Goal: Task Accomplishment & Management: Manage account settings

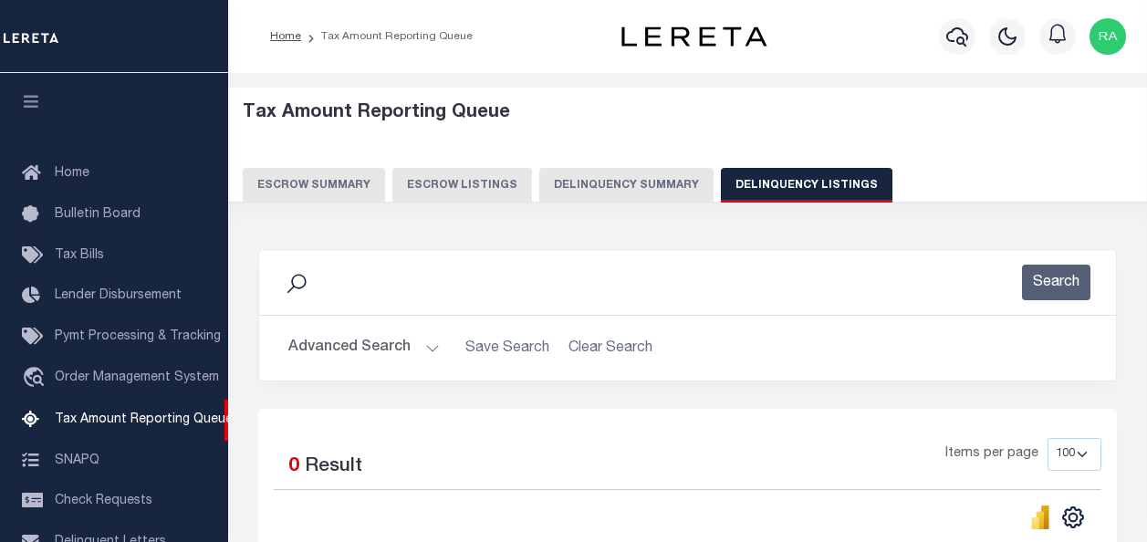
select select "100"
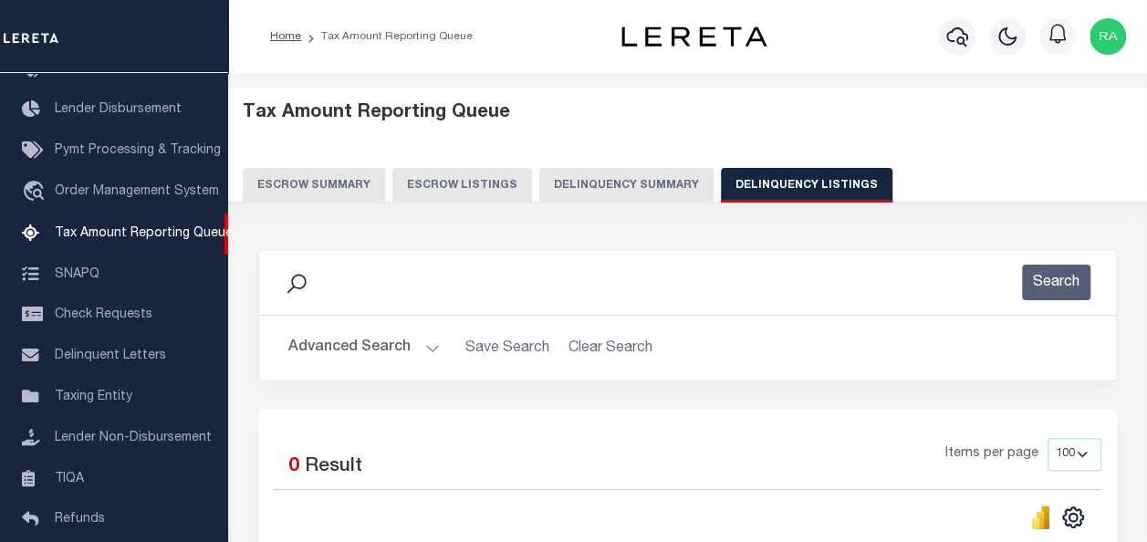
click at [768, 179] on button "Delinquency Listings" at bounding box center [807, 185] width 172 height 35
select select "100"
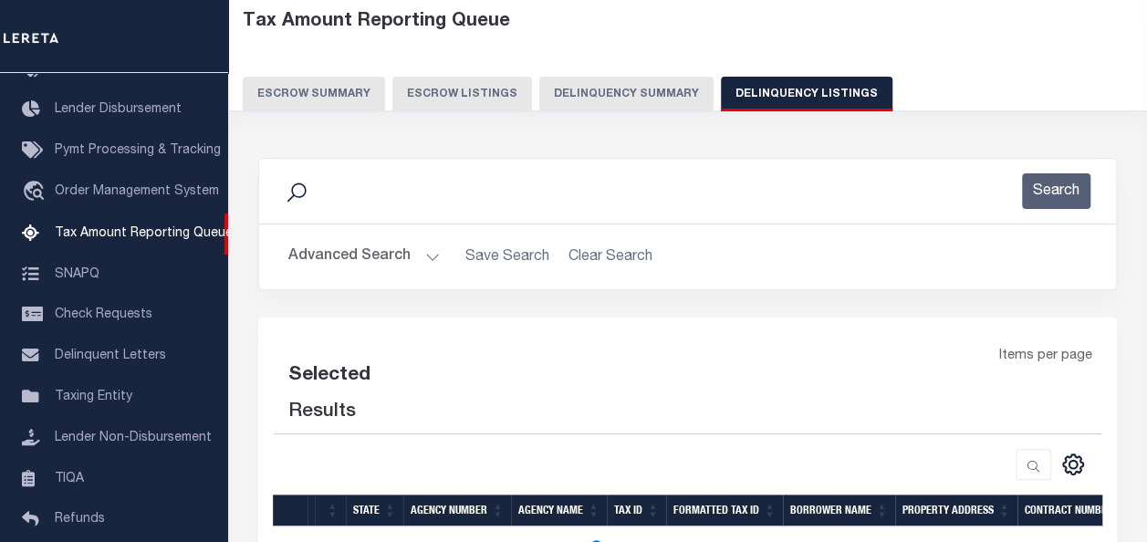
click at [339, 259] on button "Advanced Search" at bounding box center [363, 257] width 151 height 36
select select "100"
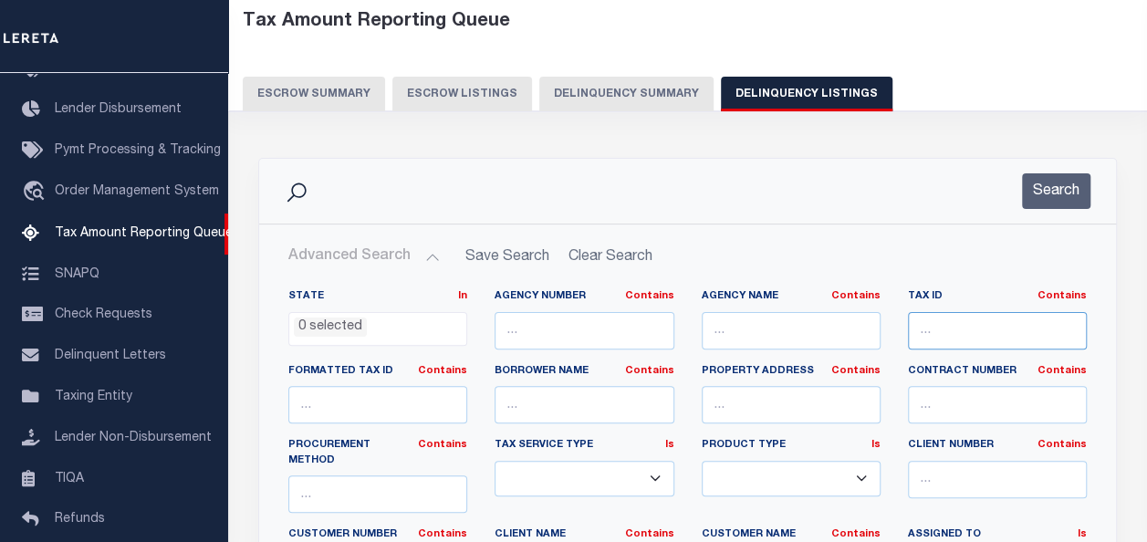
click at [936, 324] on input "text" at bounding box center [997, 330] width 179 height 37
paste input "64-3"
type input "64-3"
click at [1055, 196] on button "Search" at bounding box center [1056, 191] width 68 height 36
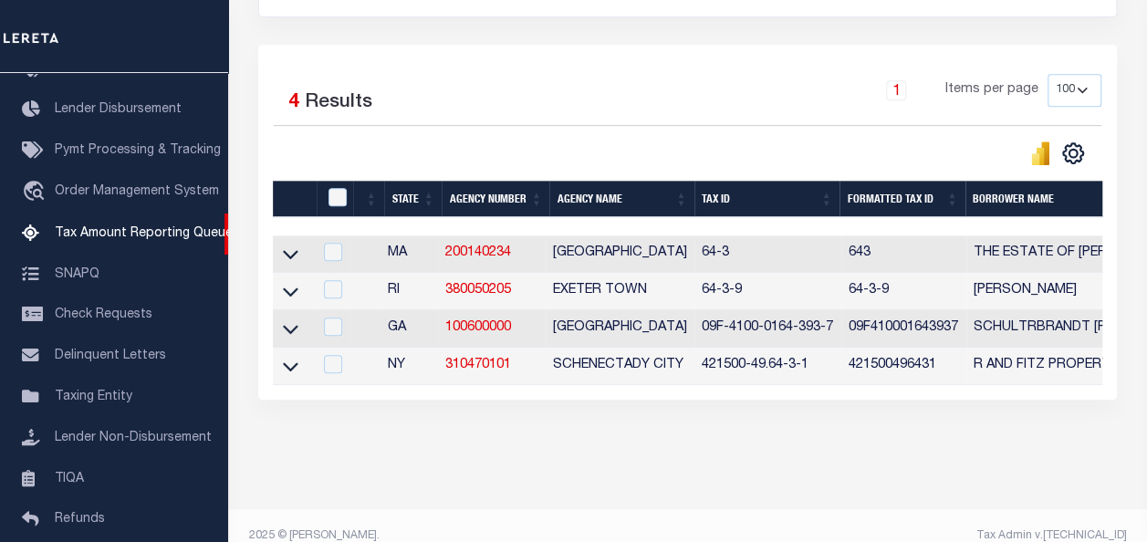
scroll to position [365, 0]
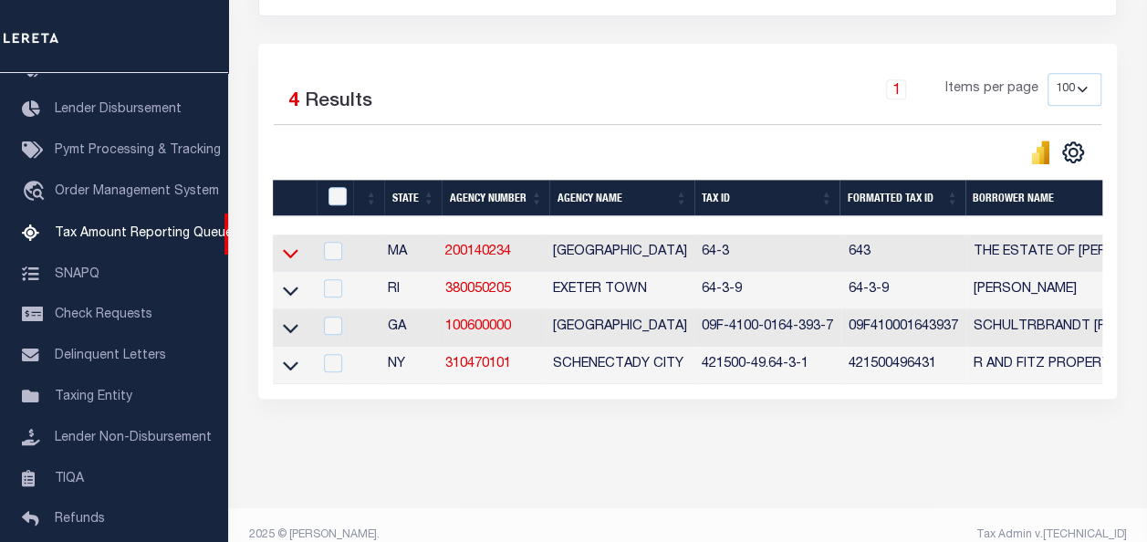
click at [292, 252] on icon at bounding box center [291, 253] width 16 height 19
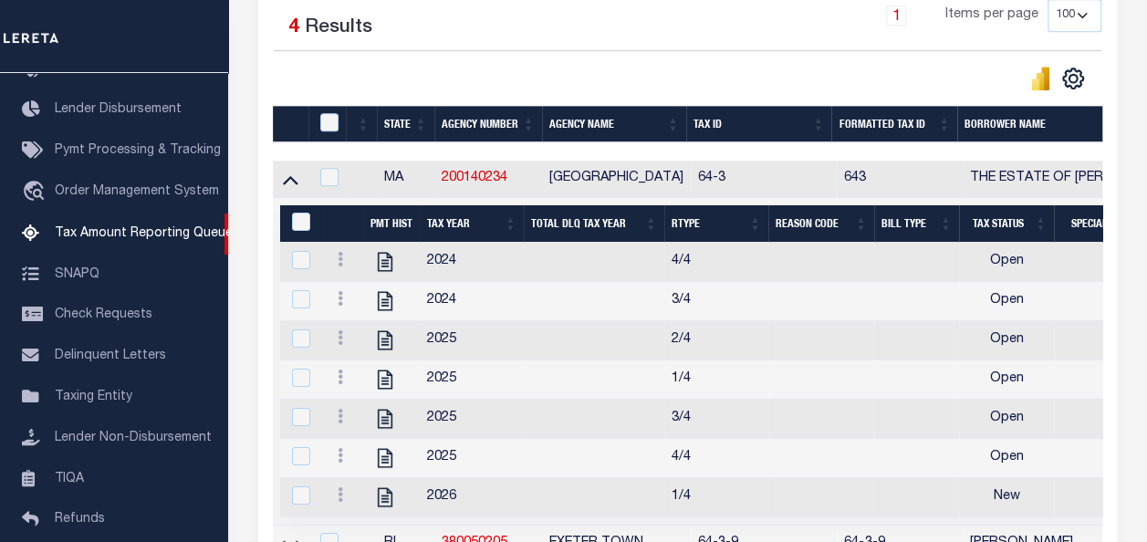
scroll to position [456, 0]
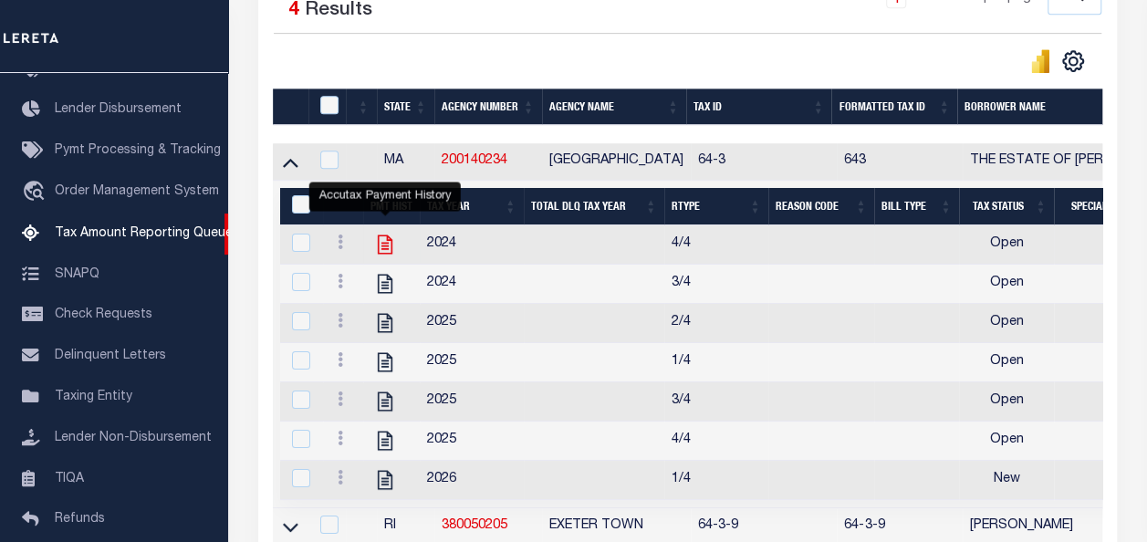
click at [387, 248] on icon "" at bounding box center [385, 244] width 15 height 19
checkbox input "true"
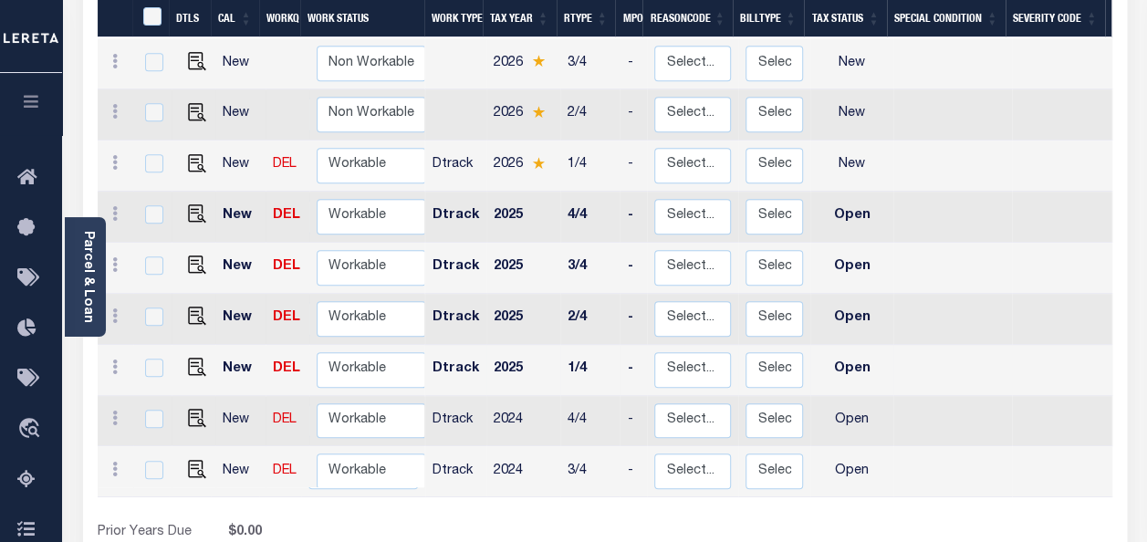
scroll to position [548, 0]
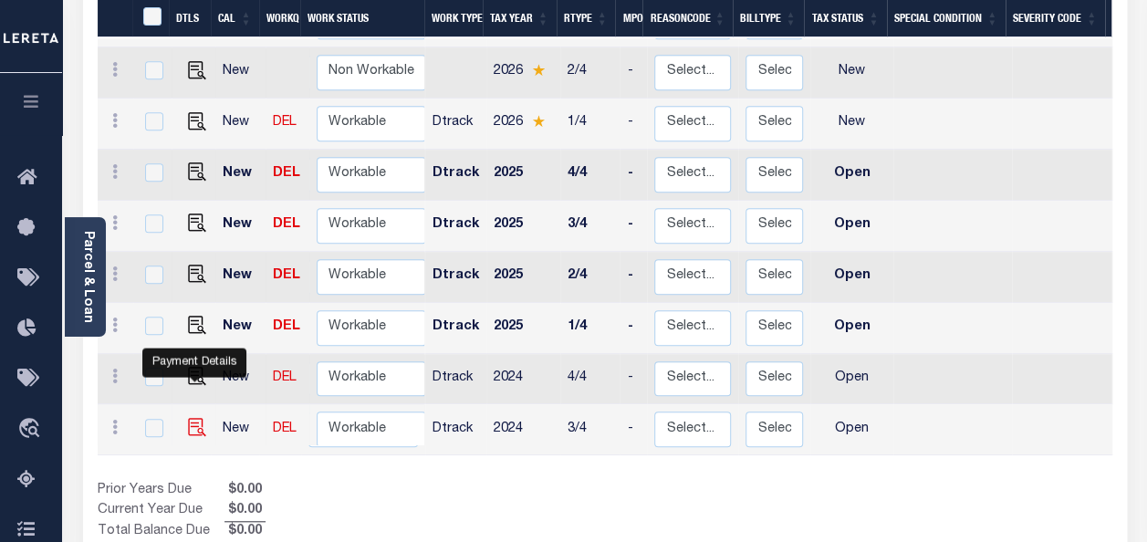
click at [188, 418] on img "" at bounding box center [197, 427] width 18 height 18
checkbox input "true"
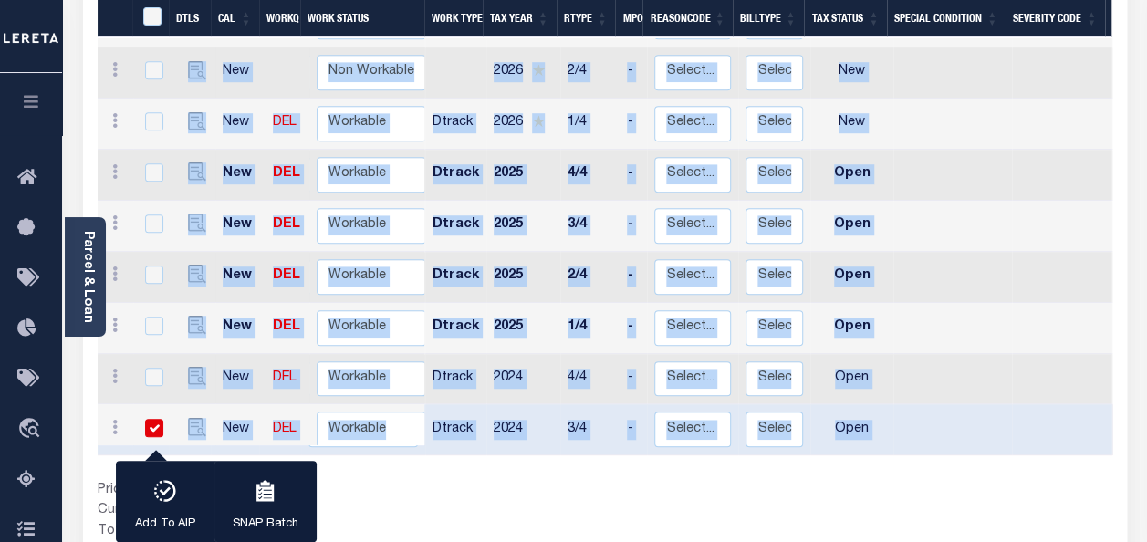
click at [497, 416] on div "DTLS CAL WorkQ Work Status Work Type Tax Year RType MPO ReasonCode BillType Tax…" at bounding box center [605, 225] width 1015 height 634
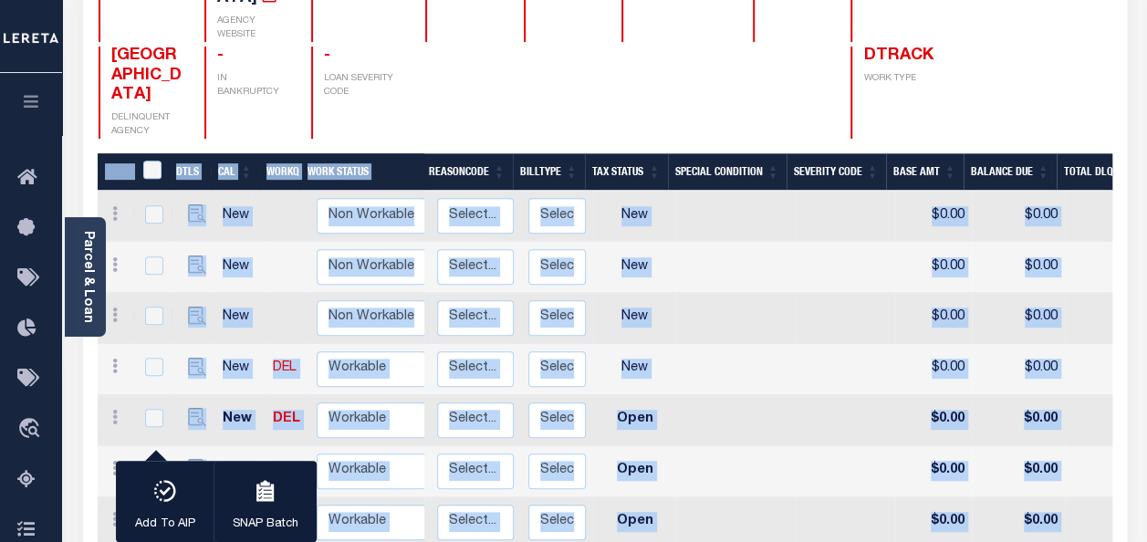
scroll to position [274, 0]
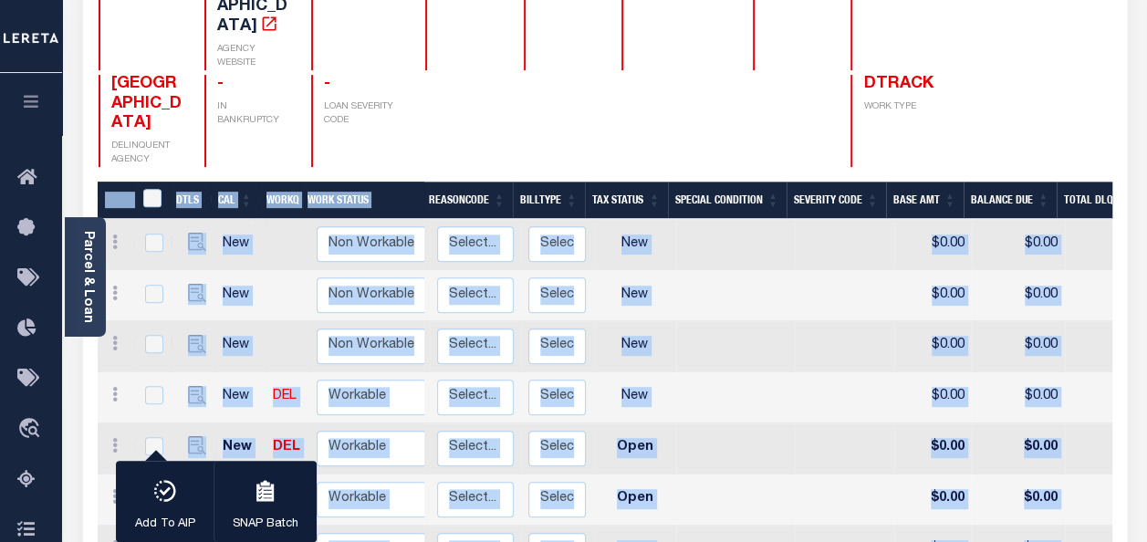
click at [561, 99] on div at bounding box center [562, 121] width 76 height 92
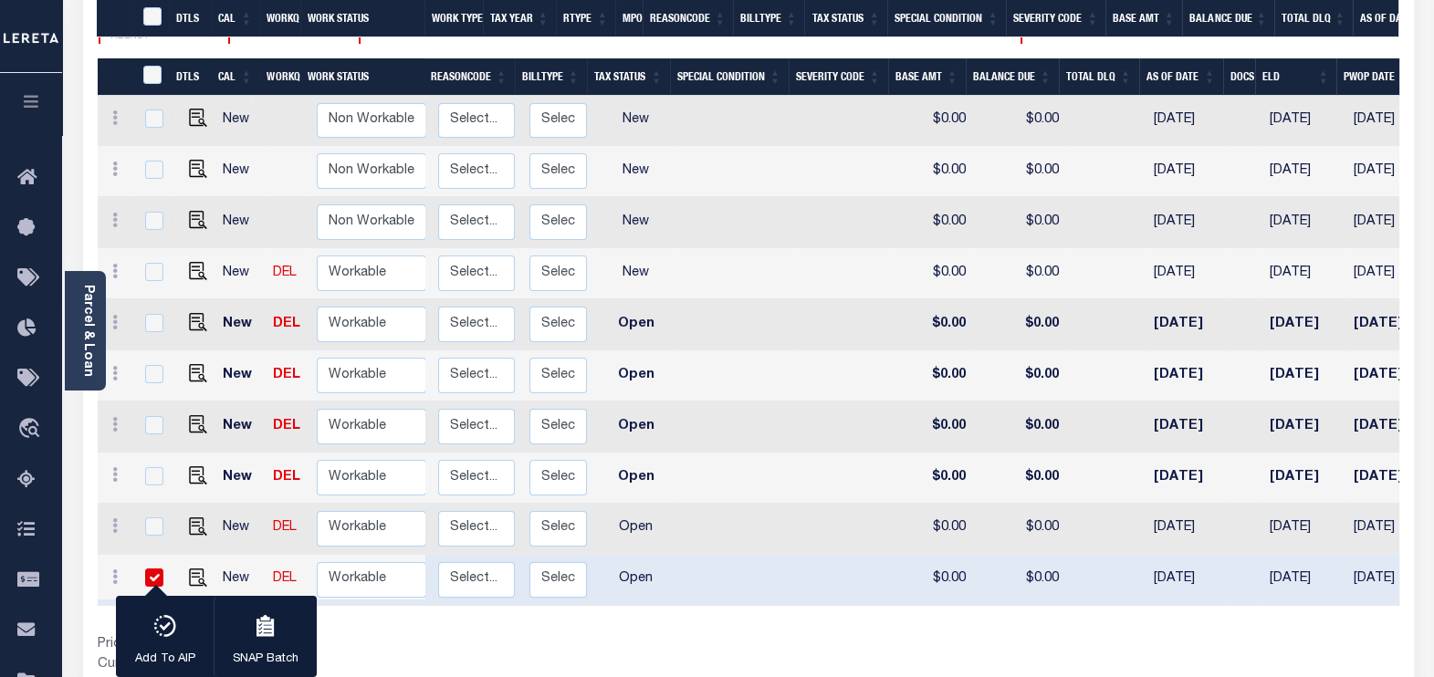
scroll to position [0, 216]
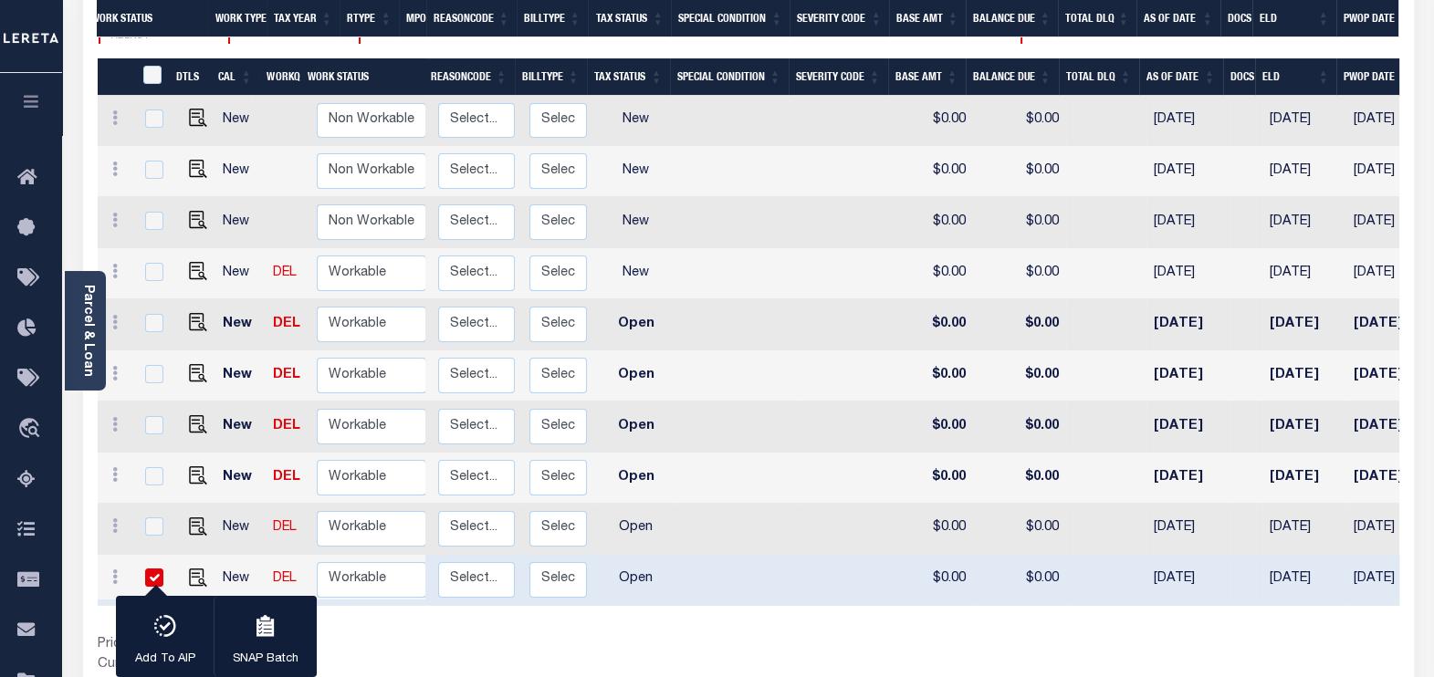
drag, startPoint x: 475, startPoint y: 554, endPoint x: 646, endPoint y: 557, distance: 171.6
click at [643, 541] on div "DTLS CAL WorkQ Work Status Work Type Tax Year RType MPO ReasonCode BillType Tax…" at bounding box center [748, 377] width 1301 height 638
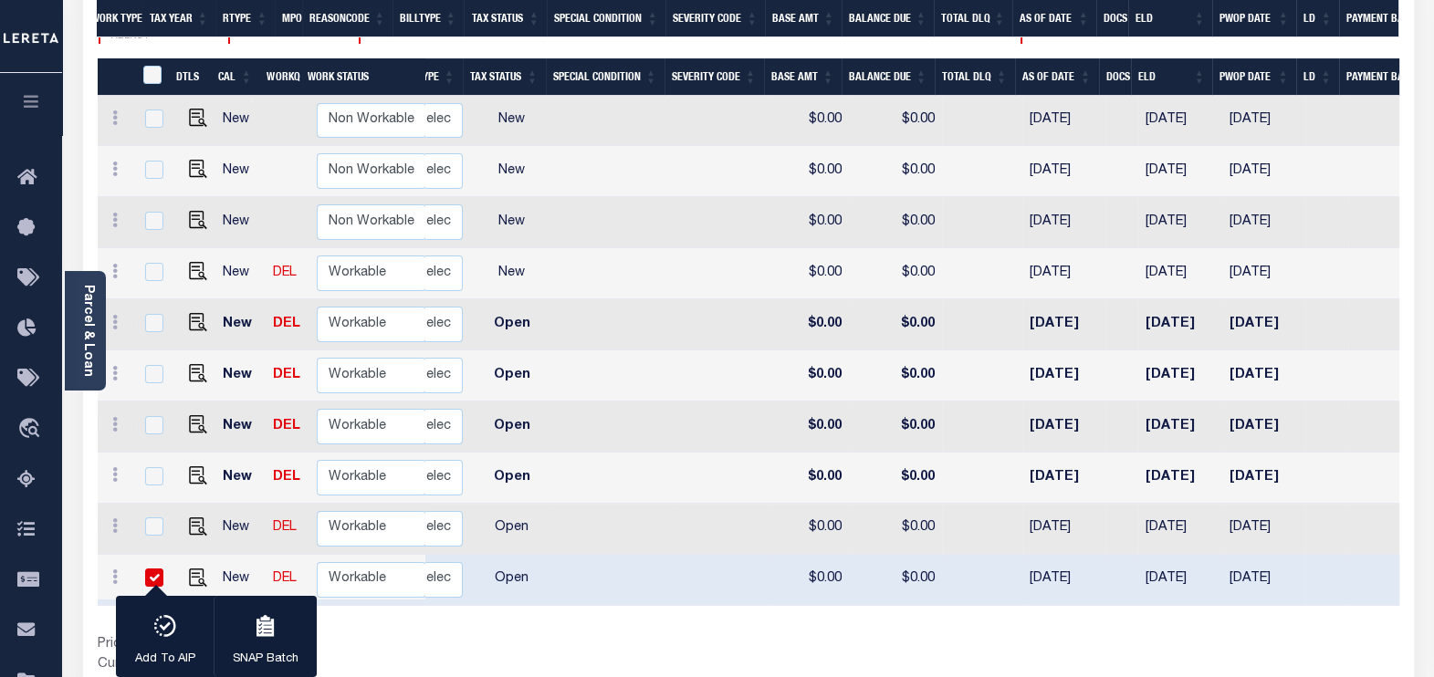
scroll to position [0, 0]
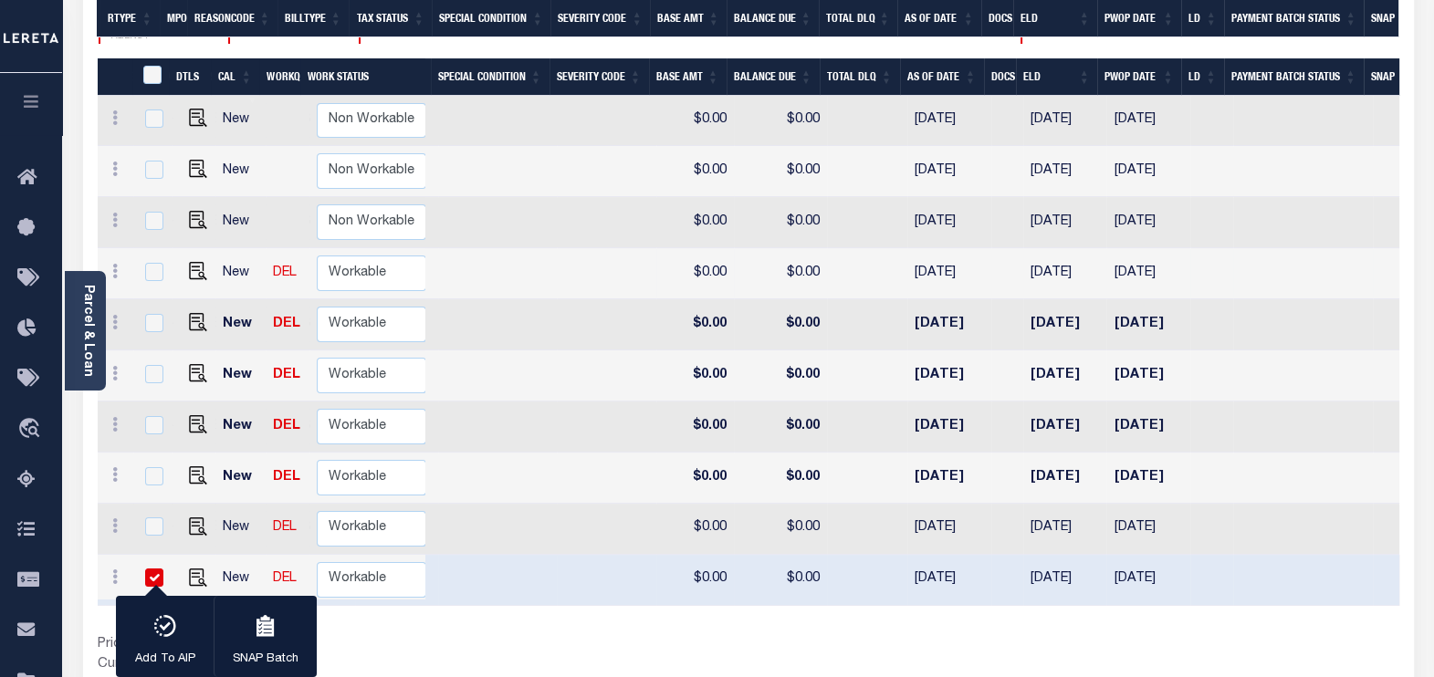
drag, startPoint x: 1022, startPoint y: 210, endPoint x: 1094, endPoint y: 207, distance: 72.1
click at [1094, 248] on td "[DATE]" at bounding box center [1065, 273] width 84 height 51
checkbox input "true"
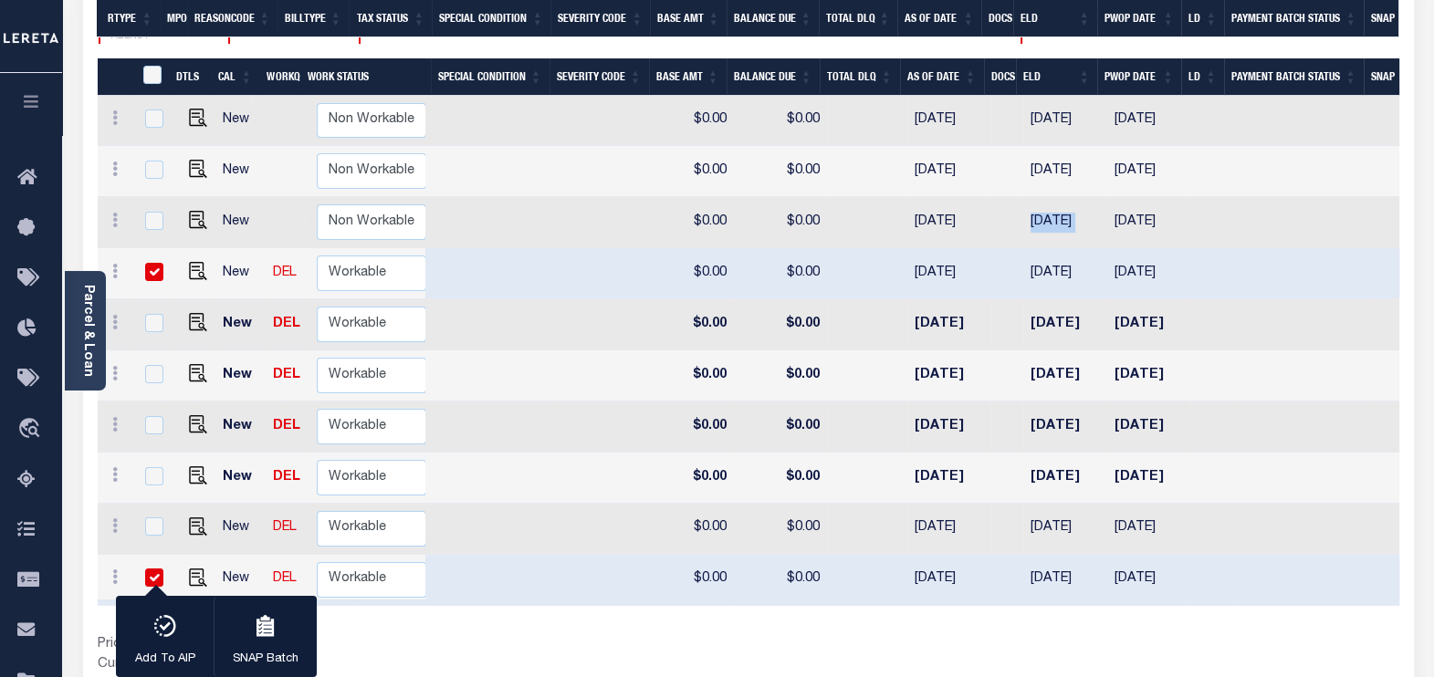
drag, startPoint x: 1009, startPoint y: 160, endPoint x: 1097, endPoint y: 156, distance: 87.7
click at [1097, 197] on tr "New Non Workable Workable 2026 2/4 - Select... Payment Reversal Taxable Value C…" at bounding box center [535, 222] width 1787 height 51
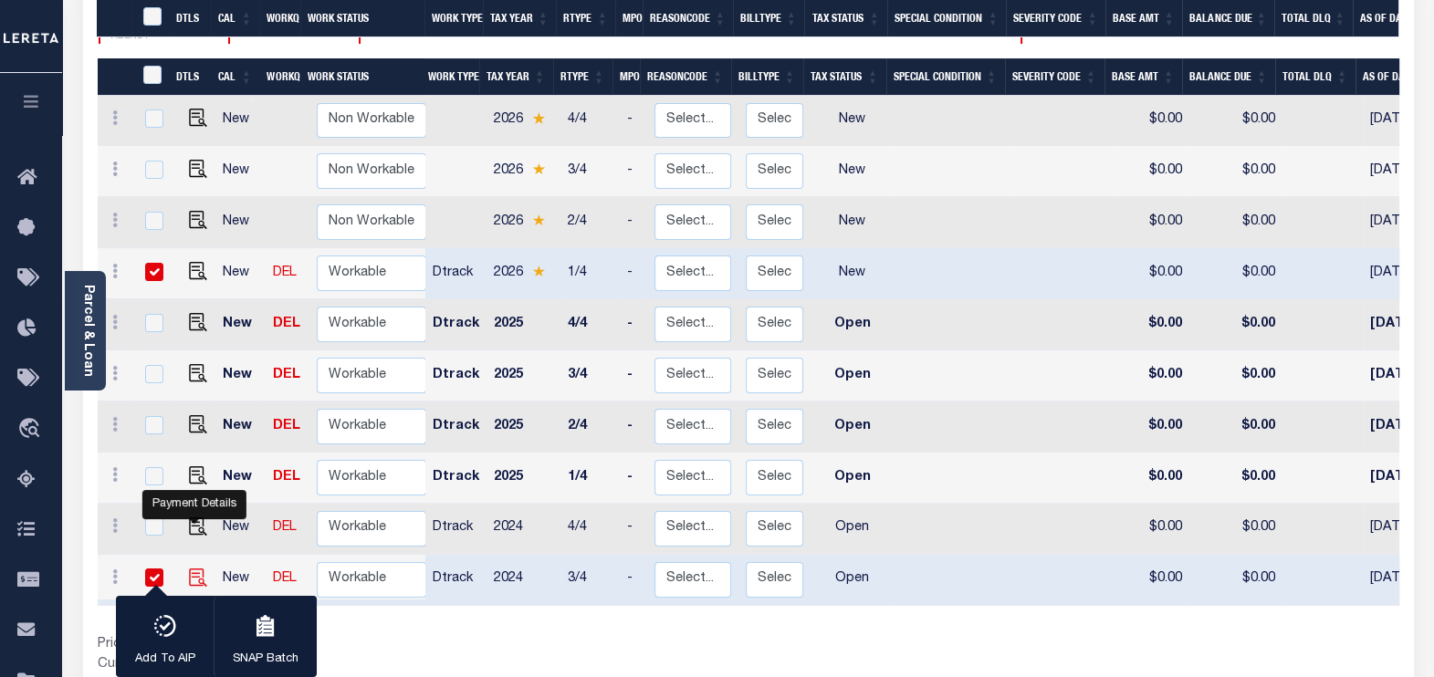
click at [192, 541] on img "" at bounding box center [198, 578] width 18 height 18
checkbox input "false"
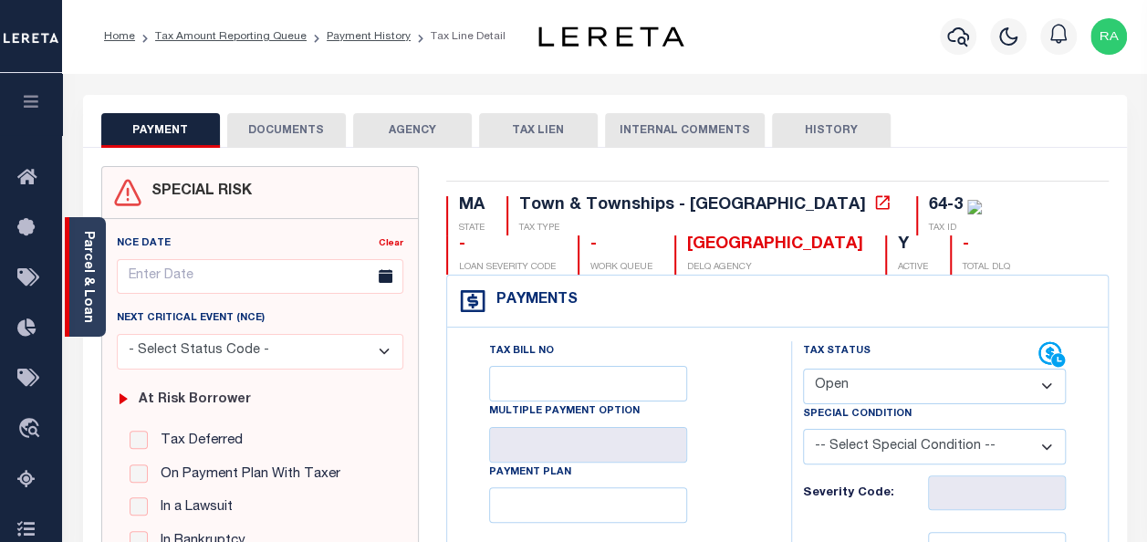
click at [89, 266] on link "Parcel & Loan" at bounding box center [87, 277] width 13 height 92
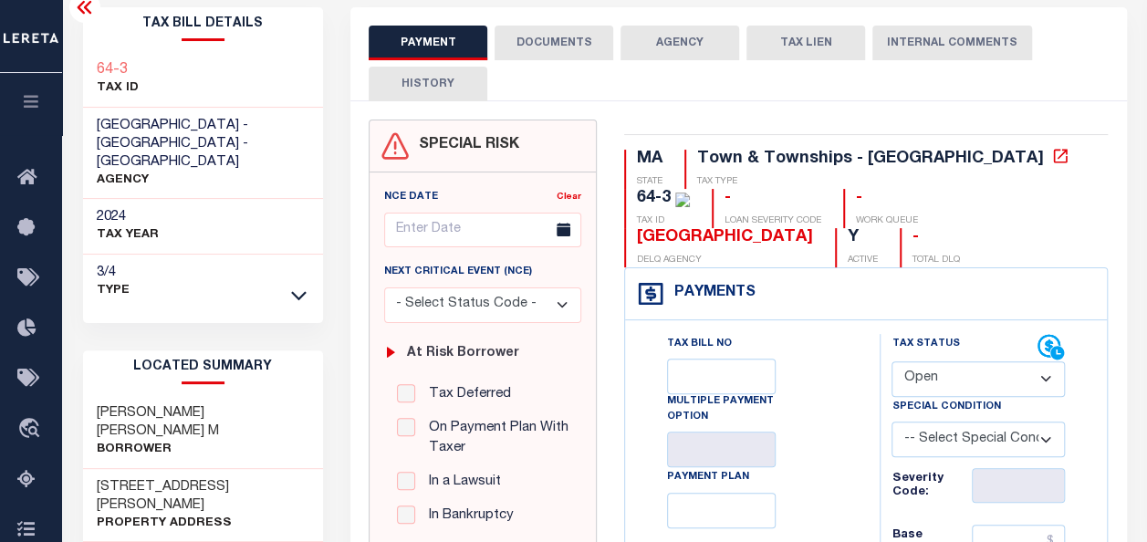
scroll to position [91, 0]
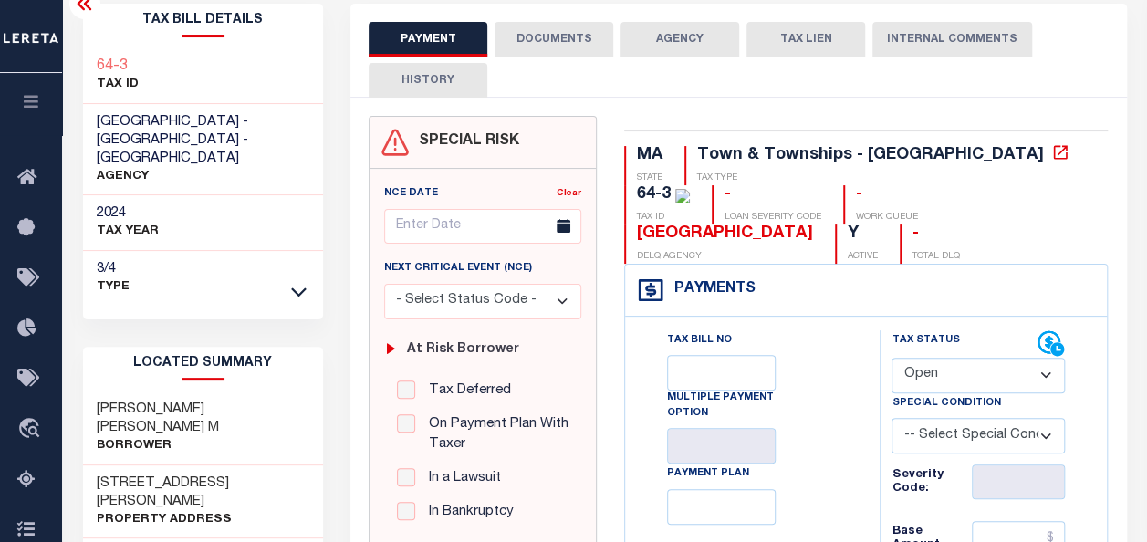
click at [980, 371] on select "- Select Status Code - Open Due/Unpaid Paid Incomplete No Tax Due Internal Refu…" at bounding box center [978, 376] width 173 height 36
select select "PYD"
click at [892, 358] on select "- Select Status Code - Open Due/Unpaid Paid Incomplete No Tax Due Internal Refu…" at bounding box center [978, 376] width 173 height 36
type input "[DATE]"
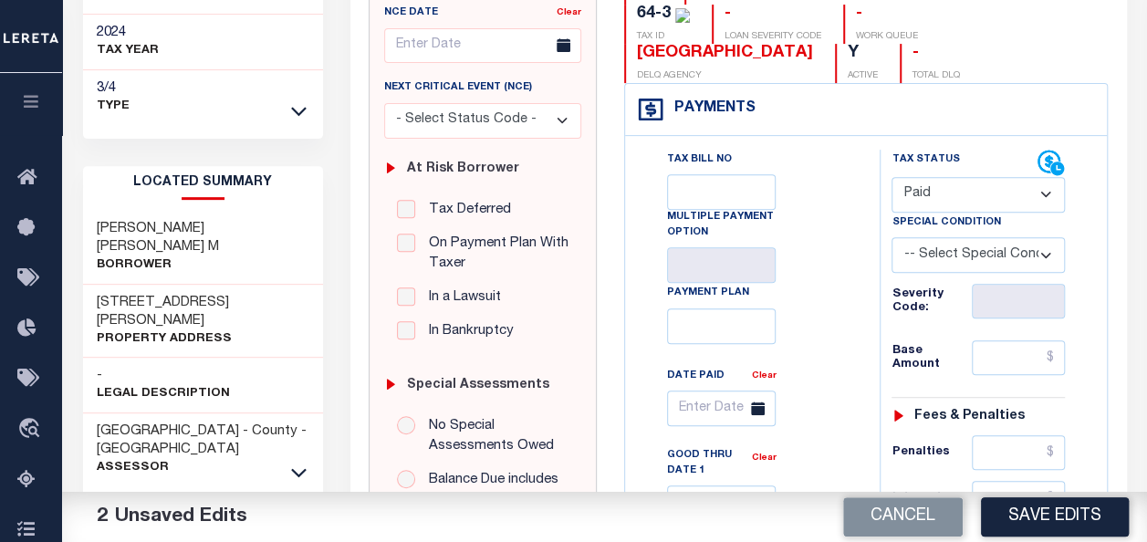
scroll to position [274, 0]
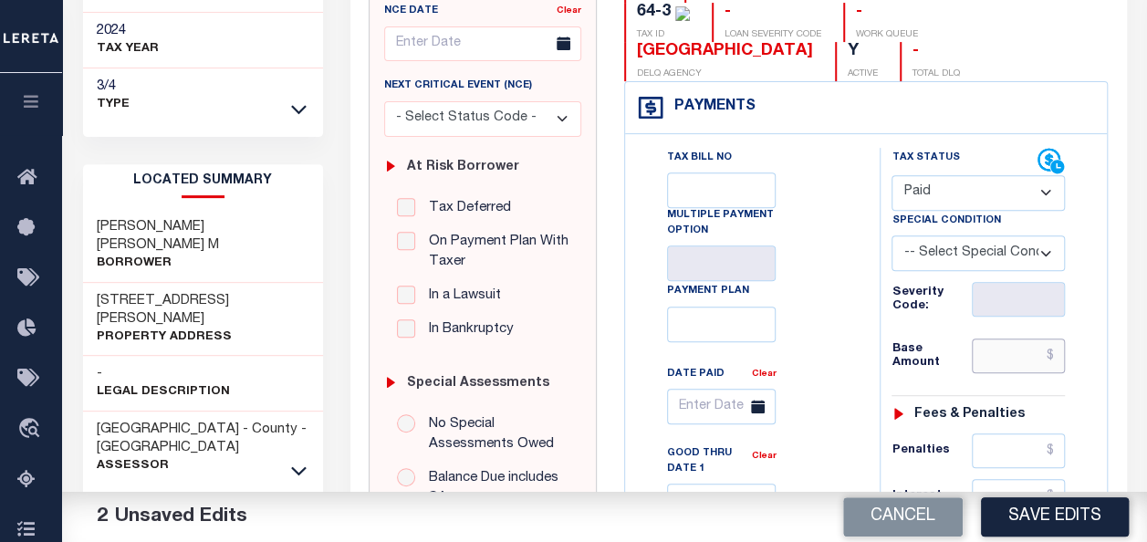
click at [997, 347] on input "text" at bounding box center [1018, 356] width 93 height 35
type input "$8,513.28"
type input "$0.00"
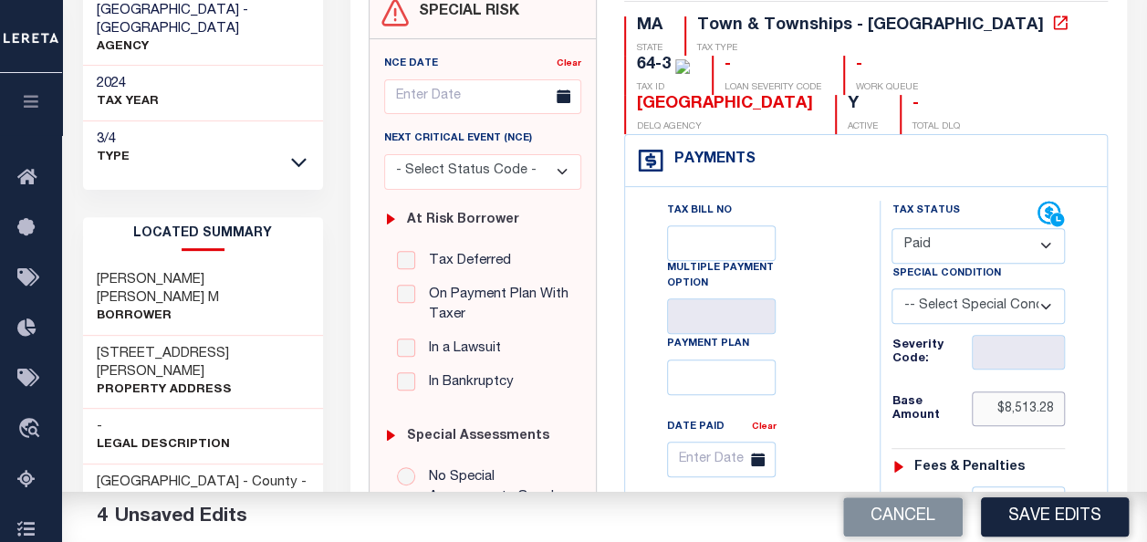
scroll to position [183, 0]
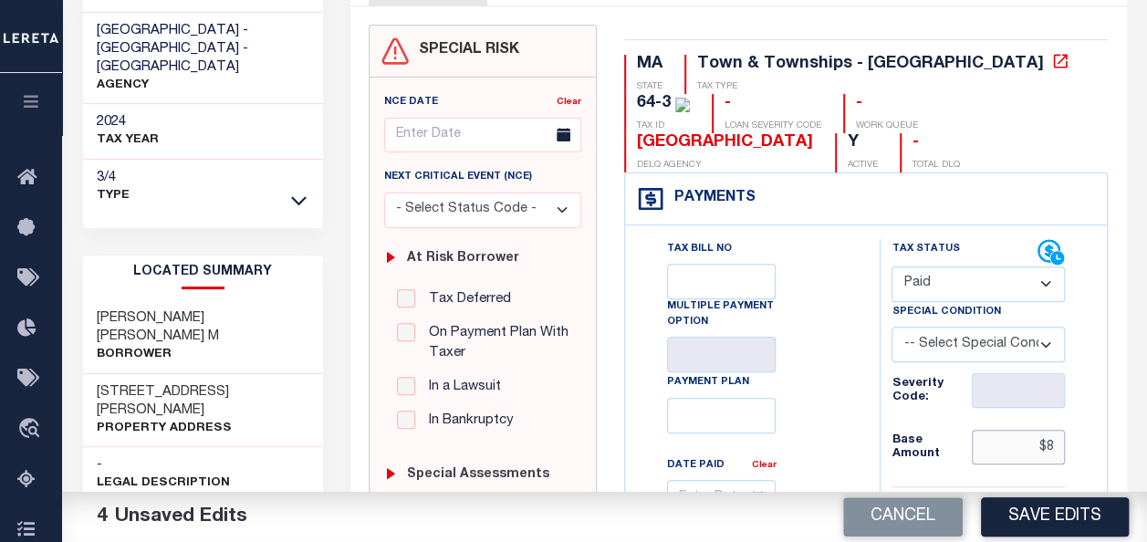
type input "$"
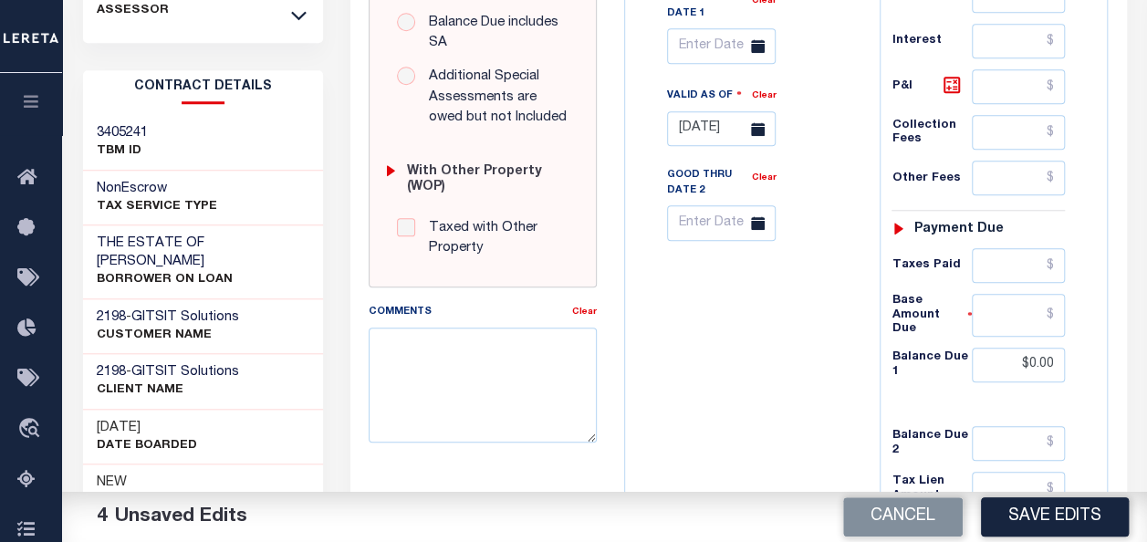
scroll to position [730, 0]
type input "$0.00"
click at [1049, 347] on input "$0.00" at bounding box center [1018, 364] width 93 height 35
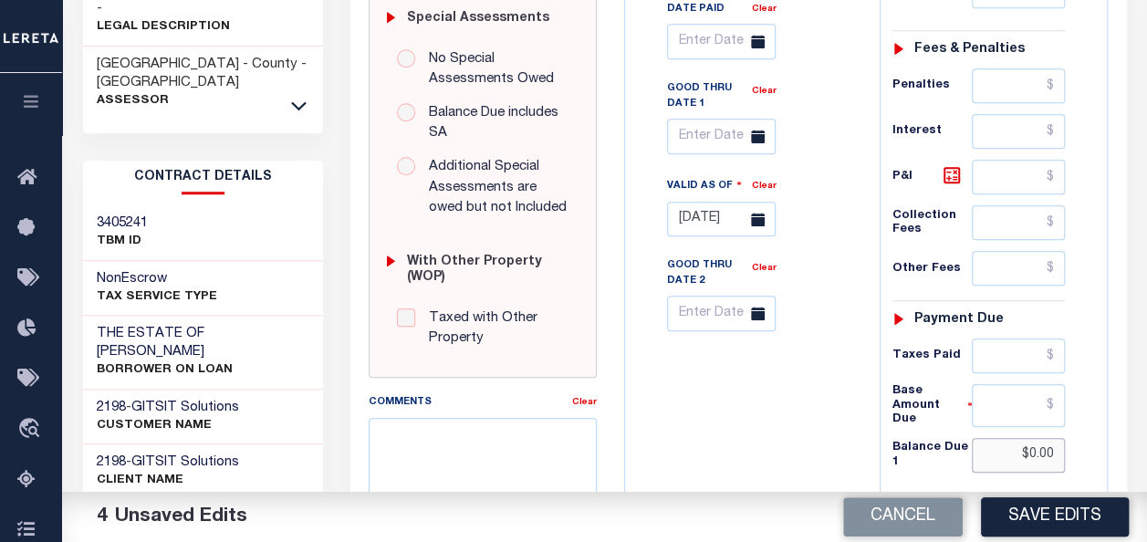
scroll to position [456, 0]
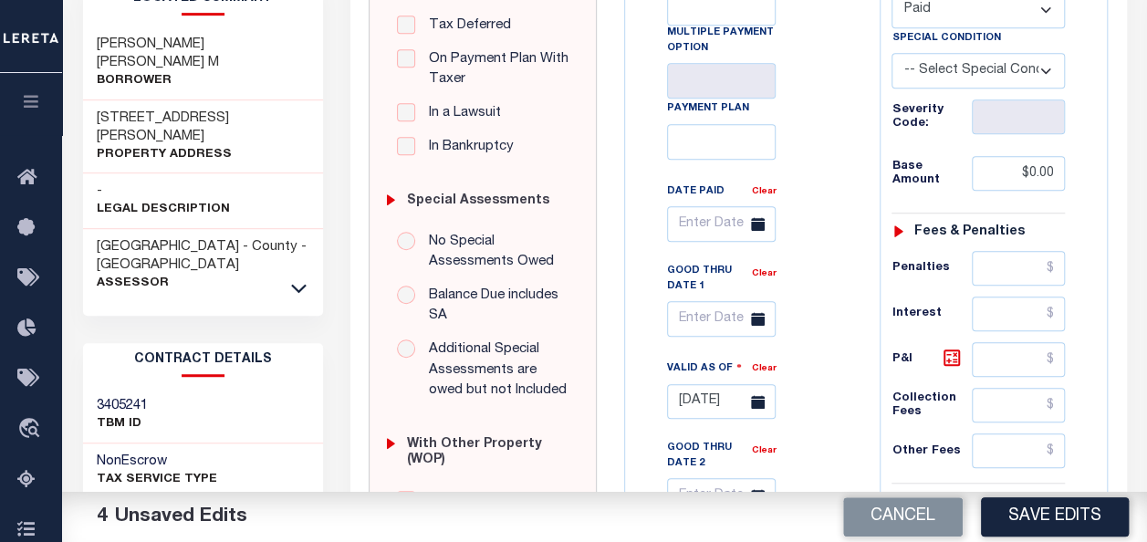
click at [858, 167] on div "Tax Bill No Multiple Payment Option Payment Plan Clear" at bounding box center [748, 372] width 236 height 814
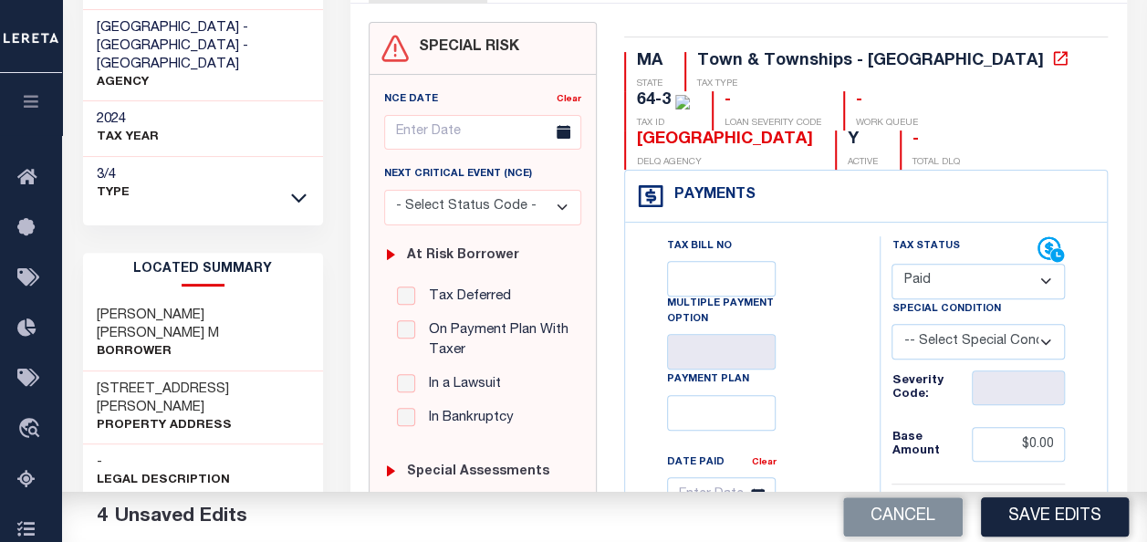
scroll to position [183, 0]
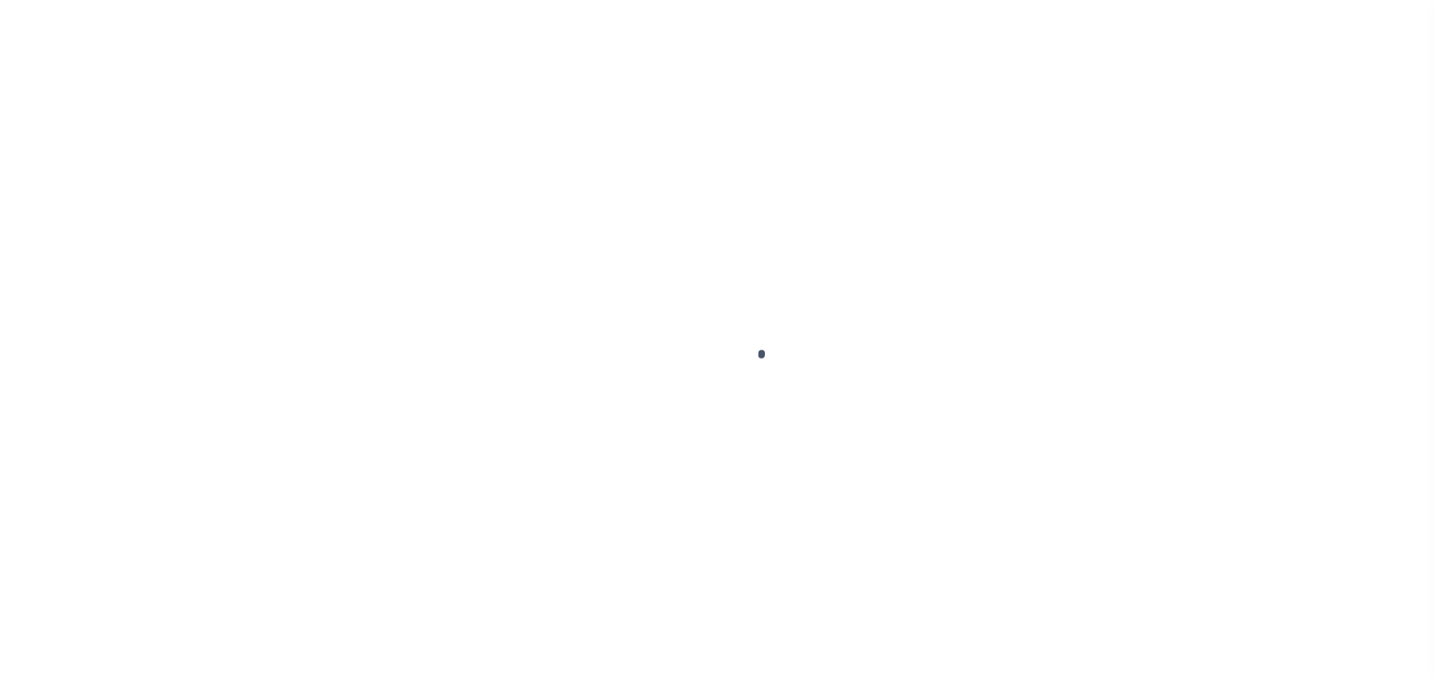
select select "OP2"
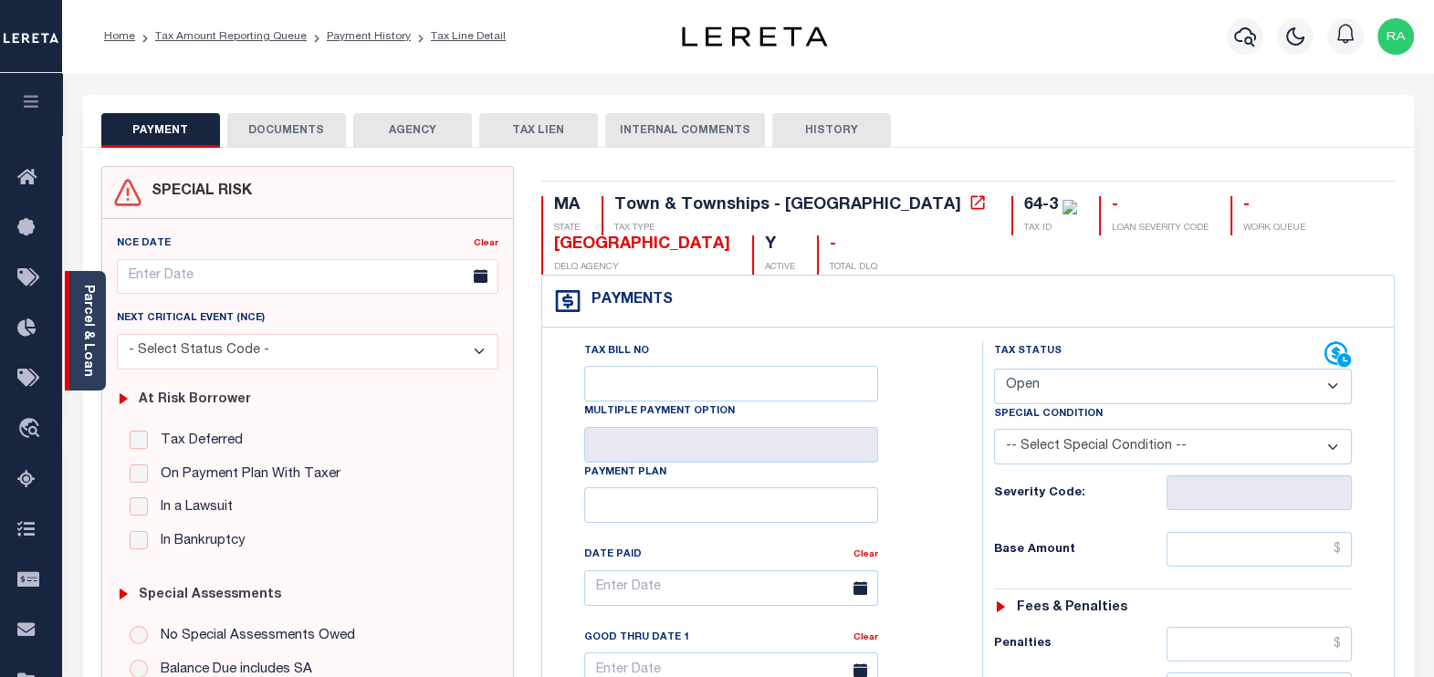
click at [81, 320] on link "Parcel & Loan" at bounding box center [87, 331] width 13 height 92
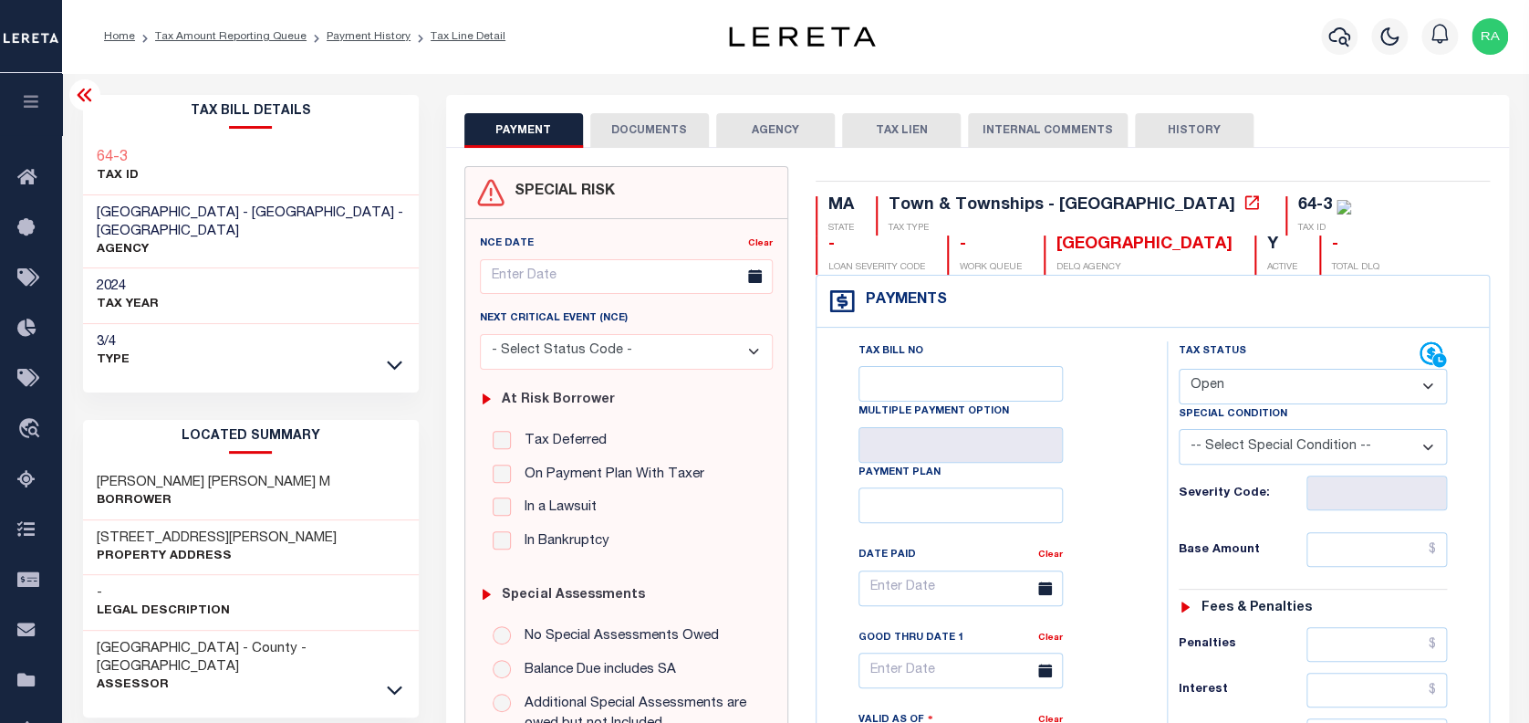
click at [649, 129] on button "DOCUMENTS" at bounding box center [649, 130] width 119 height 35
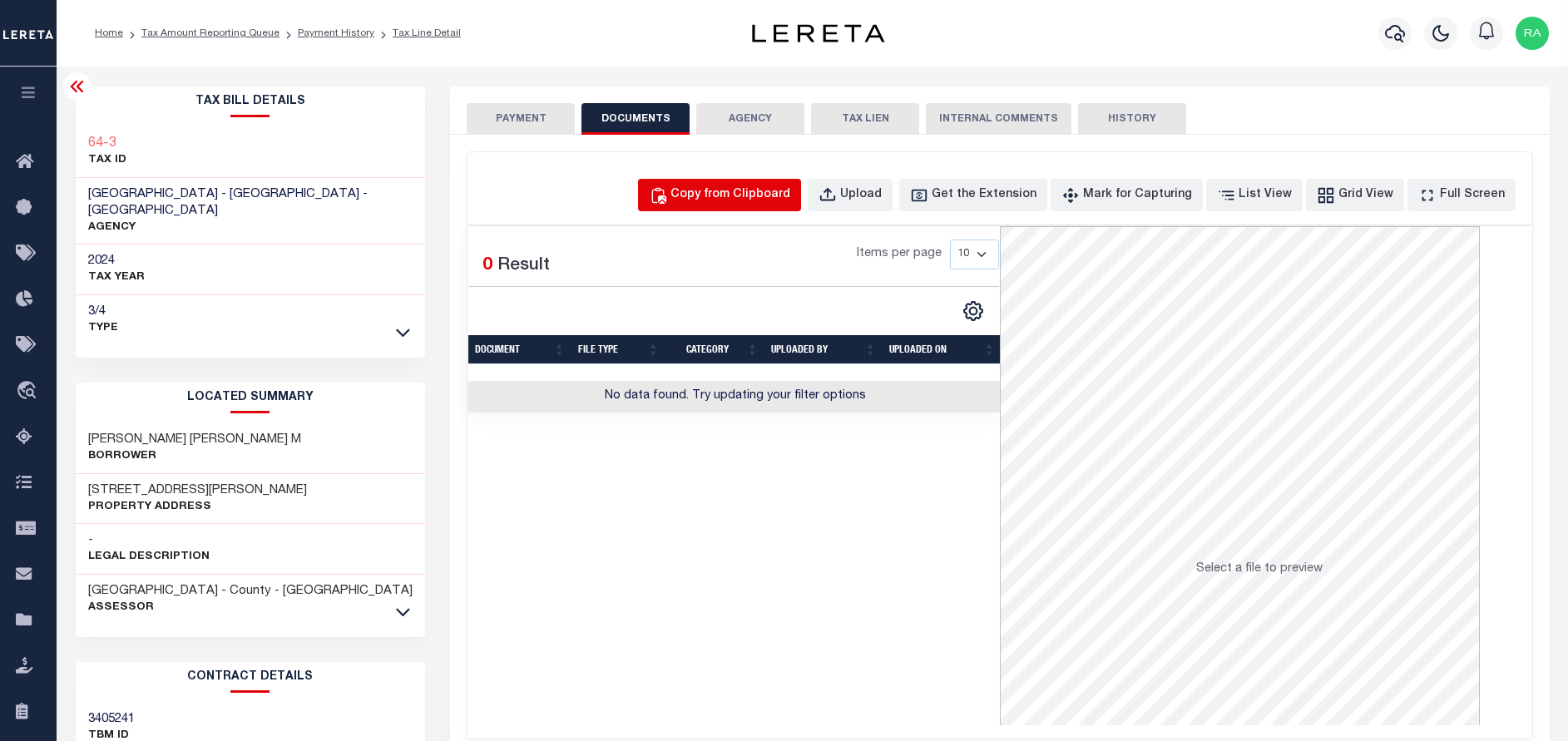
click at [717, 190] on div "Copy from Clipboard" at bounding box center [730, 195] width 119 height 18
select select "POP"
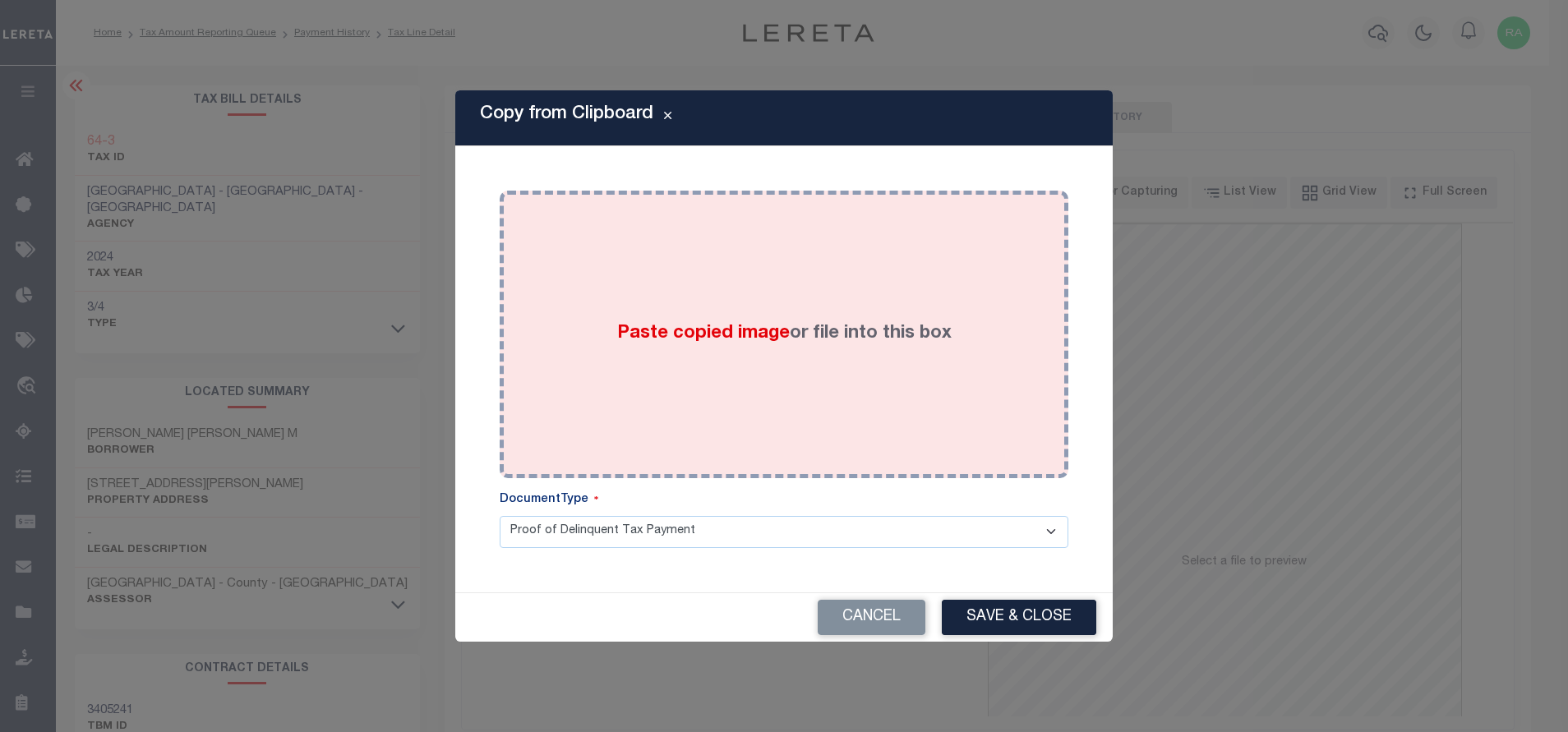
click at [658, 303] on div "Paste copied image or file into this box" at bounding box center [784, 334] width 544 height 263
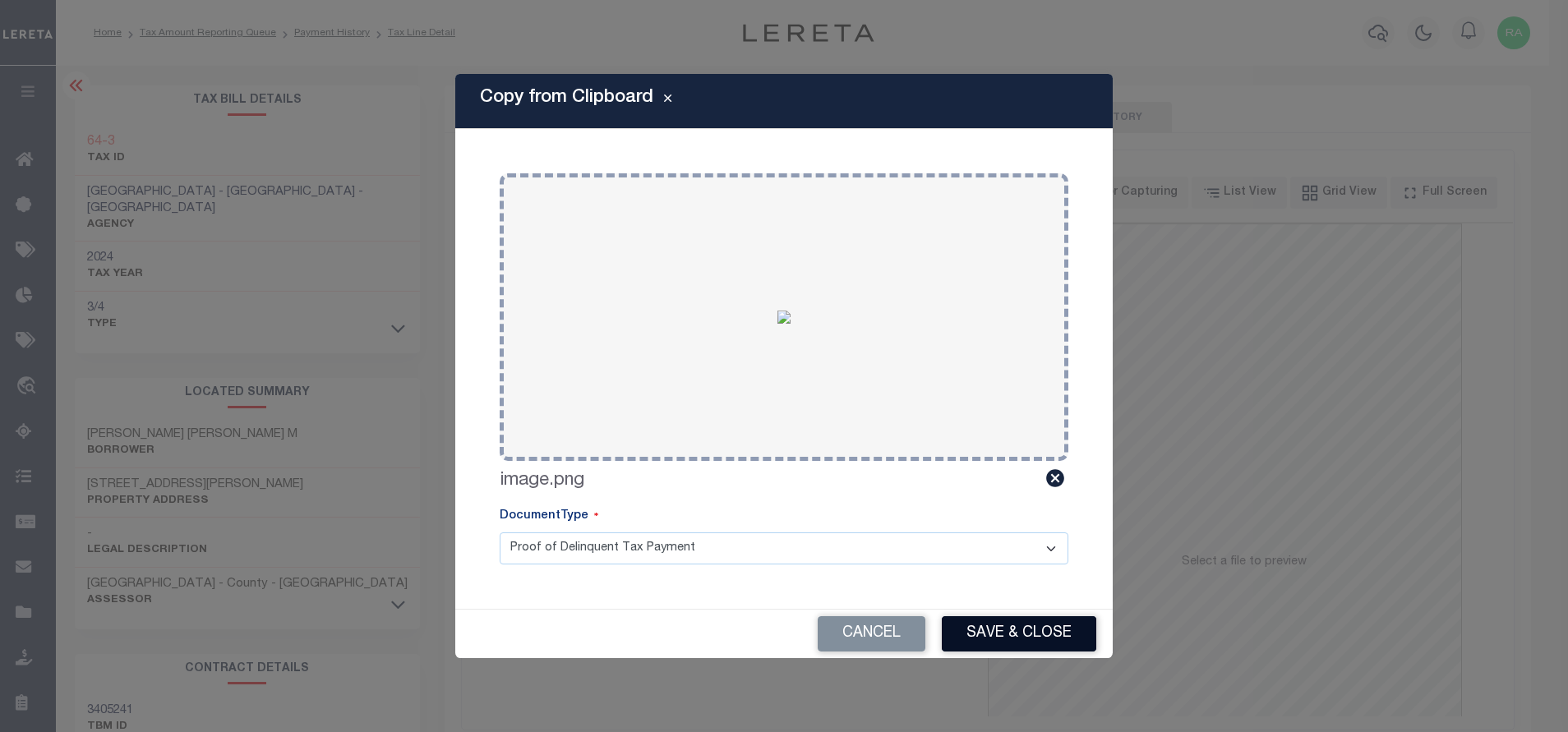
click at [981, 609] on button "Save & Close" at bounding box center [1020, 633] width 155 height 35
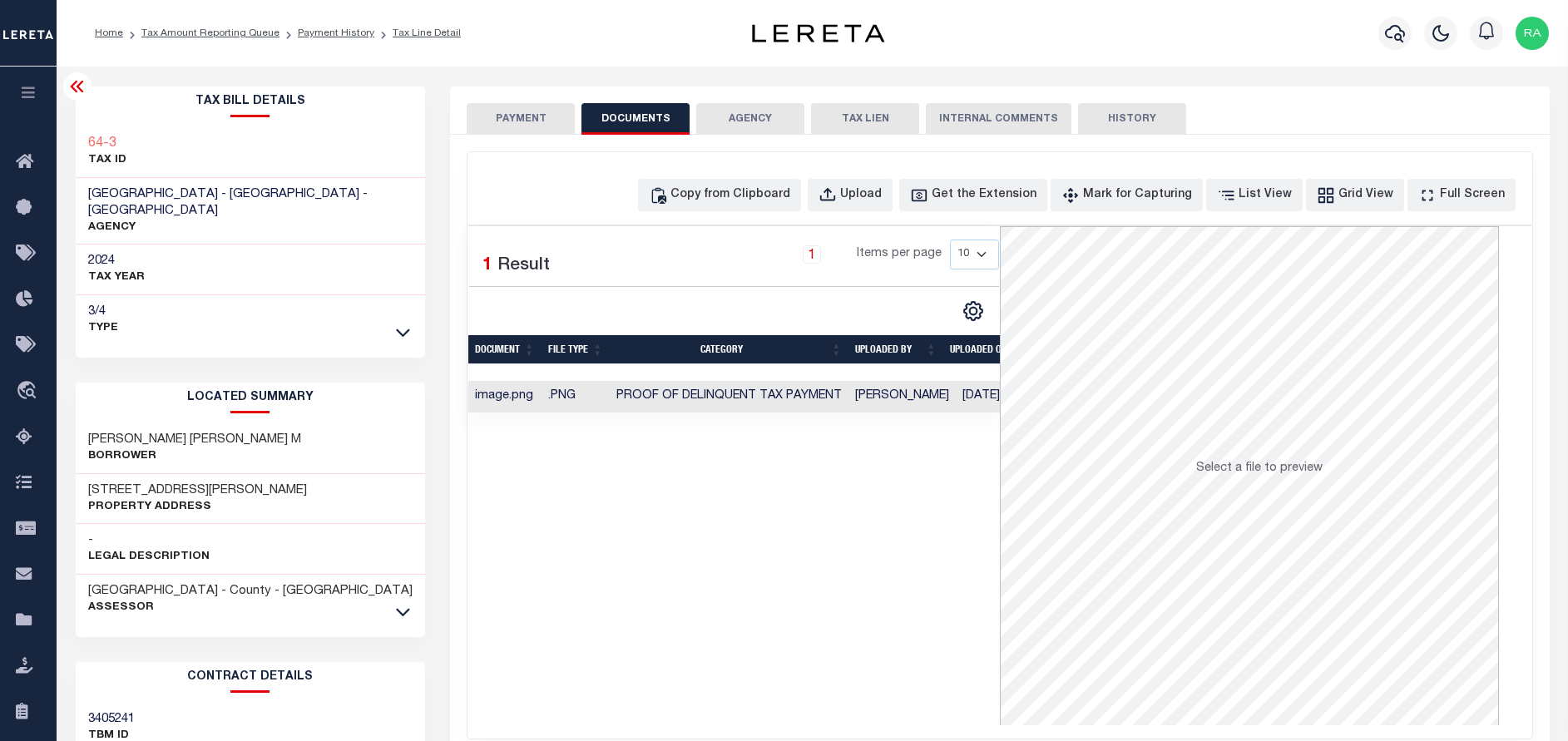
click at [514, 118] on button "PAYMENT" at bounding box center [521, 118] width 108 height 32
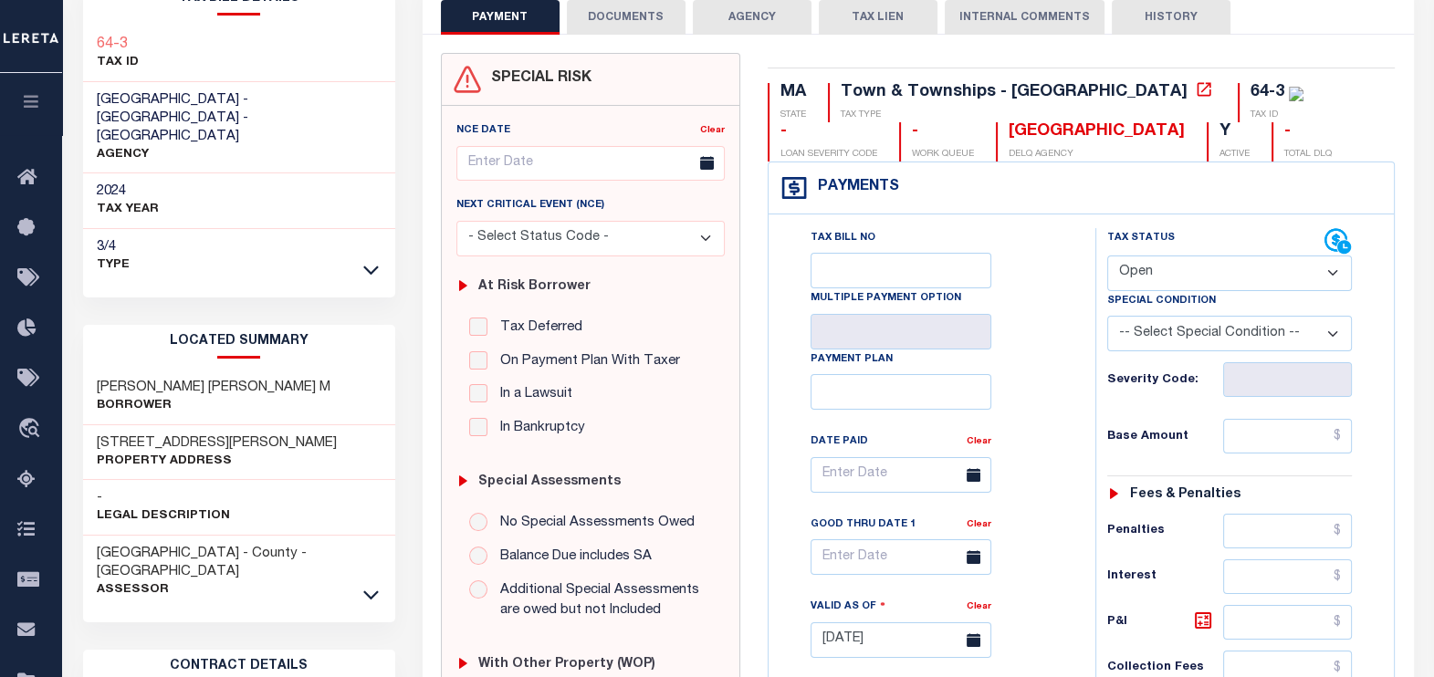
scroll to position [113, 0]
click at [1182, 274] on select "- Select Status Code - Open Due/Unpaid Paid Incomplete No Tax Due Internal Refu…" at bounding box center [1229, 274] width 245 height 36
select select "PYD"
click at [1107, 256] on select "- Select Status Code - Open Due/Unpaid Paid Incomplete No Tax Due Internal Refu…" at bounding box center [1229, 274] width 245 height 36
type input "[DATE]"
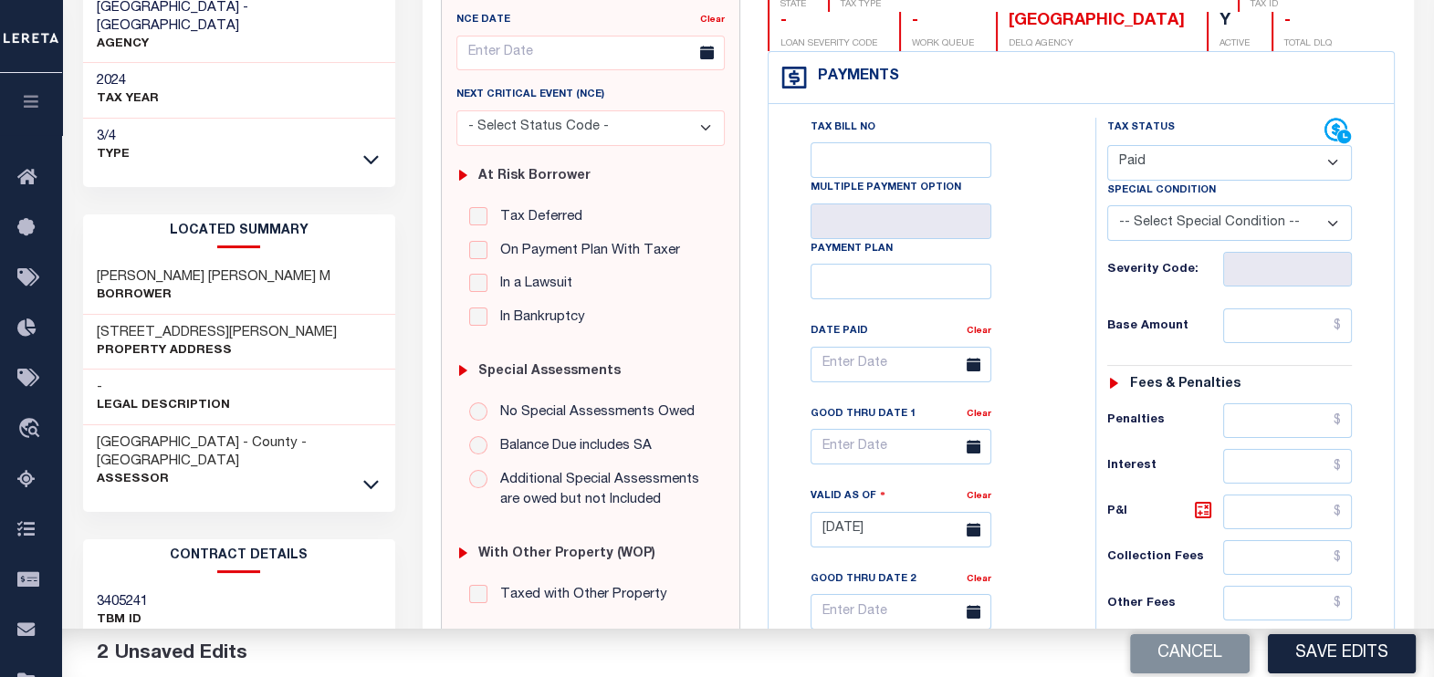
scroll to position [227, 0]
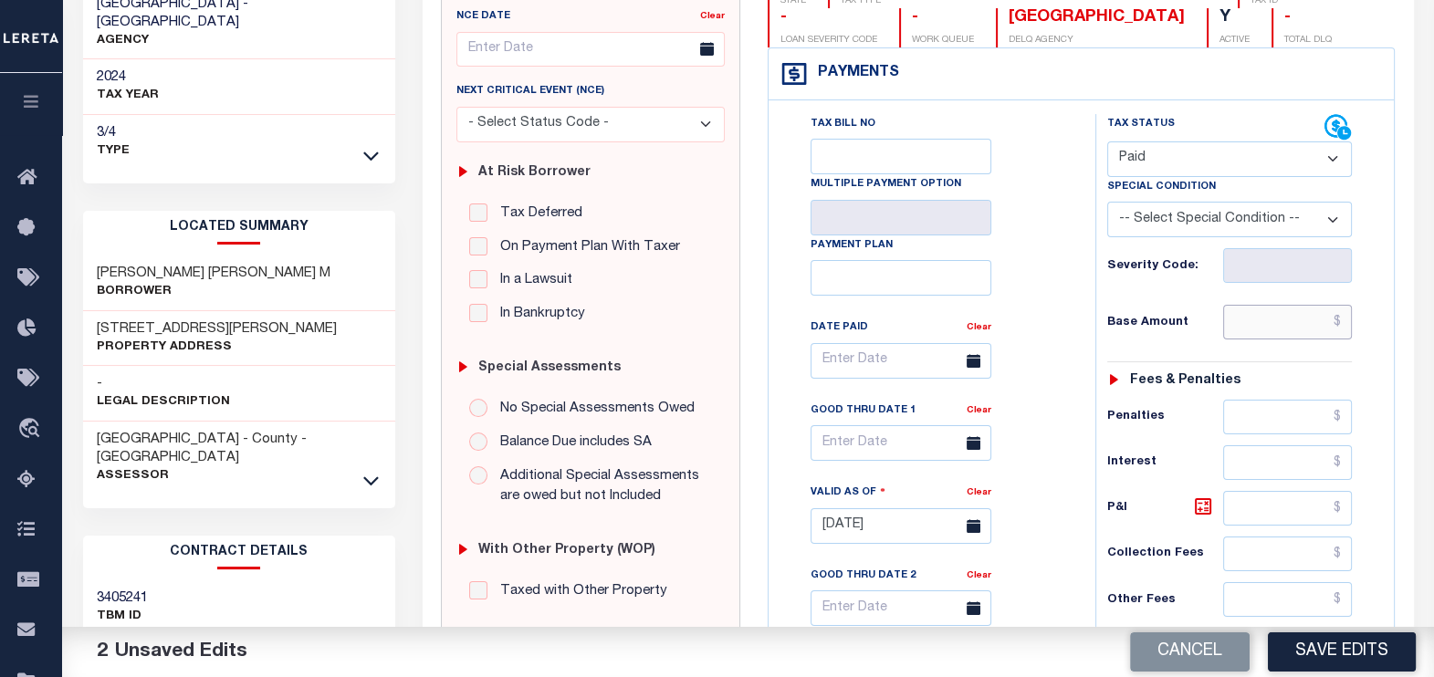
click at [1273, 328] on input "text" at bounding box center [1287, 322] width 129 height 35
type input "$0.00"
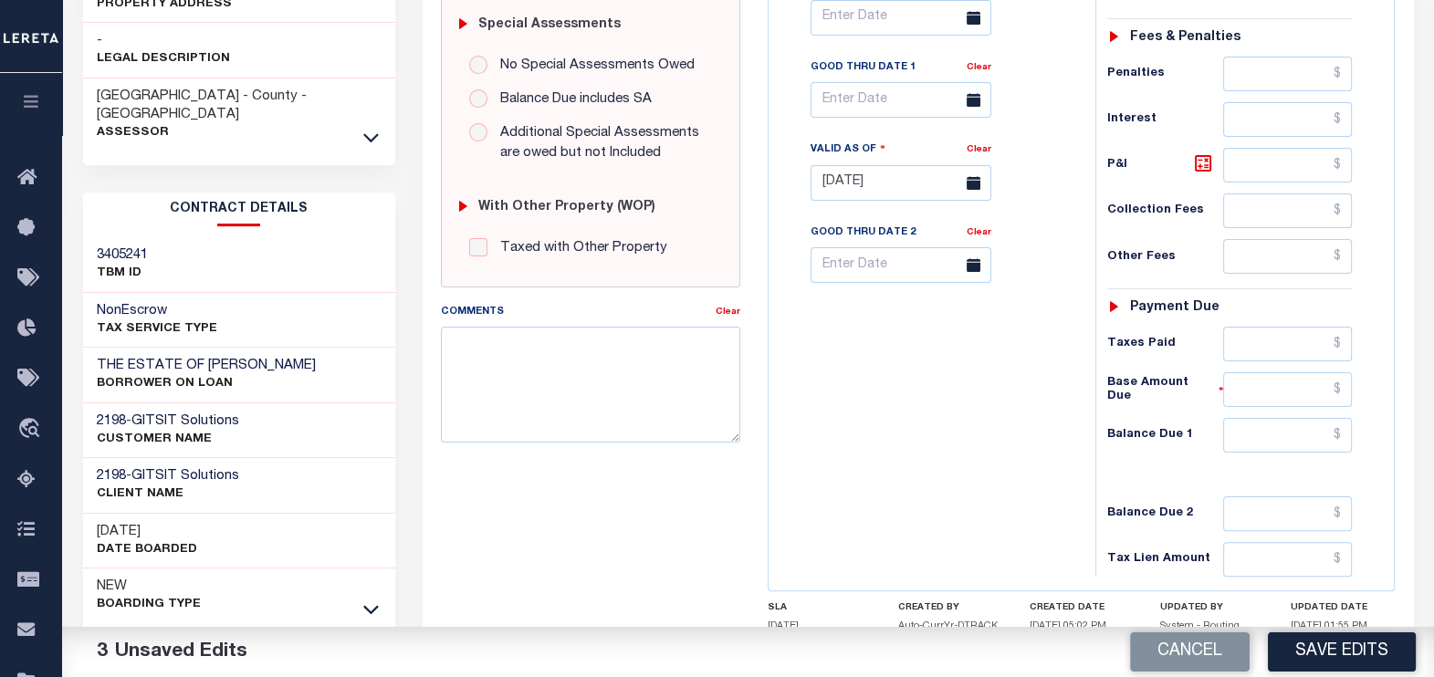
scroll to position [684, 0]
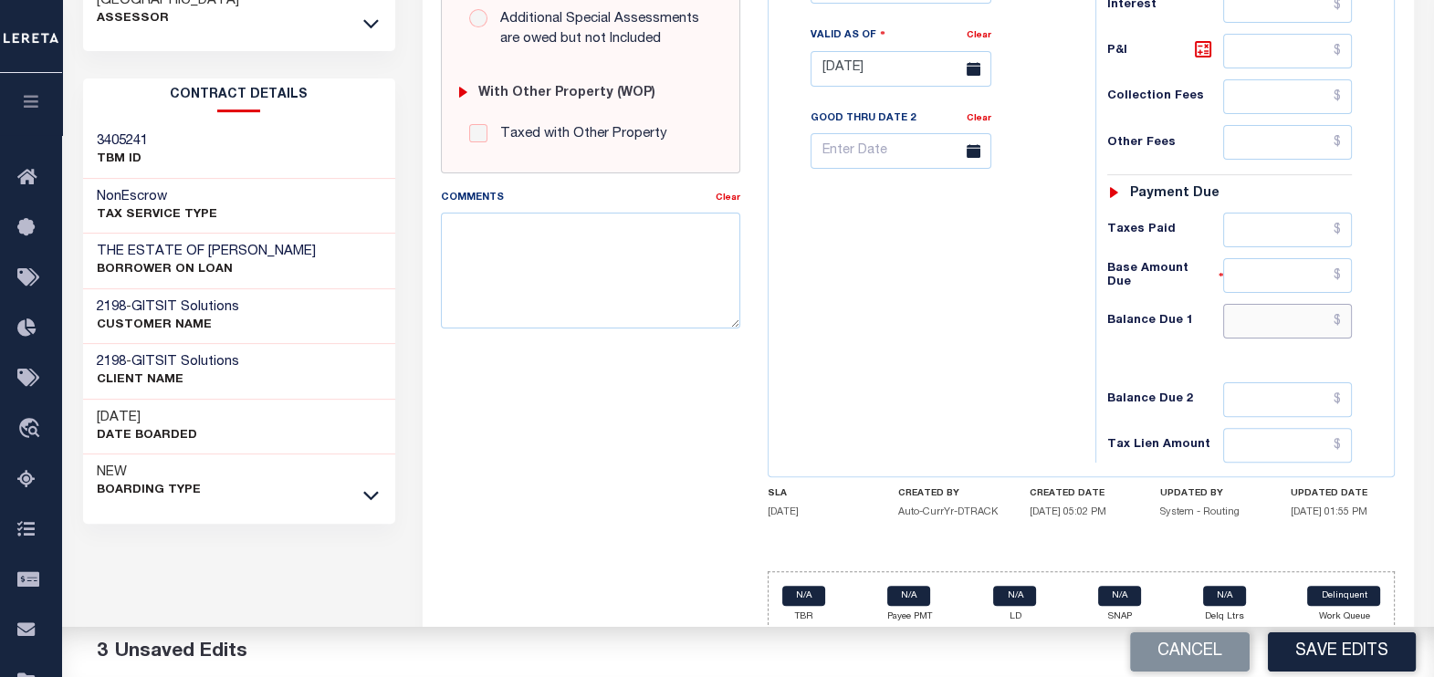
click at [1322, 312] on input "text" at bounding box center [1287, 321] width 129 height 35
type input "$0.00"
click at [493, 239] on textarea "Comments" at bounding box center [591, 270] width 300 height 115
paste textarea "09/10/2025- As Per email respoonse Cheri Cox, CMMC/CMMT Treasurer/Collector Tow…"
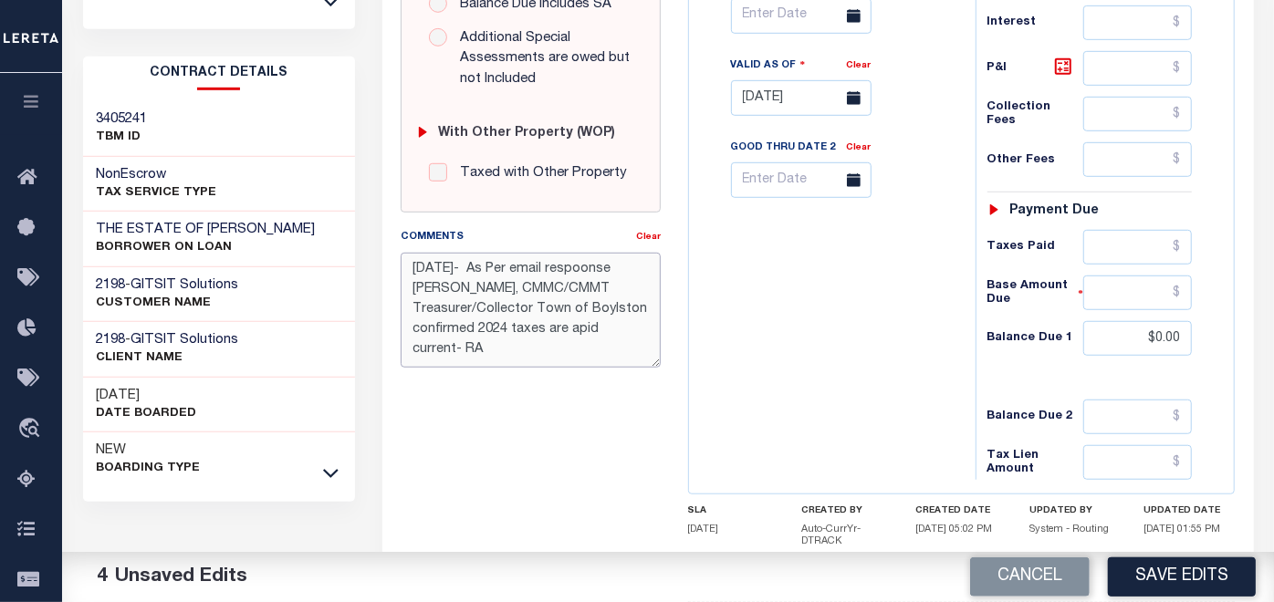
scroll to position [709, 0]
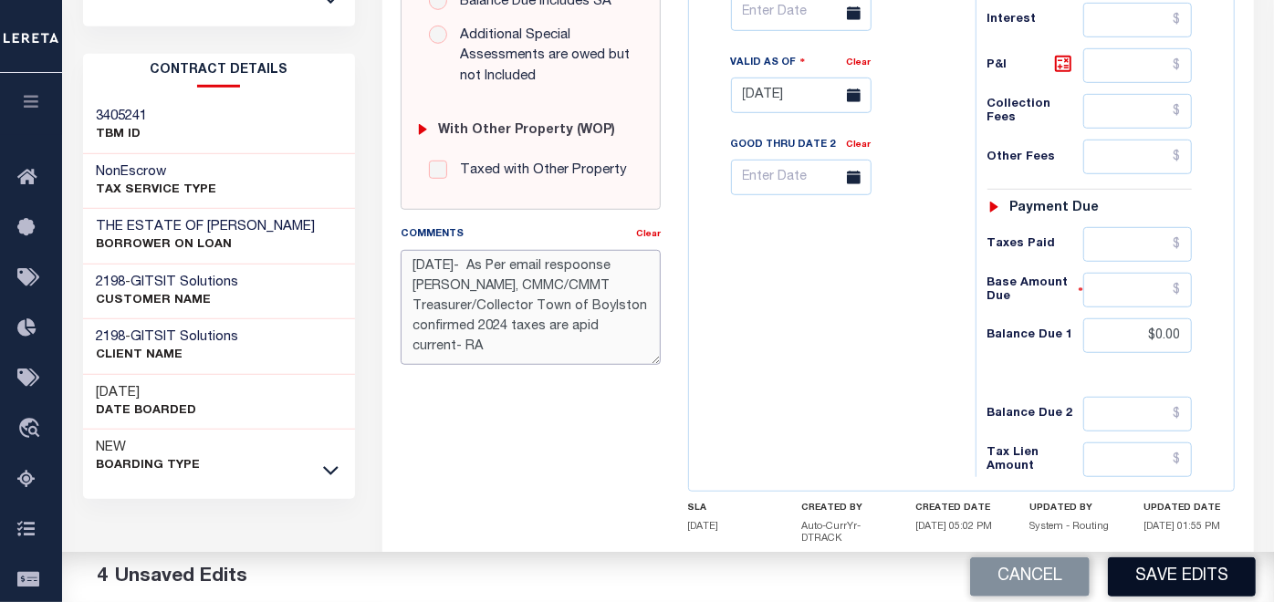
type textarea "09/10/2025- As Per email respoonse Cheri Cox, CMMC/CMMT Treasurer/Collector Tow…"
click at [1168, 579] on button "Save Edits" at bounding box center [1182, 577] width 148 height 39
checkbox input "false"
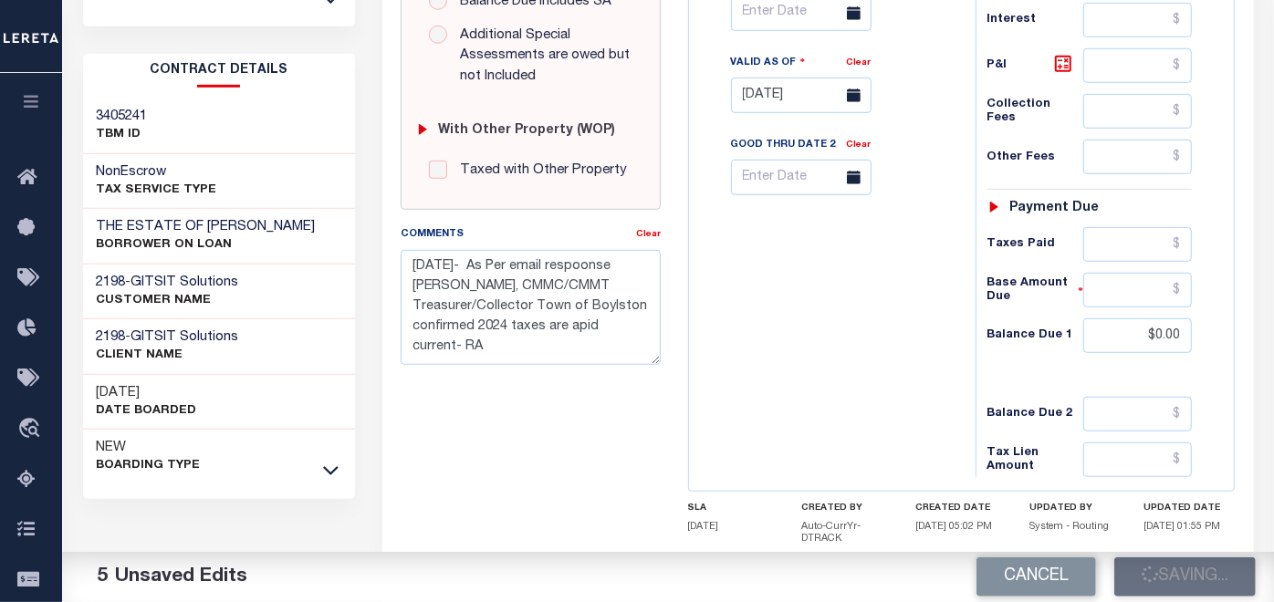
checkbox input "false"
type textarea "09/10/2025- As Per email respoonse Cheri Cox, CMMC/CMMT Treasurer/Collector Tow…"
type input "$0"
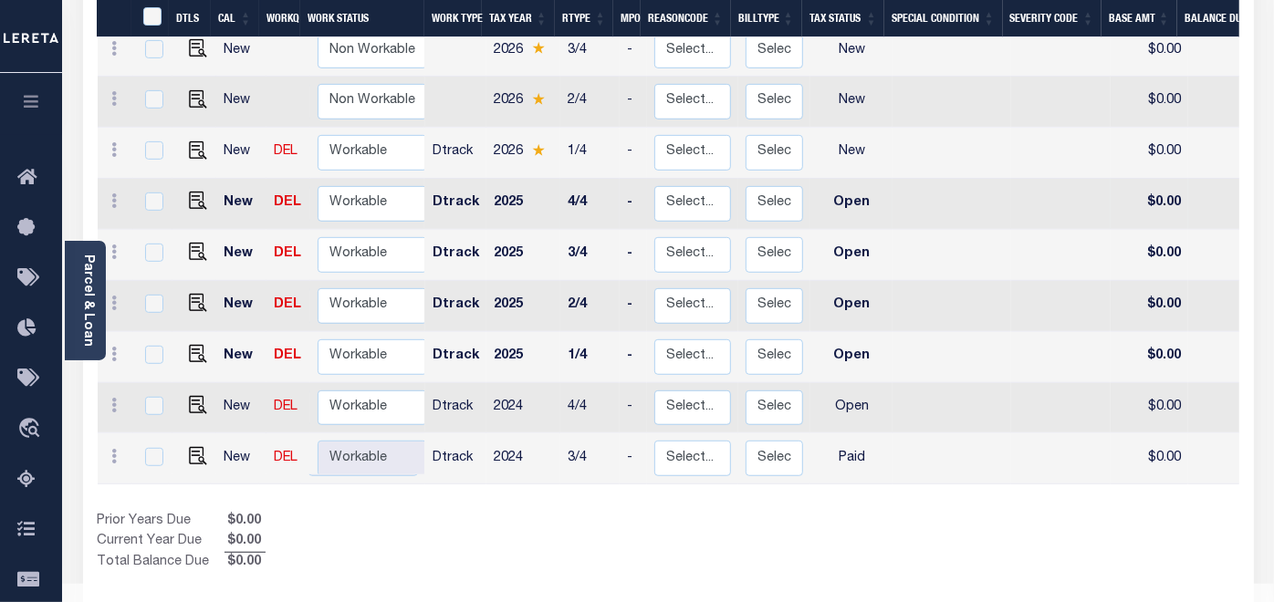
scroll to position [506, 0]
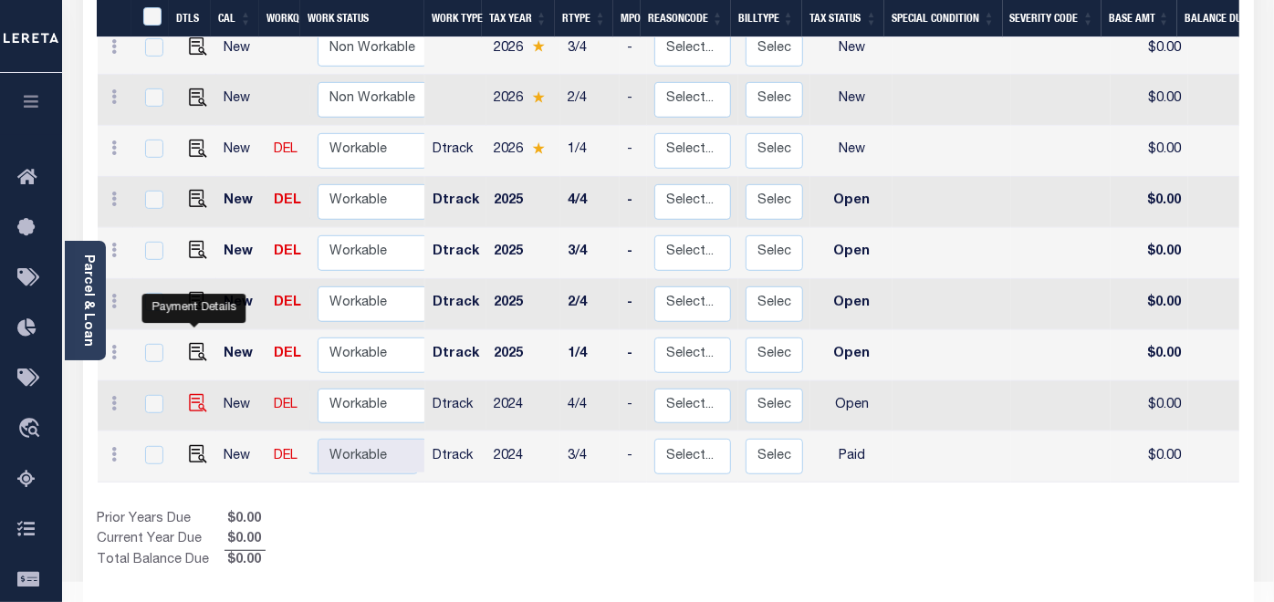
click at [194, 394] on img "" at bounding box center [198, 403] width 18 height 18
checkbox input "true"
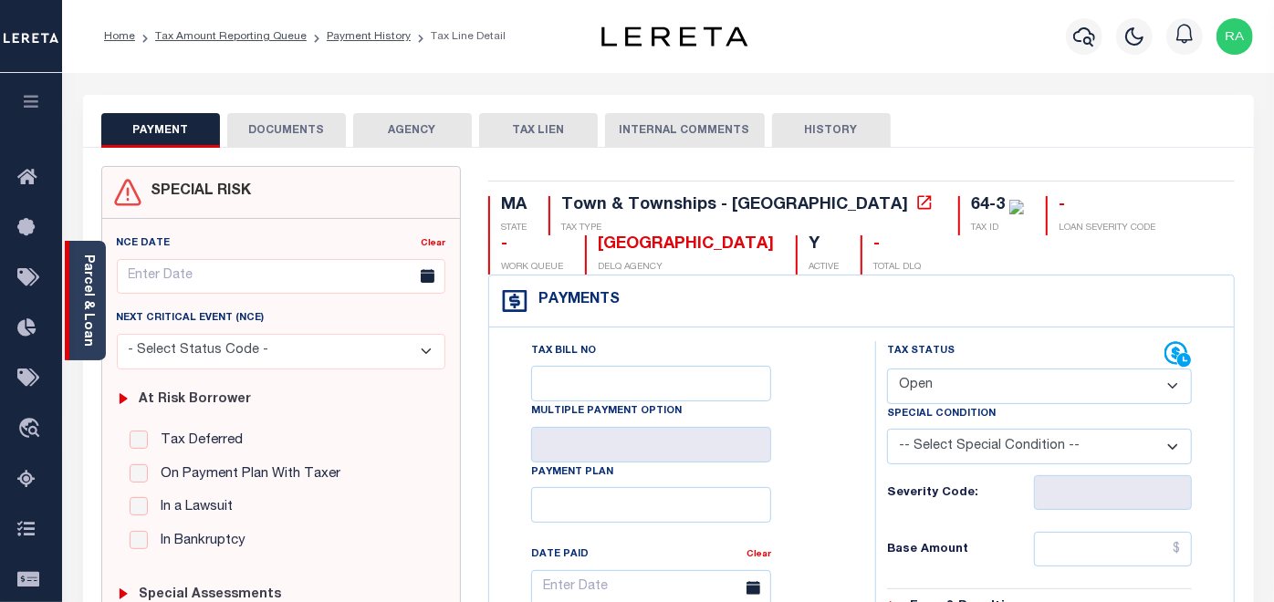
click at [95, 284] on div "Parcel & Loan" at bounding box center [85, 301] width 41 height 120
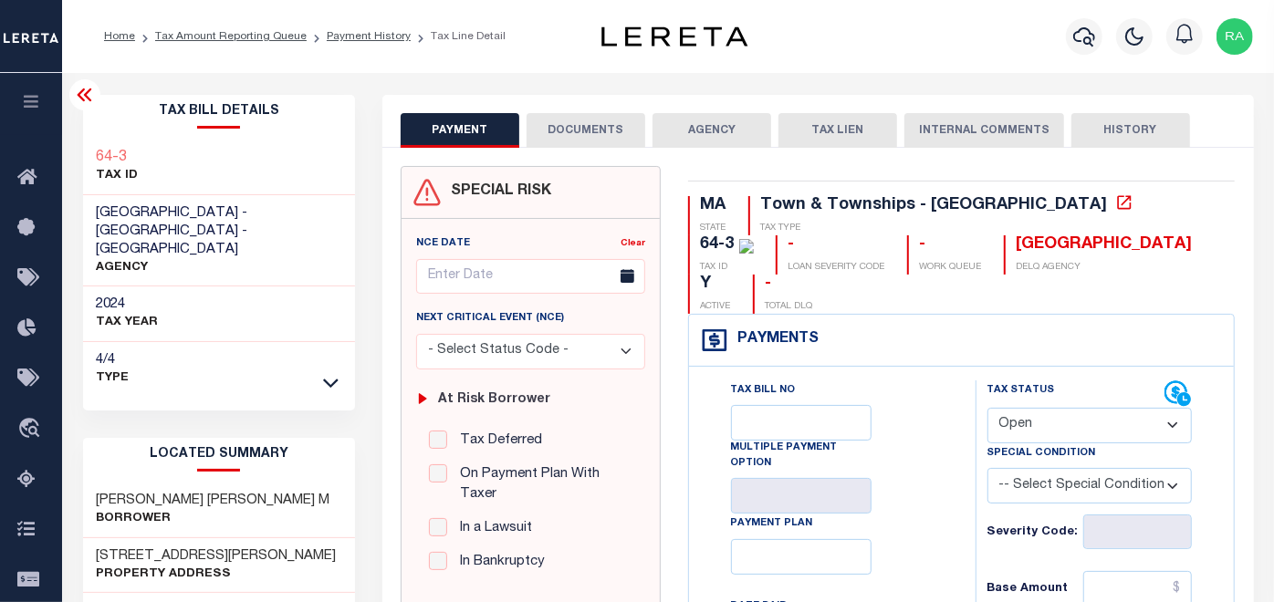
click at [1032, 408] on select "- Select Status Code - Open Due/Unpaid Paid Incomplete No Tax Due Internal Refu…" at bounding box center [1089, 426] width 205 height 36
select select "PYD"
click at [987, 408] on select "- Select Status Code - Open Due/Unpaid Paid Incomplete No Tax Due Internal Refu…" at bounding box center [1089, 426] width 205 height 36
type input "[DATE]"
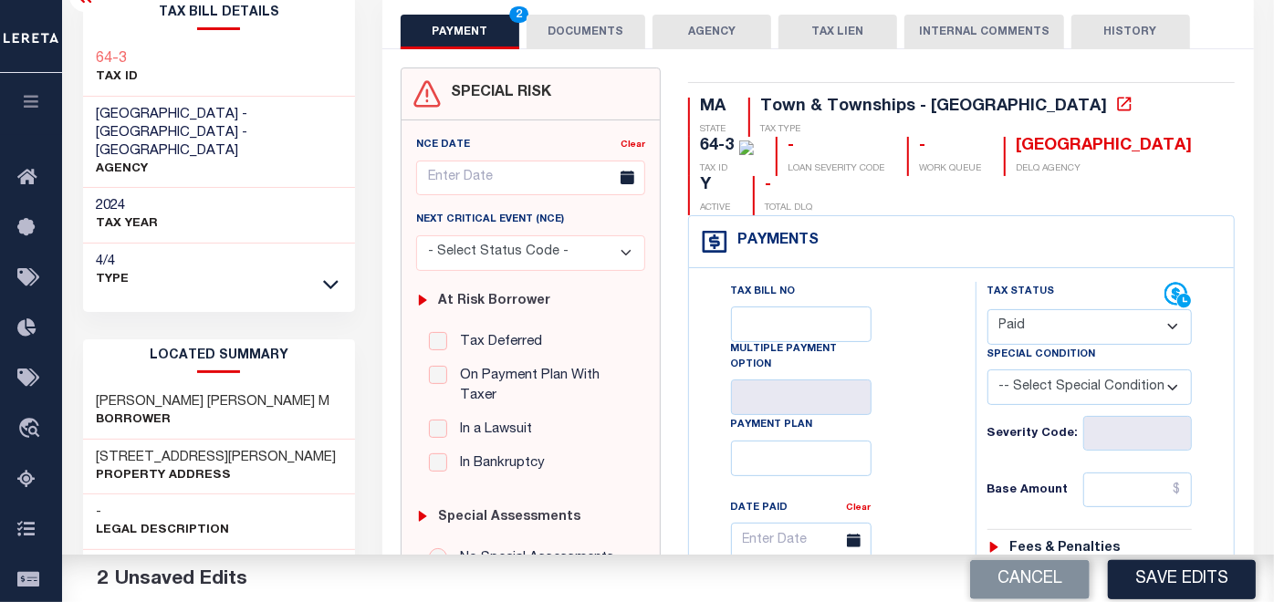
scroll to position [101, 0]
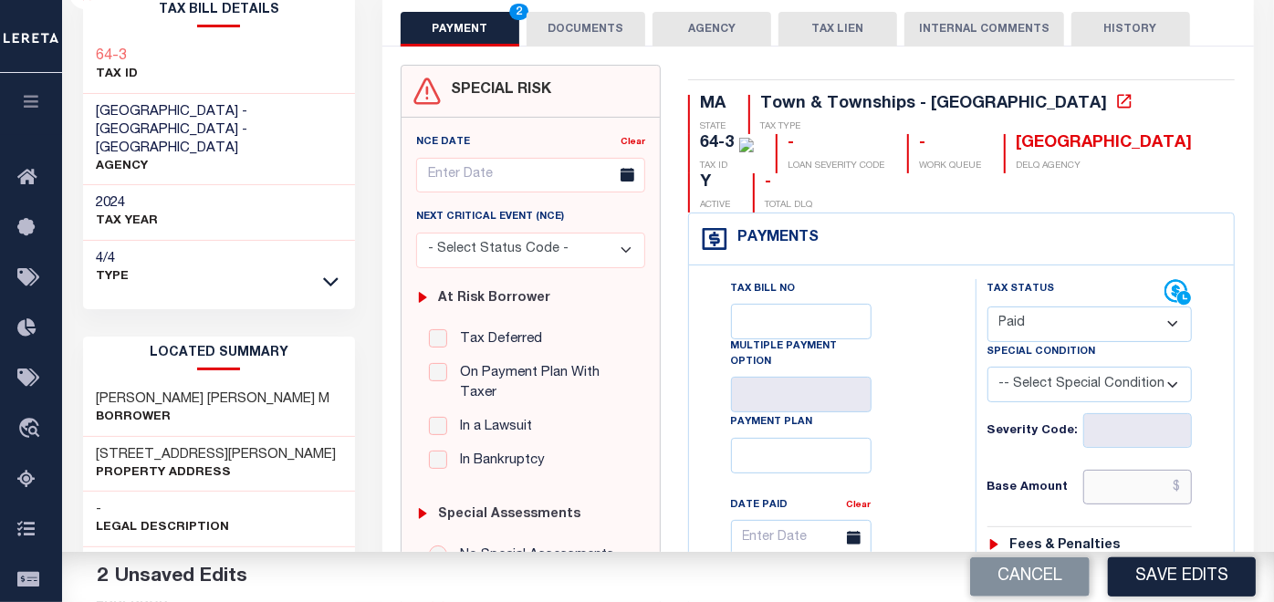
click at [1135, 470] on input "text" at bounding box center [1137, 487] width 109 height 35
type input "$0.00"
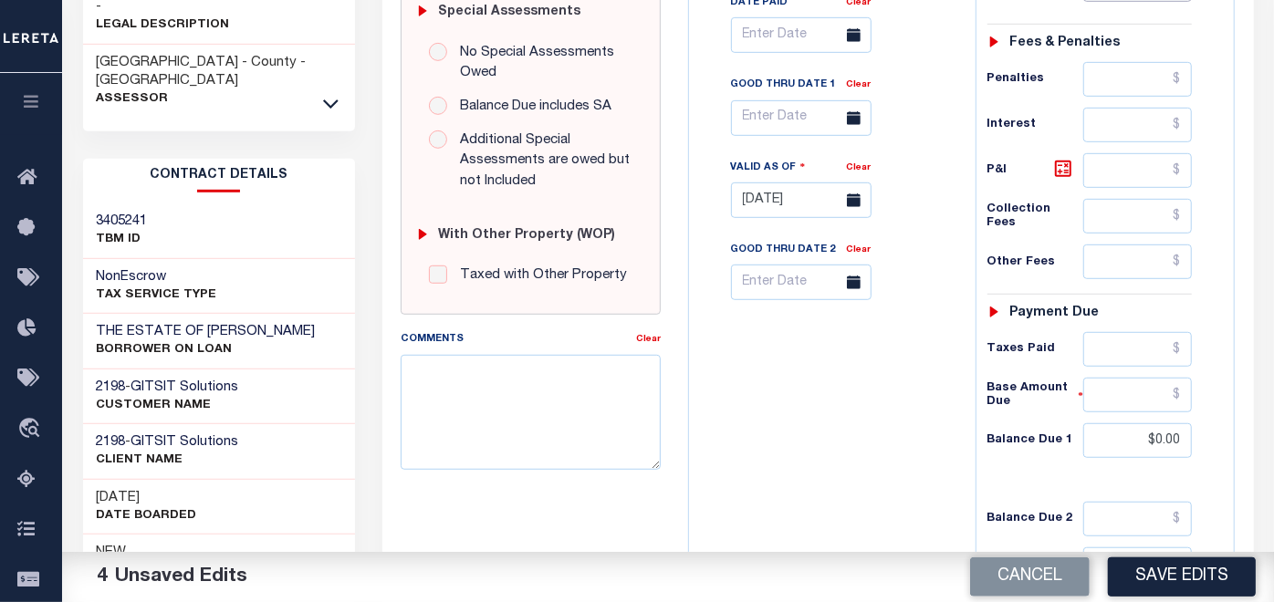
scroll to position [608, 0]
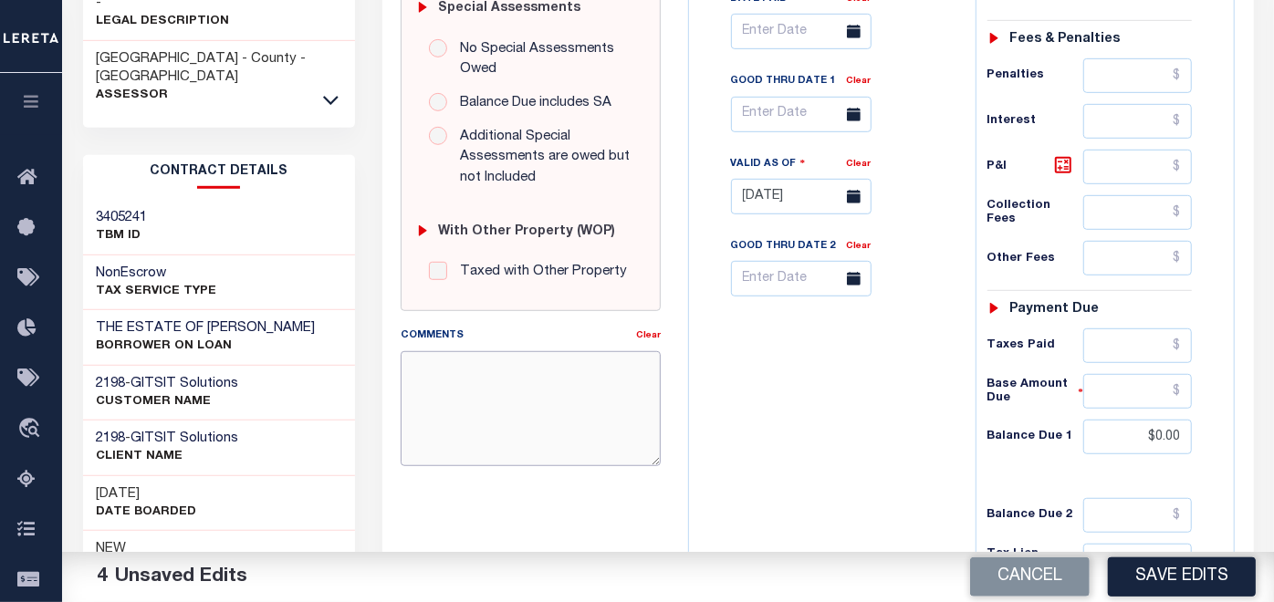
click at [476, 384] on textarea "Comments" at bounding box center [531, 408] width 260 height 115
paste textarea "[DATE]- As Per email respoonse [PERSON_NAME], CMMC/CMMT Treasurer/Collector Tow…"
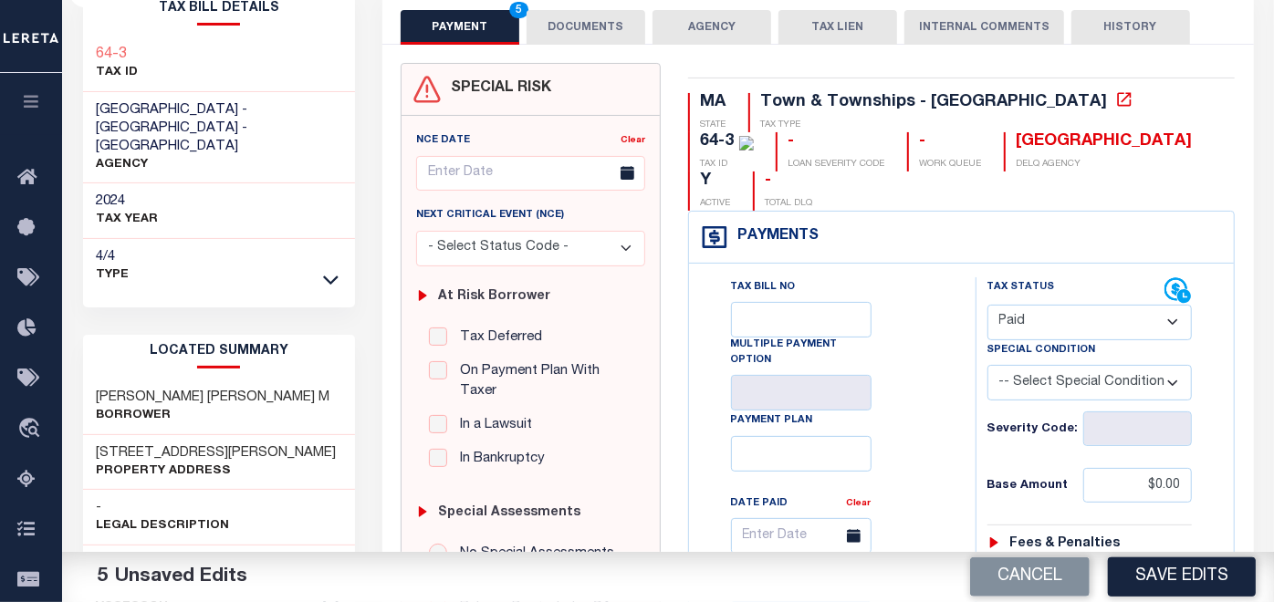
scroll to position [101, 0]
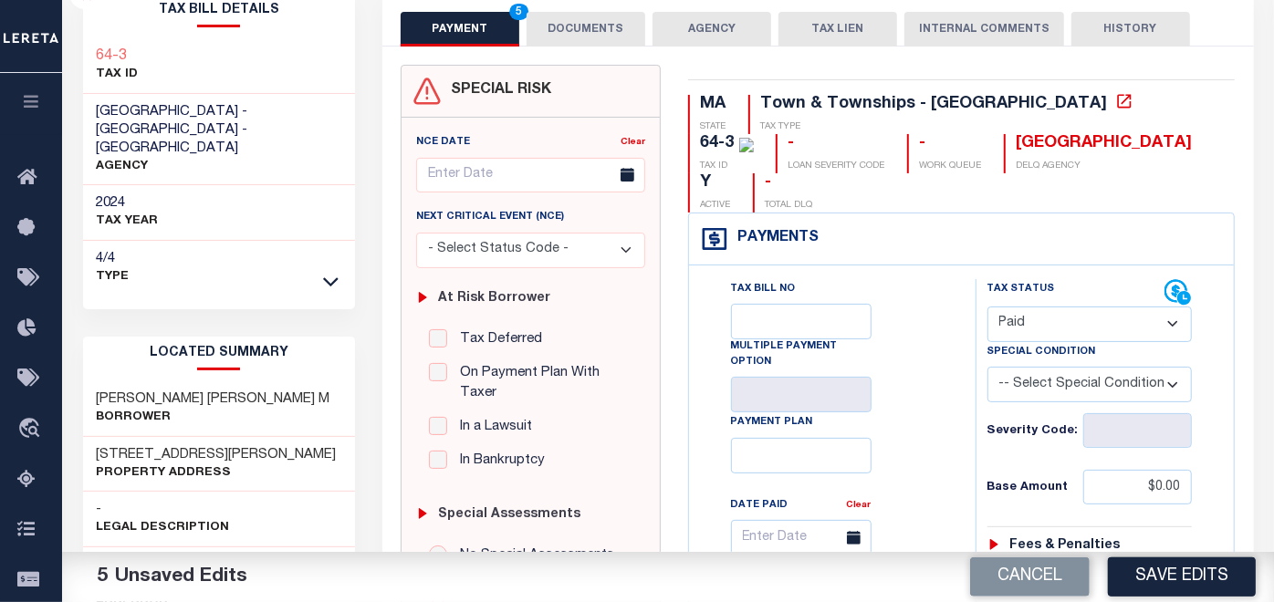
type textarea "09/10/2025- As Per email respoonse Cheri Cox, CMMC/CMMT Treasurer/Collector Tow…"
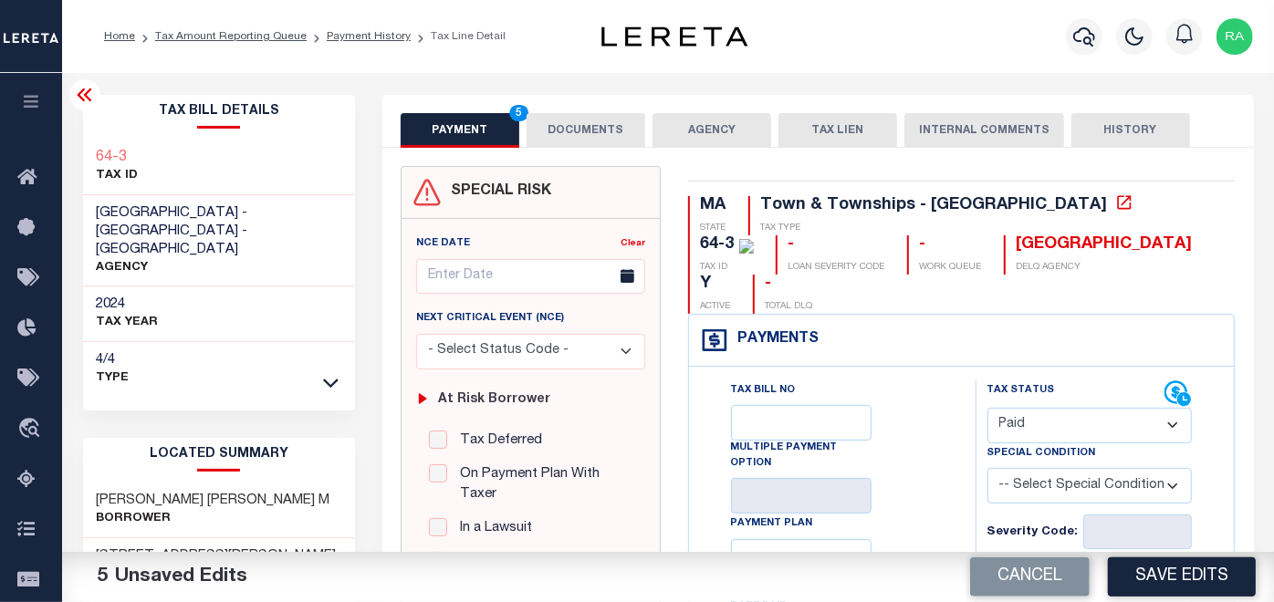
scroll to position [0, 0]
click at [573, 128] on button "DOCUMENTS" at bounding box center [586, 130] width 119 height 35
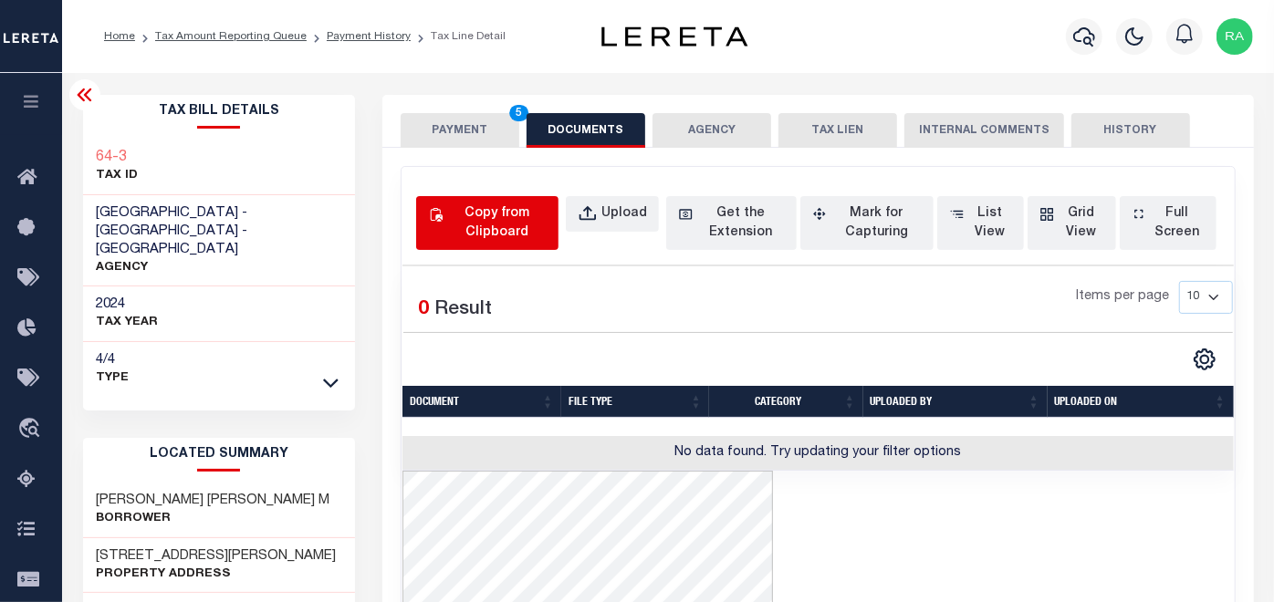
click at [484, 221] on div "Copy from Clipboard" at bounding box center [497, 223] width 100 height 38
select select "POP"
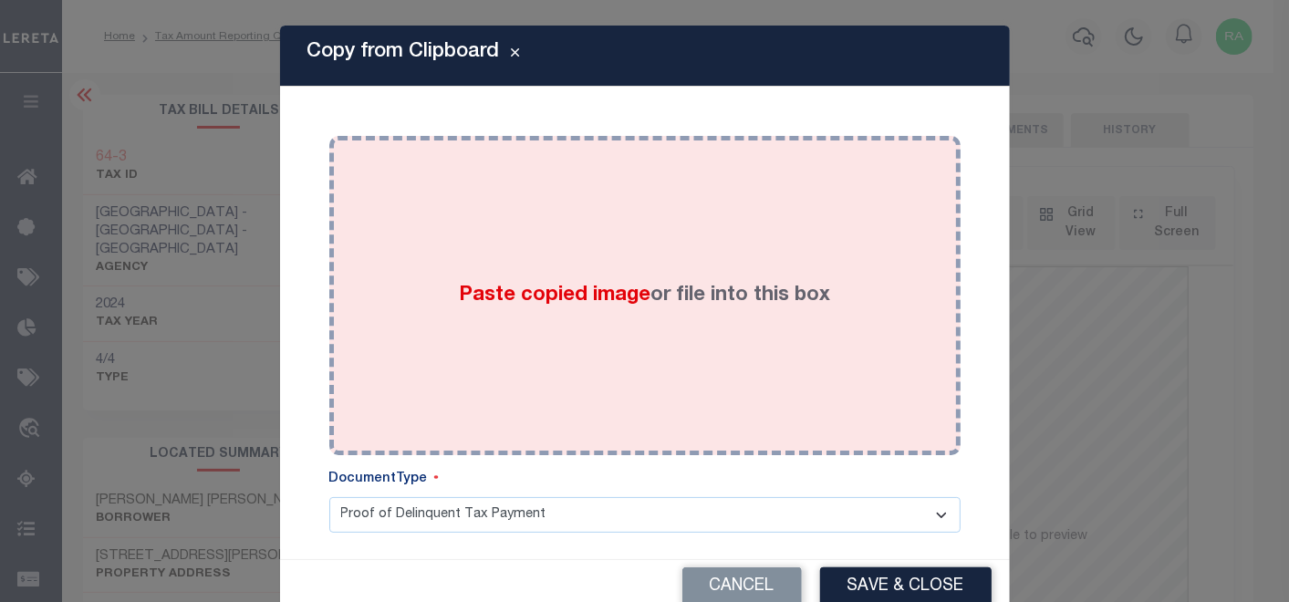
click at [574, 221] on div "Paste copied image or file into this box" at bounding box center [645, 296] width 604 height 292
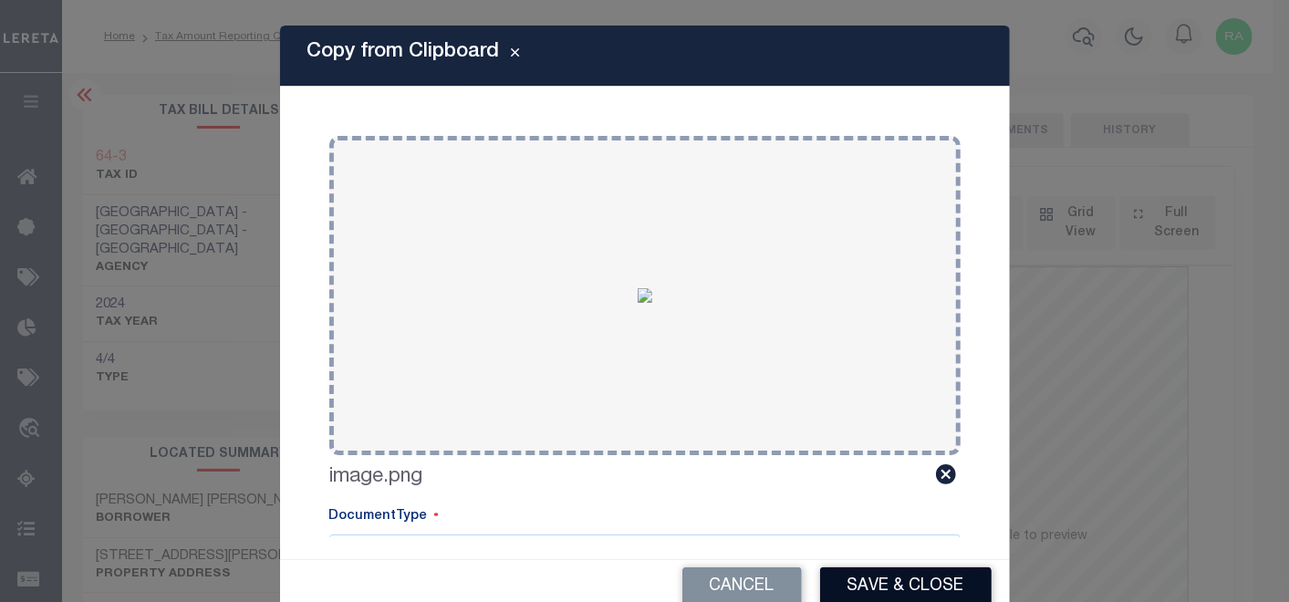
click at [862, 585] on button "Save & Close" at bounding box center [906, 587] width 172 height 39
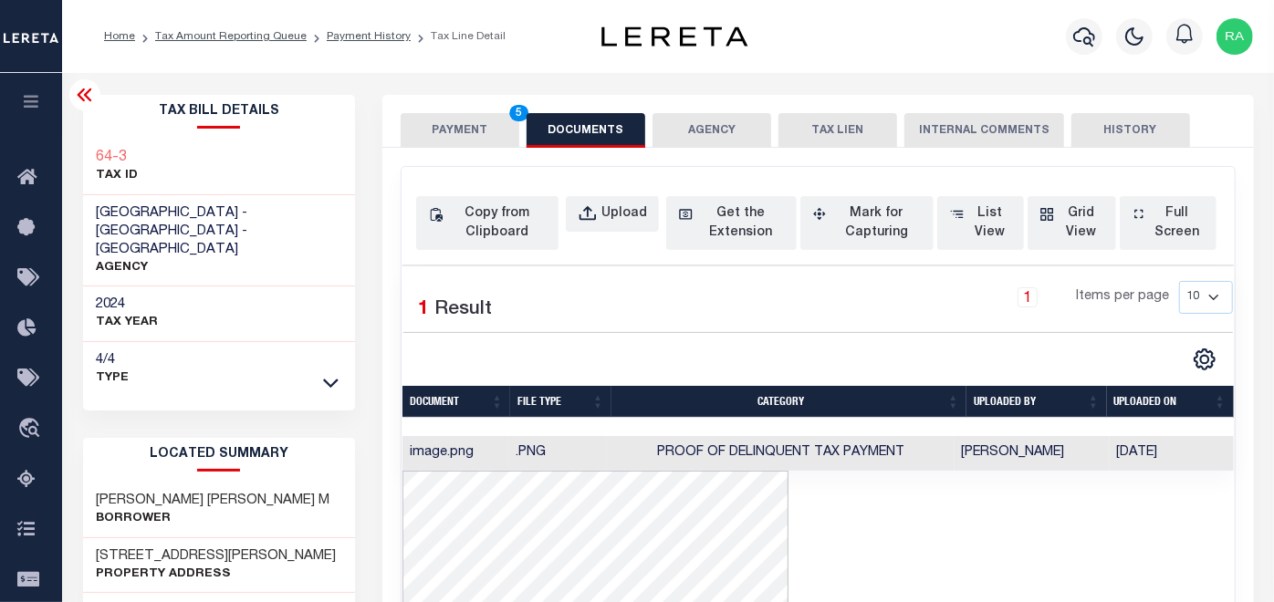
click at [464, 126] on button "PAYMENT 5" at bounding box center [460, 130] width 119 height 35
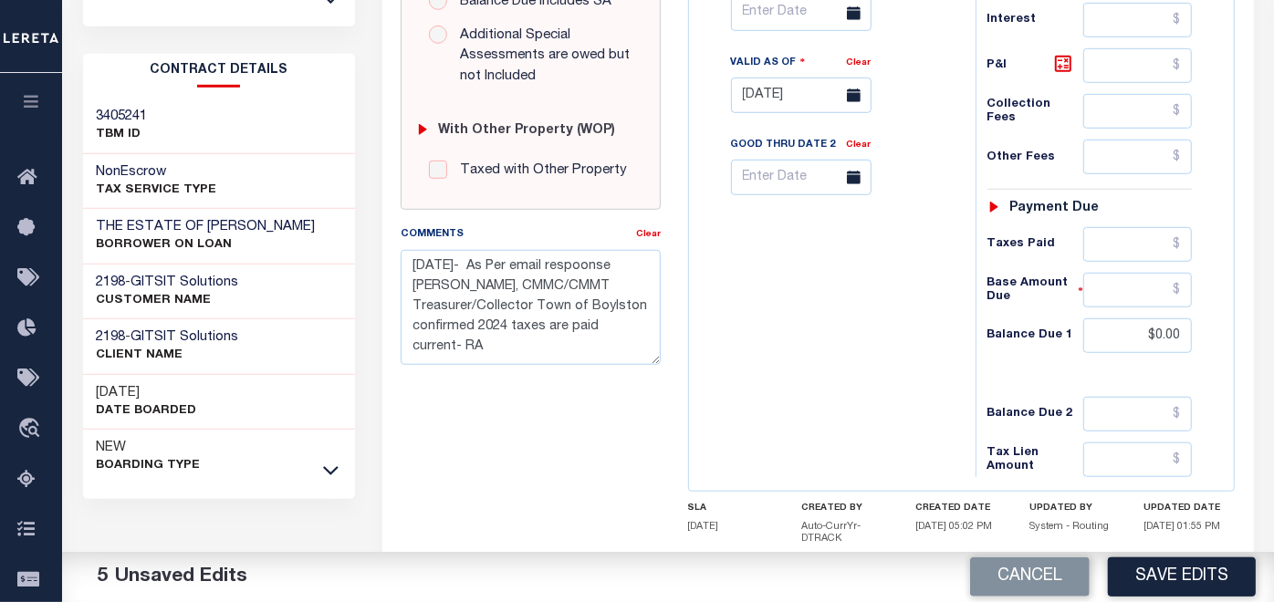
scroll to position [709, 0]
click at [637, 324] on textarea "09/10/2025- As Per email respoonse Cheri Cox, CMMC/CMMT Treasurer/Collector Tow…" at bounding box center [531, 307] width 260 height 115
click at [597, 324] on textarea "09/10/2025- As Per email respoonse Cheri Cox, CMMC/CMMT Treasurer/Collector Tow…" at bounding box center [531, 307] width 260 height 115
click at [414, 354] on textarea "09/10/2025- As Per email respoonse Cheri Cox, CMMC/CMMT Treasurer/Collector Tow…" at bounding box center [531, 307] width 260 height 115
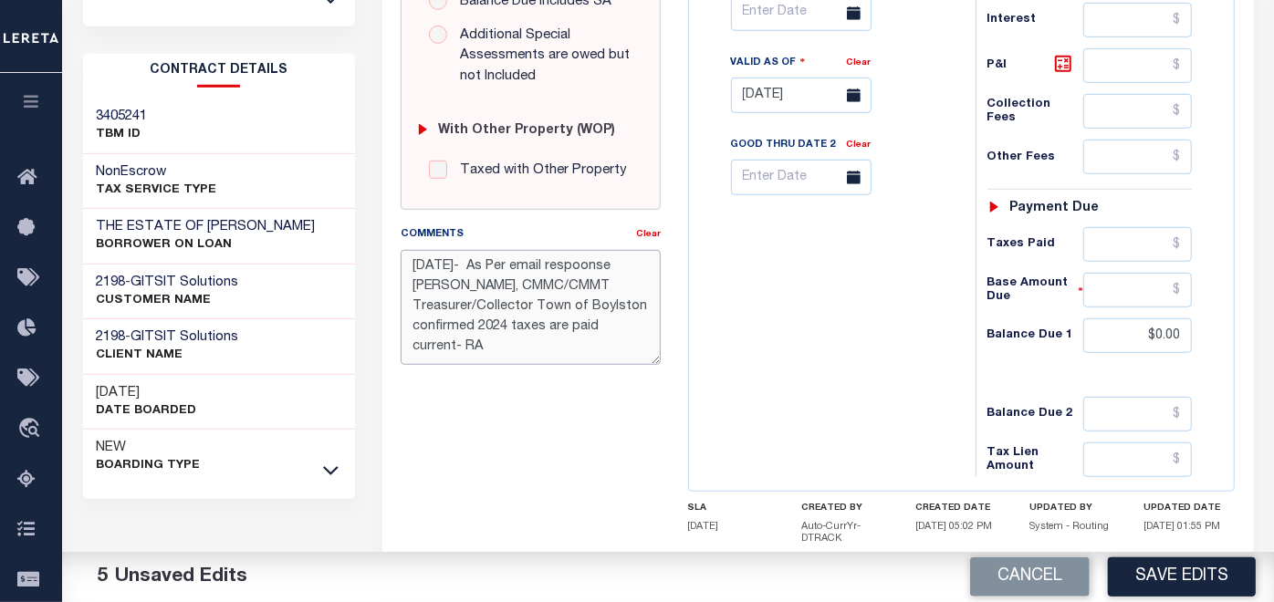
scroll to position [0, 0]
click at [602, 261] on textarea "09/10/2025- As Per email respoonse Cheri Cox, CMMC/CMMT Treasurer/Collector Tow…" at bounding box center [531, 307] width 260 height 115
click at [615, 263] on textarea "09/10/2025- As Per email respoonse Cheri Cox, CMMC/CMMT Treasurer/Collector Tow…" at bounding box center [531, 307] width 260 height 115
click at [632, 271] on textarea "09/10/2025- As Per email respoonse Cheri Cox, CMMC/CMMT Treasurer/Collector Tow…" at bounding box center [531, 307] width 260 height 115
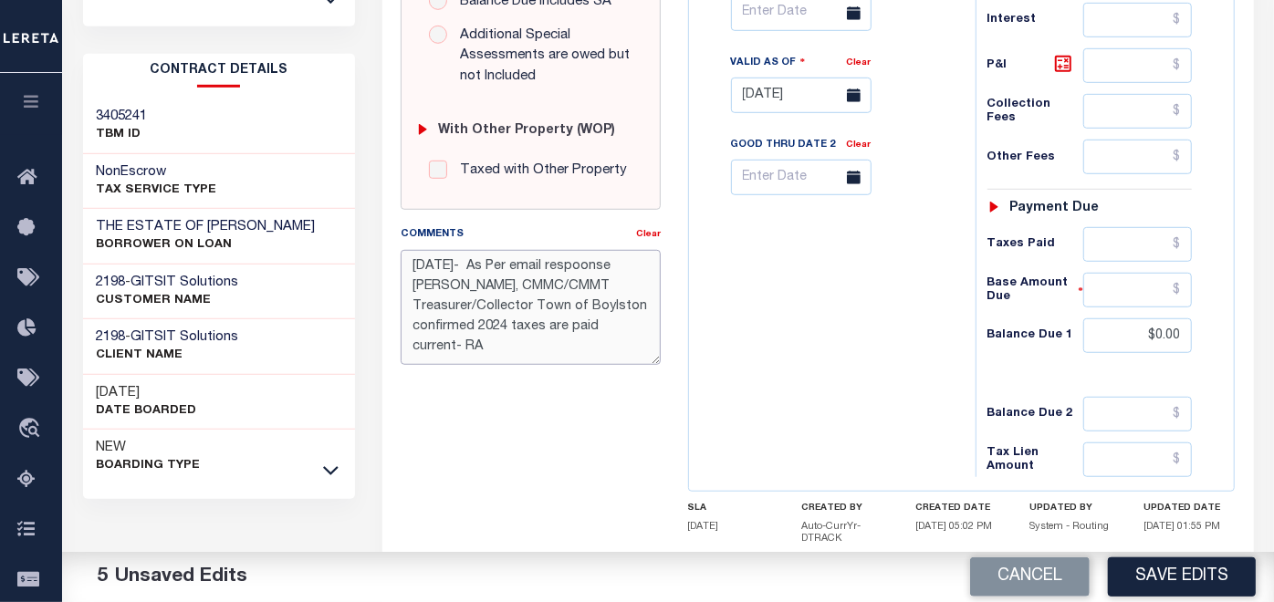
drag, startPoint x: 448, startPoint y: 343, endPoint x: 416, endPoint y: 266, distance: 83.0
click at [416, 266] on textarea "09/10/2025- As Per email respoonse Cheri Cox, CMMC/CMMT Treasurer/Collector Tow…" at bounding box center [531, 307] width 260 height 115
type textarea "0"
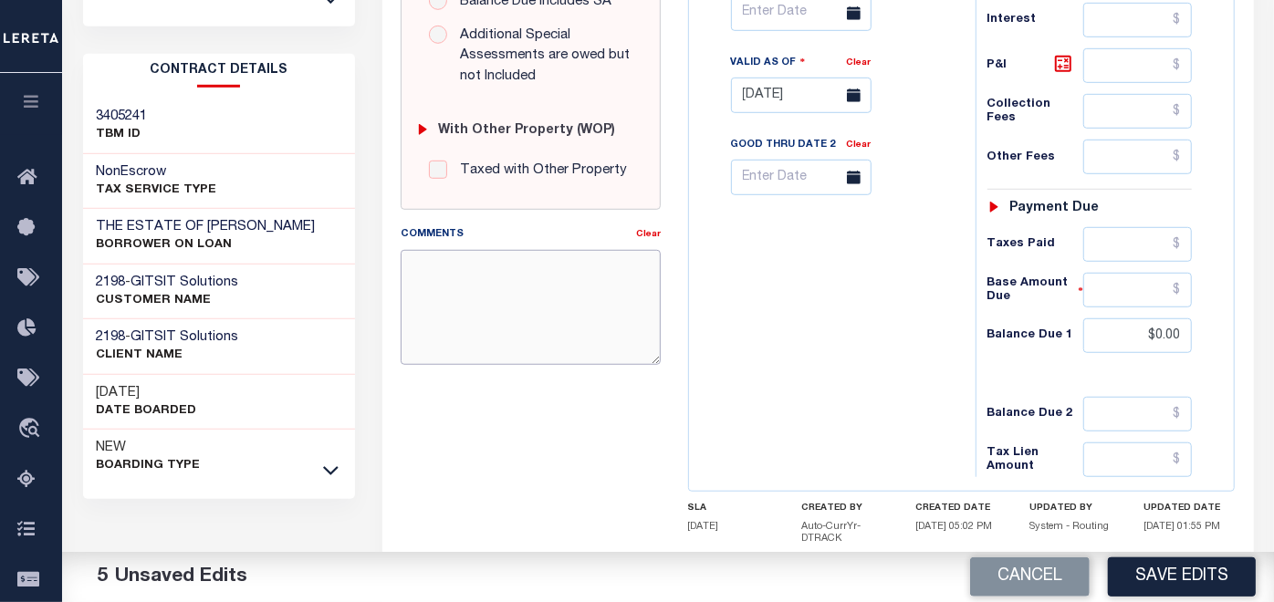
paste textarea "[DATE]- As Per email response [PERSON_NAME], CMMC/CMMT Treasurer/Collector Town…"
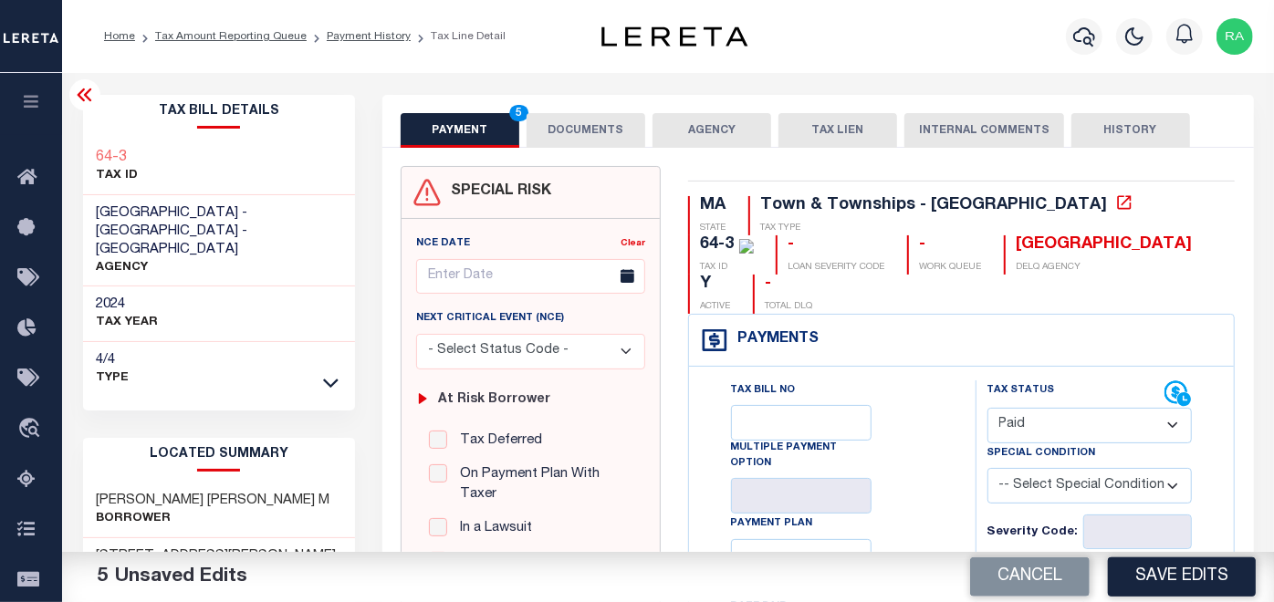
type textarea "[DATE]- As Per email response [PERSON_NAME], CMMC/CMMT Treasurer/Collector Town…"
click at [607, 124] on button "DOCUMENTS" at bounding box center [586, 130] width 119 height 35
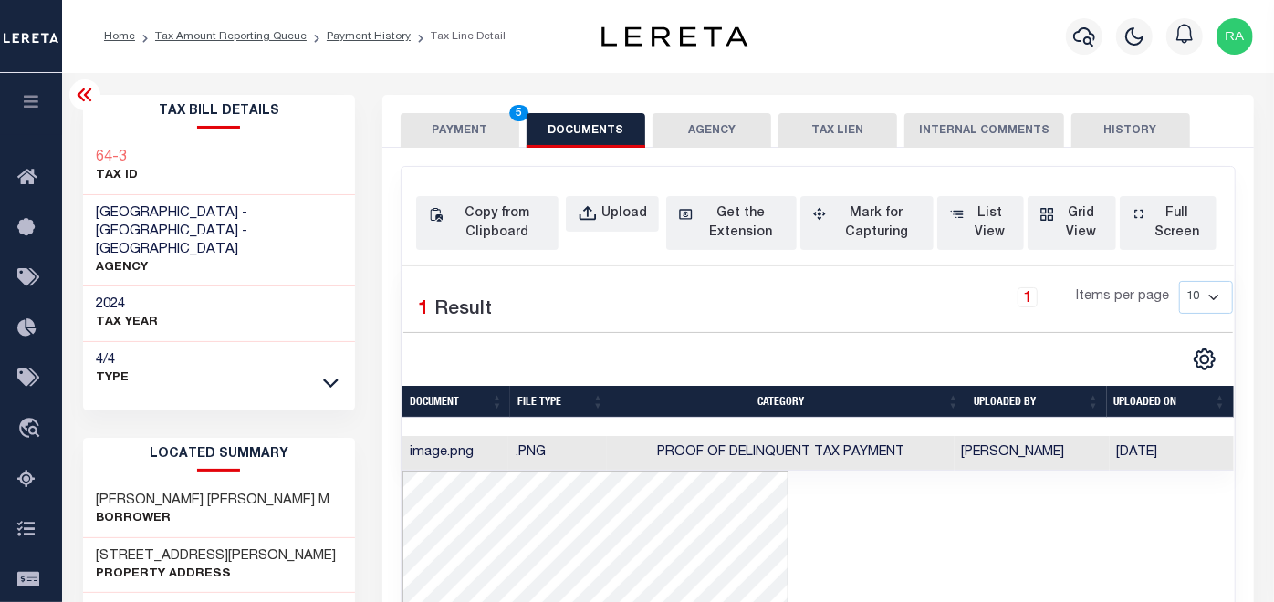
click at [433, 132] on button "PAYMENT 5" at bounding box center [460, 130] width 119 height 35
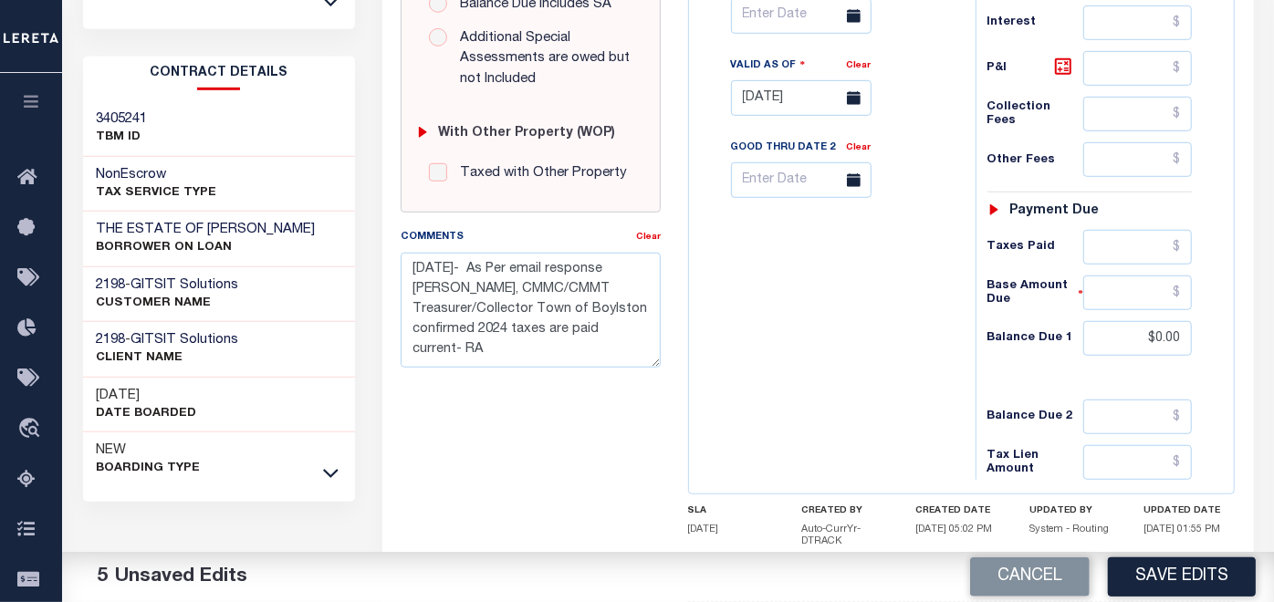
scroll to position [709, 0]
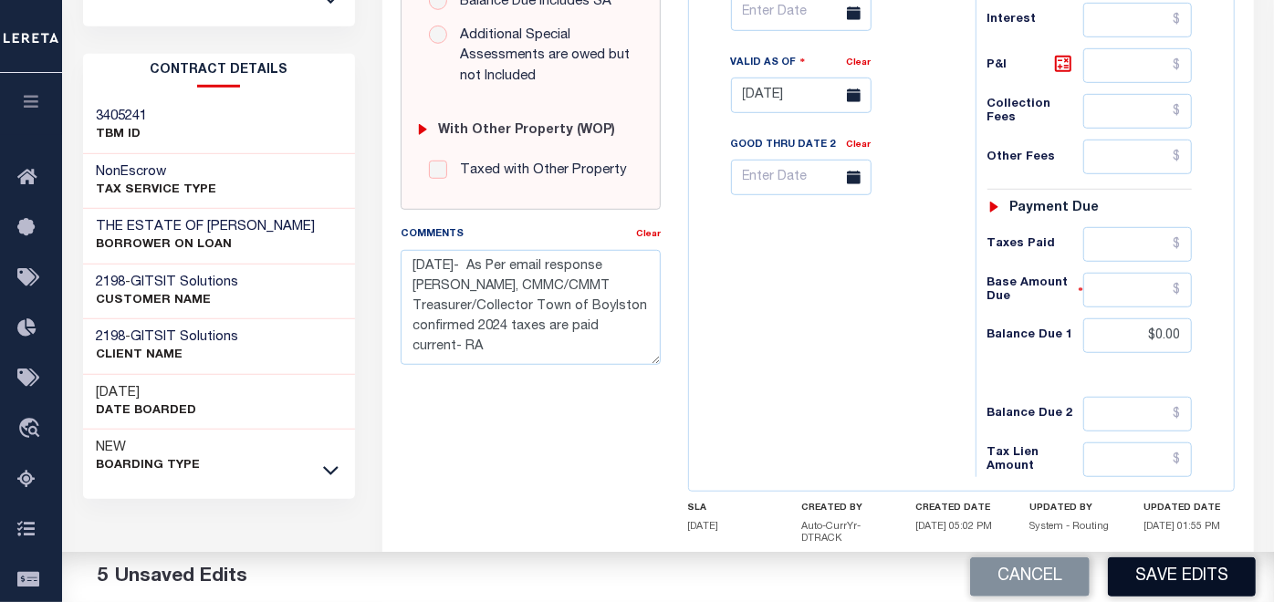
click at [1175, 574] on button "Save Edits" at bounding box center [1182, 577] width 148 height 39
checkbox input "false"
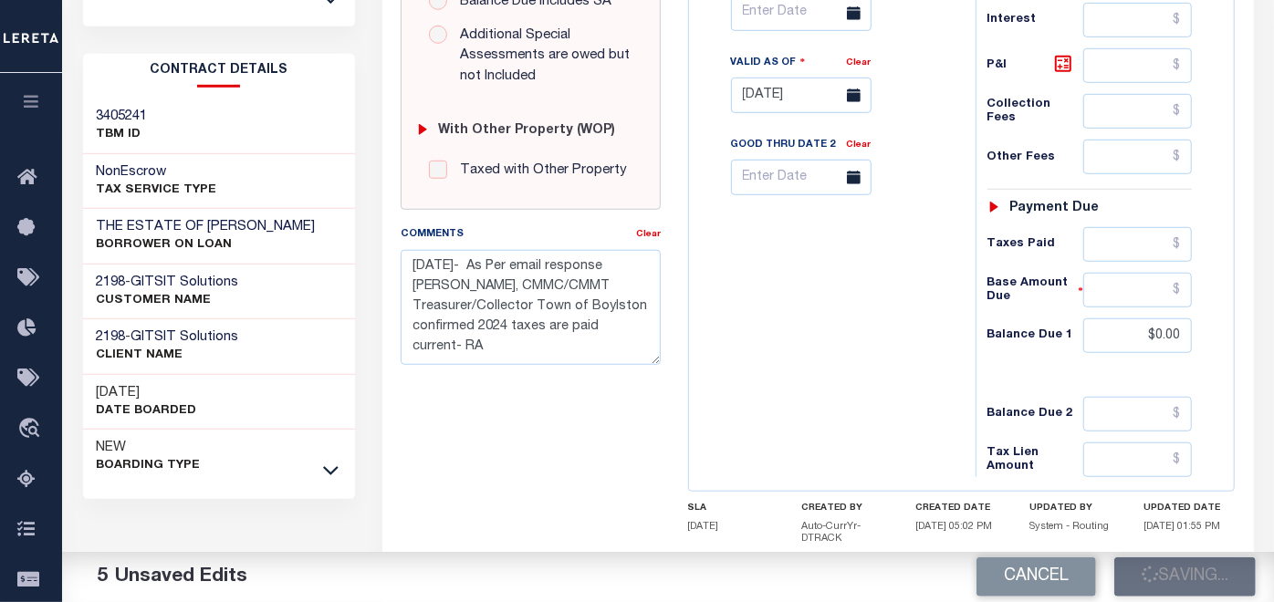
type input "$0"
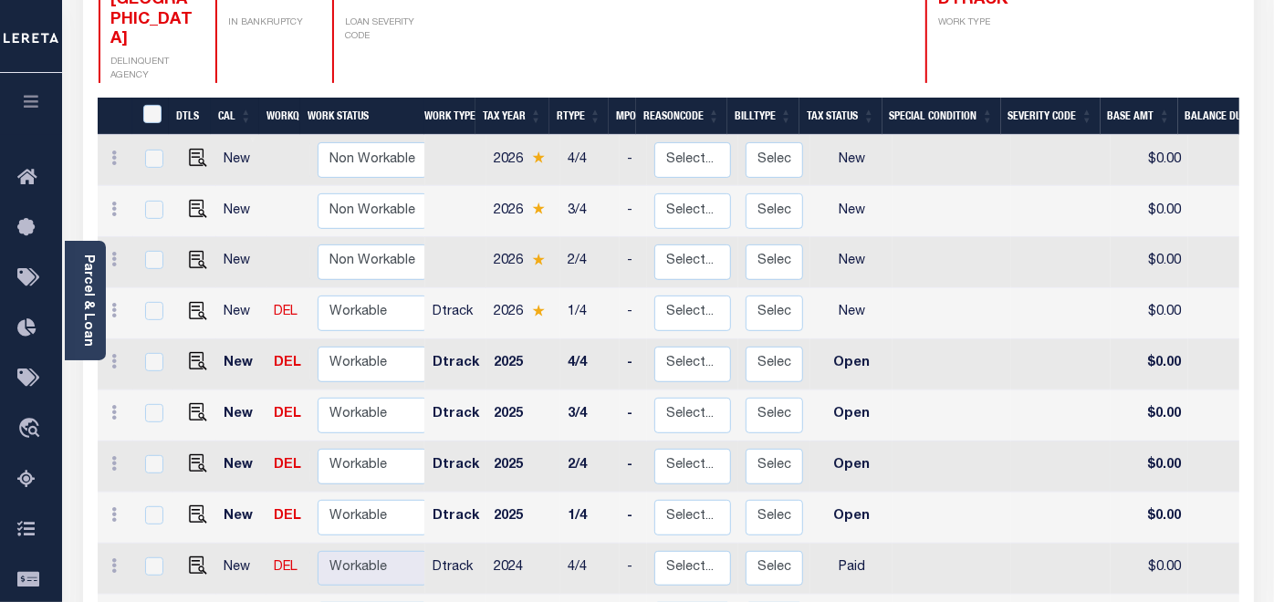
scroll to position [405, 0]
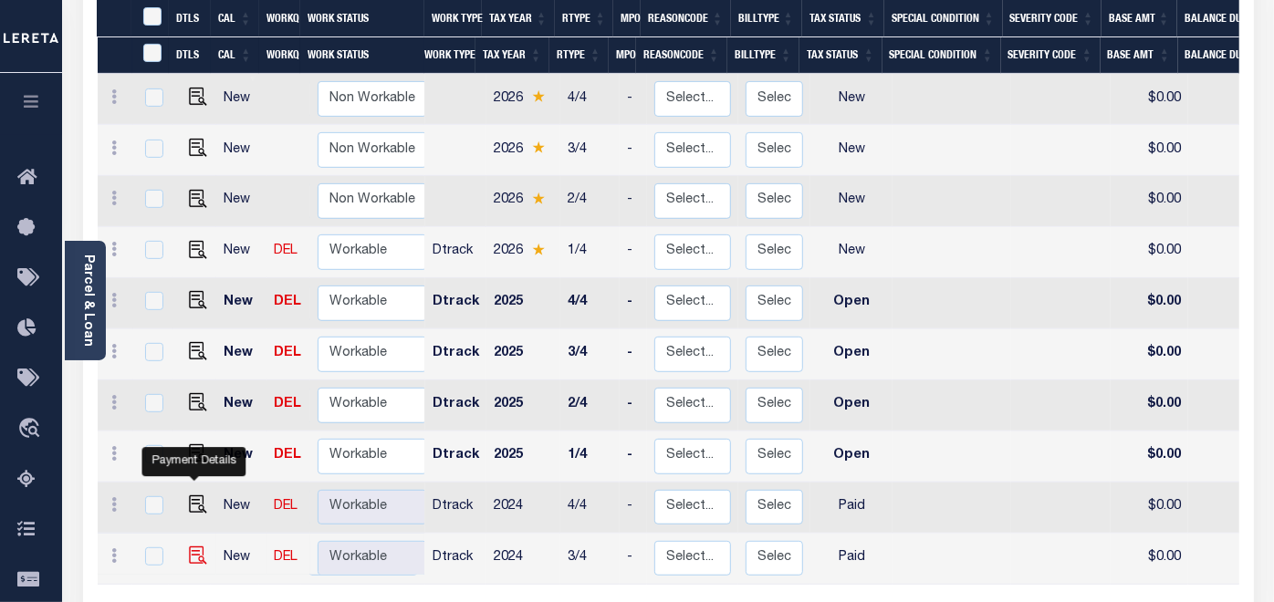
click at [195, 547] on img "" at bounding box center [198, 556] width 18 height 18
checkbox input "true"
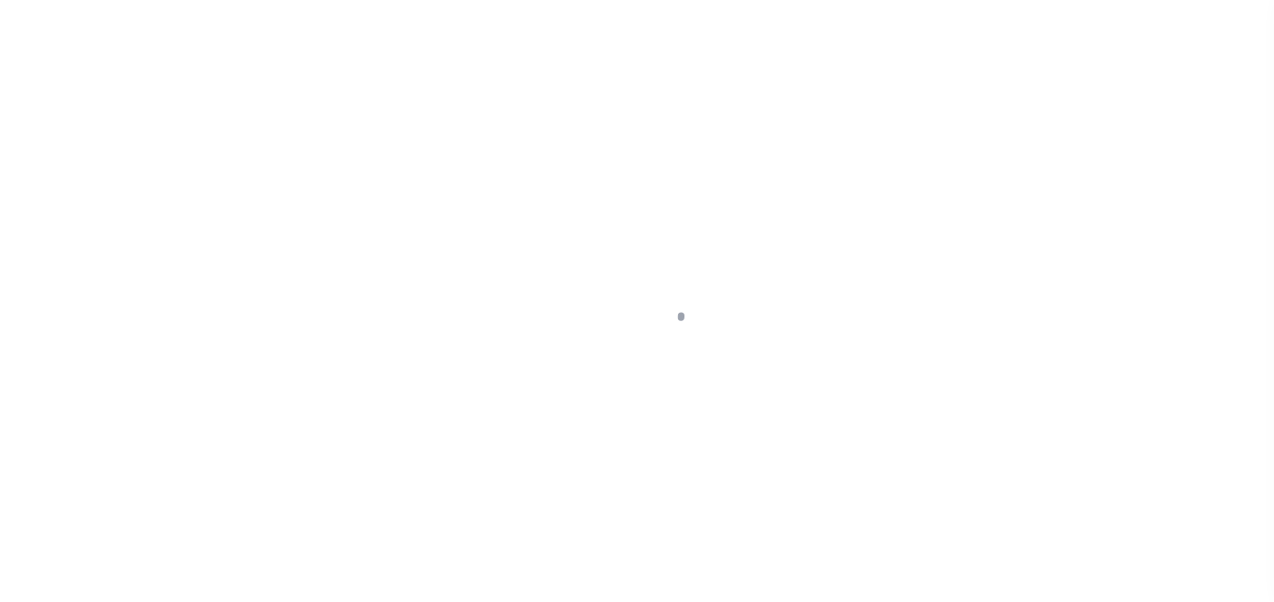
select select "PYD"
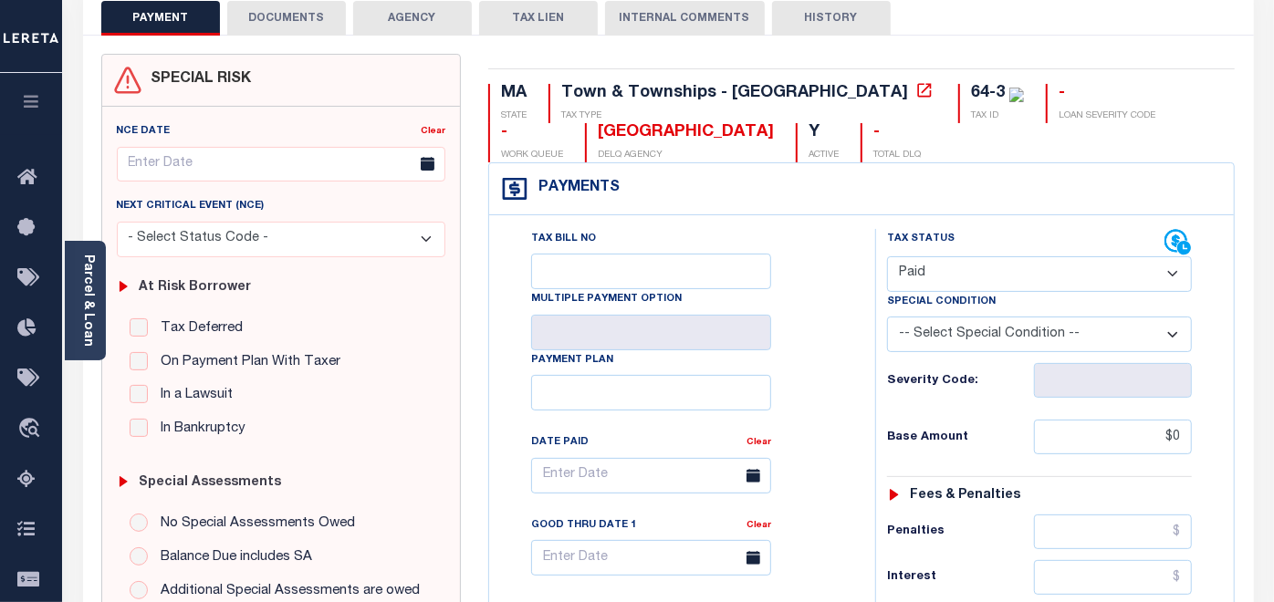
scroll to position [203, 0]
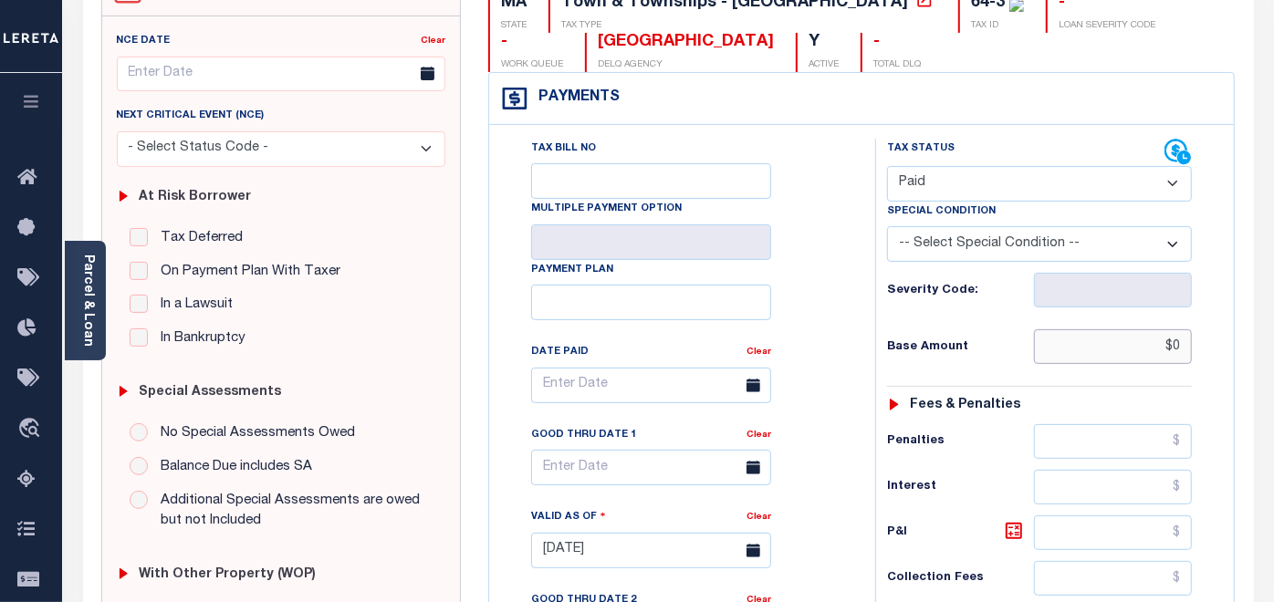
click at [1175, 343] on input "$0" at bounding box center [1113, 346] width 159 height 35
type input "$0.00"
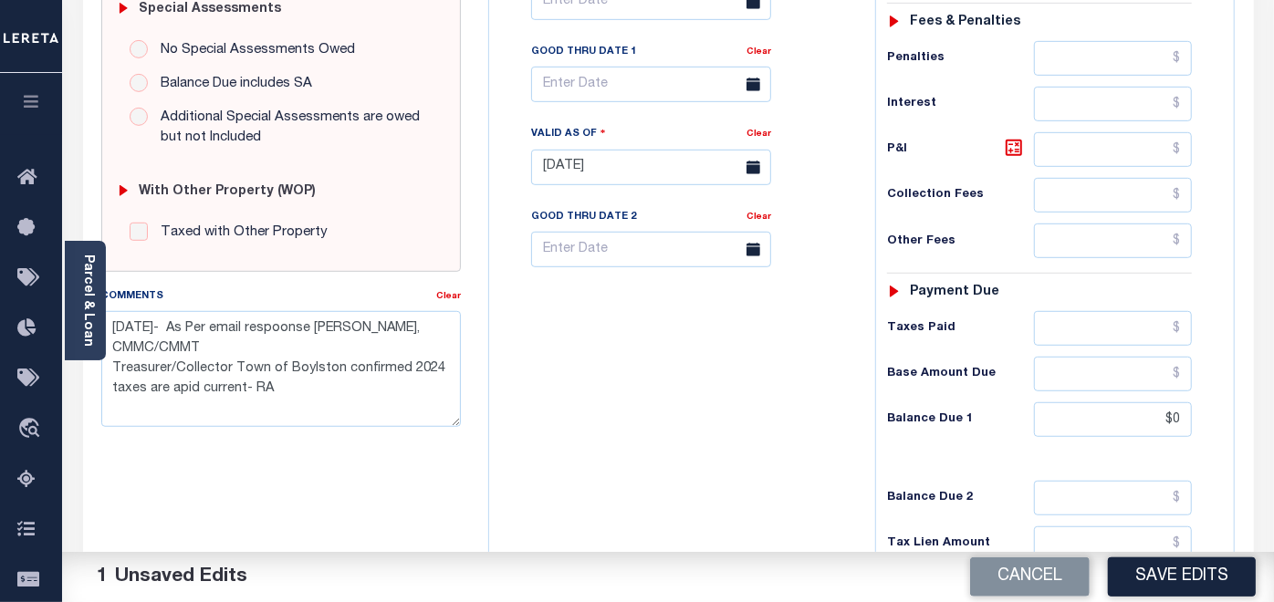
scroll to position [608, 0]
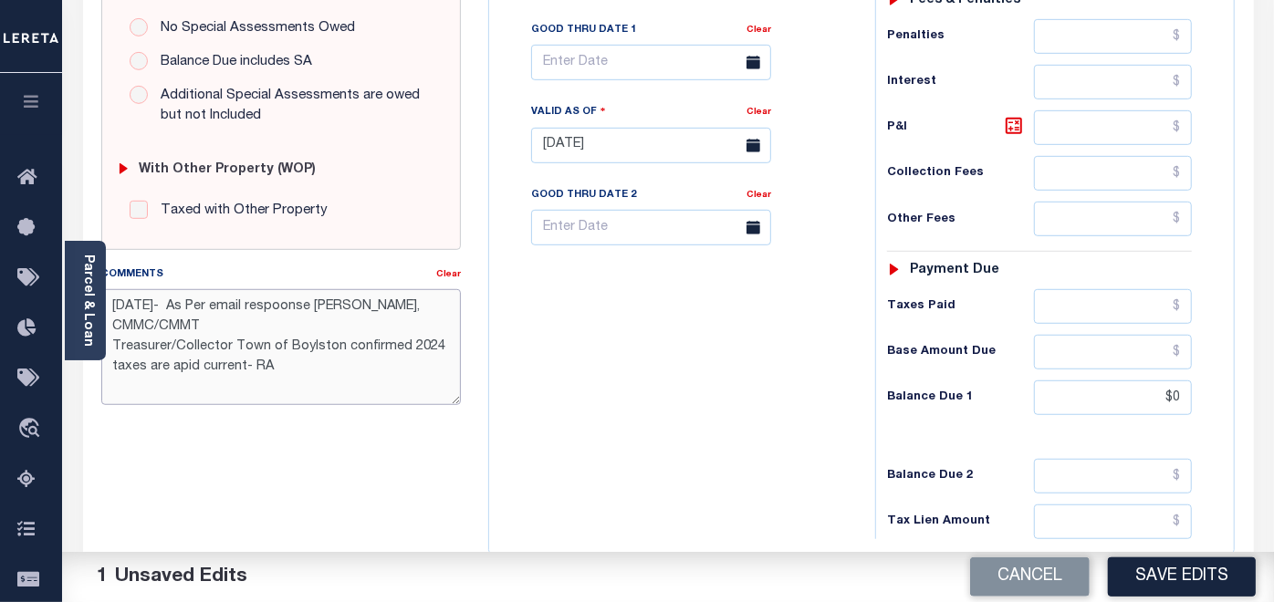
drag, startPoint x: 277, startPoint y: 362, endPoint x: 115, endPoint y: 300, distance: 173.0
click at [115, 300] on textarea "[DATE]- As Per email respoonse [PERSON_NAME], CMMC/CMMT Treasurer/Collector Tow…" at bounding box center [281, 346] width 360 height 115
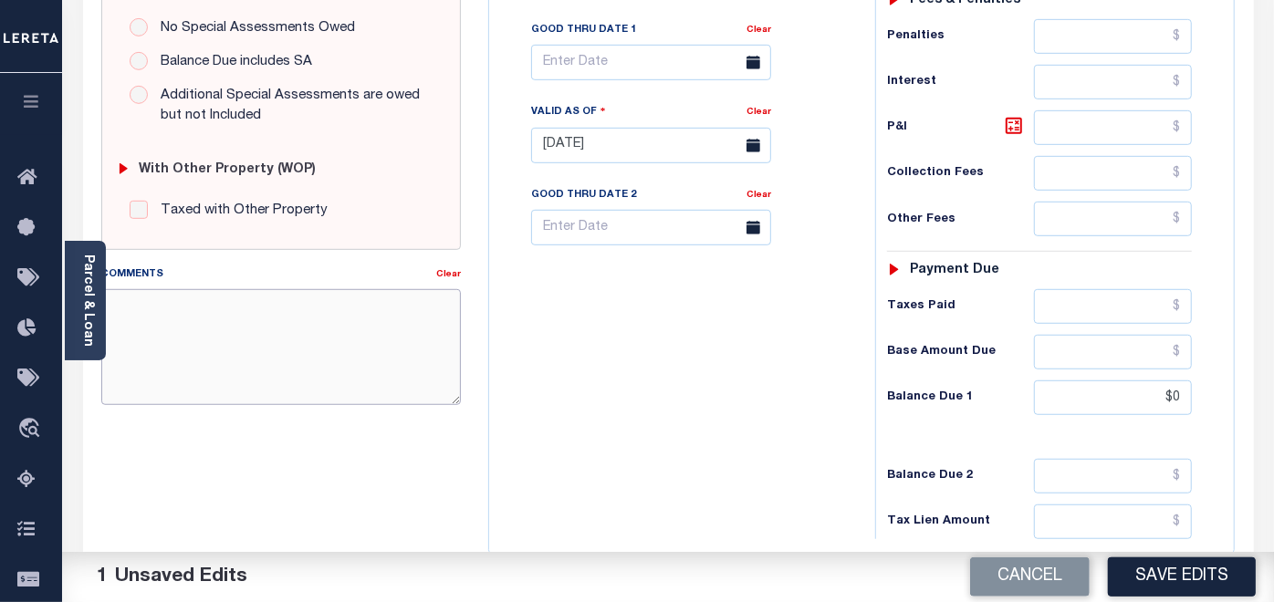
paste textarea "[DATE]- As Per email response [PERSON_NAME], CMMC/CMMT Treasurer/Collector Town…"
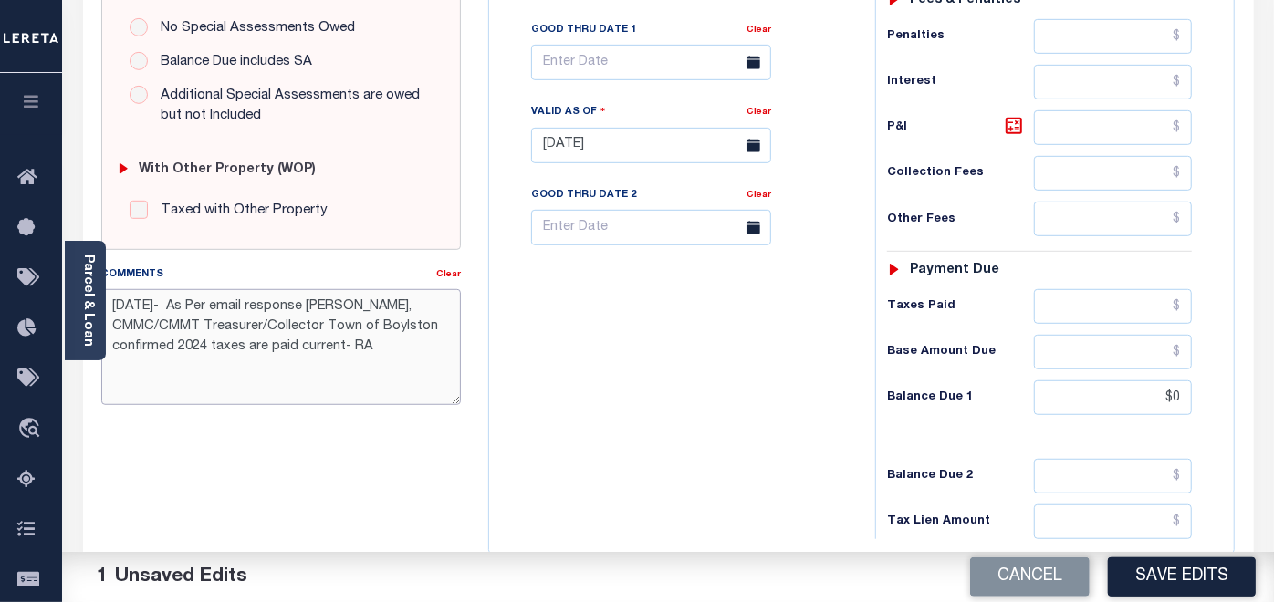
type textarea "[DATE]- As Per email response [PERSON_NAME], CMMC/CMMT Treasurer/Collector Town…"
click at [1177, 381] on input "$0" at bounding box center [1113, 398] width 159 height 35
type input "$0.00"
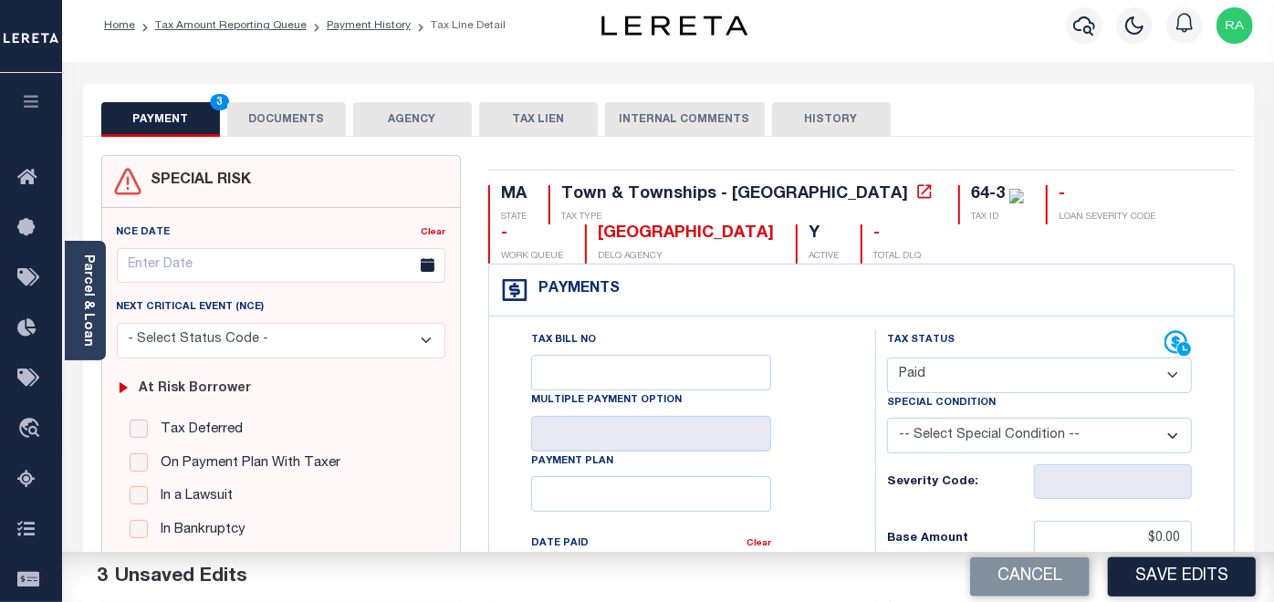
scroll to position [0, 0]
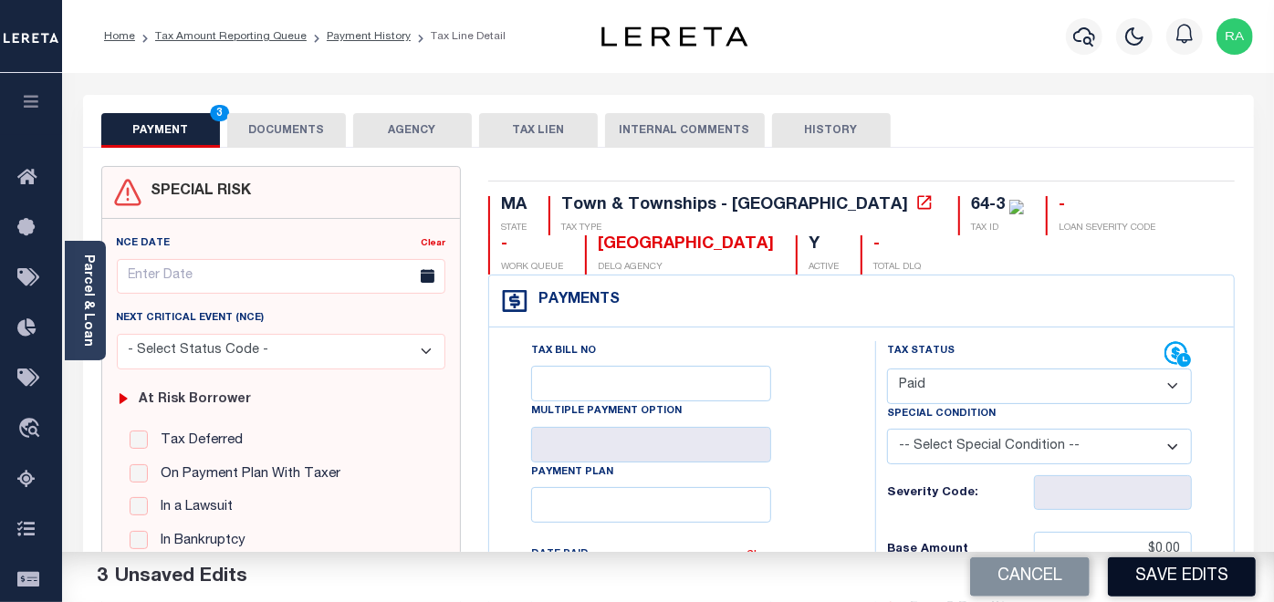
click at [1157, 580] on button "Save Edits" at bounding box center [1182, 577] width 148 height 39
checkbox input "false"
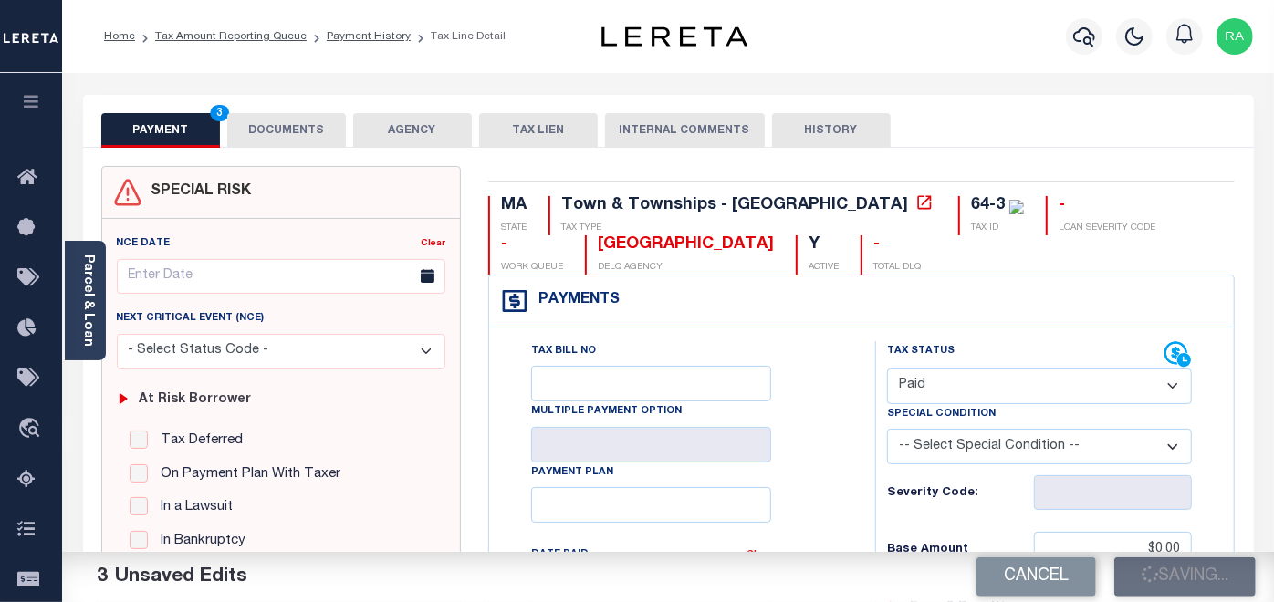
type input "$0"
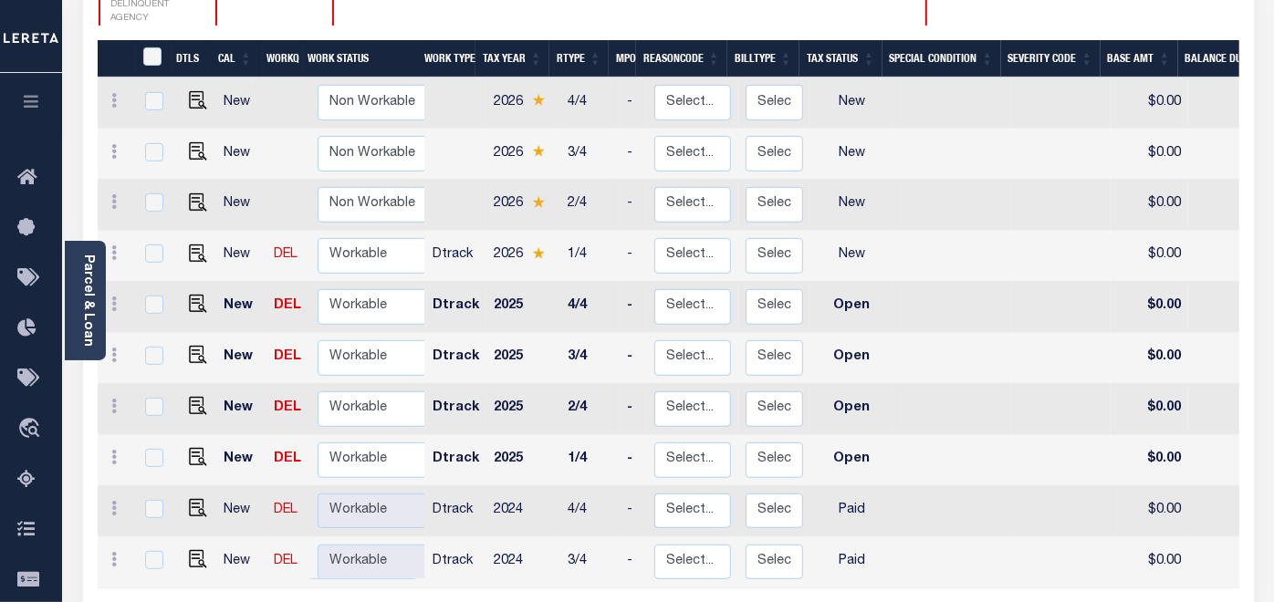
scroll to position [405, 0]
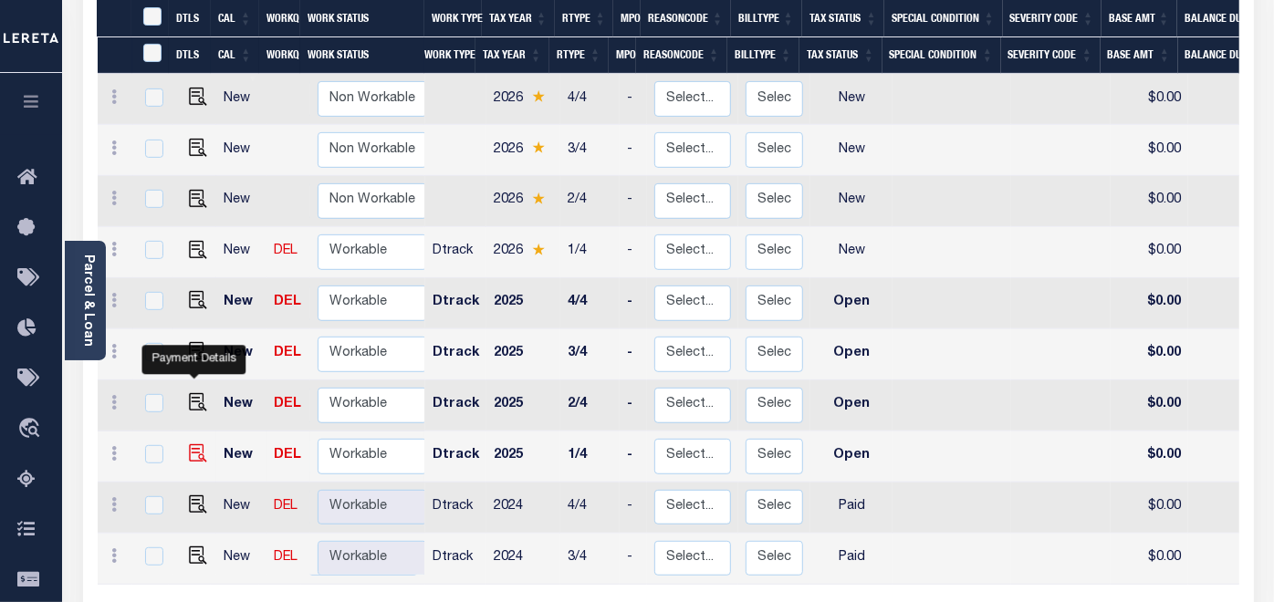
click at [193, 444] on img "" at bounding box center [198, 453] width 18 height 18
checkbox input "true"
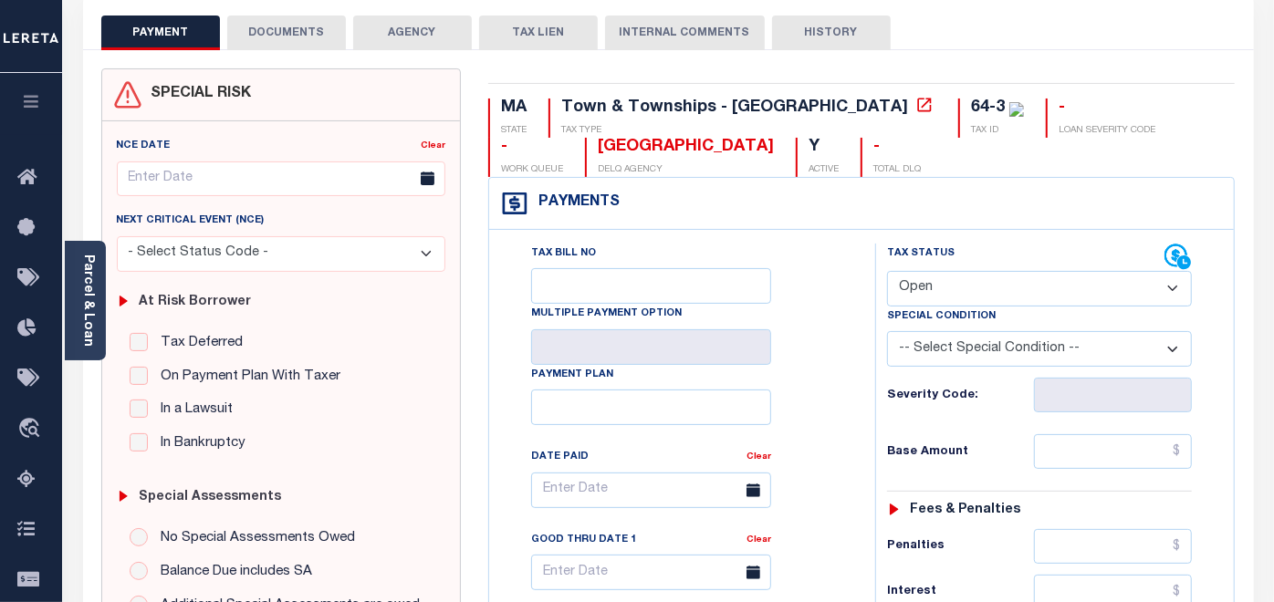
scroll to position [101, 0]
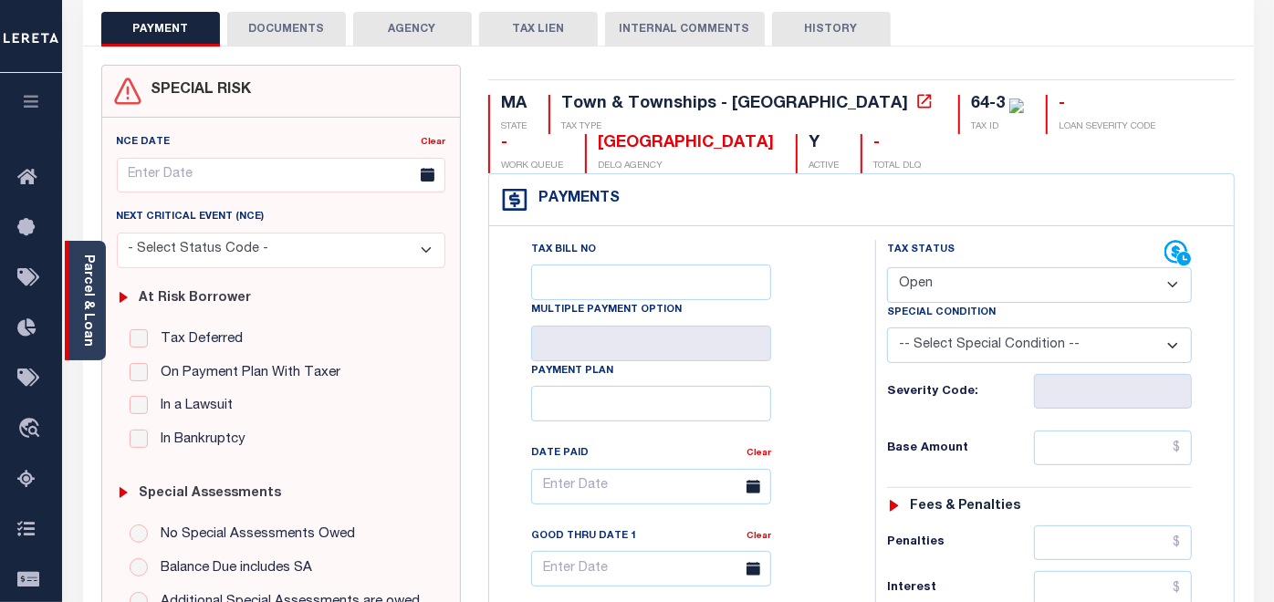
click at [88, 267] on link "Parcel & Loan" at bounding box center [87, 301] width 13 height 92
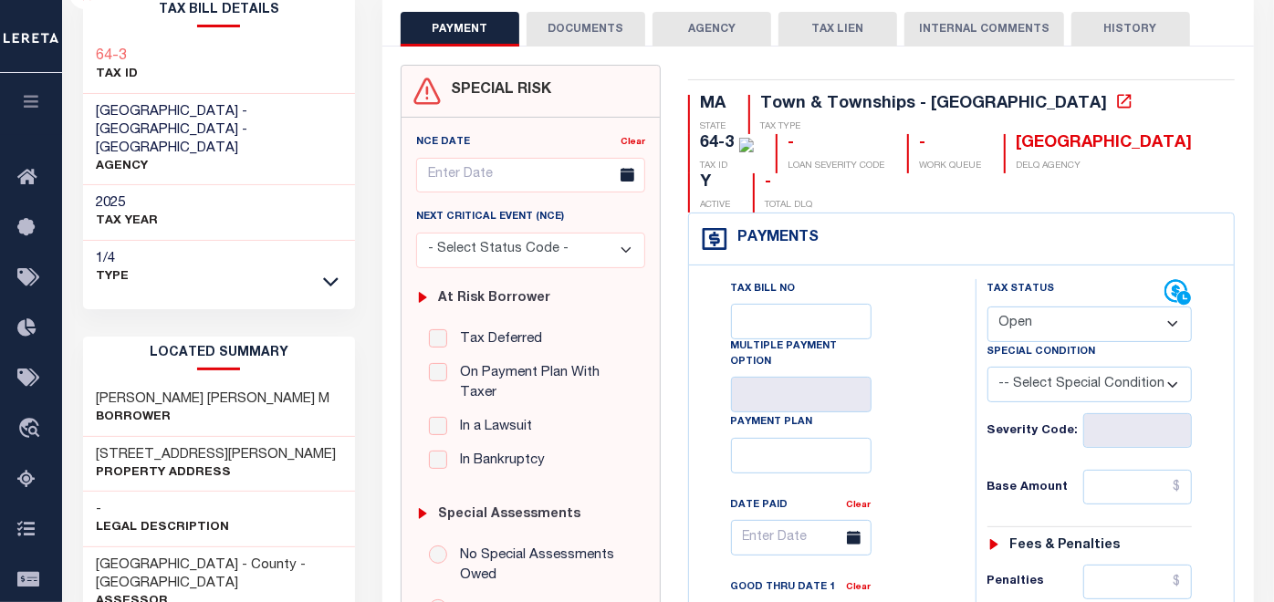
click at [1047, 307] on select "- Select Status Code - Open Due/Unpaid Paid Incomplete No Tax Due Internal Refu…" at bounding box center [1089, 325] width 205 height 36
select select "DUE"
click at [987, 307] on select "- Select Status Code - Open Due/Unpaid Paid Incomplete No Tax Due Internal Refu…" at bounding box center [1089, 325] width 205 height 36
type input "[DATE]"
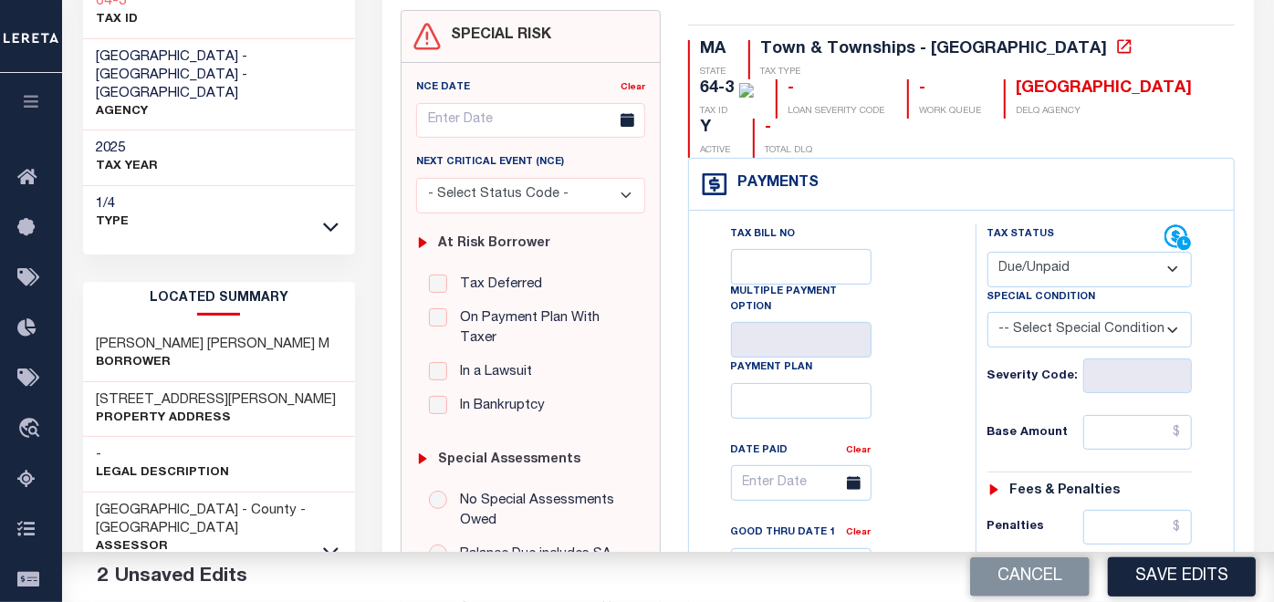
scroll to position [203, 0]
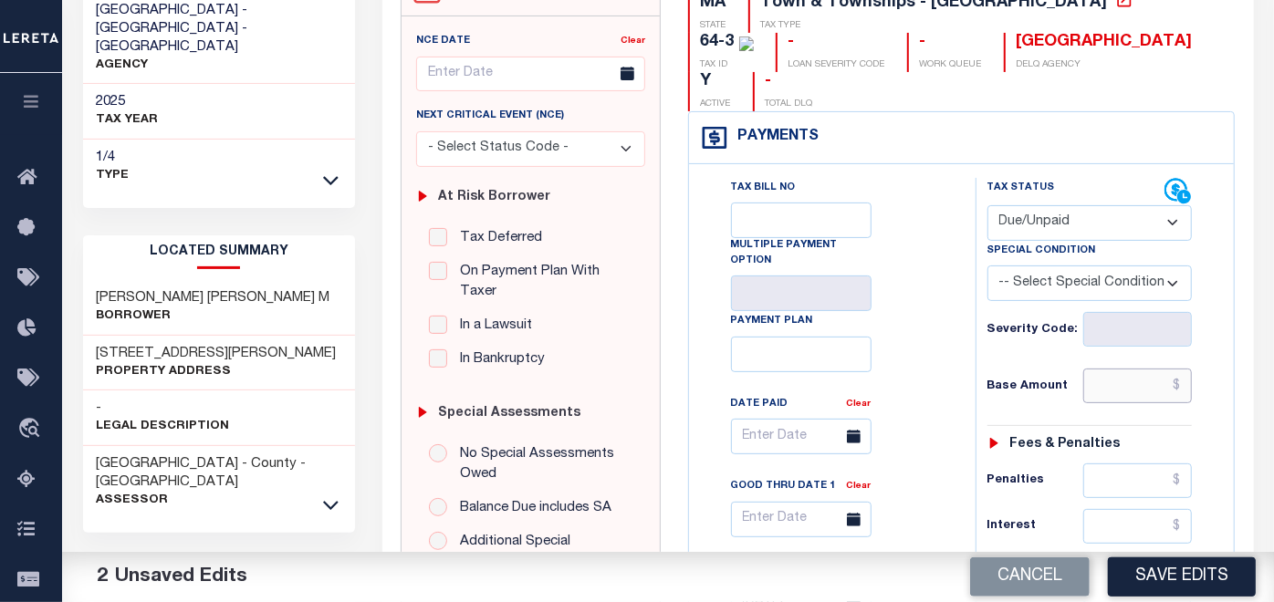
click at [1107, 369] on input "text" at bounding box center [1137, 386] width 109 height 35
click at [1115, 369] on input "text" at bounding box center [1137, 386] width 109 height 35
paste input "1,057.68"
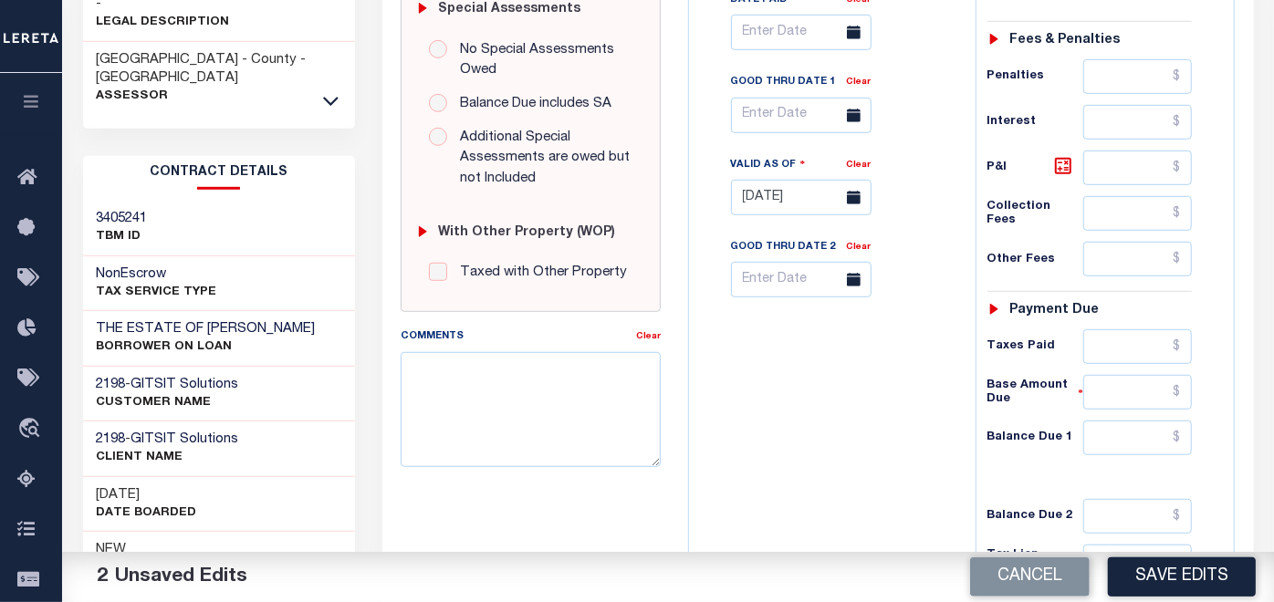
scroll to position [608, 0]
type input "$1,057.68"
click at [1121, 420] on input "text" at bounding box center [1137, 437] width 109 height 35
paste input "1,057.68"
type input "$1,057.68"
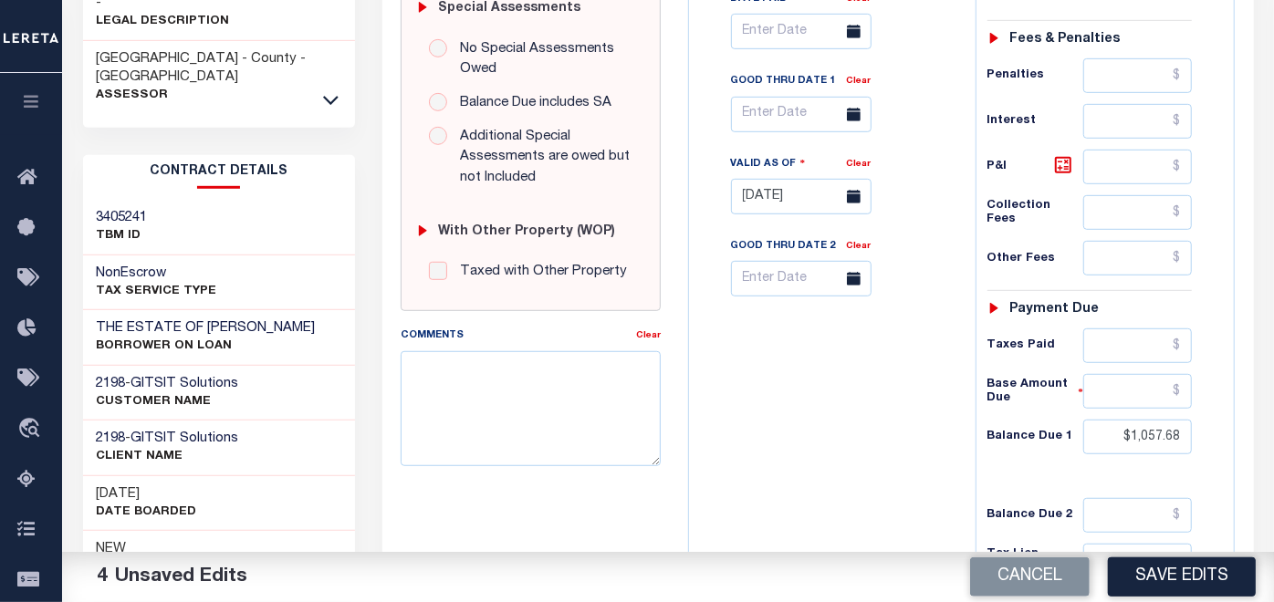
click at [851, 108] on icon at bounding box center [854, 115] width 14 height 14
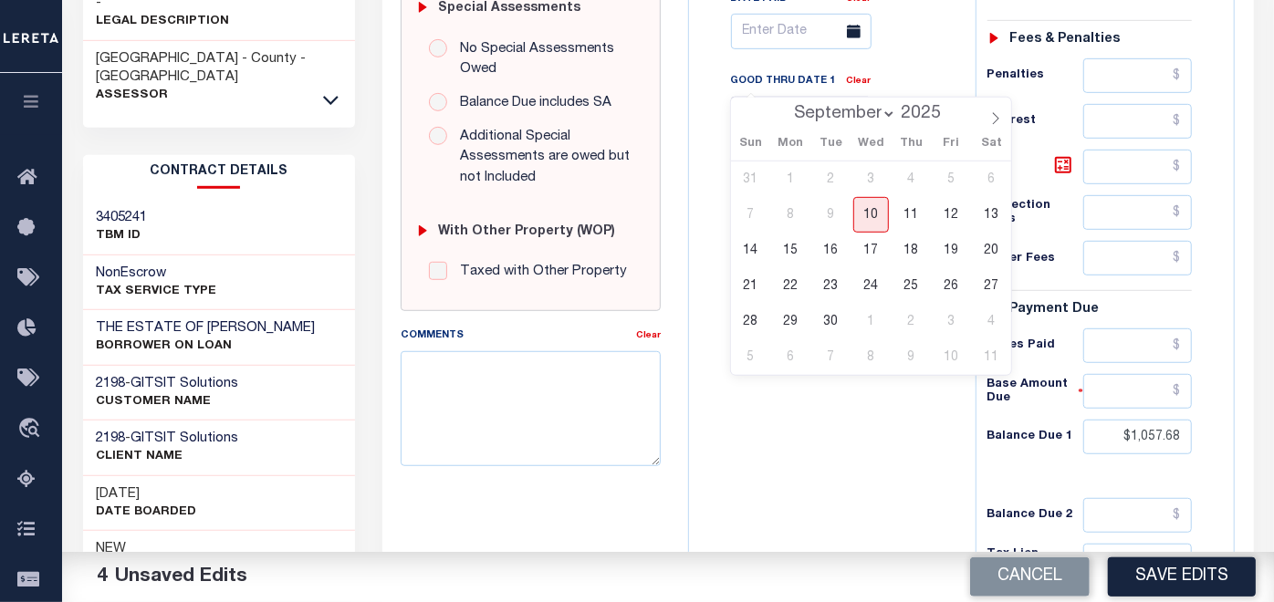
click at [779, 97] on input "text" at bounding box center [801, 115] width 141 height 36
click at [826, 316] on span "30" at bounding box center [831, 322] width 36 height 36
type input "09/30/2025"
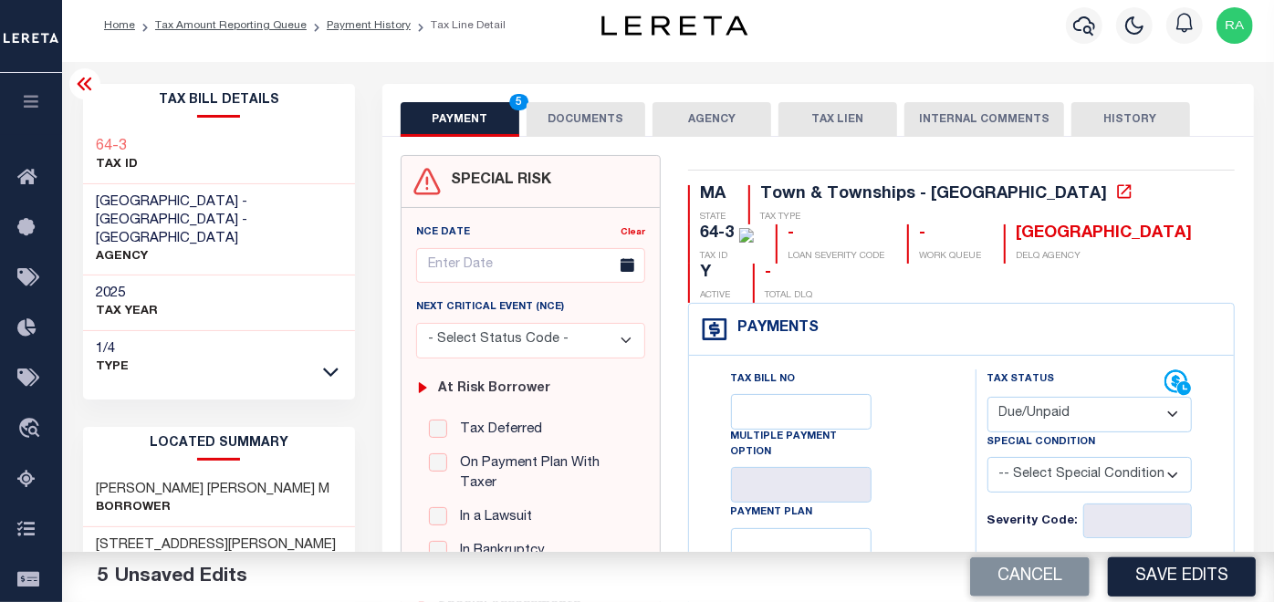
scroll to position [0, 0]
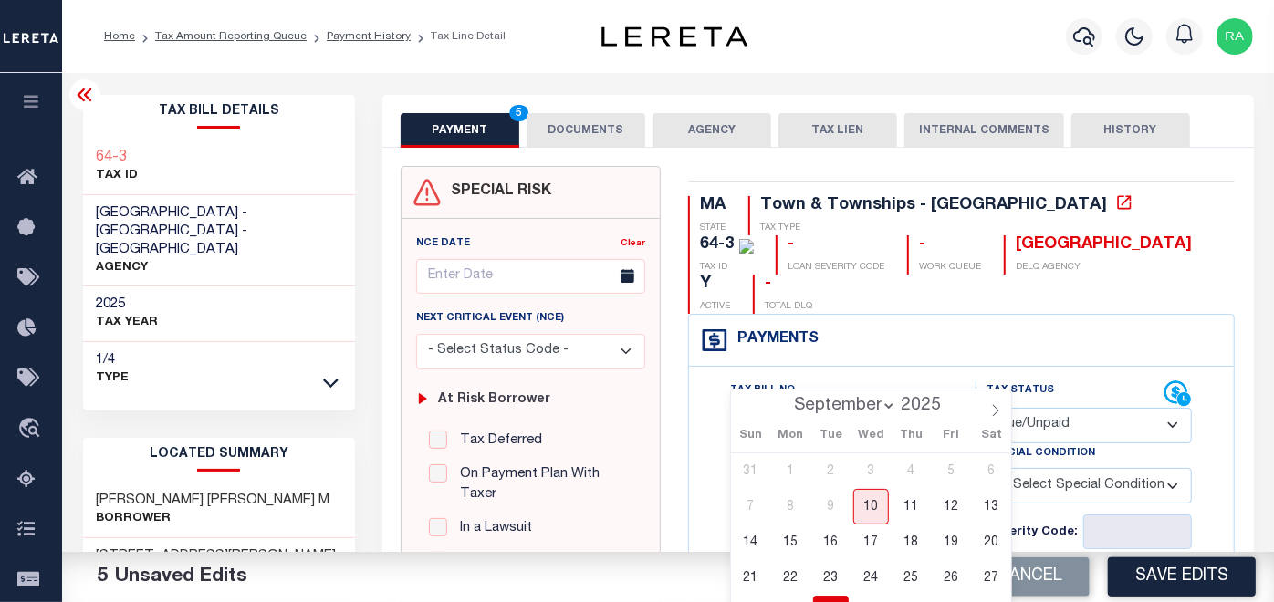
click at [566, 132] on button "DOCUMENTS" at bounding box center [586, 130] width 119 height 35
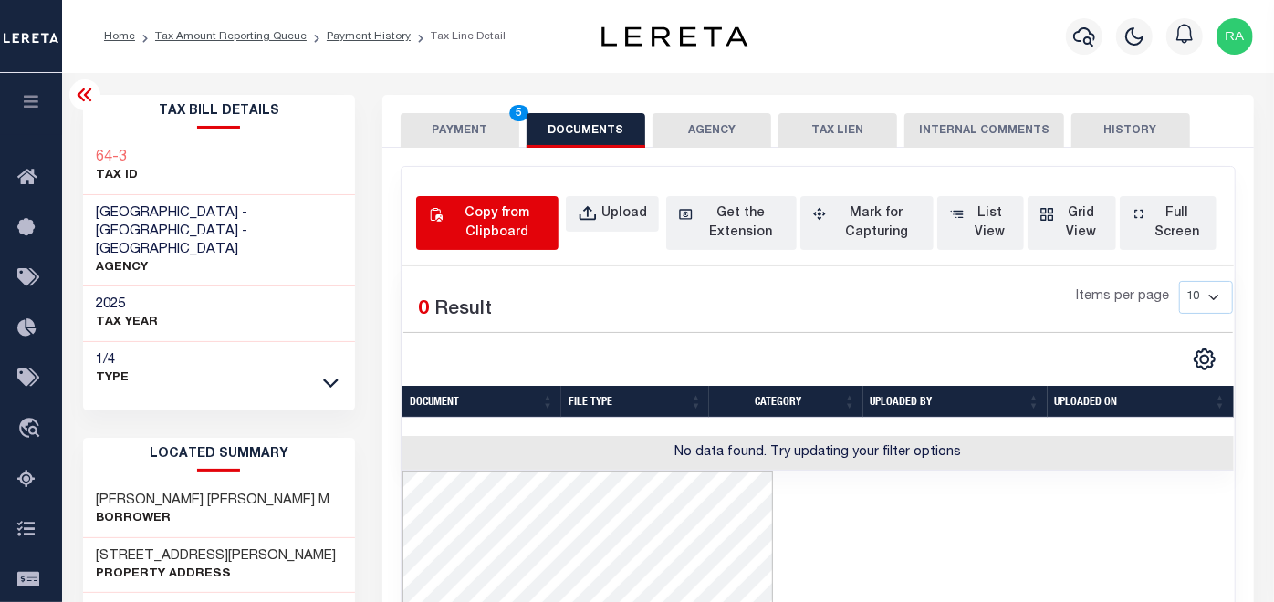
click at [472, 224] on div "Copy from Clipboard" at bounding box center [497, 223] width 100 height 38
select select "POP"
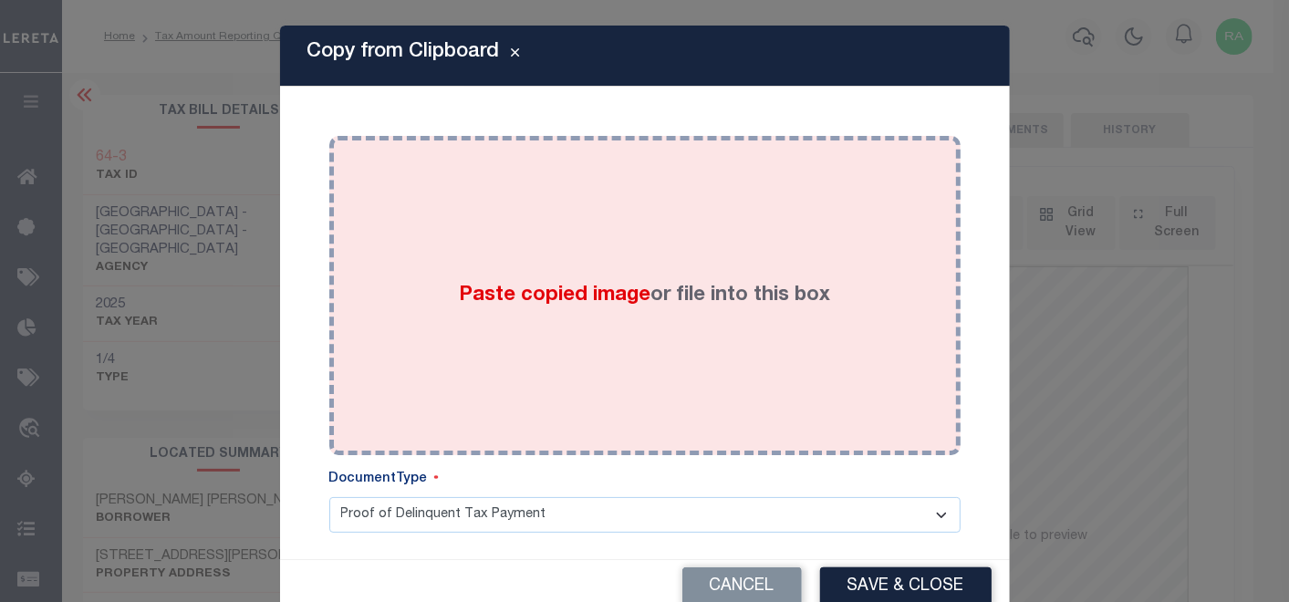
click at [466, 308] on label "Paste copied image or file into this box" at bounding box center [644, 296] width 371 height 30
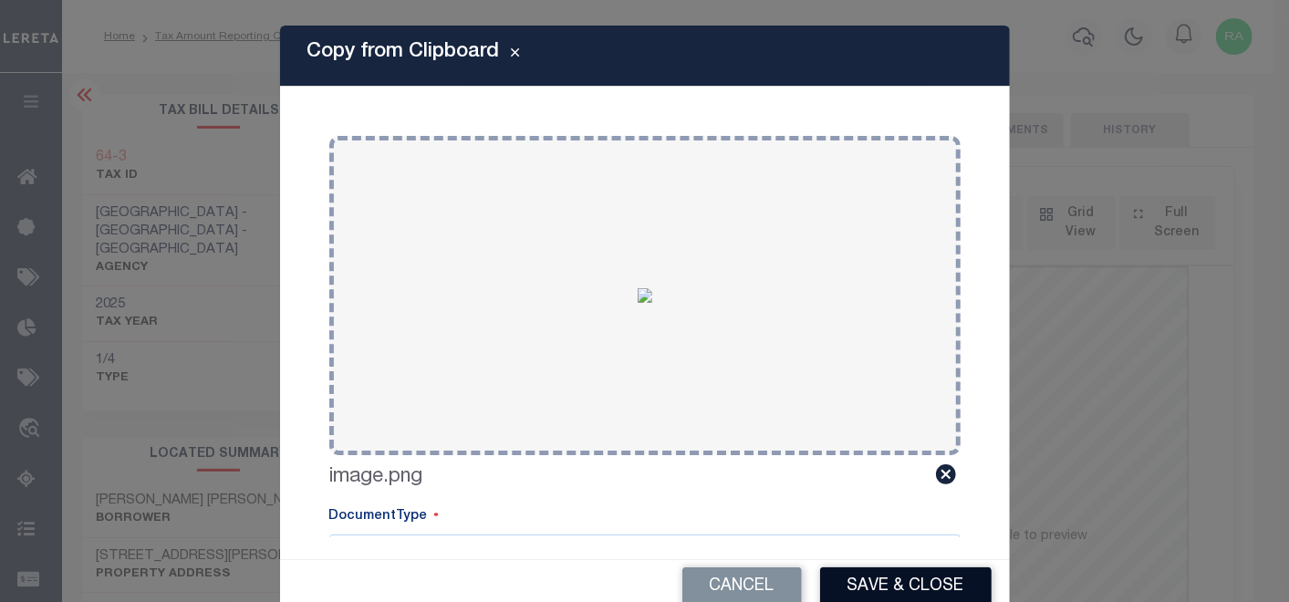
click at [854, 582] on button "Save & Close" at bounding box center [906, 587] width 172 height 39
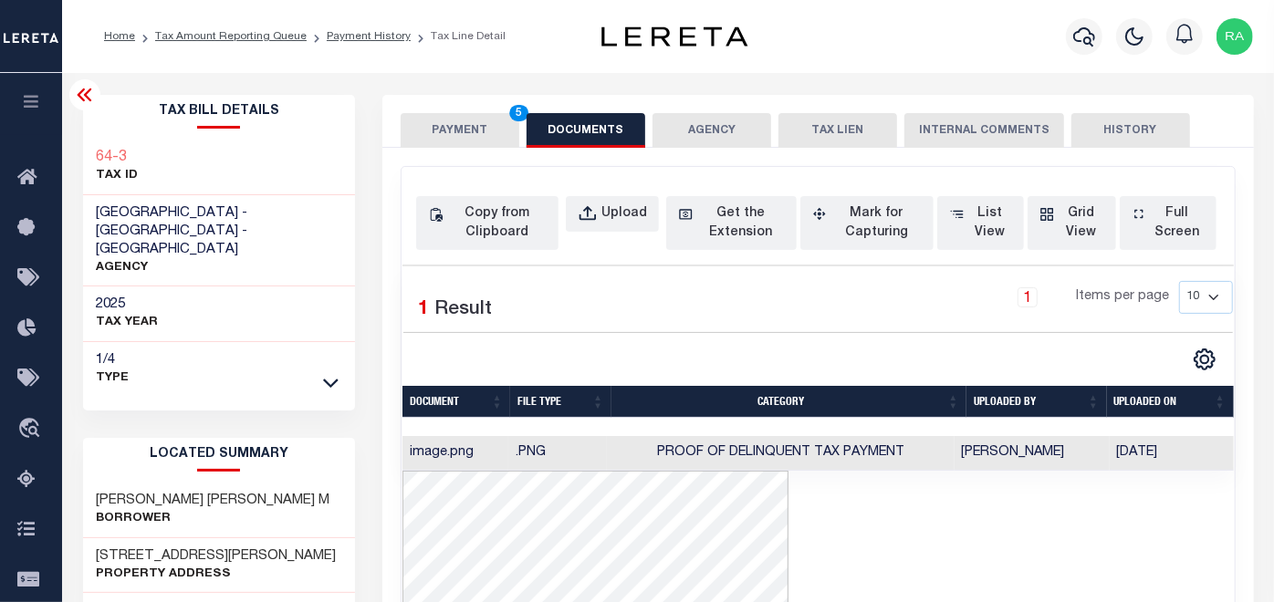
click at [456, 126] on button "PAYMENT 5" at bounding box center [460, 130] width 119 height 35
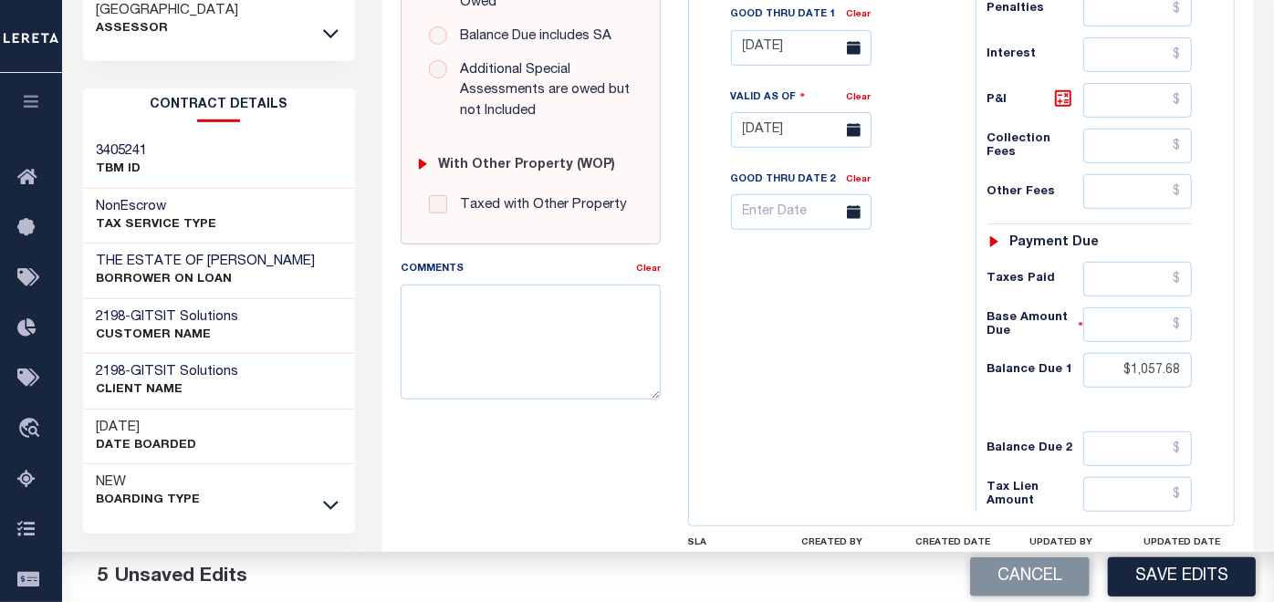
scroll to position [709, 0]
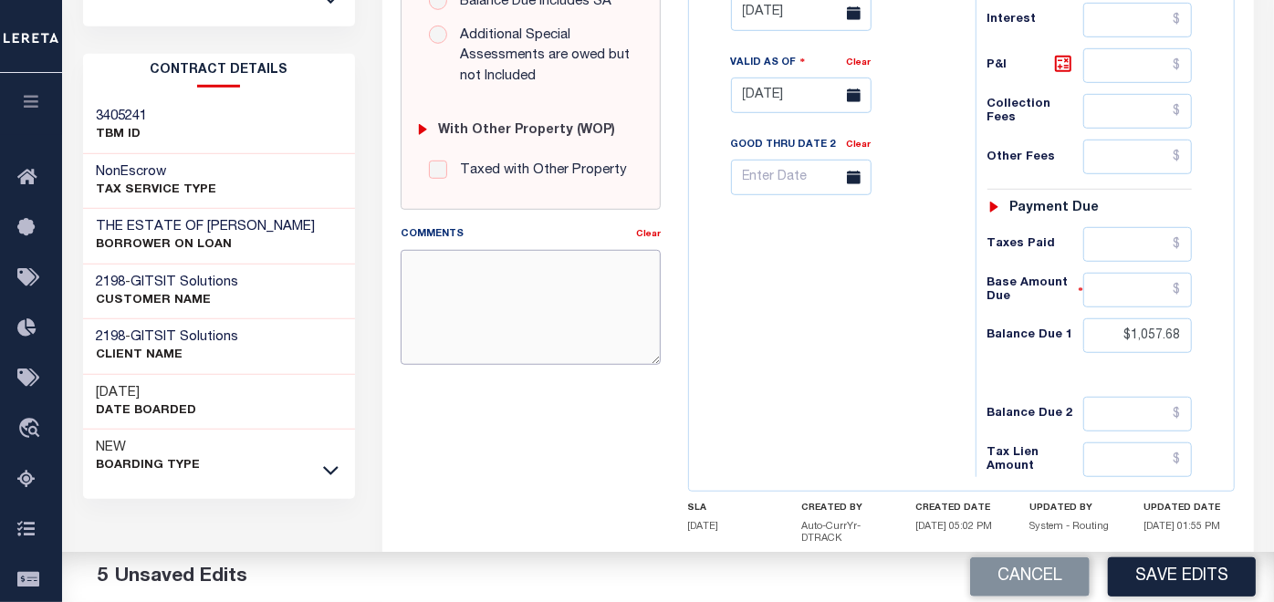
click at [527, 288] on textarea "Comments" at bounding box center [531, 307] width 260 height 115
paste textarea "09/10/2025- As Per email response Cheri Cox, CMMC/CMMT Treasurer/Collector Town…"
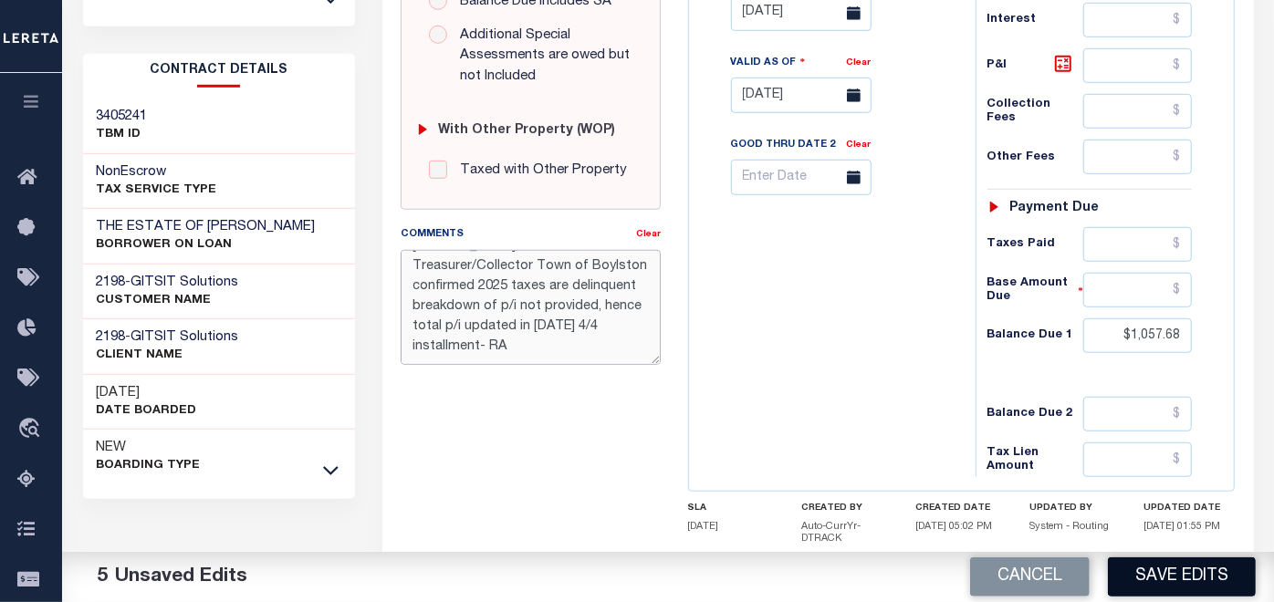
type textarea "09/10/2025- As Per email response Cheri Cox, CMMC/CMMT Treasurer/Collector Town…"
click at [1171, 574] on button "Save Edits" at bounding box center [1182, 577] width 148 height 39
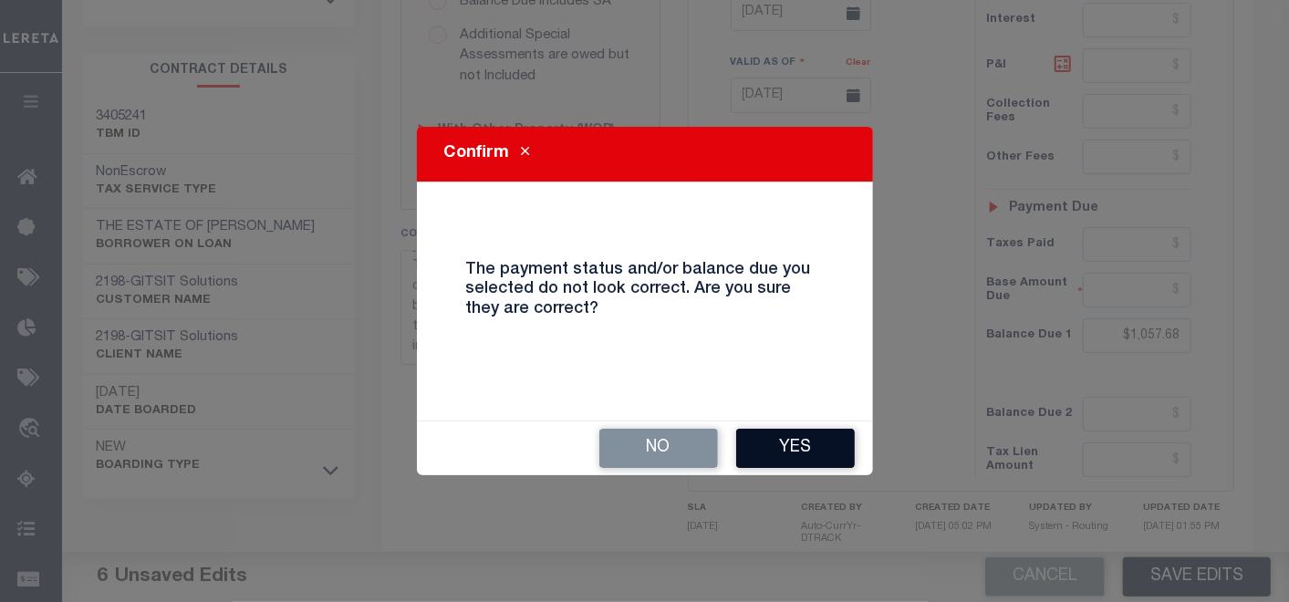
click at [786, 442] on button "Yes" at bounding box center [795, 448] width 119 height 39
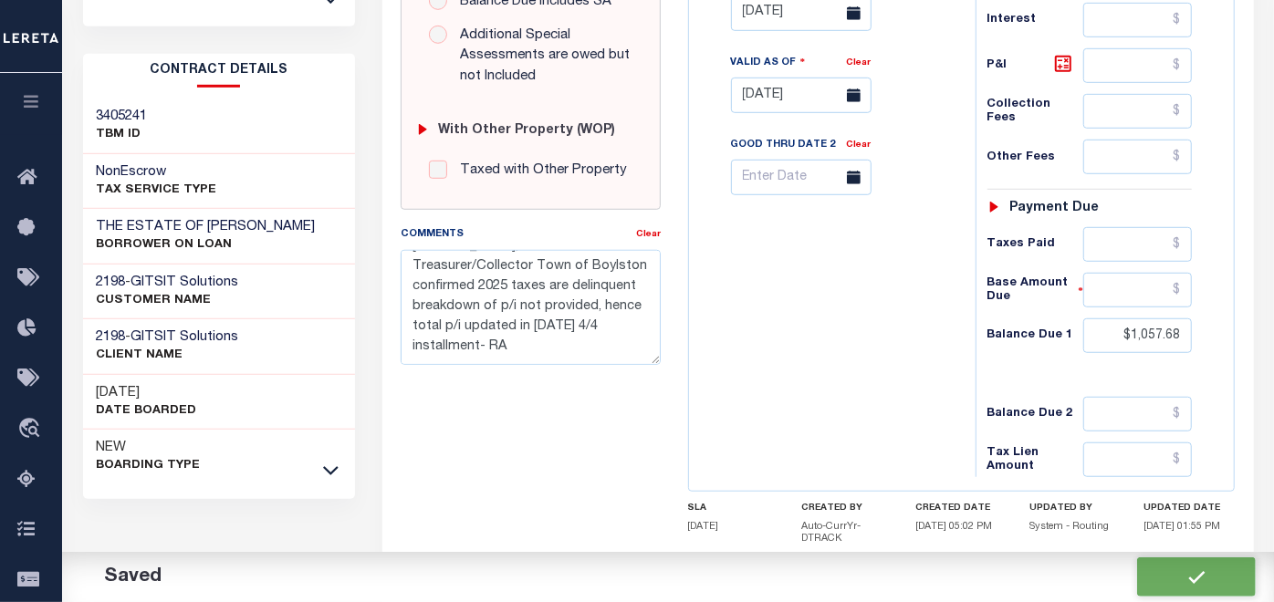
checkbox input "false"
type textarea "09/10/2025- As Per email response Cheri Cox, CMMC/CMMT Treasurer/Collector Town…"
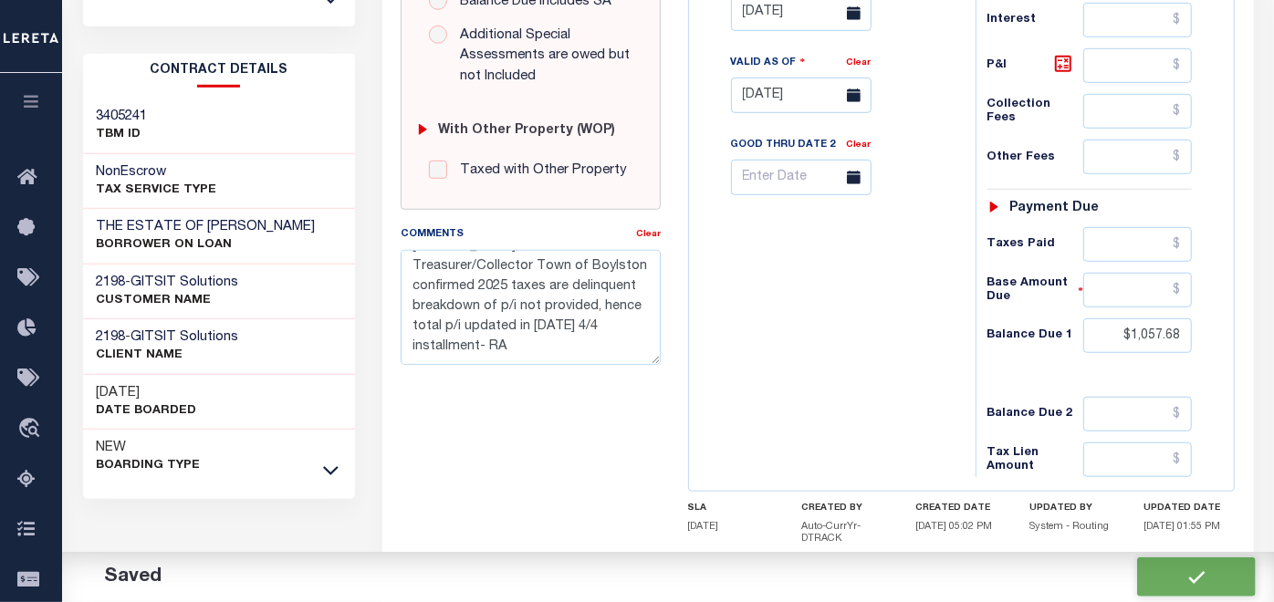
type input "$1,057.68"
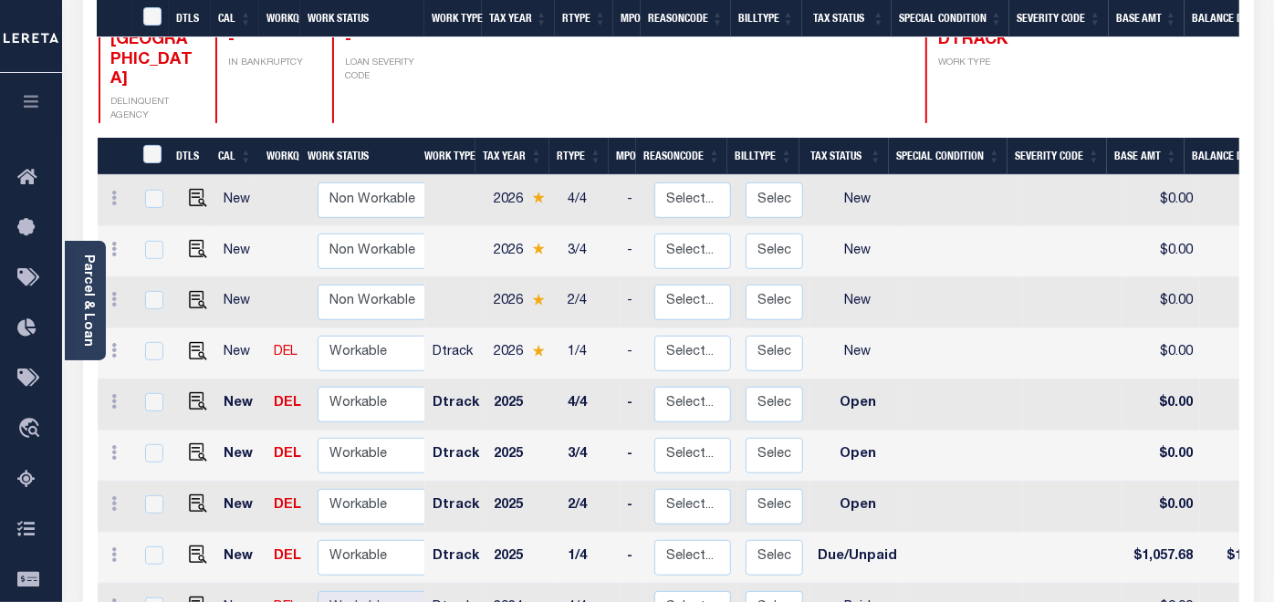
scroll to position [506, 0]
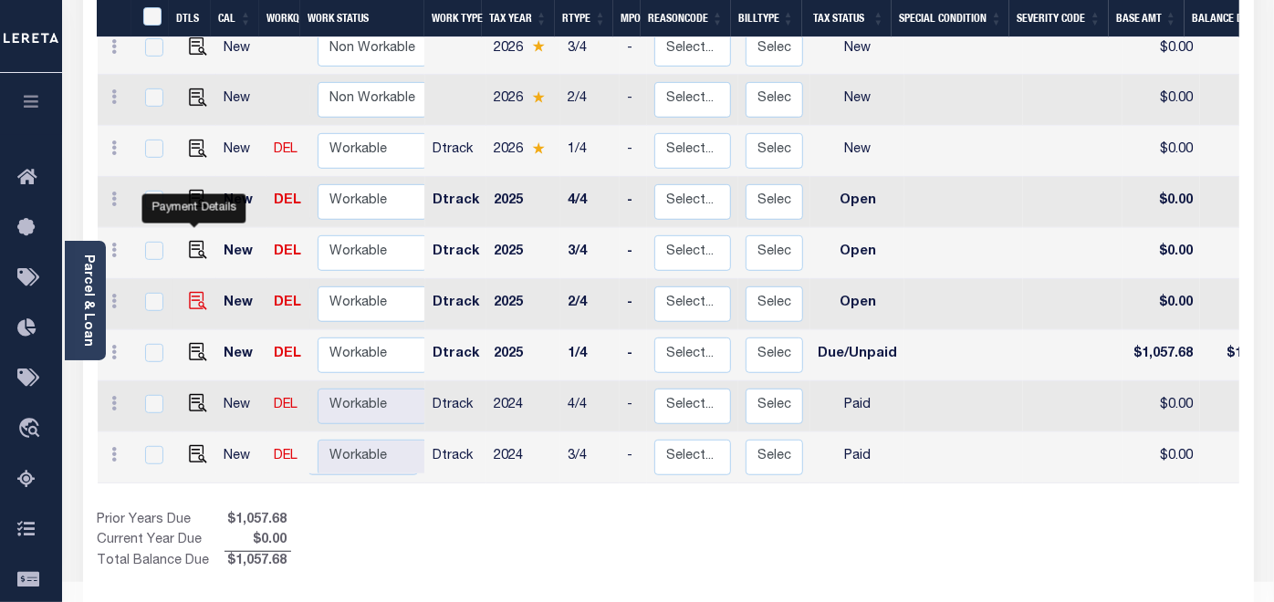
click at [193, 292] on img "" at bounding box center [198, 301] width 18 height 18
checkbox input "true"
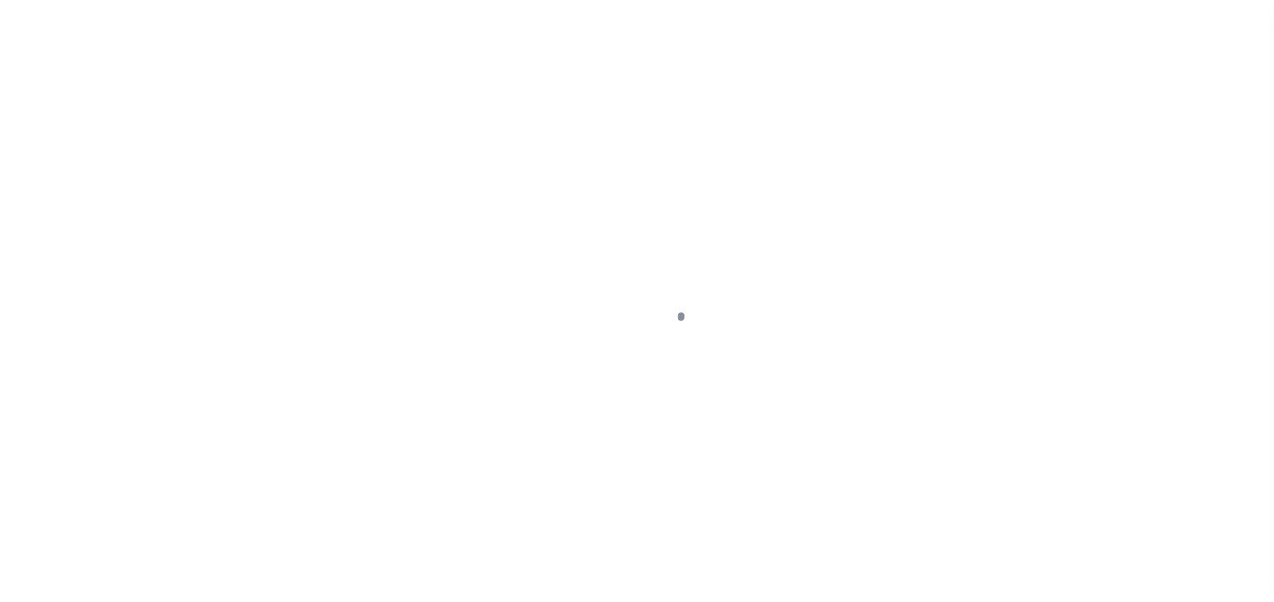
select select "OP2"
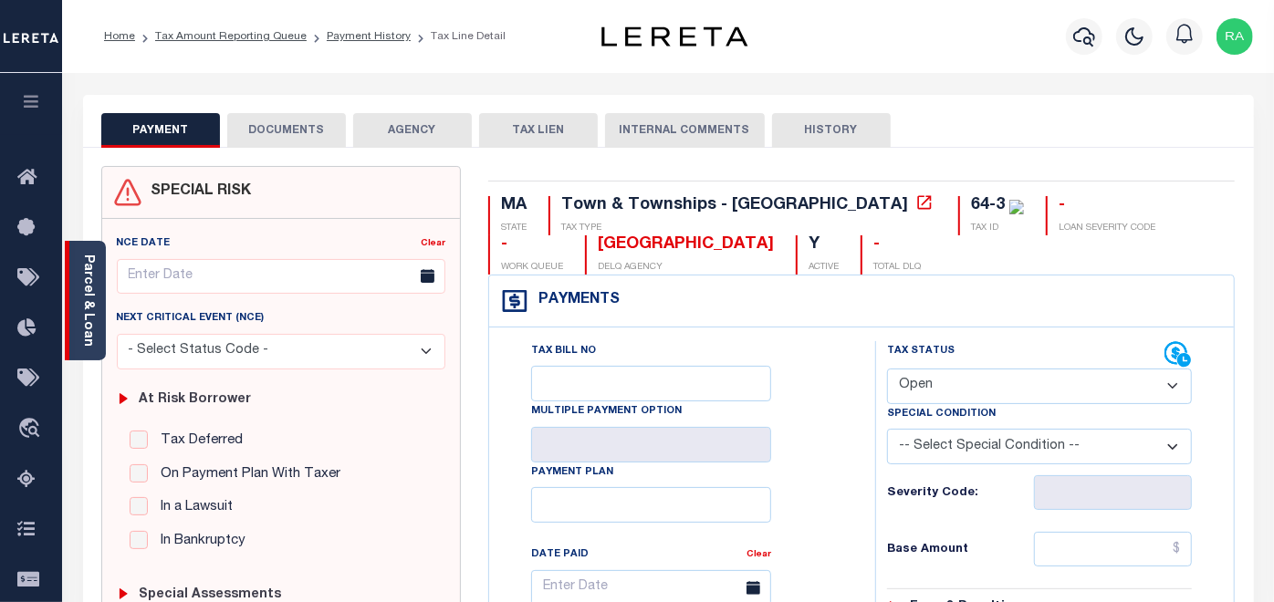
click at [84, 282] on link "Parcel & Loan" at bounding box center [87, 301] width 13 height 92
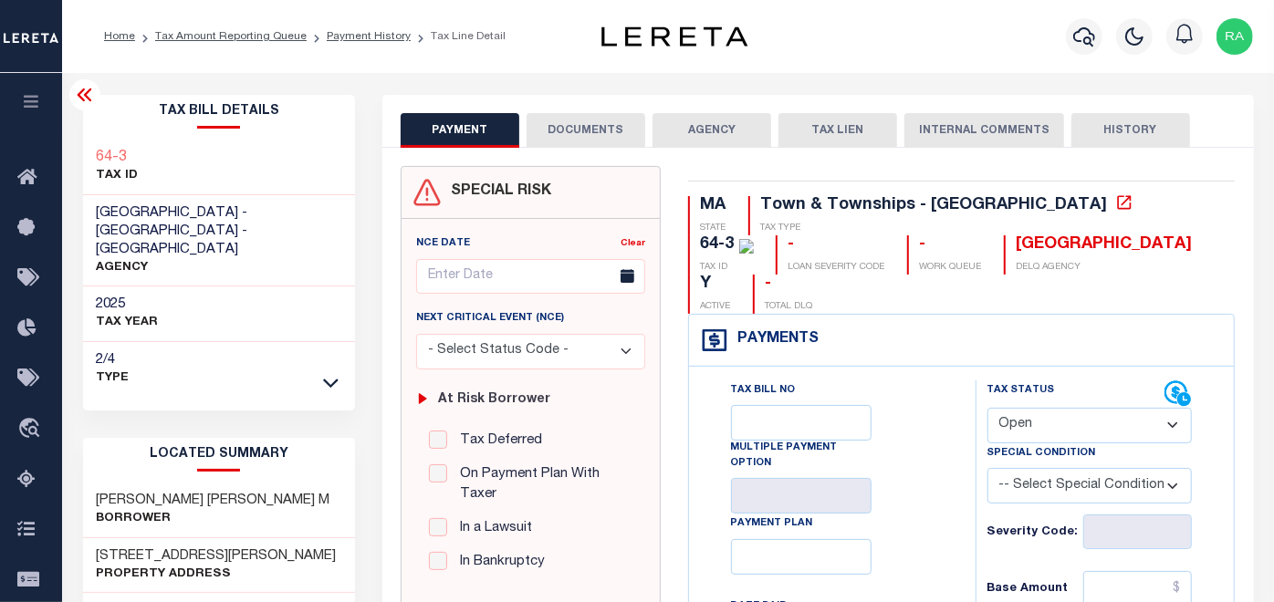
click at [576, 114] on button "DOCUMENTS" at bounding box center [586, 130] width 119 height 35
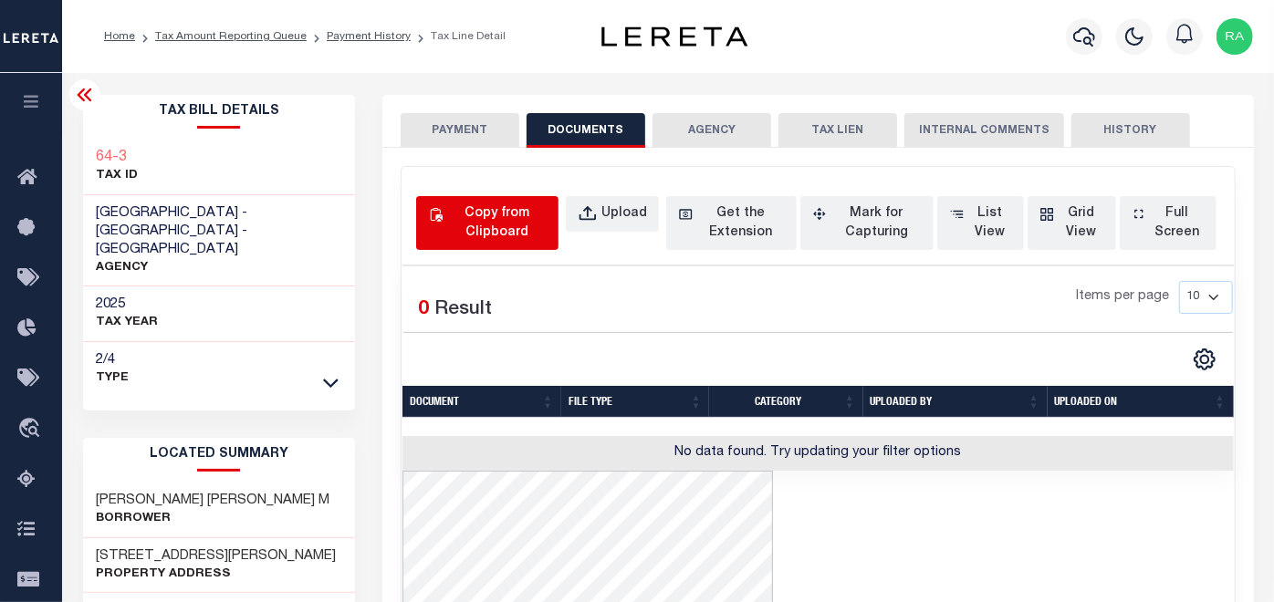
click at [473, 215] on div "Copy from Clipboard" at bounding box center [497, 223] width 100 height 38
select select "POP"
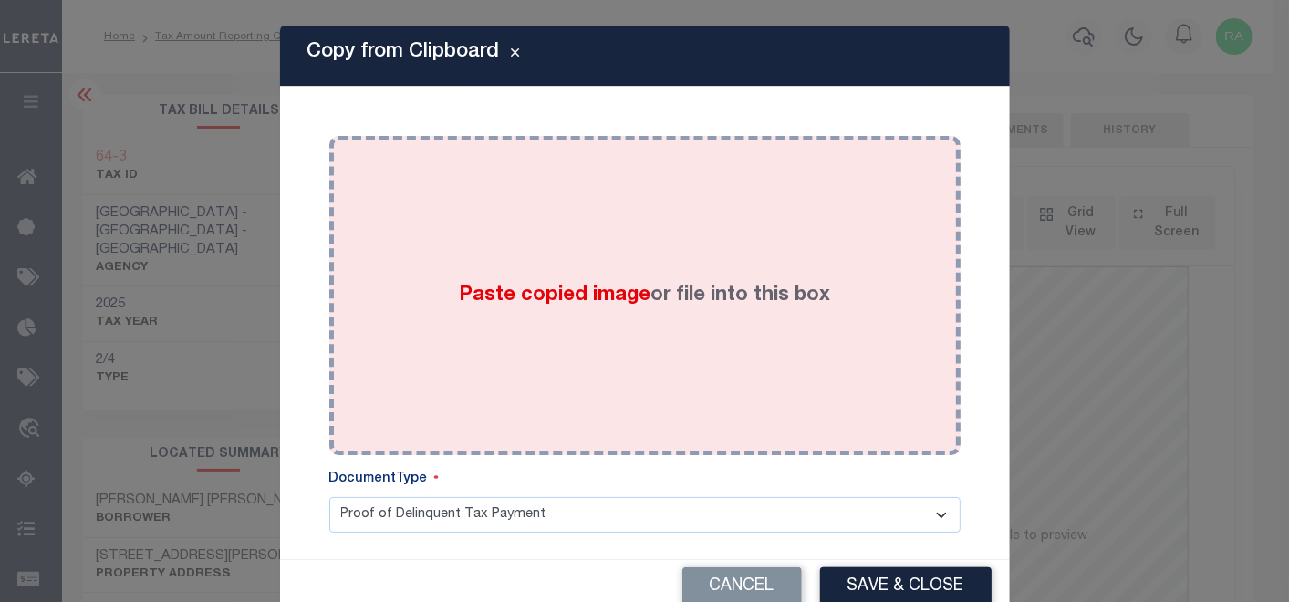
click at [508, 212] on div "Paste copied image or file into this box" at bounding box center [645, 296] width 604 height 292
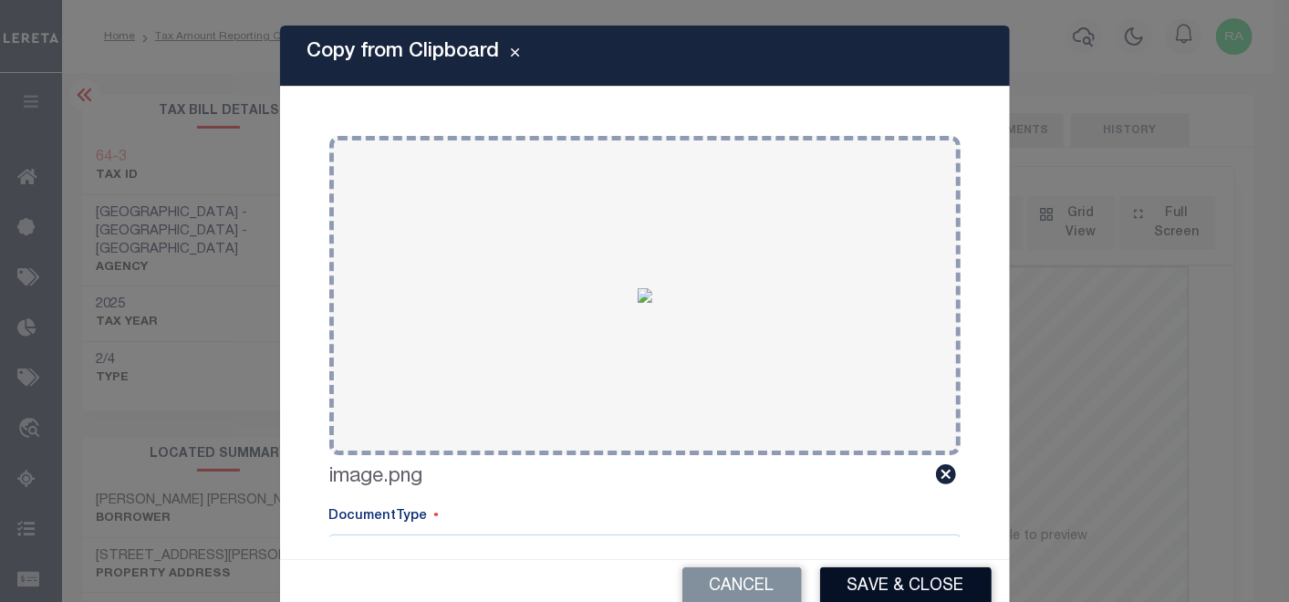
click at [853, 584] on button "Save & Close" at bounding box center [906, 587] width 172 height 39
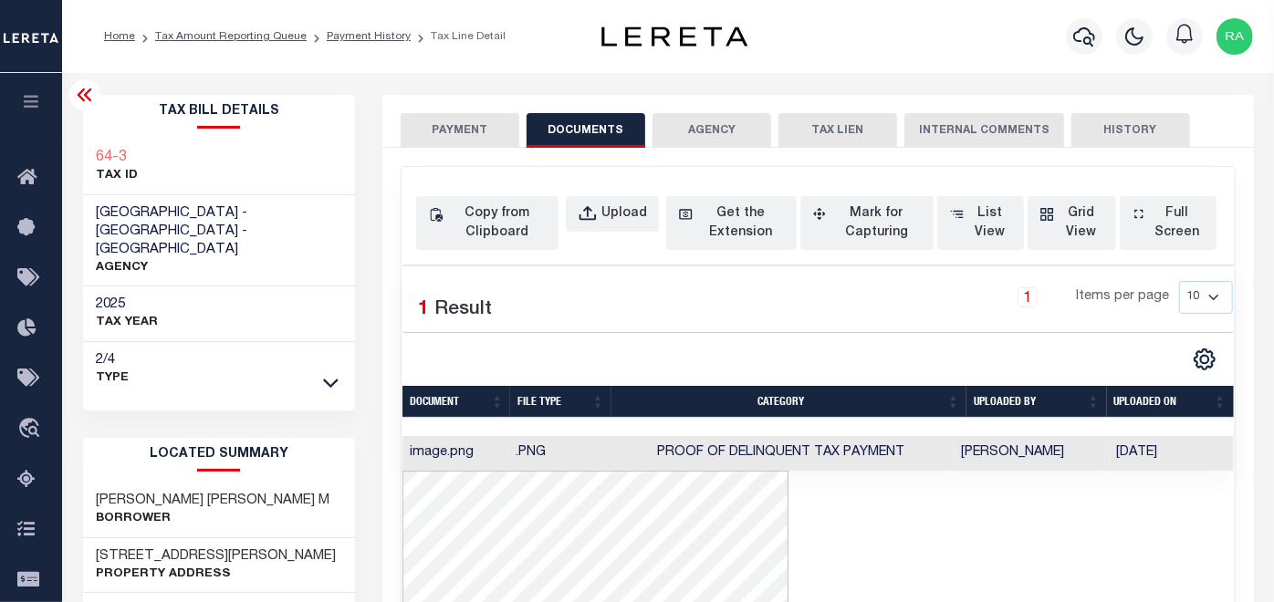
click at [440, 123] on button "PAYMENT" at bounding box center [460, 130] width 119 height 35
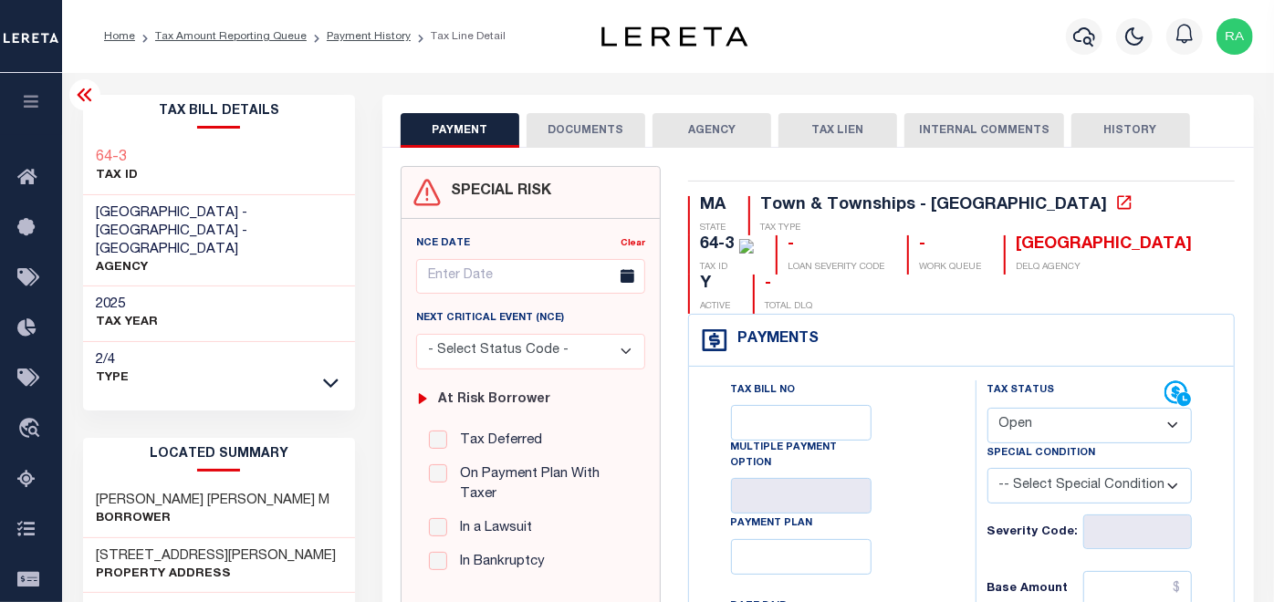
click at [1132, 408] on select "- Select Status Code - Open Due/Unpaid Paid Incomplete No Tax Due Internal Refu…" at bounding box center [1089, 426] width 205 height 36
select select "DUE"
click at [987, 408] on select "- Select Status Code - Open Due/Unpaid Paid Incomplete No Tax Due Internal Refu…" at bounding box center [1089, 426] width 205 height 36
type input "[DATE]"
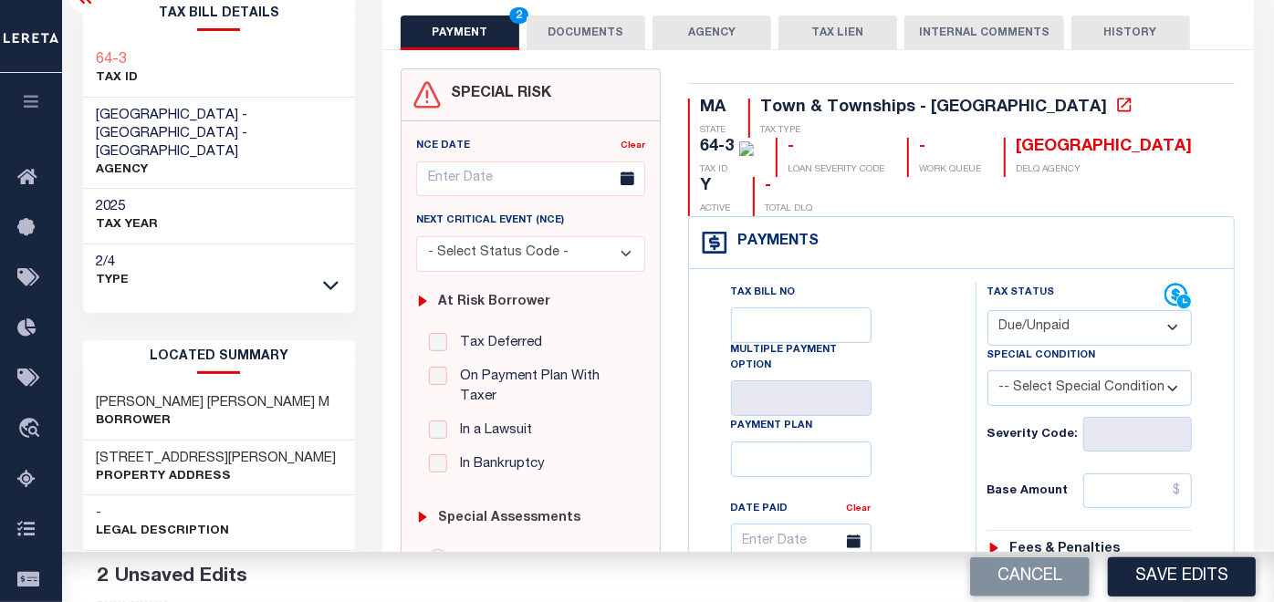
scroll to position [101, 0]
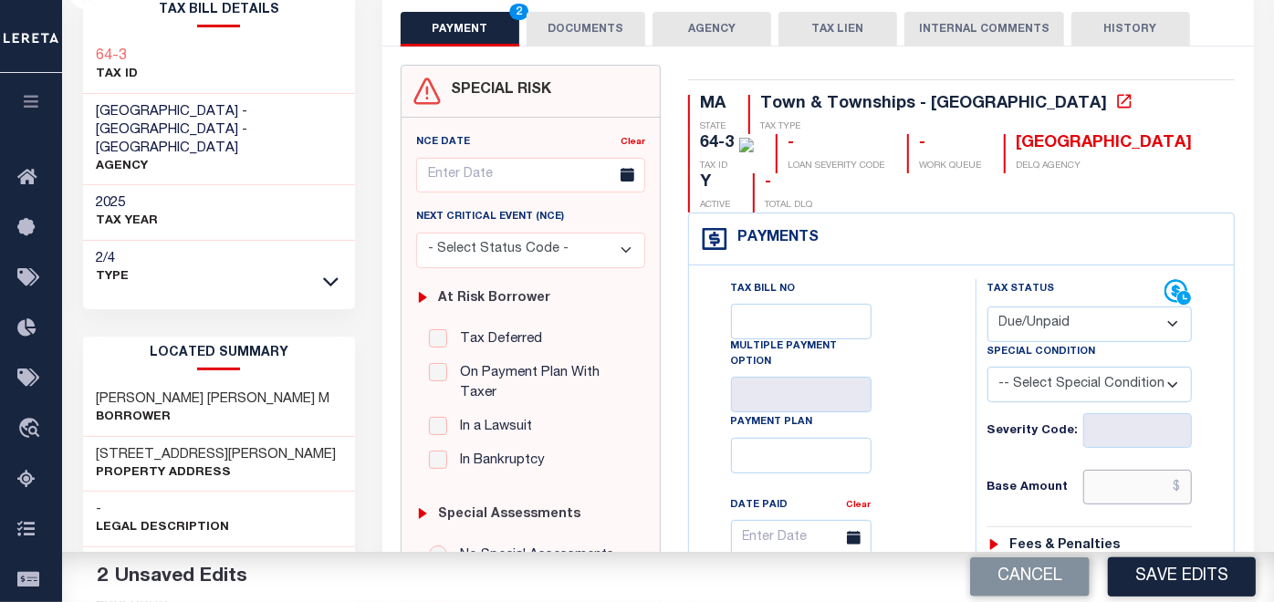
click at [1099, 470] on input "text" at bounding box center [1137, 487] width 109 height 35
paste input "1,057.68"
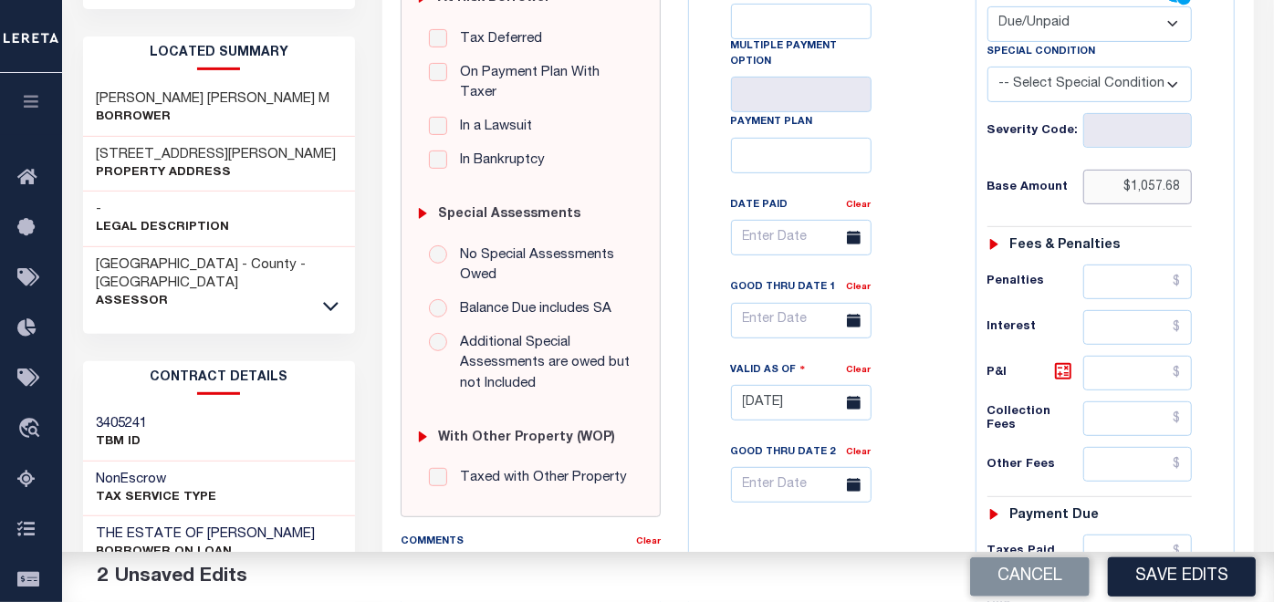
scroll to position [405, 0]
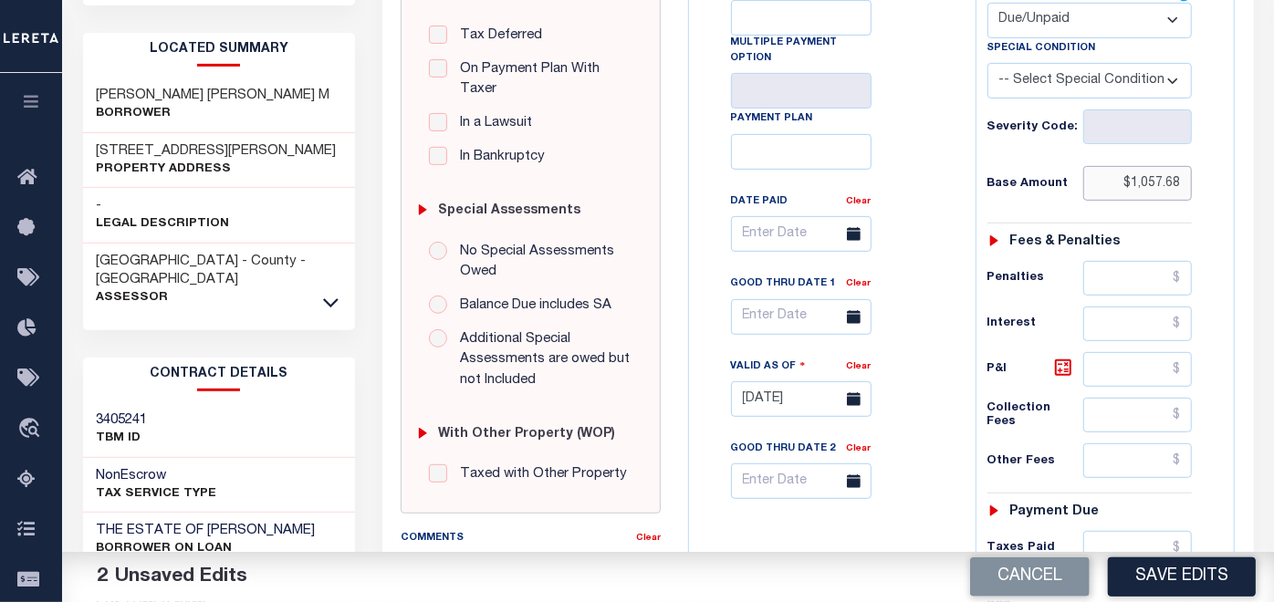
type input "$1,057.68"
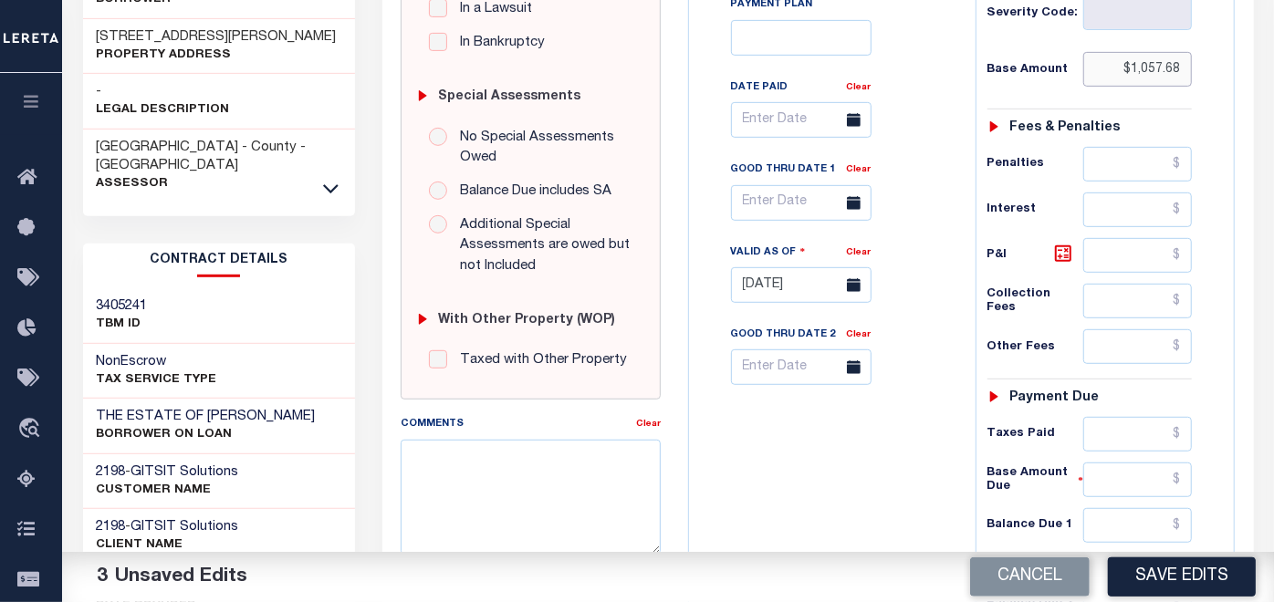
scroll to position [608, 0]
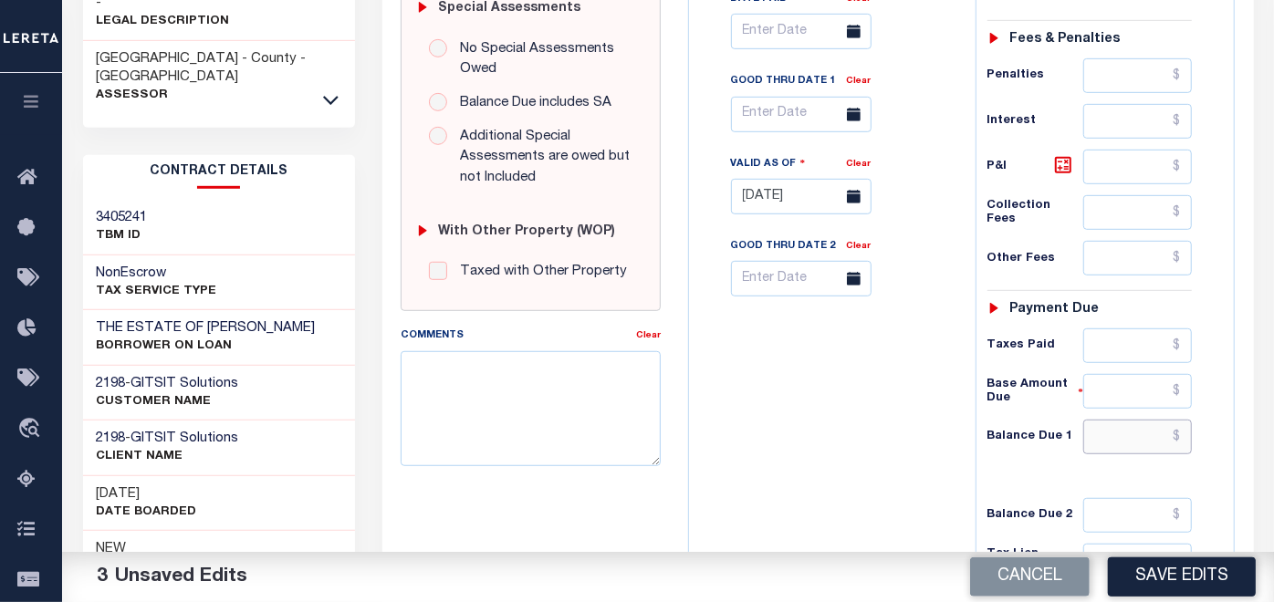
click at [1130, 420] on input "text" at bounding box center [1137, 437] width 109 height 35
paste input "1,057.68"
type input "$1,057.68"
click at [538, 383] on textarea "Comments" at bounding box center [531, 408] width 260 height 115
paste textarea "09/10/2025- As Per email response Cheri Cox, CMMC/CMMT Treasurer/Collector Town…"
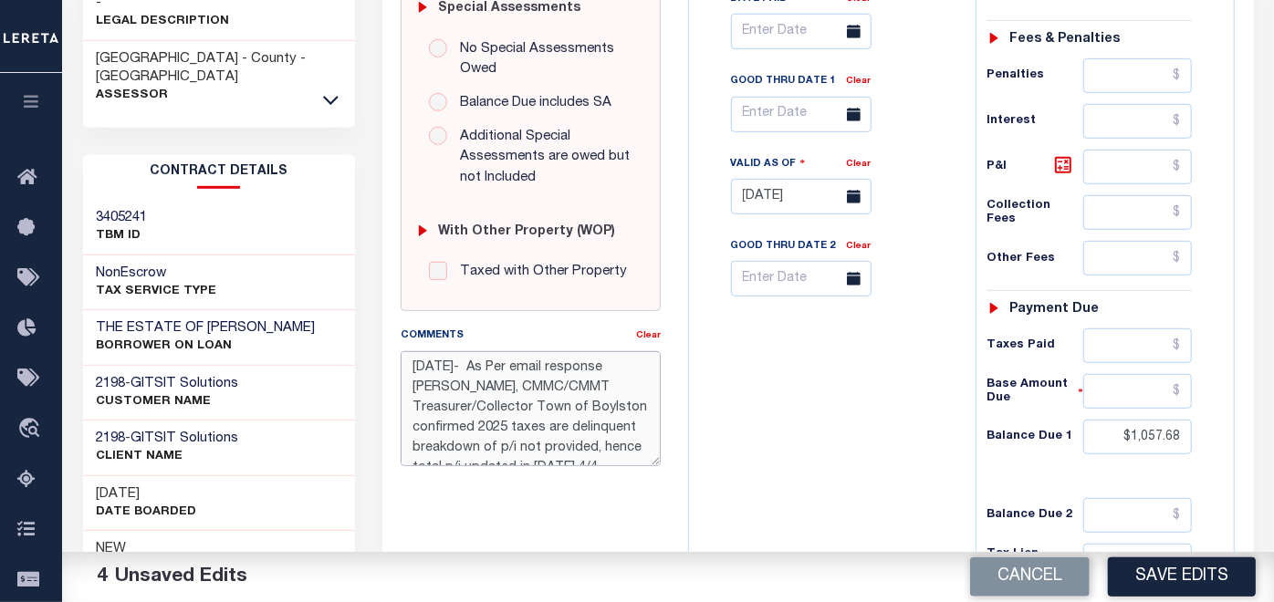
scroll to position [51, 0]
type textarea "09/10/2025- As Per email response Cheri Cox, CMMC/CMMT Treasurer/Collector Town…"
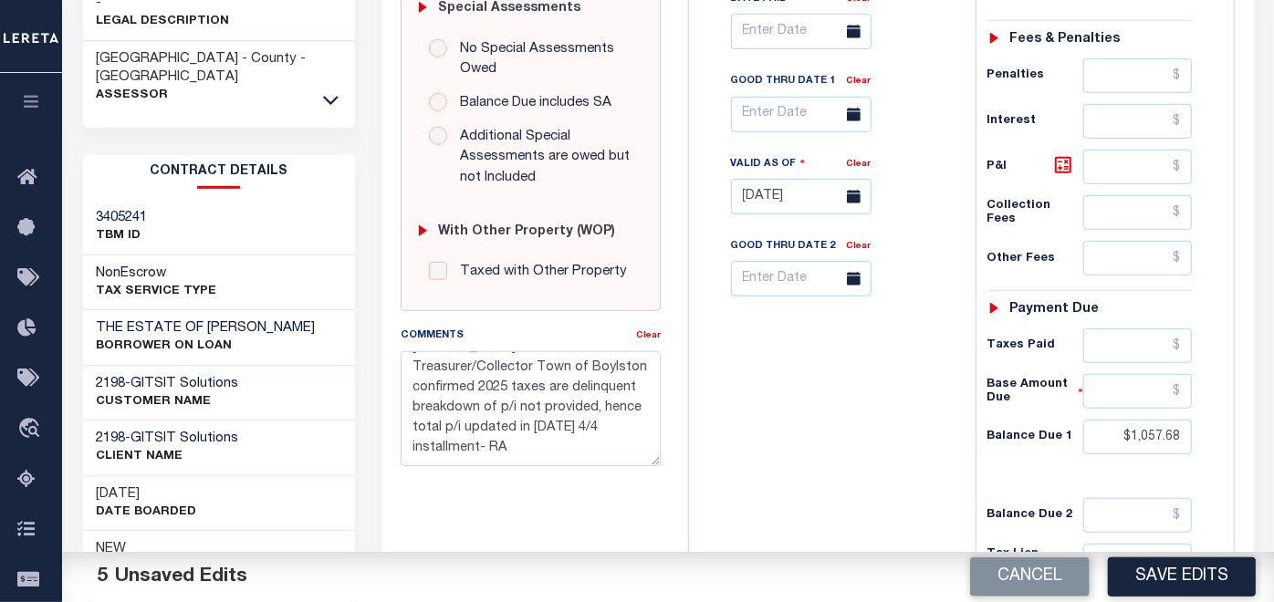
click at [839, 97] on span at bounding box center [854, 115] width 36 height 36
click at [797, 97] on input "text" at bounding box center [801, 115] width 141 height 36
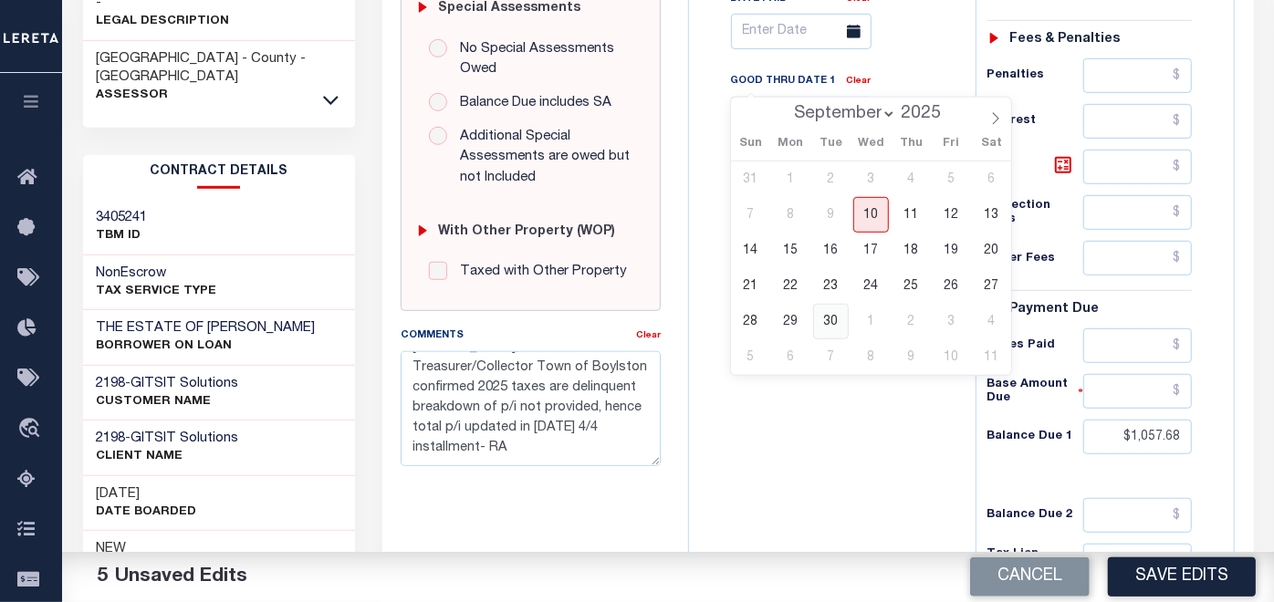
click at [834, 312] on span "30" at bounding box center [831, 322] width 36 height 36
type input "09/30/2025"
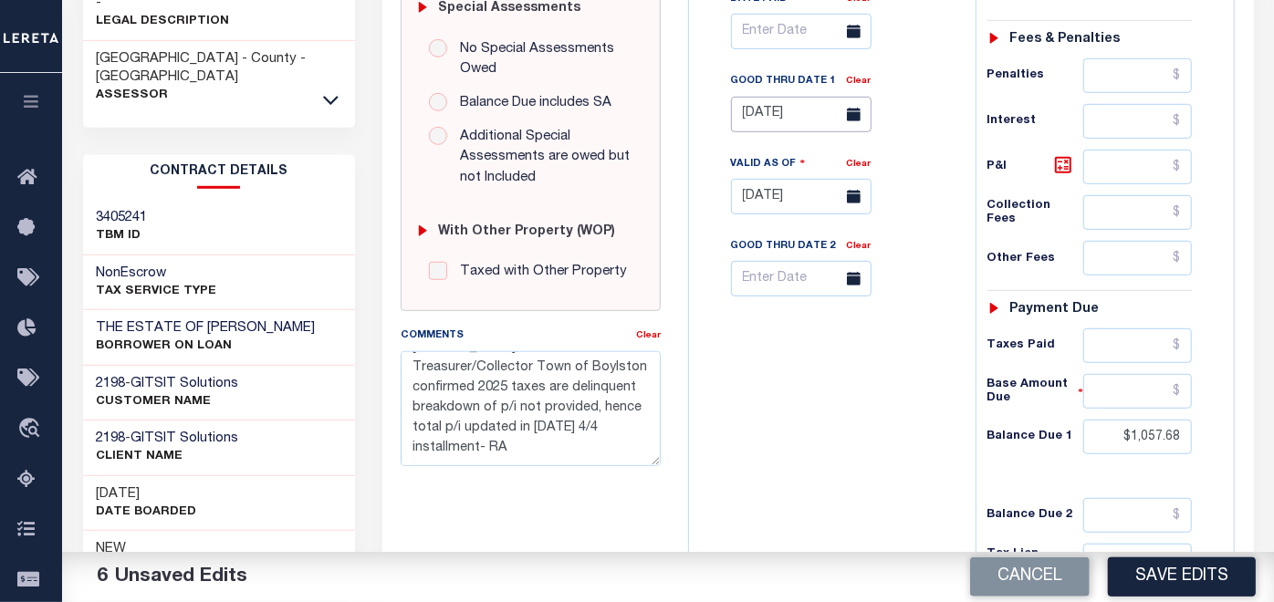
scroll to position [709, 0]
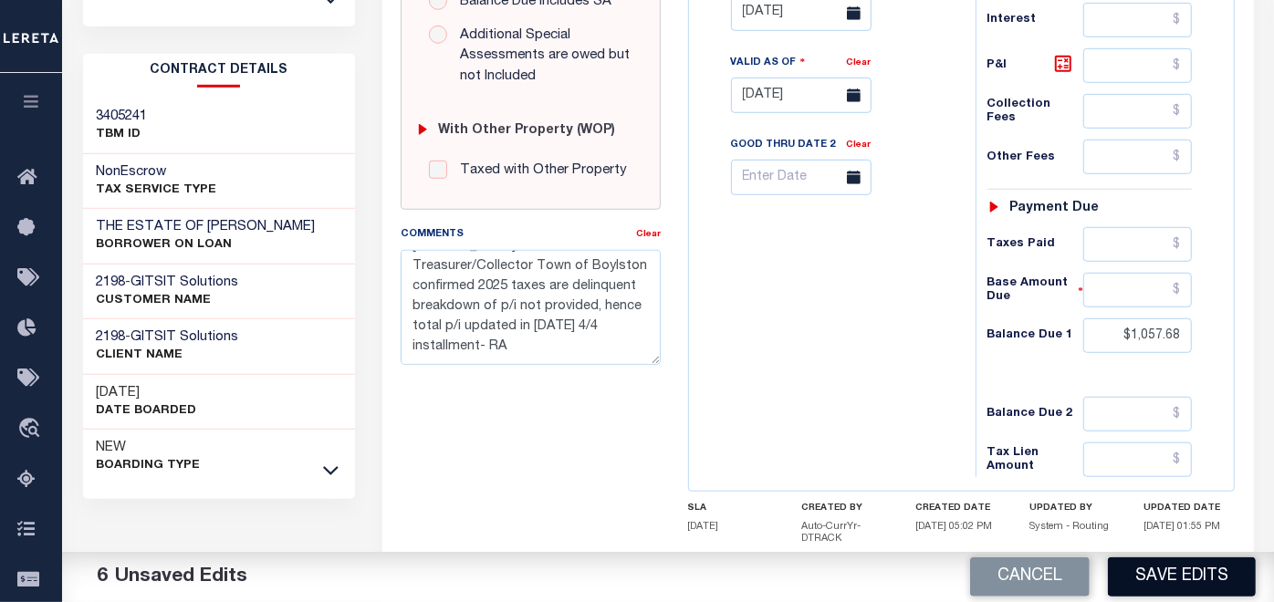
click at [1184, 570] on button "Save Edits" at bounding box center [1182, 577] width 148 height 39
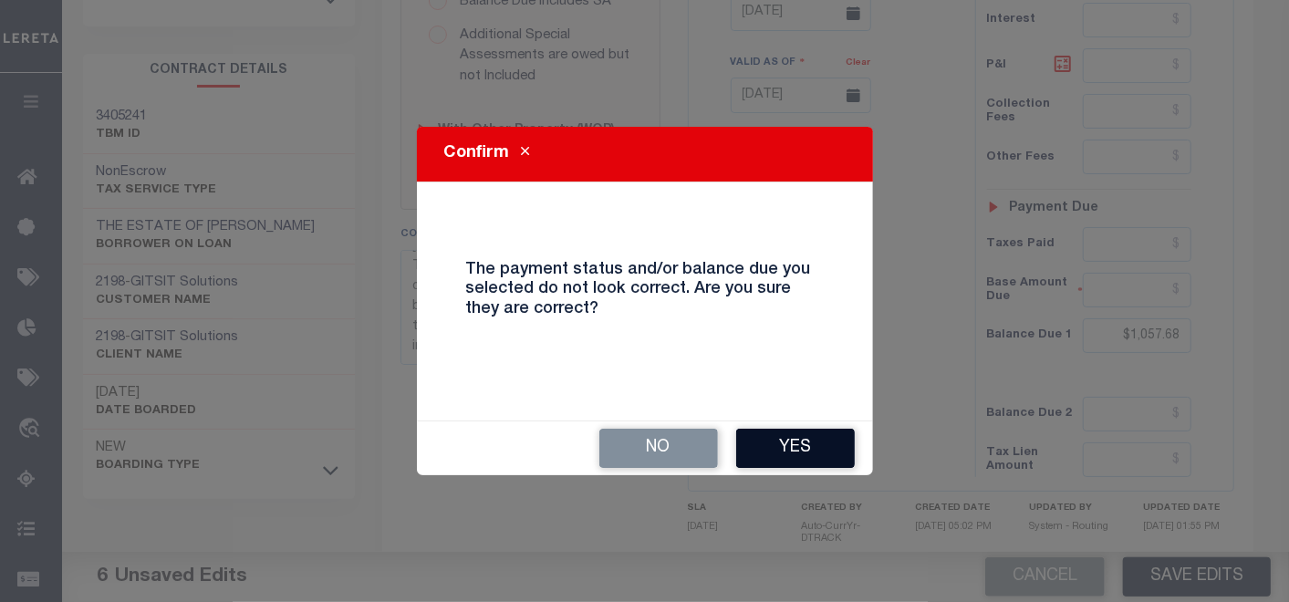
click at [821, 444] on button "Yes" at bounding box center [795, 448] width 119 height 39
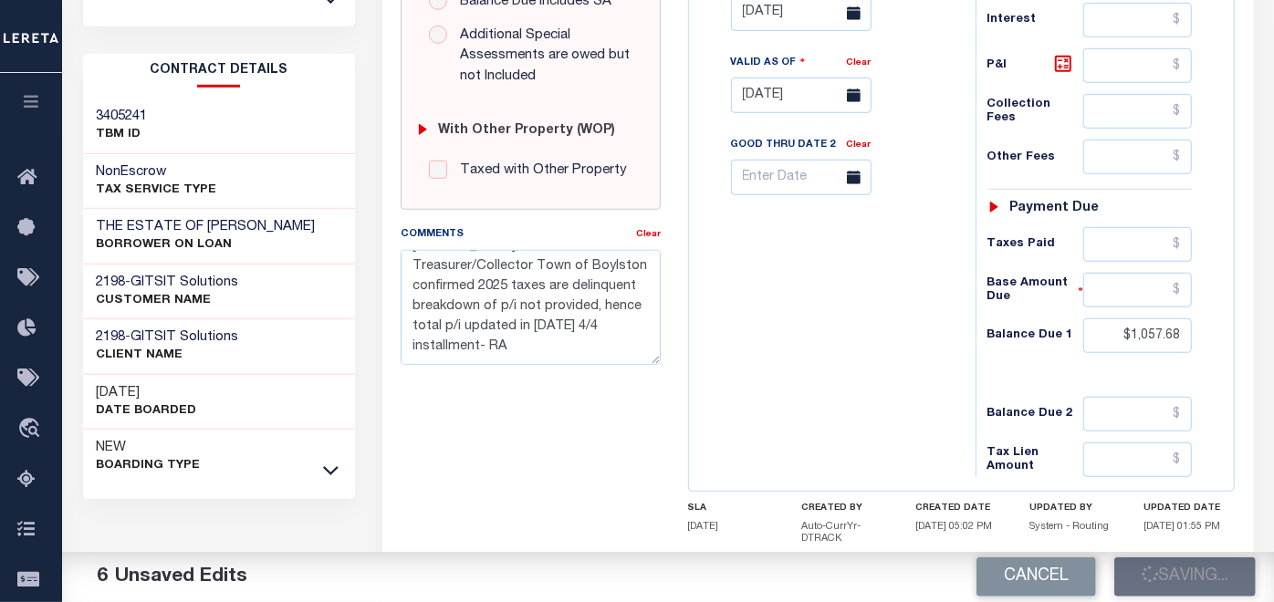
checkbox input "false"
type textarea "09/10/2025- As Per email response Cheri Cox, CMMC/CMMT Treasurer/Collector Town…"
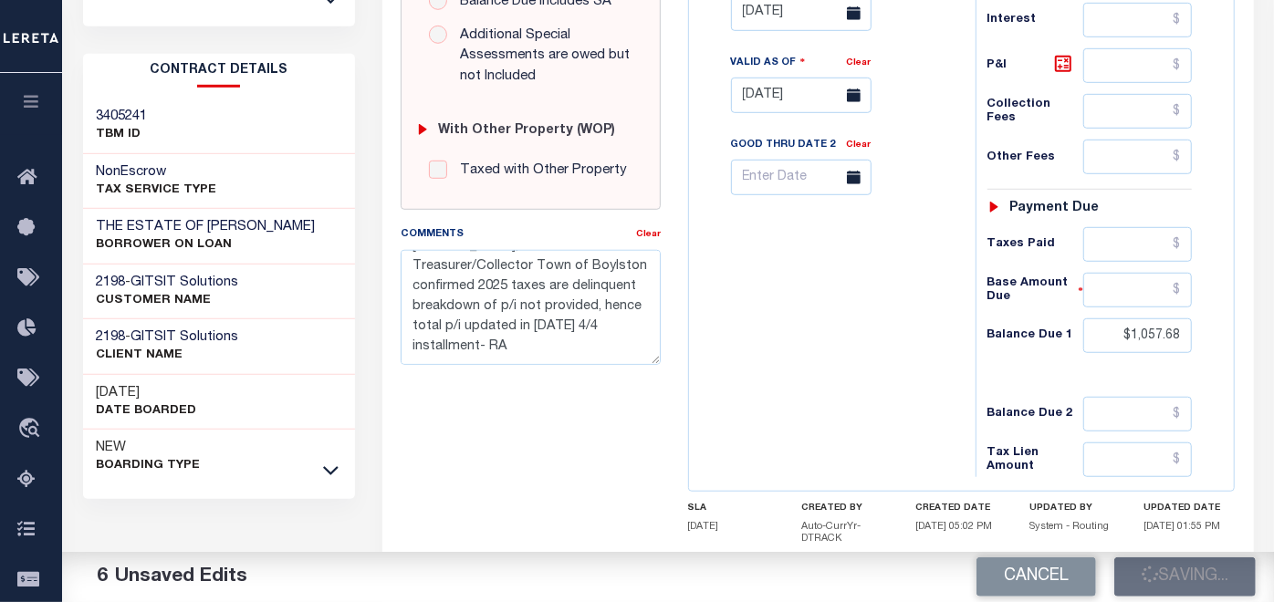
type input "$1,057.68"
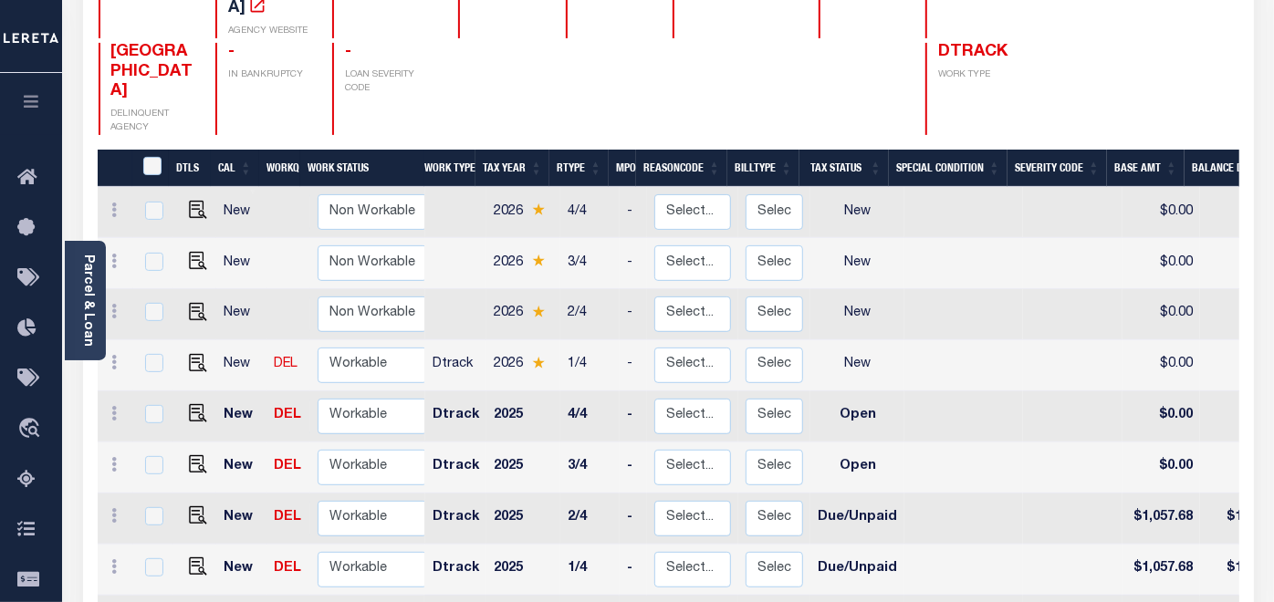
scroll to position [304, 0]
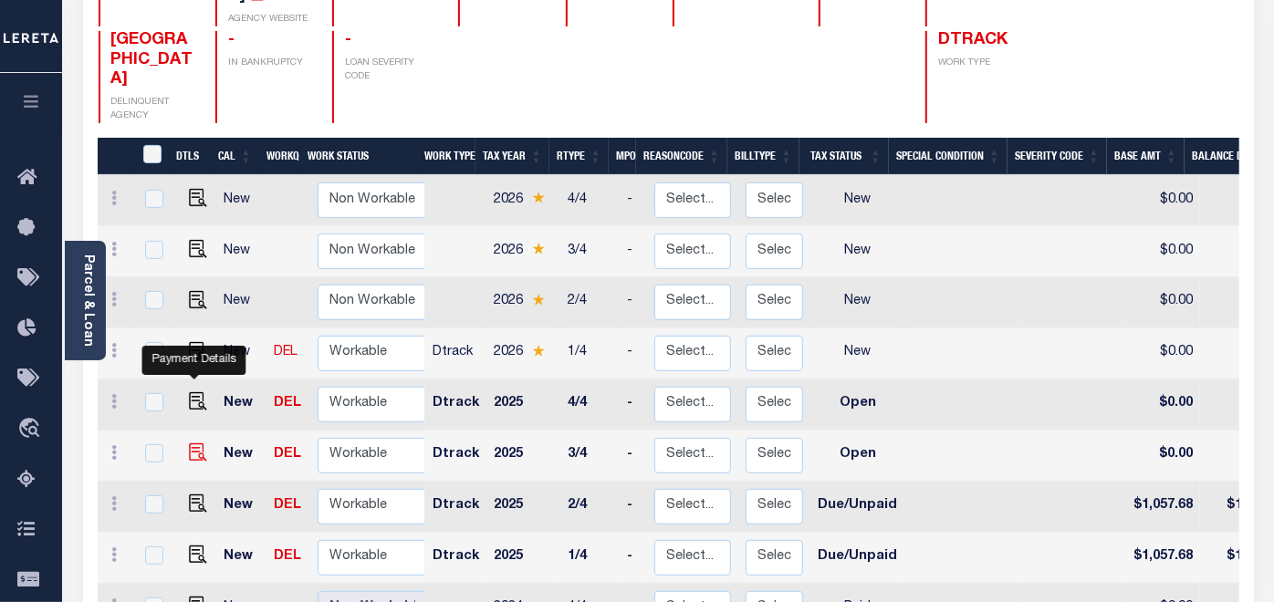
click at [193, 444] on img "" at bounding box center [198, 453] width 18 height 18
checkbox input "true"
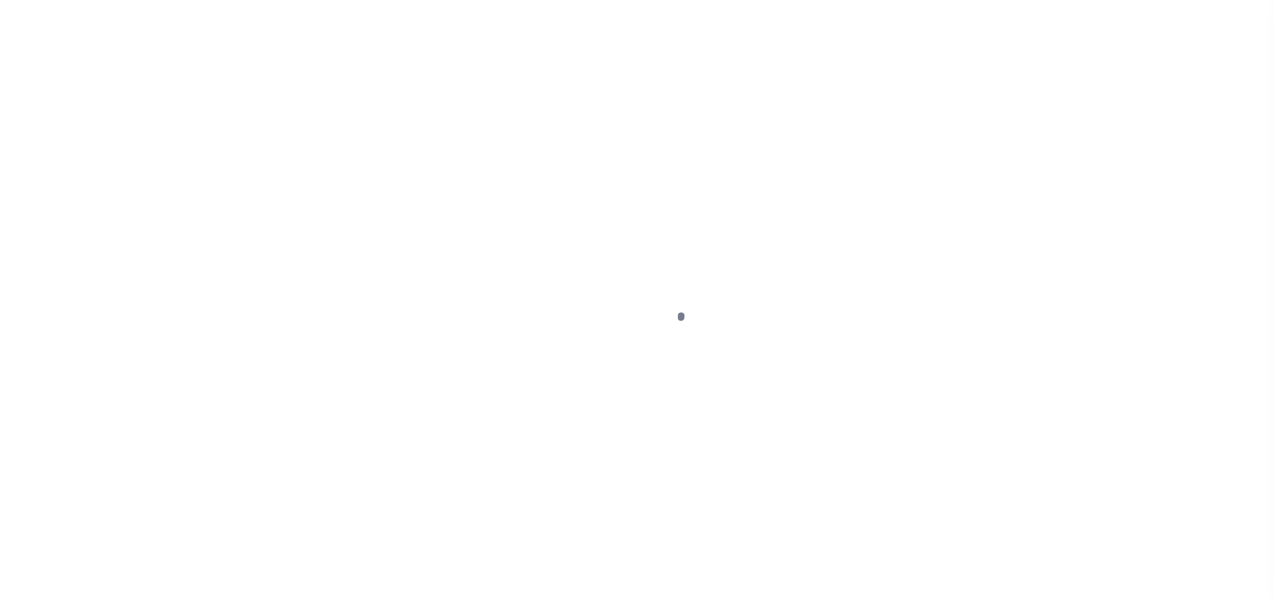
select select "OP2"
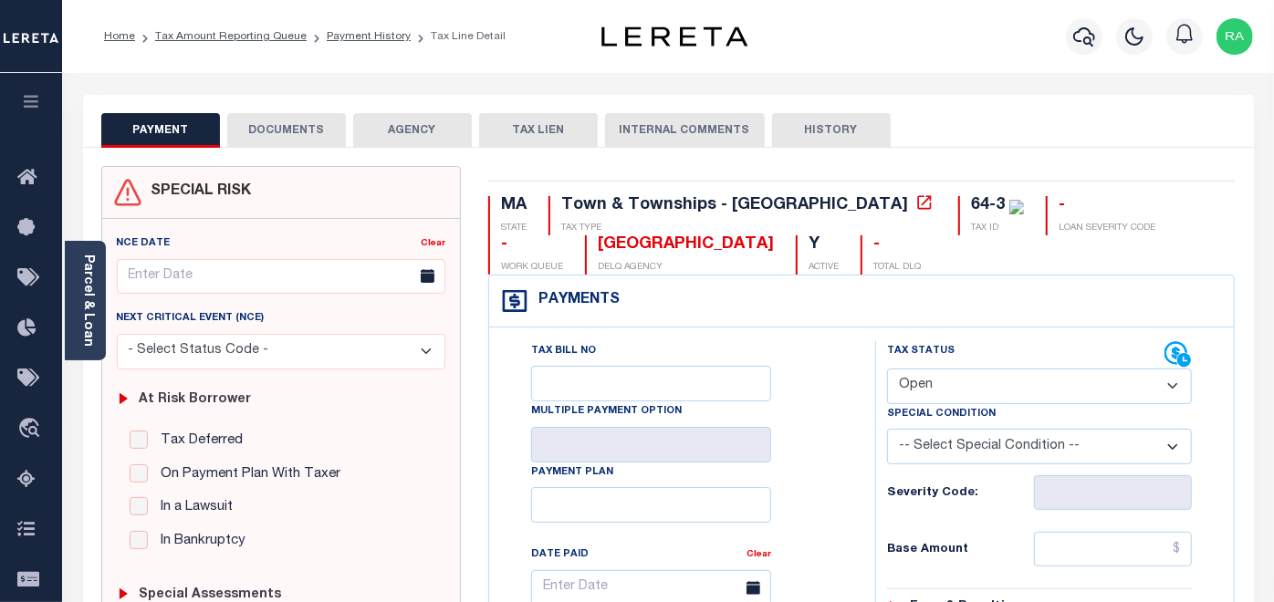
click at [264, 128] on button "DOCUMENTS" at bounding box center [286, 130] width 119 height 35
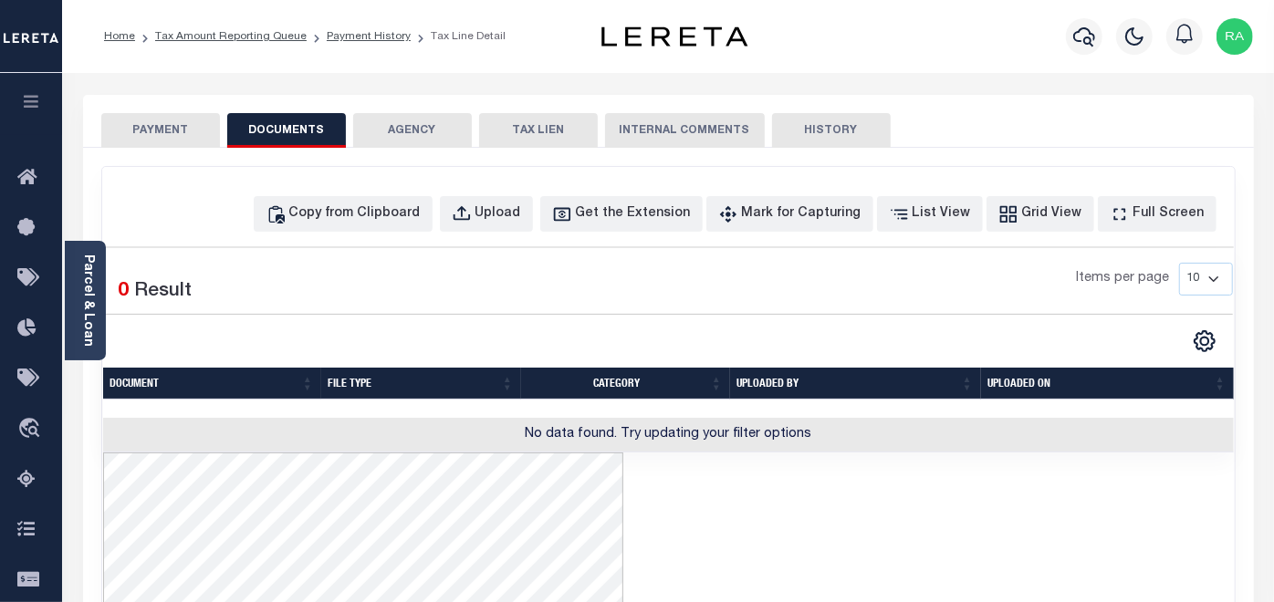
click at [153, 125] on button "PAYMENT" at bounding box center [160, 130] width 119 height 35
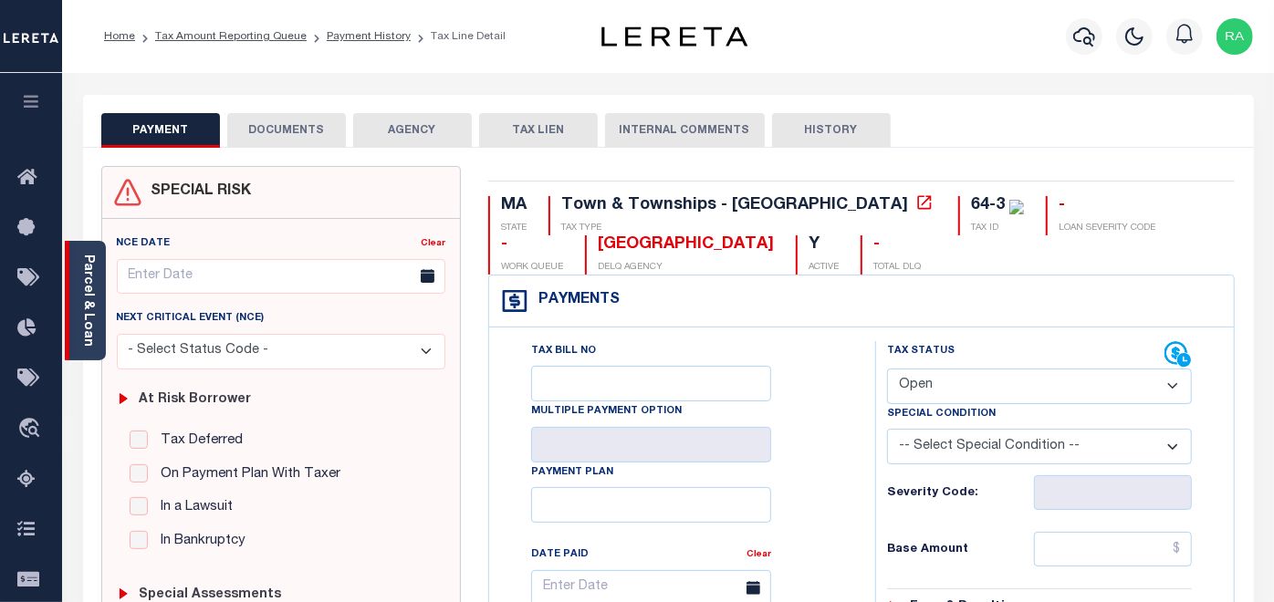
click at [86, 282] on link "Parcel & Loan" at bounding box center [87, 301] width 13 height 92
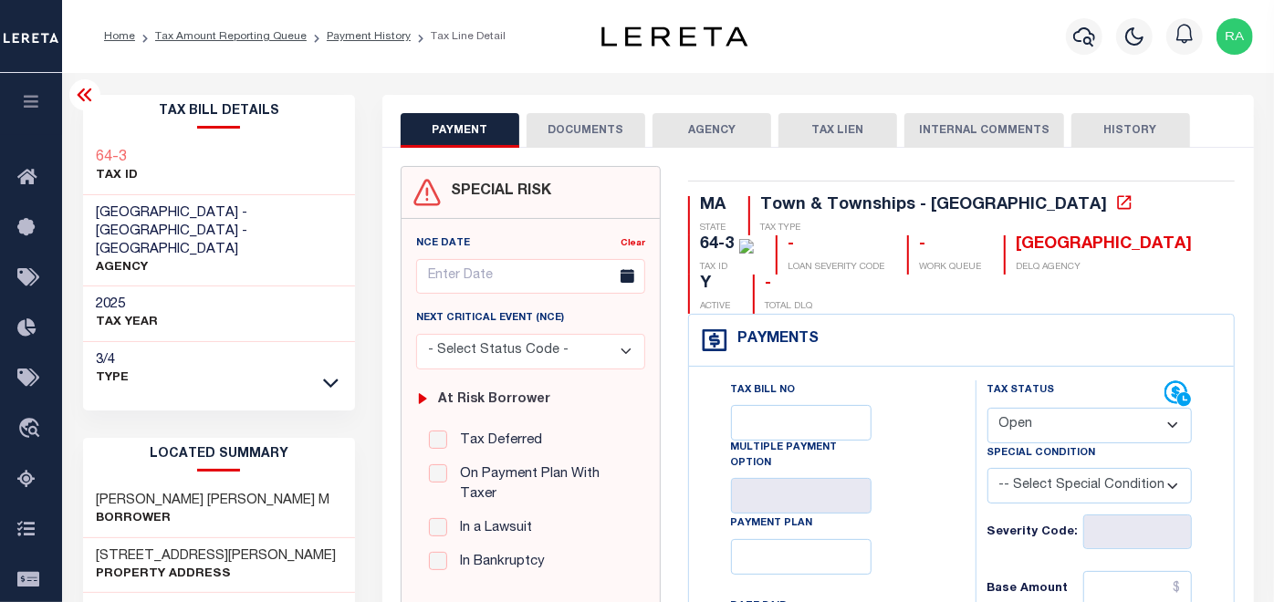
click at [580, 137] on button "DOCUMENTS" at bounding box center [586, 130] width 119 height 35
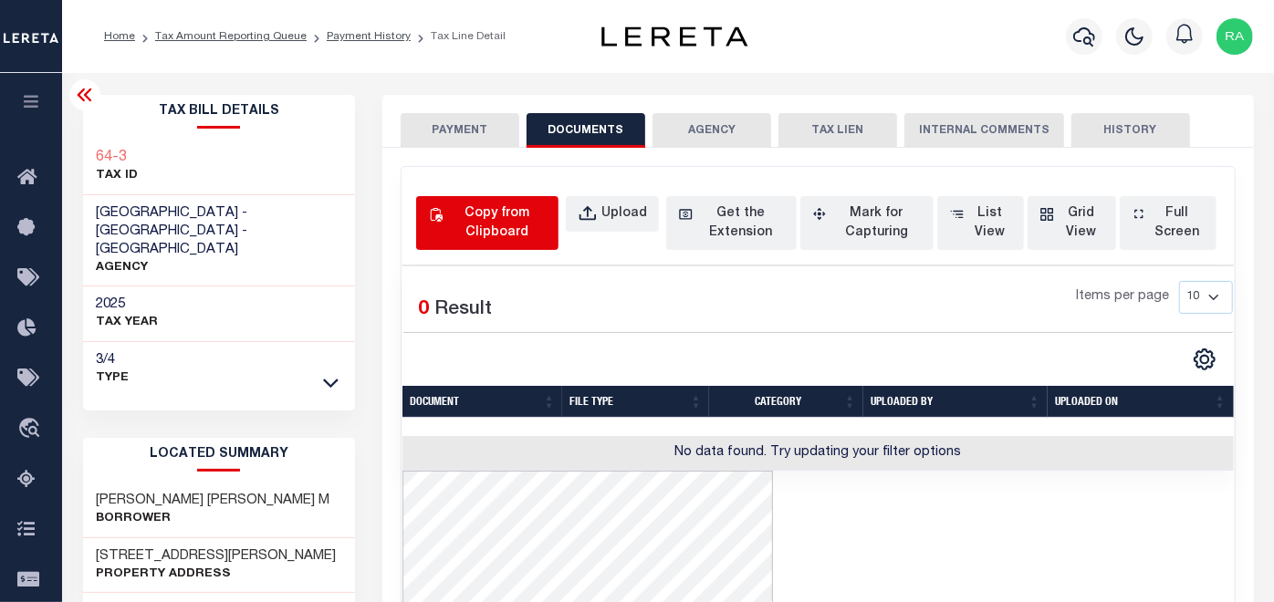
click at [484, 219] on div "Copy from Clipboard" at bounding box center [497, 223] width 100 height 38
select select "POP"
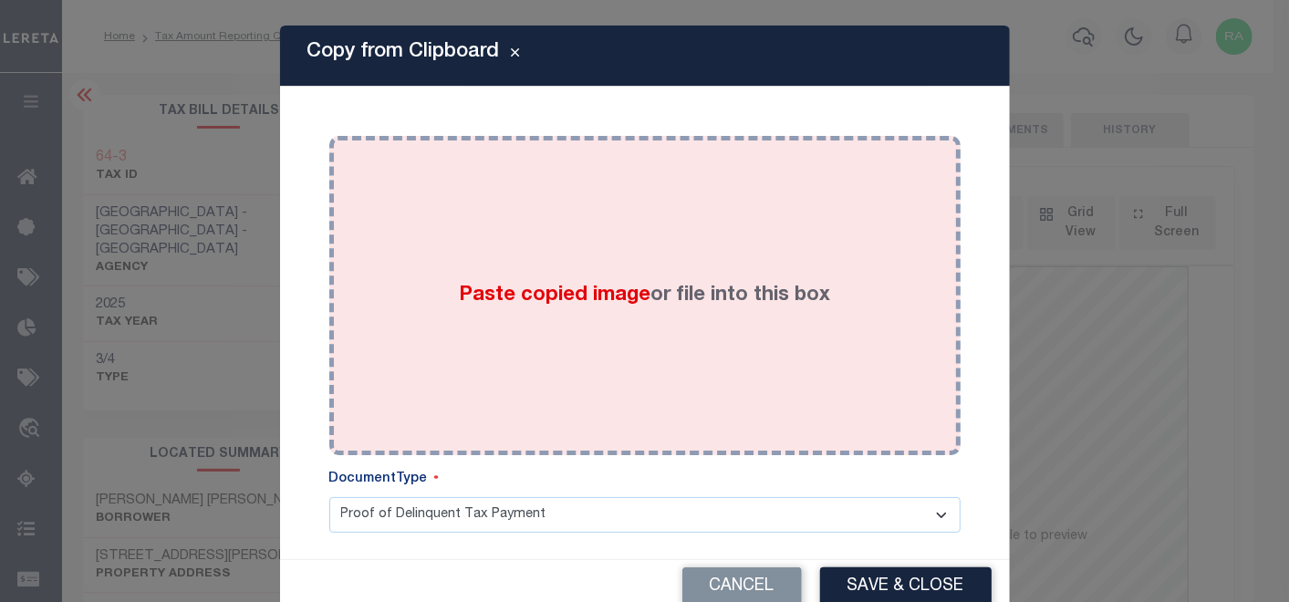
click at [503, 242] on div "Paste copied image or file into this box" at bounding box center [645, 296] width 604 height 292
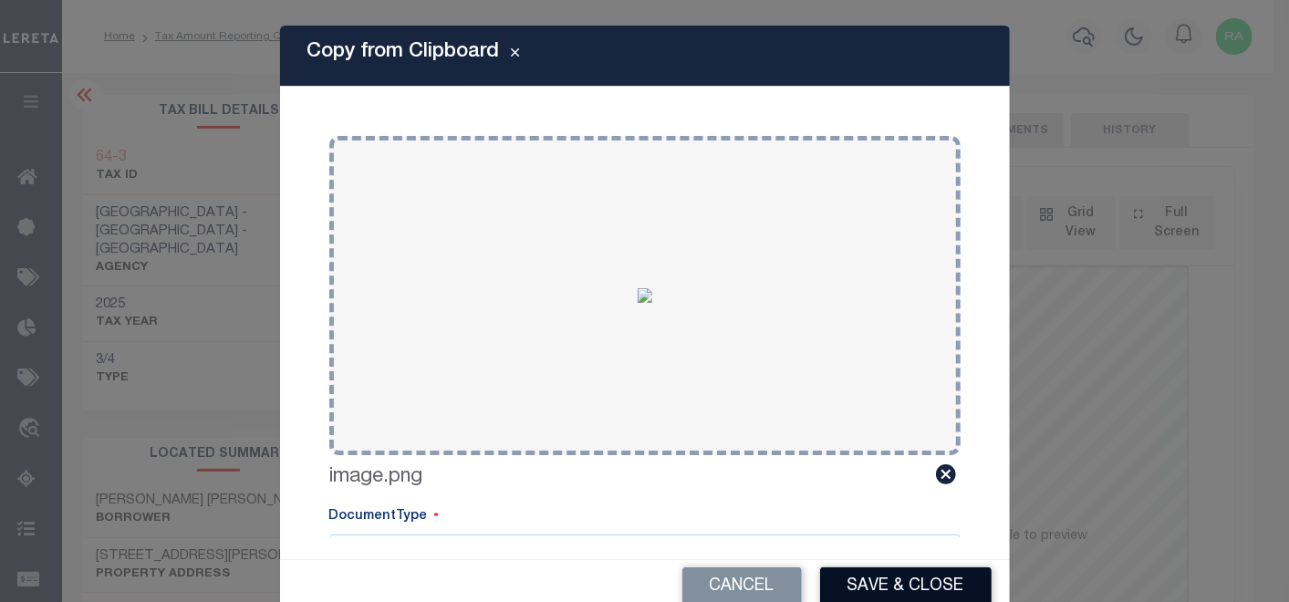
click at [899, 581] on button "Save & Close" at bounding box center [906, 587] width 172 height 39
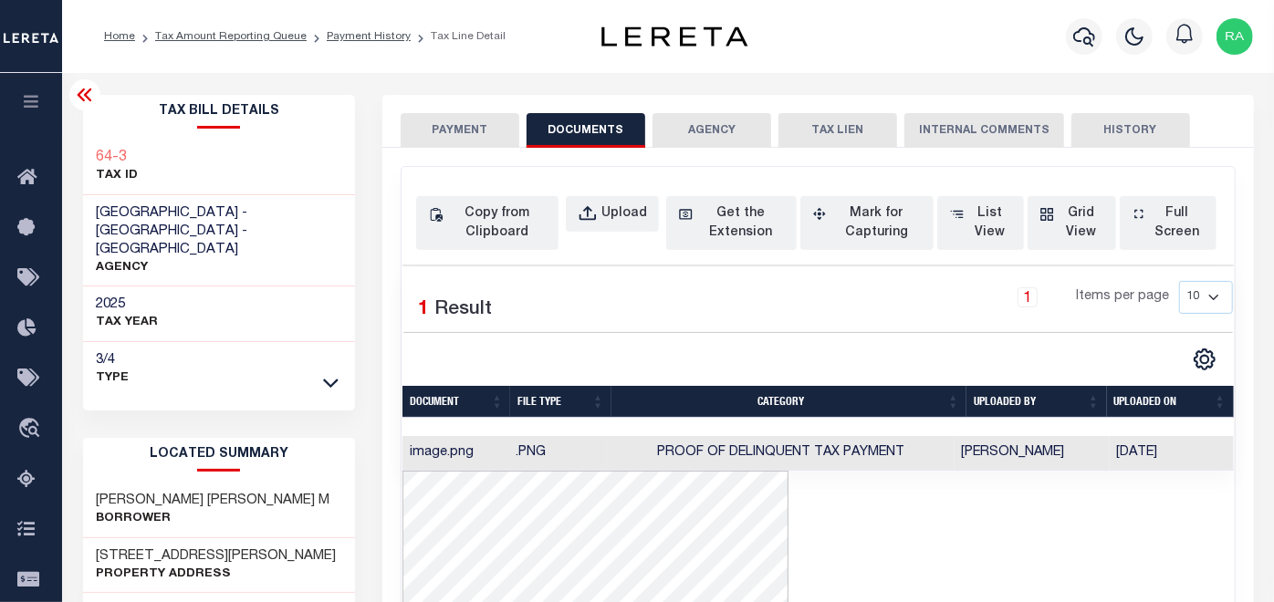
click at [448, 132] on button "PAYMENT" at bounding box center [460, 130] width 119 height 35
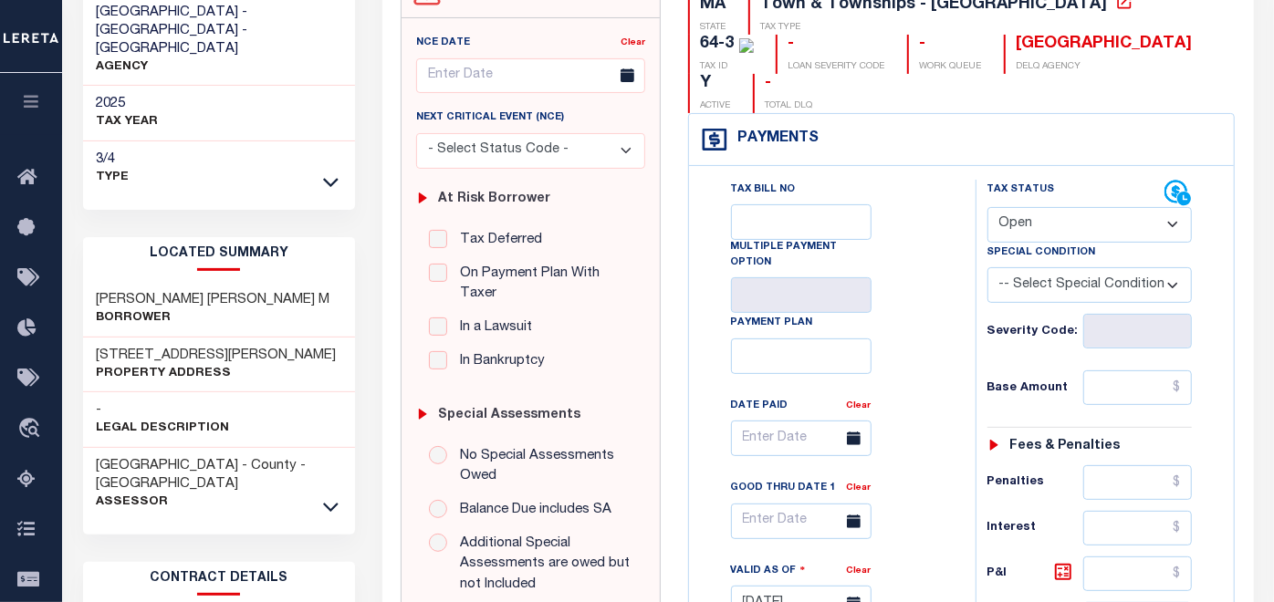
scroll to position [203, 0]
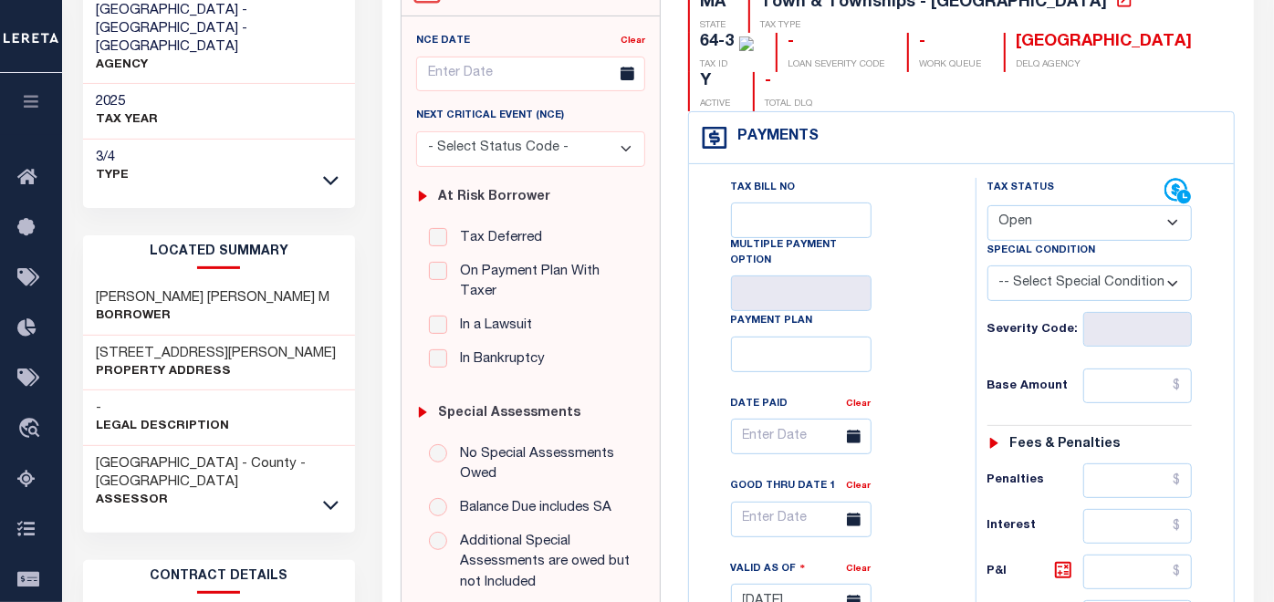
click at [1024, 205] on select "- Select Status Code - Open Due/Unpaid Paid Incomplete No Tax Due Internal Refu…" at bounding box center [1089, 223] width 205 height 36
select select "DUE"
click at [987, 205] on select "- Select Status Code - Open Due/Unpaid Paid Incomplete No Tax Due Internal Refu…" at bounding box center [1089, 223] width 205 height 36
type input "[DATE]"
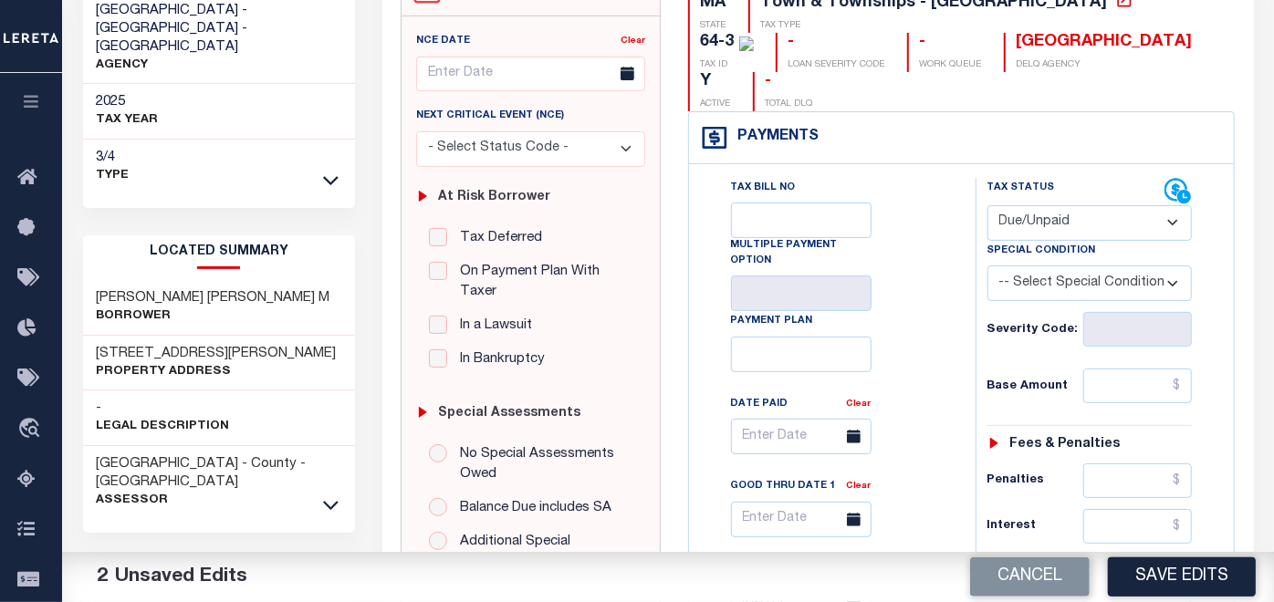
click at [1209, 289] on div "Tax Status Status - Select Status Code -" at bounding box center [1096, 581] width 241 height 806
click at [1113, 369] on input "text" at bounding box center [1137, 386] width 109 height 35
click at [1227, 344] on div "Tax Status Status" at bounding box center [1096, 581] width 268 height 806
click at [1144, 369] on input "text" at bounding box center [1137, 386] width 109 height 35
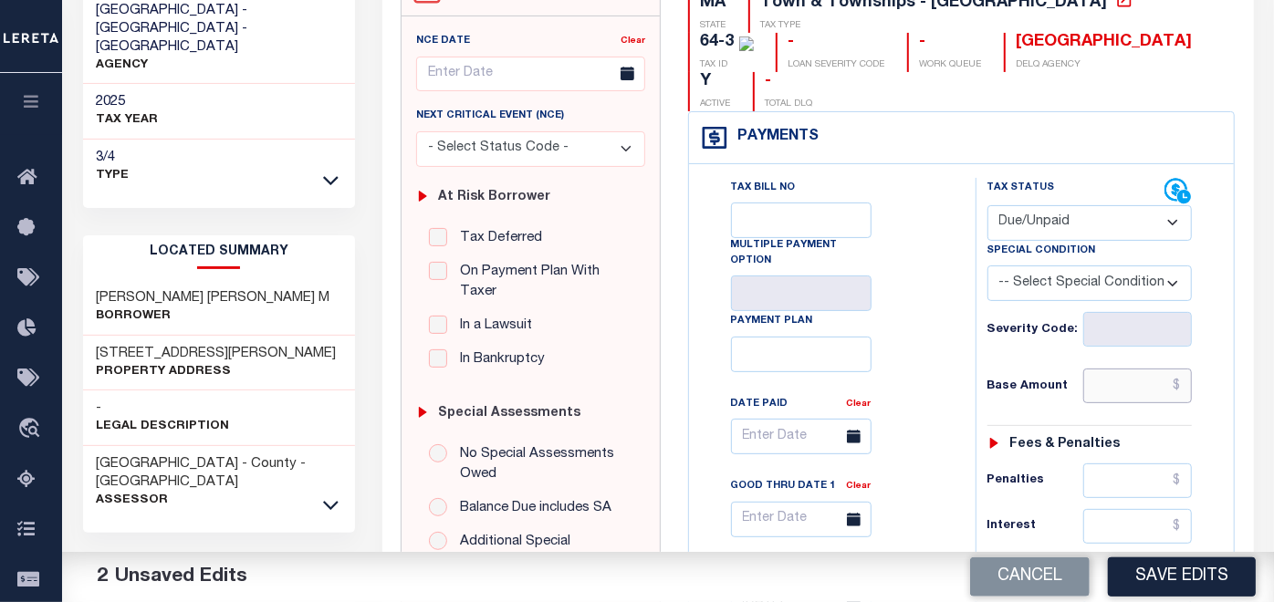
paste input "$1,057.68"
type input "$1,057.68"
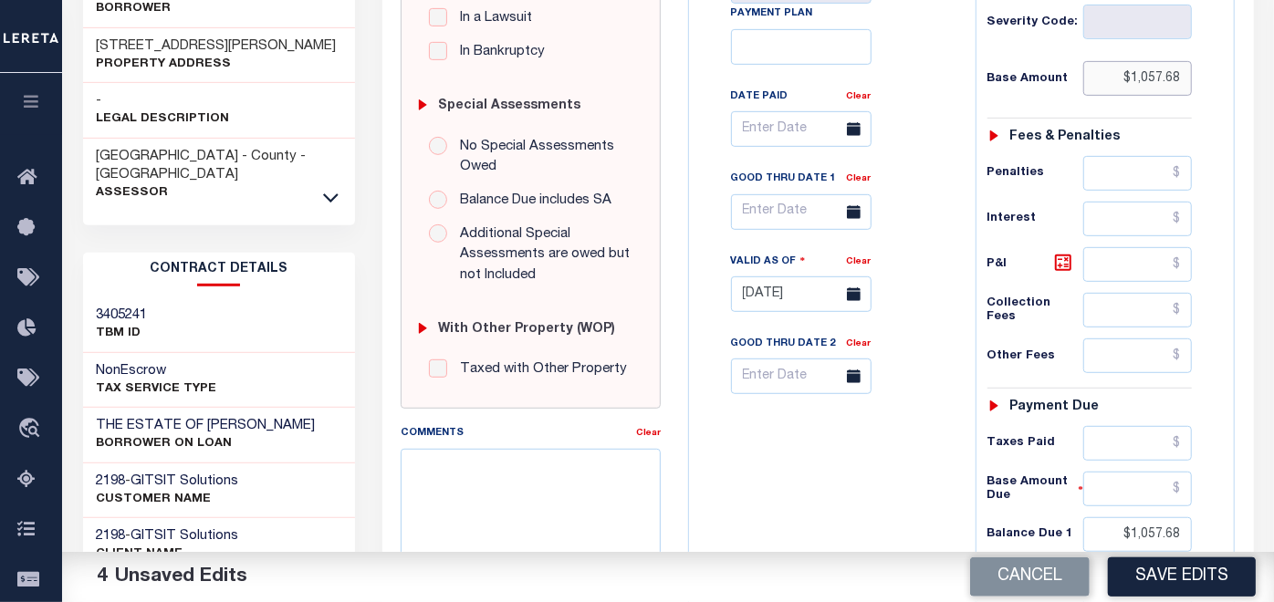
scroll to position [506, 0]
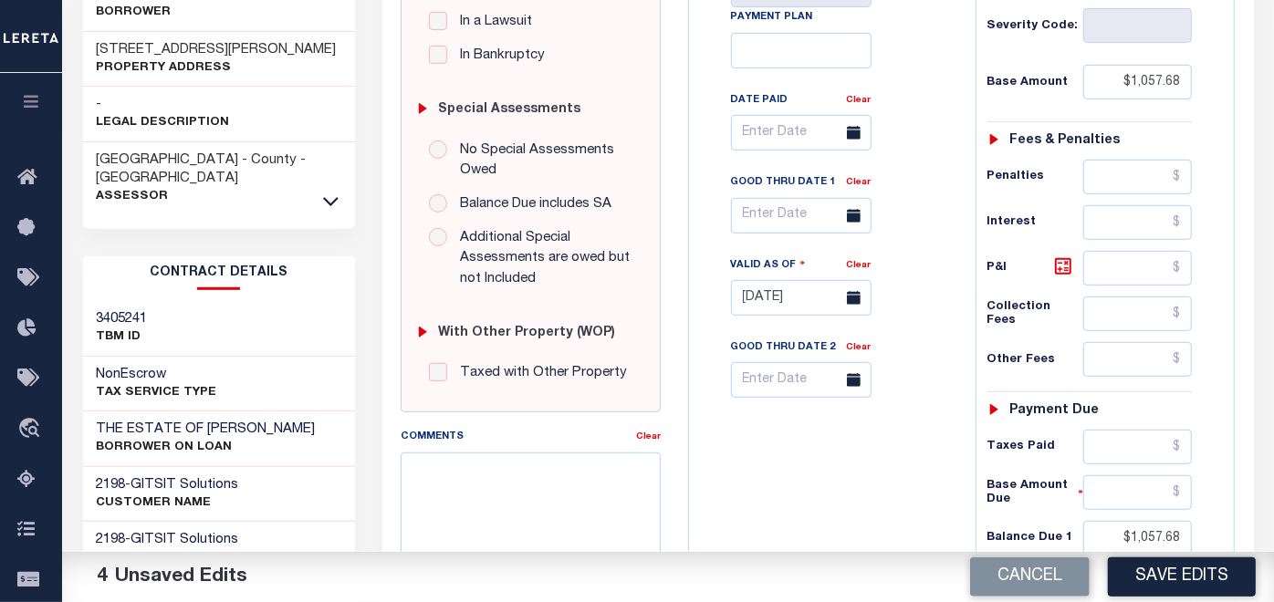
click at [847, 209] on icon at bounding box center [854, 216] width 14 height 14
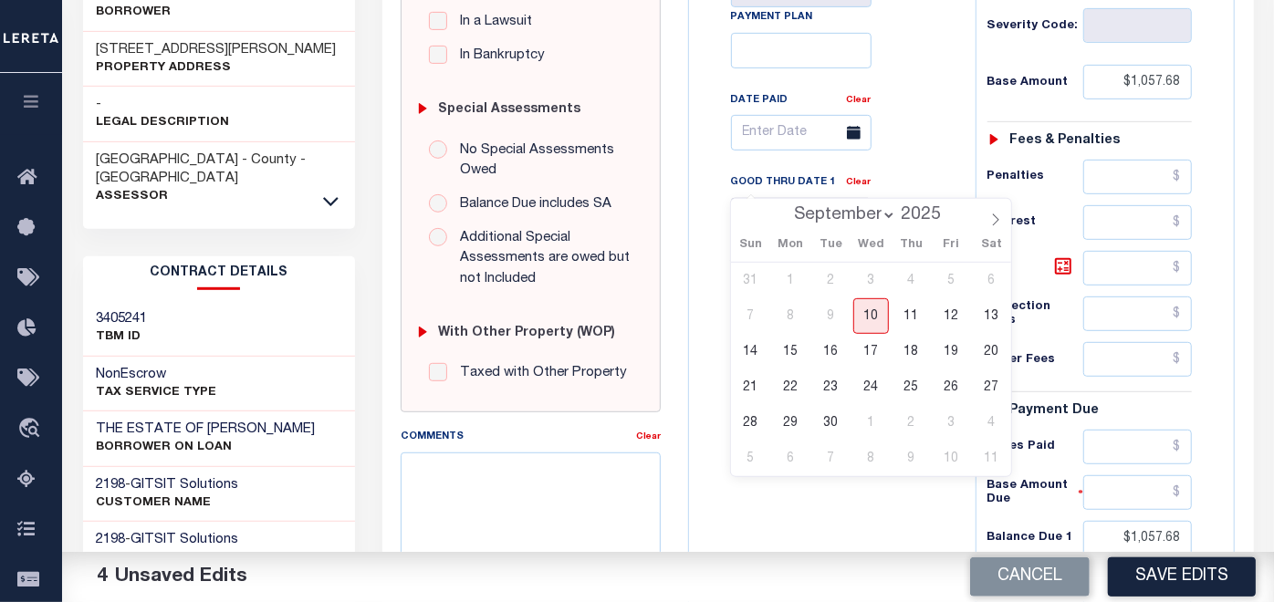
click at [770, 198] on input "text" at bounding box center [801, 216] width 141 height 36
click at [833, 417] on span "30" at bounding box center [831, 423] width 36 height 36
type input "[DATE]"
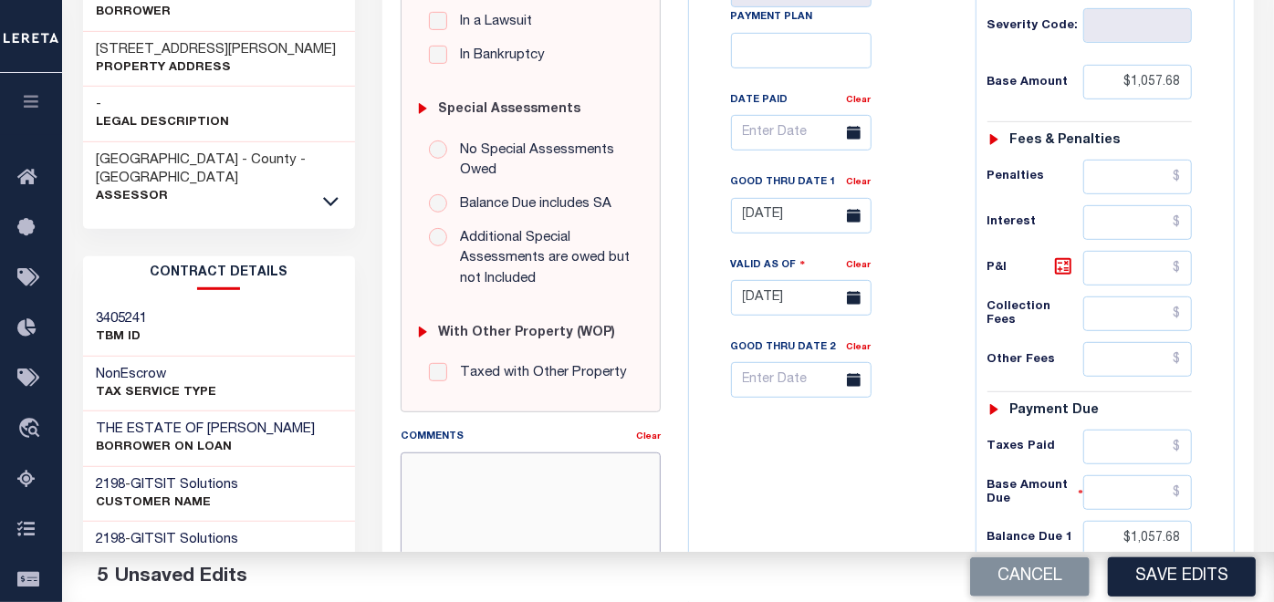
click at [539, 471] on textarea "Comments" at bounding box center [531, 510] width 260 height 115
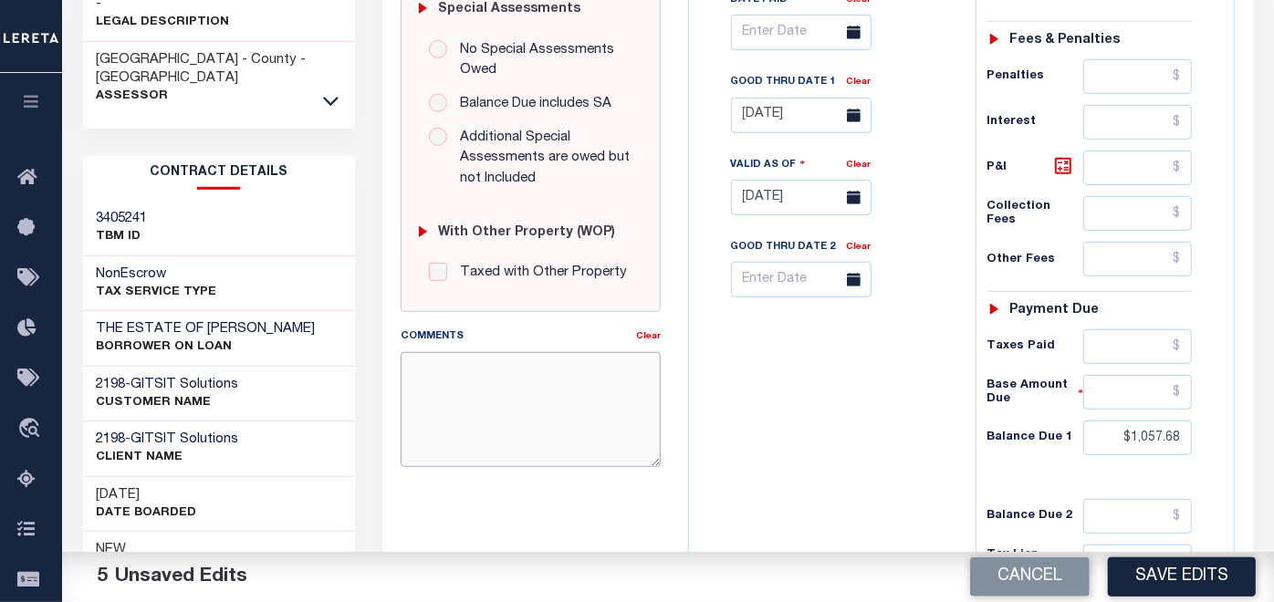
scroll to position [608, 0]
paste textarea "[DATE]- As Per email response [PERSON_NAME], CMMC/CMMT Treasurer/Collector Town…"
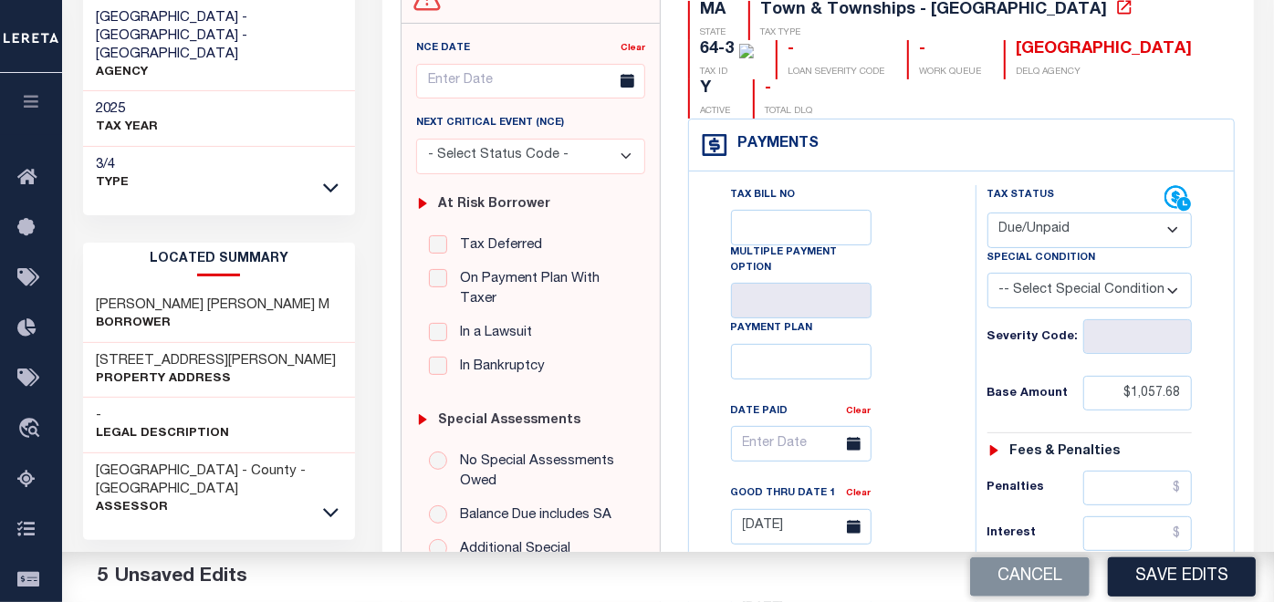
scroll to position [0, 0]
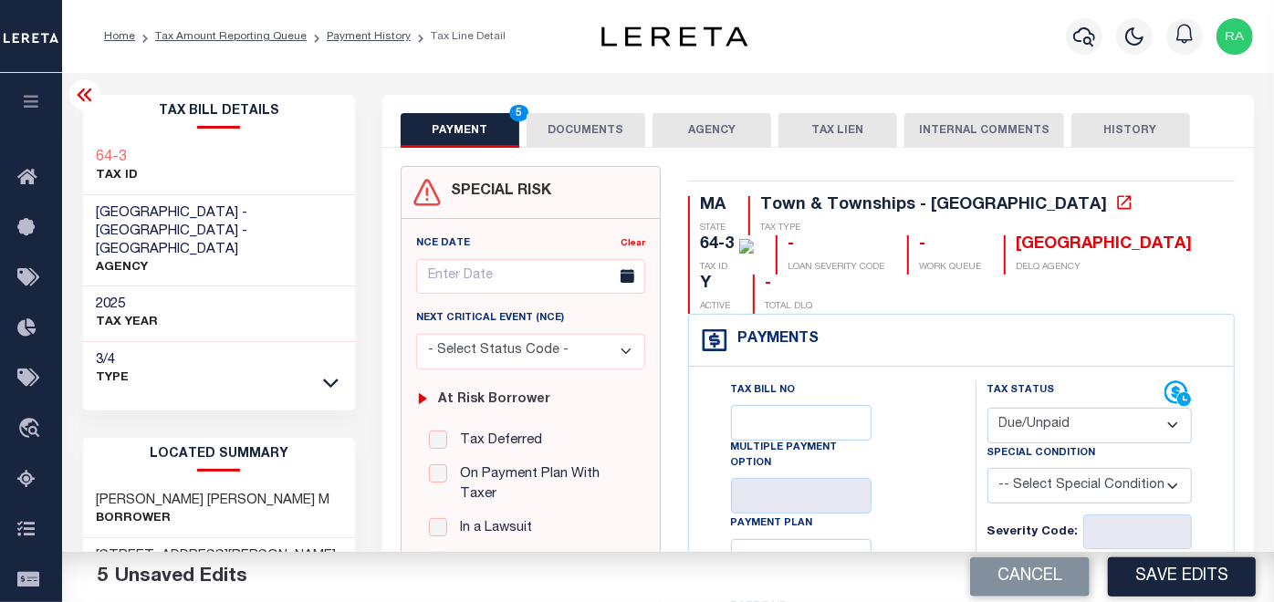
type textarea "[DATE]- As Per email response [PERSON_NAME], CMMC/CMMT Treasurer/Collector Town…"
click at [582, 136] on button "DOCUMENTS" at bounding box center [586, 130] width 119 height 35
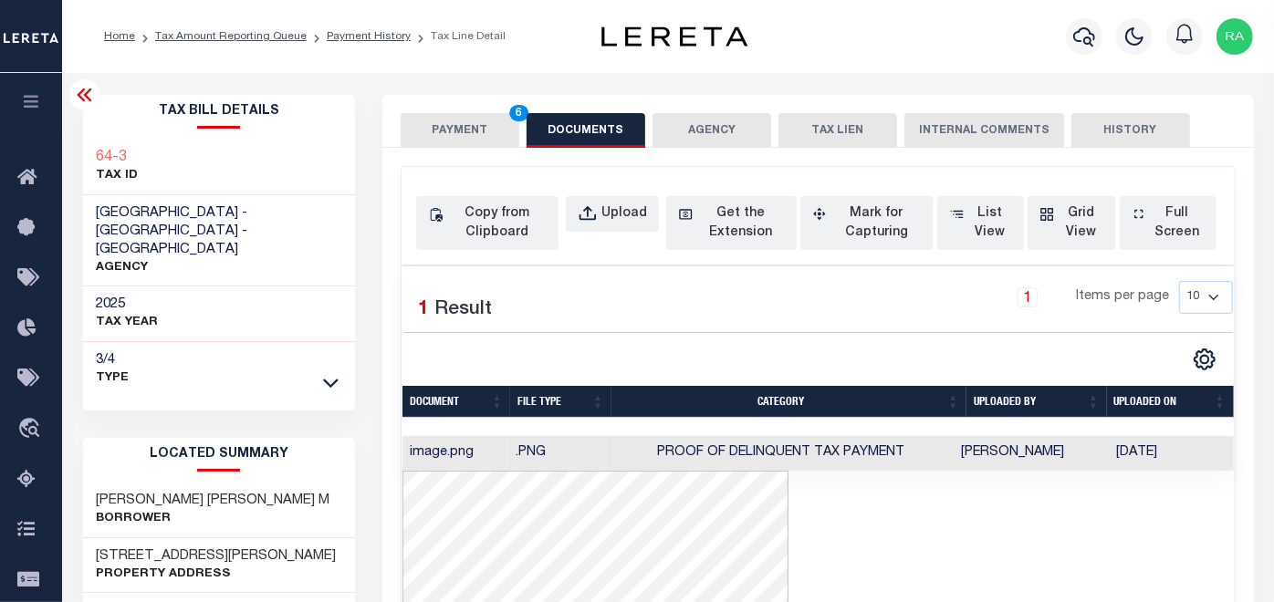
click at [454, 124] on button "PAYMENT 6" at bounding box center [460, 130] width 119 height 35
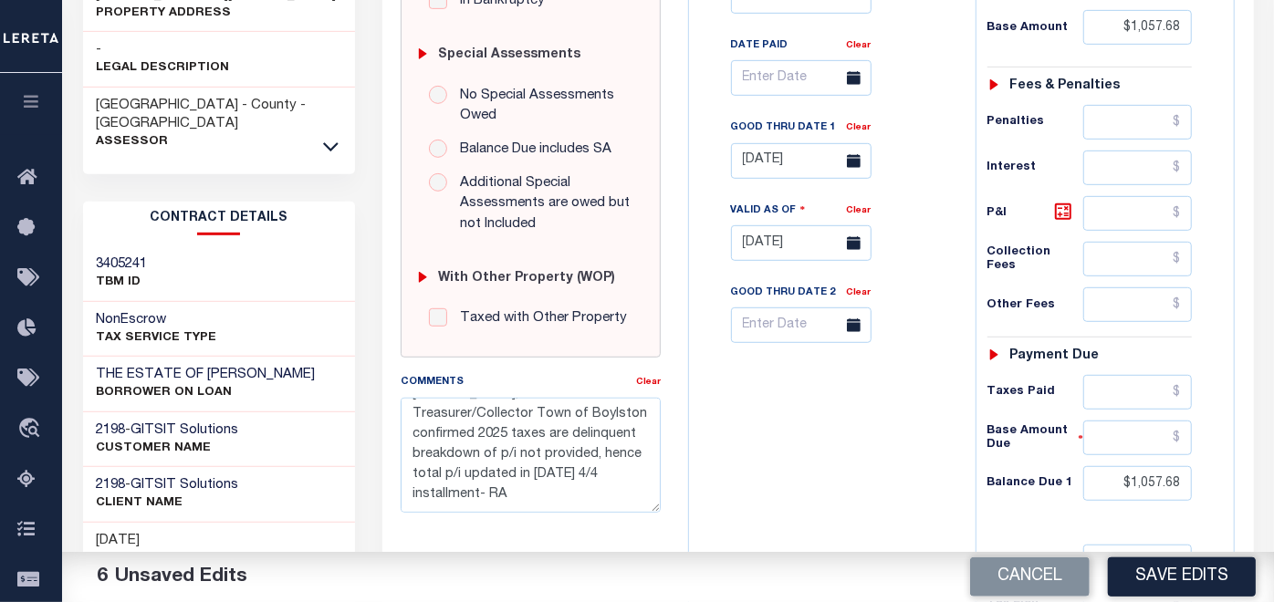
scroll to position [608, 0]
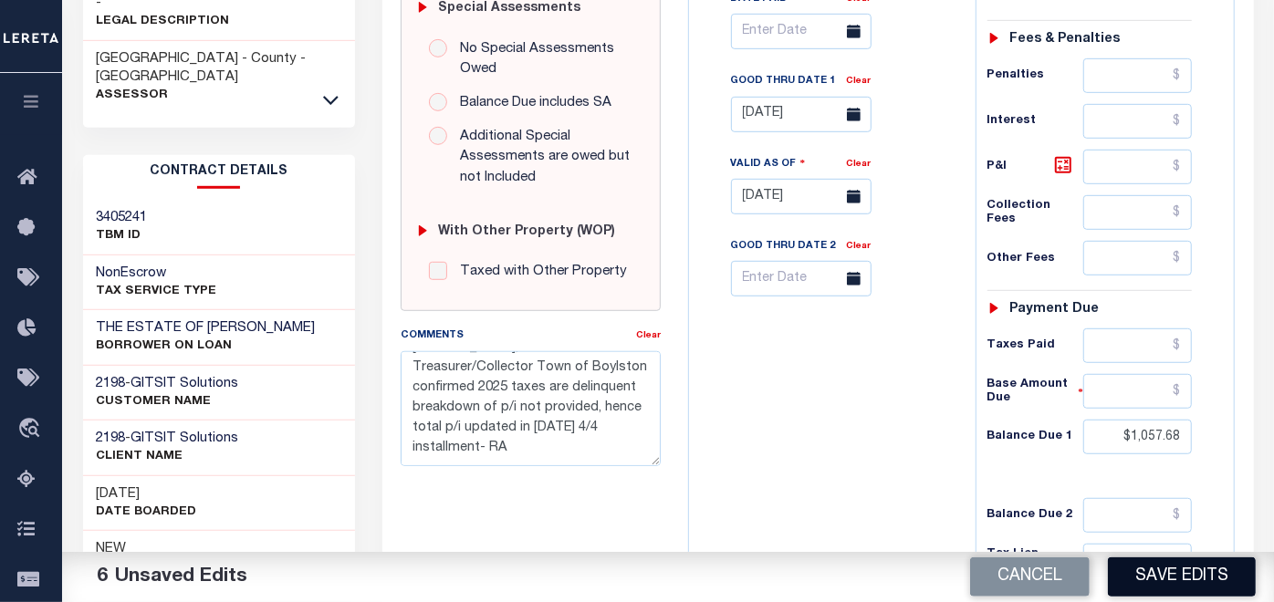
click at [1178, 579] on button "Save Edits" at bounding box center [1182, 577] width 148 height 39
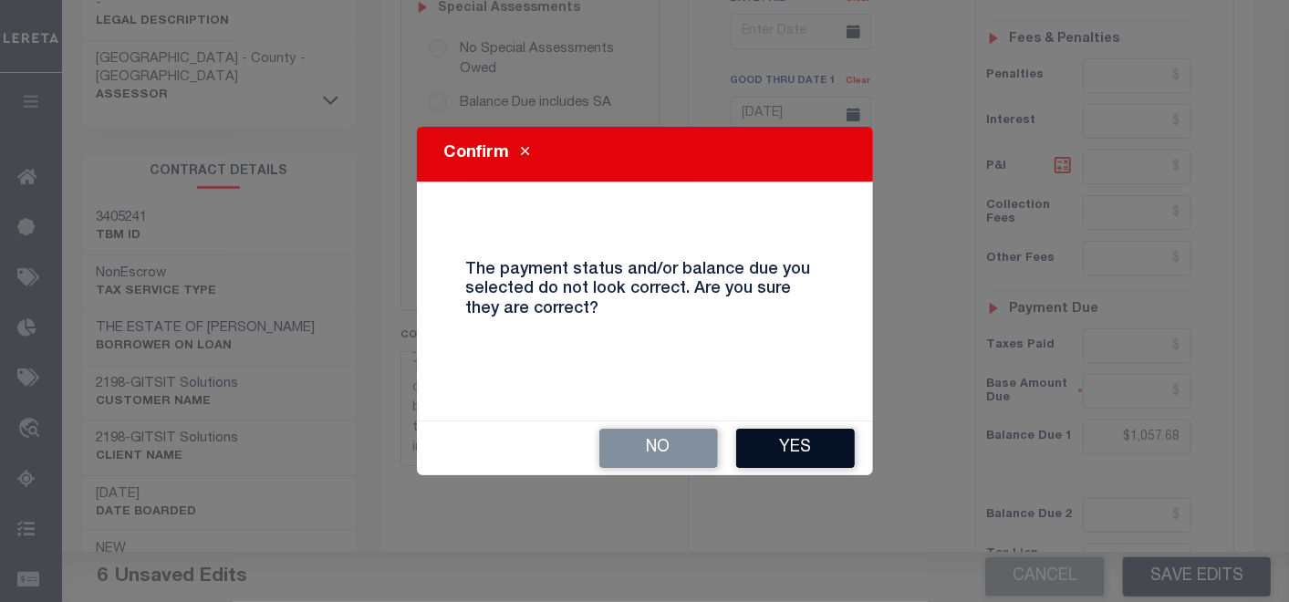
click at [789, 454] on button "Yes" at bounding box center [795, 448] width 119 height 39
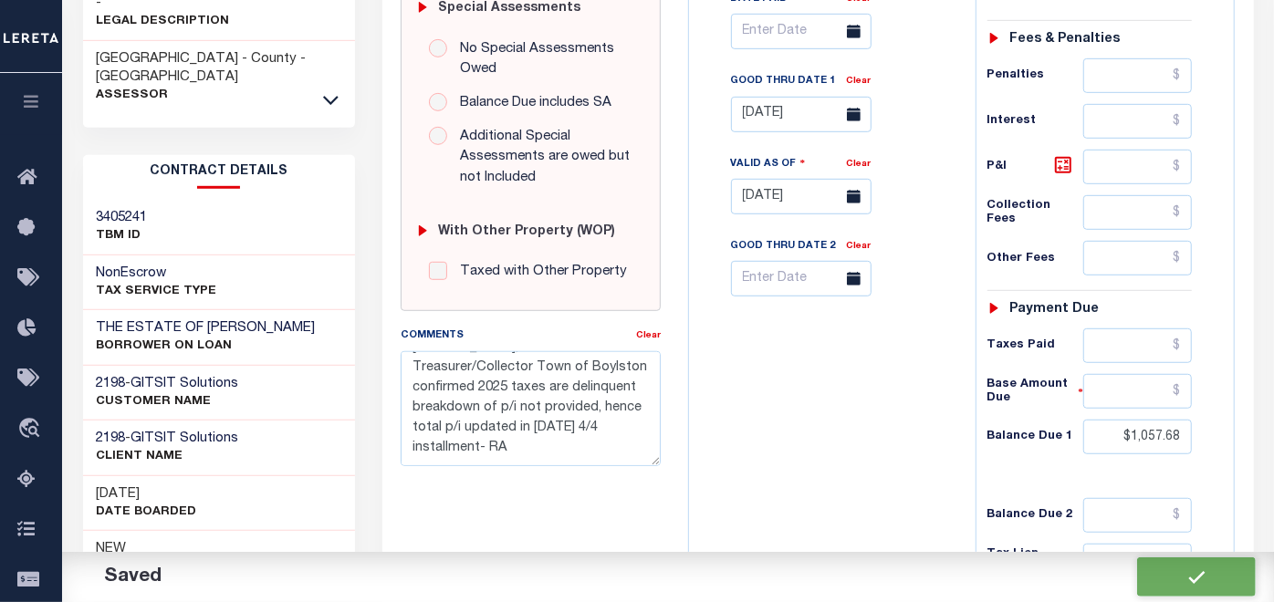
checkbox input "false"
type textarea "[DATE]- As Per email response [PERSON_NAME], CMMC/CMMT Treasurer/Collector Town…"
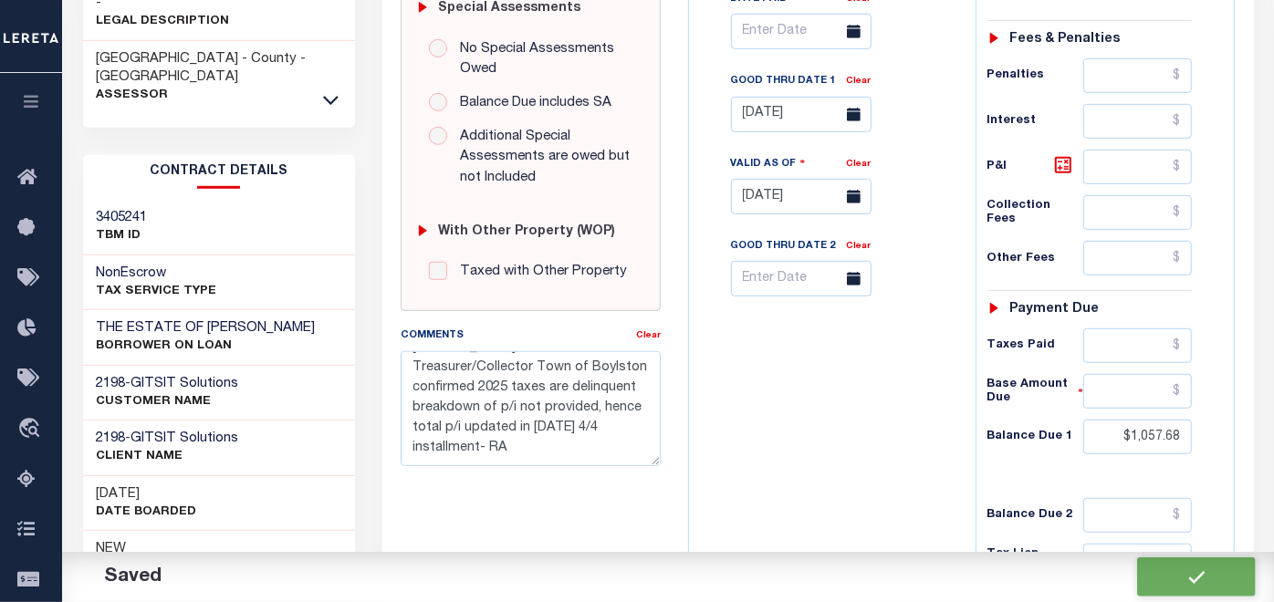
type input "$1,057.68"
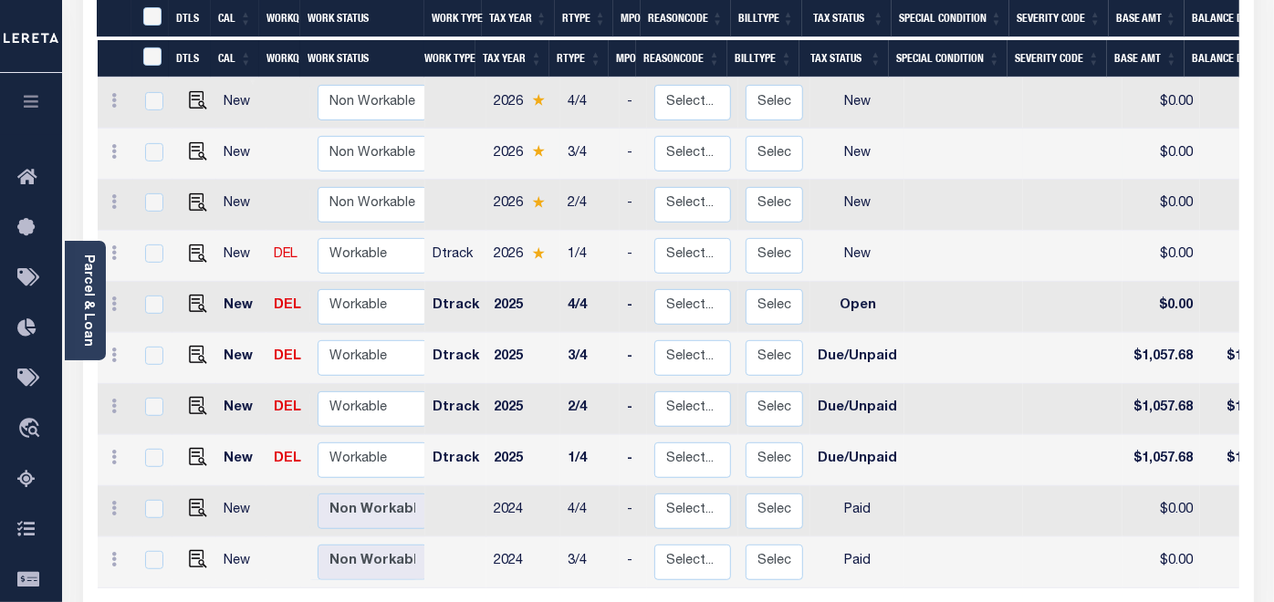
scroll to position [405, 0]
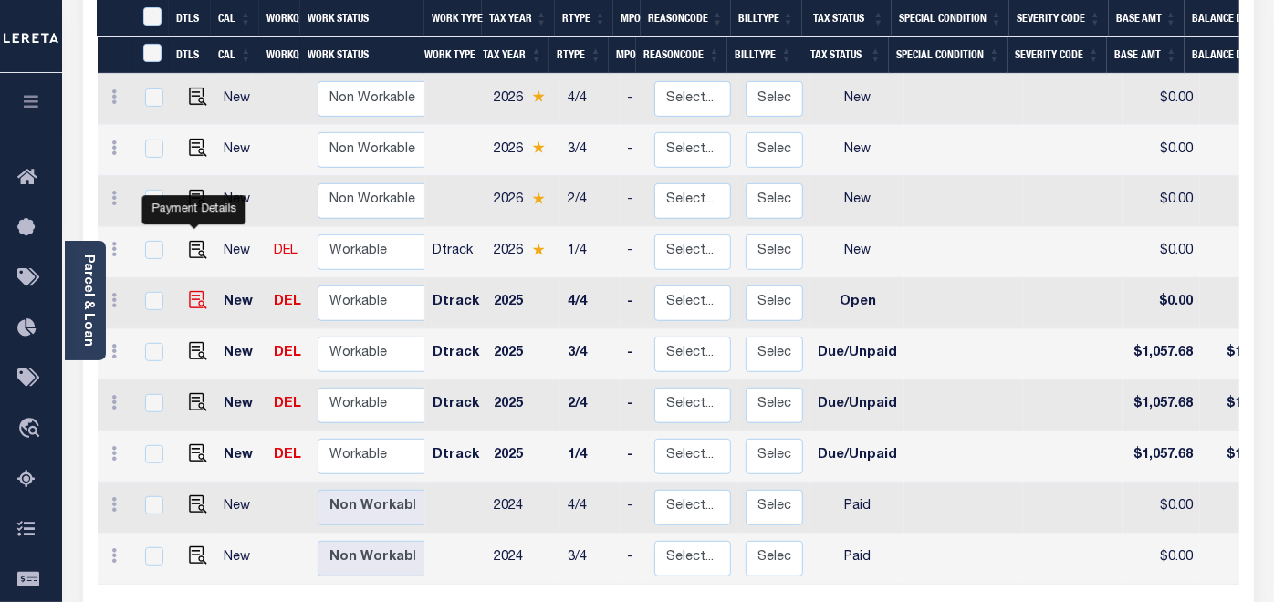
click at [194, 291] on img "" at bounding box center [198, 300] width 18 height 18
checkbox input "true"
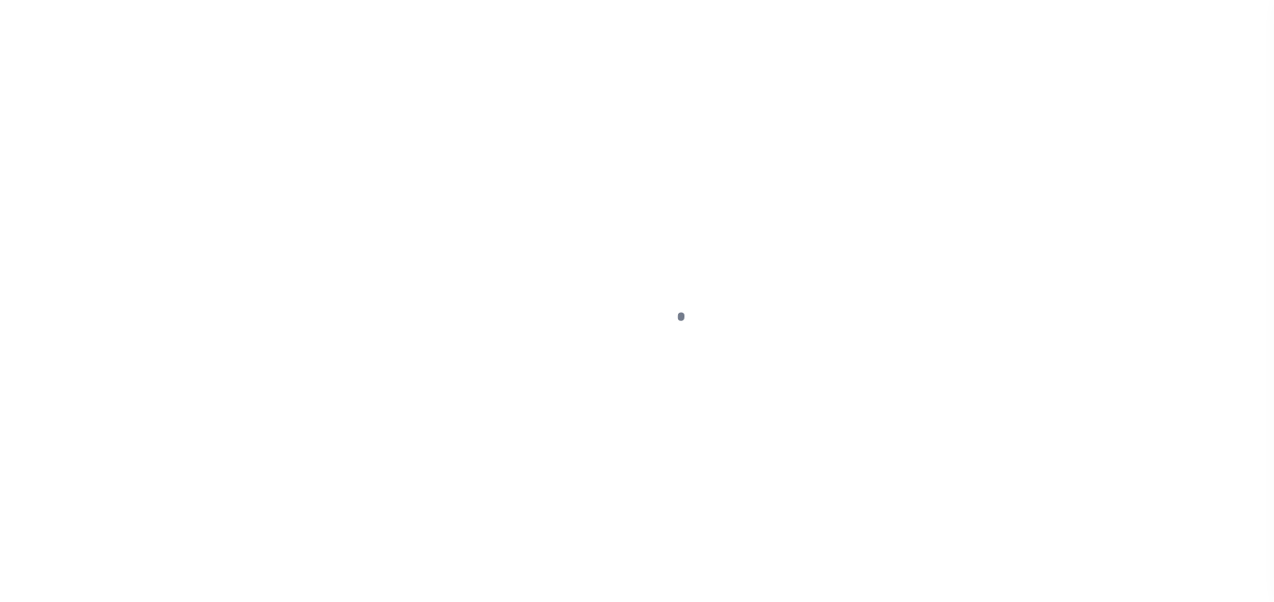
select select "OP2"
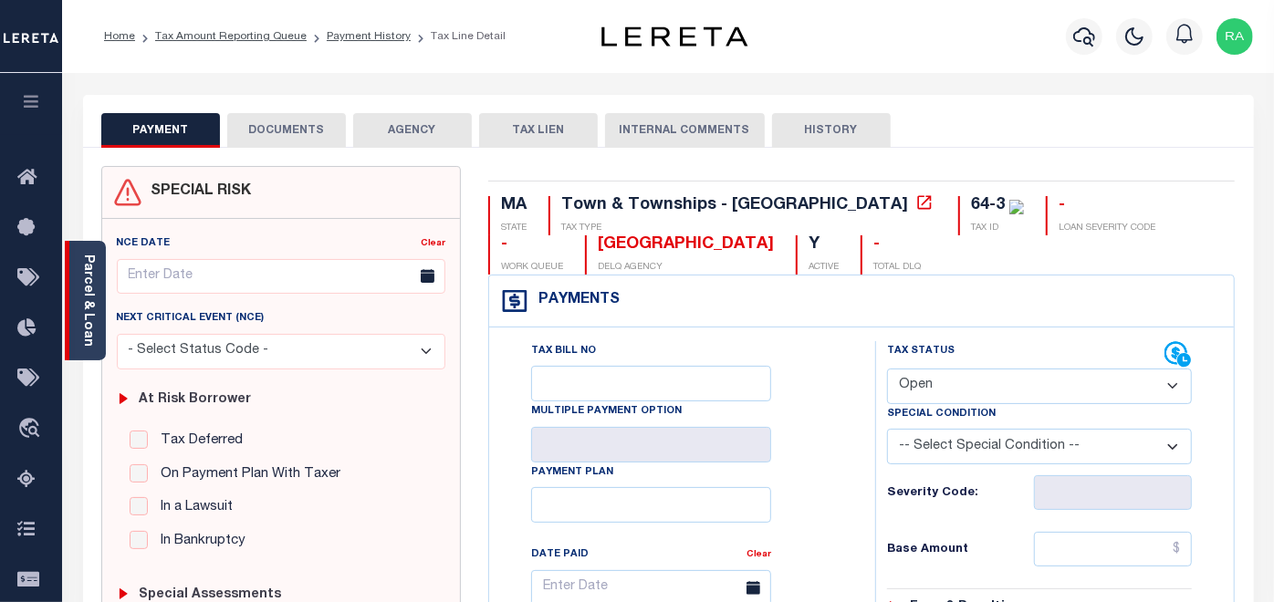
click at [89, 273] on link "Parcel & Loan" at bounding box center [87, 301] width 13 height 92
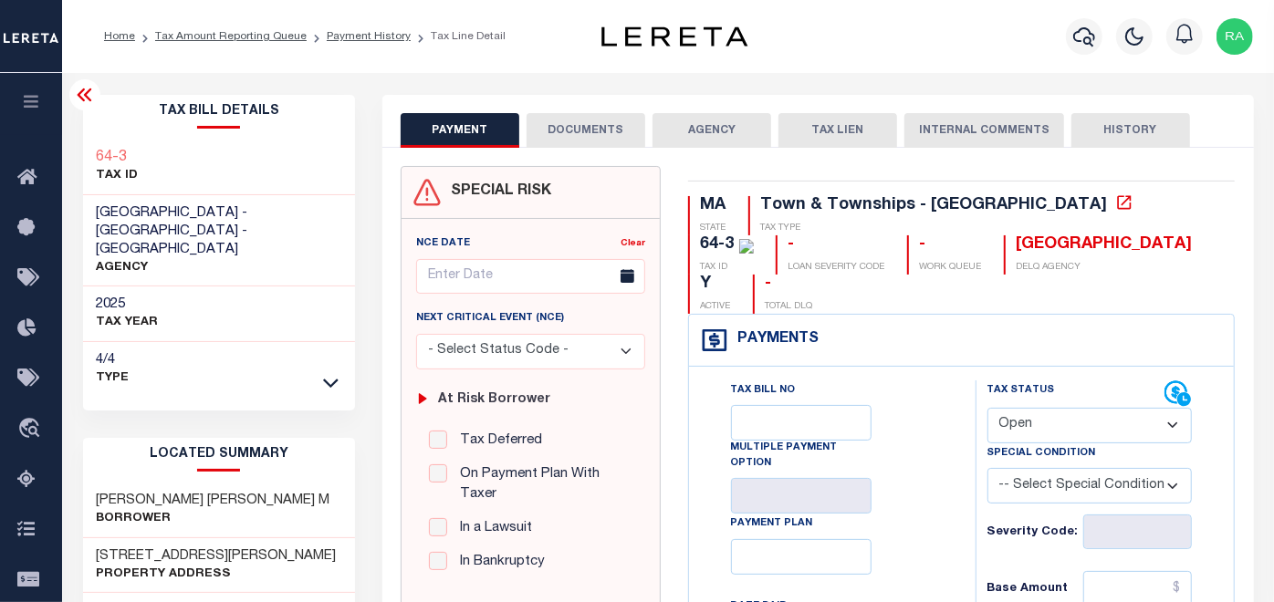
click at [581, 120] on button "DOCUMENTS" at bounding box center [586, 130] width 119 height 35
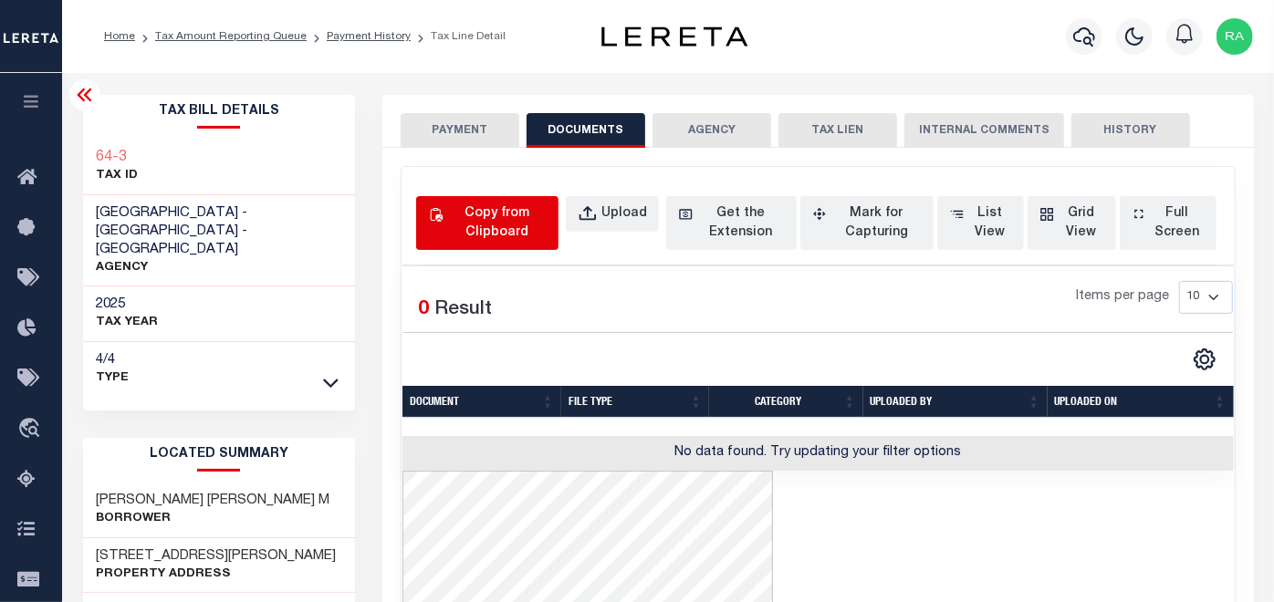
click at [472, 205] on div "Copy from Clipboard" at bounding box center [497, 223] width 100 height 38
select select "POP"
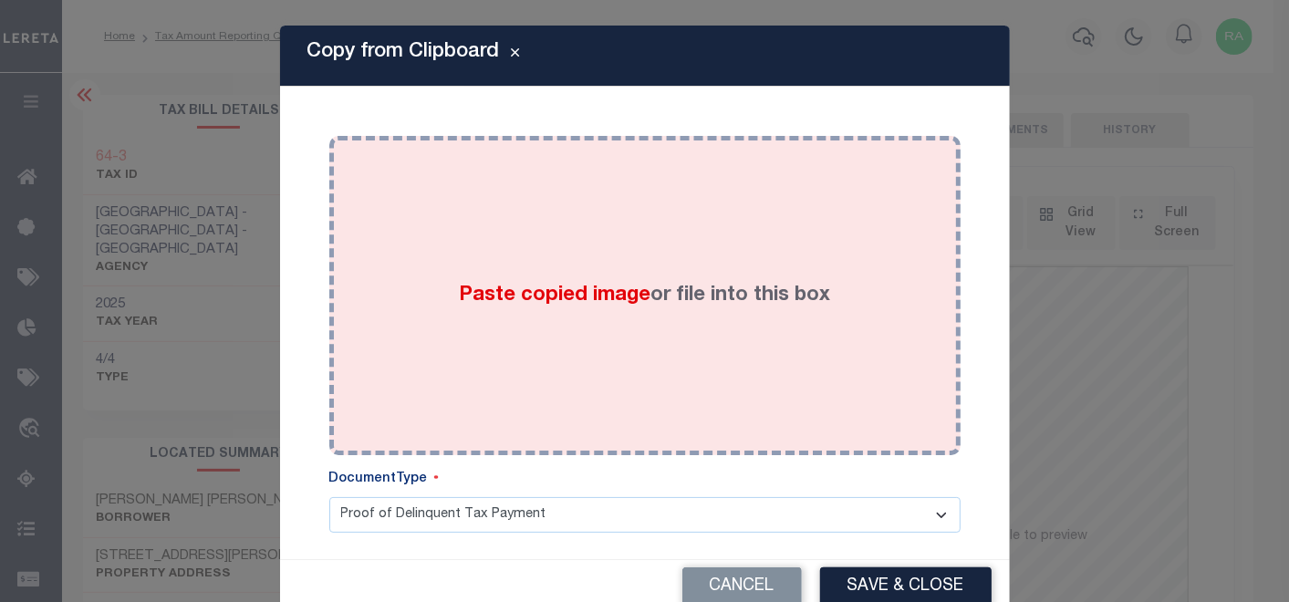
click at [610, 227] on div "Paste copied image or file into this box" at bounding box center [645, 296] width 604 height 292
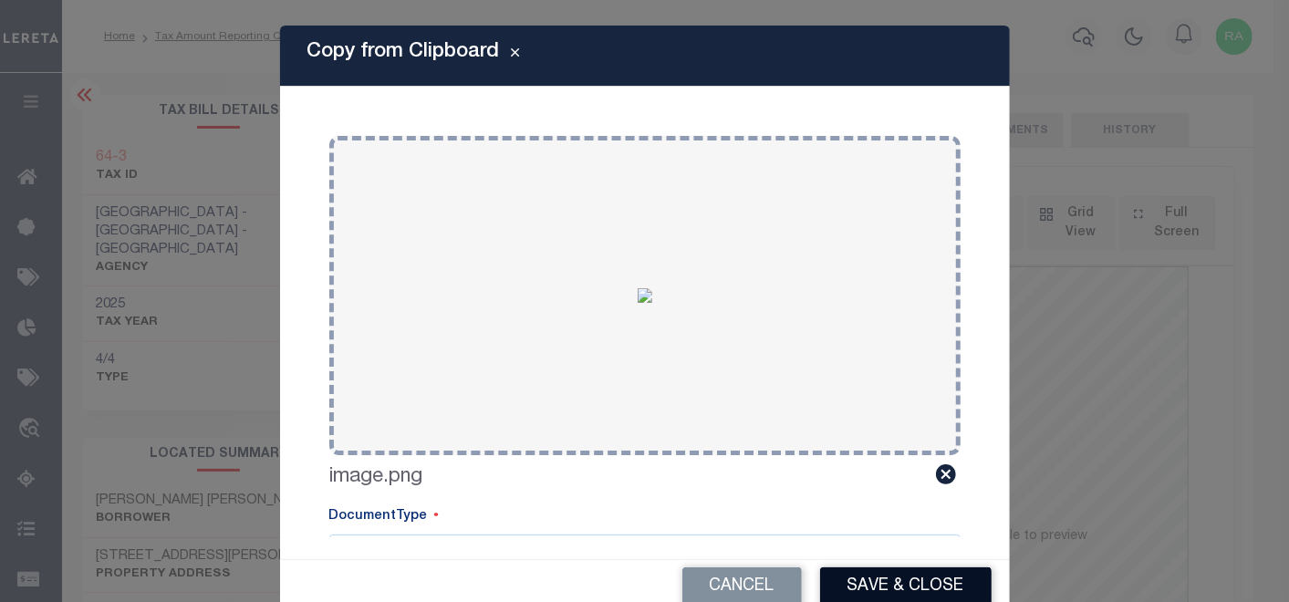
click at [874, 579] on button "Save & Close" at bounding box center [906, 587] width 172 height 39
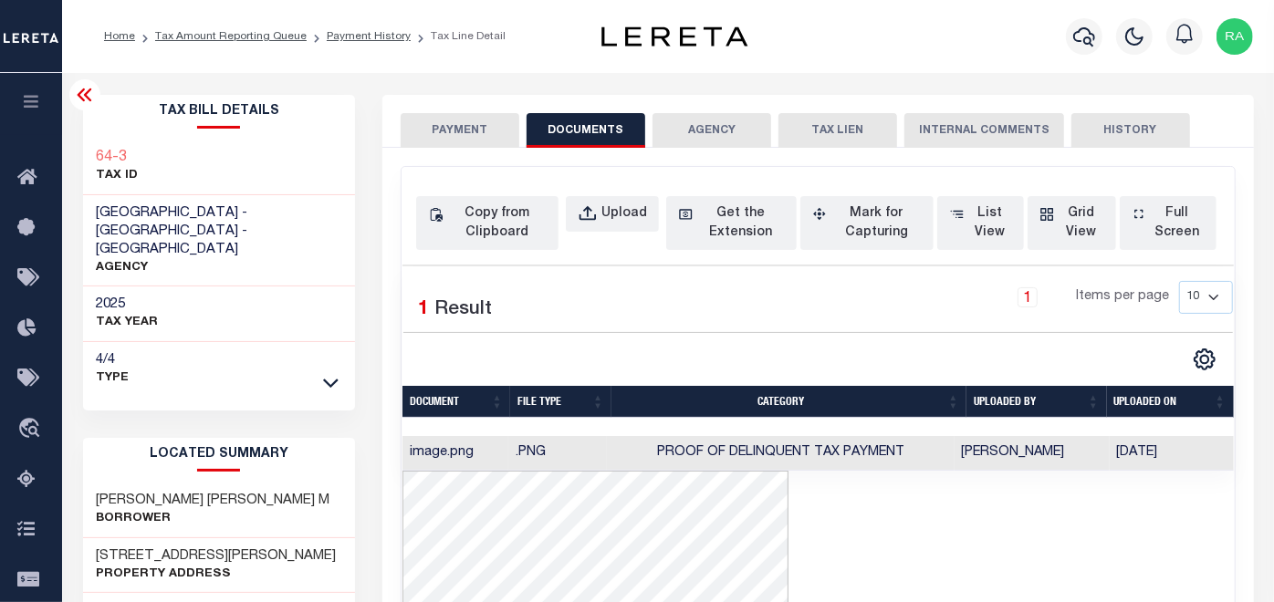
click at [454, 126] on button "PAYMENT" at bounding box center [460, 130] width 119 height 35
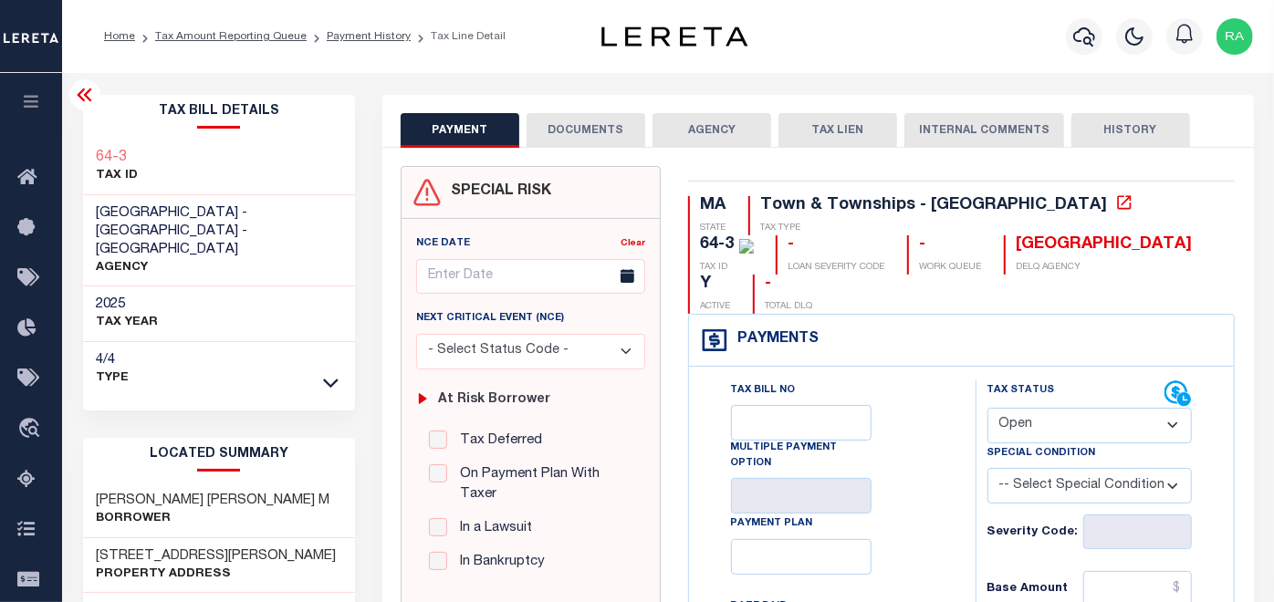
click at [1069, 408] on select "- Select Status Code - Open Due/Unpaid Paid Incomplete No Tax Due Internal Refu…" at bounding box center [1089, 426] width 205 height 36
select select "DUE"
click at [987, 408] on select "- Select Status Code - Open Due/Unpaid Paid Incomplete No Tax Due Internal Refu…" at bounding box center [1089, 426] width 205 height 36
type input "[DATE]"
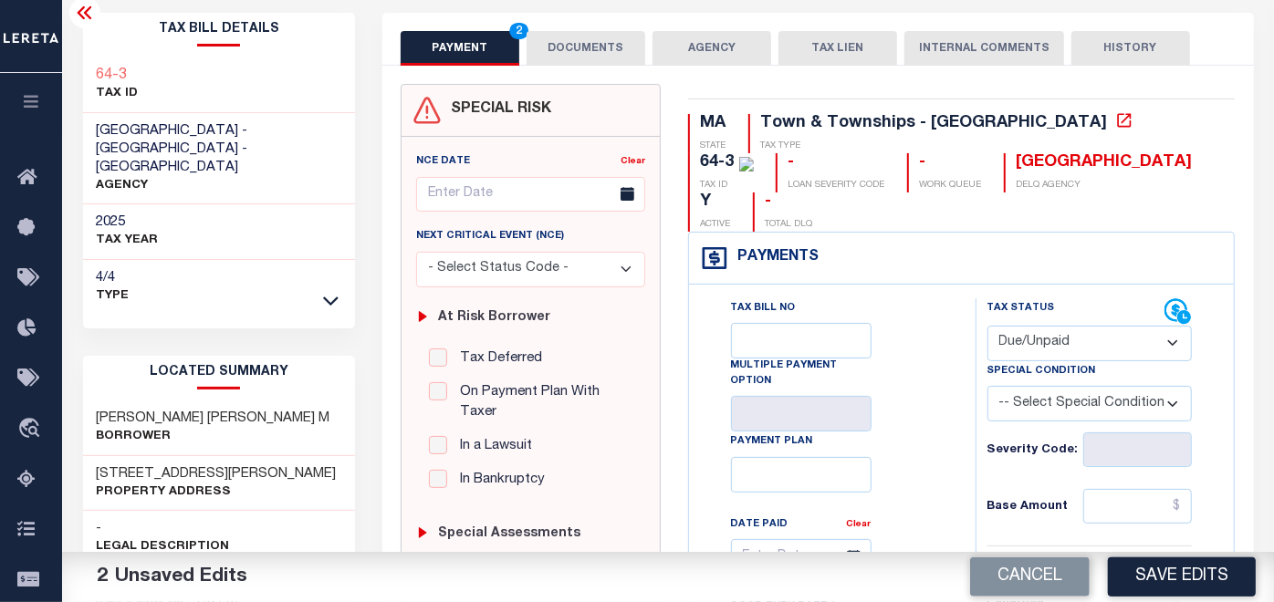
scroll to position [101, 0]
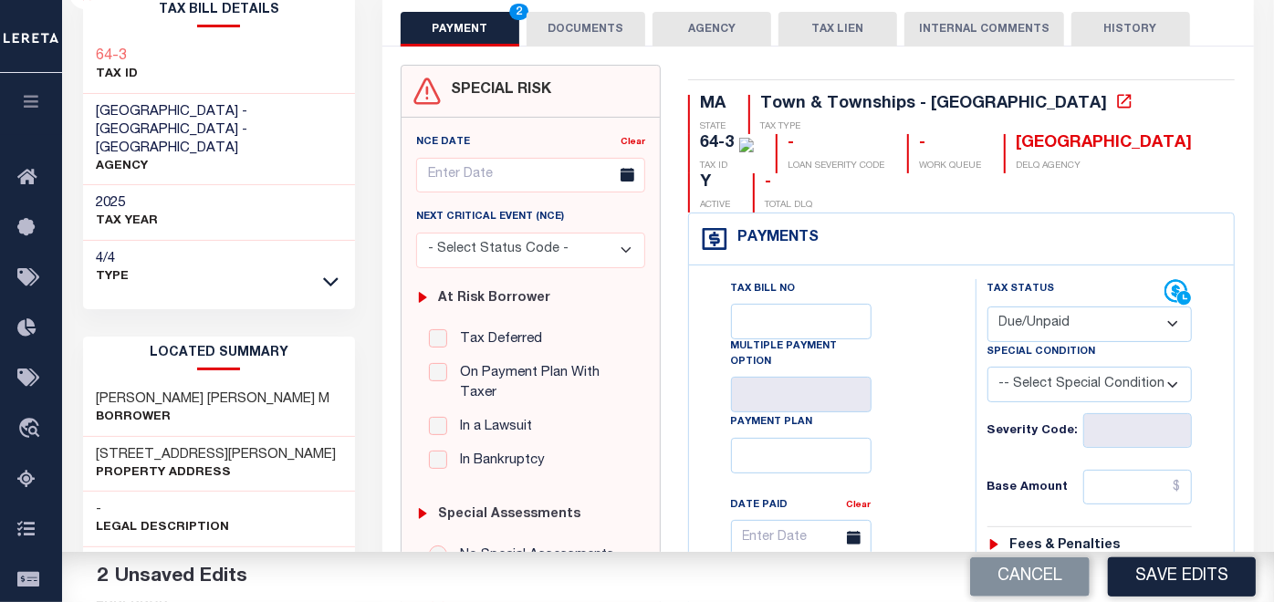
click at [1121, 470] on input "text" at bounding box center [1137, 487] width 109 height 35
paste input "1,057.68"
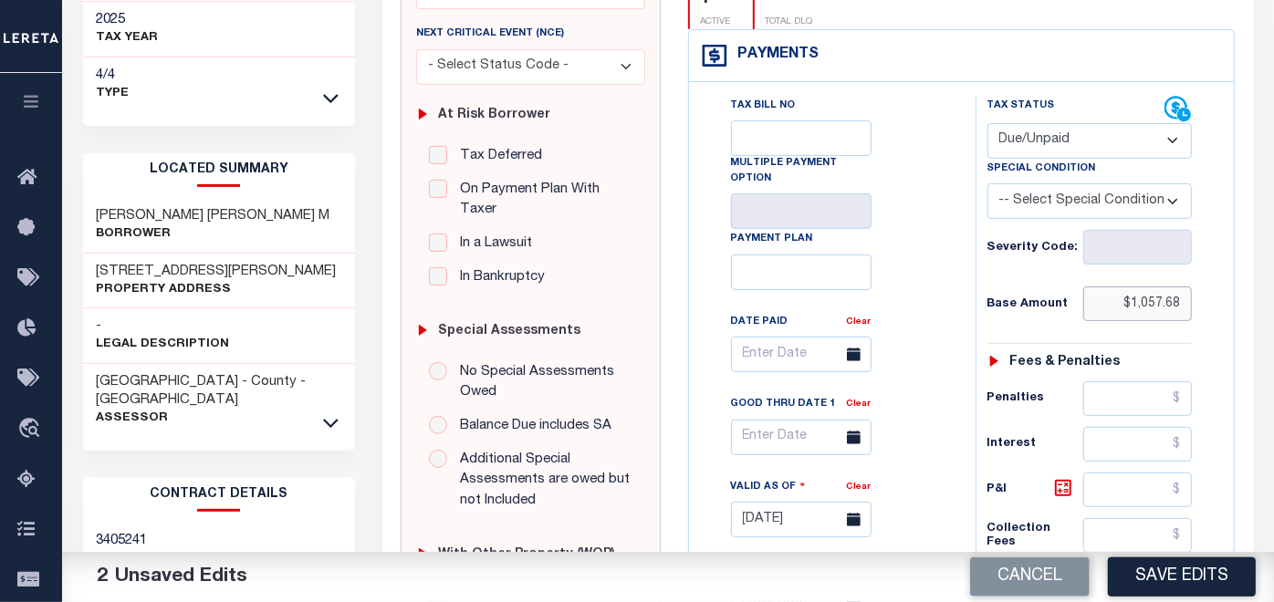
scroll to position [304, 0]
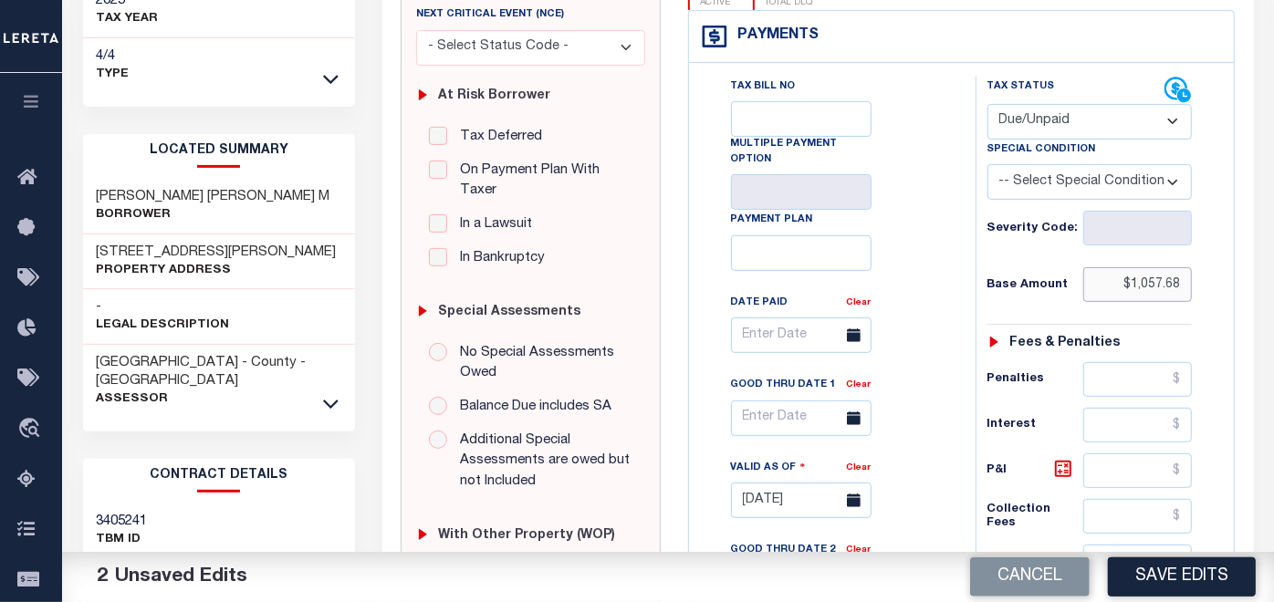
type input "$1,057.68"
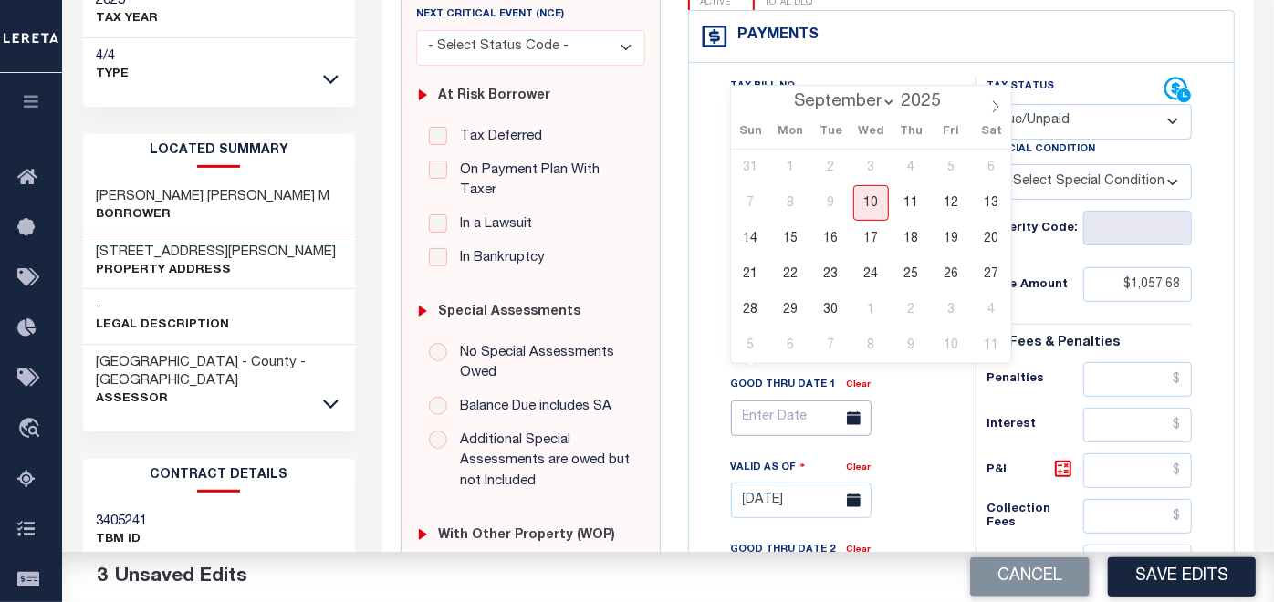
click at [829, 401] on input "text" at bounding box center [801, 419] width 141 height 36
click at [839, 306] on span "30" at bounding box center [831, 310] width 36 height 36
type input "[DATE]"
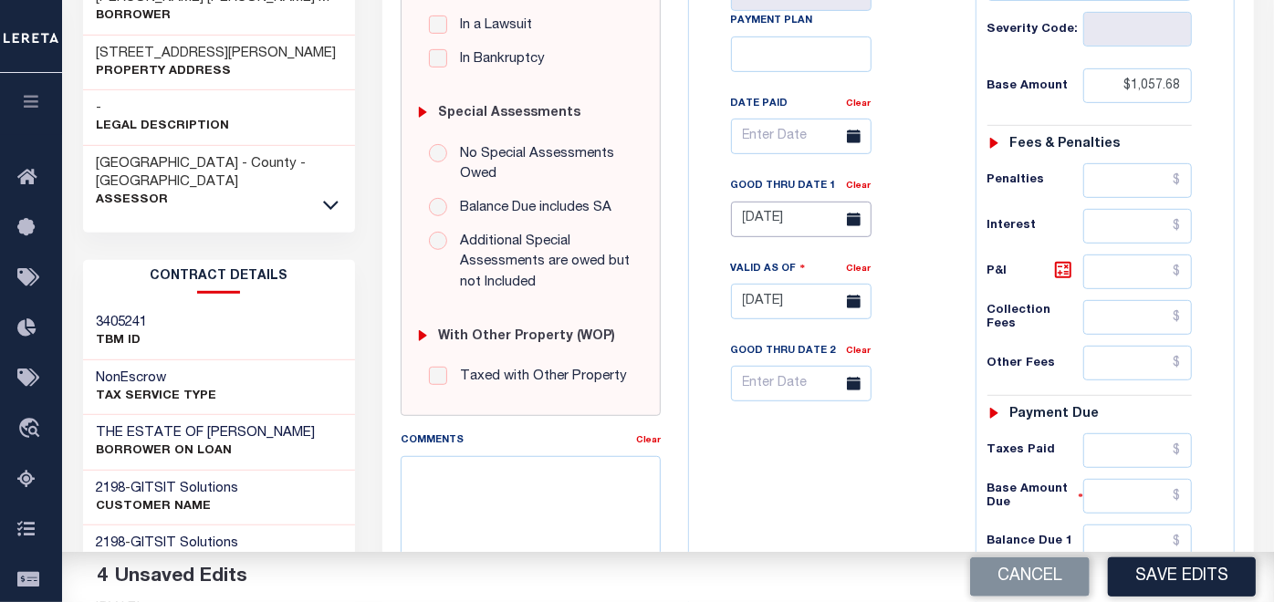
scroll to position [506, 0]
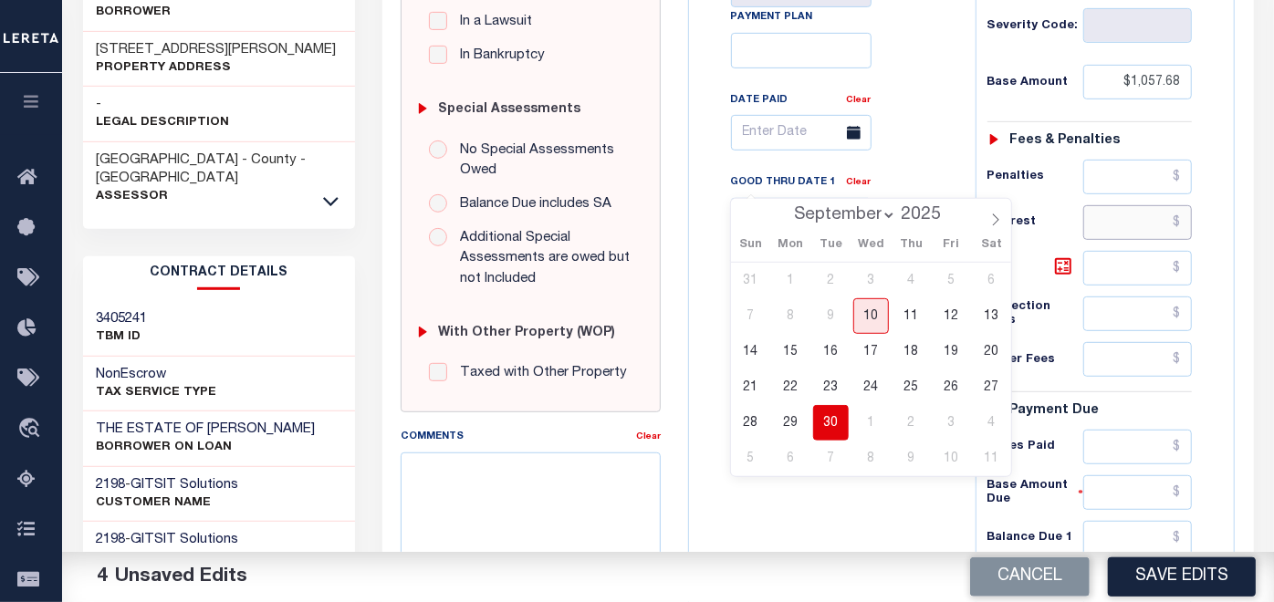
click at [1104, 205] on input "text" at bounding box center [1137, 222] width 109 height 35
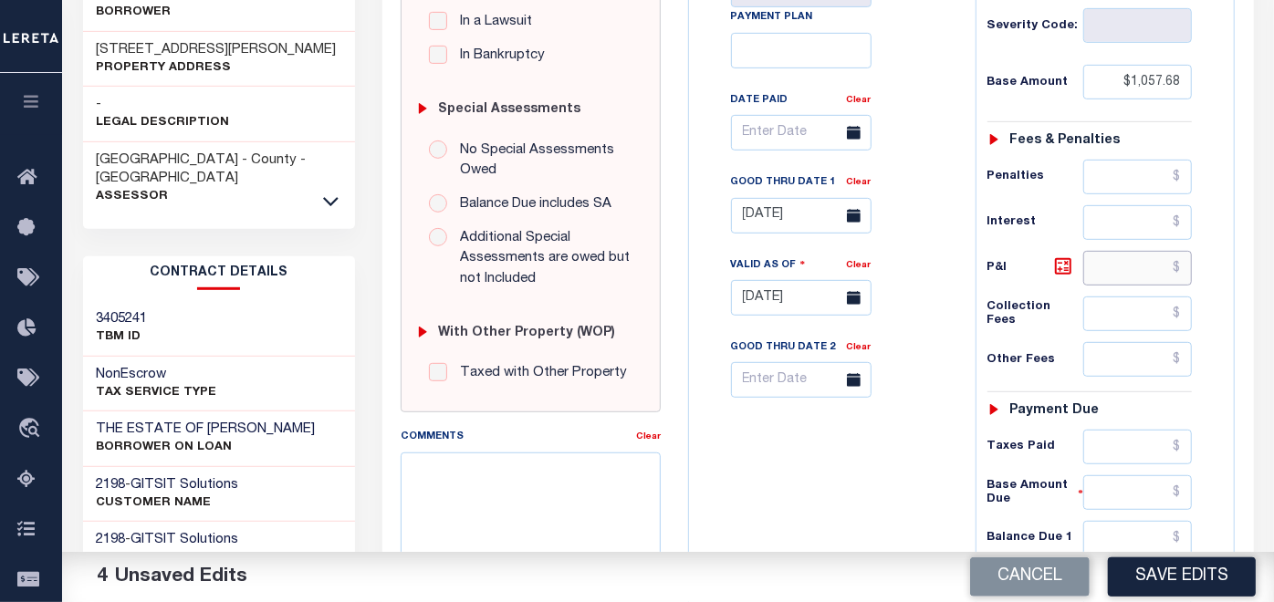
click at [1125, 251] on input "text" at bounding box center [1137, 268] width 109 height 35
paste input "322.25"
type input "$322.25"
click at [1108, 521] on input "text" at bounding box center [1137, 538] width 109 height 35
paste input "1,379.93"
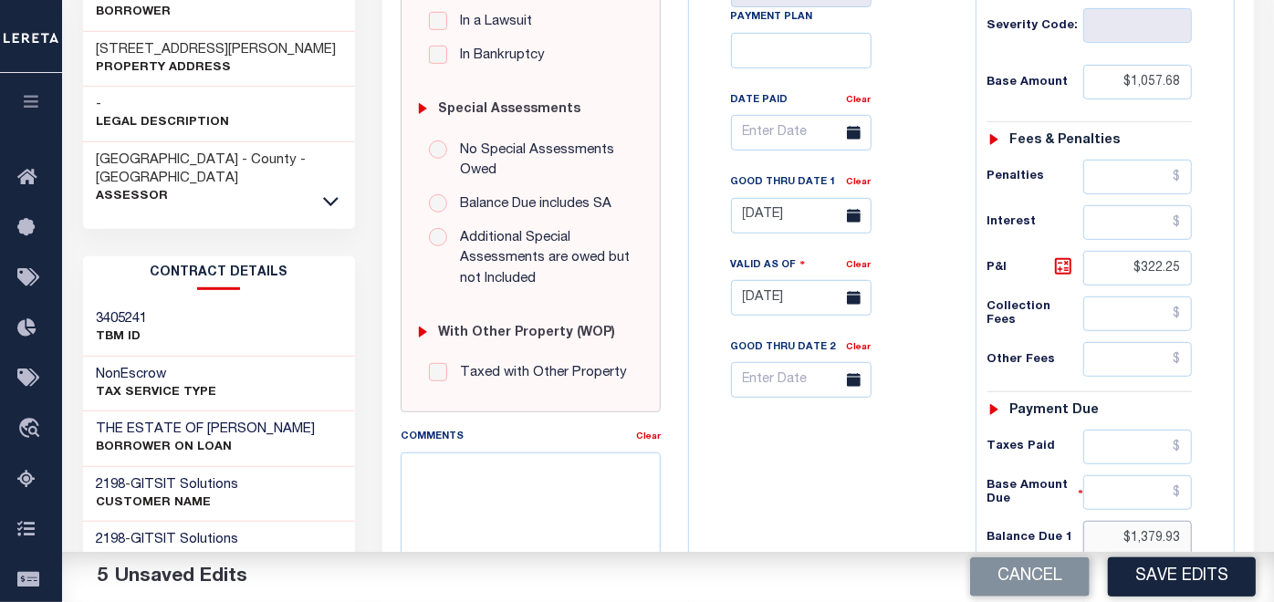
type input "$1,379.93"
click at [501, 485] on textarea "Comments" at bounding box center [531, 510] width 260 height 115
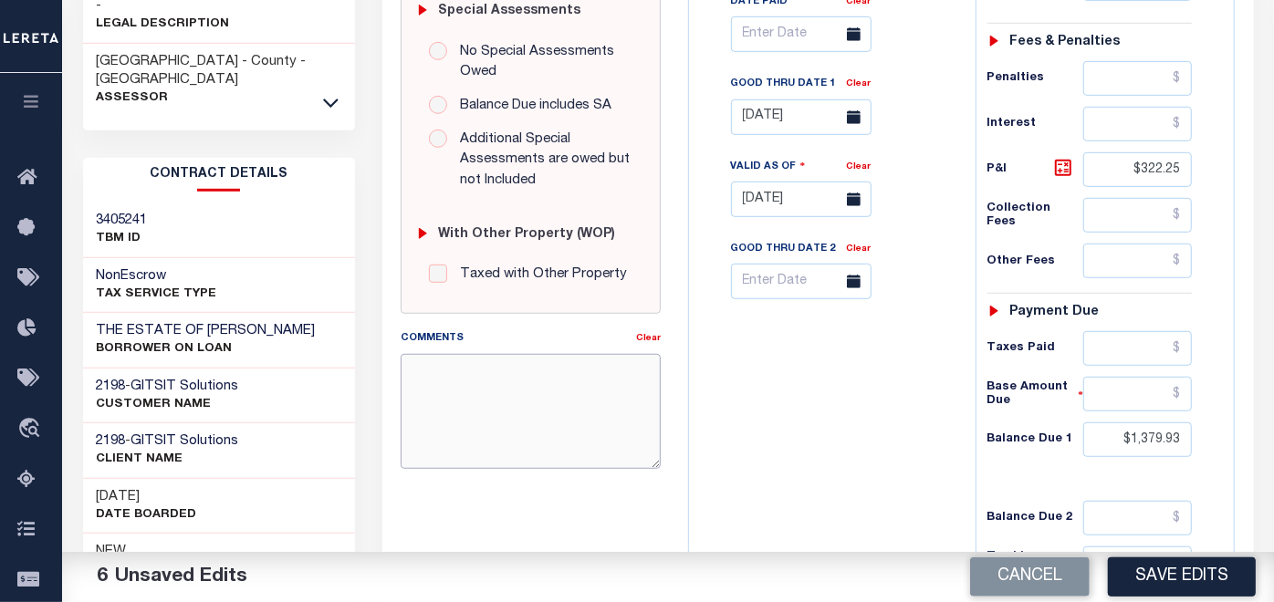
scroll to position [608, 0]
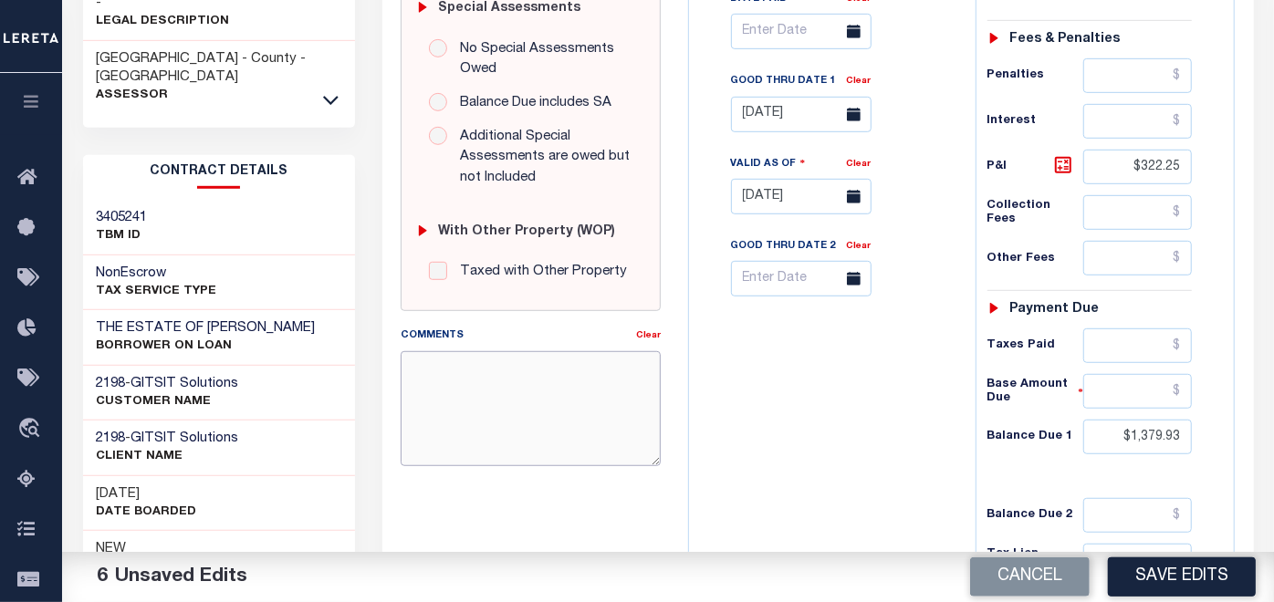
paste textarea "[DATE]- As Per email response [PERSON_NAME], CMMC/CMMT Treasurer/Collector Town…"
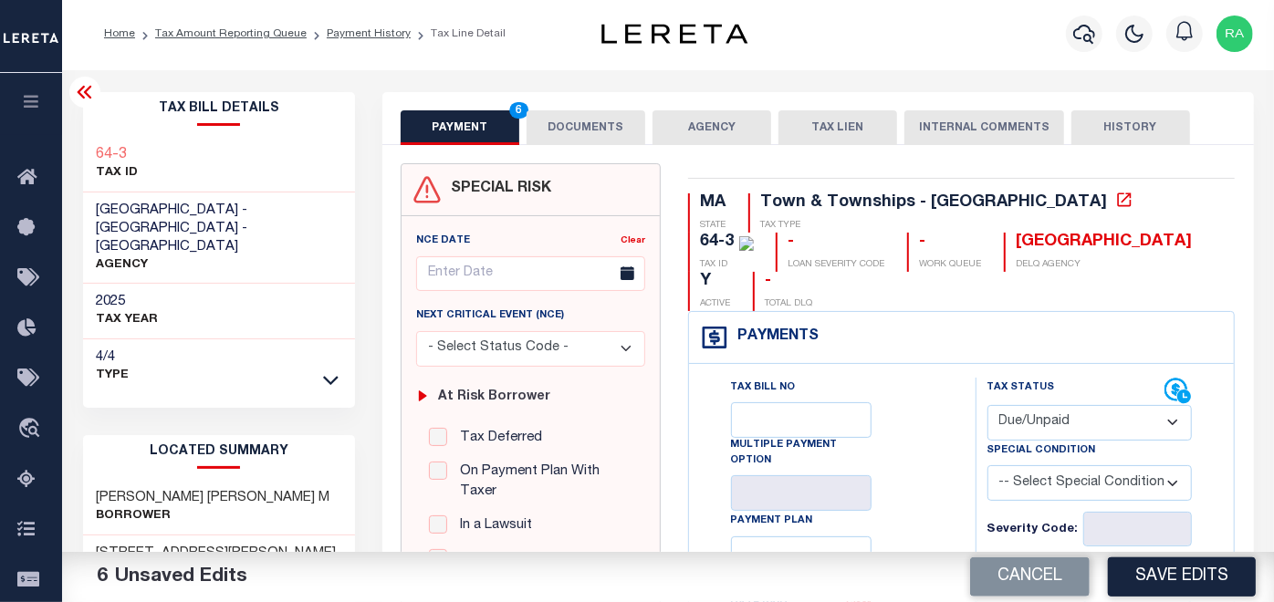
scroll to position [0, 0]
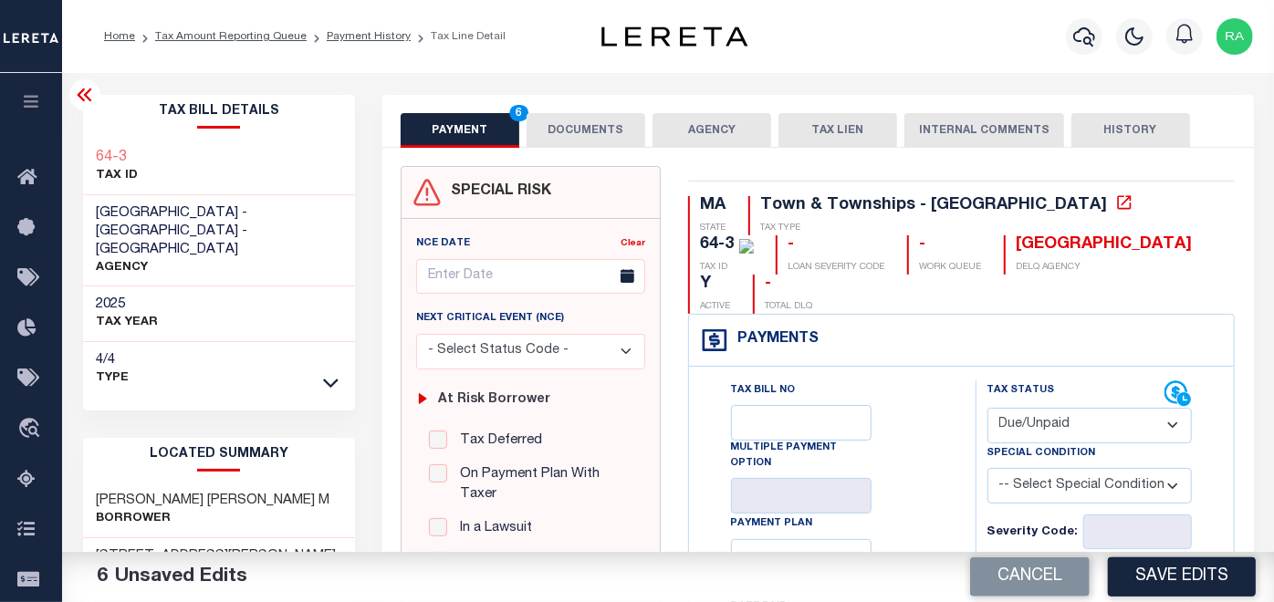
type textarea "[DATE]- As Per email response [PERSON_NAME], CMMC/CMMT Treasurer/Collector Town…"
click at [596, 128] on button "DOCUMENTS" at bounding box center [586, 130] width 119 height 35
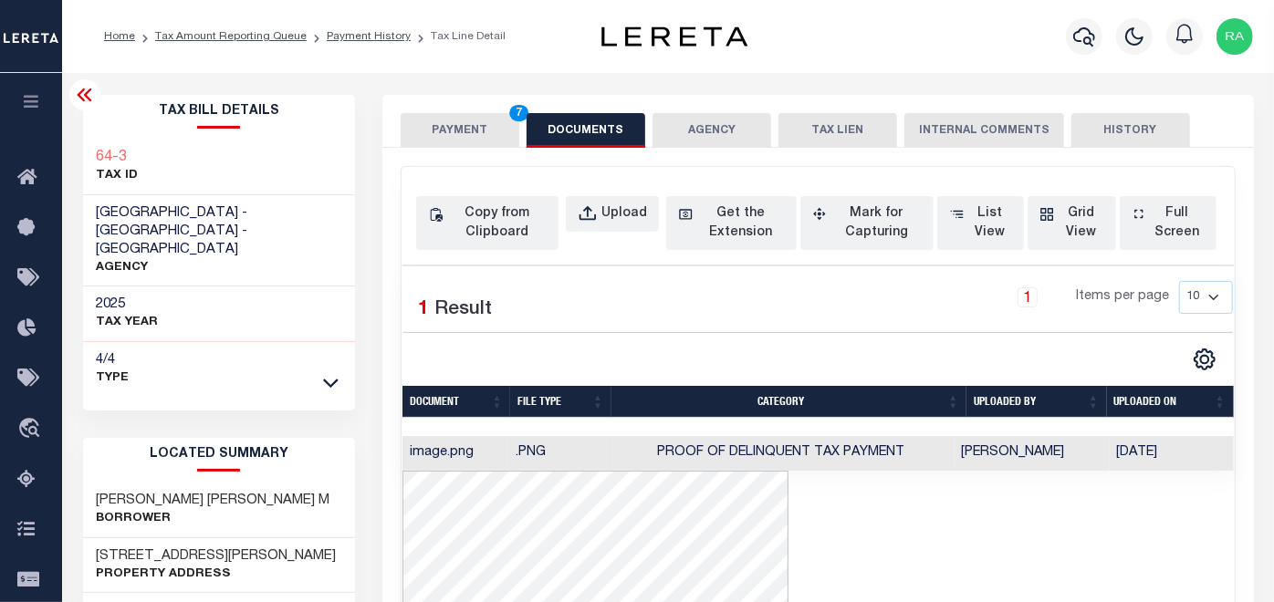
click at [465, 134] on button "PAYMENT 7" at bounding box center [460, 130] width 119 height 35
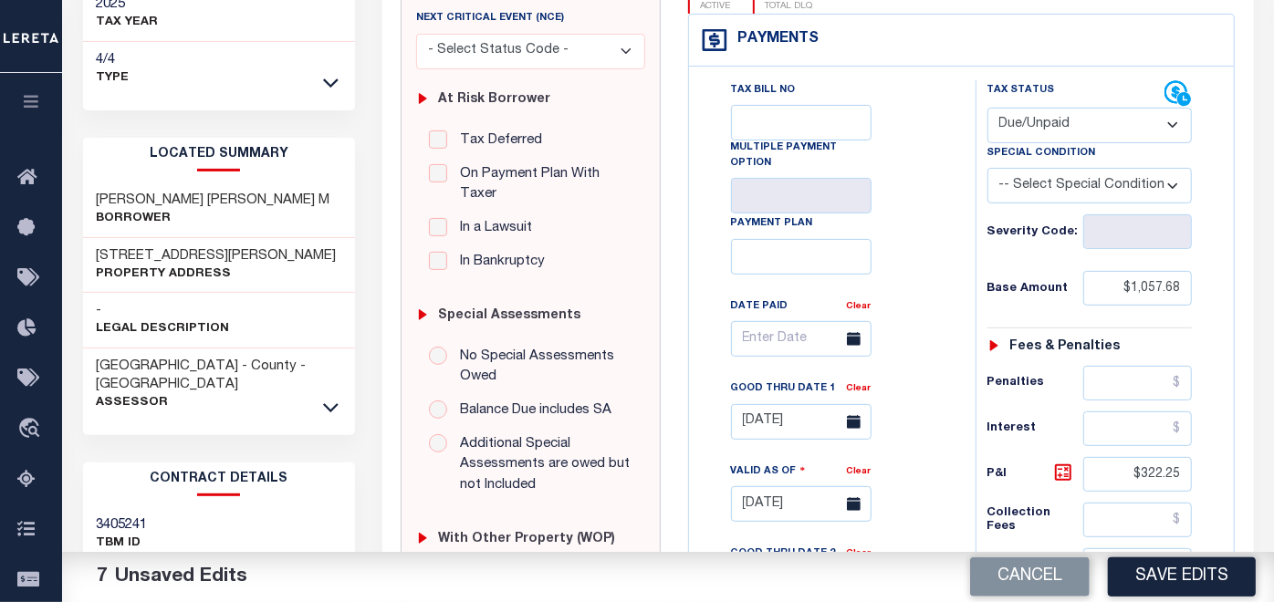
scroll to position [304, 0]
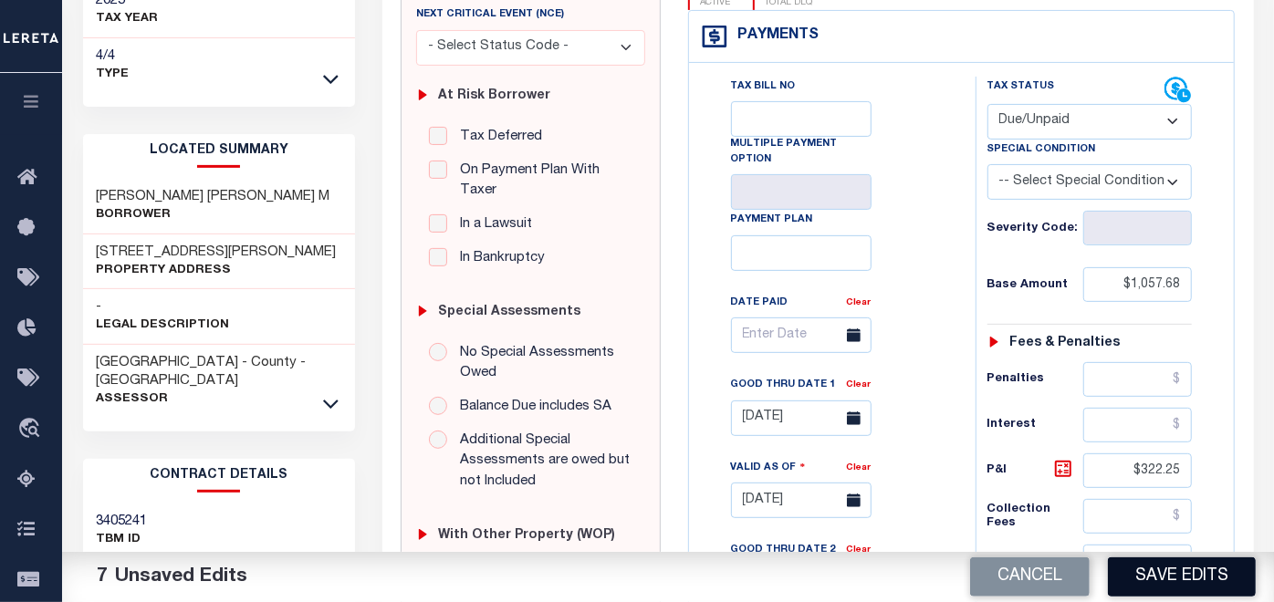
click at [1173, 577] on button "Save Edits" at bounding box center [1182, 577] width 148 height 39
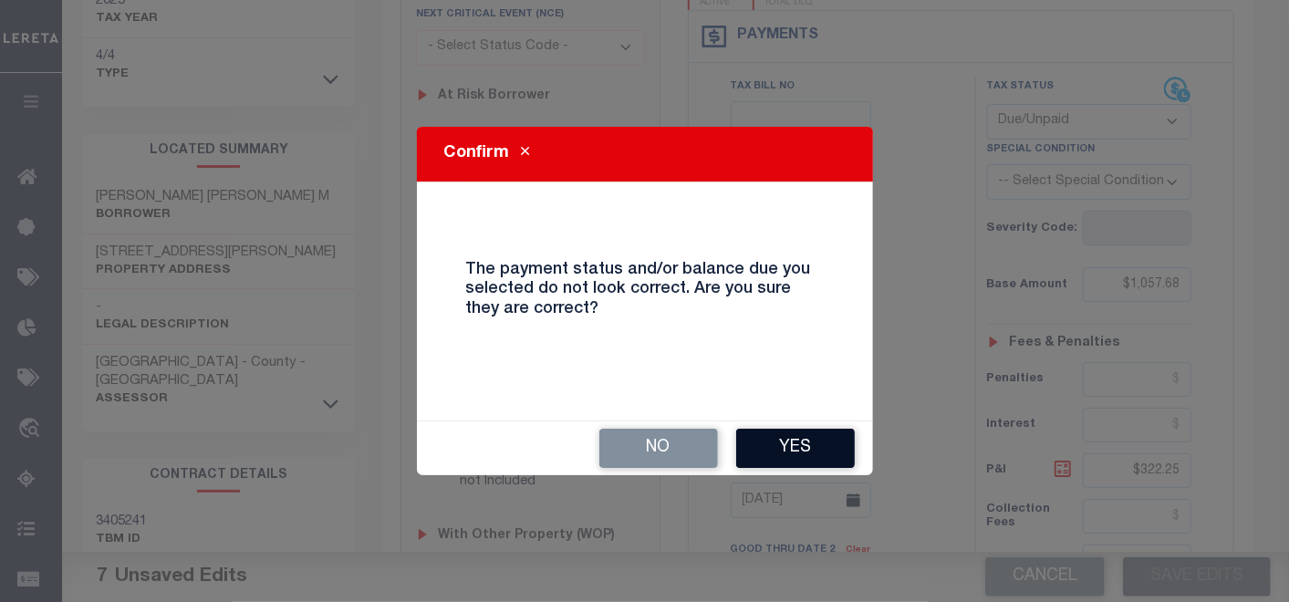
click at [801, 443] on button "Yes" at bounding box center [795, 448] width 119 height 39
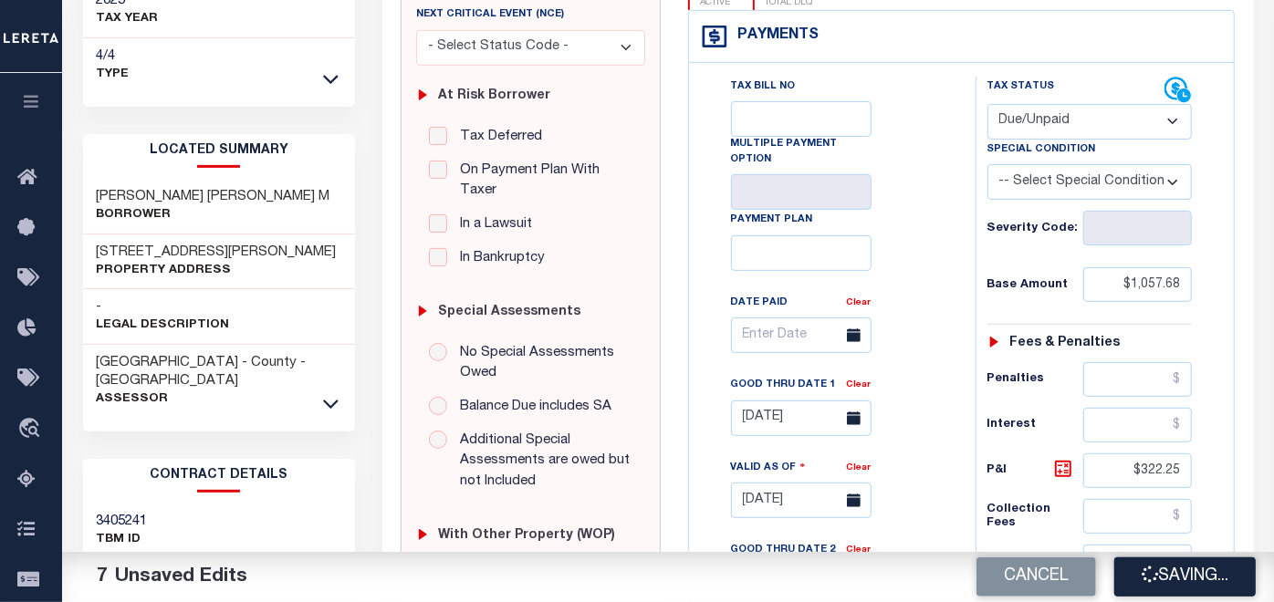
checkbox input "false"
type textarea "[DATE]- As Per email response [PERSON_NAME], CMMC/CMMT Treasurer/Collector Town…"
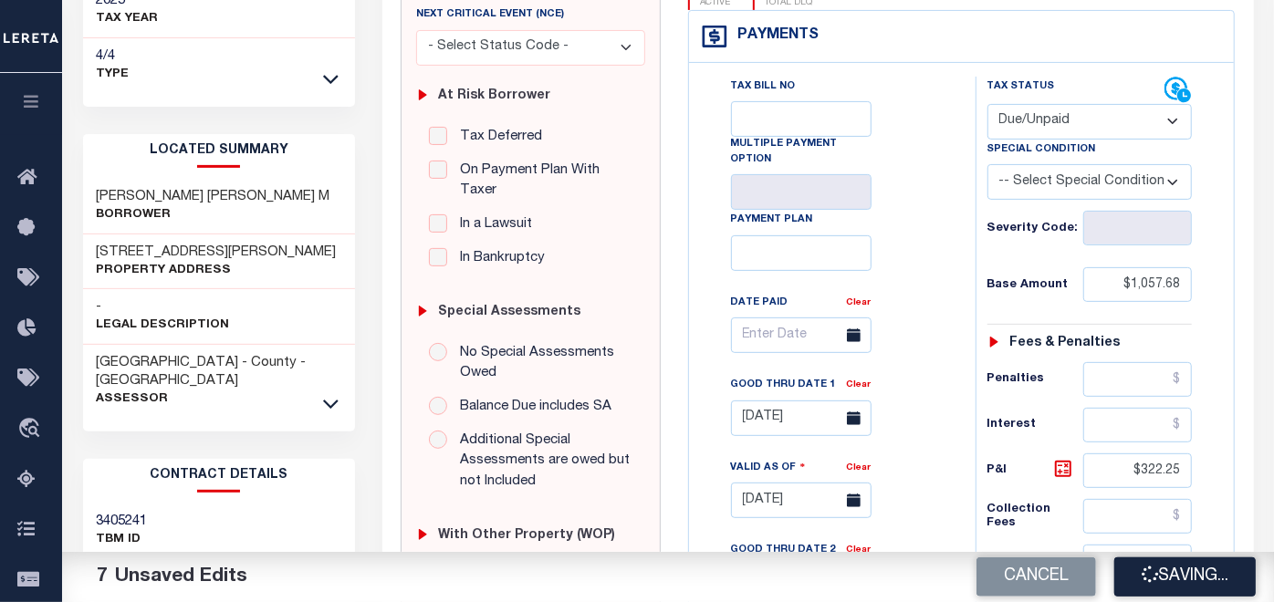
type input "$1,057.68"
type input "$322.25"
type input "$1,379.93"
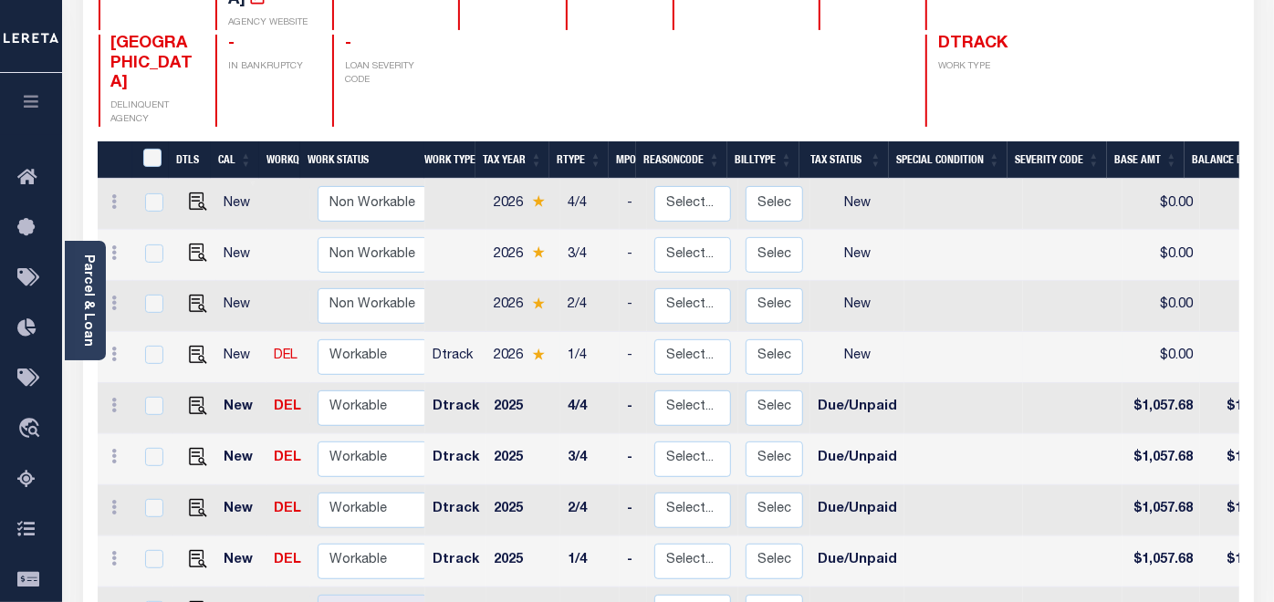
scroll to position [304, 0]
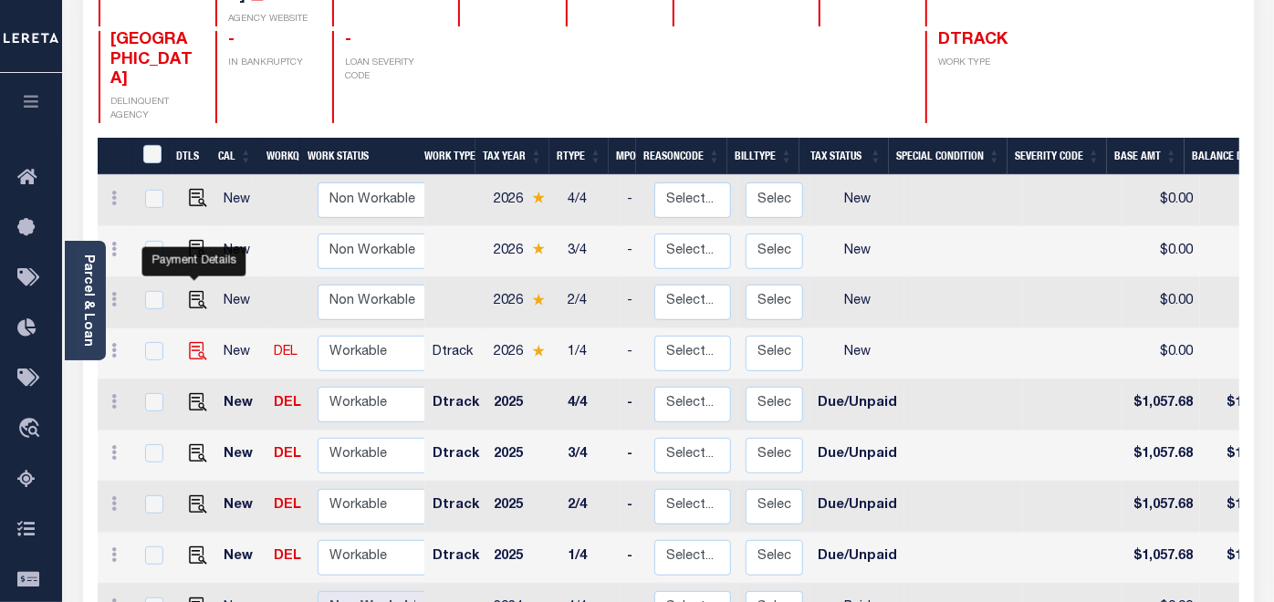
click at [193, 342] on img "" at bounding box center [198, 351] width 18 height 18
checkbox input "true"
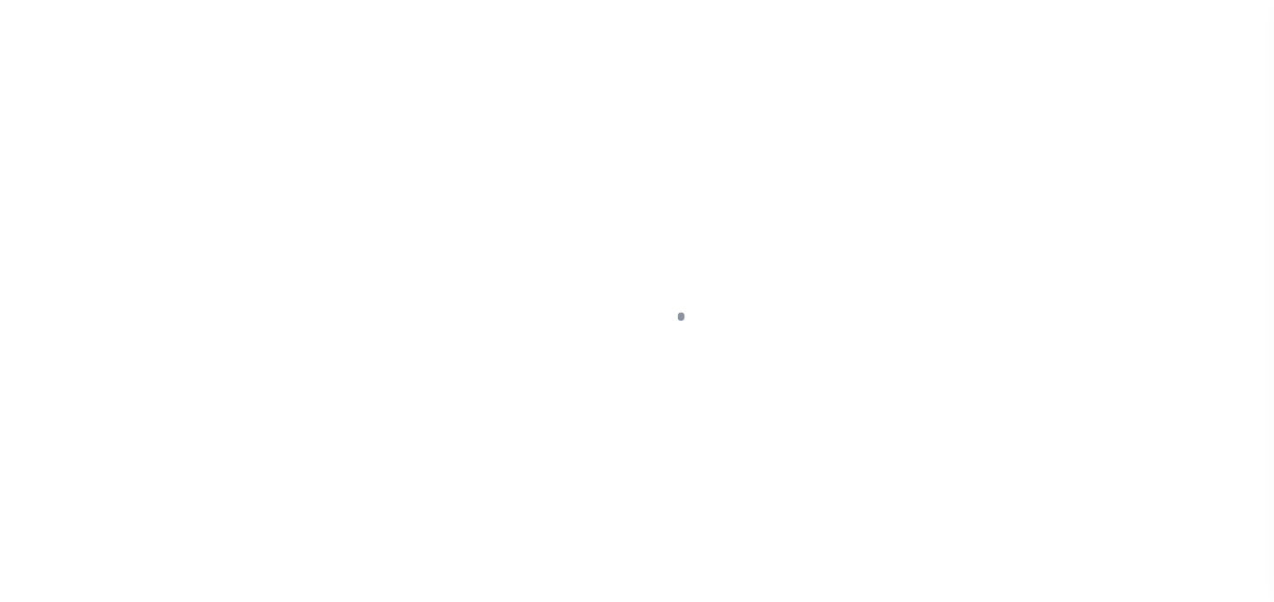
select select "NW2"
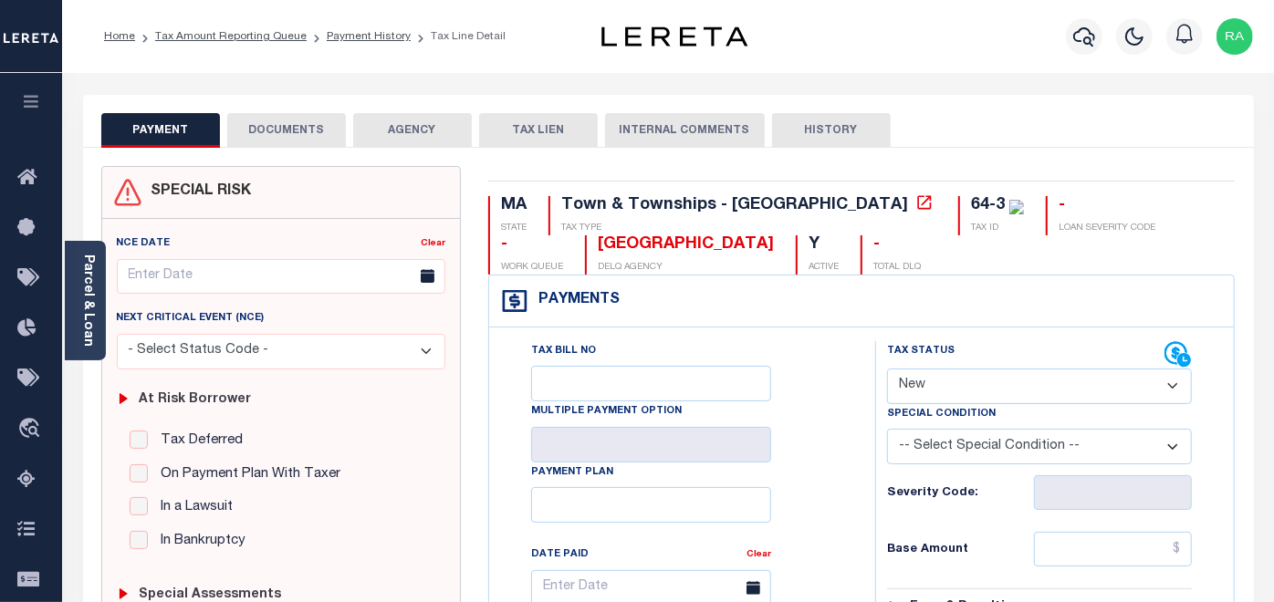
click at [294, 126] on button "DOCUMENTS" at bounding box center [286, 130] width 119 height 35
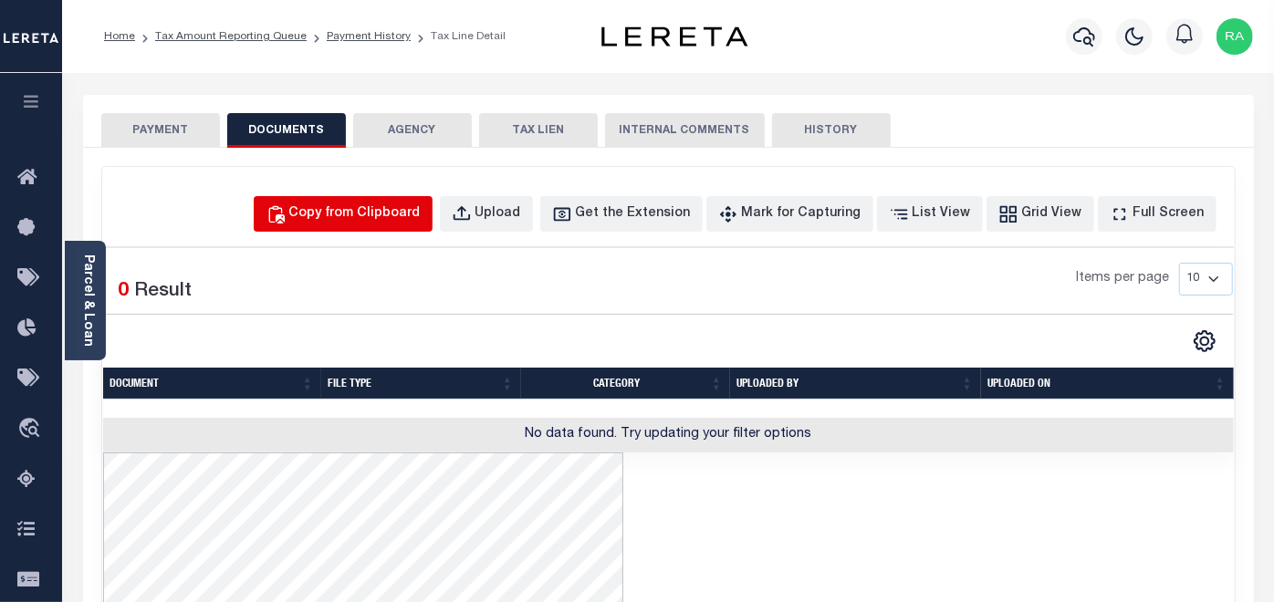
click at [362, 215] on div "Copy from Clipboard" at bounding box center [354, 214] width 131 height 20
select select "POP"
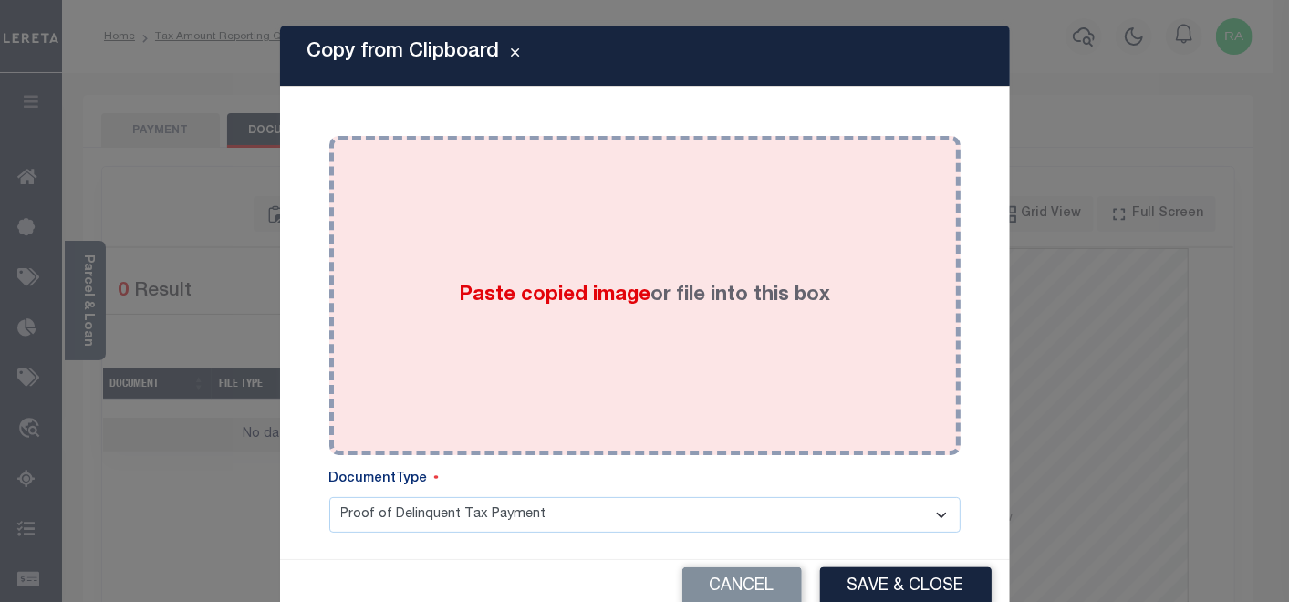
click at [439, 266] on div "Paste copied image or file into this box" at bounding box center [645, 296] width 604 height 292
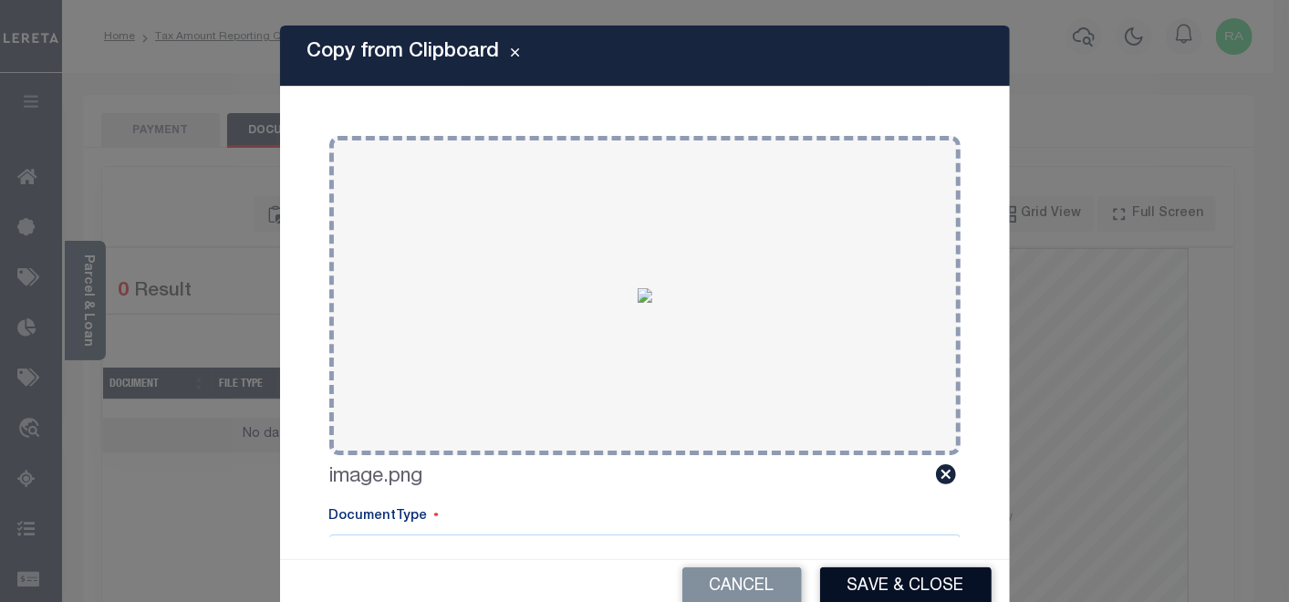
click at [871, 581] on button "Save & Close" at bounding box center [906, 587] width 172 height 39
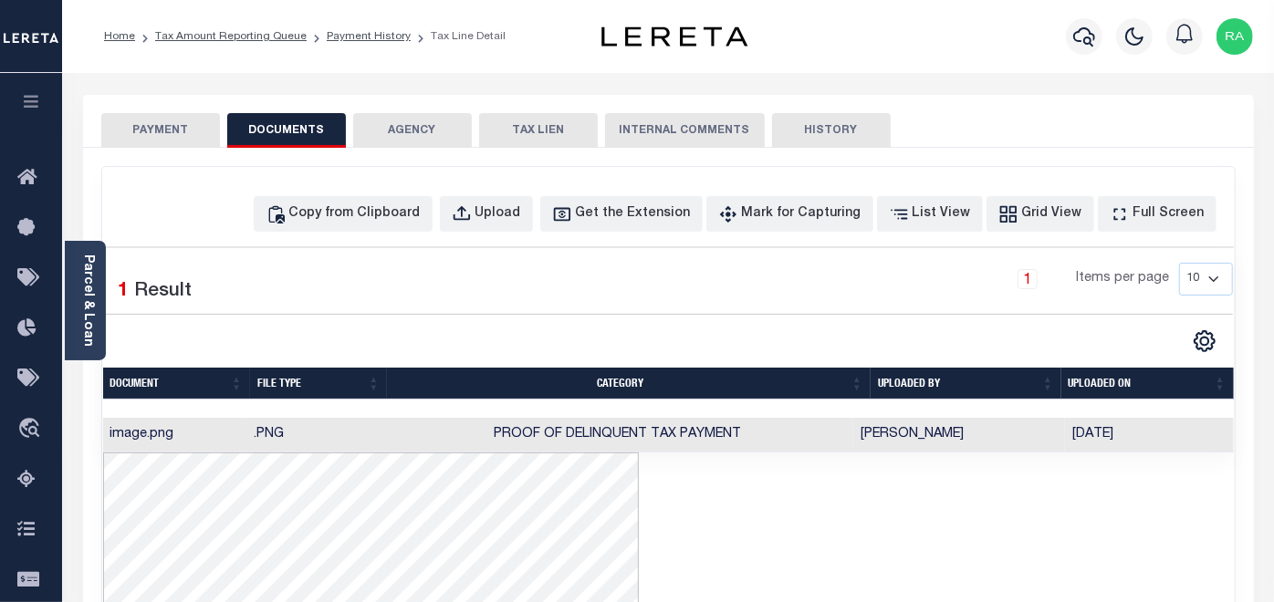
click at [152, 132] on button "PAYMENT" at bounding box center [160, 130] width 119 height 35
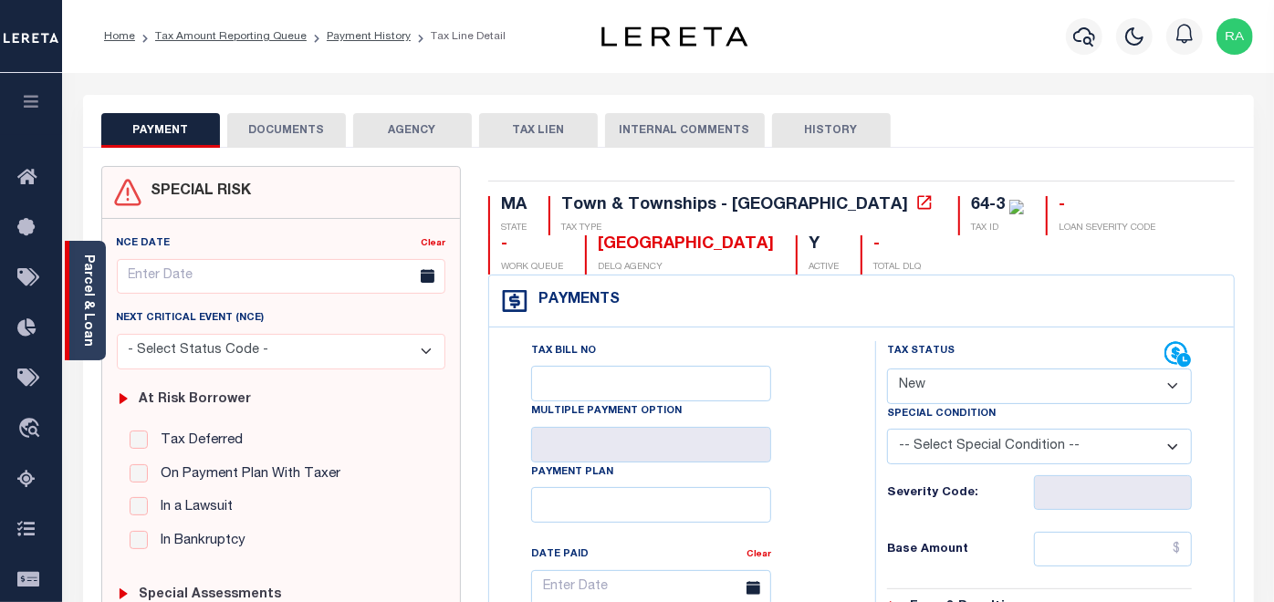
click at [87, 293] on link "Parcel & Loan" at bounding box center [87, 301] width 13 height 92
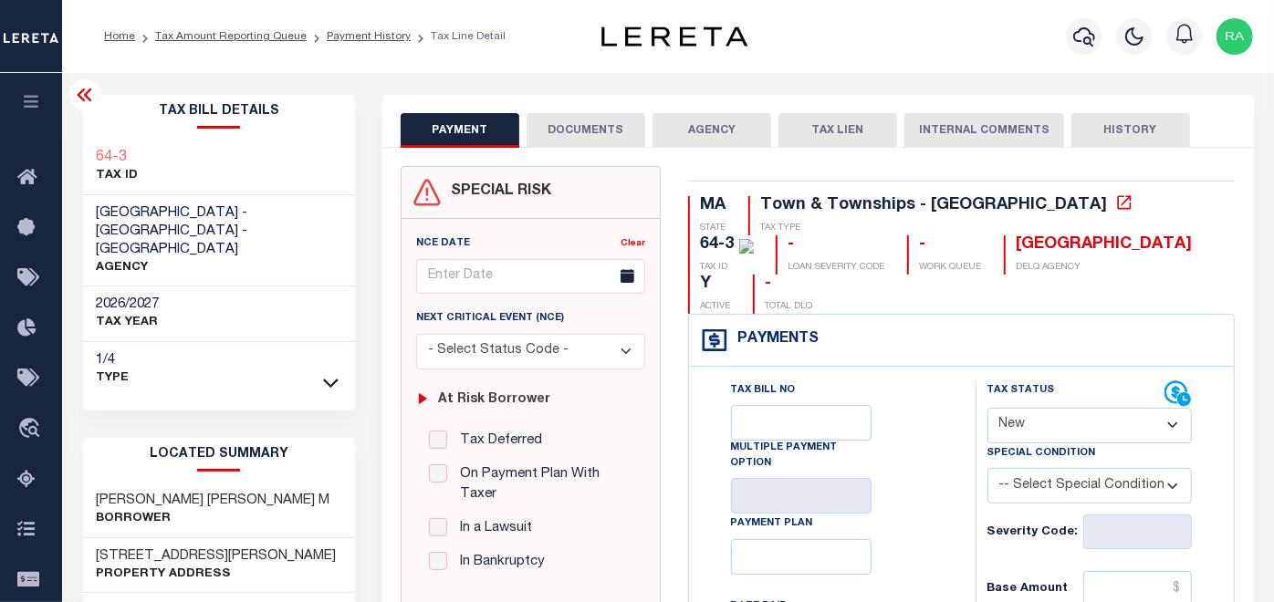
scroll to position [101, 0]
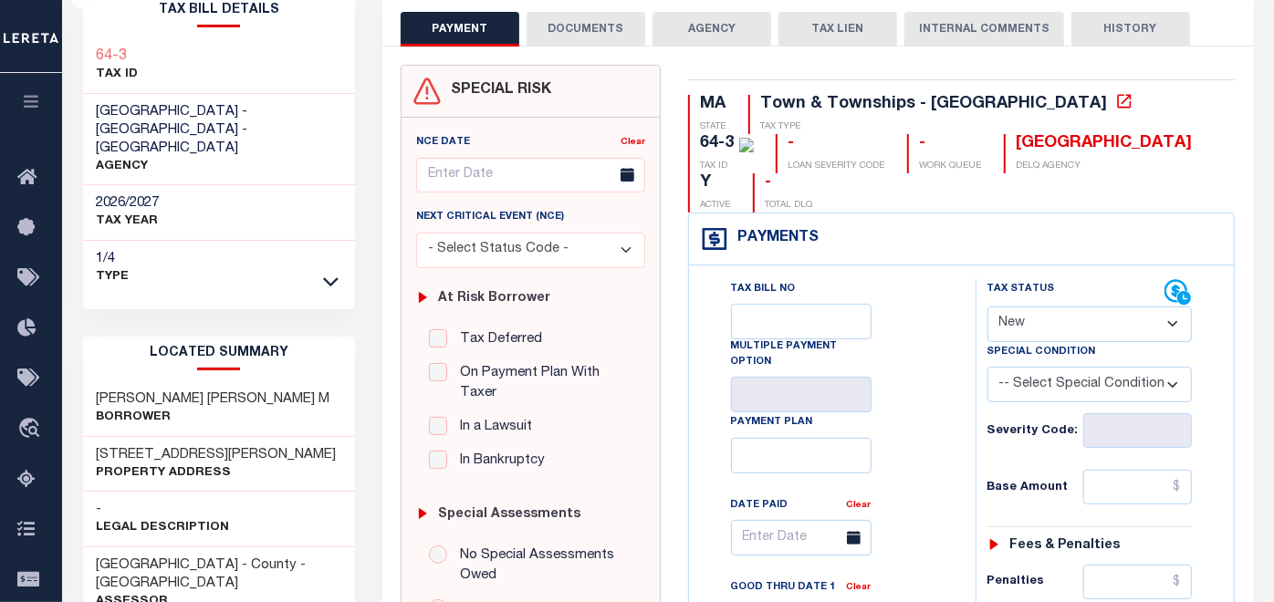
click at [1069, 307] on select "- Select Status Code - Open Due/Unpaid Paid Incomplete No Tax Due Internal Refu…" at bounding box center [1089, 325] width 205 height 36
select select "DUE"
click at [987, 307] on select "- Select Status Code - Open Due/Unpaid Paid Incomplete No Tax Due Internal Refu…" at bounding box center [1089, 325] width 205 height 36
type input "[DATE]"
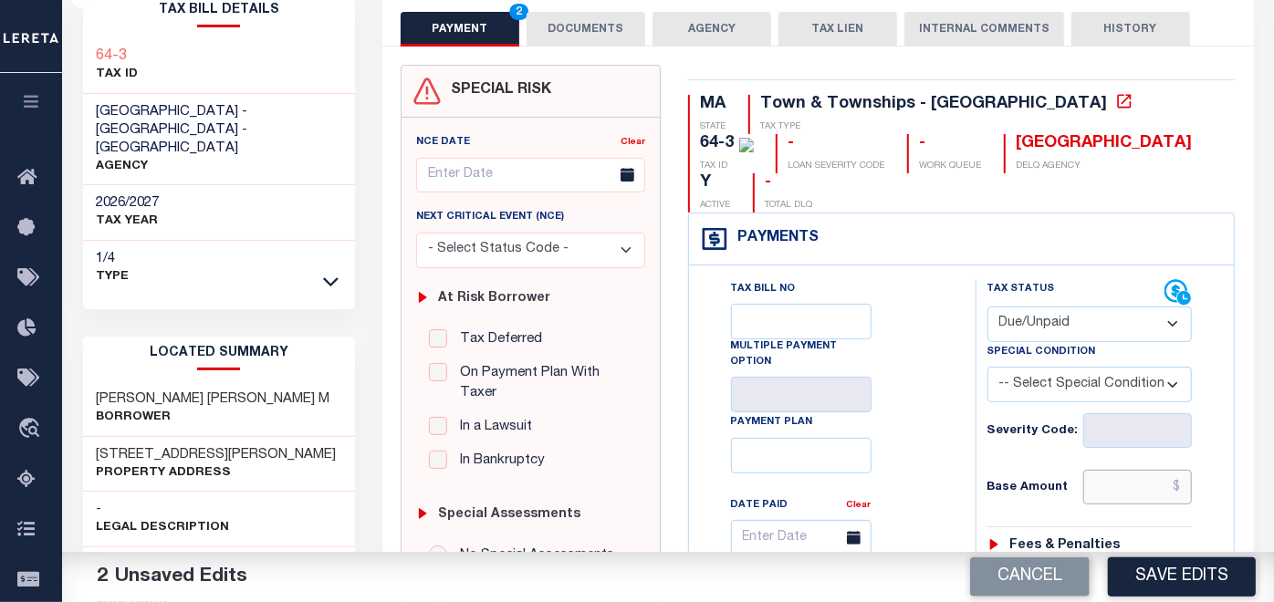
click at [1104, 470] on input "text" at bounding box center [1137, 487] width 109 height 35
click at [1124, 470] on input "text" at bounding box center [1137, 487] width 109 height 35
click at [1107, 470] on input "text" at bounding box center [1137, 487] width 109 height 35
click at [1173, 470] on input "$1" at bounding box center [1137, 487] width 109 height 35
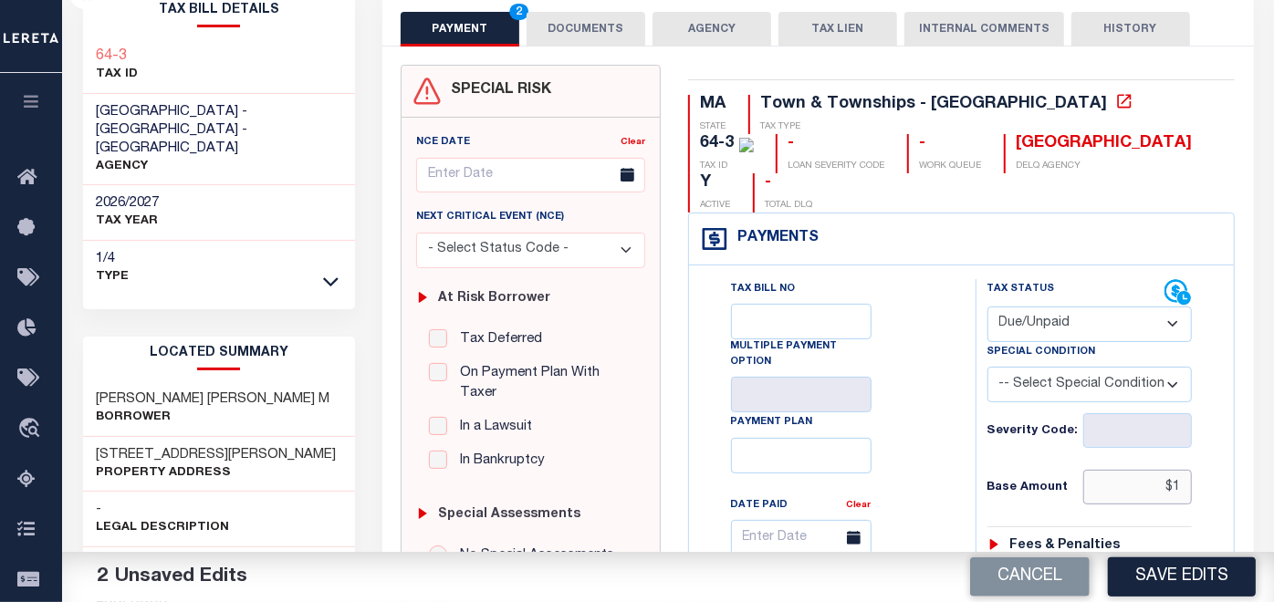
paste input "text"
click at [1173, 470] on input "$1" at bounding box center [1137, 487] width 109 height 35
click at [1183, 470] on input "$1" at bounding box center [1137, 487] width 109 height 35
click at [1176, 470] on input "$1.00" at bounding box center [1137, 487] width 109 height 35
type input "$"
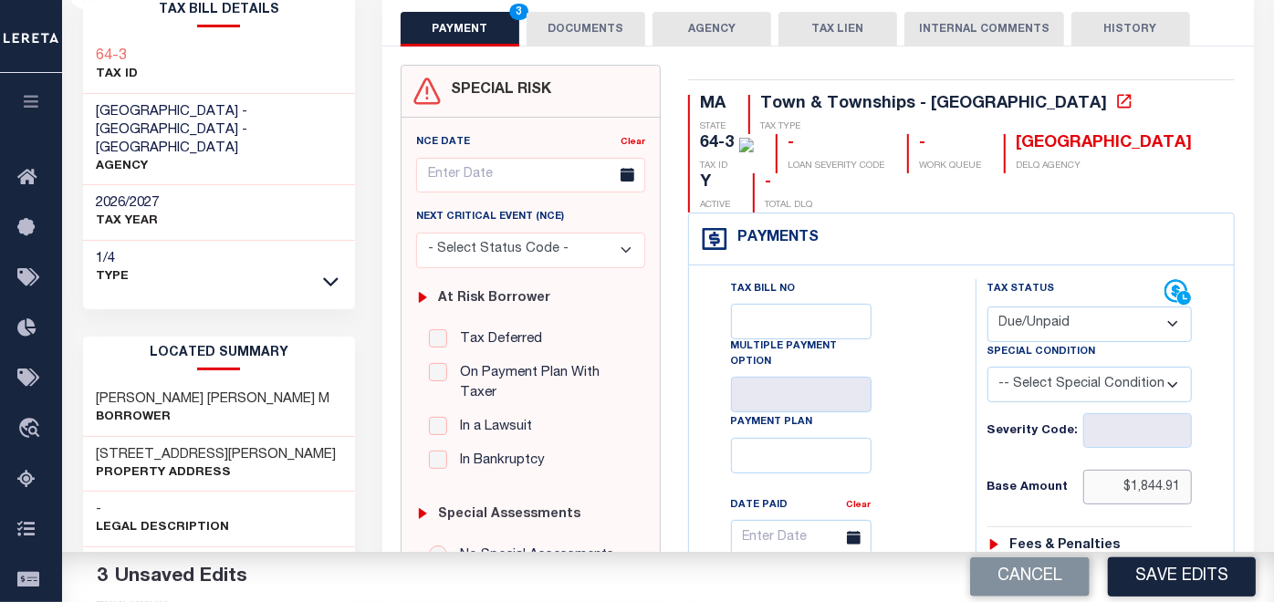
type input "$1,844.91"
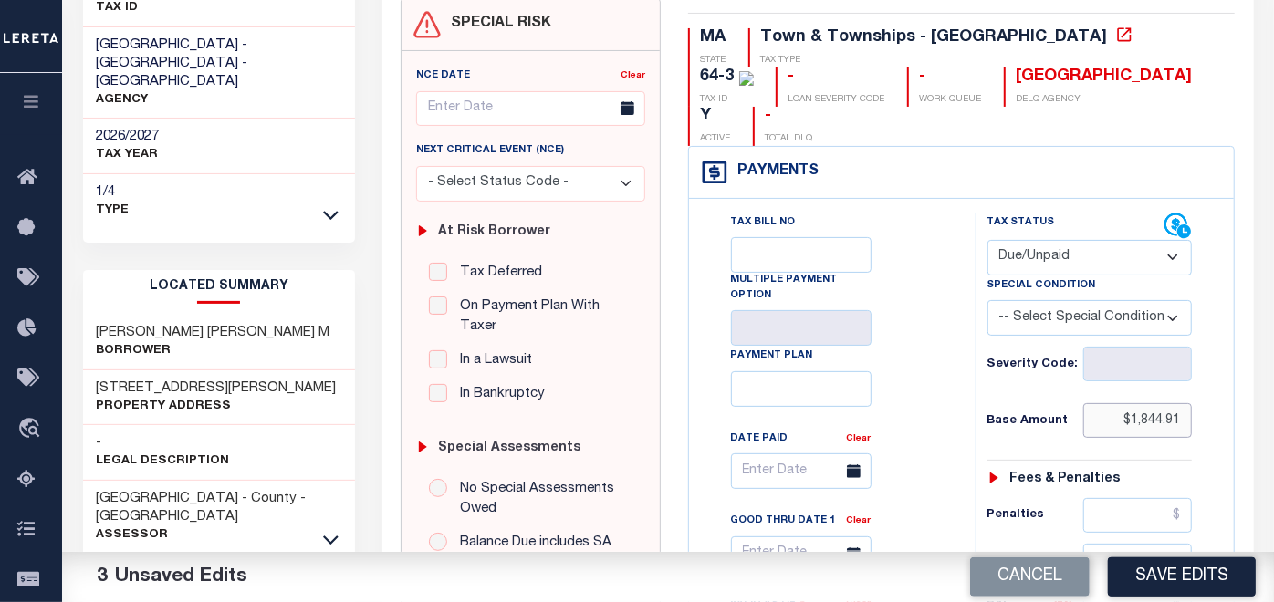
scroll to position [304, 0]
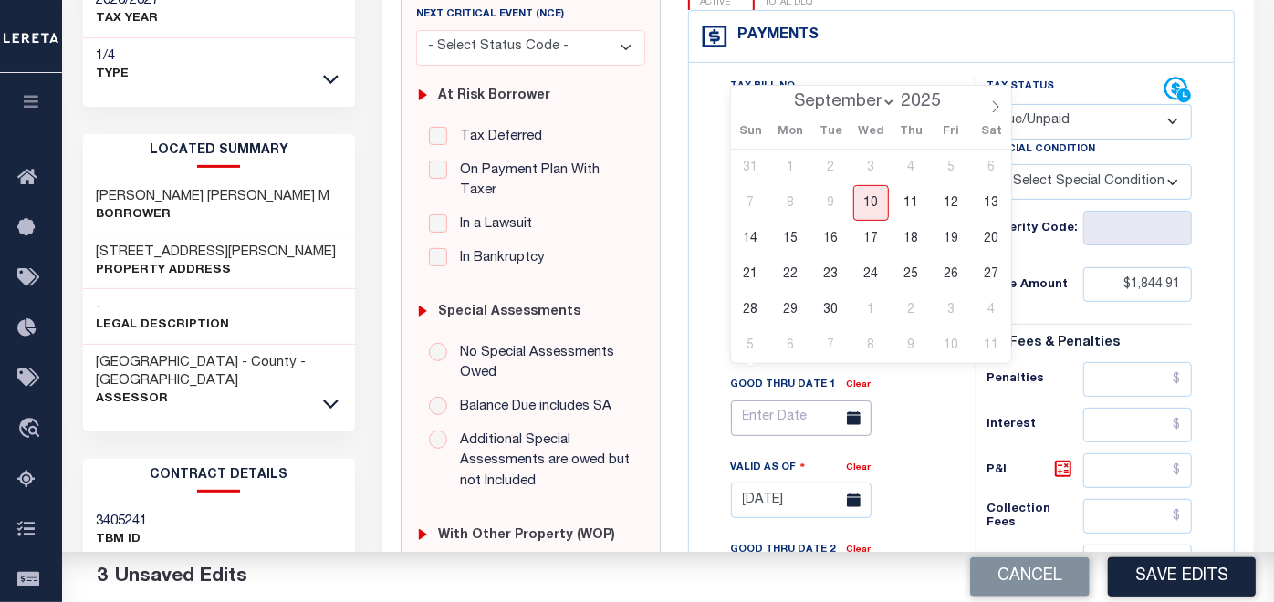
click at [778, 401] on input "text" at bounding box center [801, 419] width 141 height 36
click at [830, 310] on span "30" at bounding box center [831, 310] width 36 height 36
type input "09/30/2025"
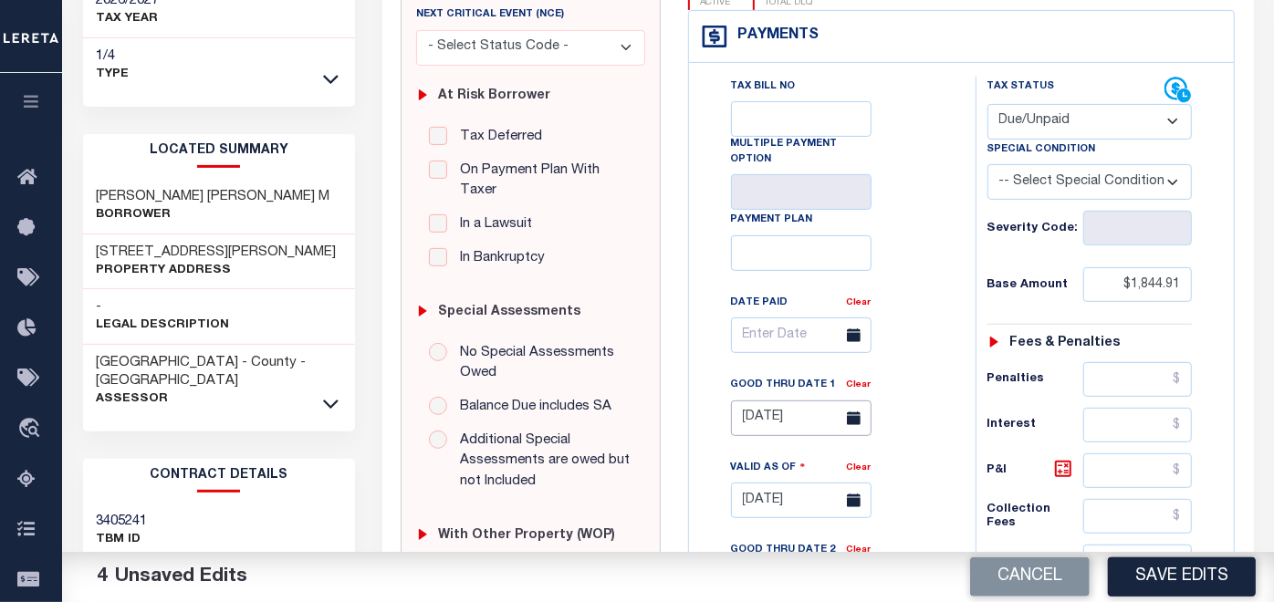
scroll to position [405, 0]
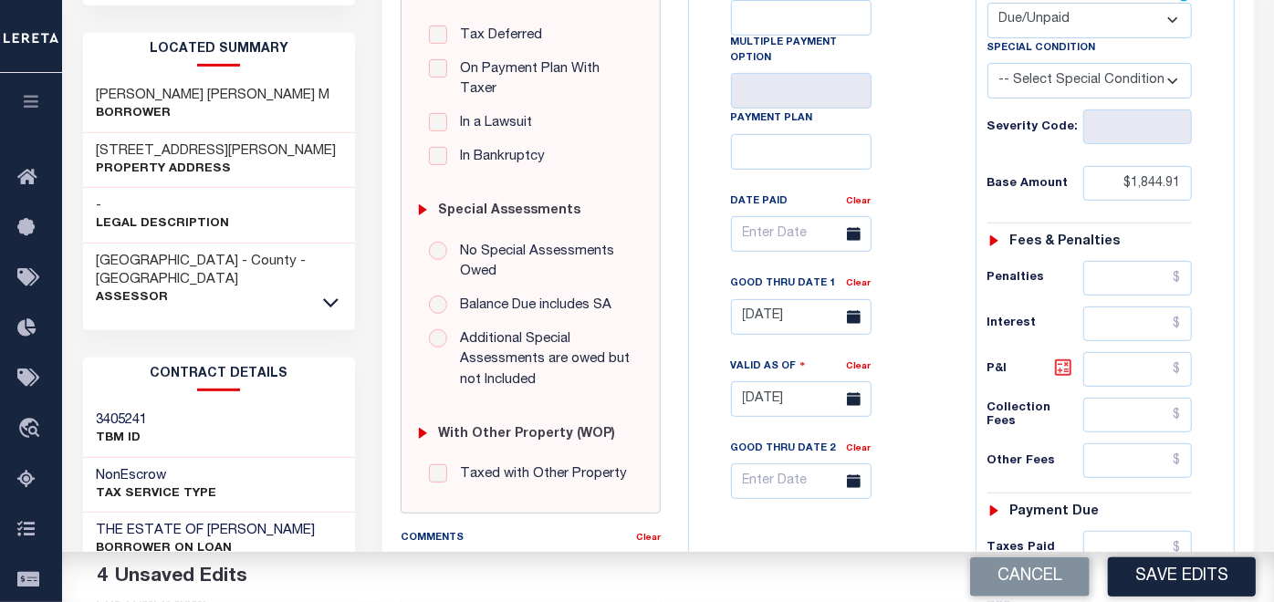
click at [1060, 357] on icon at bounding box center [1063, 368] width 22 height 22
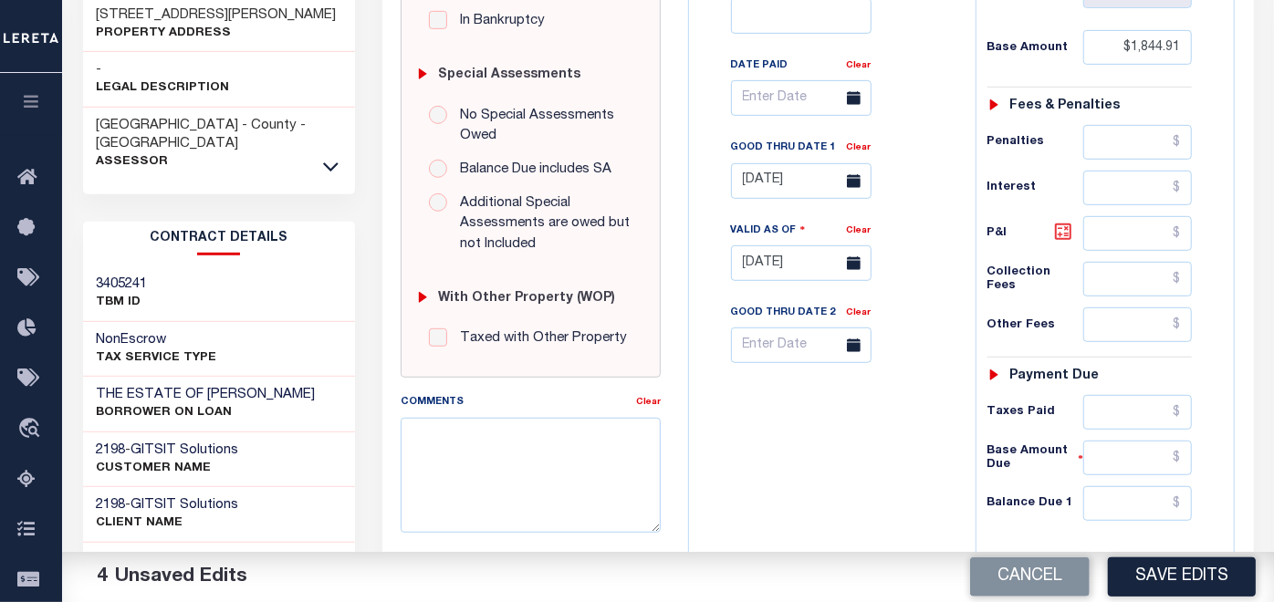
scroll to position [608, 0]
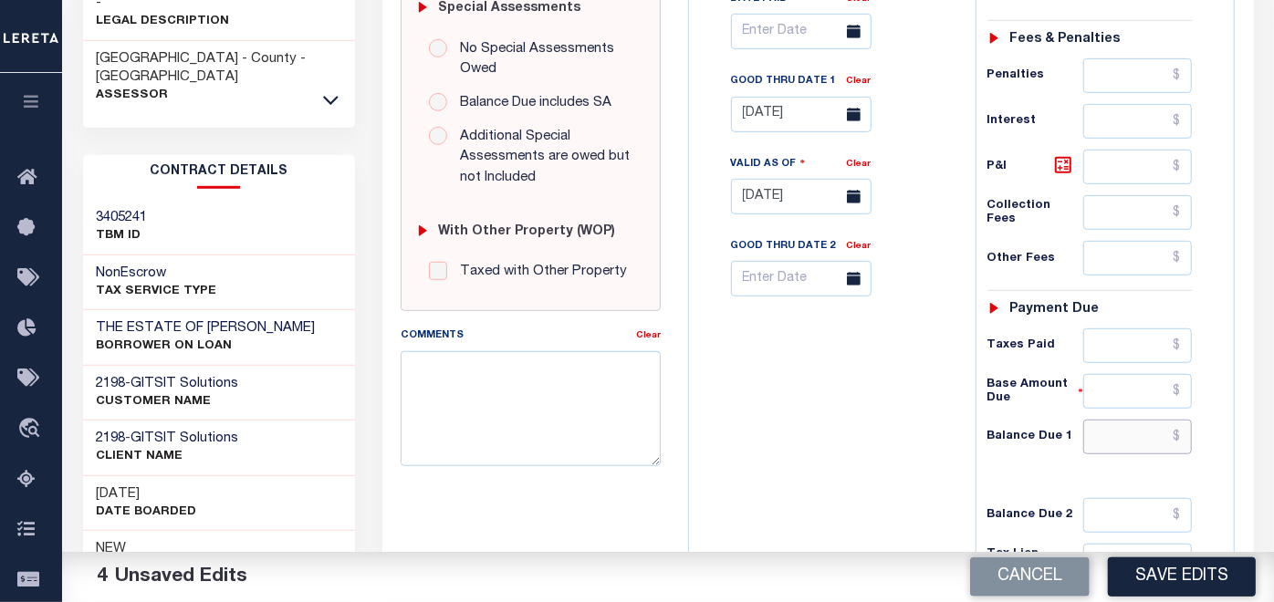
click at [1111, 420] on input "text" at bounding box center [1137, 437] width 109 height 35
type input "$1,885.24"
click at [1060, 154] on icon at bounding box center [1063, 165] width 22 height 22
type input "$40.33"
click at [569, 396] on textarea "Comments" at bounding box center [531, 408] width 260 height 115
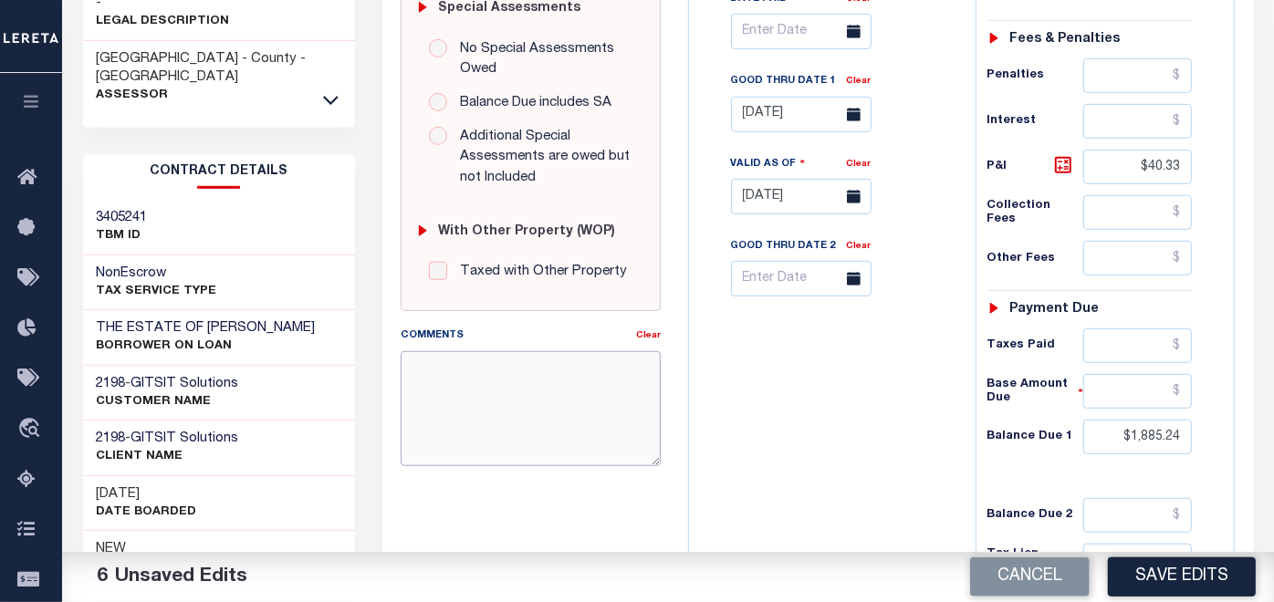
paste textarea "09/10/2025- As Per email response Cheri Cox, CMMC/CMMT Treasurer/Collector Town…"
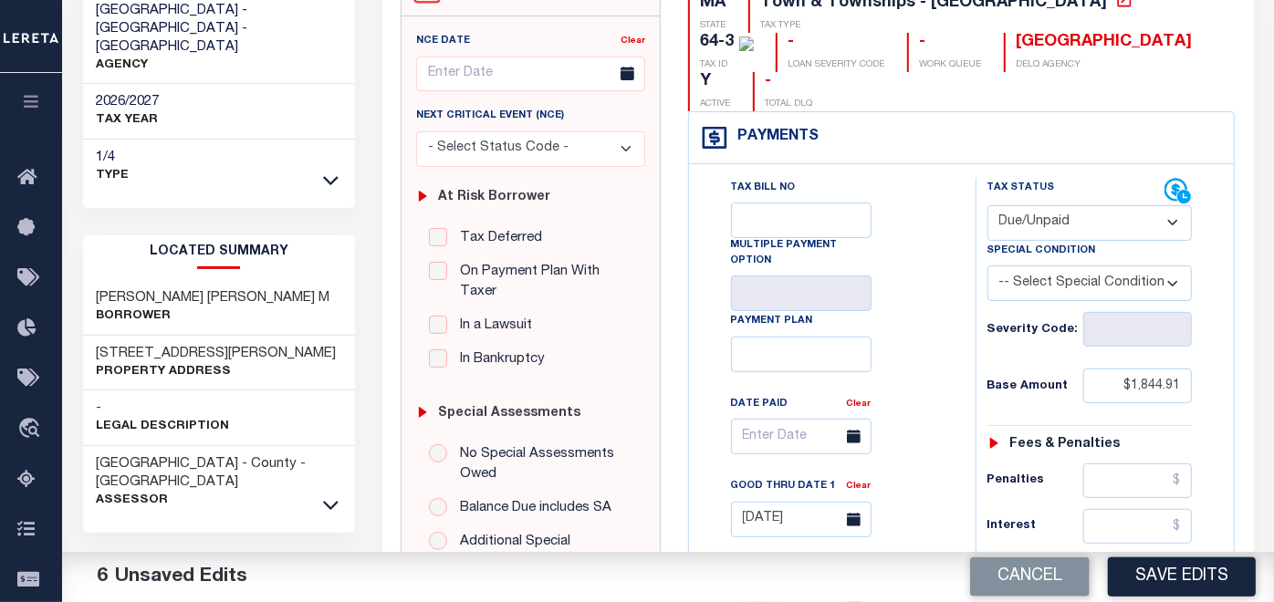
scroll to position [0, 0]
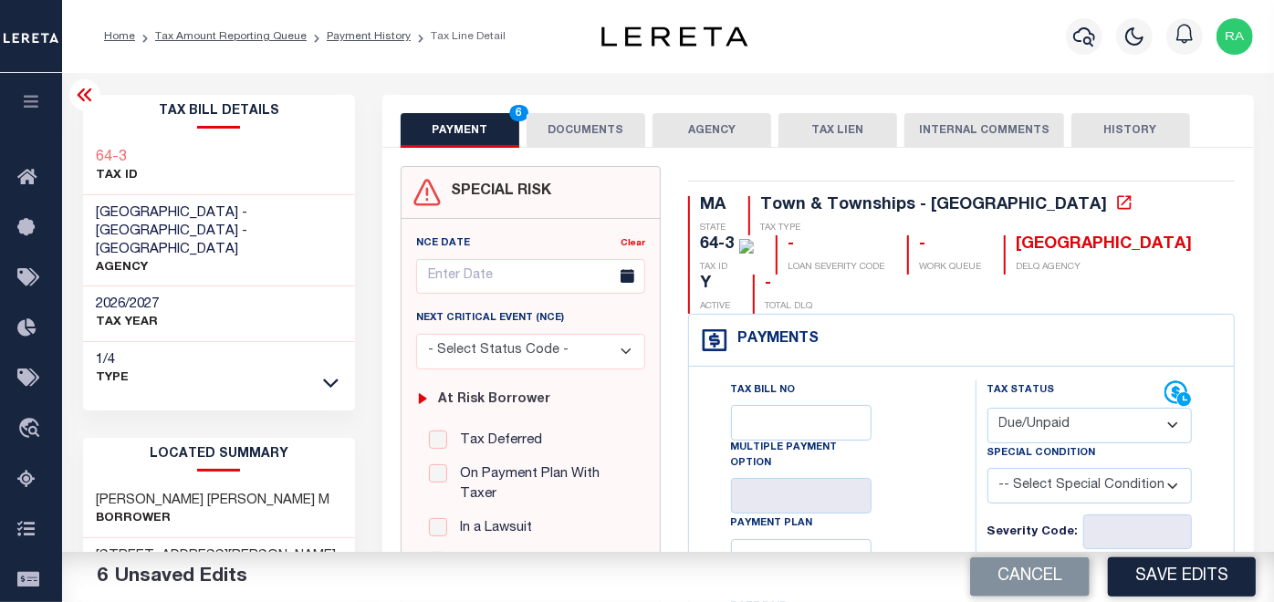
type textarea "09/10/2025- As Per email response Cheri Cox, CMMC/CMMT Treasurer/Collector Town…"
click at [571, 127] on button "DOCUMENTS" at bounding box center [586, 130] width 119 height 35
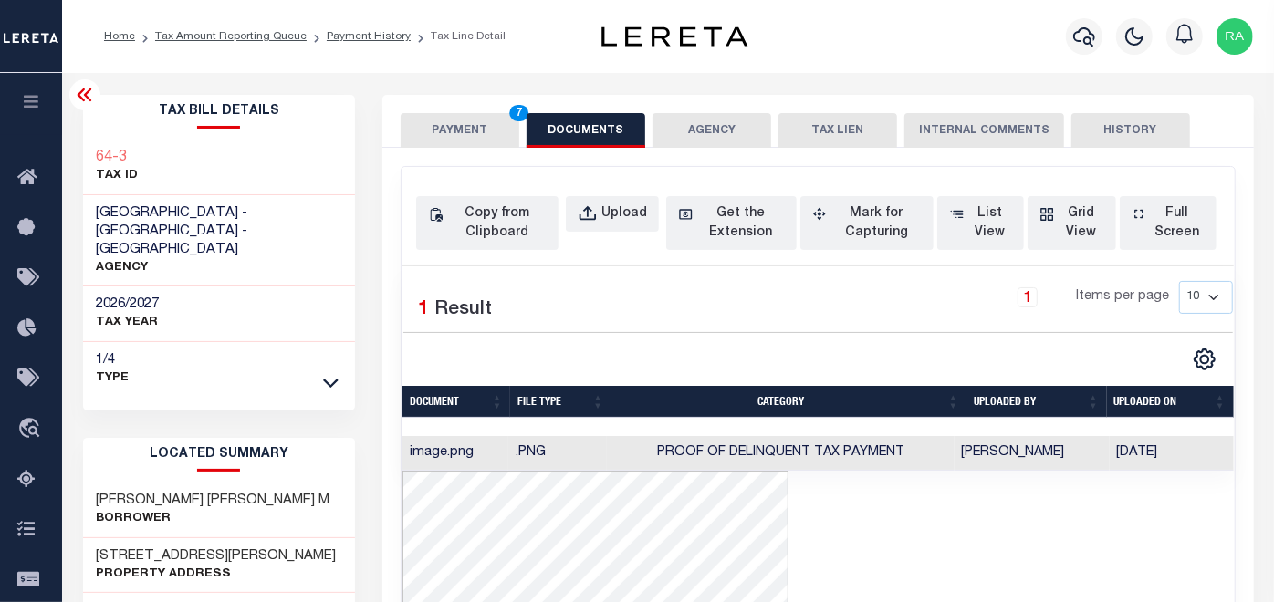
click at [444, 127] on button "PAYMENT 7" at bounding box center [460, 130] width 119 height 35
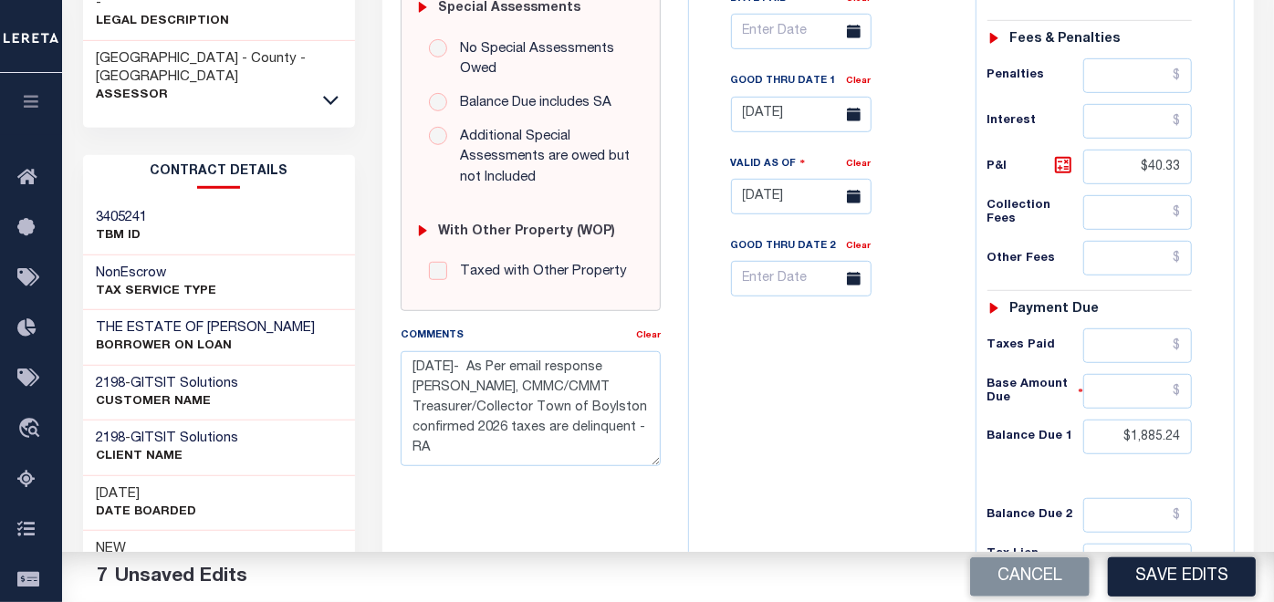
scroll to position [709, 0]
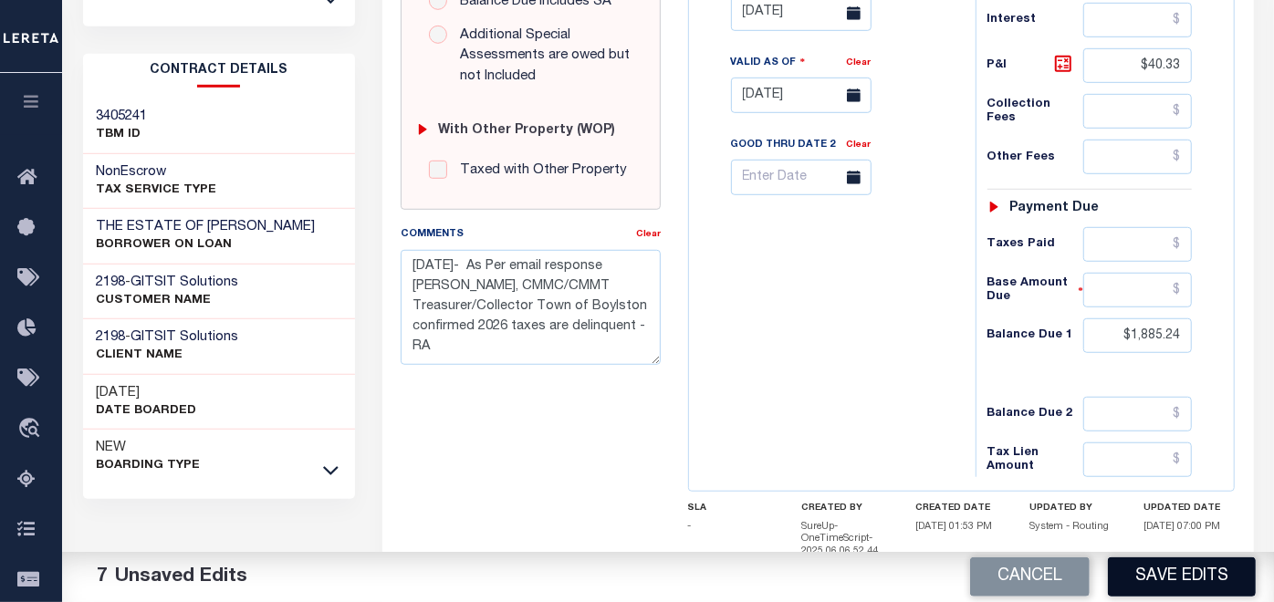
click at [1173, 577] on button "Save Edits" at bounding box center [1182, 577] width 148 height 39
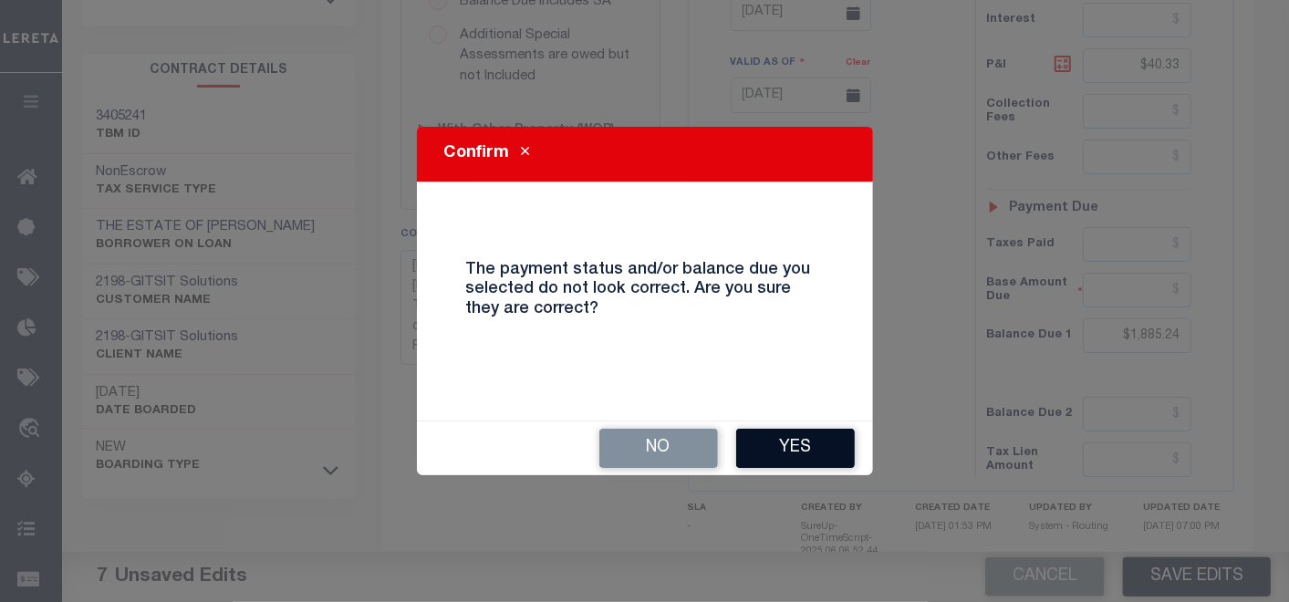
click at [810, 440] on button "Yes" at bounding box center [795, 448] width 119 height 39
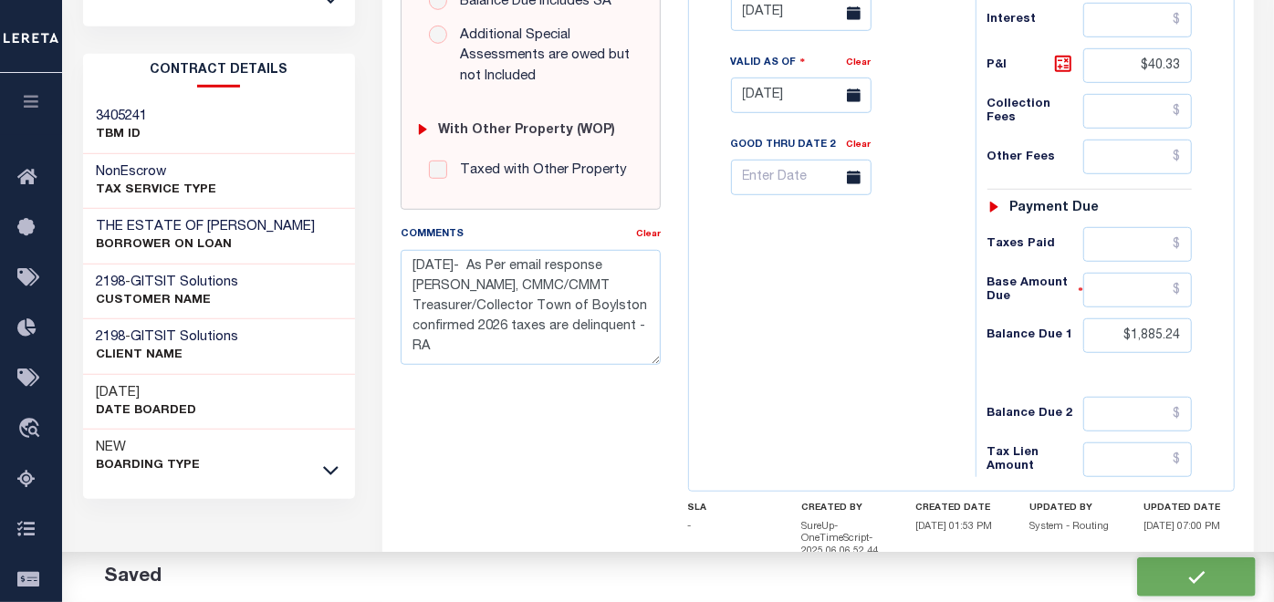
checkbox input "false"
type textarea "09/10/2025- As Per email response Cheri Cox, CMMC/CMMT Treasurer/Collector Town…"
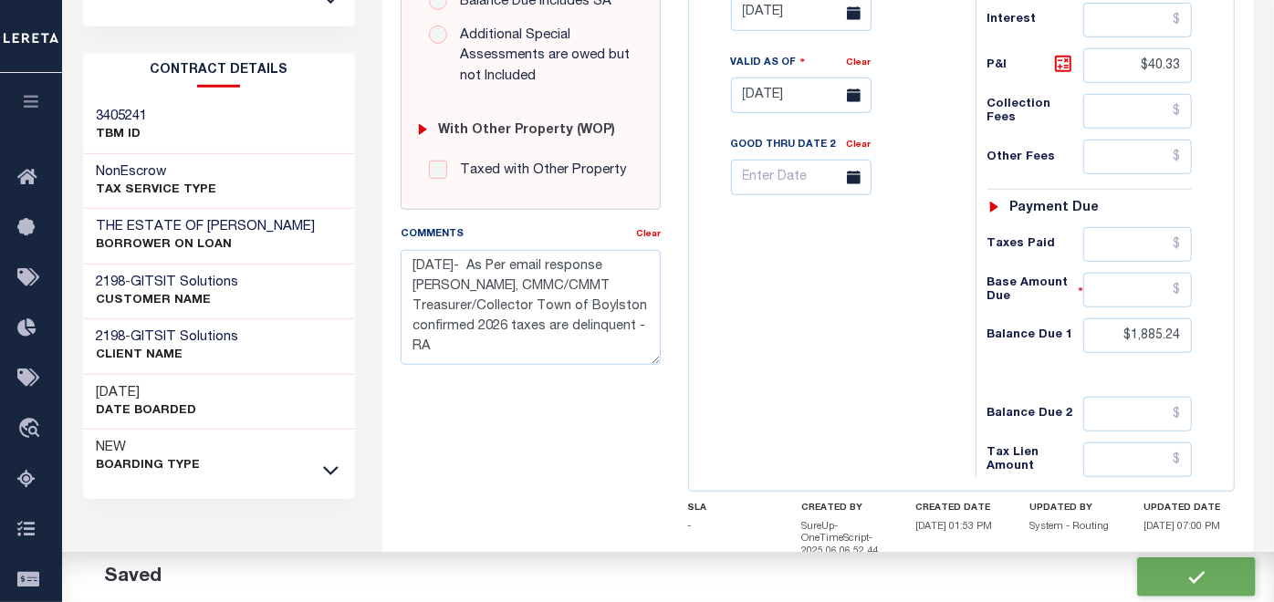
type input "$1,844.91"
type input "$40.33"
type input "$1,885.24"
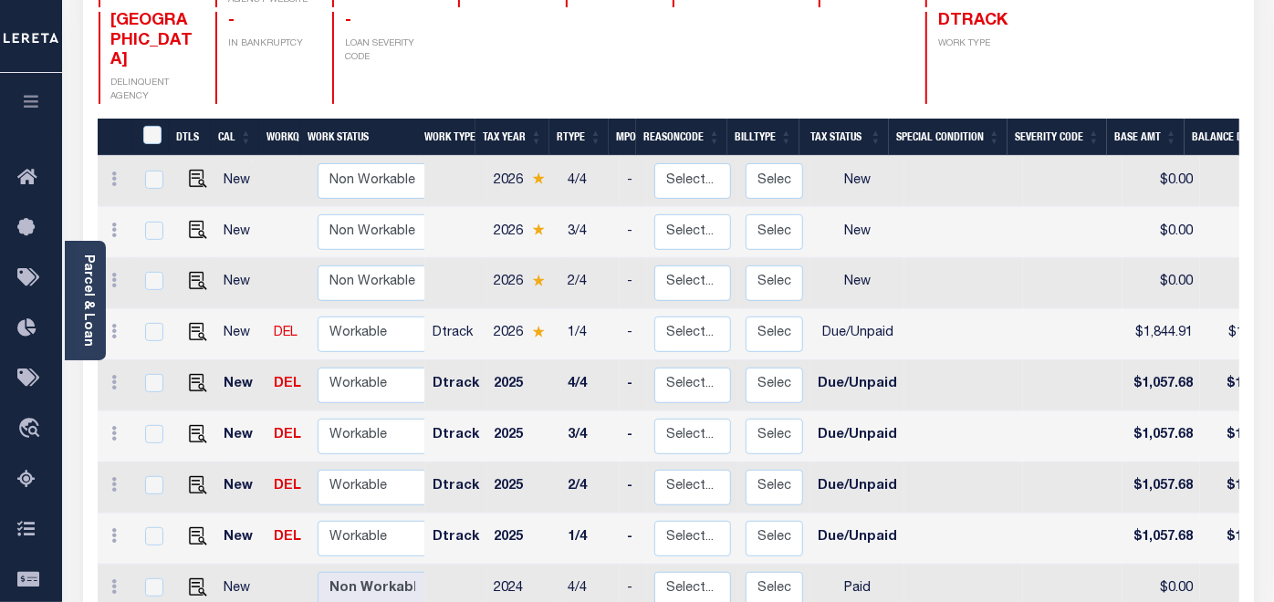
scroll to position [320, 0]
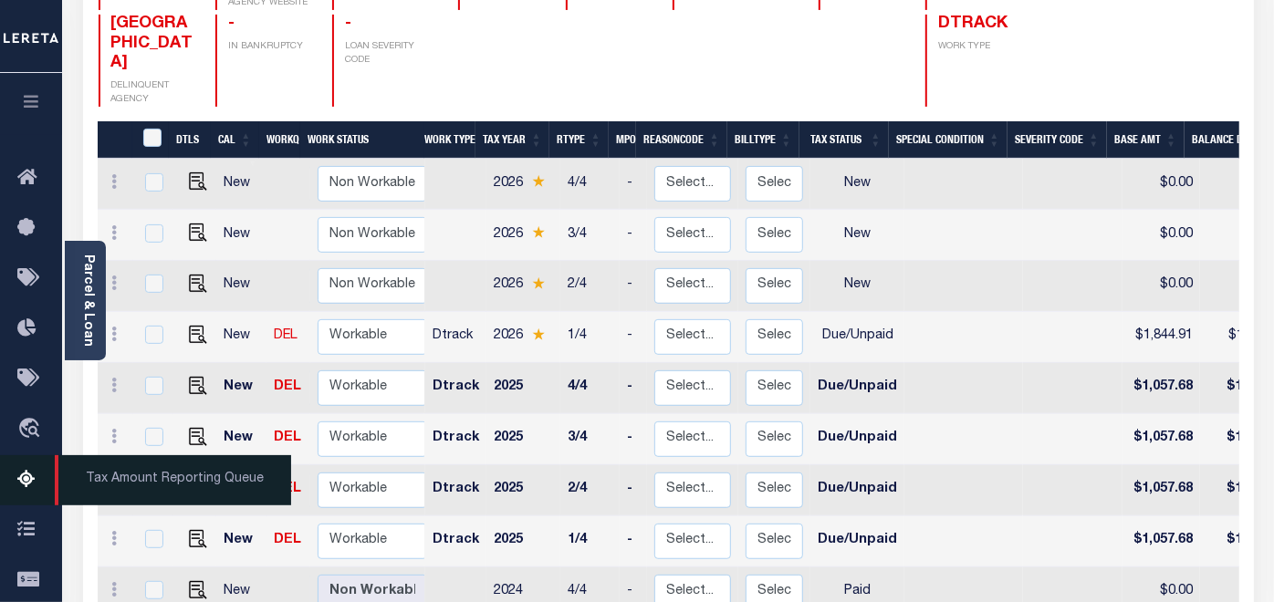
click at [26, 479] on icon at bounding box center [31, 480] width 29 height 23
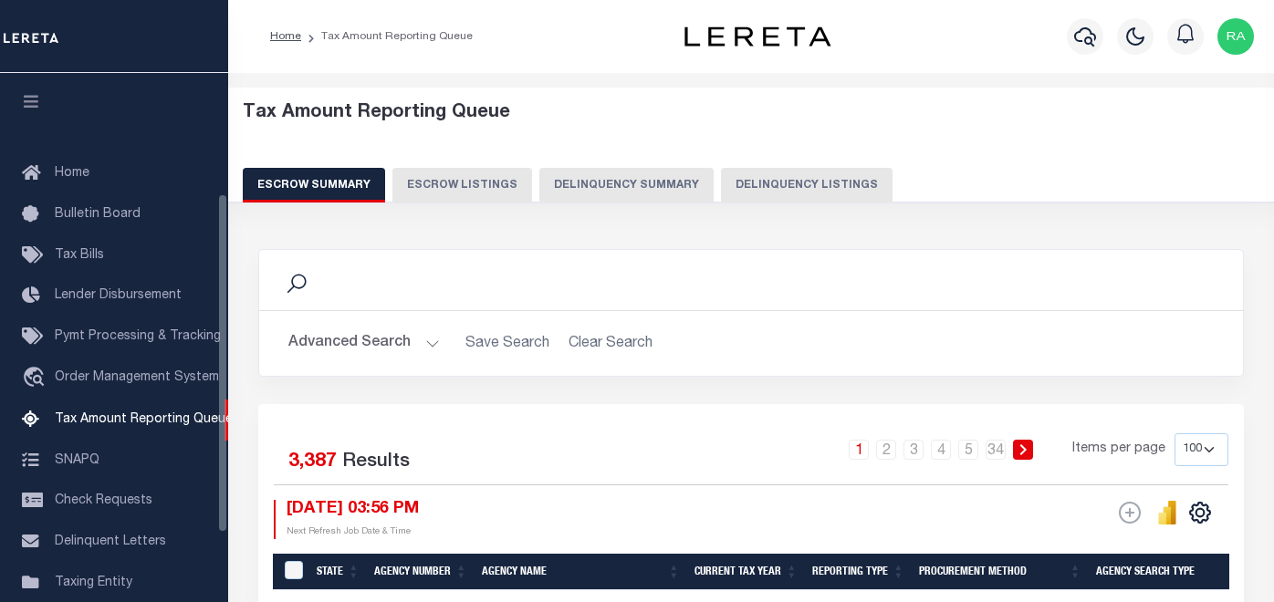
select select "100"
click at [755, 184] on button "Delinquency Listings" at bounding box center [807, 185] width 172 height 35
select select "100"
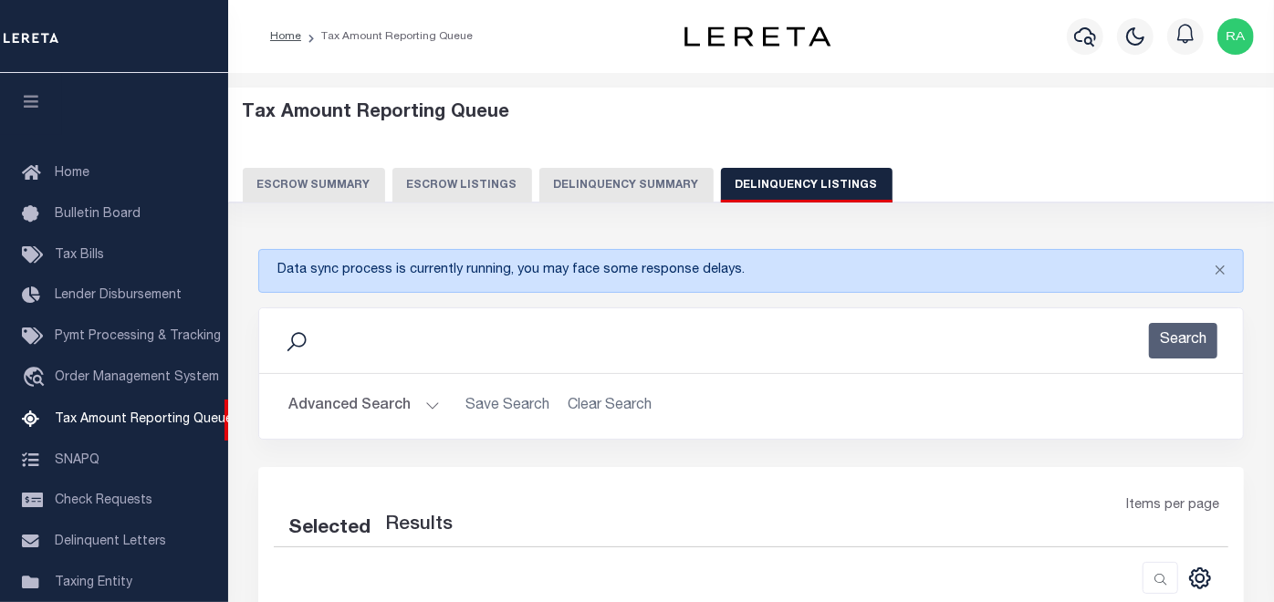
scroll to position [187, 0]
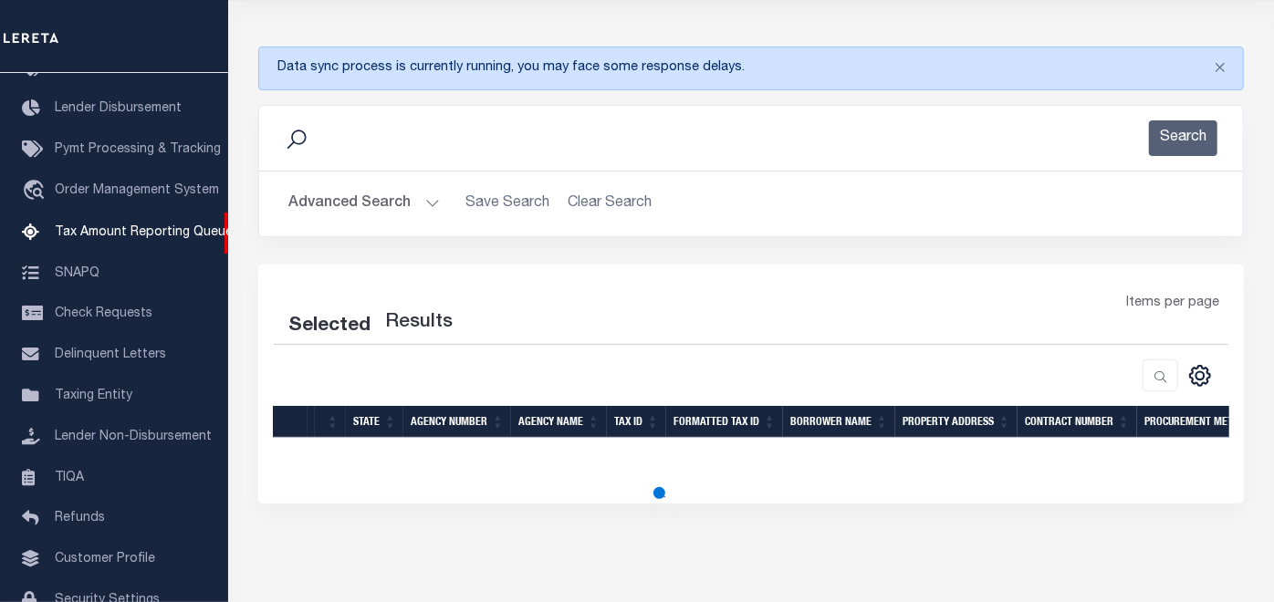
select select "100"
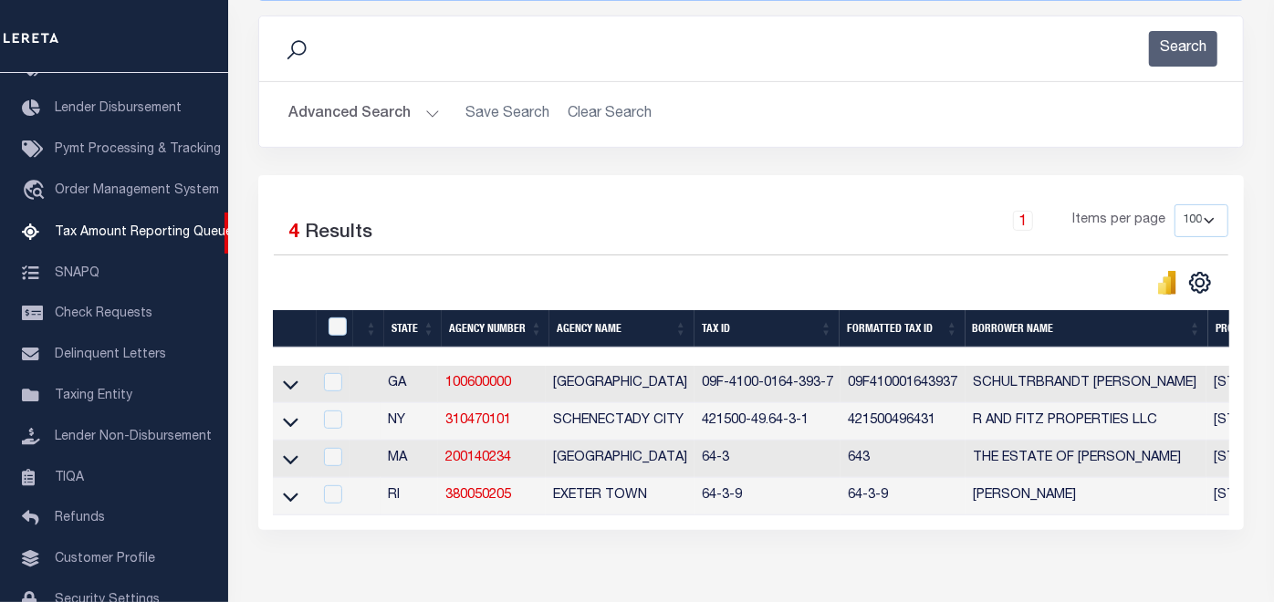
scroll to position [399, 0]
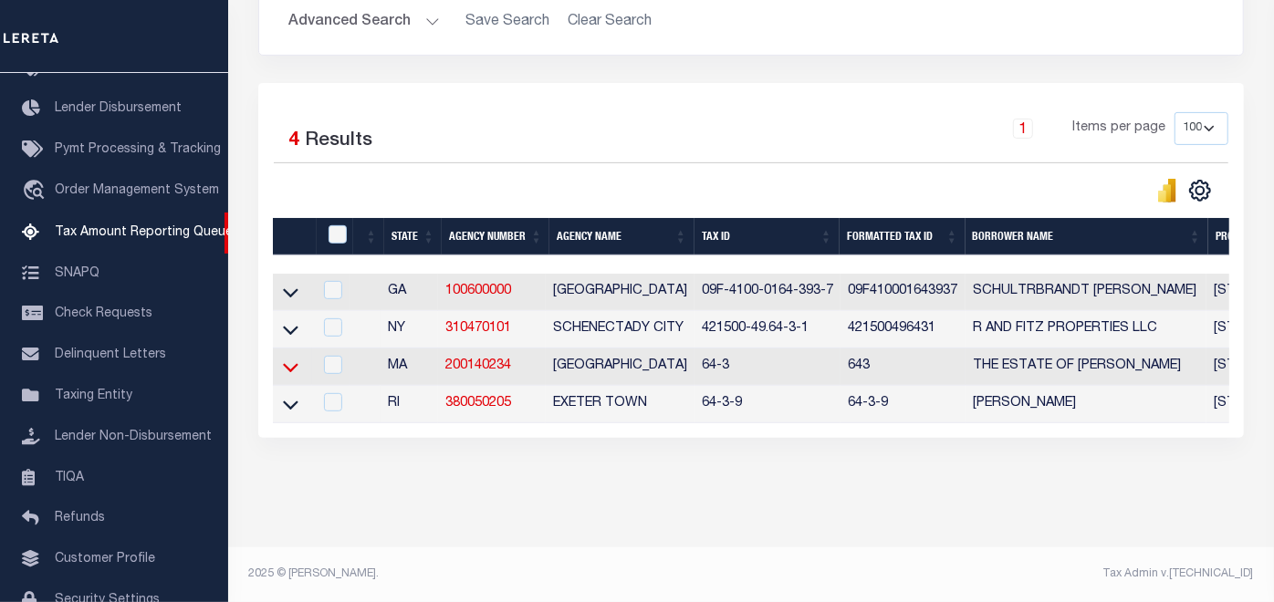
click at [293, 363] on icon at bounding box center [291, 367] width 16 height 9
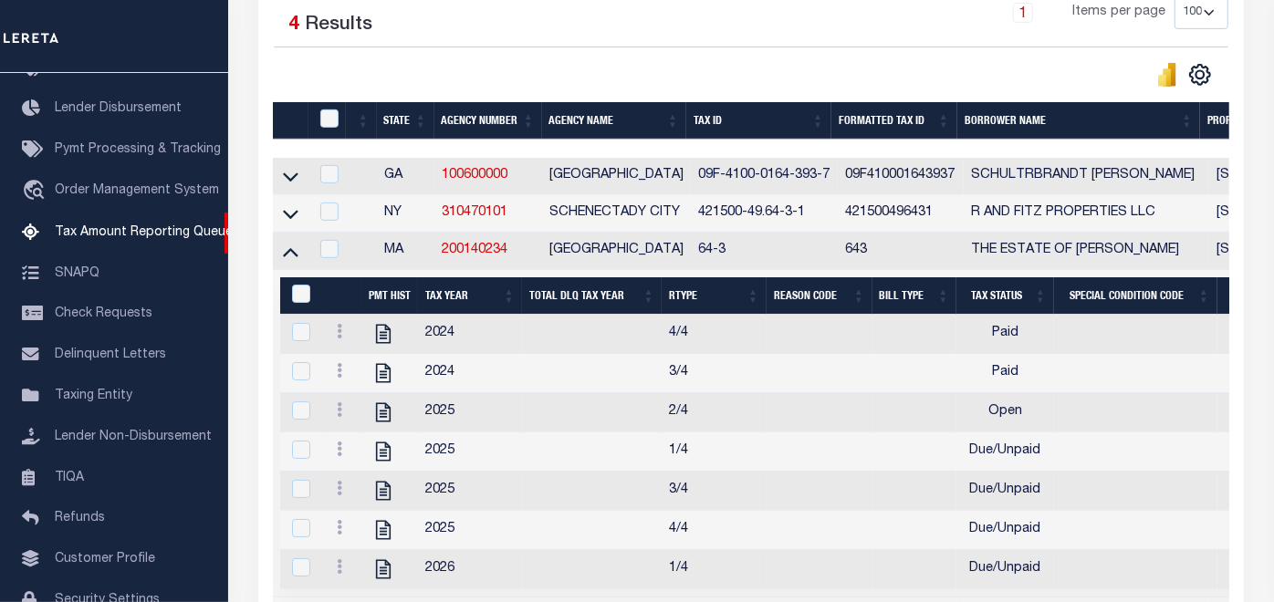
scroll to position [602, 0]
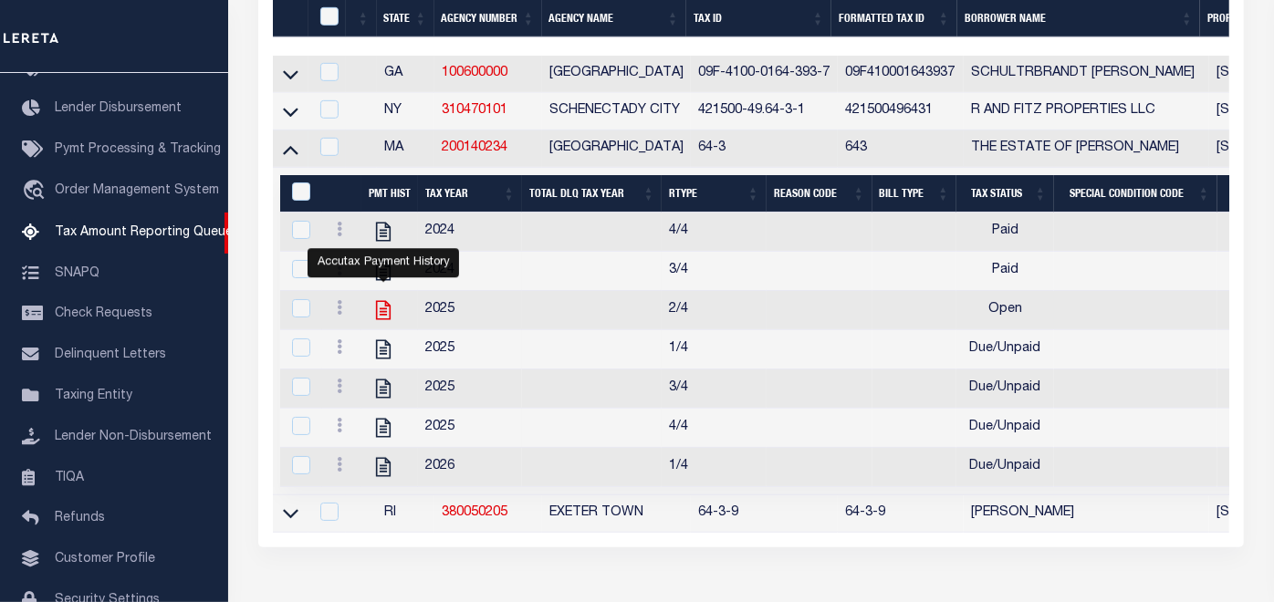
click at [385, 319] on icon "" at bounding box center [383, 309] width 15 height 19
checkbox input "true"
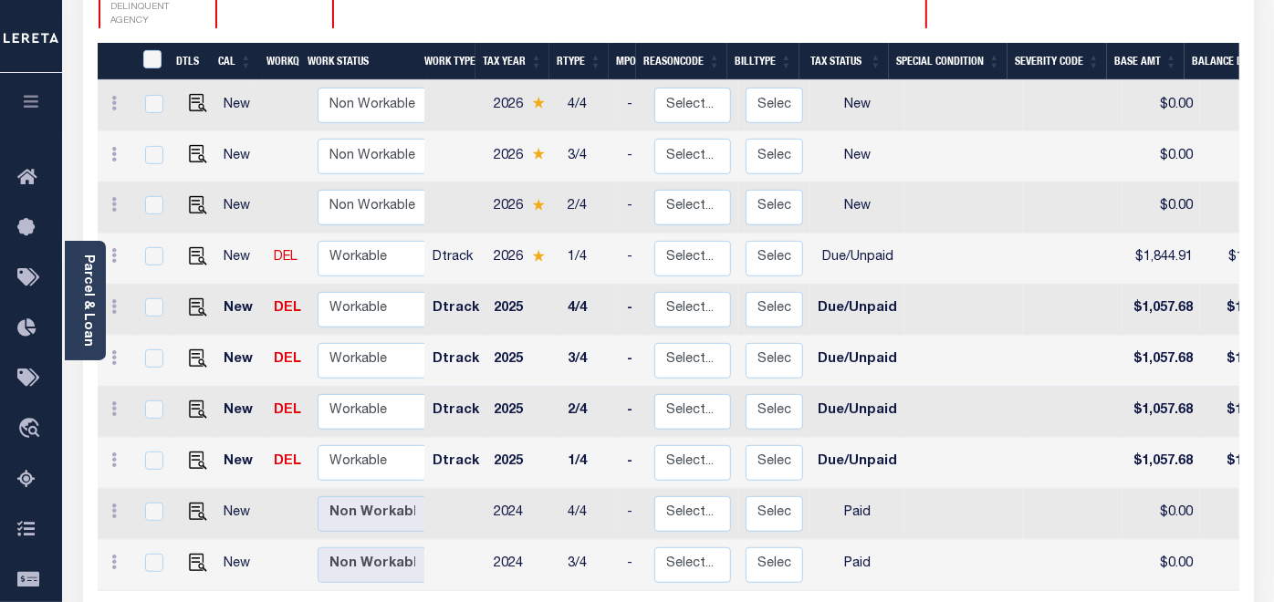
scroll to position [304, 0]
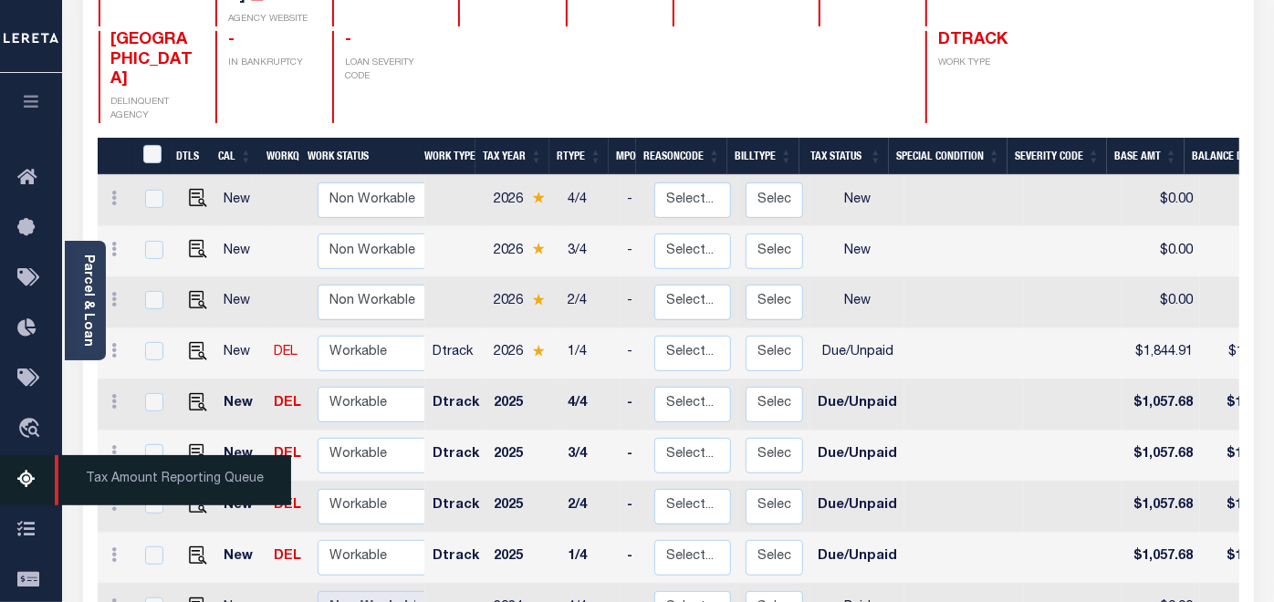
click at [25, 485] on icon at bounding box center [31, 480] width 29 height 23
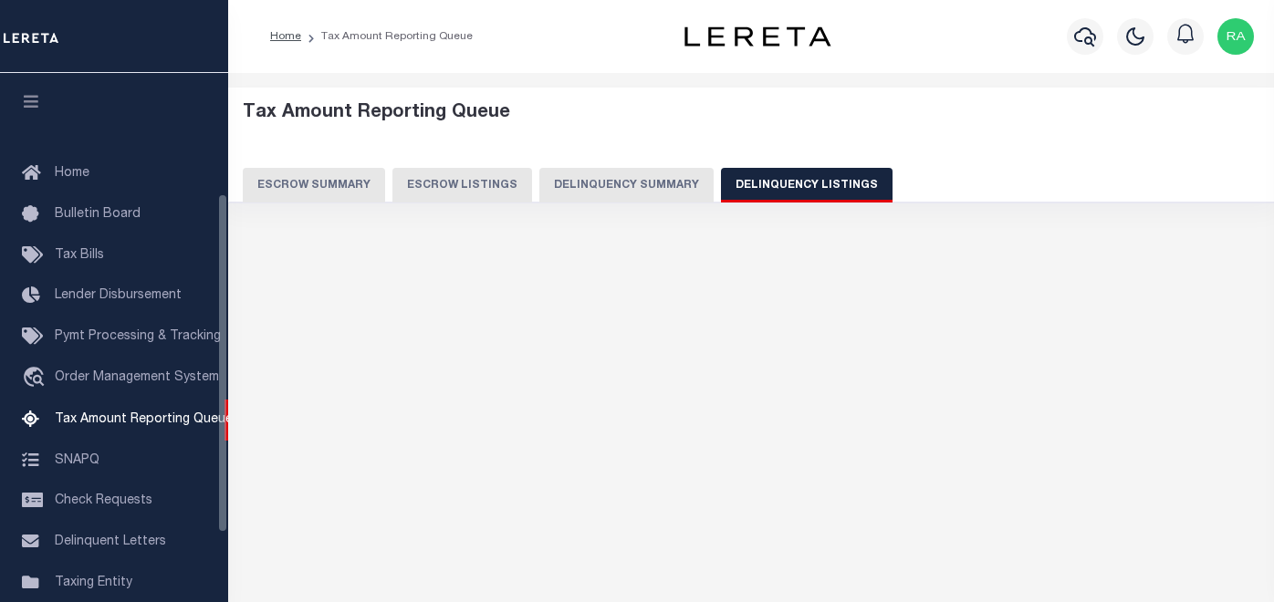
select select "100"
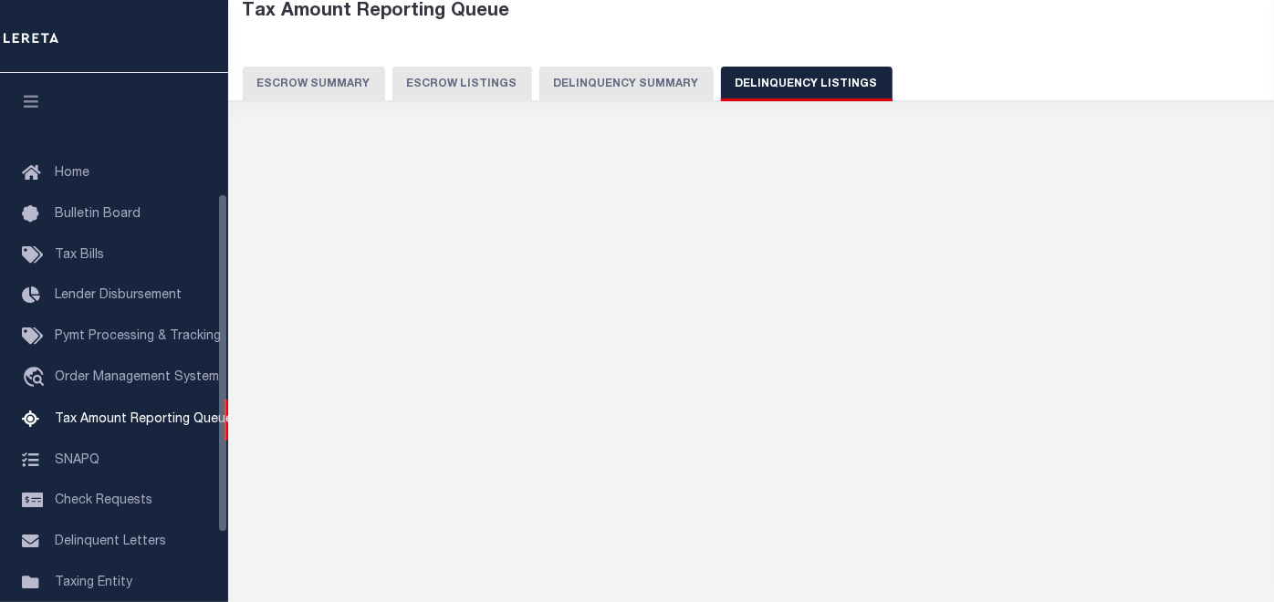
select select "100"
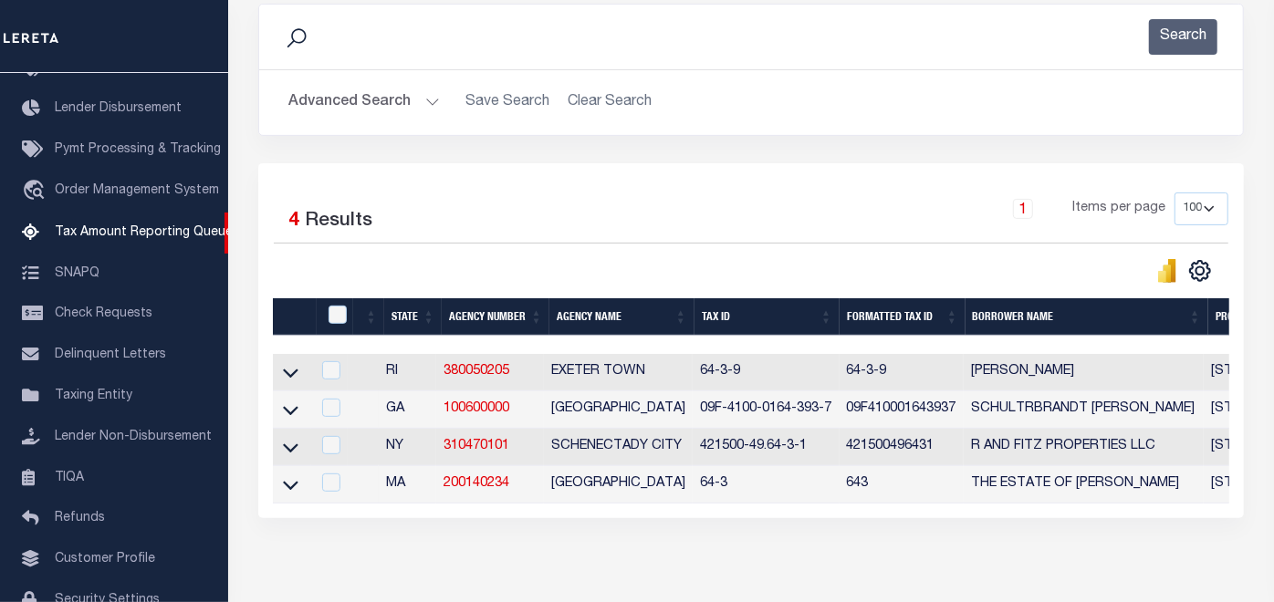
scroll to position [399, 0]
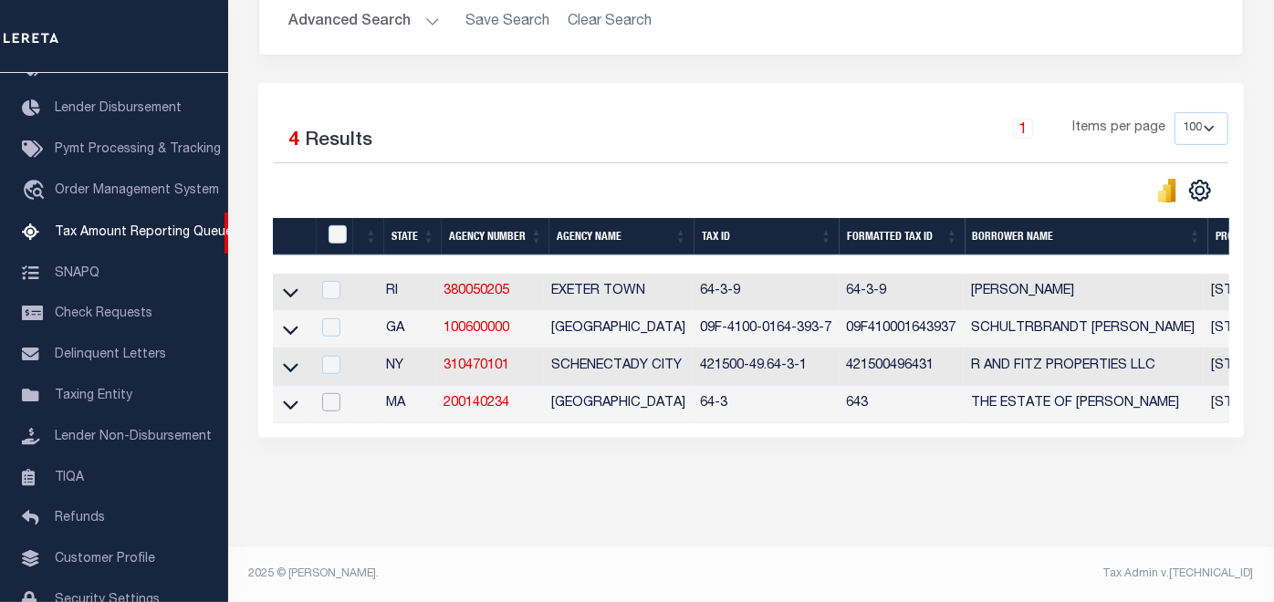
click at [332, 393] on input "checkbox" at bounding box center [331, 402] width 18 height 18
checkbox input "true"
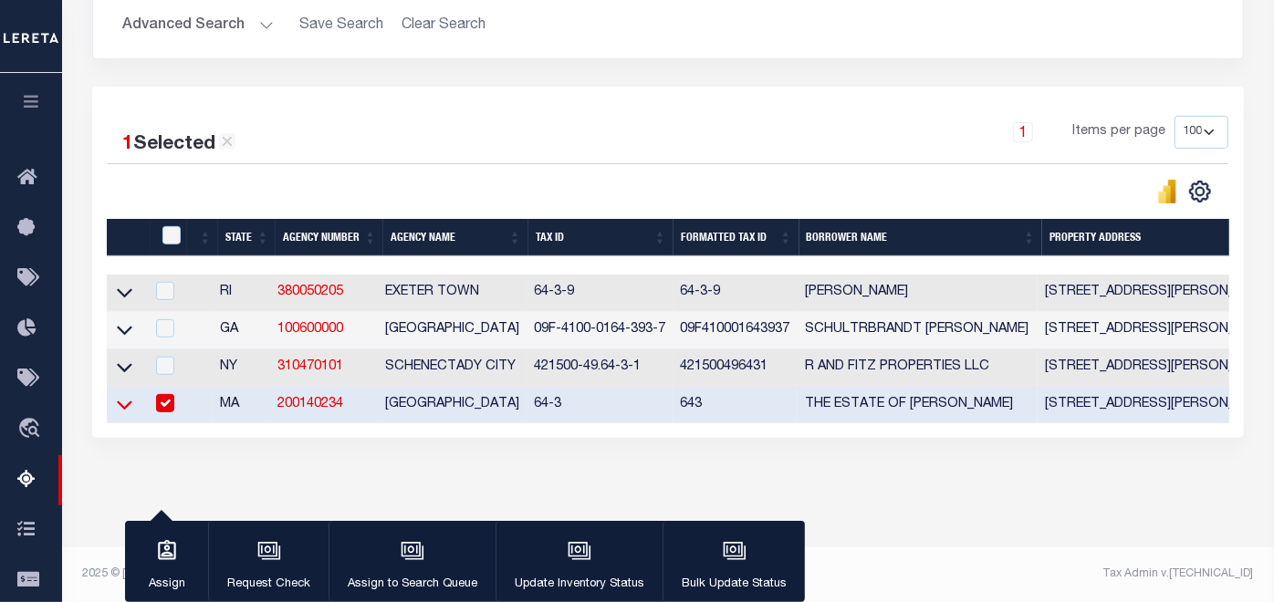
click at [122, 402] on icon at bounding box center [125, 406] width 16 height 9
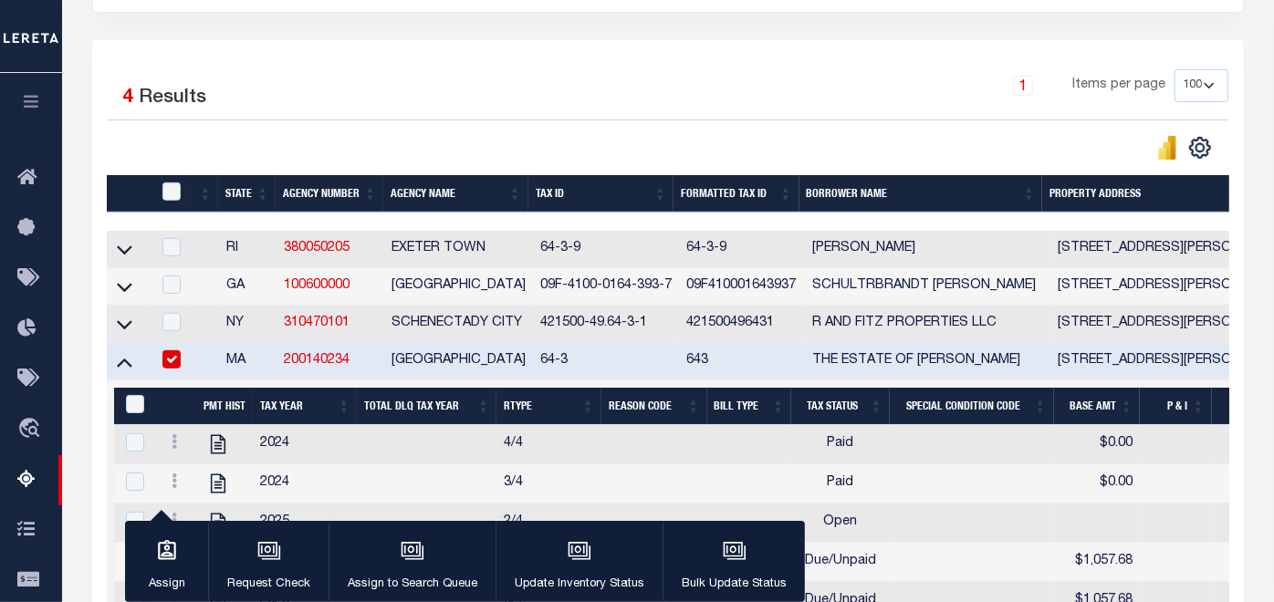
scroll to position [496, 0]
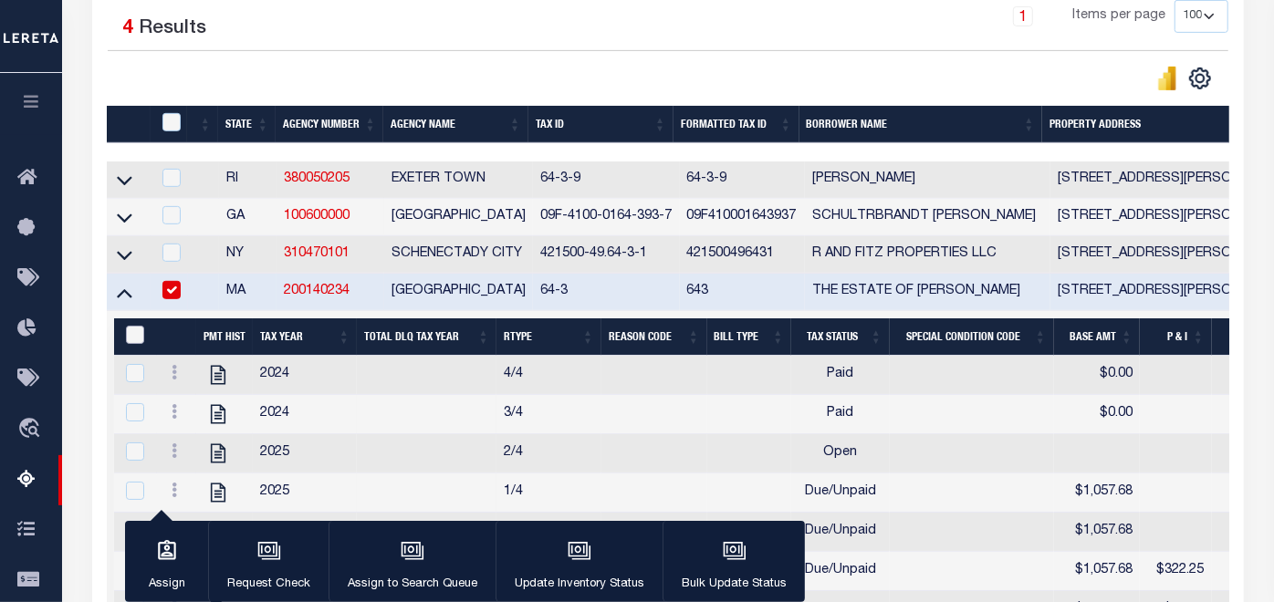
click at [137, 341] on input "&nbsp;" at bounding box center [135, 335] width 18 height 18
checkbox input "true"
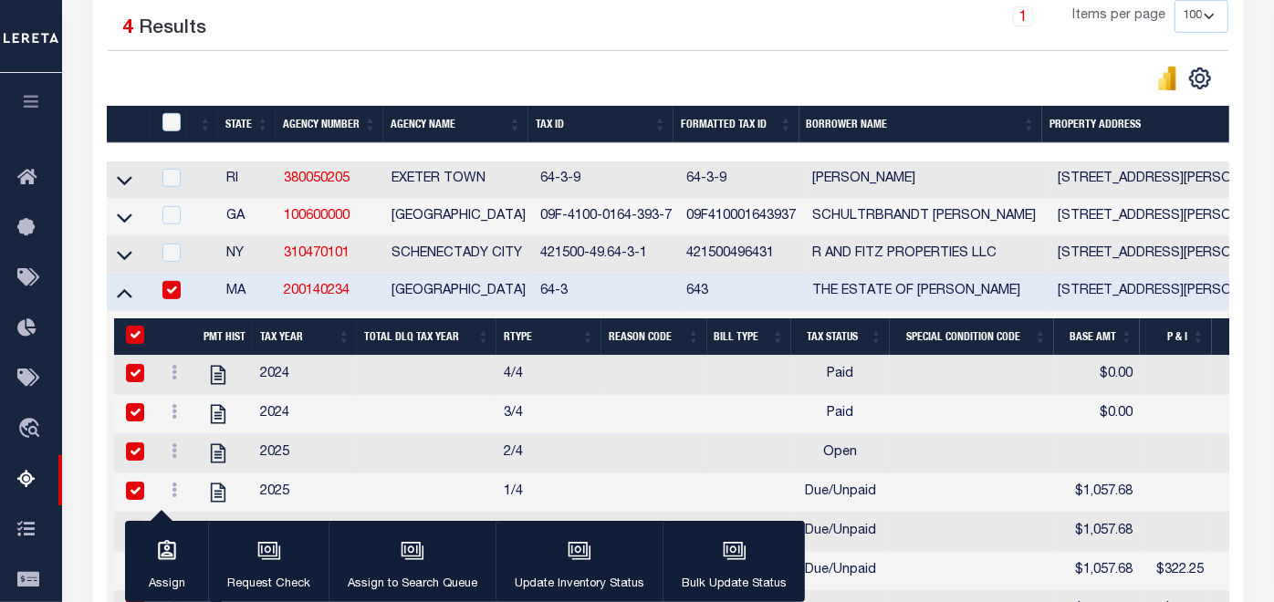
checkbox input "true"
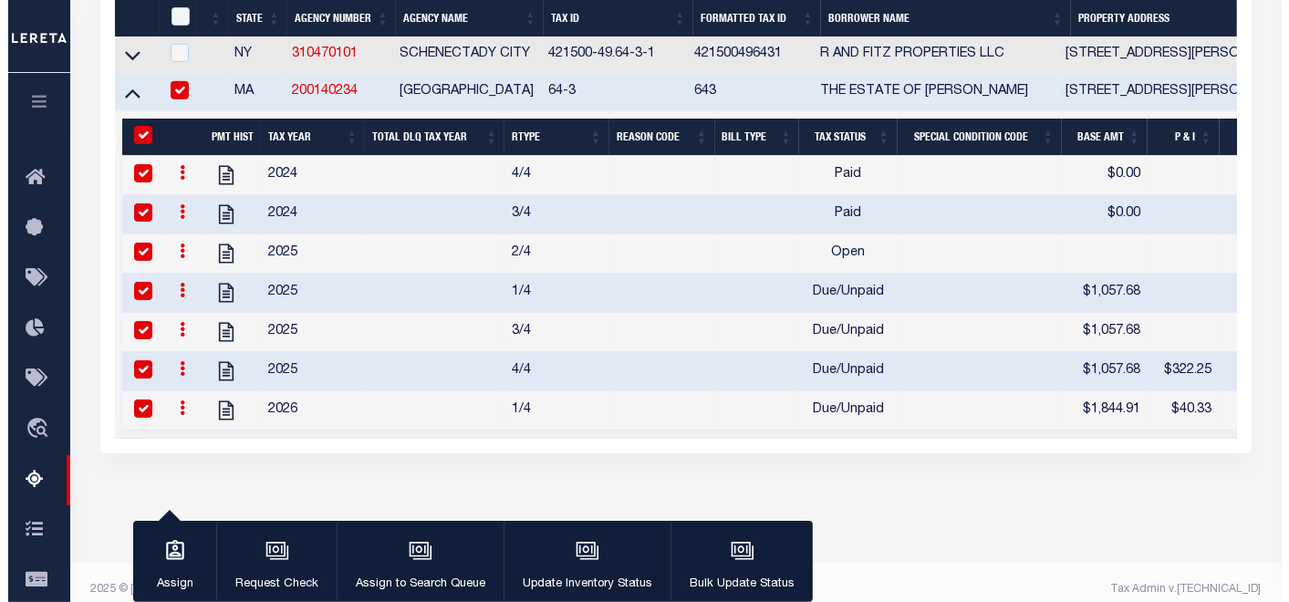
scroll to position [715, 0]
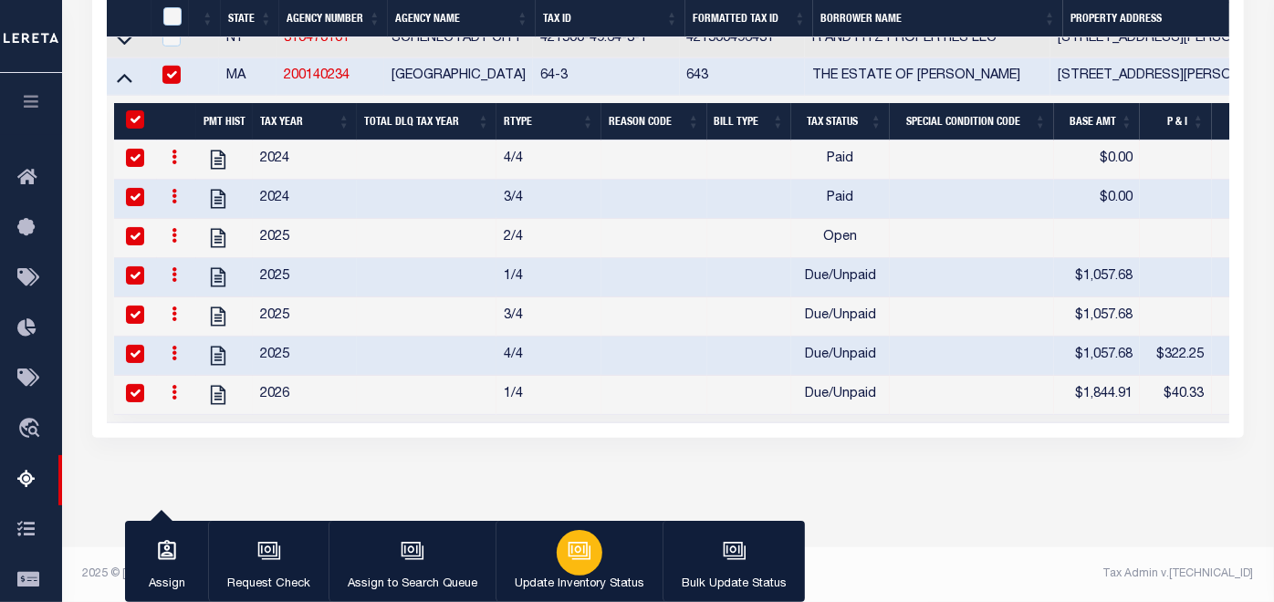
click at [574, 559] on icon "button" at bounding box center [580, 551] width 24 height 24
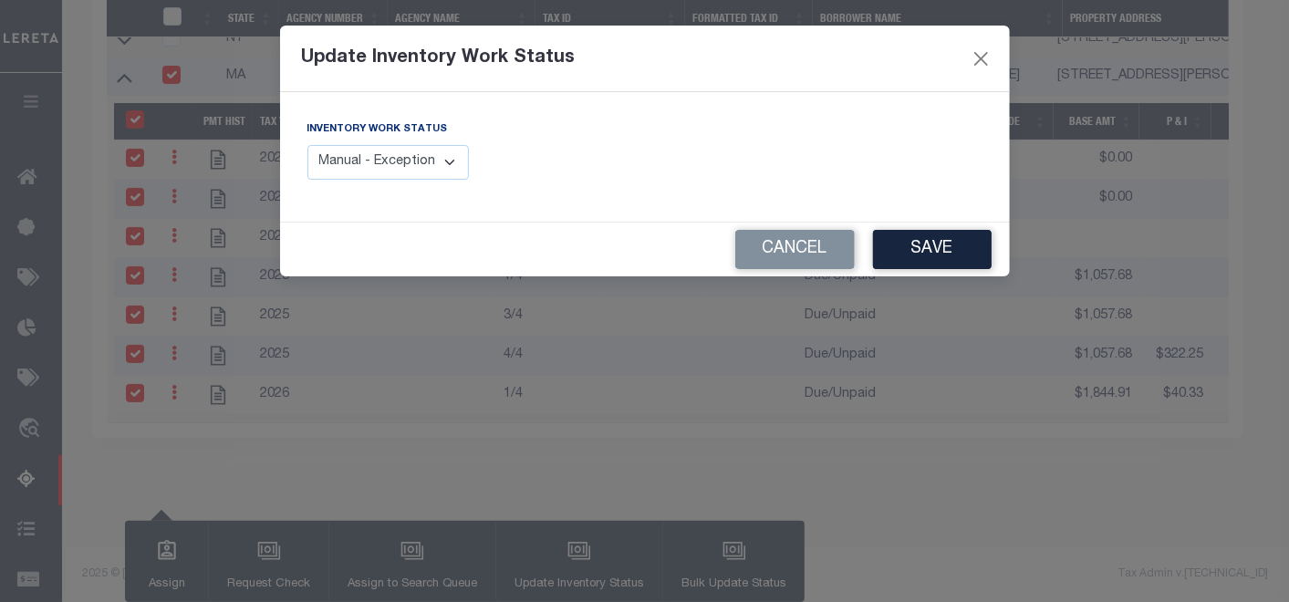
click at [443, 164] on select "Manual - Exception Pended - Awaiting Search Late Add Exception Completed" at bounding box center [389, 163] width 162 height 36
select select "4"
click at [308, 145] on select "Manual - Exception Pended - Awaiting Search Late Add Exception Completed" at bounding box center [389, 163] width 162 height 36
click at [926, 246] on button "Save" at bounding box center [932, 249] width 119 height 39
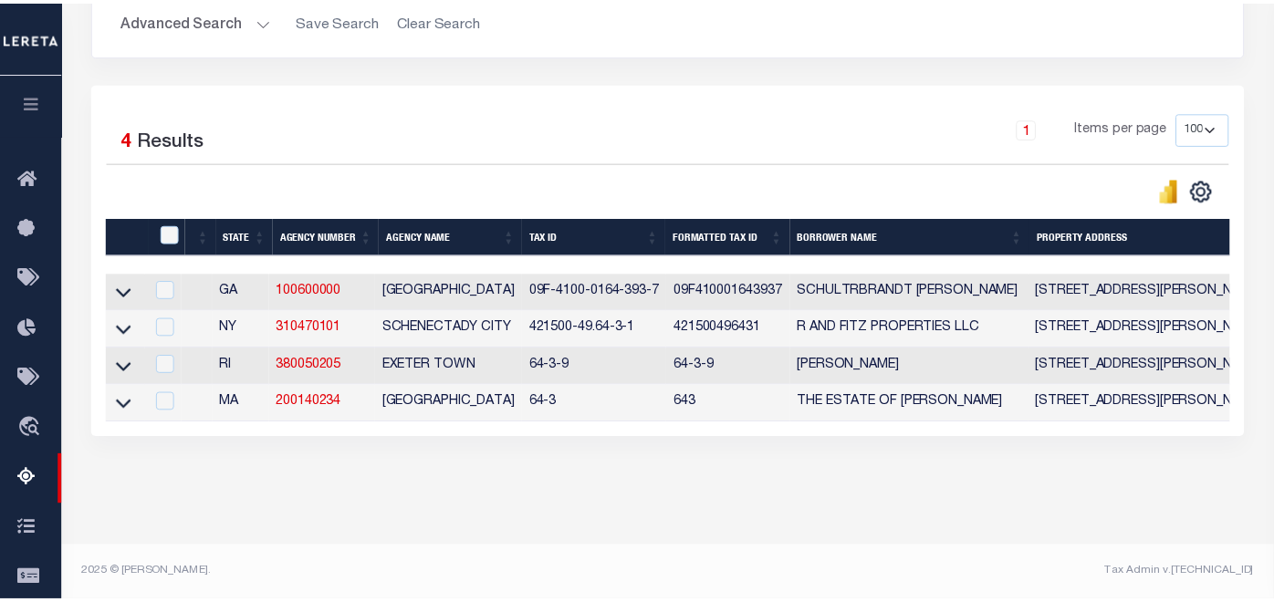
scroll to position [399, 0]
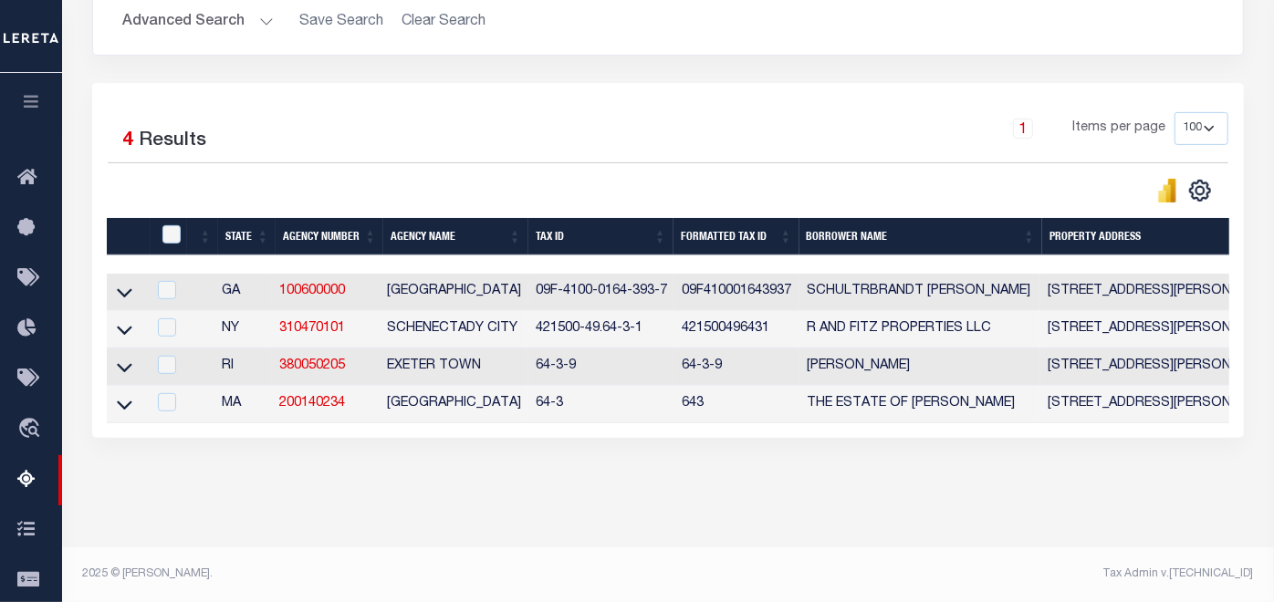
drag, startPoint x: 497, startPoint y: 423, endPoint x: 911, endPoint y: 417, distance: 413.4
click at [1202, 444] on div "Data sync process is currently running, you may face some response delays. Sear…" at bounding box center [668, 170] width 1176 height 646
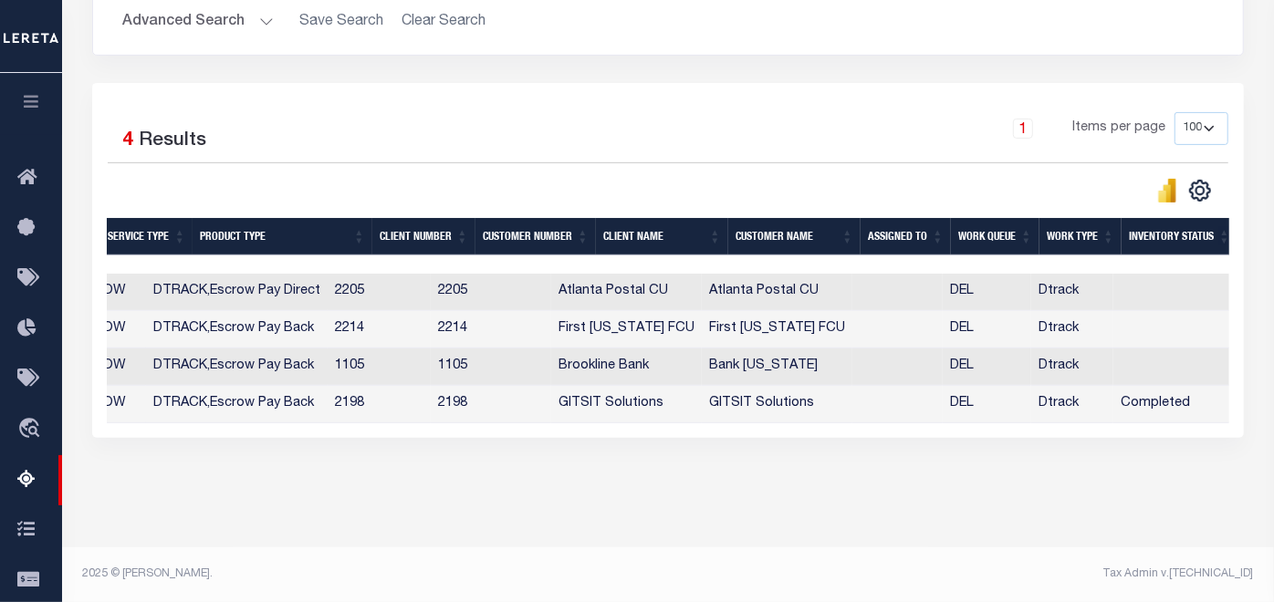
scroll to position [298, 0]
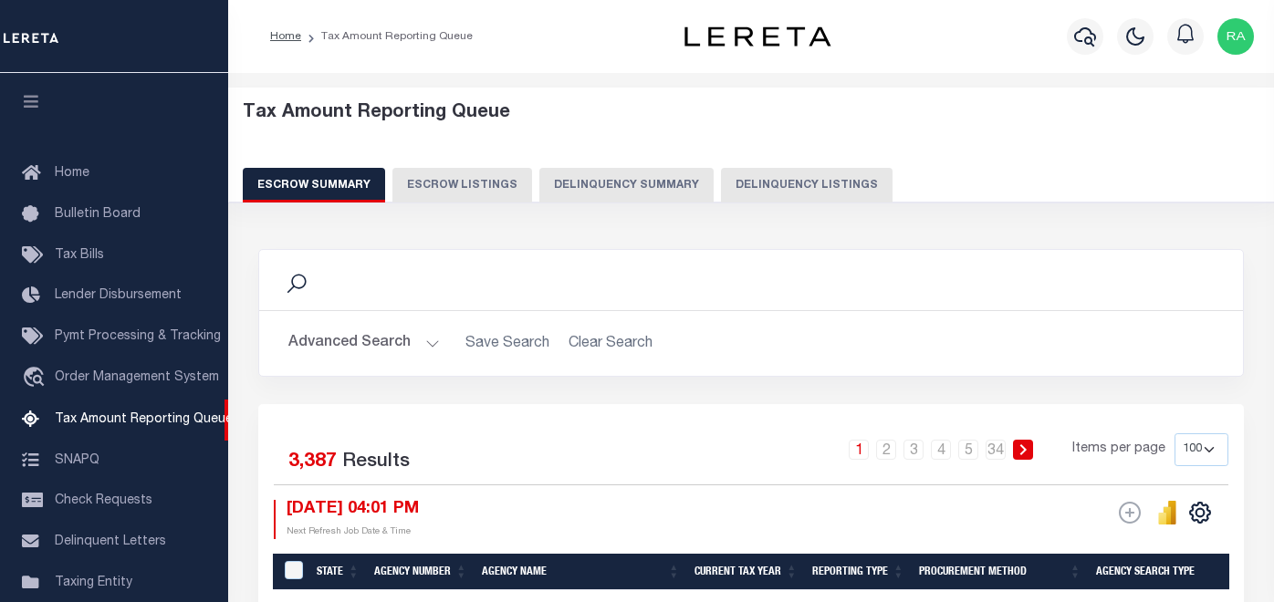
select select "100"
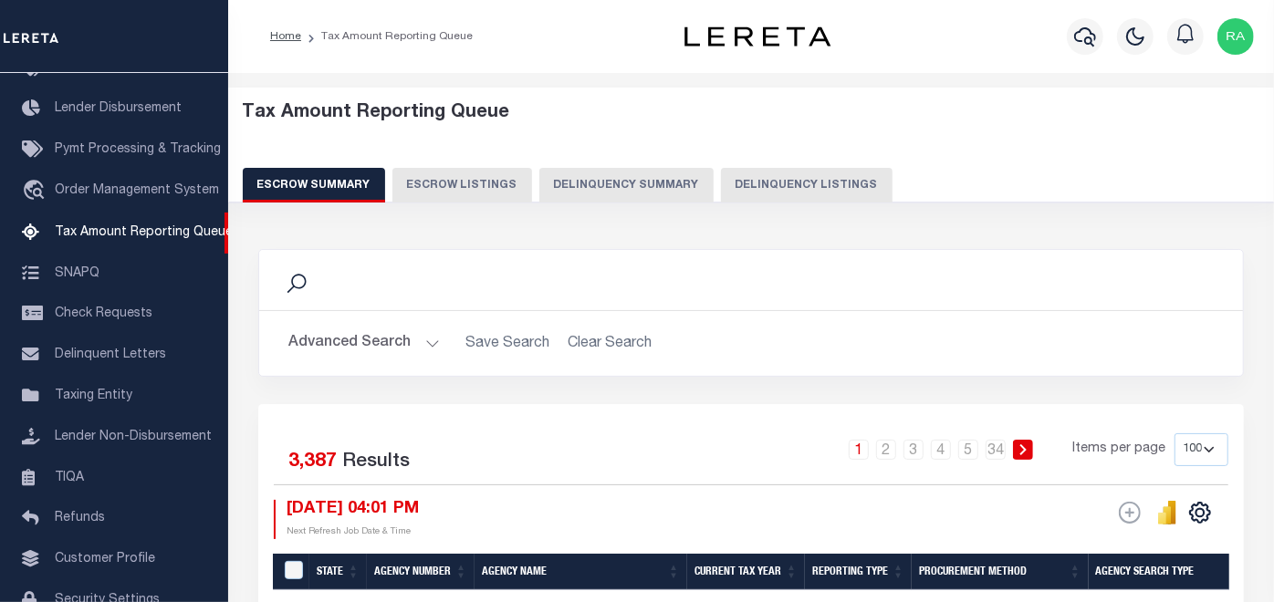
click at [744, 175] on button "Delinquency Listings" at bounding box center [807, 185] width 172 height 35
select select
select select "100"
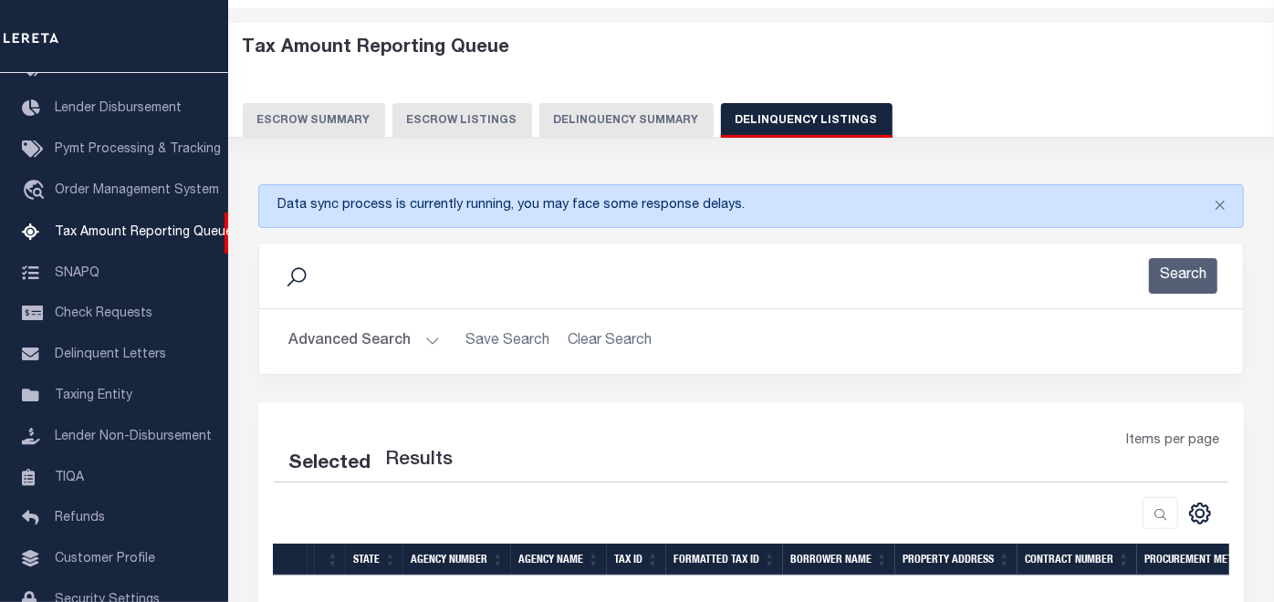
scroll to position [101, 0]
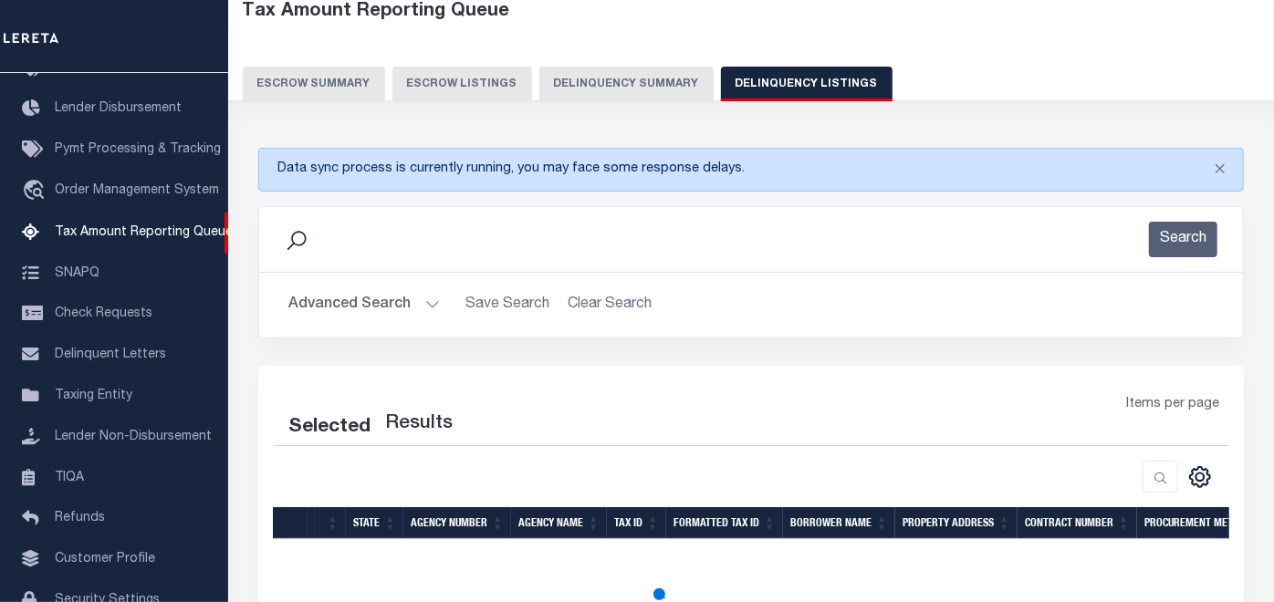
select select "100"
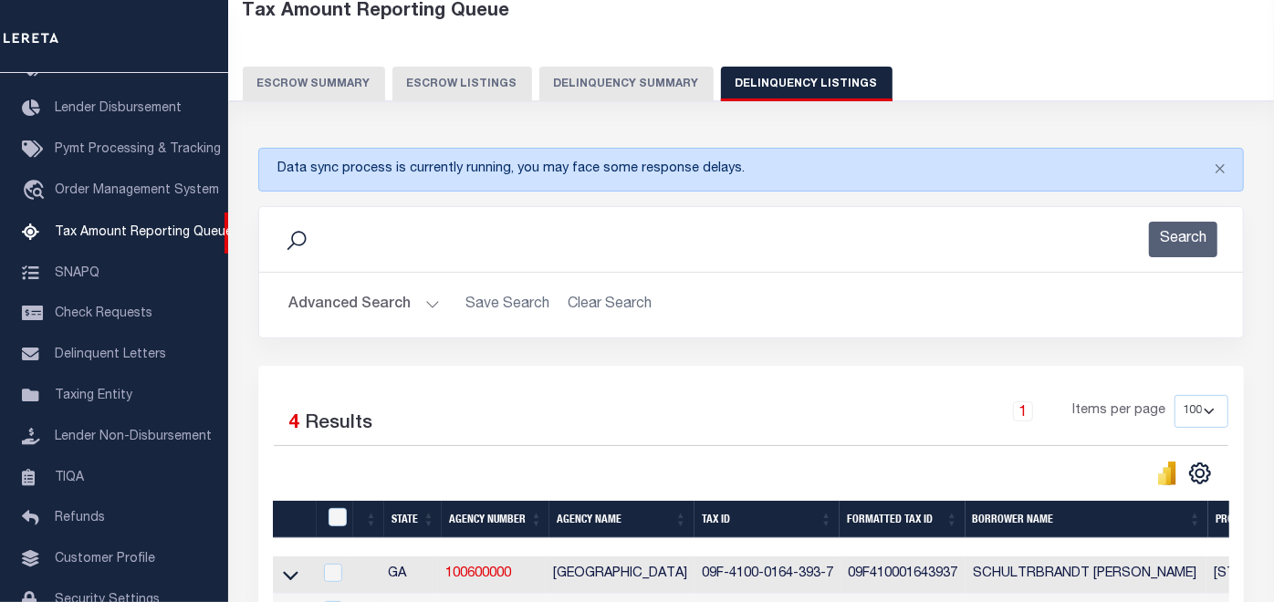
click at [355, 308] on button "Advanced Search" at bounding box center [363, 305] width 151 height 36
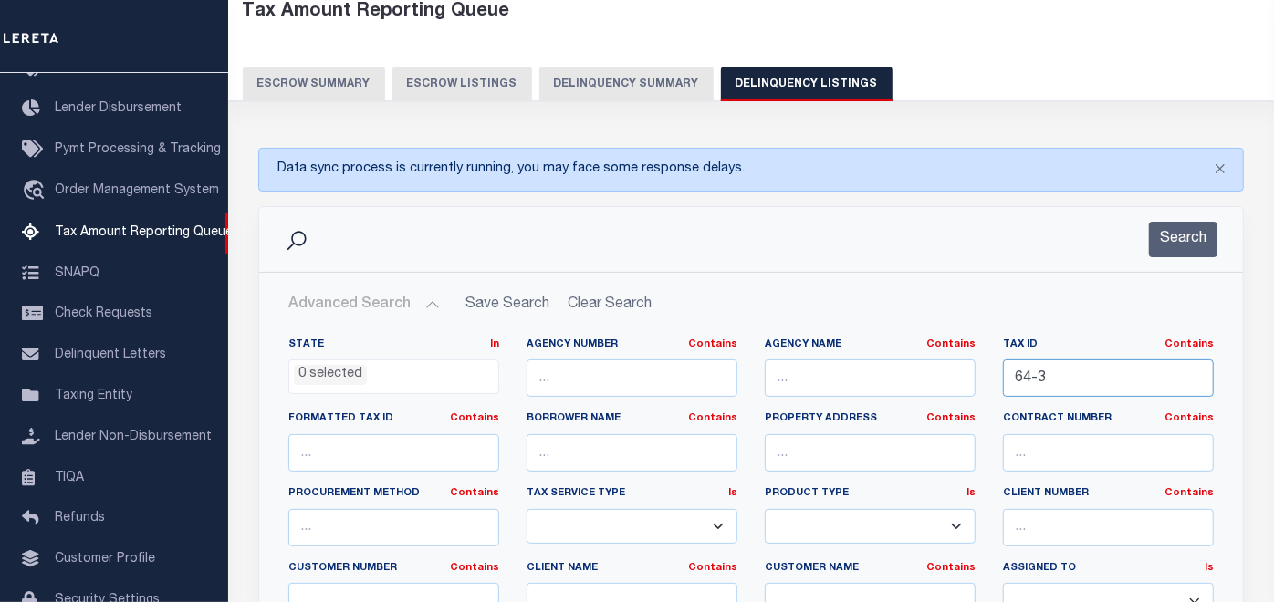
drag, startPoint x: 1057, startPoint y: 365, endPoint x: 976, endPoint y: 391, distance: 85.4
click at [976, 391] on div "State In In AK AL AR AZ CA CO CT DC DE FL GA GU HI IA ID IL IN KS [GEOGRAPHIC_D…" at bounding box center [751, 524] width 953 height 372
paste input "3003-0-54"
type input "3003-0-54"
click at [1187, 245] on button "Search" at bounding box center [1183, 240] width 68 height 36
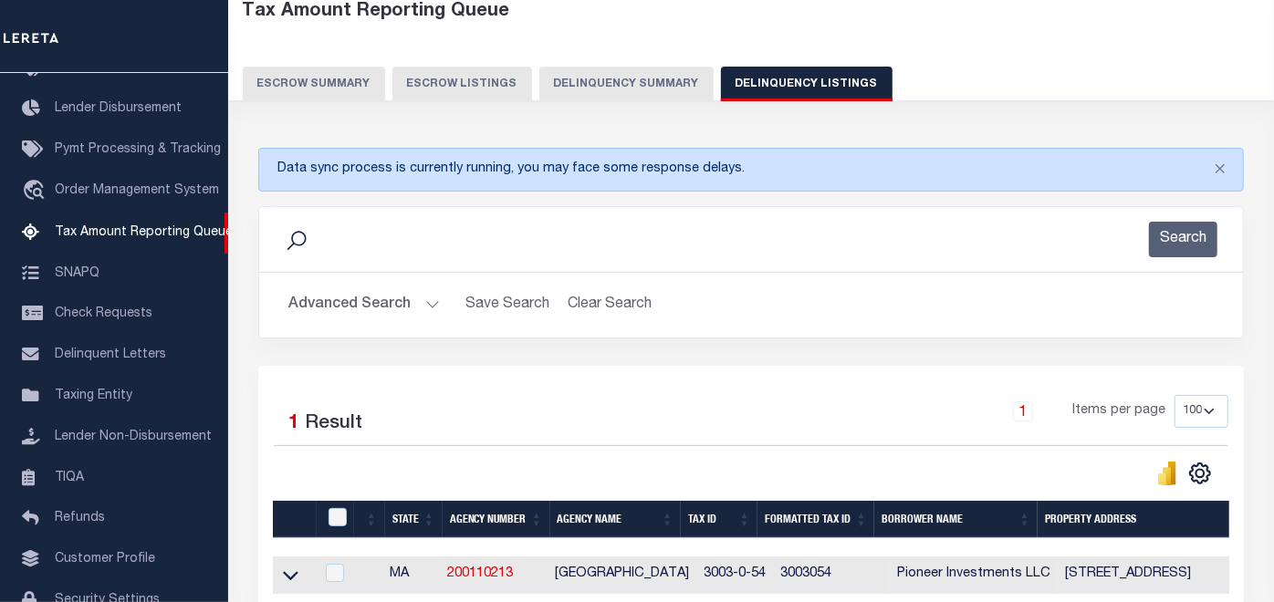
scroll to position [284, 0]
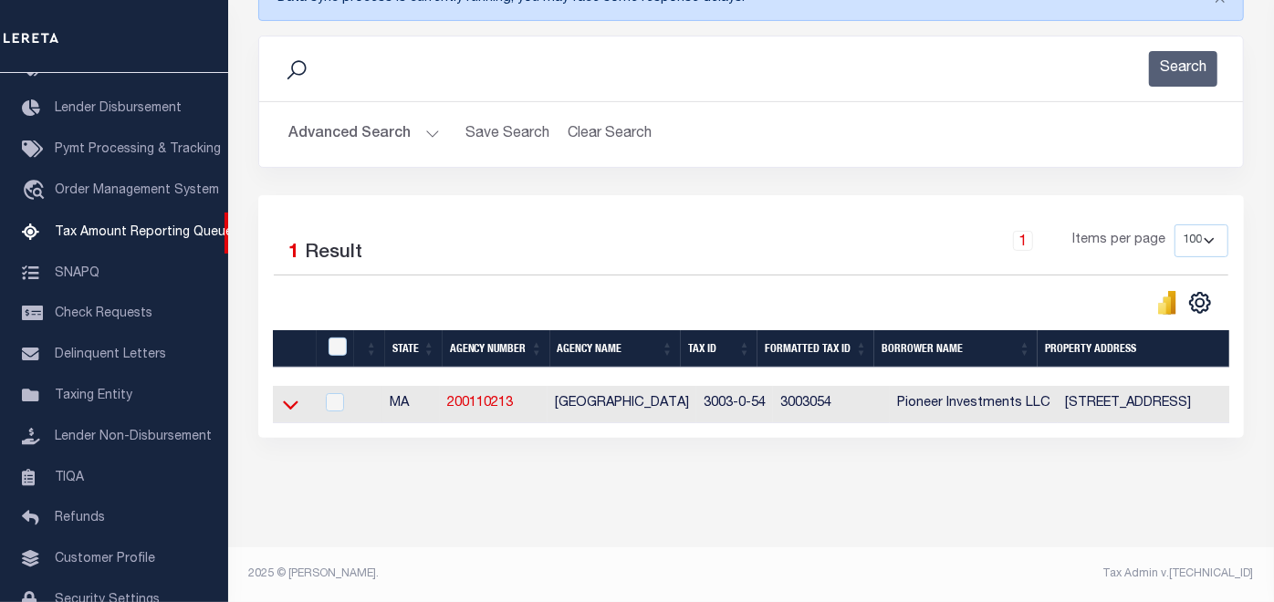
click at [289, 396] on icon at bounding box center [291, 404] width 16 height 19
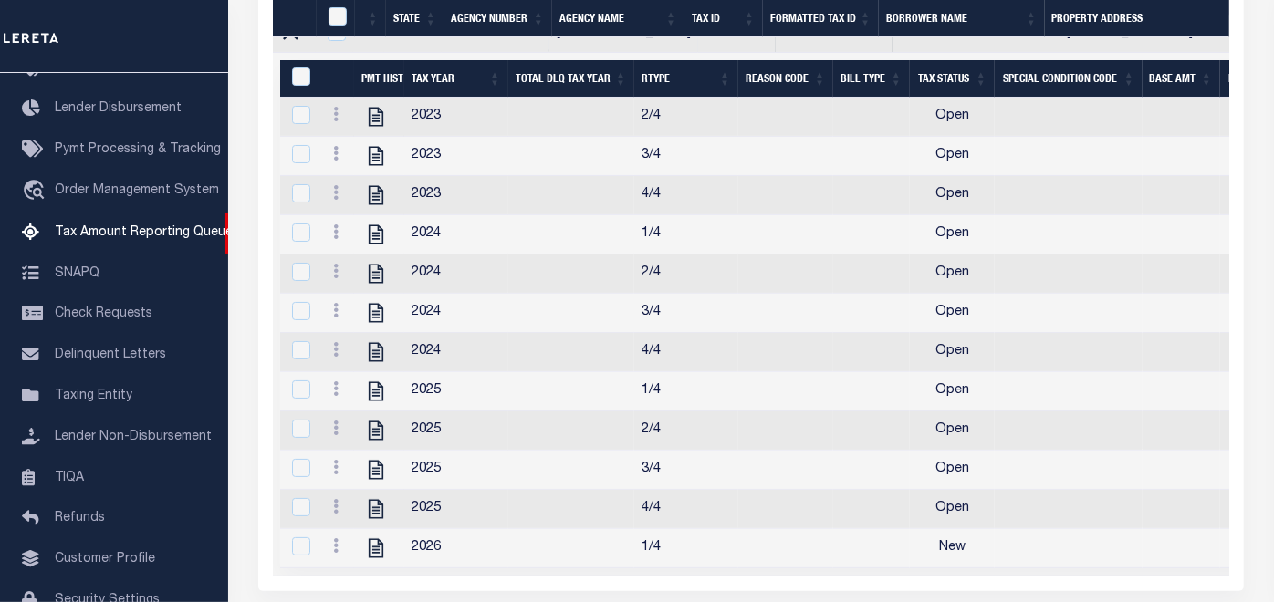
scroll to position [498, 0]
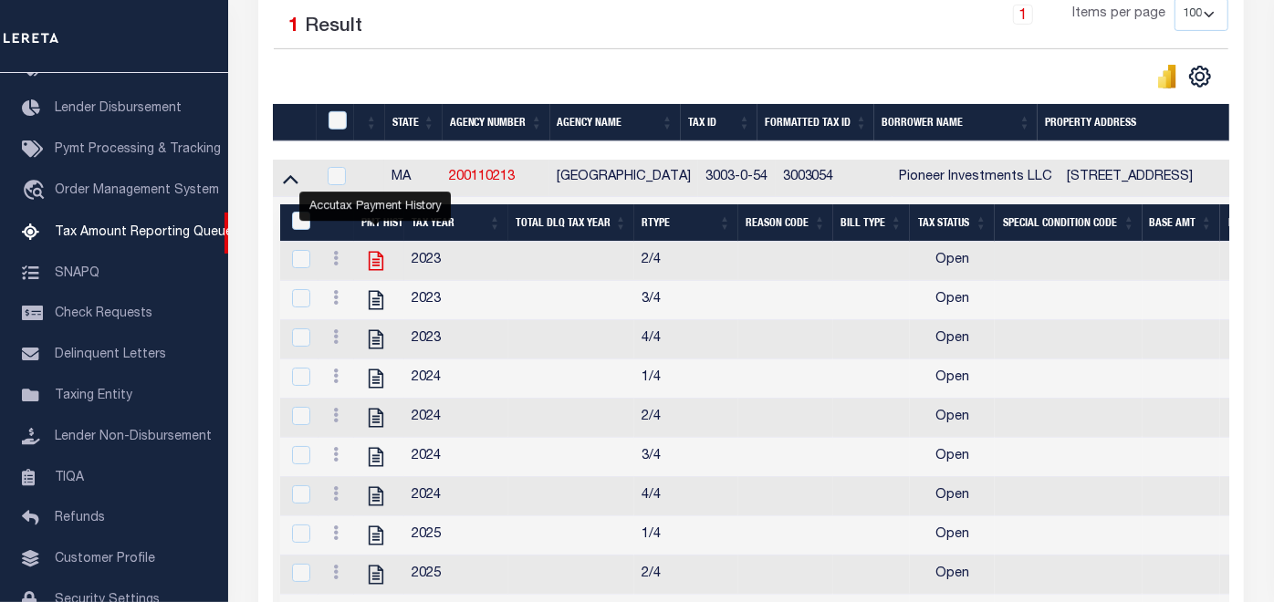
click at [375, 259] on icon "" at bounding box center [376, 261] width 24 height 24
checkbox input "true"
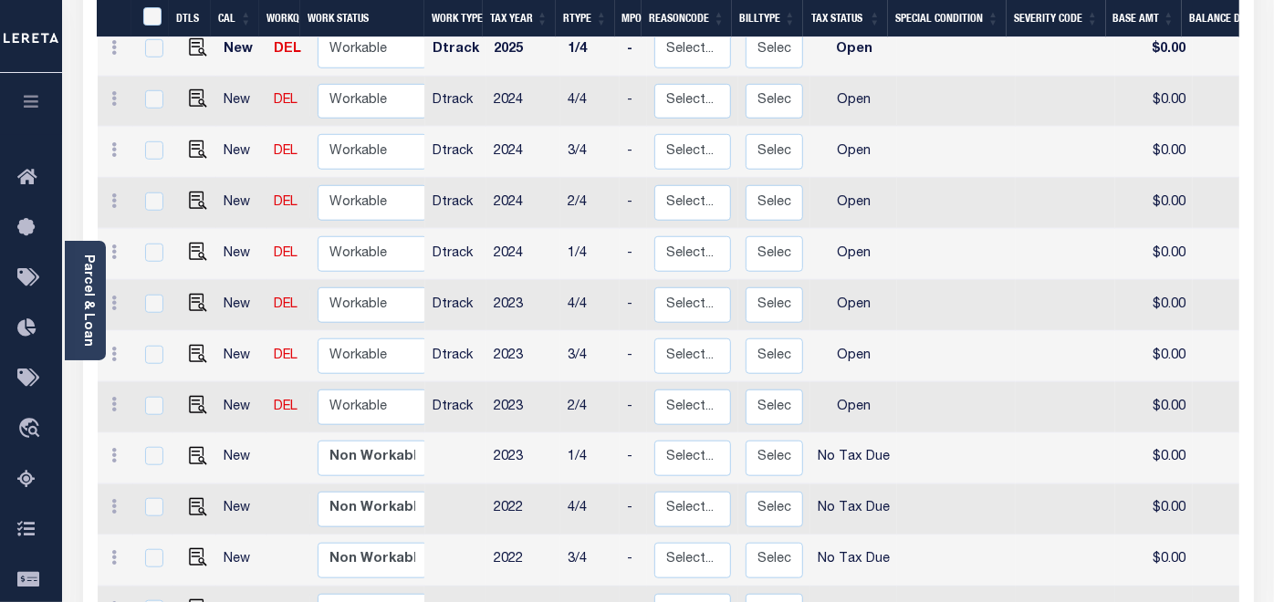
scroll to position [809, 0]
click at [193, 398] on img "" at bounding box center [198, 407] width 18 height 18
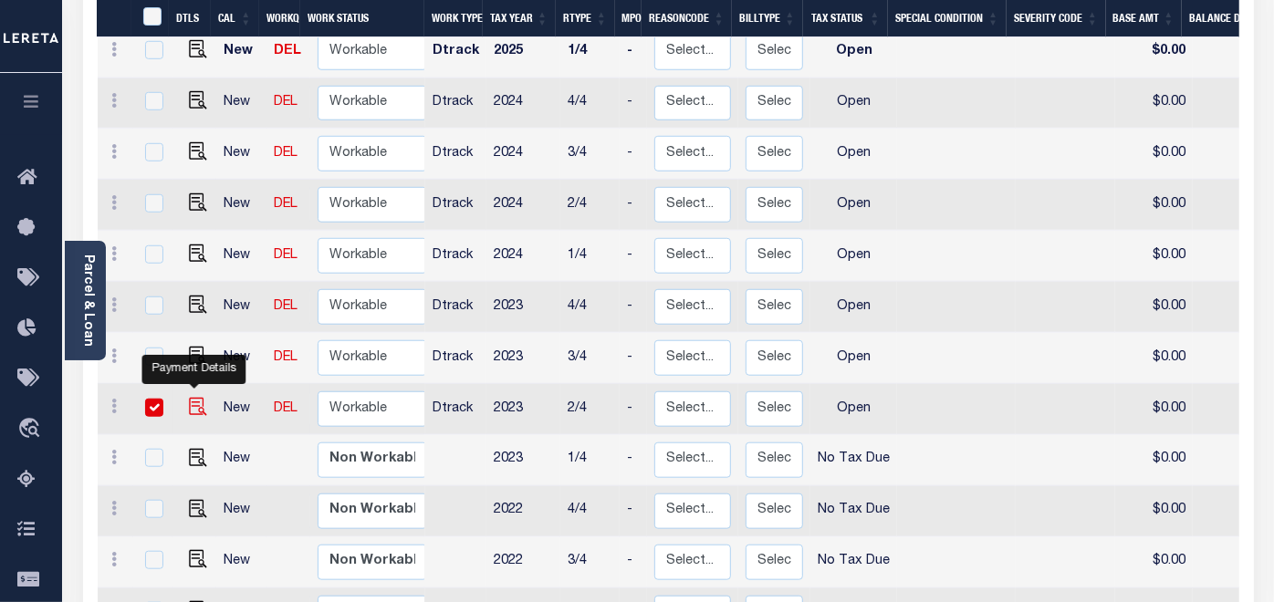
checkbox input "true"
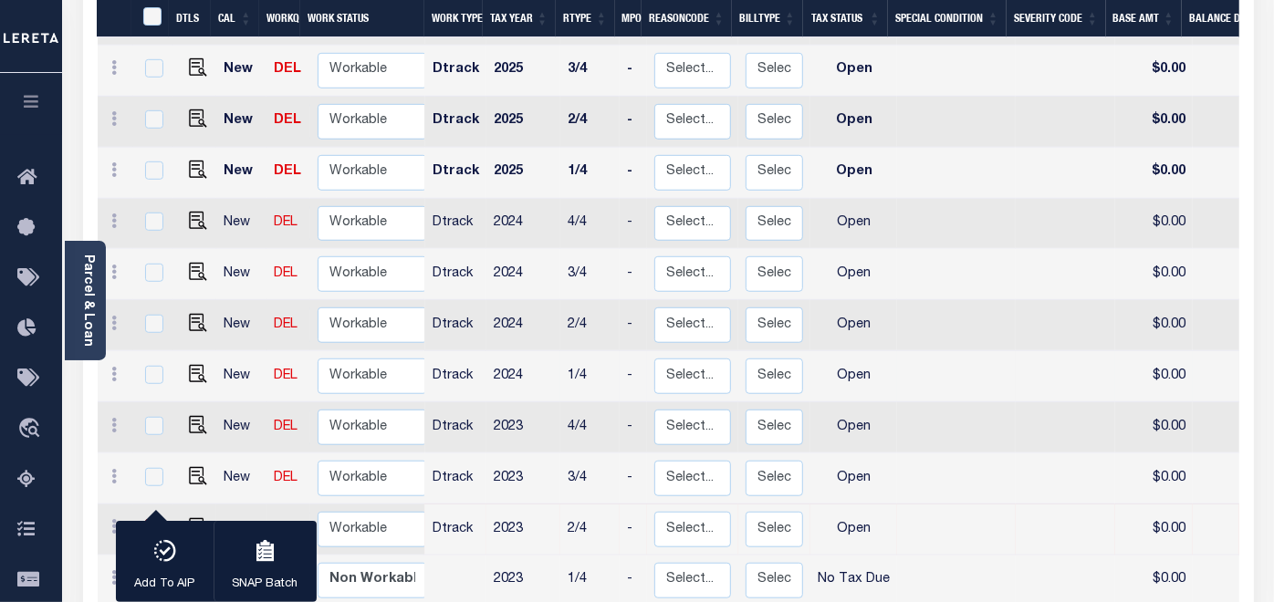
scroll to position [708, 0]
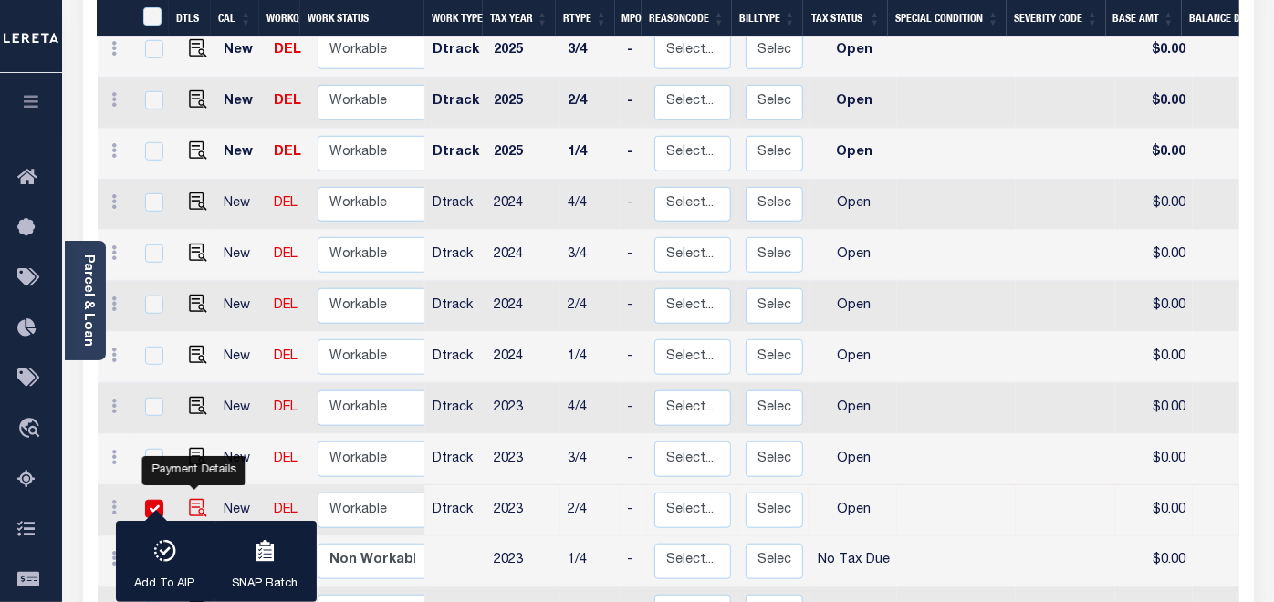
click at [193, 499] on img "" at bounding box center [198, 508] width 18 height 18
checkbox input "false"
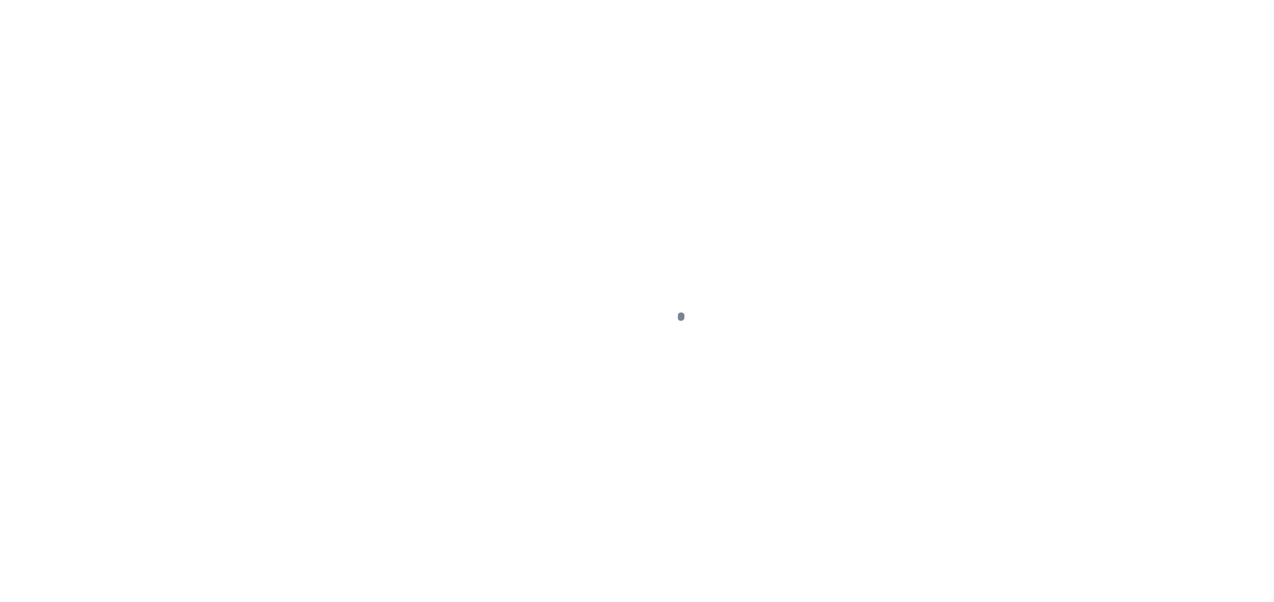
select select "OP2"
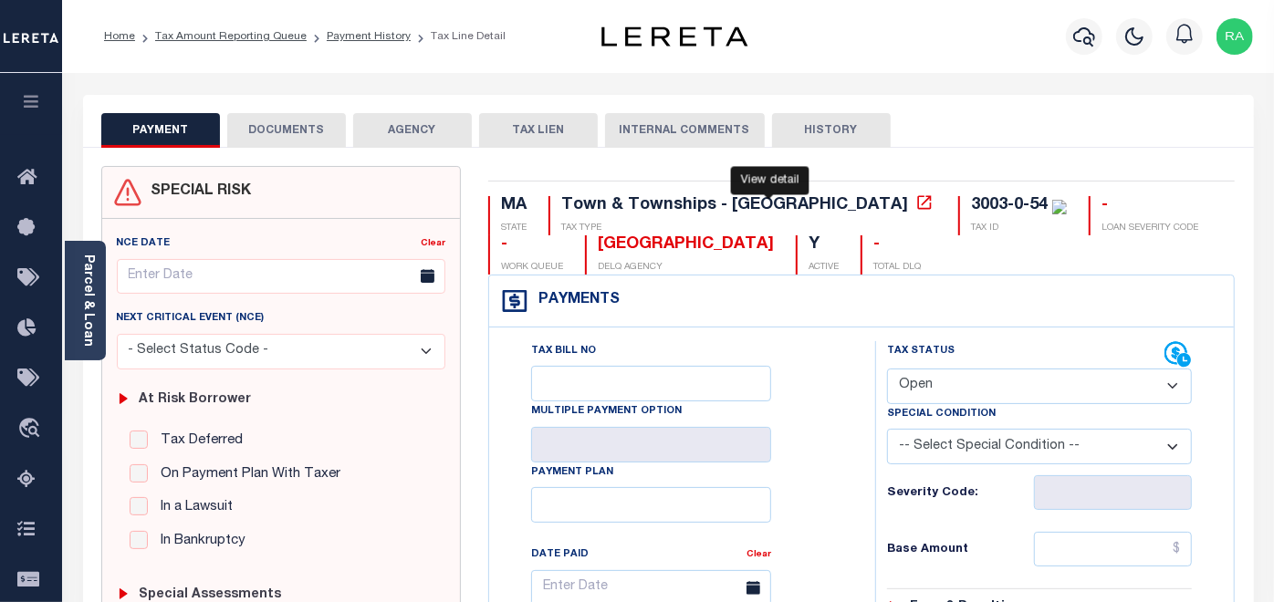
click at [915, 201] on icon at bounding box center [924, 202] width 18 height 18
click at [90, 278] on link "Parcel & Loan" at bounding box center [87, 301] width 13 height 92
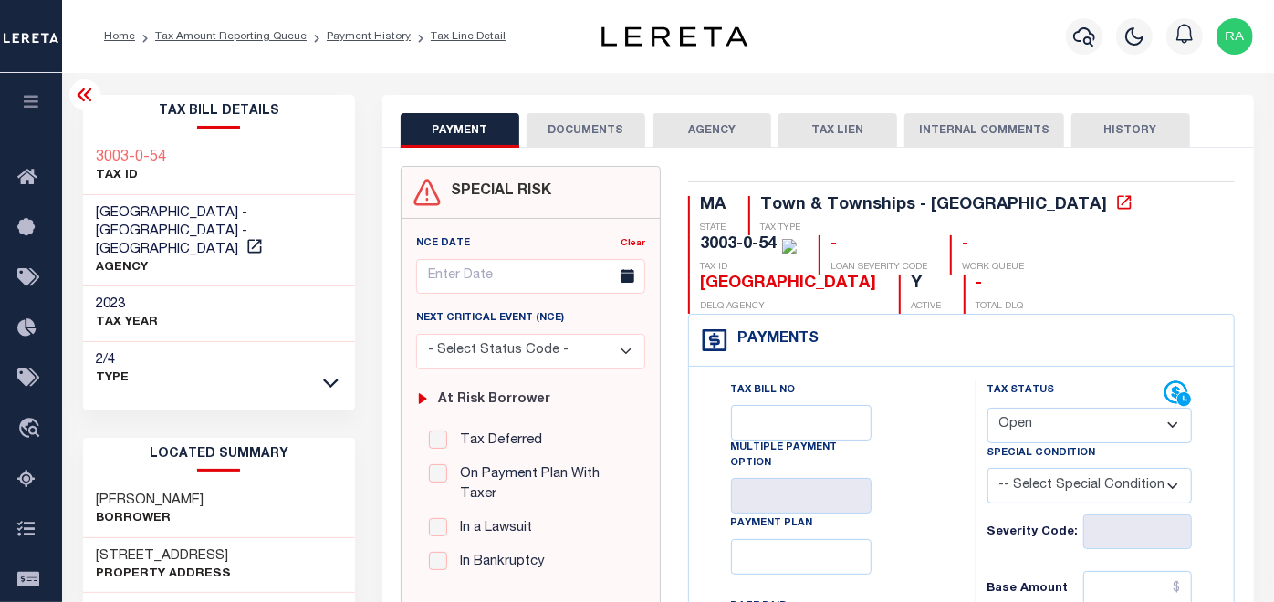
scroll to position [101, 0]
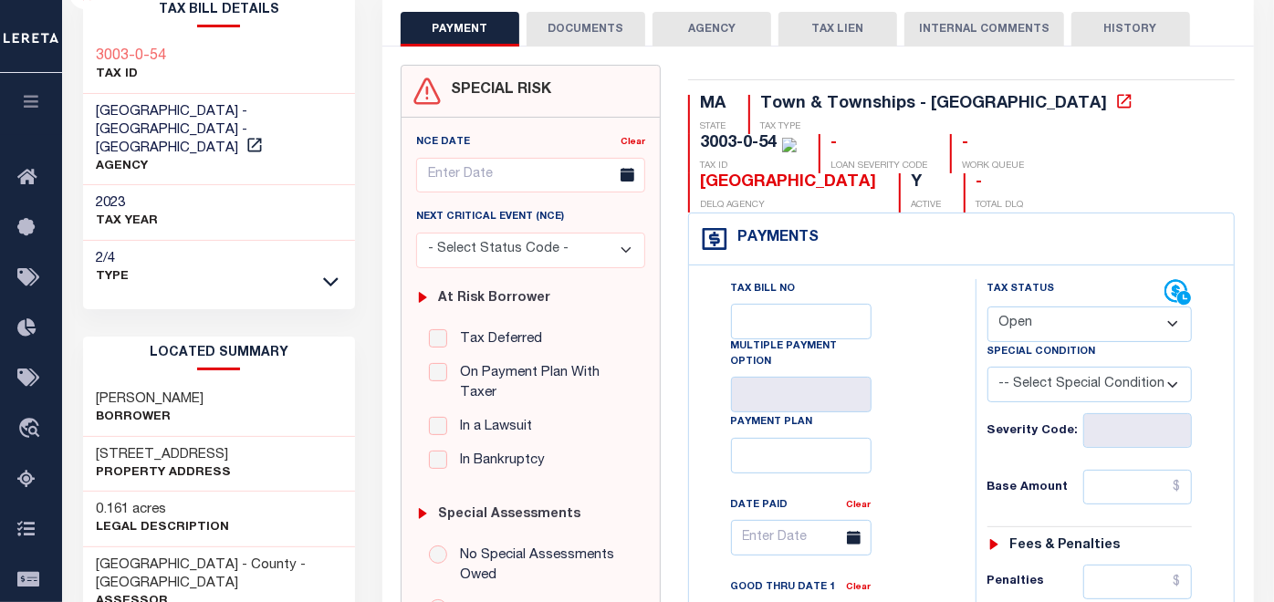
click at [1051, 297] on div "Tax Status Status" at bounding box center [1076, 292] width 178 height 27
click at [1045, 327] on select "- Select Status Code - Open Due/Unpaid Paid Incomplete No Tax Due Internal Refu…" at bounding box center [1089, 325] width 205 height 36
select select "PYD"
click at [987, 307] on select "- Select Status Code - Open Due/Unpaid Paid Incomplete No Tax Due Internal Refu…" at bounding box center [1089, 325] width 205 height 36
type input "09/10/2025"
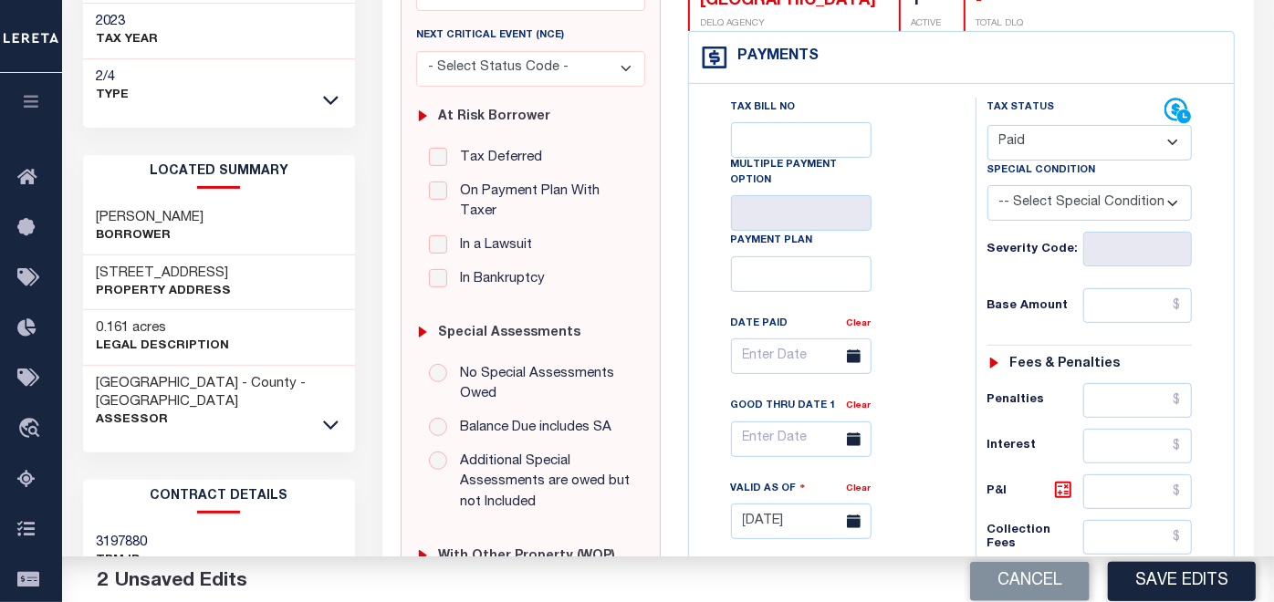
scroll to position [304, 0]
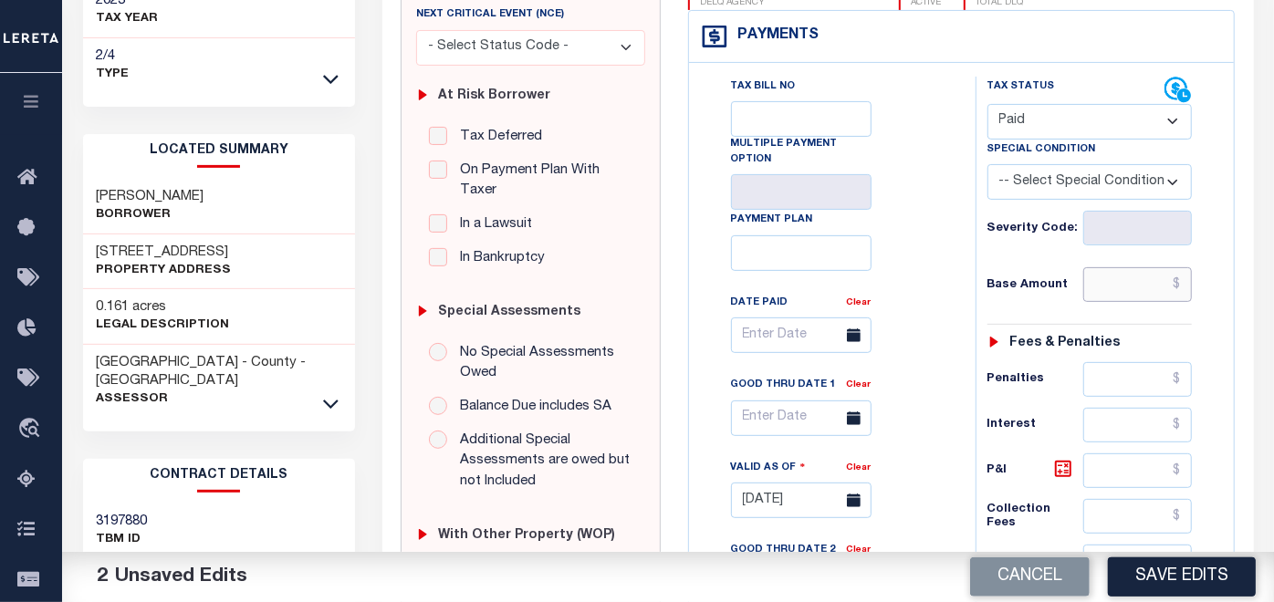
click at [1121, 289] on input "text" at bounding box center [1137, 284] width 109 height 35
type input "$0.00"
type textarea "09/10/2025- As Per email respoonse Cheri Cox, CMMC/CMMT Treasurer/Collector Tow…"
type input "$0.00"
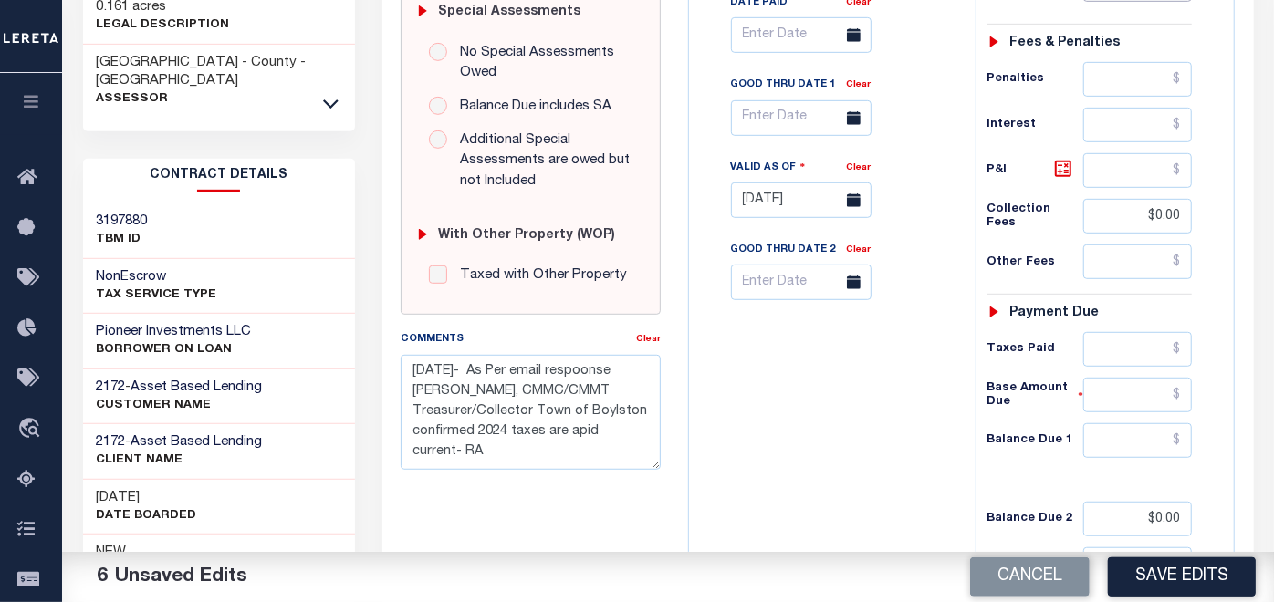
scroll to position [608, 0]
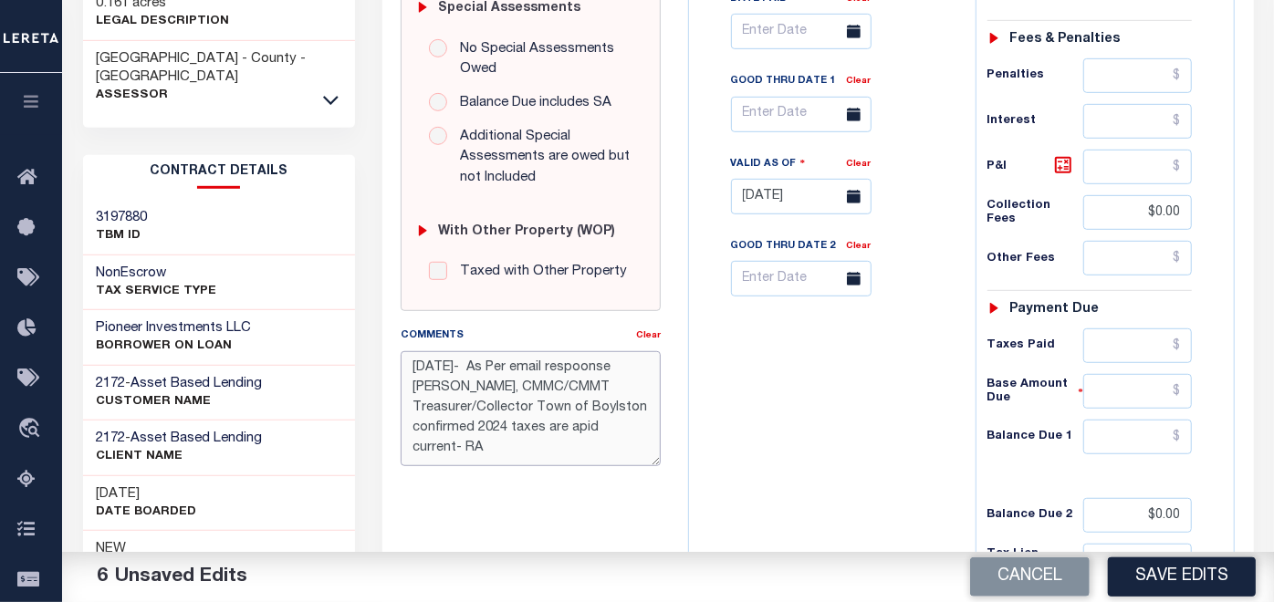
drag, startPoint x: 456, startPoint y: 443, endPoint x: 412, endPoint y: 362, distance: 91.9
click at [412, 362] on textarea "09/10/2025- As Per email respoonse Cheri Cox, CMMC/CMMT Treasurer/Collector Tow…" at bounding box center [531, 408] width 260 height 115
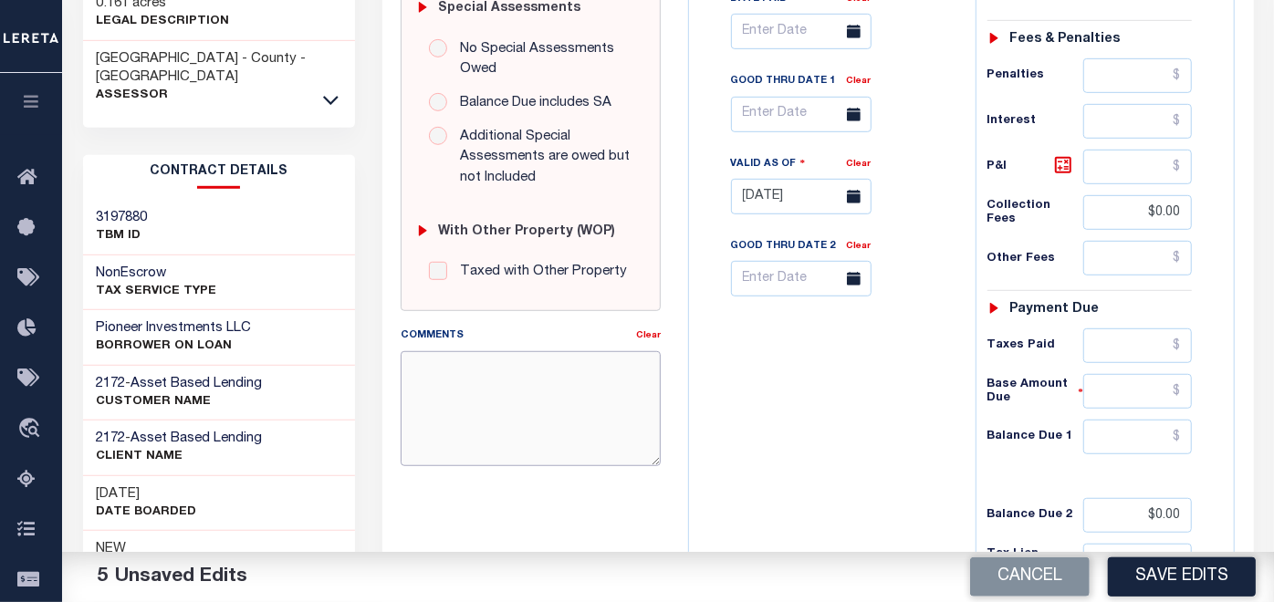
click at [505, 366] on textarea "Comments" at bounding box center [531, 408] width 260 height 115
paste textarea "09/10/2025- As per website verified tax year 2026/ Q1 taxes are delinquent, hen…"
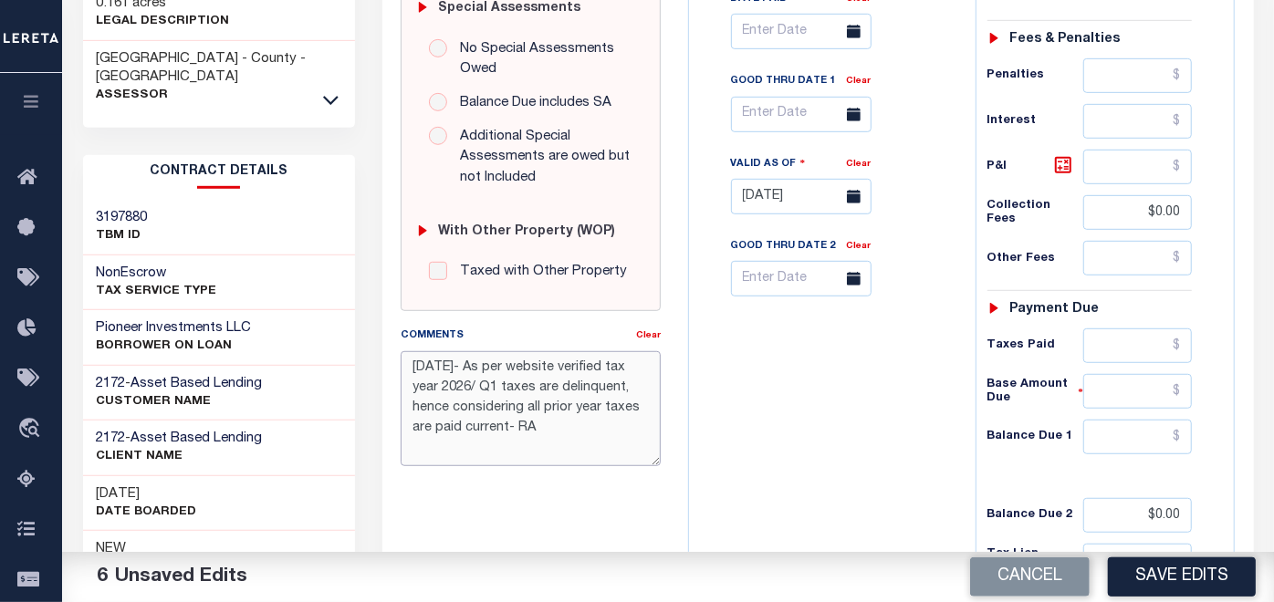
type textarea "09/10/2025- As per website verified tax year 2026/ Q1 taxes are delinquent, hen…"
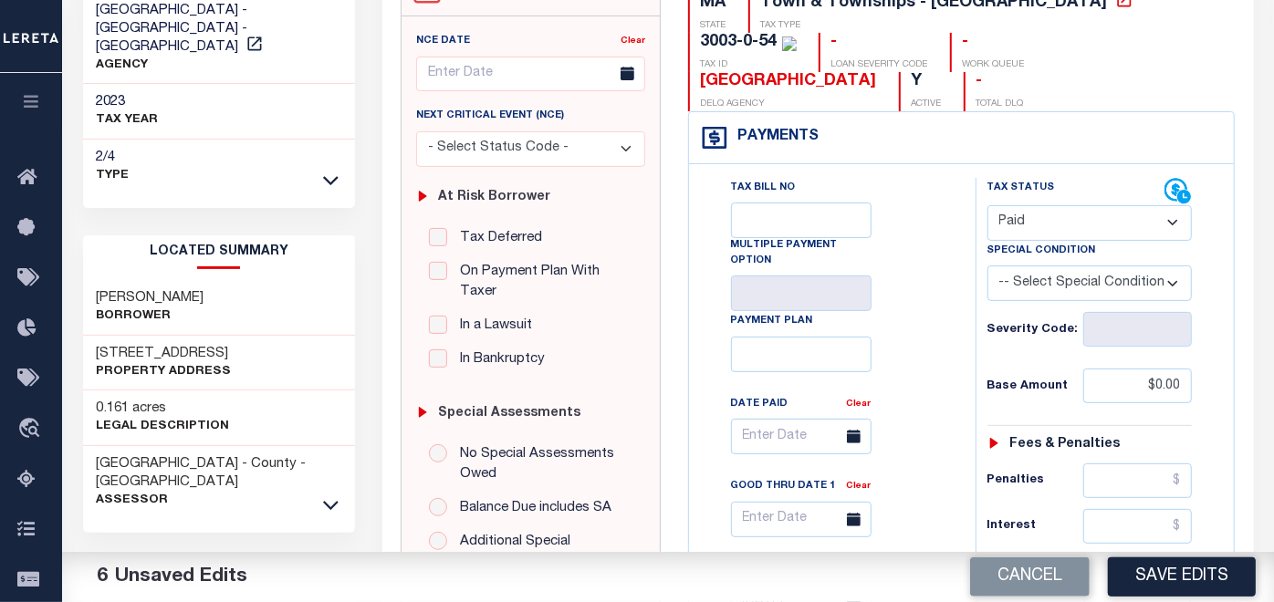
scroll to position [405, 0]
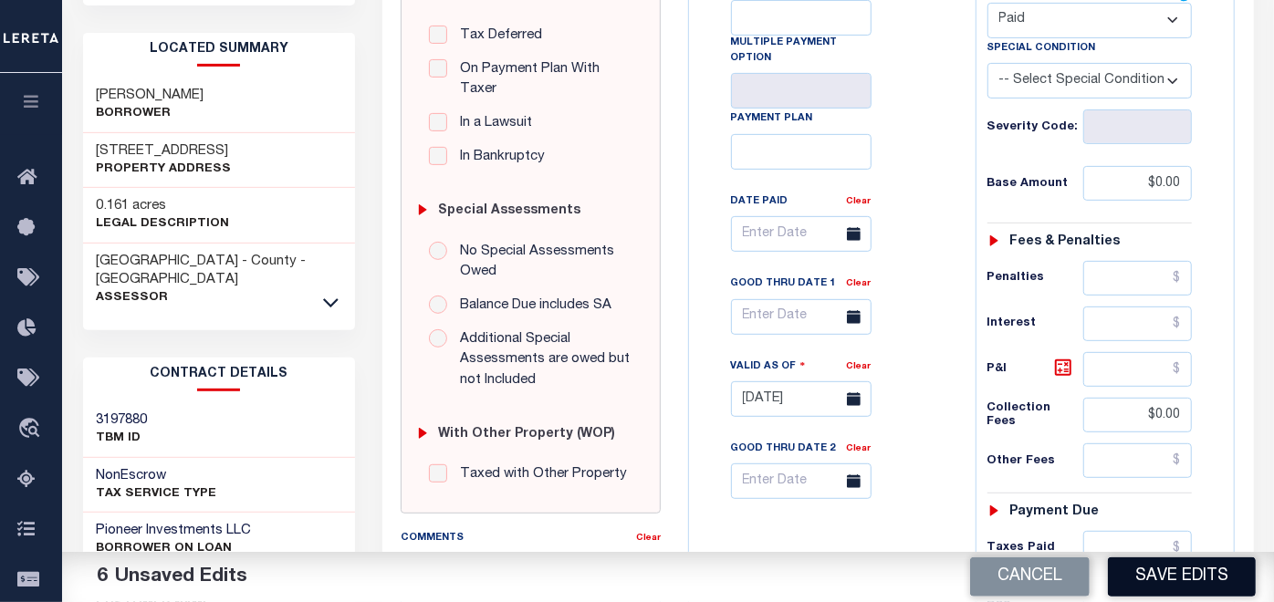
click at [1173, 573] on button "Save Edits" at bounding box center [1182, 577] width 148 height 39
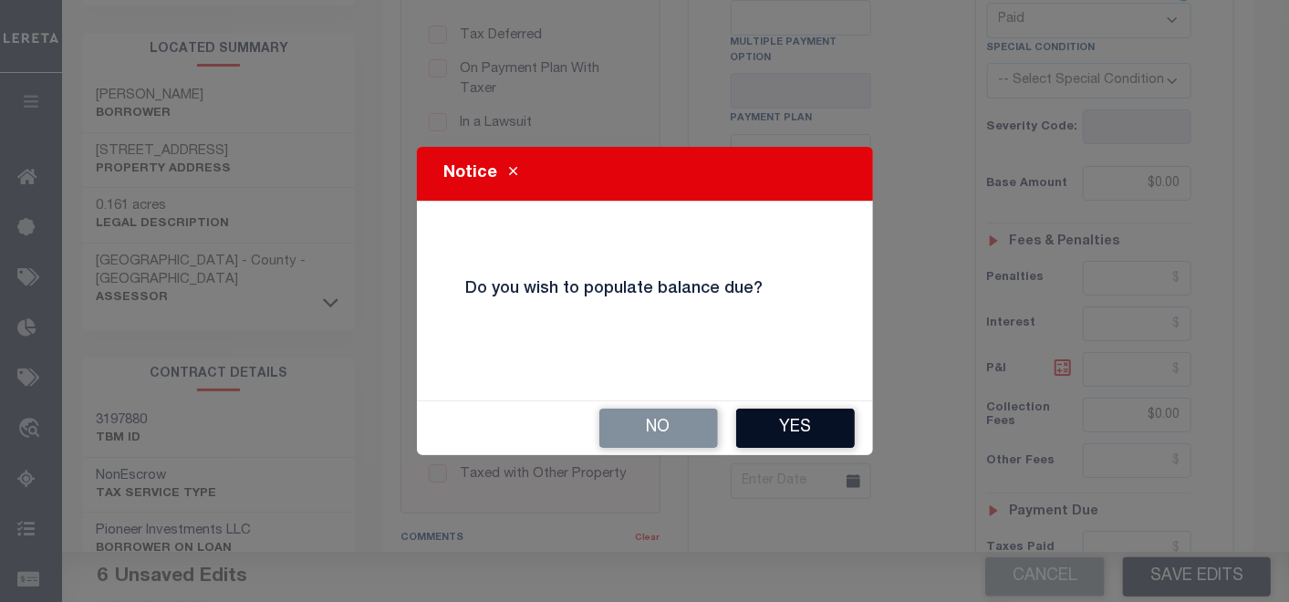
click at [801, 427] on button "Yes" at bounding box center [795, 428] width 119 height 39
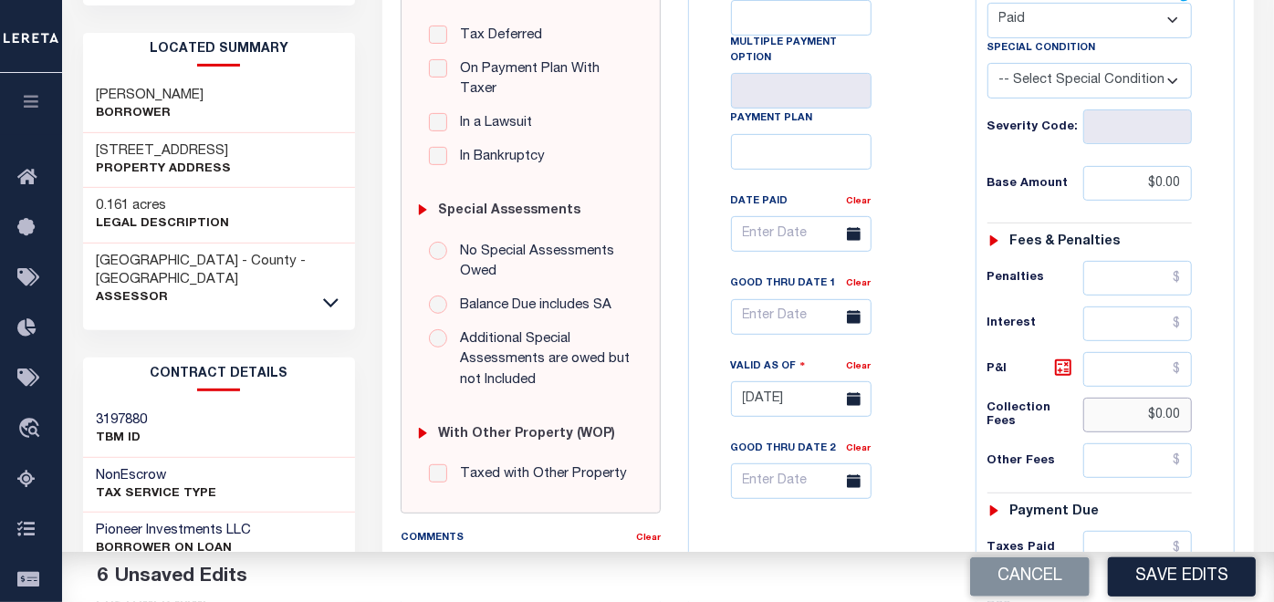
drag, startPoint x: 1185, startPoint y: 414, endPoint x: 1132, endPoint y: 413, distance: 52.9
click at [1132, 413] on input "$0.00" at bounding box center [1137, 415] width 109 height 35
click at [1154, 187] on input "$0.00" at bounding box center [1137, 183] width 109 height 35
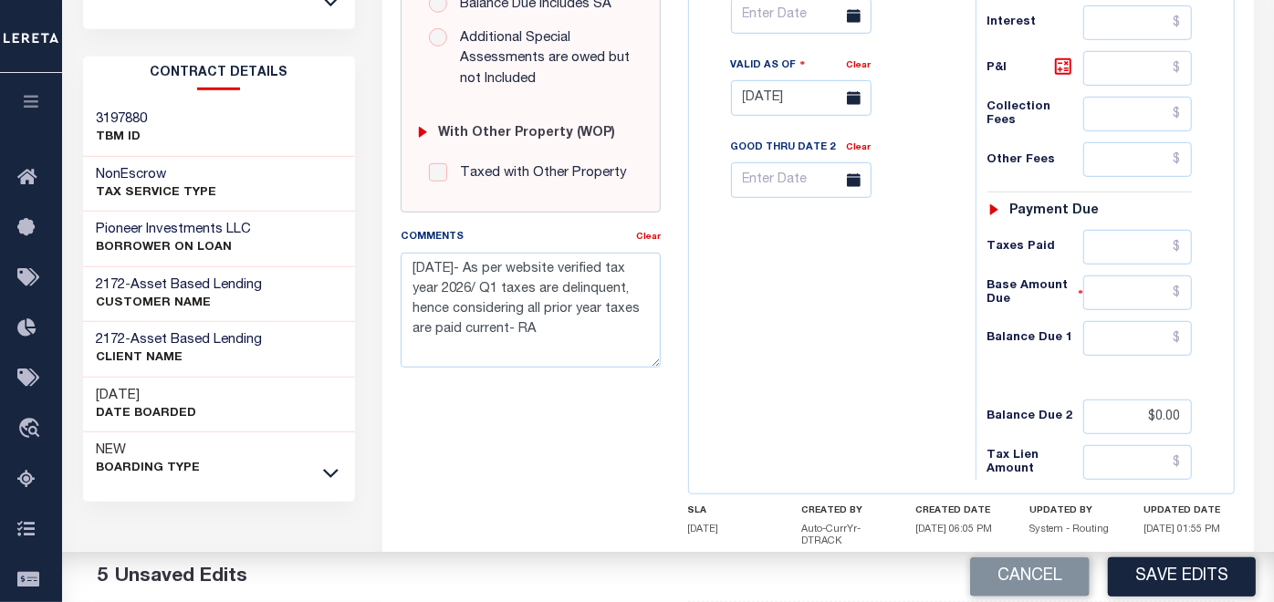
scroll to position [709, 0]
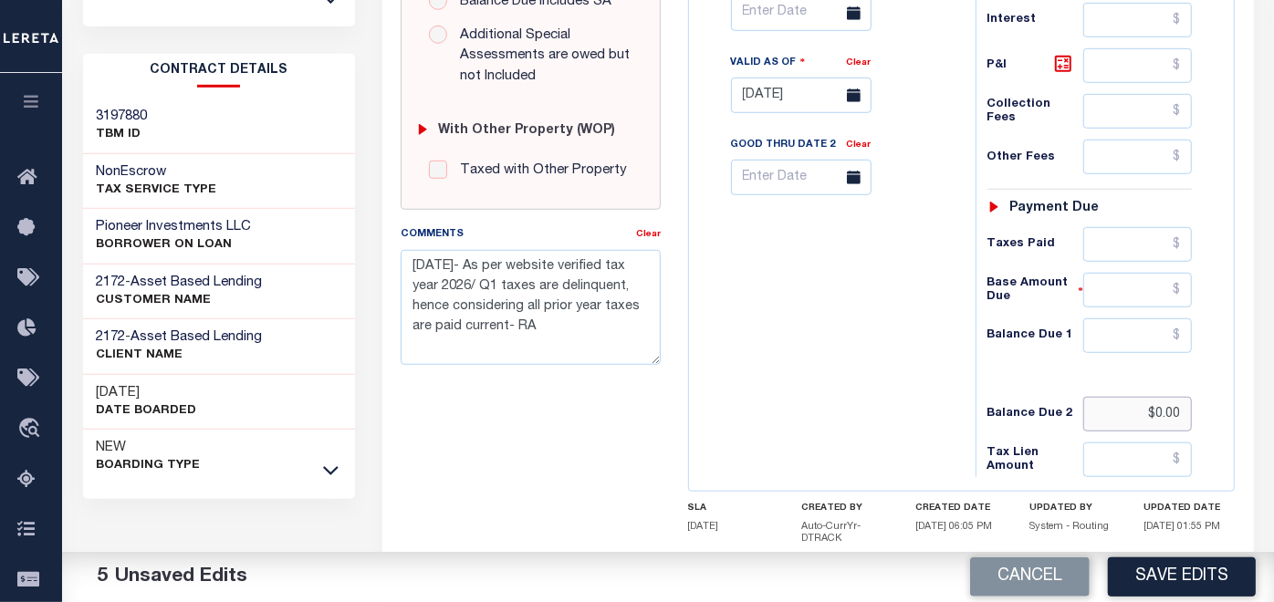
drag, startPoint x: 1184, startPoint y: 411, endPoint x: 1115, endPoint y: 413, distance: 68.5
click at [1125, 412] on input "$0.00" at bounding box center [1137, 414] width 109 height 35
click at [1108, 330] on input "text" at bounding box center [1137, 335] width 109 height 35
type input "$0.00"
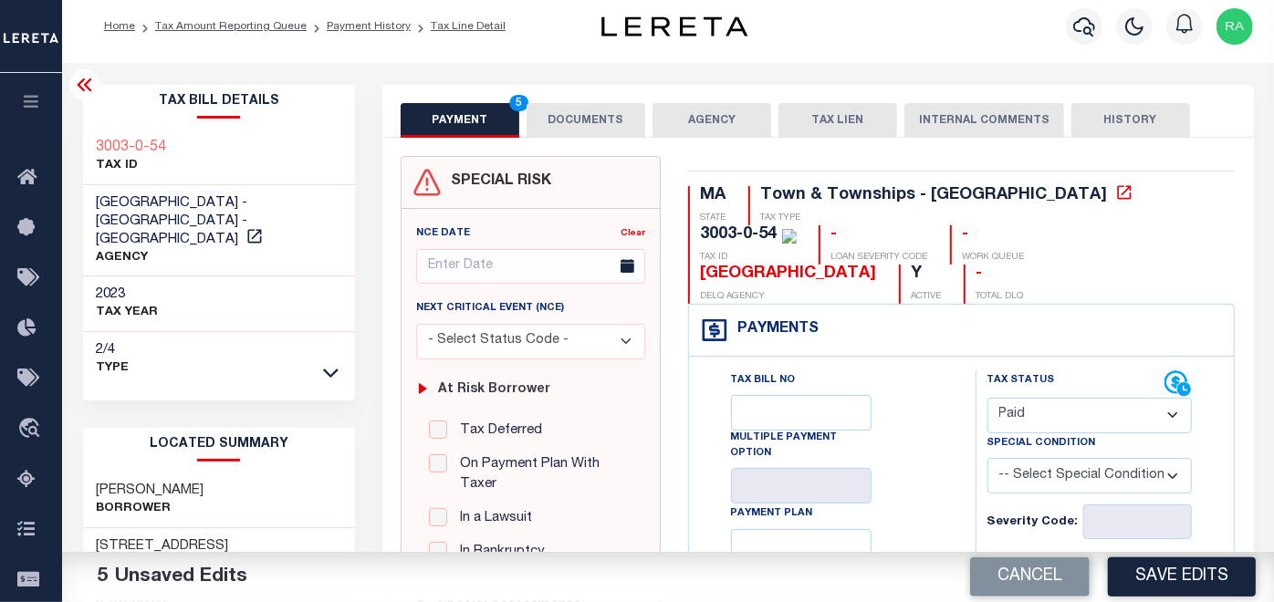
scroll to position [0, 0]
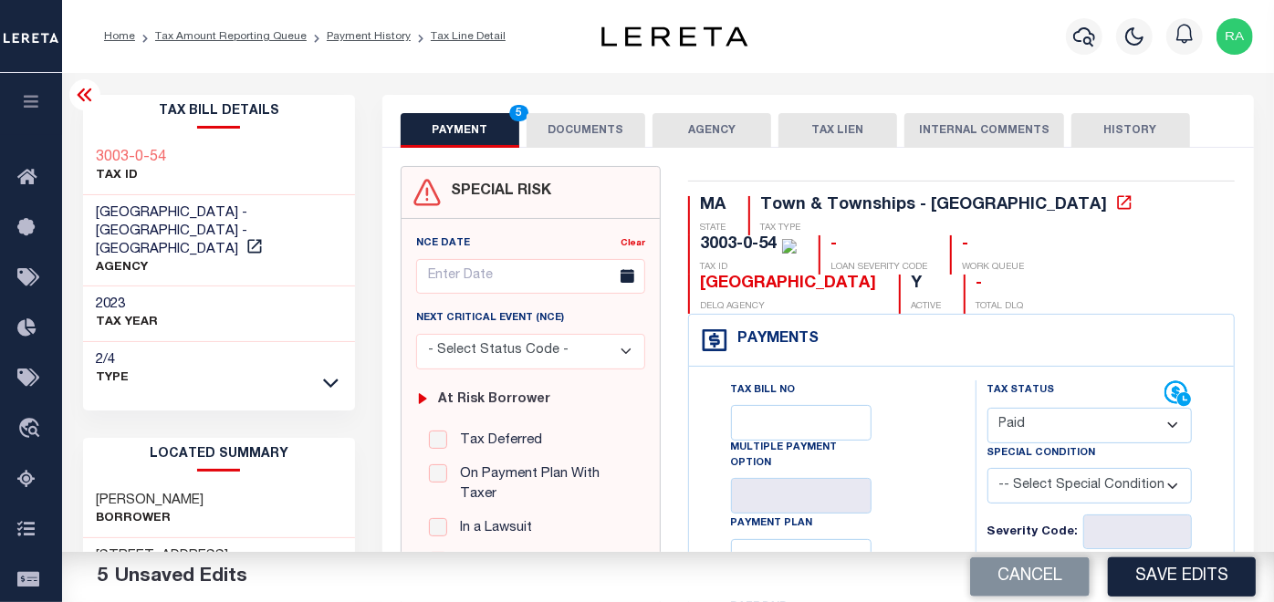
click at [1071, 413] on select "- Select Status Code - Open Due/Unpaid Paid Incomplete No Tax Due Internal Refu…" at bounding box center [1089, 426] width 205 height 36
click at [987, 408] on select "- Select Status Code - Open Due/Unpaid Paid Incomplete No Tax Due Internal Refu…" at bounding box center [1089, 426] width 205 height 36
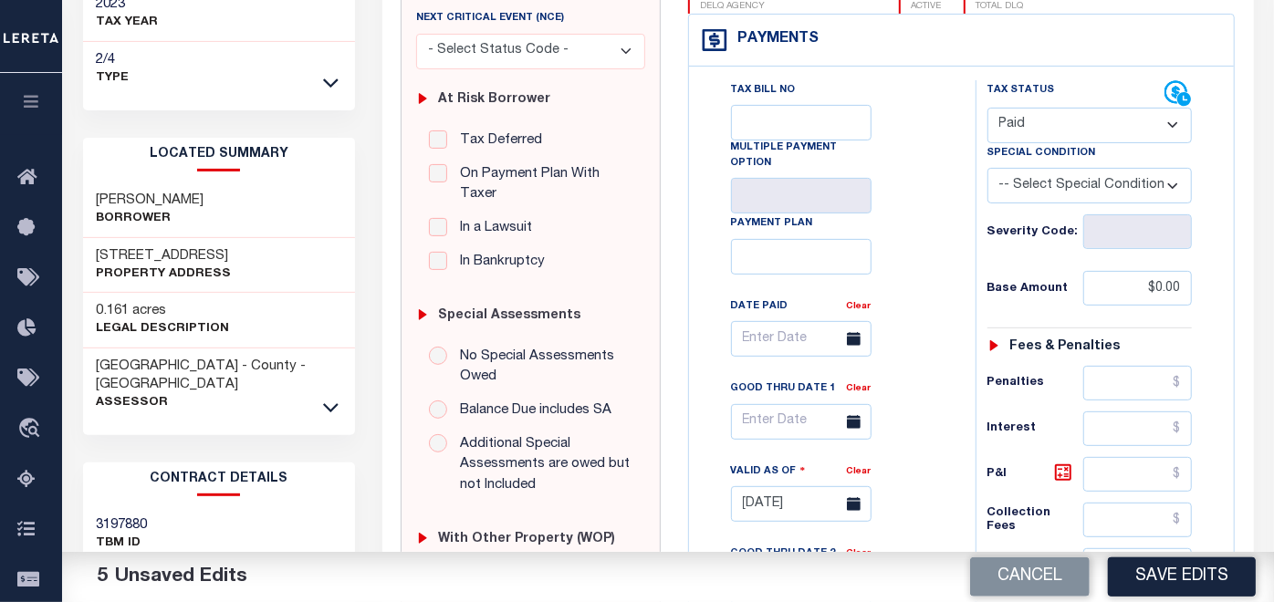
scroll to position [304, 0]
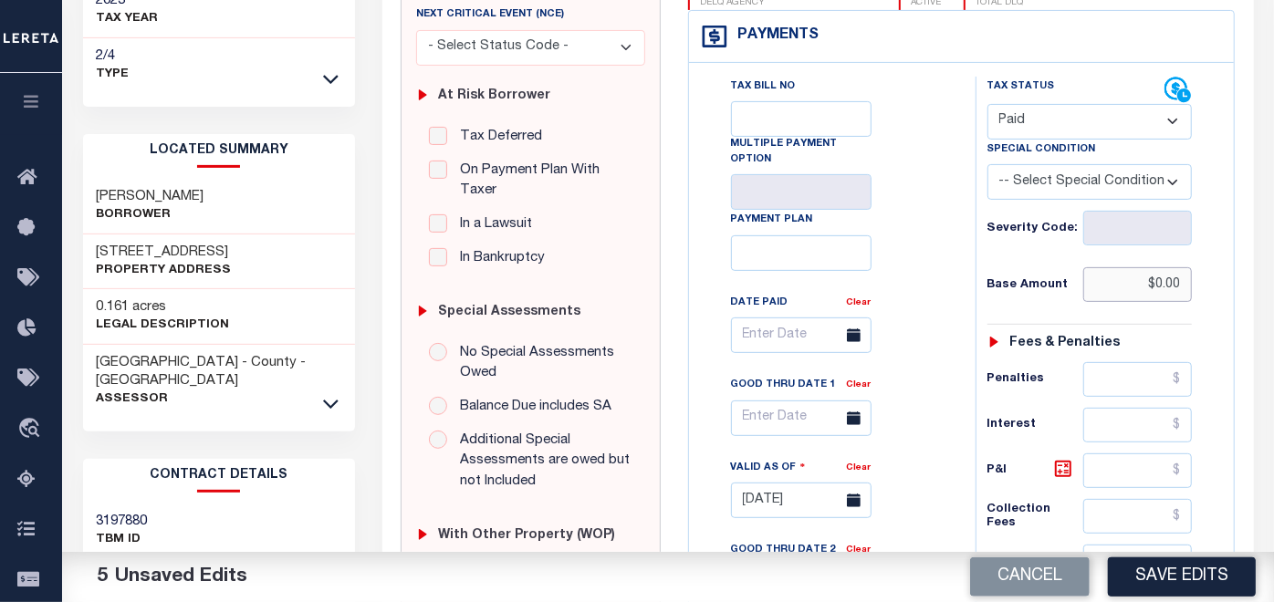
drag, startPoint x: 1176, startPoint y: 287, endPoint x: 1186, endPoint y: 287, distance: 10.0
click at [1185, 287] on input "$0.00" at bounding box center [1137, 284] width 109 height 35
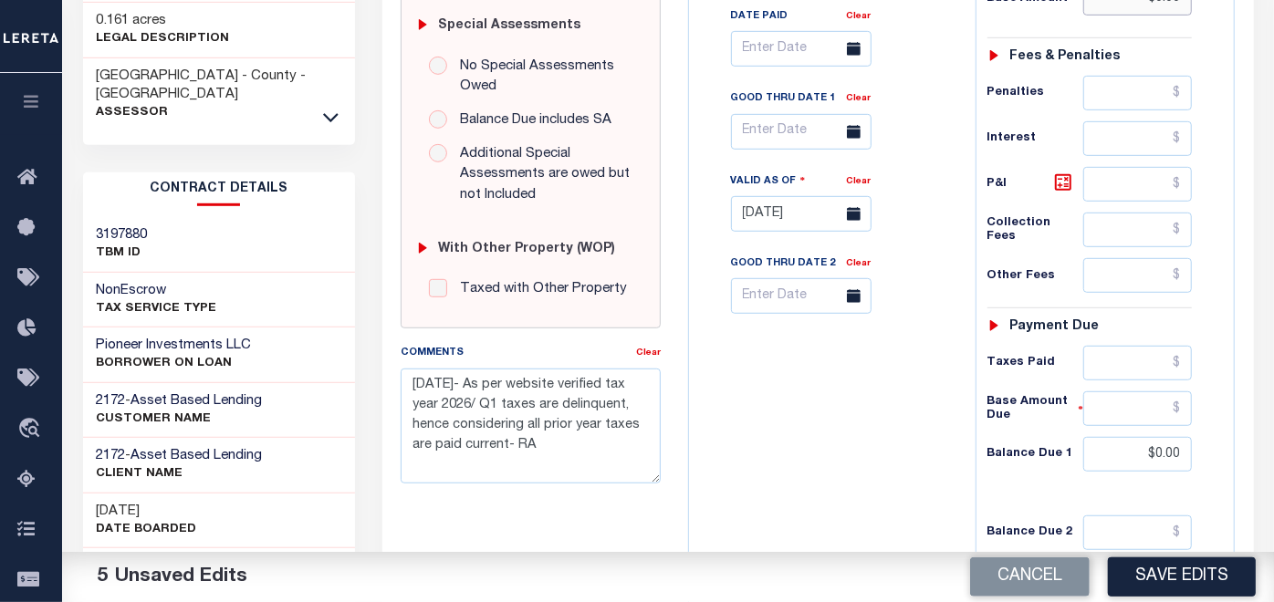
scroll to position [608, 0]
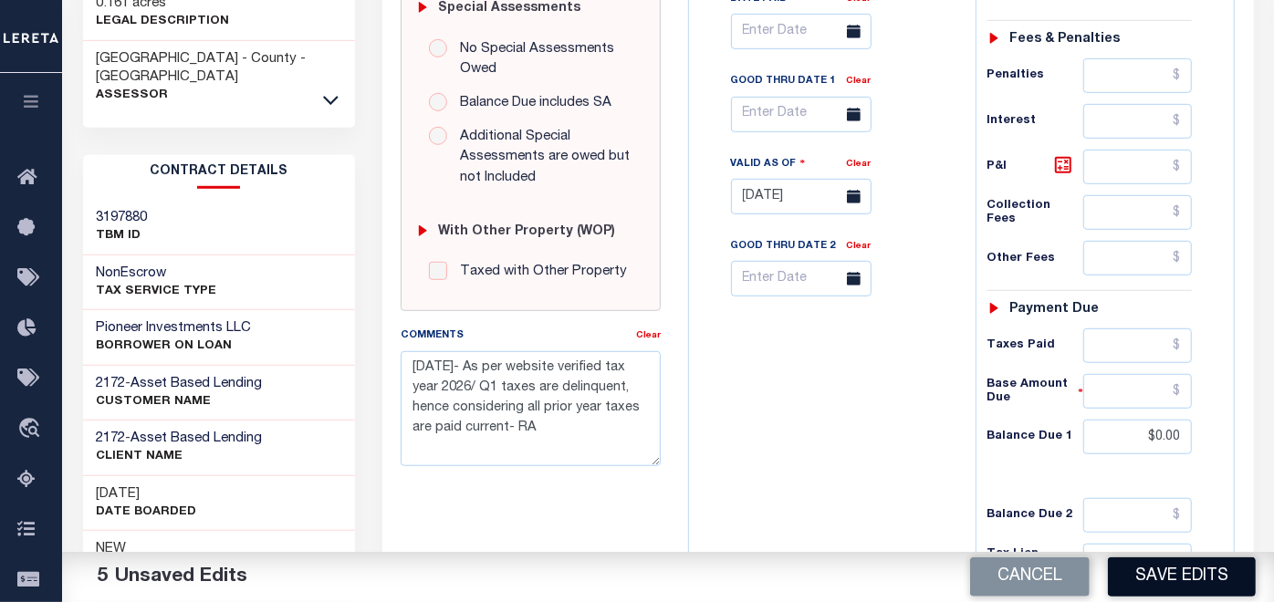
click at [1177, 574] on button "Save Edits" at bounding box center [1182, 577] width 148 height 39
checkbox input "false"
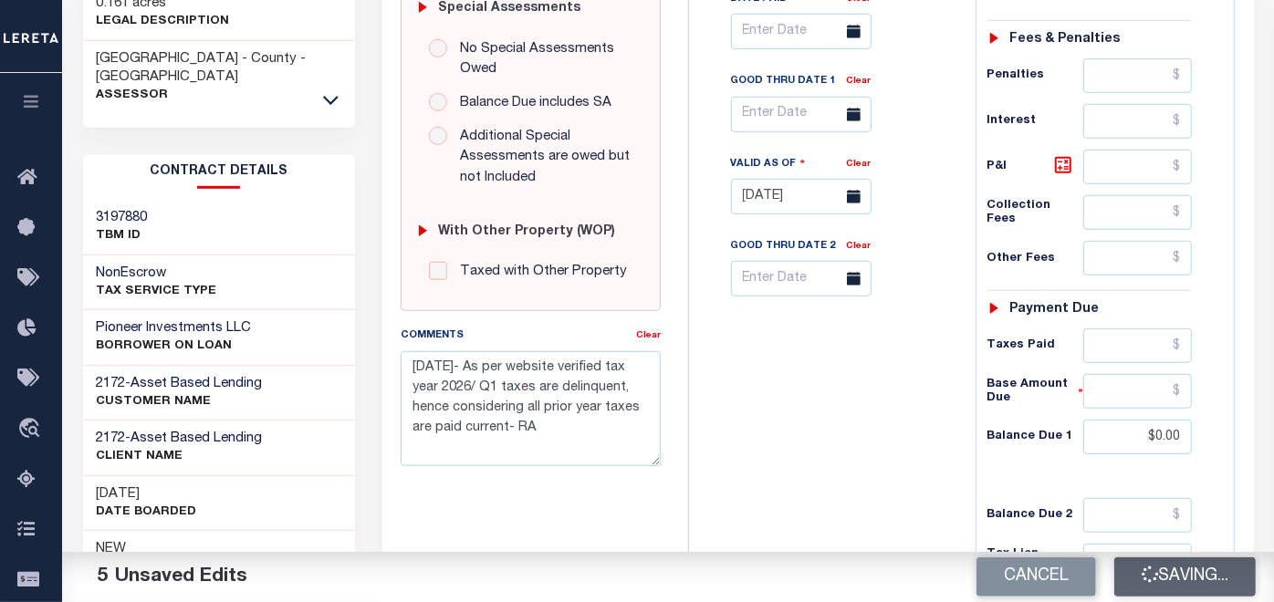
type input "$0"
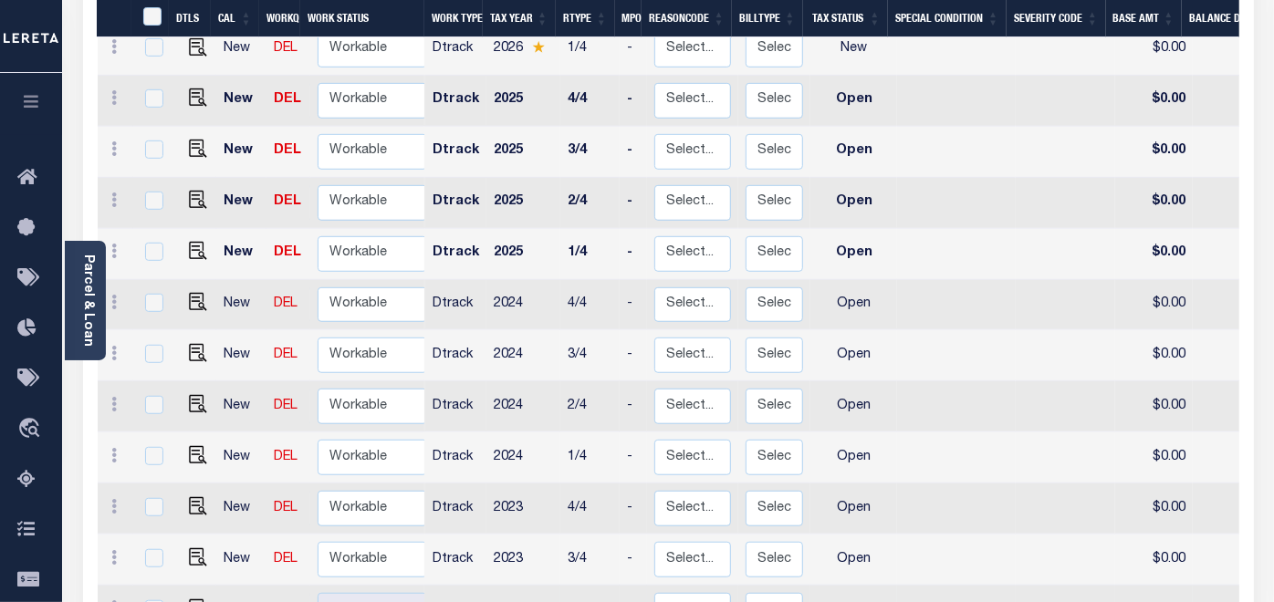
scroll to position [709, 0]
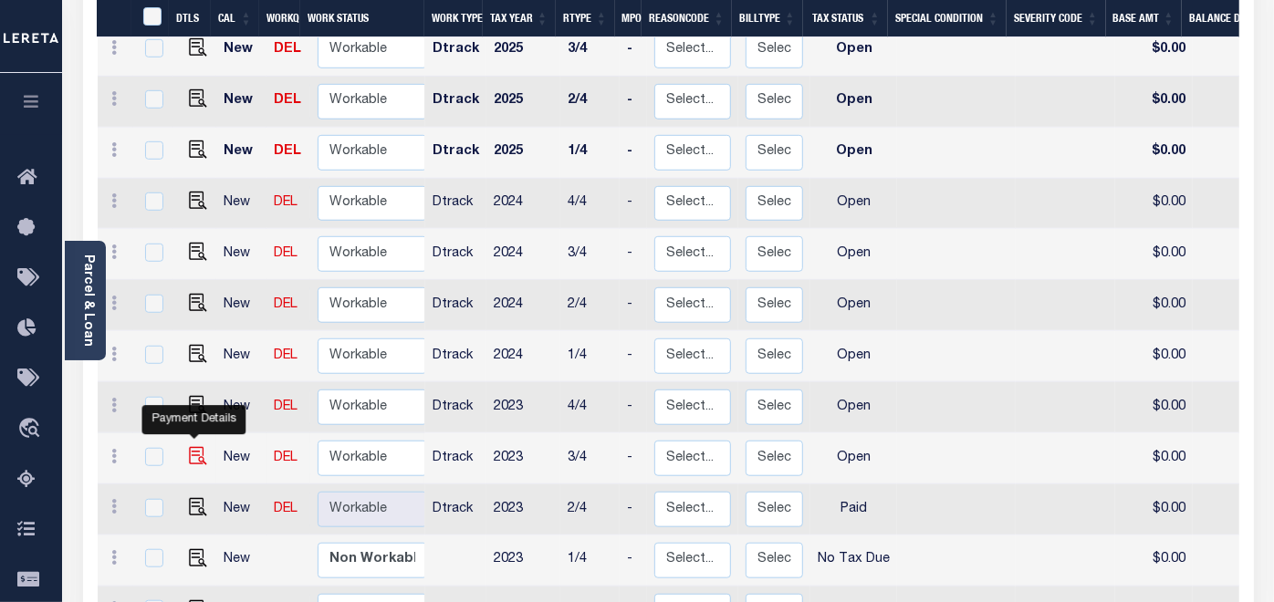
click at [189, 447] on img "" at bounding box center [198, 456] width 18 height 18
checkbox input "true"
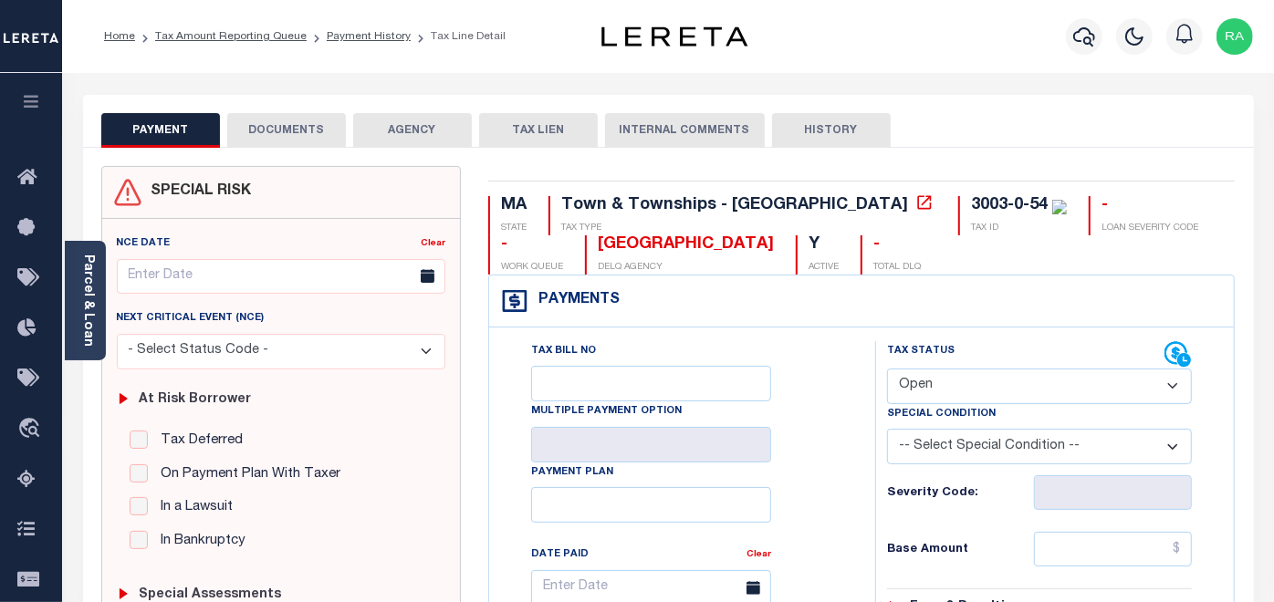
click at [946, 381] on select "- Select Status Code - Open Due/Unpaid Paid Incomplete No Tax Due Internal Refu…" at bounding box center [1039, 387] width 305 height 36
select select "PYD"
click at [887, 369] on select "- Select Status Code - Open Due/Unpaid Paid Incomplete No Tax Due Internal Refu…" at bounding box center [1039, 387] width 305 height 36
type input "[DATE]"
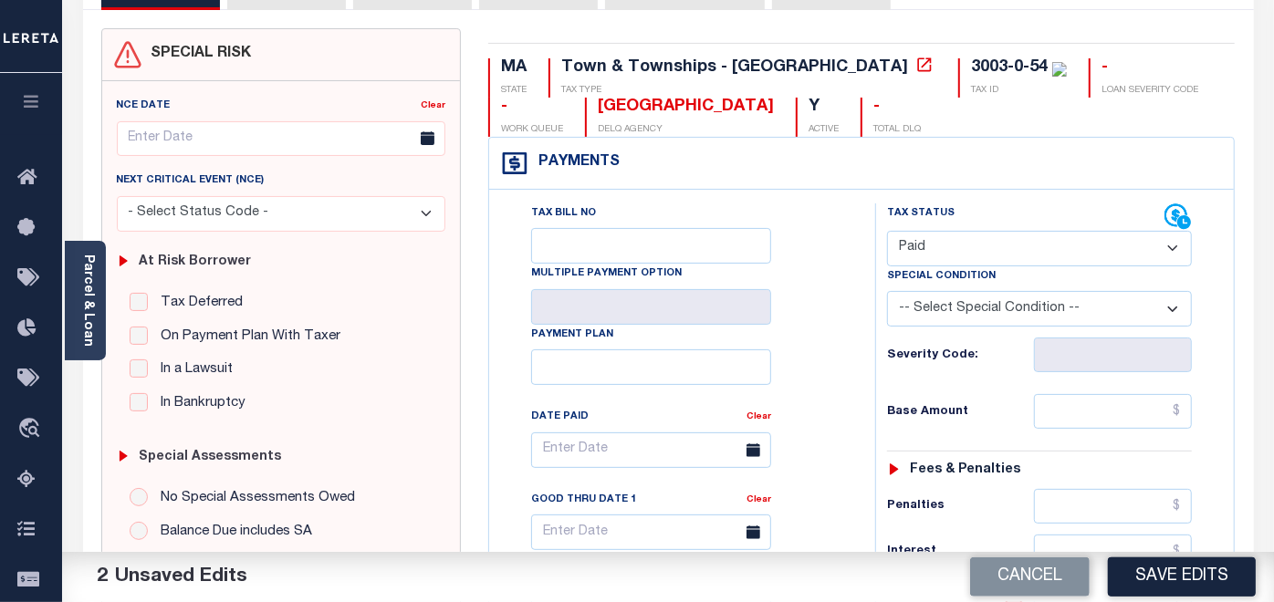
scroll to position [203, 0]
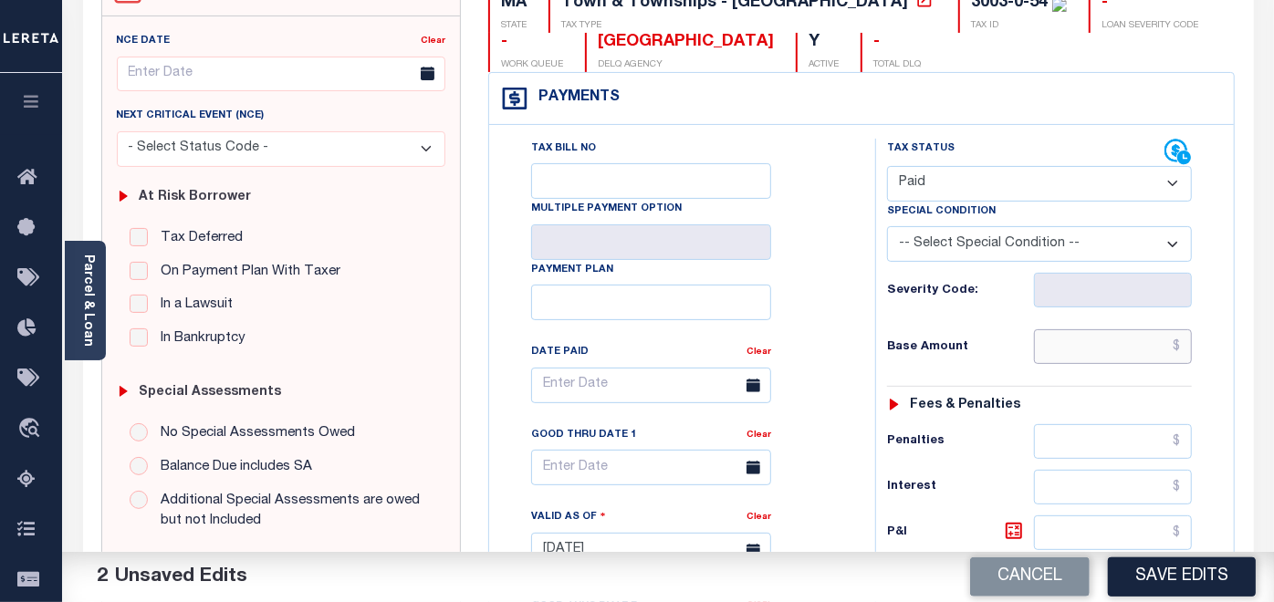
click at [1073, 339] on input "text" at bounding box center [1113, 346] width 159 height 35
type input "$0.00"
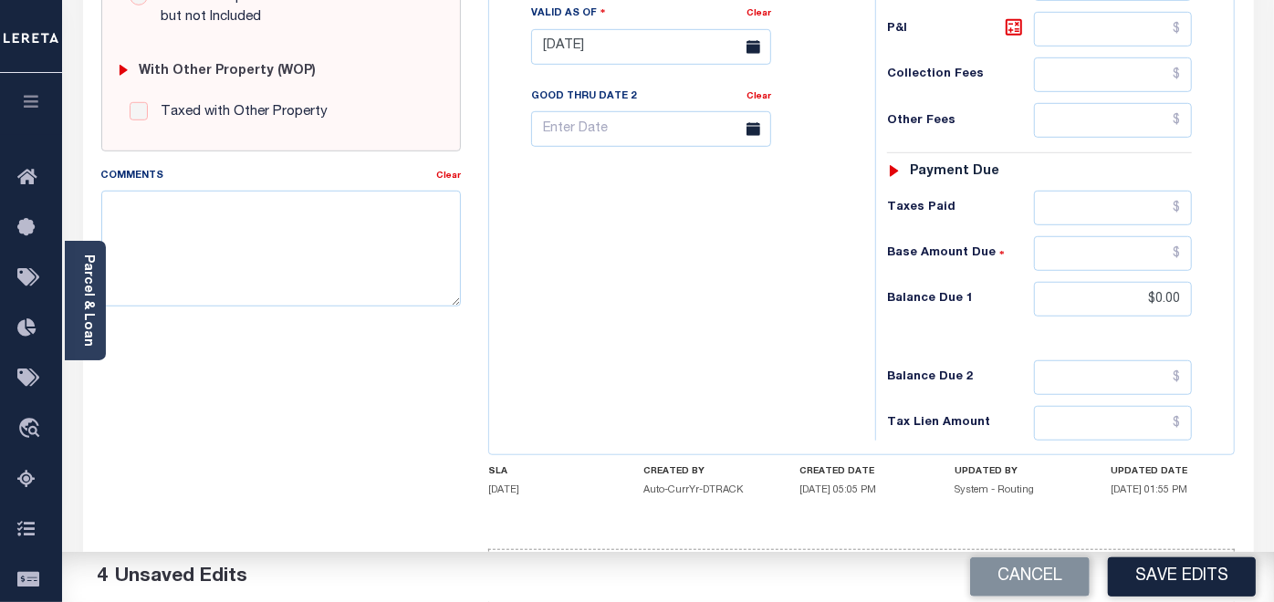
scroll to position [709, 0]
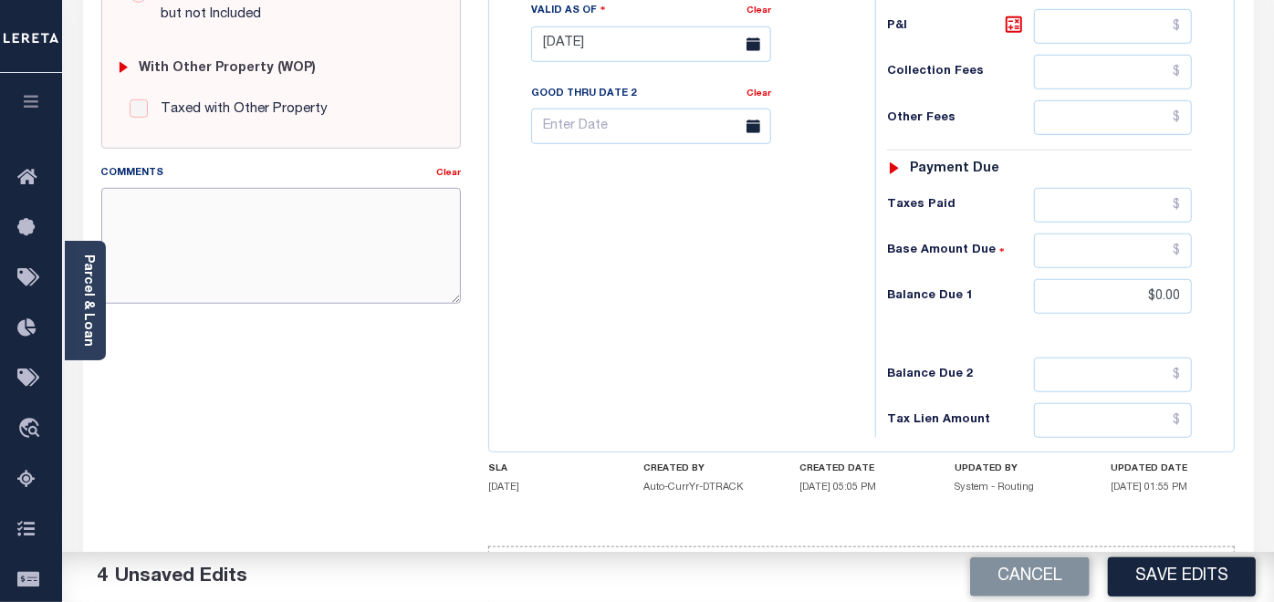
click at [287, 223] on textarea "Comments" at bounding box center [281, 245] width 360 height 115
paste textarea "09/10/2025- As per website verified tax year 2026/ Q1 taxes are delinquent, hen…"
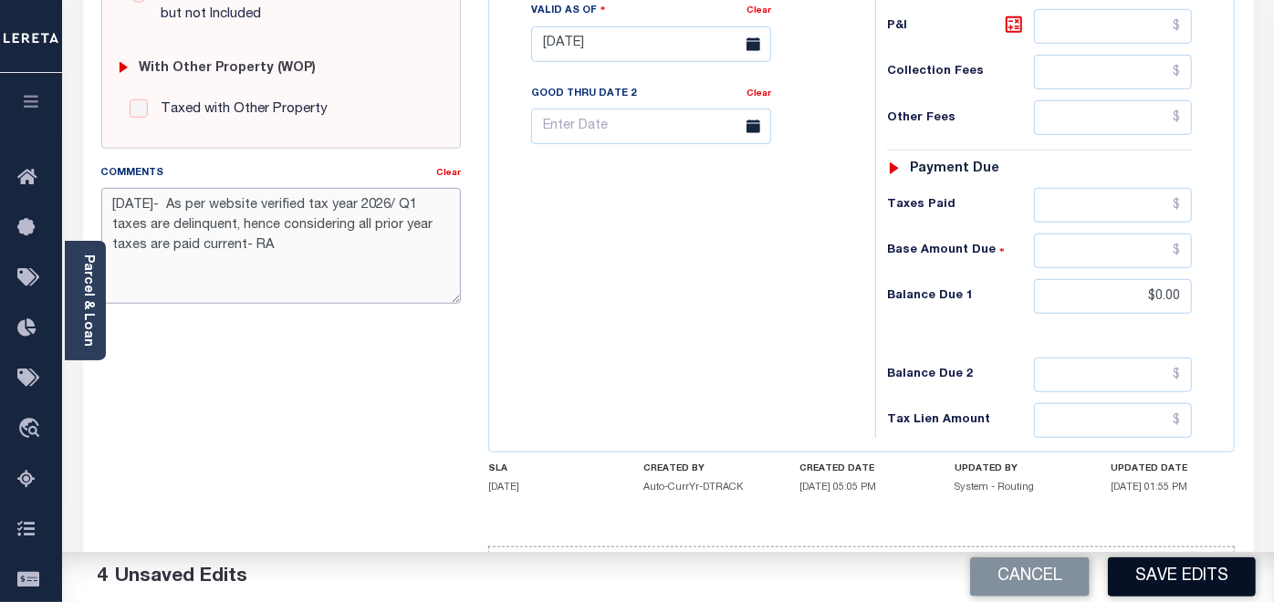
type textarea "[DATE]- As per website verified tax year 2026/ Q1 taxes are delinquent, hence c…"
click at [1148, 568] on button "Save Edits" at bounding box center [1182, 577] width 148 height 39
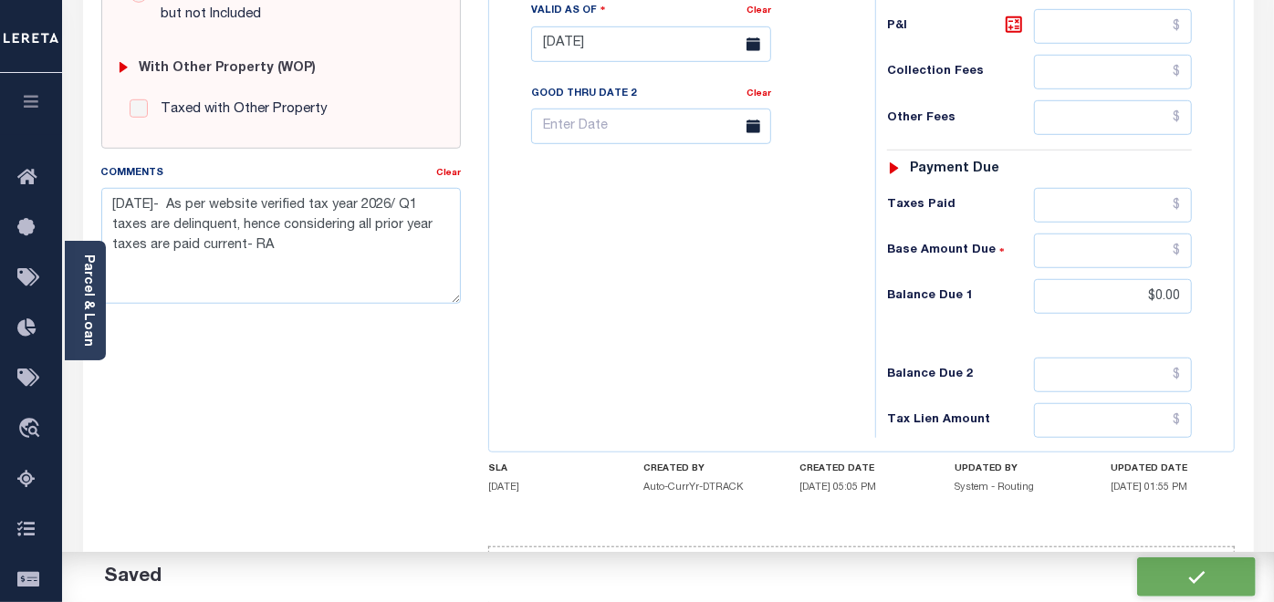
checkbox input "false"
type input "$0"
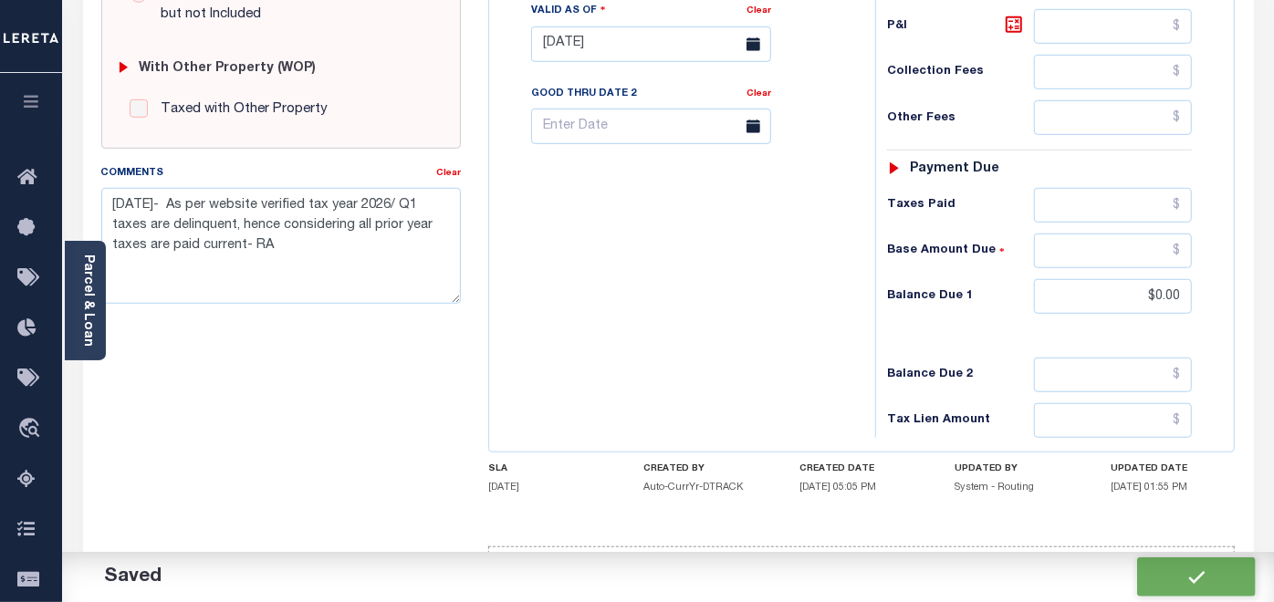
type input "$0"
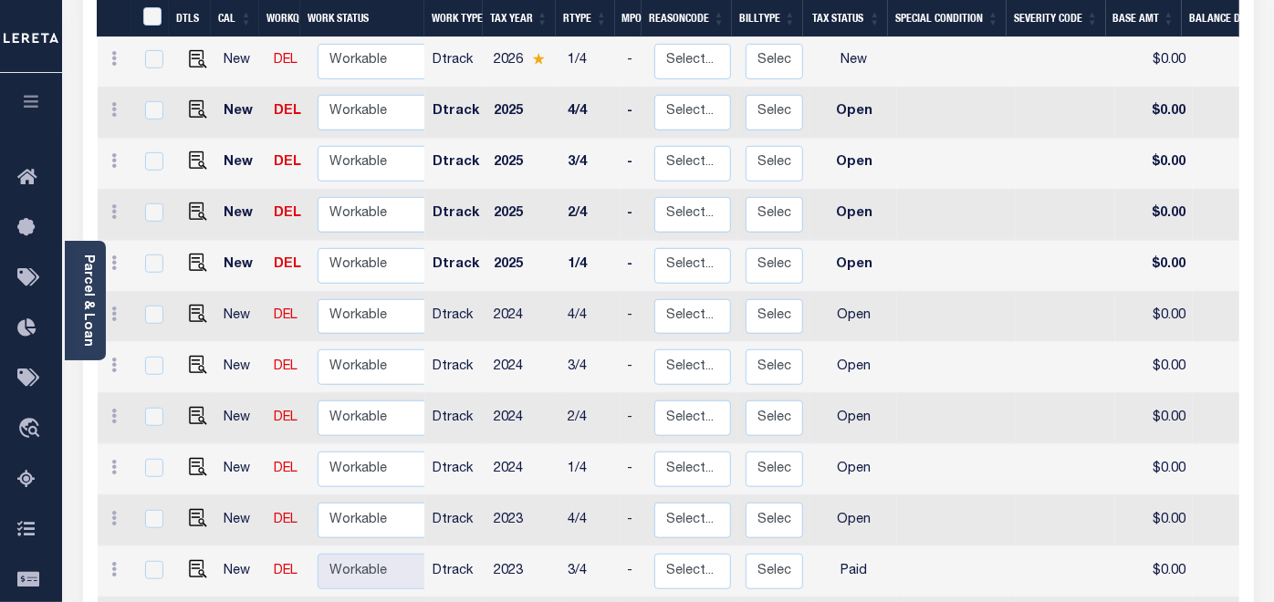
scroll to position [608, 0]
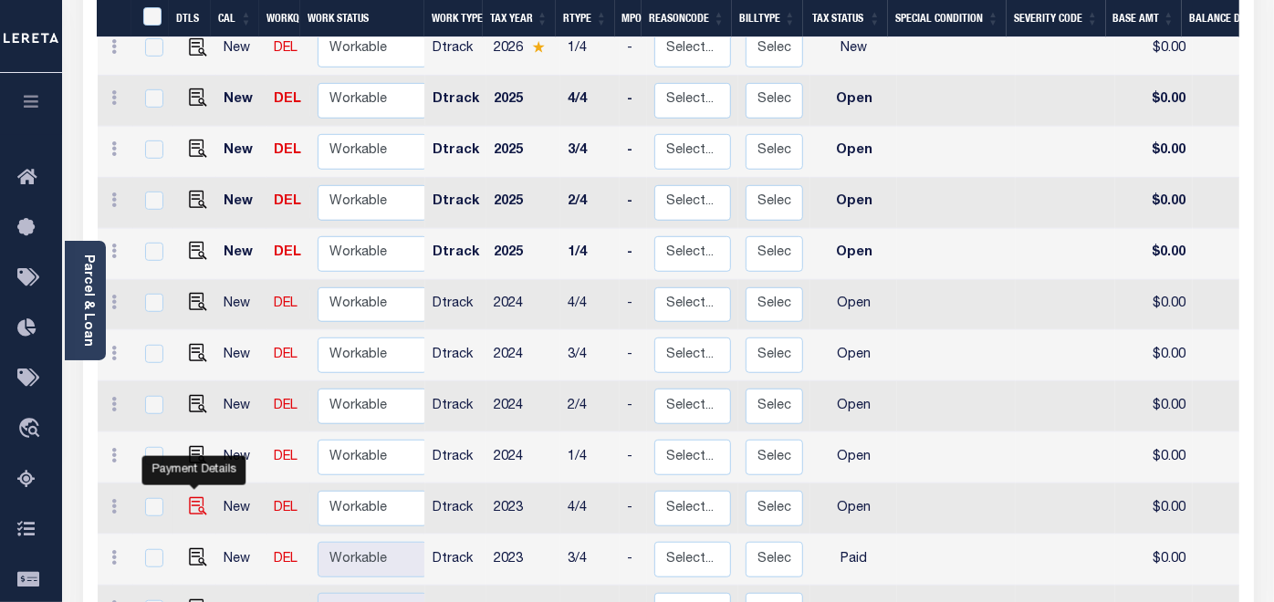
click at [193, 497] on img "" at bounding box center [198, 506] width 18 height 18
checkbox input "true"
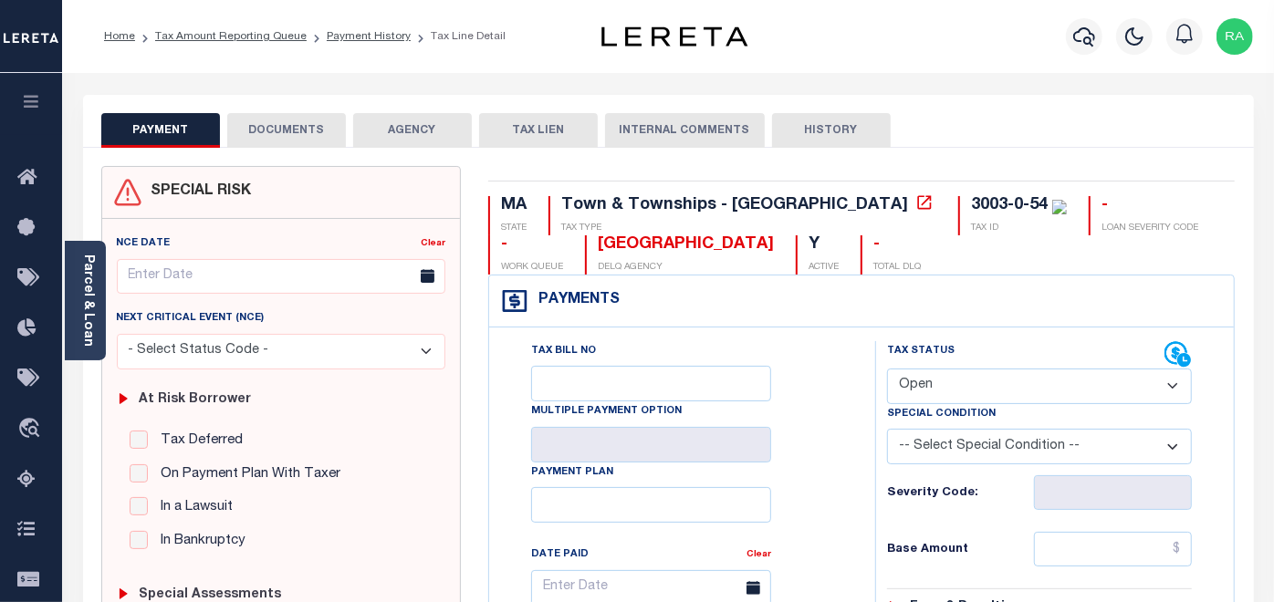
click at [945, 384] on select "- Select Status Code - Open Due/Unpaid Paid Incomplete No Tax Due Internal Refu…" at bounding box center [1039, 387] width 305 height 36
select select "PYD"
click at [887, 369] on select "- Select Status Code - Open Due/Unpaid Paid Incomplete No Tax Due Internal Refu…" at bounding box center [1039, 387] width 305 height 36
type input "[DATE]"
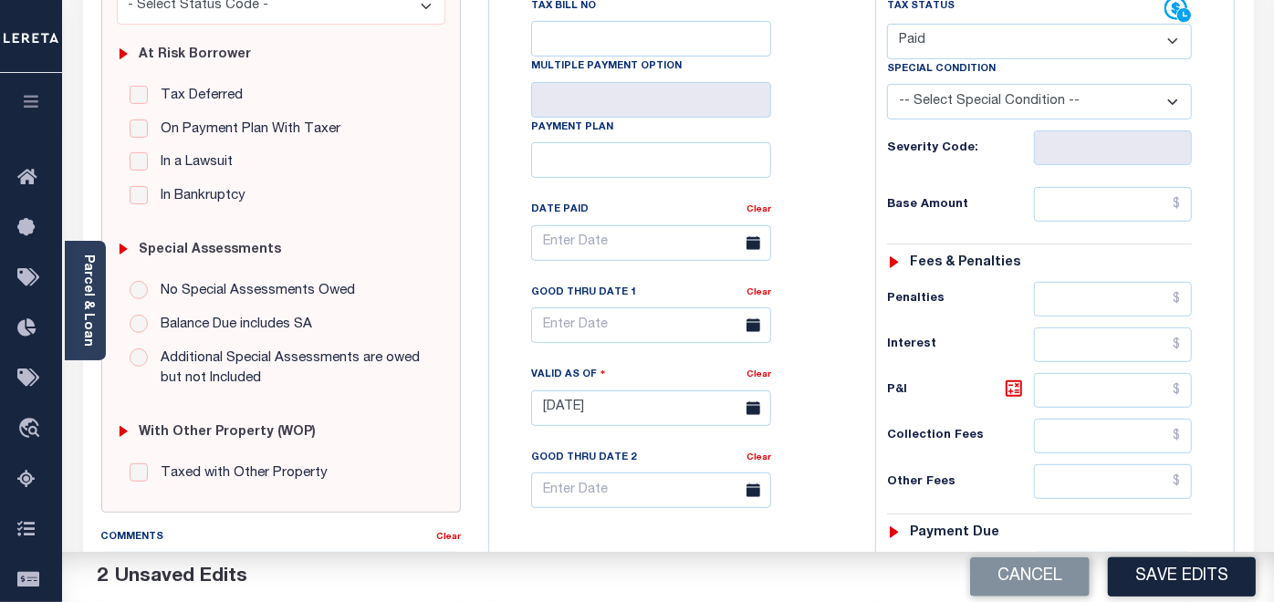
scroll to position [405, 0]
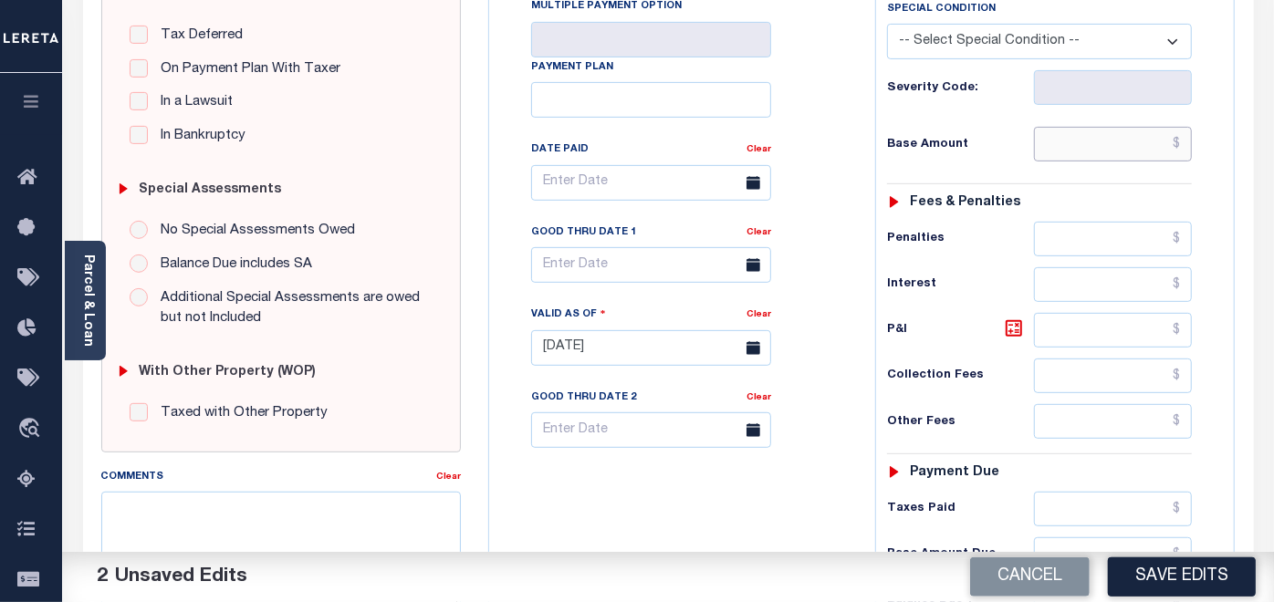
click at [1091, 131] on input "text" at bounding box center [1113, 144] width 159 height 35
type input "$0.00"
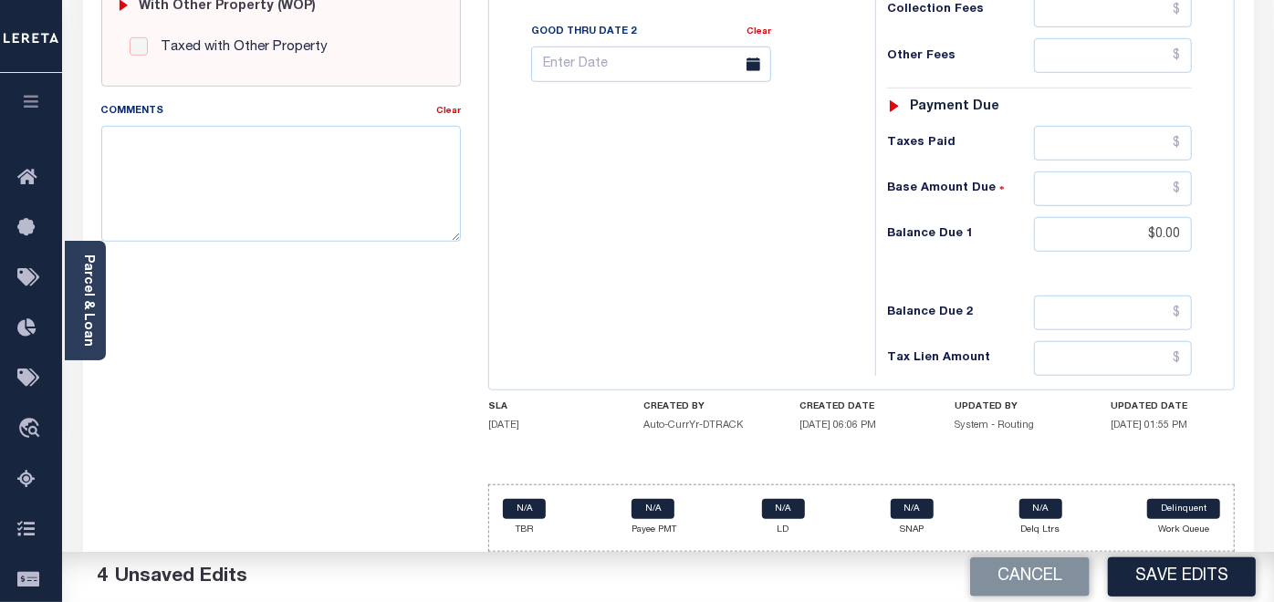
scroll to position [772, 0]
click at [207, 168] on textarea "Comments" at bounding box center [281, 182] width 360 height 115
paste textarea "[DATE]- As per website verified tax year 2026/ Q1 taxes are delinquent, hence c…"
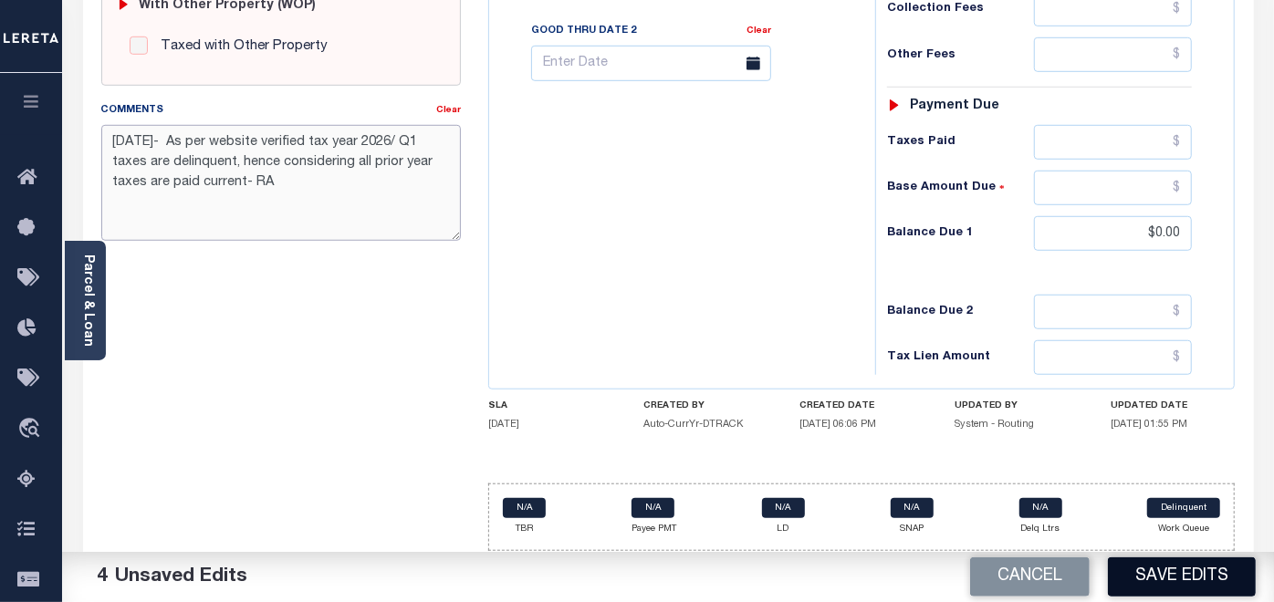
type textarea "[DATE]- As per website verified tax year 2026/ Q1 taxes are delinquent, hence c…"
click at [1181, 581] on button "Save Edits" at bounding box center [1182, 577] width 148 height 39
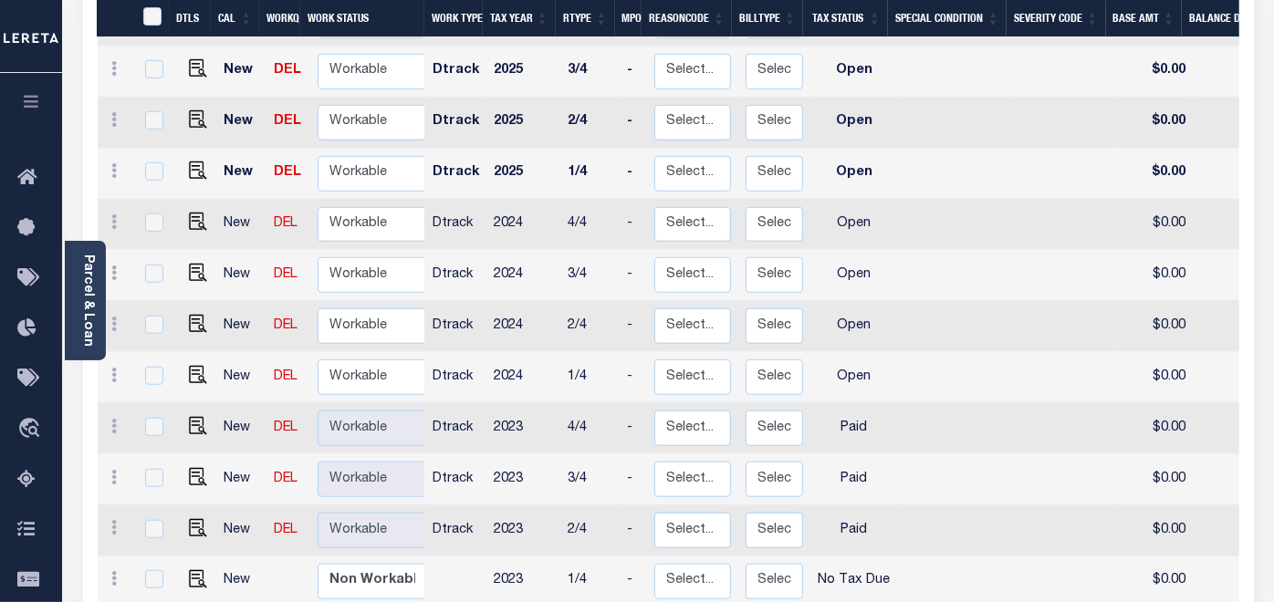
scroll to position [709, 0]
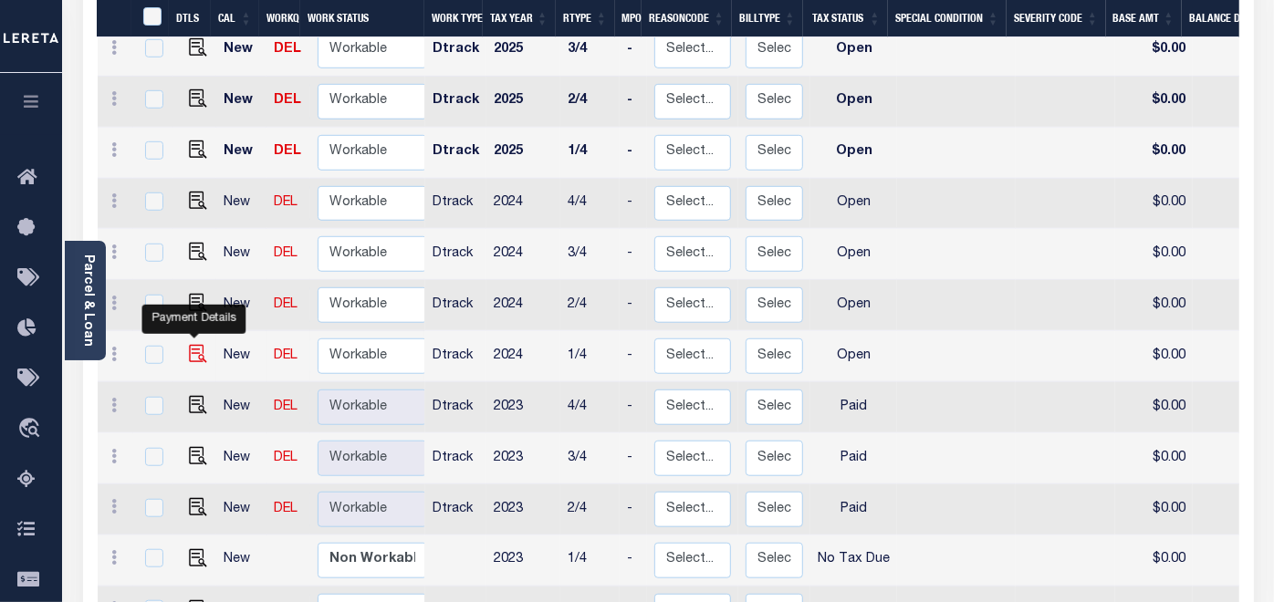
click at [190, 345] on img "" at bounding box center [198, 354] width 18 height 18
checkbox input "true"
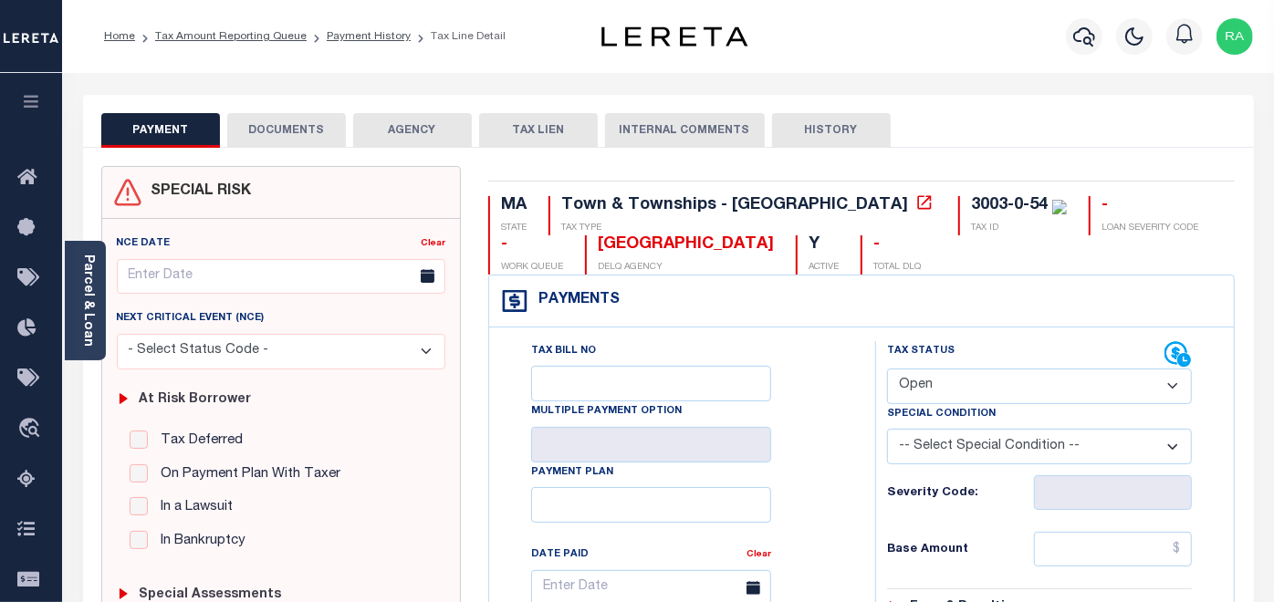
click at [941, 384] on select "- Select Status Code - Open Due/Unpaid Paid Incomplete No Tax Due Internal Refu…" at bounding box center [1039, 387] width 305 height 36
select select "PYD"
click at [887, 369] on select "- Select Status Code - Open Due/Unpaid Paid Incomplete No Tax Due Internal Refu…" at bounding box center [1039, 387] width 305 height 36
type input "[DATE]"
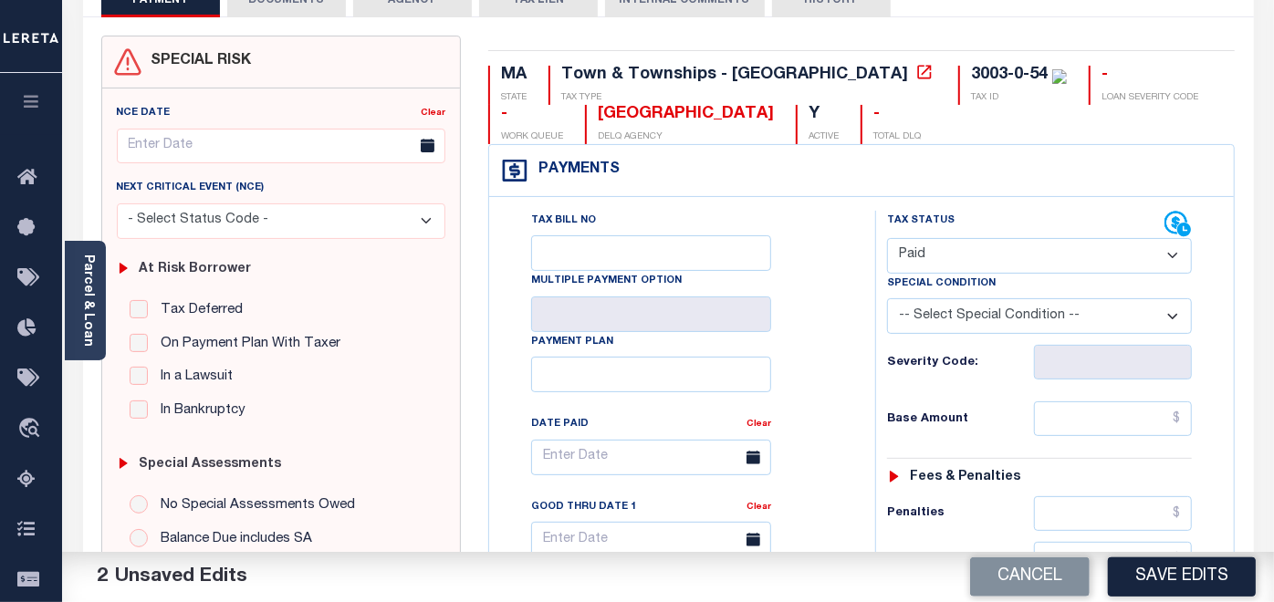
scroll to position [203, 0]
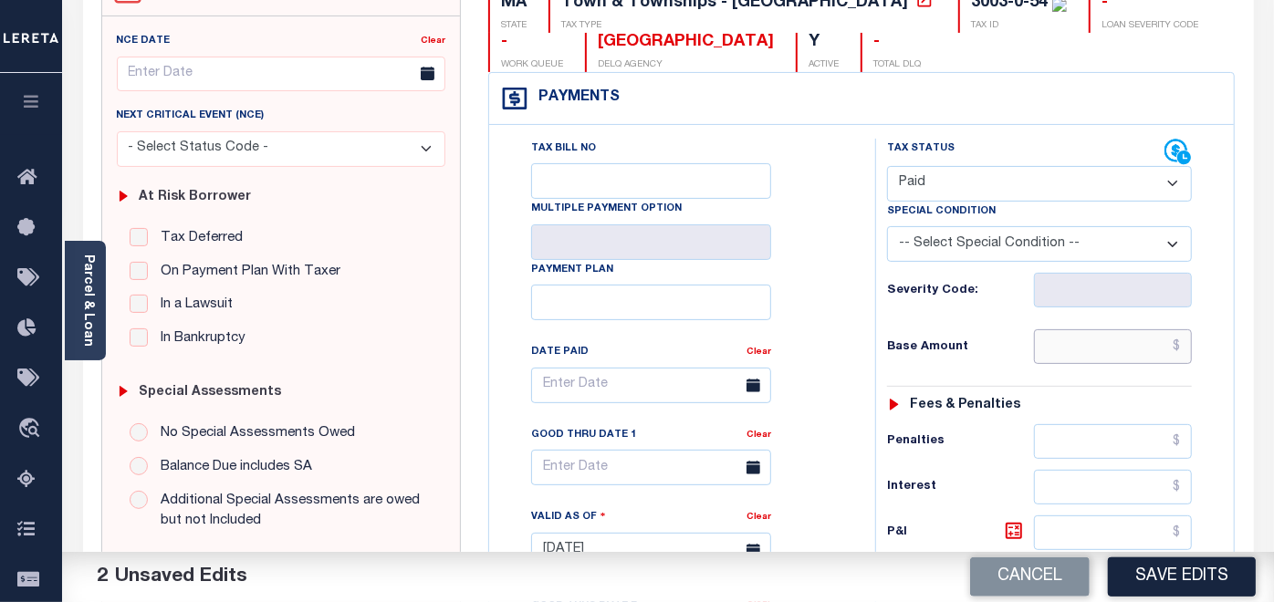
click at [1092, 336] on input "text" at bounding box center [1113, 346] width 159 height 35
type input "$0.00"
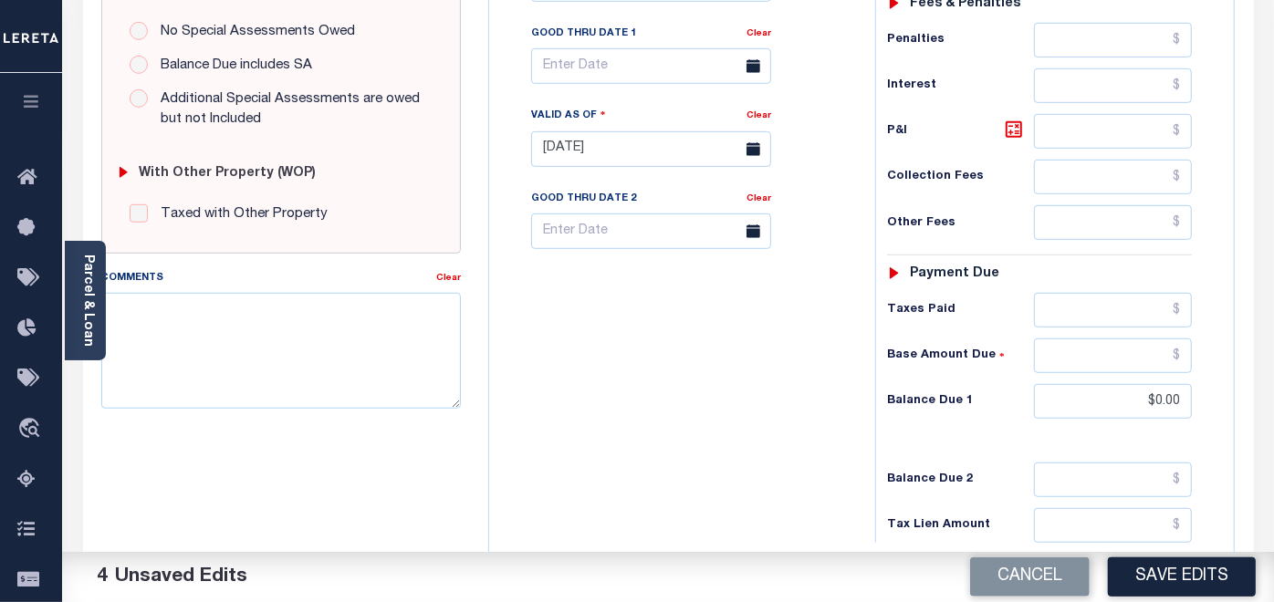
scroll to position [608, 0]
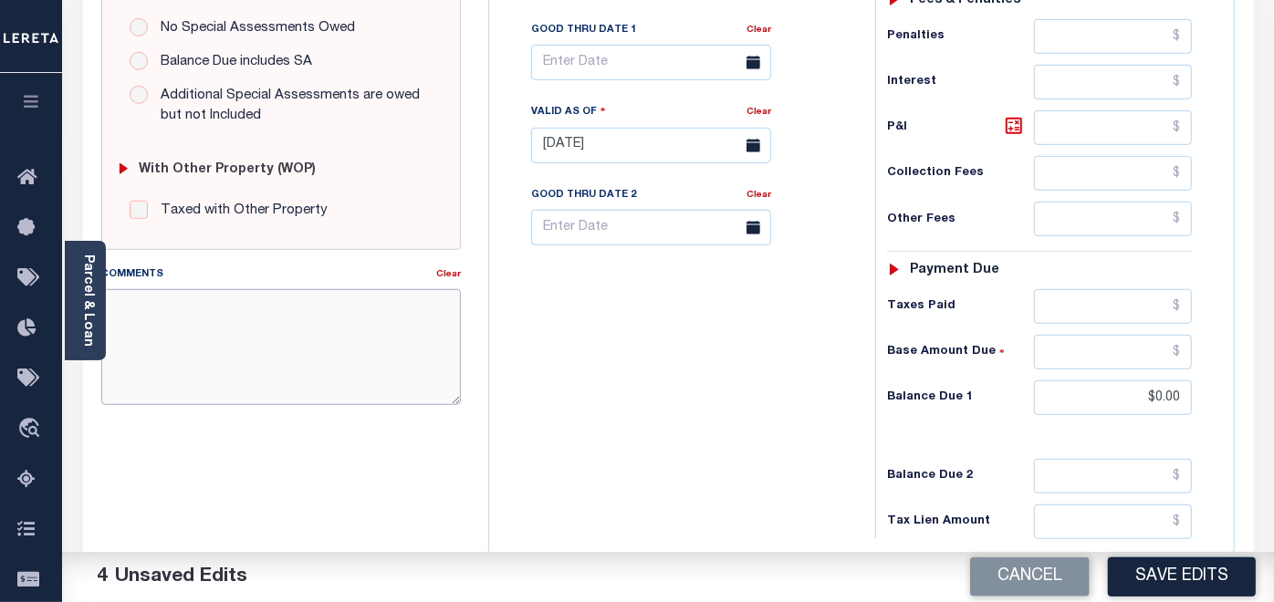
click at [294, 315] on textarea "Comments" at bounding box center [281, 346] width 360 height 115
paste textarea "[DATE]- As per website verified tax year 2026/ Q1 taxes are delinquent, hence c…"
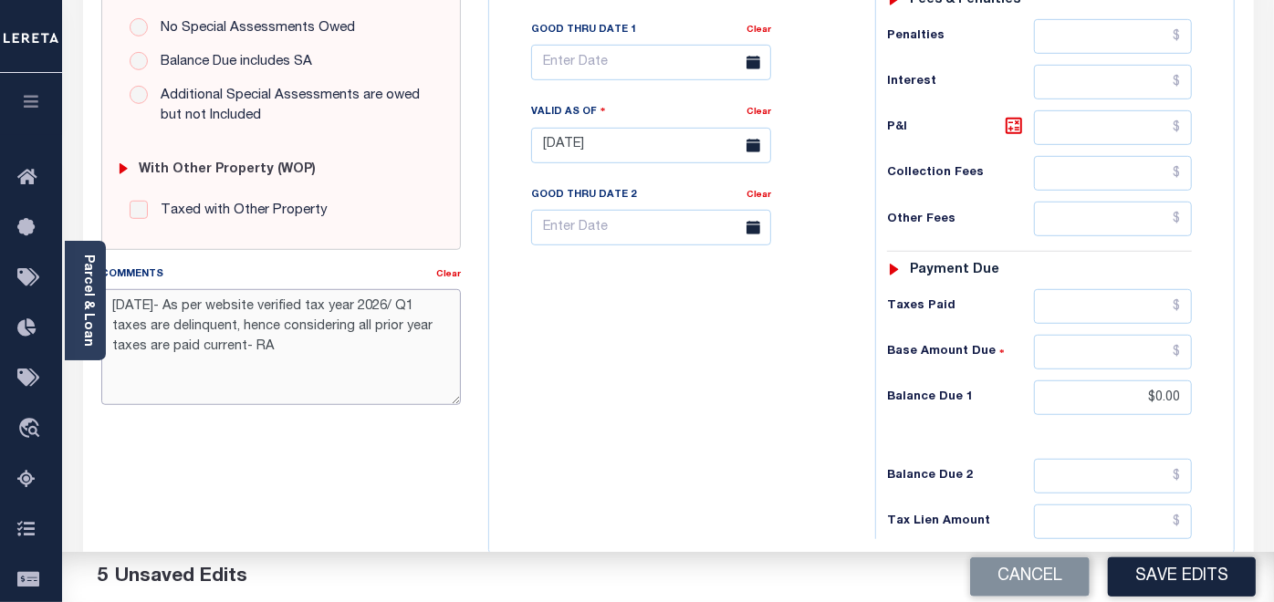
drag, startPoint x: 112, startPoint y: 305, endPoint x: 297, endPoint y: 354, distance: 190.8
click at [297, 354] on textarea "09/10/2025- As per website verified tax year 2026/ Q1 taxes are delinquent, hen…" at bounding box center [281, 346] width 360 height 115
type textarea "09/10/2025- As per website verified tax year 2026/ Q1 taxes are delinquent, hen…"
click at [1175, 579] on button "Save Edits" at bounding box center [1182, 577] width 148 height 39
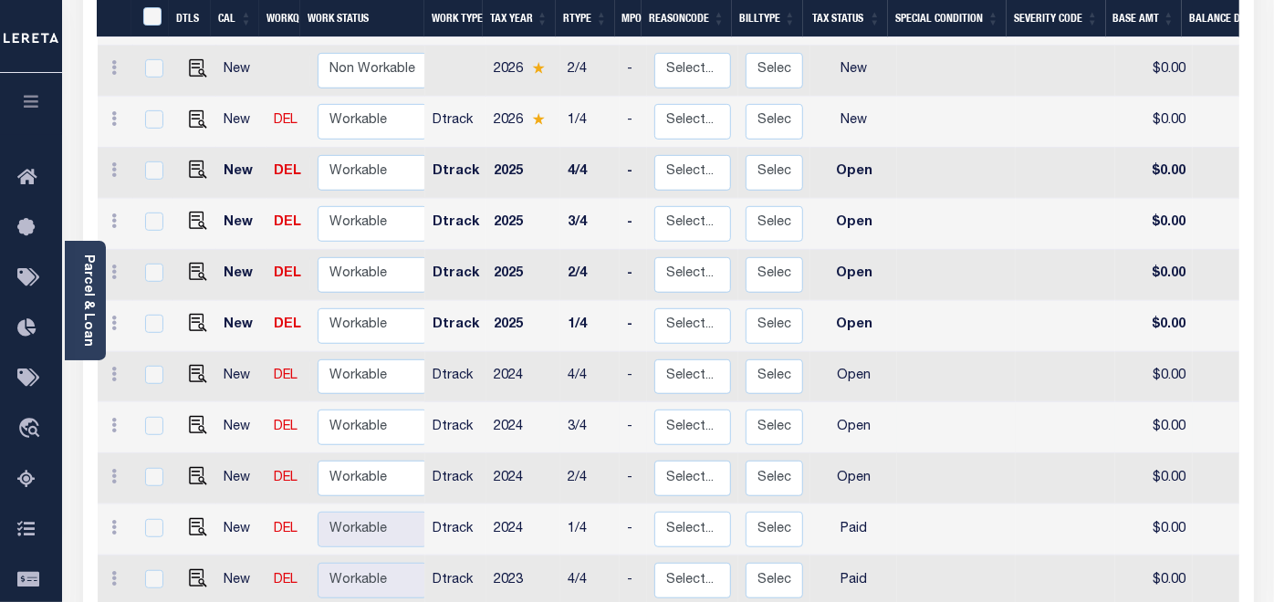
scroll to position [608, 0]
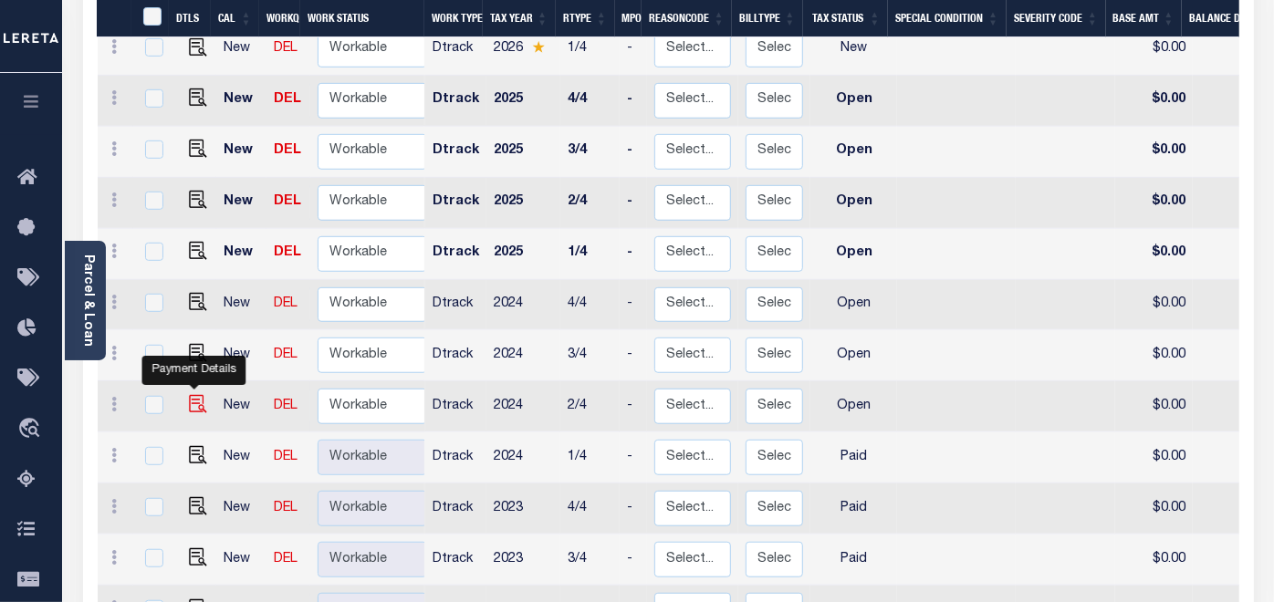
click at [196, 395] on img "" at bounding box center [198, 404] width 18 height 18
checkbox input "true"
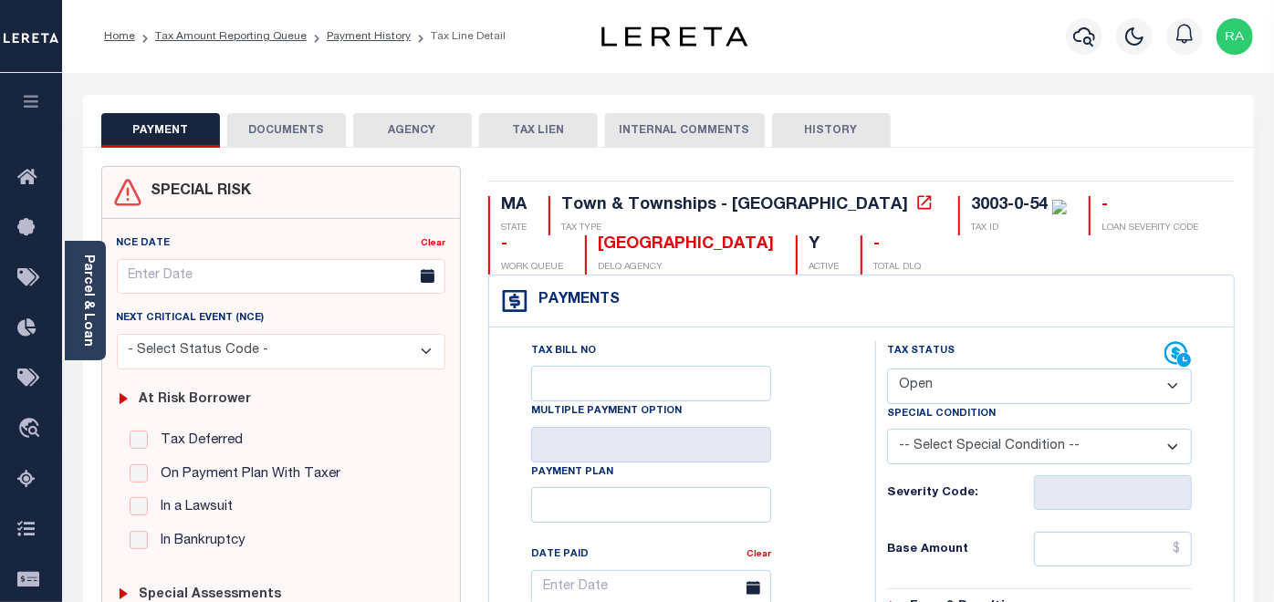
click at [955, 385] on select "- Select Status Code - Open Due/Unpaid Paid Incomplete No Tax Due Internal Refu…" at bounding box center [1039, 387] width 305 height 36
select select "PYD"
click at [887, 369] on select "- Select Status Code - Open Due/Unpaid Paid Incomplete No Tax Due Internal Refu…" at bounding box center [1039, 387] width 305 height 36
type input "[DATE]"
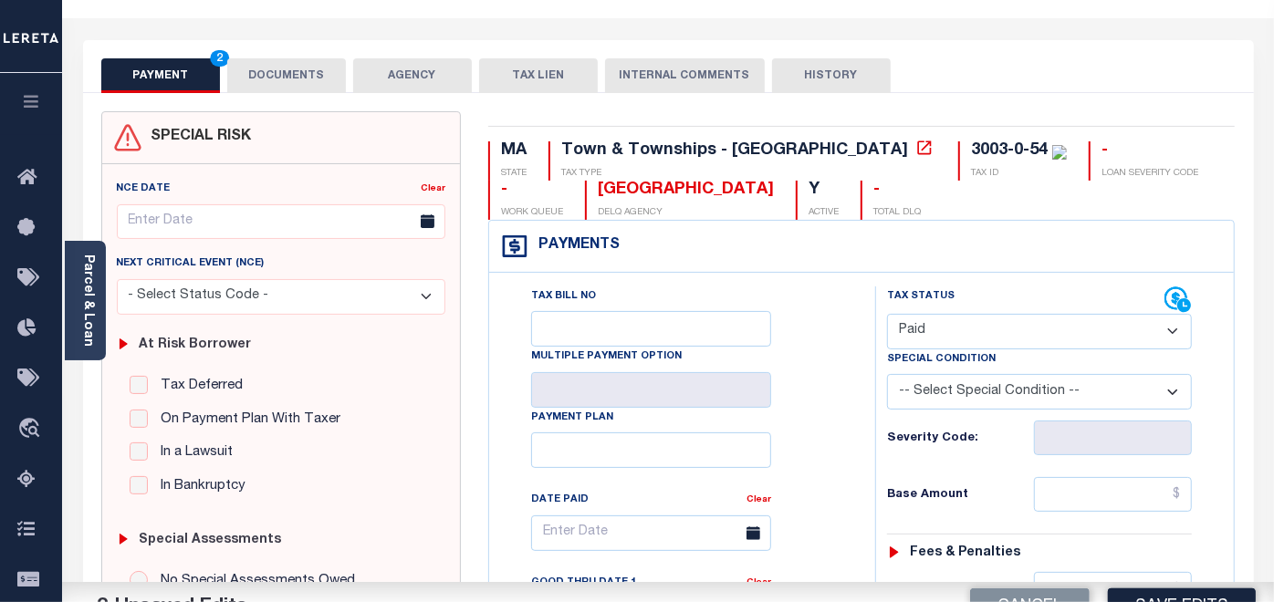
scroll to position [203, 0]
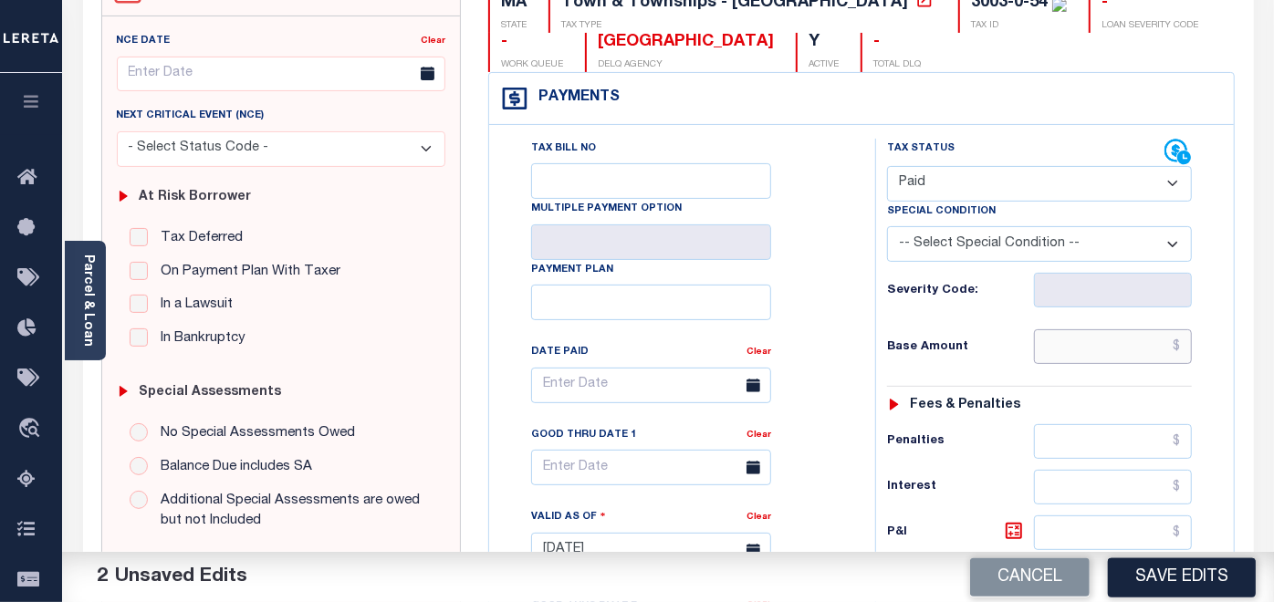
click at [1063, 336] on input "text" at bounding box center [1113, 346] width 159 height 35
type input "$0.00"
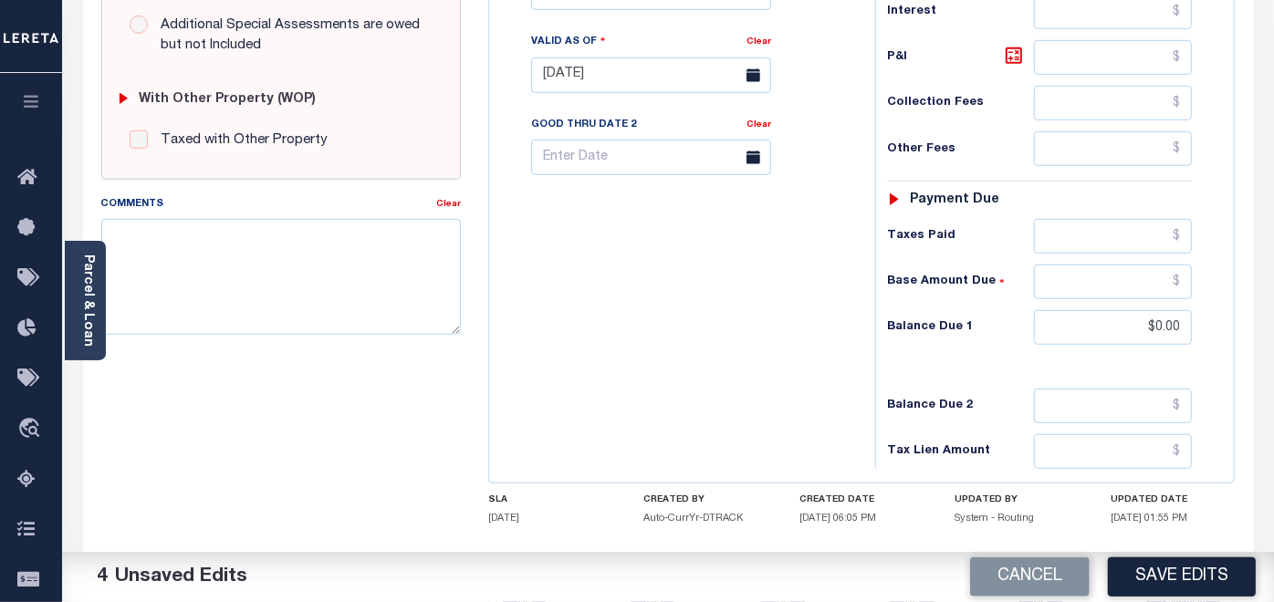
scroll to position [709, 0]
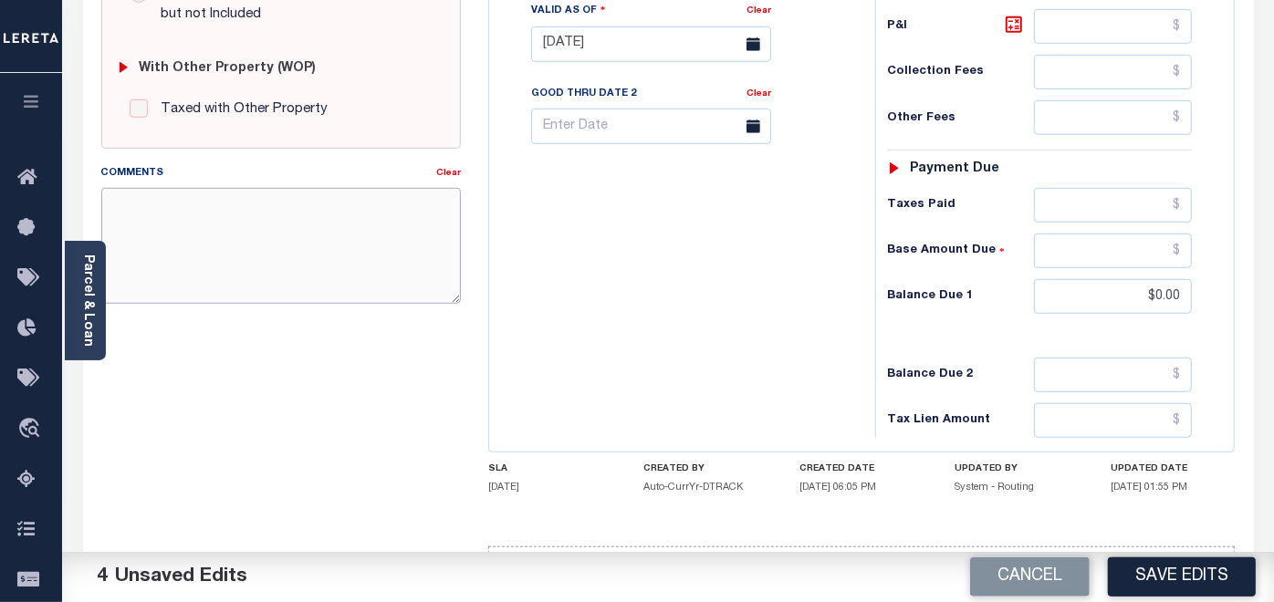
click at [249, 238] on textarea "Comments" at bounding box center [281, 245] width 360 height 115
paste textarea "09/10/2025- As per website verified tax year 2026/ Q1 taxes are delinquent, hen…"
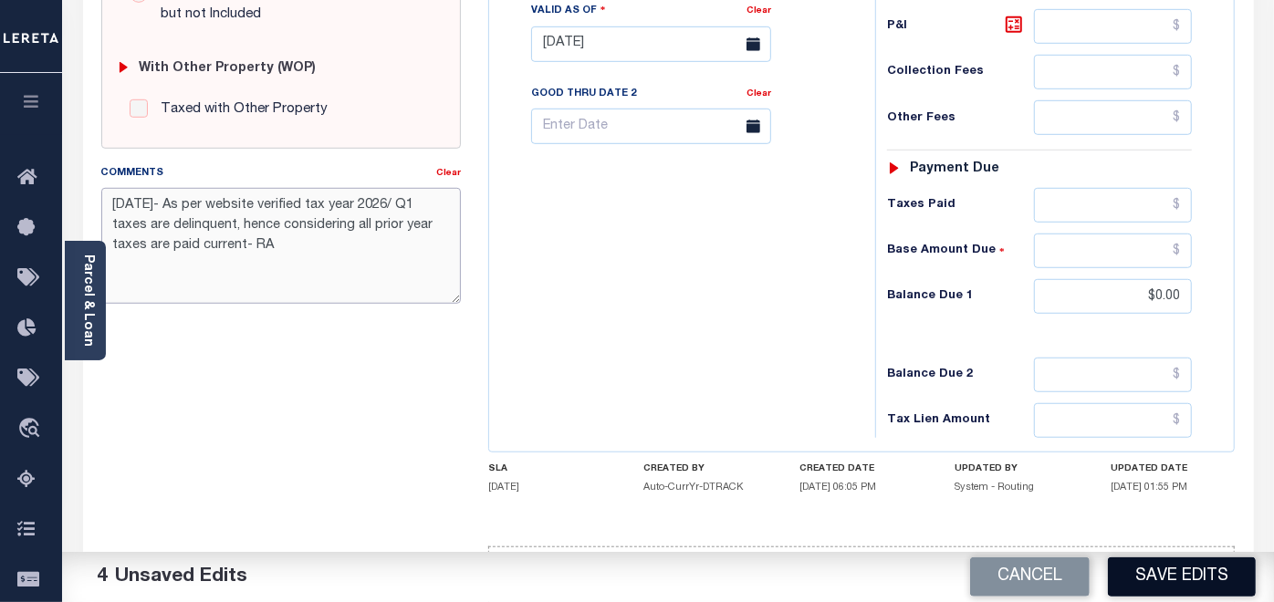
type textarea "09/10/2025- As per website verified tax year 2026/ Q1 taxes are delinquent, hen…"
click at [1156, 572] on button "Save Edits" at bounding box center [1182, 577] width 148 height 39
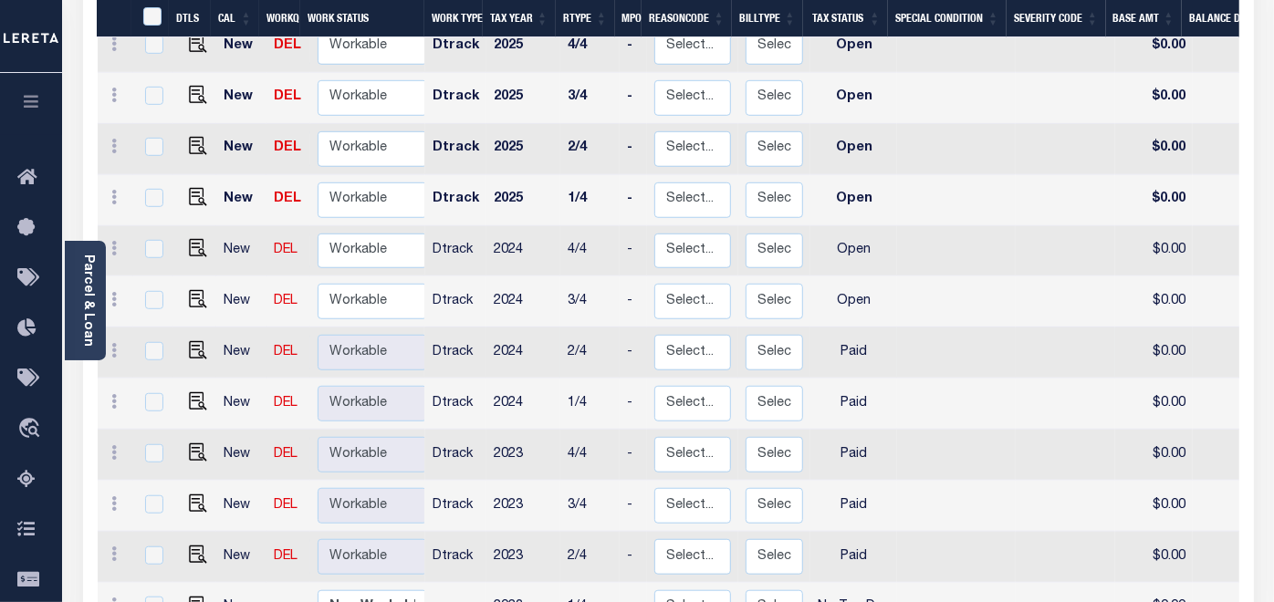
scroll to position [709, 0]
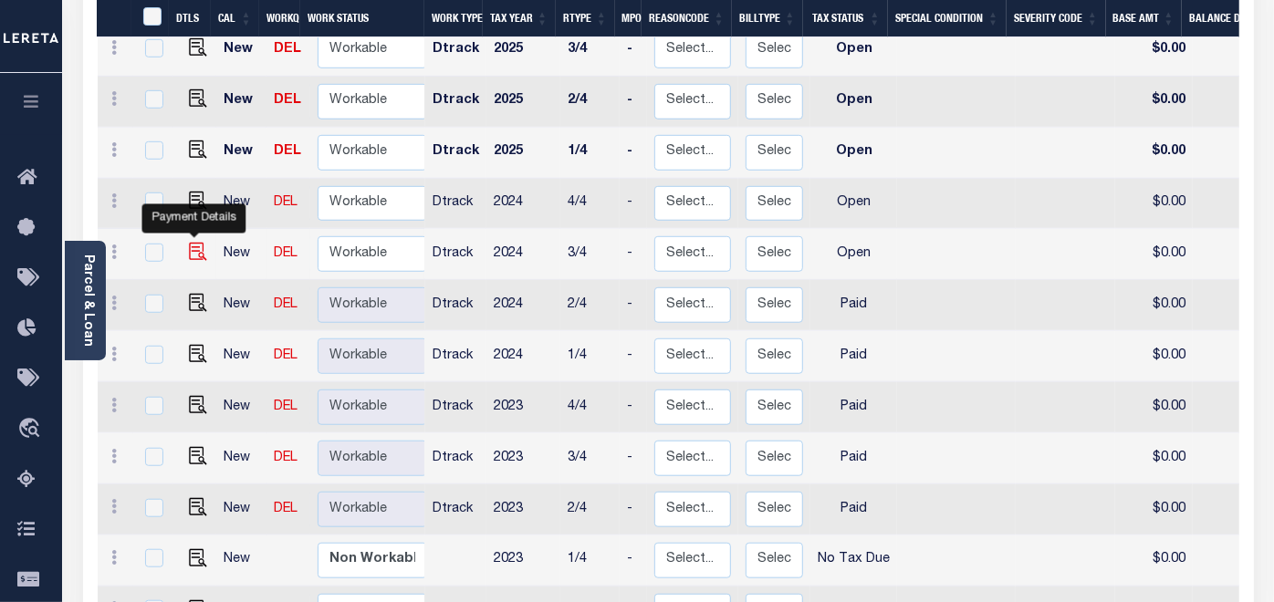
click at [193, 243] on img "" at bounding box center [198, 252] width 18 height 18
checkbox input "true"
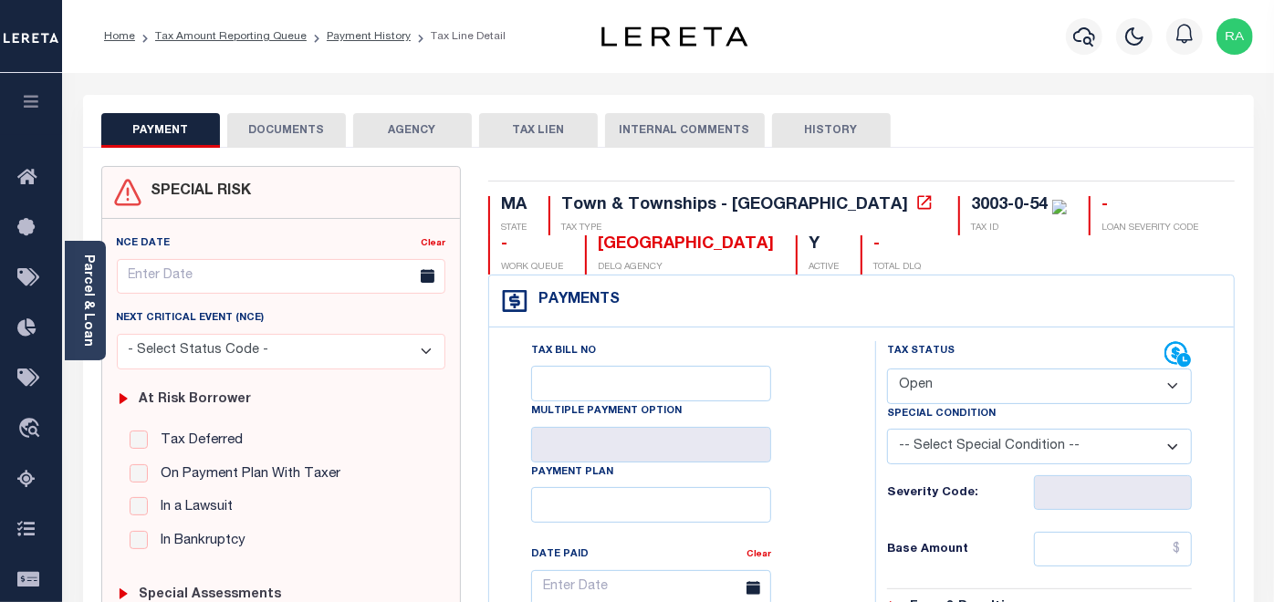
click at [947, 378] on select "- Select Status Code - Open Due/Unpaid Paid Incomplete No Tax Due Internal Refu…" at bounding box center [1039, 387] width 305 height 36
select select "PYD"
click at [887, 369] on select "- Select Status Code - Open Due/Unpaid Paid Incomplete No Tax Due Internal Refu…" at bounding box center [1039, 387] width 305 height 36
type input "[DATE]"
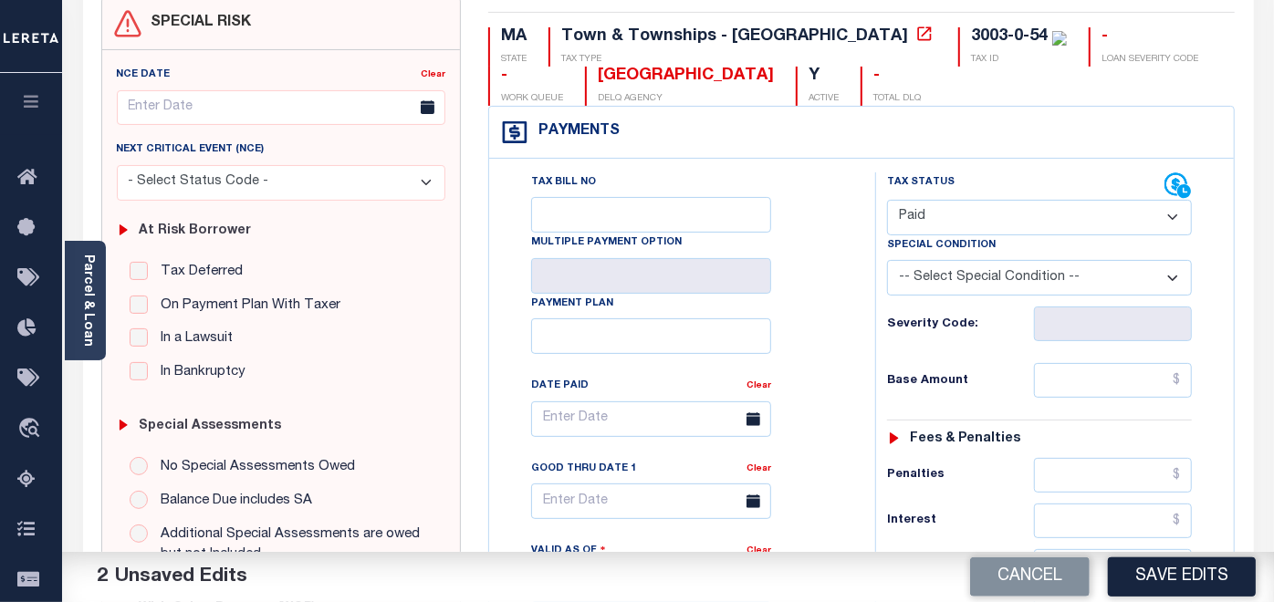
scroll to position [203, 0]
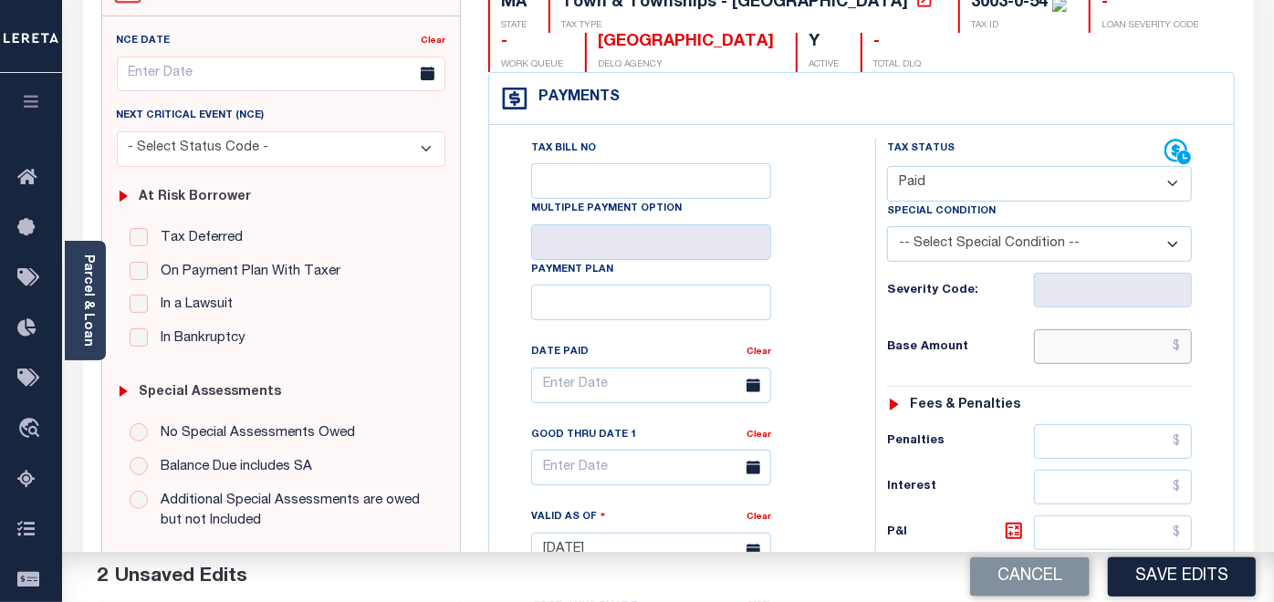
click at [1080, 349] on input "text" at bounding box center [1113, 346] width 159 height 35
type input "$0.00"
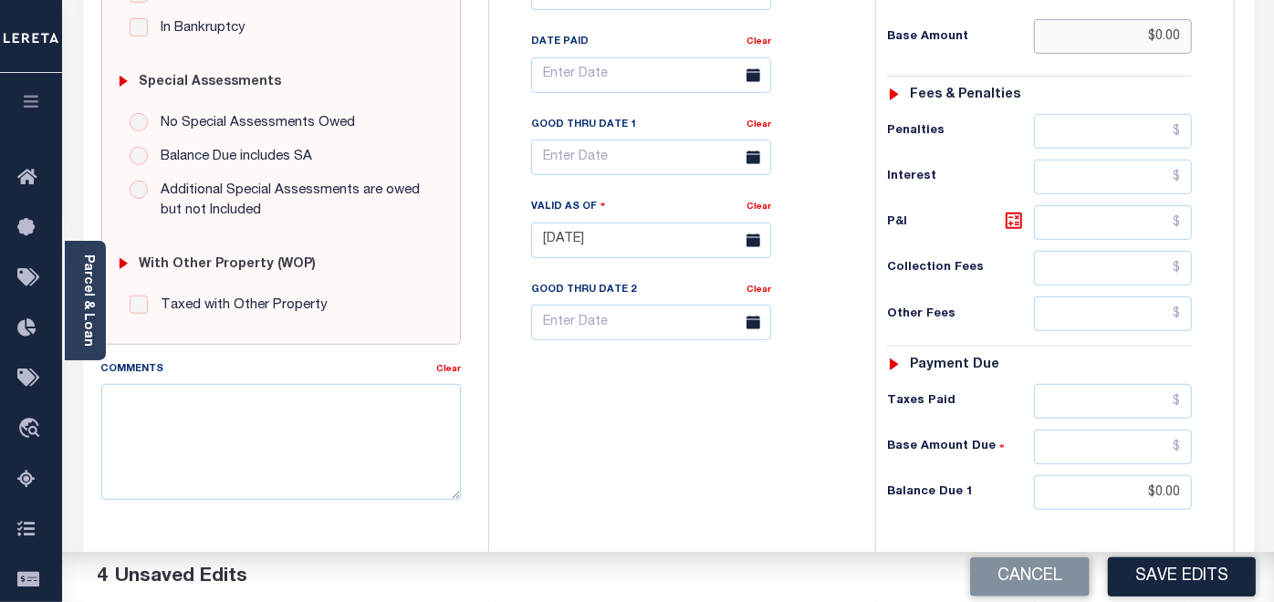
scroll to position [608, 0]
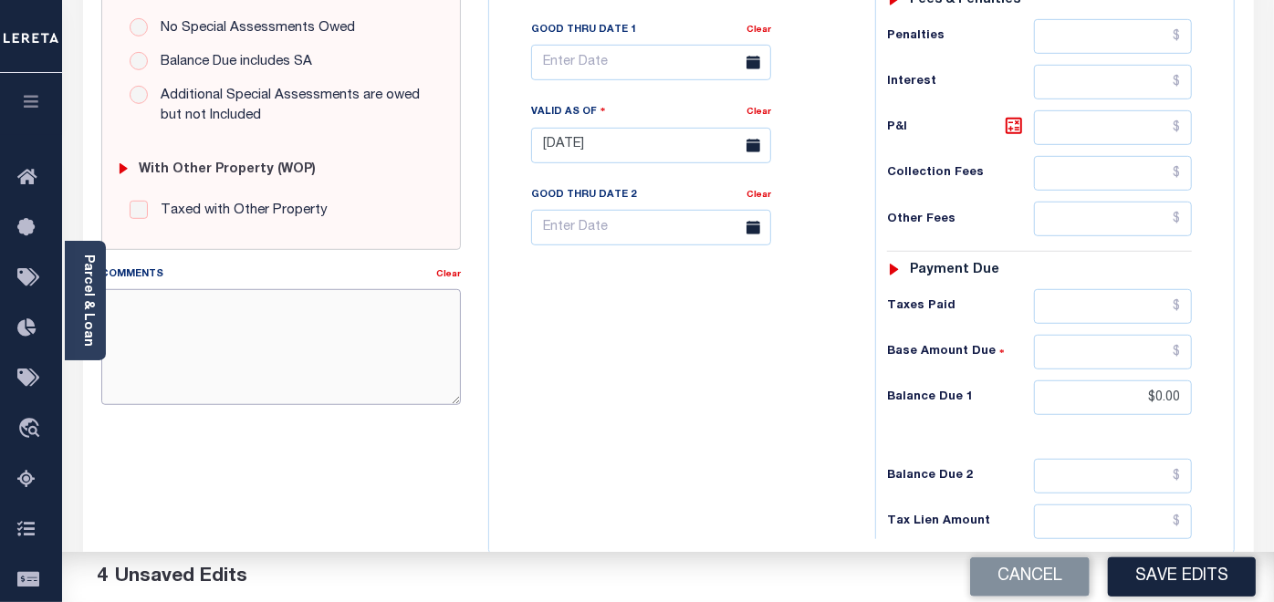
click at [297, 330] on textarea "Comments" at bounding box center [281, 346] width 360 height 115
paste textarea "09/10/2025- As per website verified tax year 2026/ Q1 taxes are delinquent, hen…"
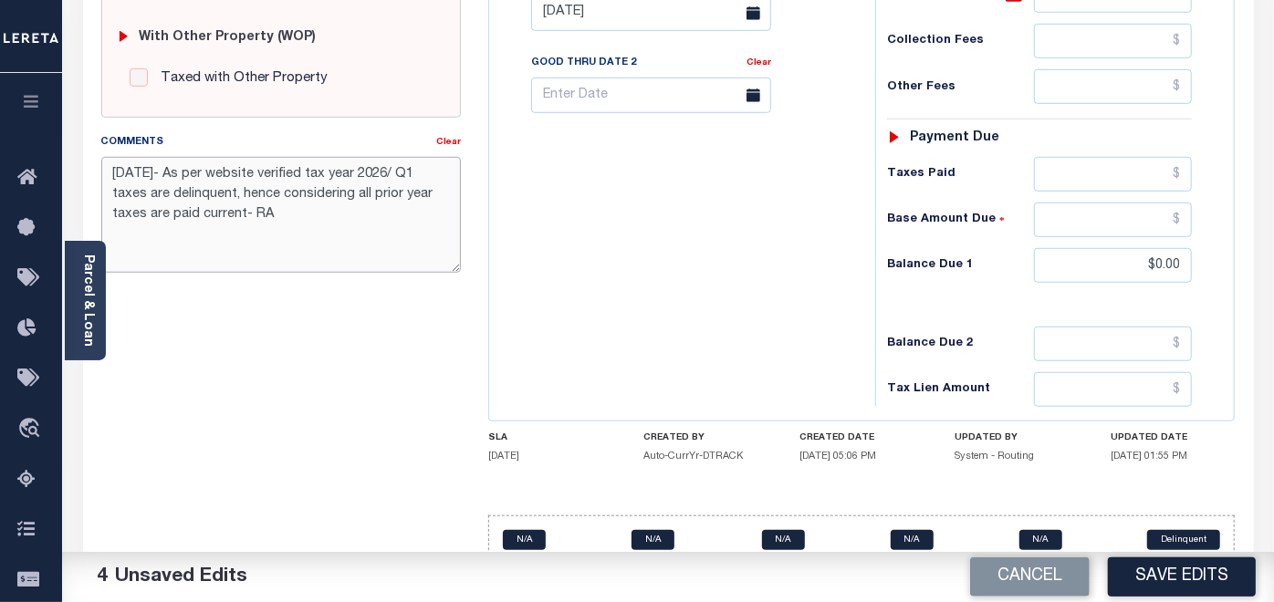
scroll to position [772, 0]
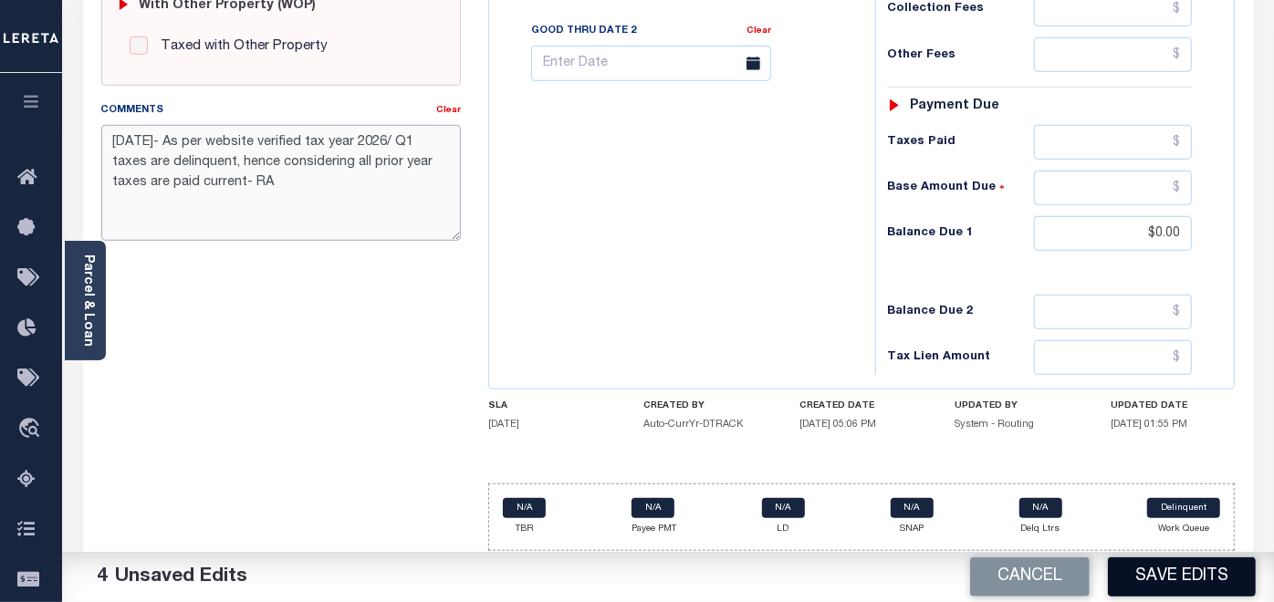
type textarea "09/10/2025- As per website verified tax year 2026/ Q1 taxes are delinquent, hen…"
click at [1170, 569] on button "Save Edits" at bounding box center [1182, 577] width 148 height 39
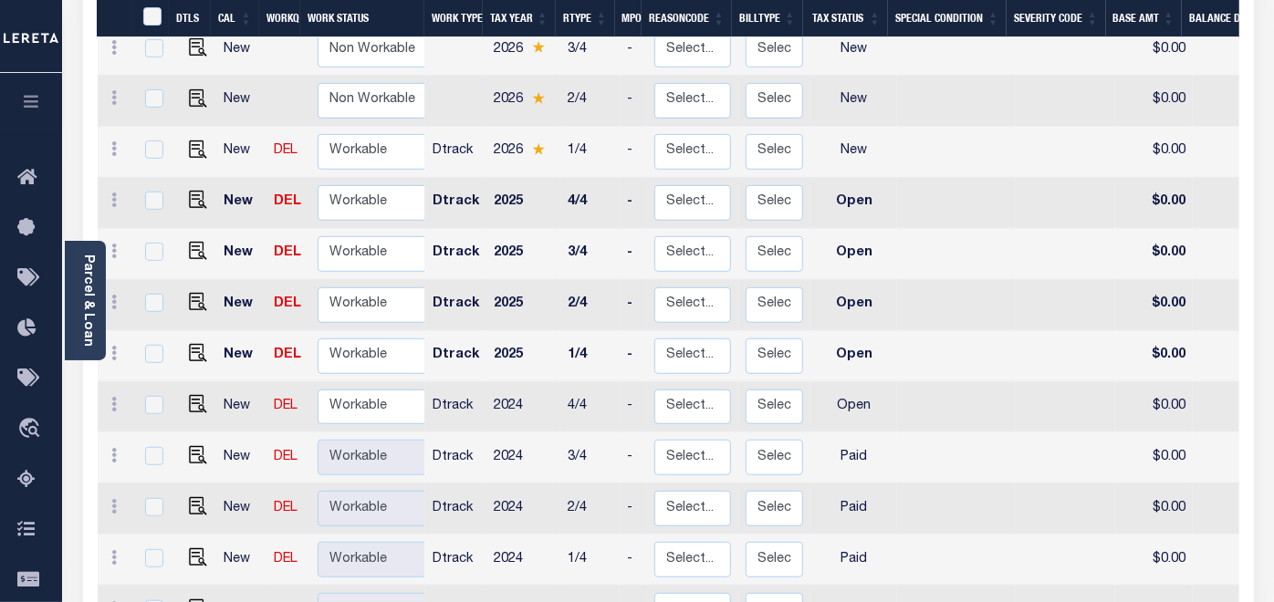
scroll to position [506, 0]
click at [195, 394] on img "" at bounding box center [198, 403] width 18 height 18
checkbox input "true"
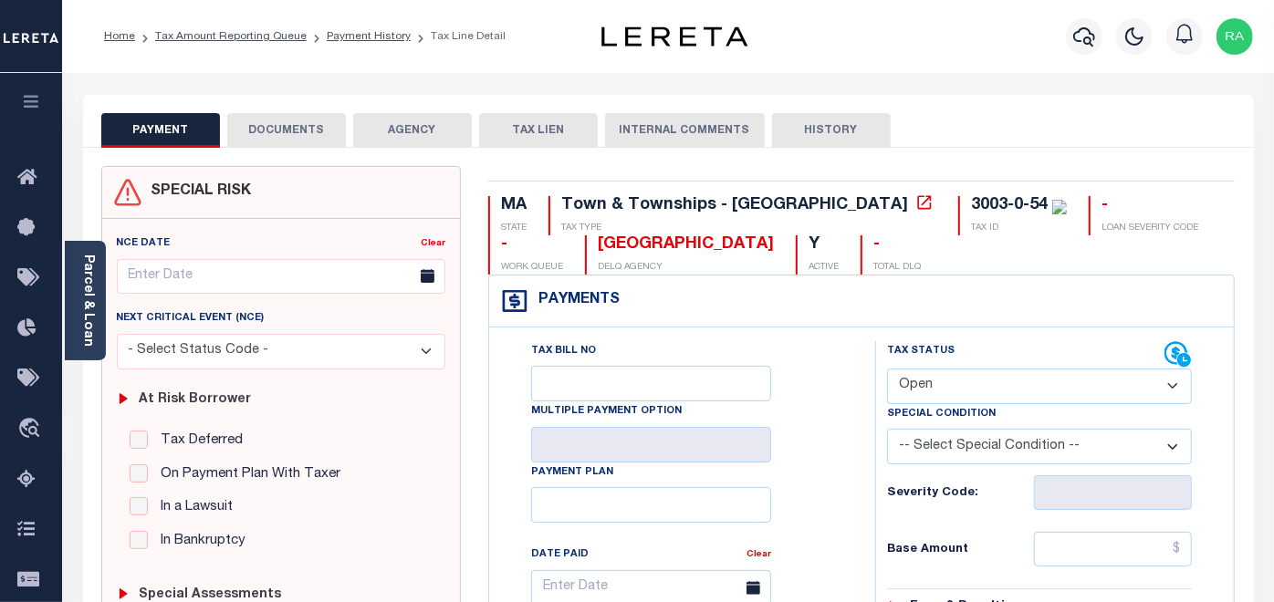
click at [948, 385] on select "- Select Status Code - Open Due/Unpaid Paid Incomplete No Tax Due Internal Refu…" at bounding box center [1039, 387] width 305 height 36
select select "PYD"
click at [887, 369] on select "- Select Status Code - Open Due/Unpaid Paid Incomplete No Tax Due Internal Refu…" at bounding box center [1039, 387] width 305 height 36
type input "[DATE]"
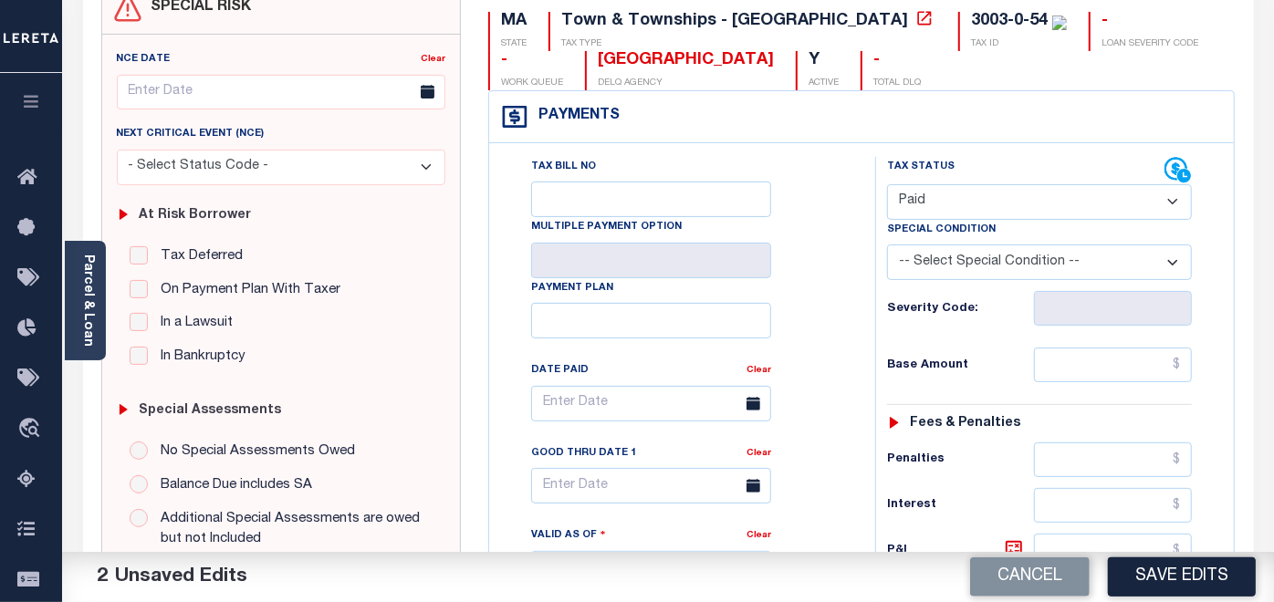
scroll to position [203, 0]
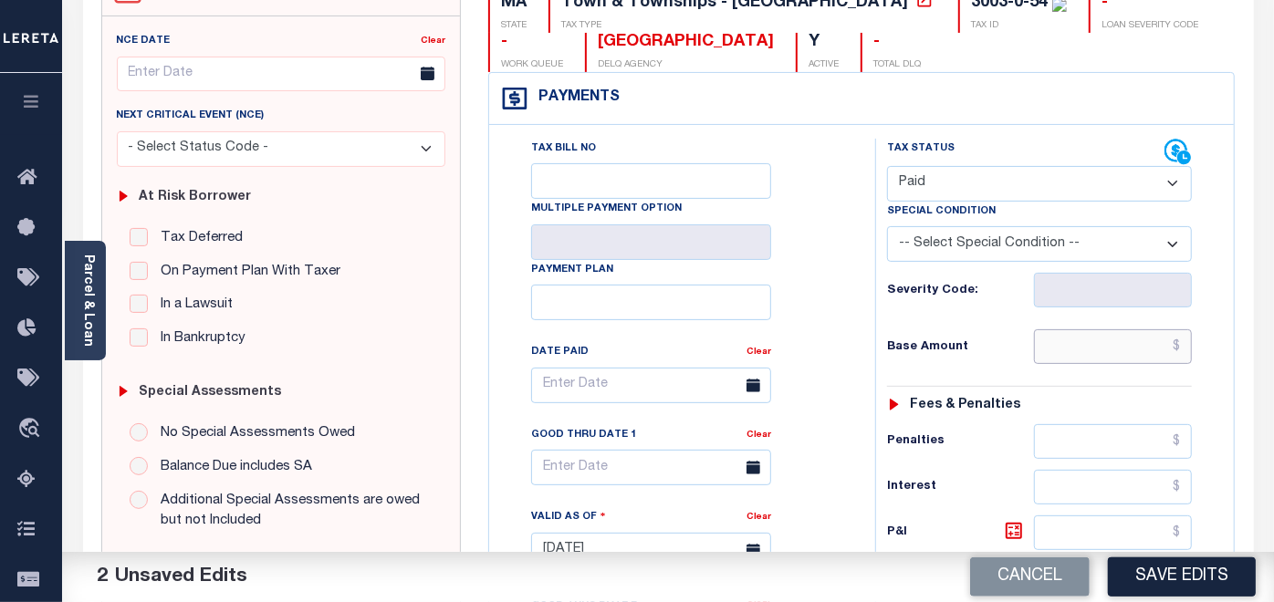
click at [1071, 347] on input "text" at bounding box center [1113, 346] width 159 height 35
type input "$0.00"
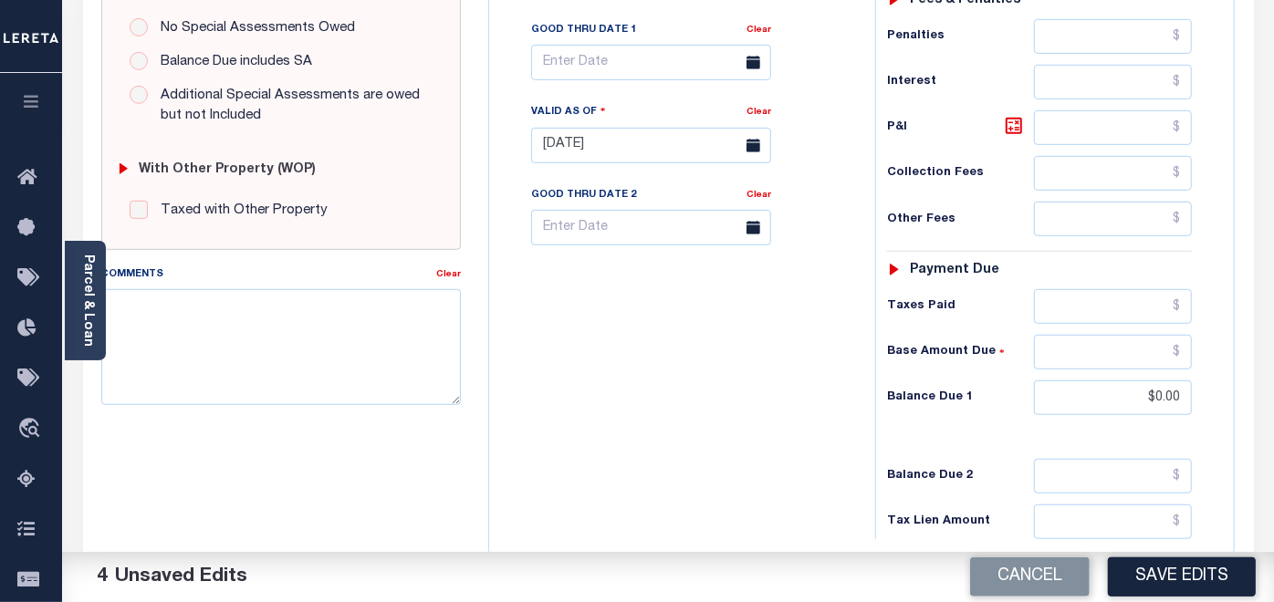
scroll to position [709, 0]
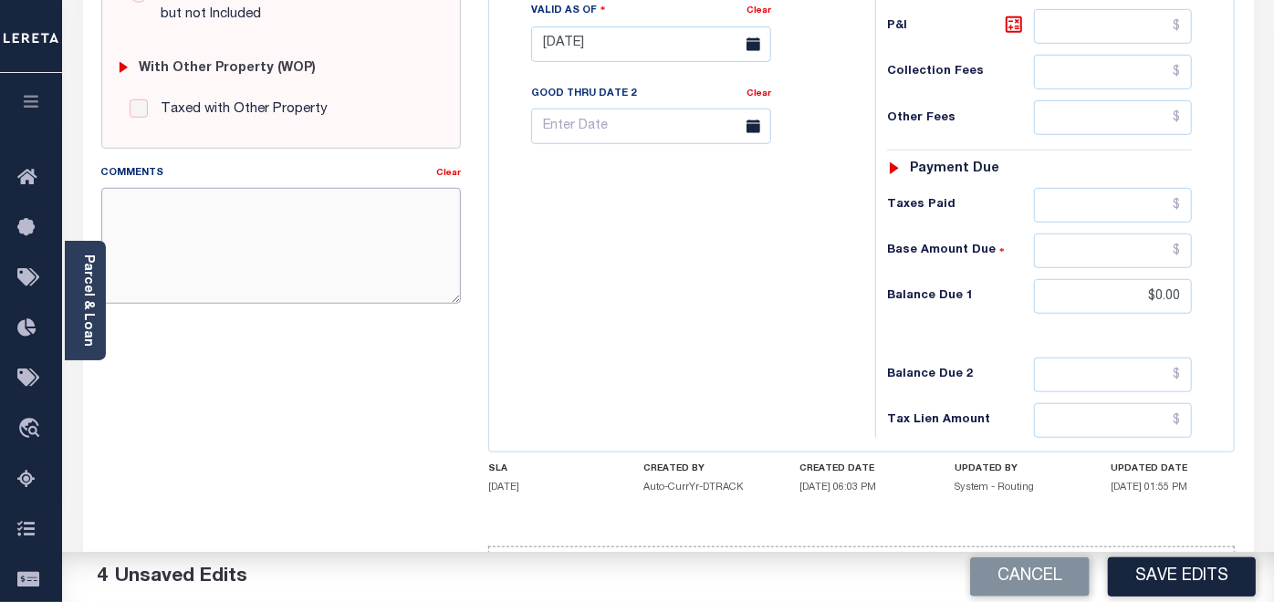
click at [252, 241] on textarea "Comments" at bounding box center [281, 245] width 360 height 115
paste textarea "09/10/2025- As per website verified tax year 2026/ Q1 taxes are delinquent, hen…"
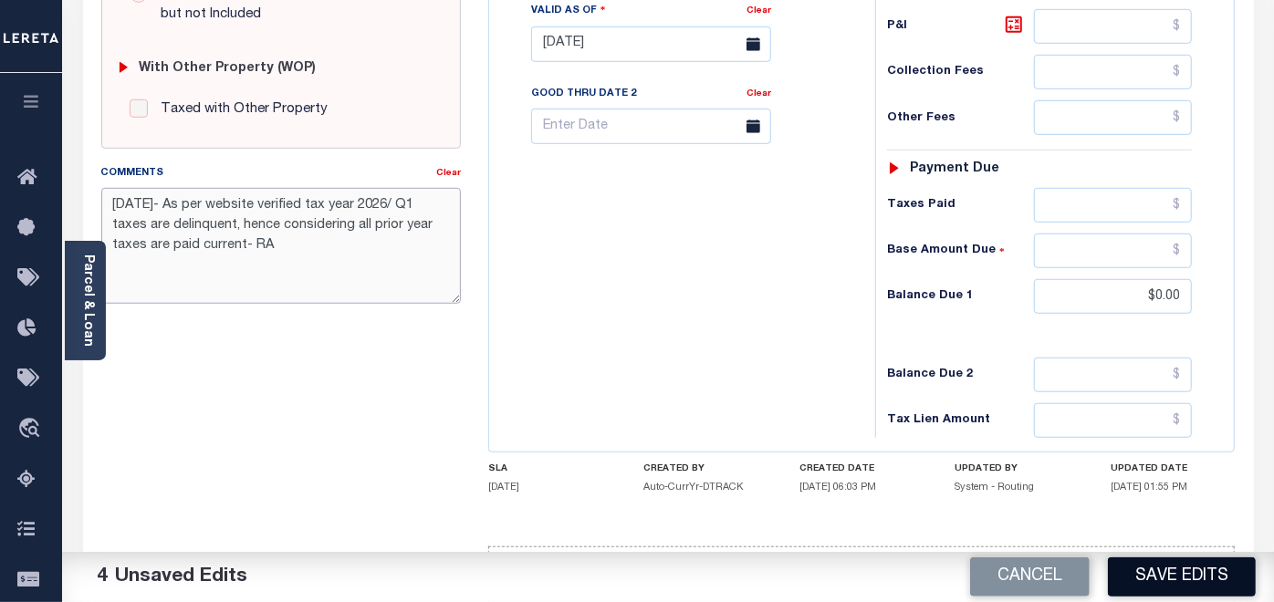
type textarea "09/10/2025- As per website verified tax year 2026/ Q1 taxes are delinquent, hen…"
click at [1154, 567] on button "Save Edits" at bounding box center [1182, 577] width 148 height 39
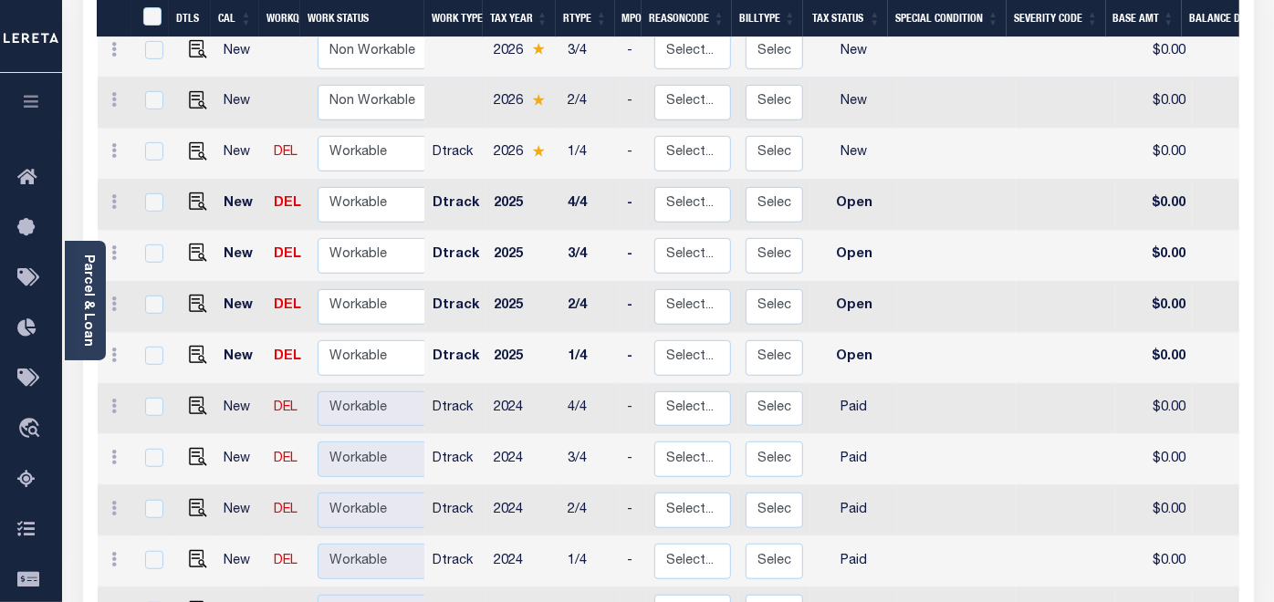
scroll to position [506, 0]
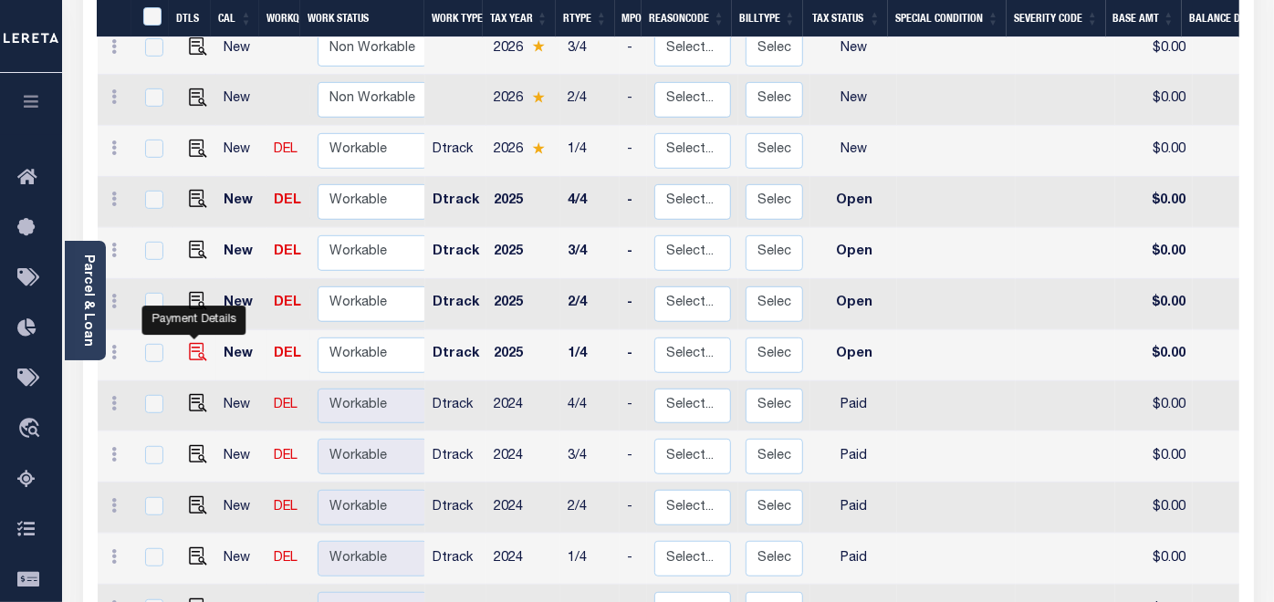
click at [192, 343] on img "" at bounding box center [198, 352] width 18 height 18
checkbox input "true"
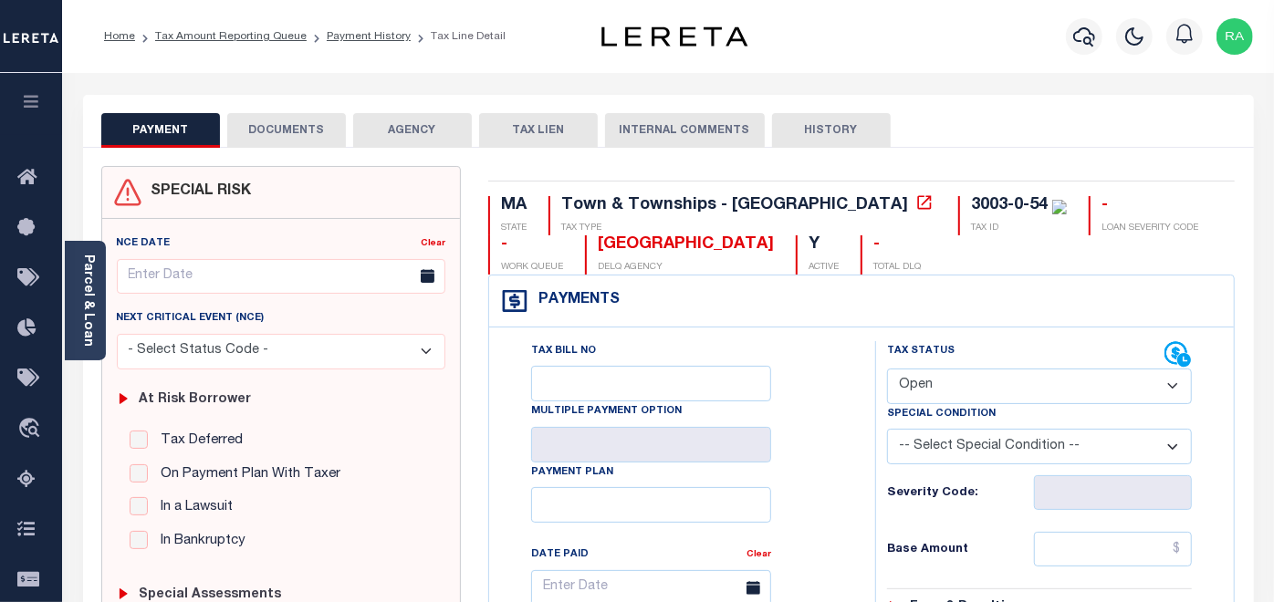
click at [971, 387] on select "- Select Status Code - Open Due/Unpaid Paid Incomplete No Tax Due Internal Refu…" at bounding box center [1039, 387] width 305 height 36
select select "PYD"
click at [887, 369] on select "- Select Status Code - Open Due/Unpaid Paid Incomplete No Tax Due Internal Refu…" at bounding box center [1039, 387] width 305 height 36
type input "[DATE]"
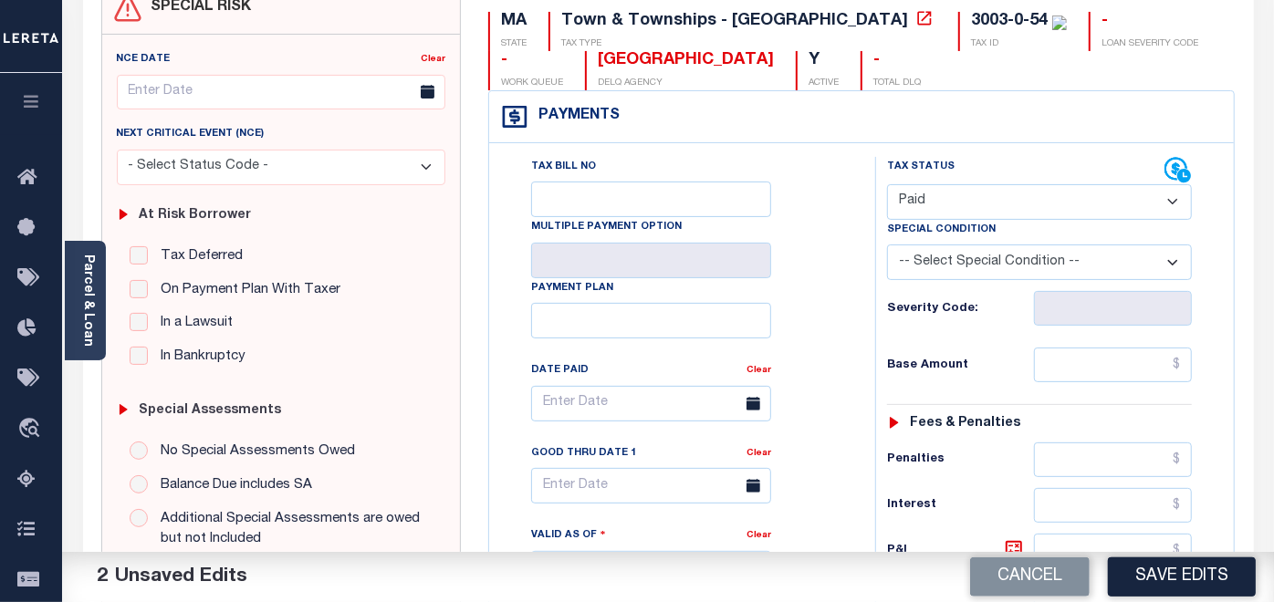
scroll to position [203, 0]
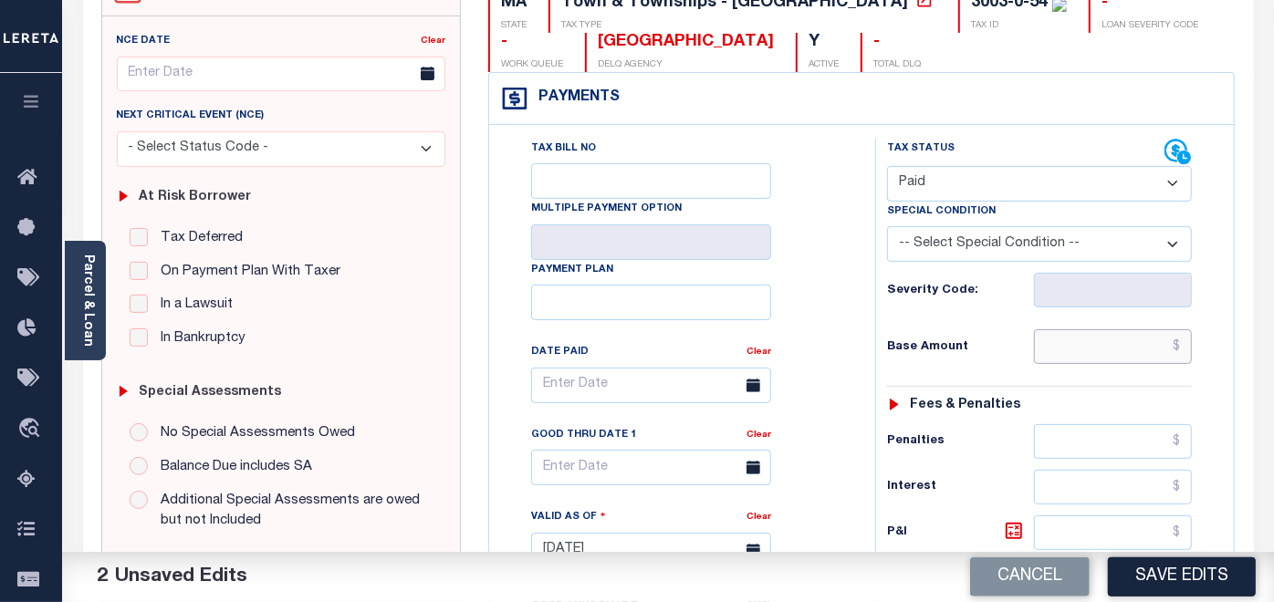
click at [1070, 356] on input "text" at bounding box center [1113, 346] width 159 height 35
type input "$0.00"
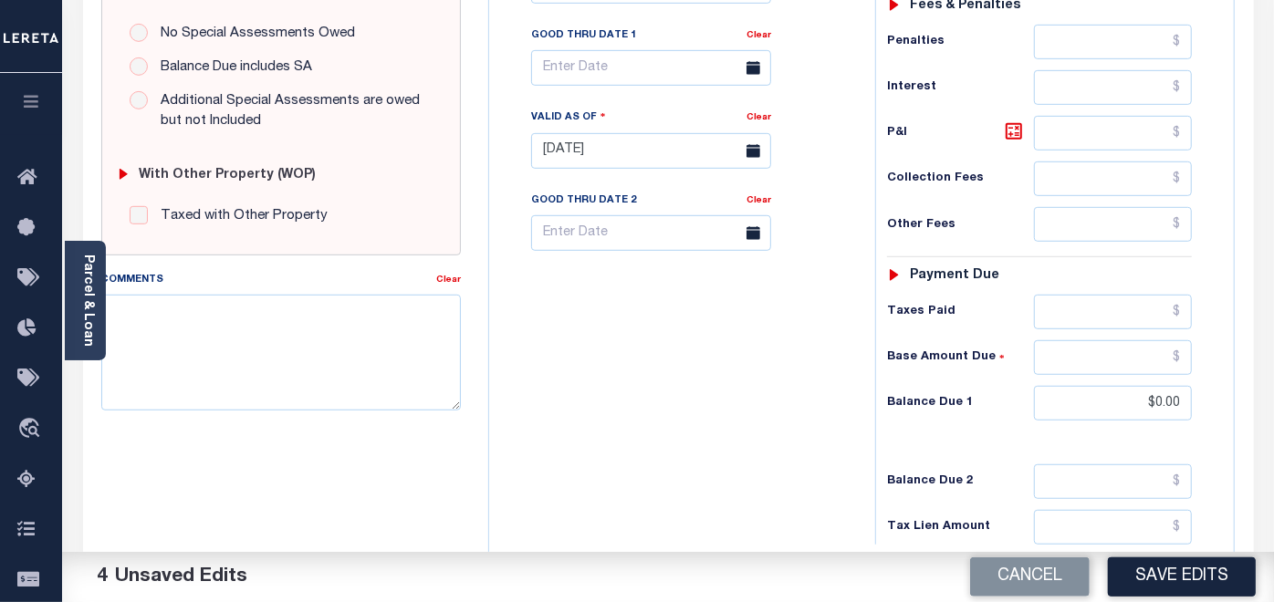
scroll to position [608, 0]
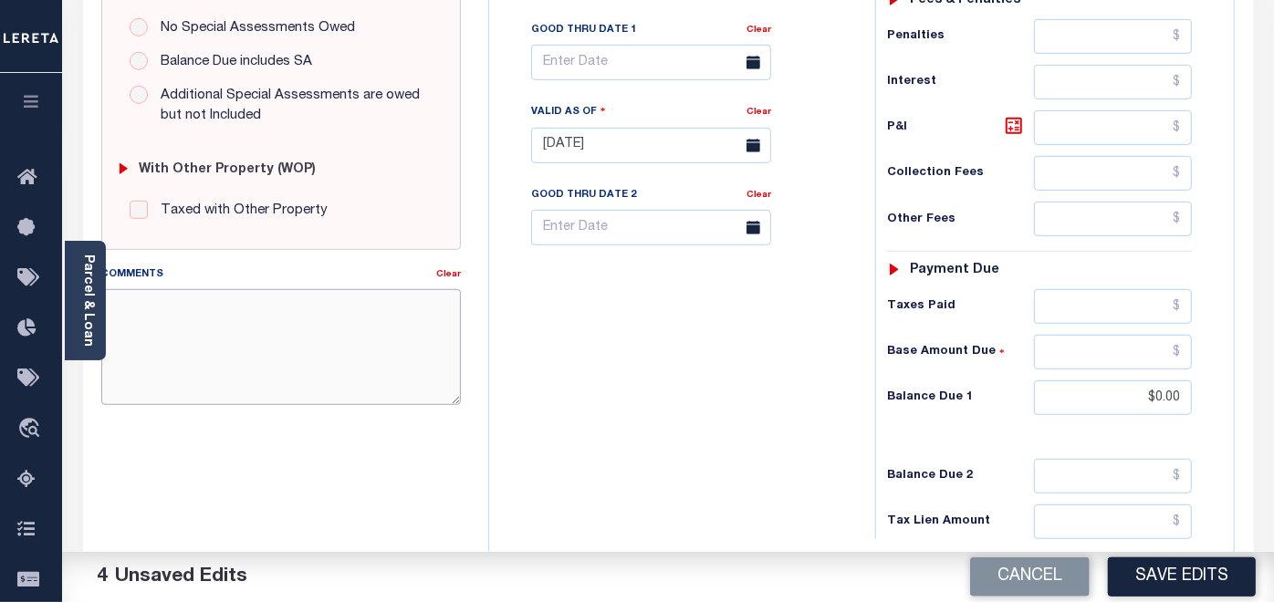
click at [245, 313] on textarea "Comments" at bounding box center [281, 346] width 360 height 115
paste textarea "[DATE]- As per website verified tax year 2026/ Q1 taxes are delinquent, hence c…"
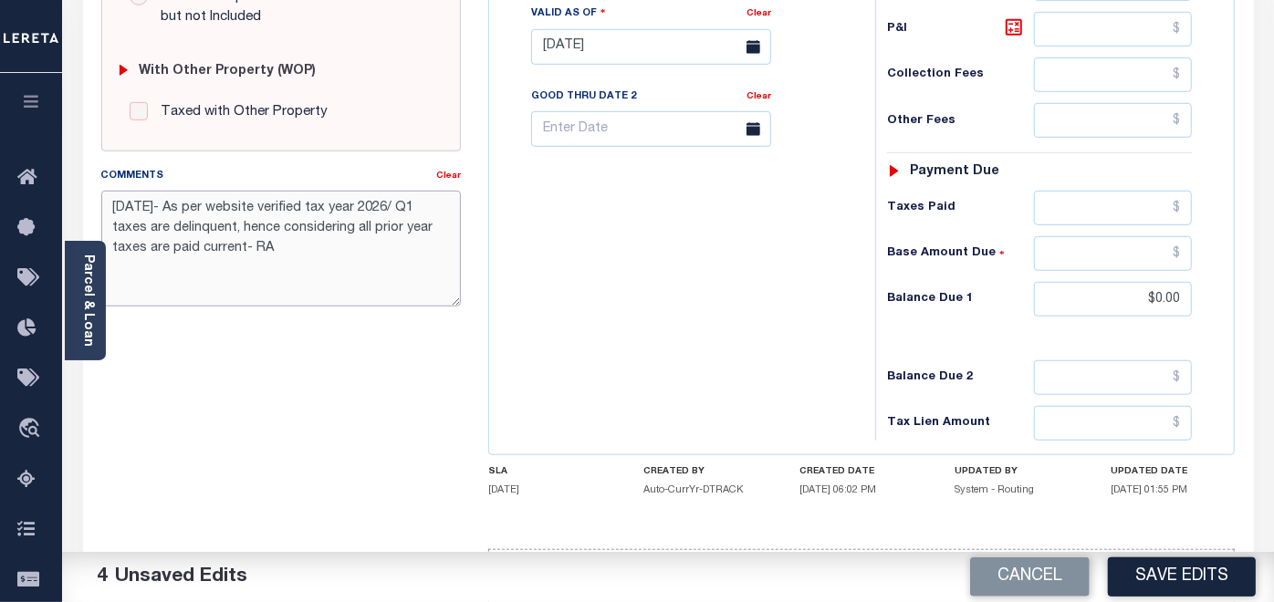
scroll to position [709, 0]
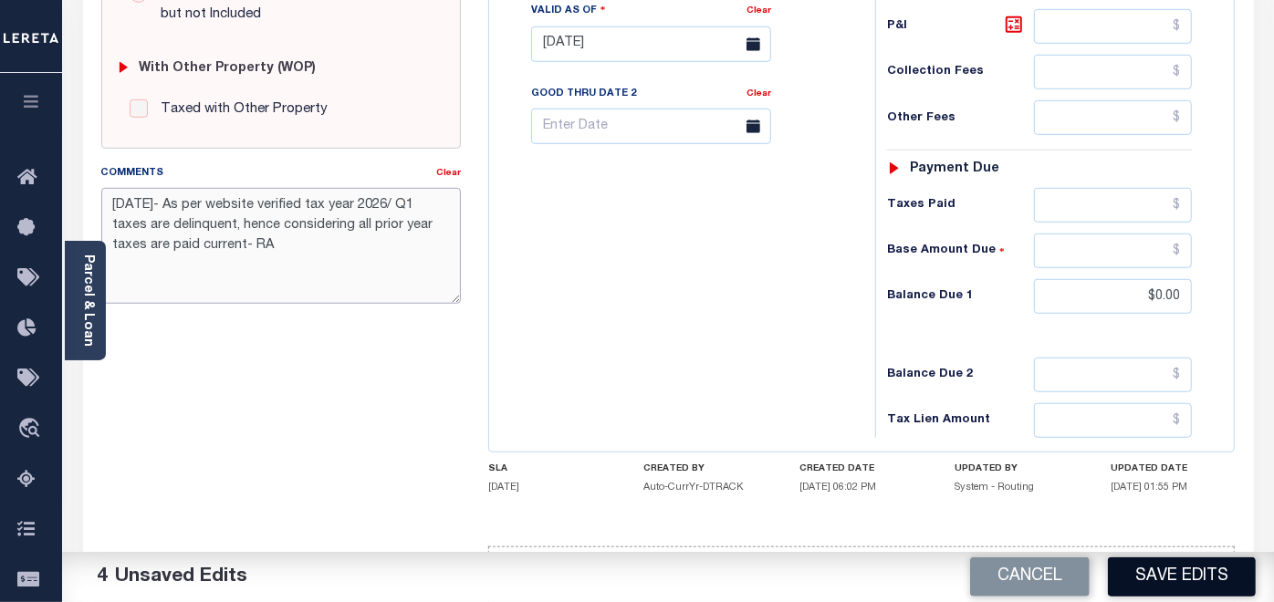
type textarea "[DATE]- As per website verified tax year 2026/ Q1 taxes are delinquent, hence c…"
click at [1163, 579] on button "Save Edits" at bounding box center [1182, 577] width 148 height 39
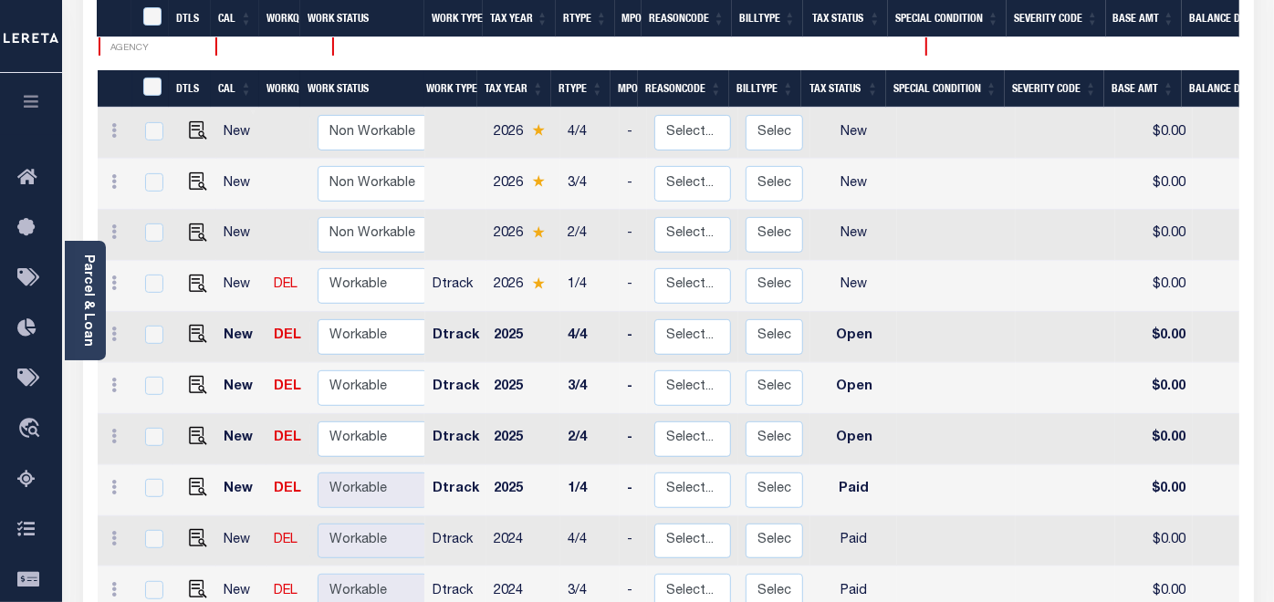
scroll to position [405, 0]
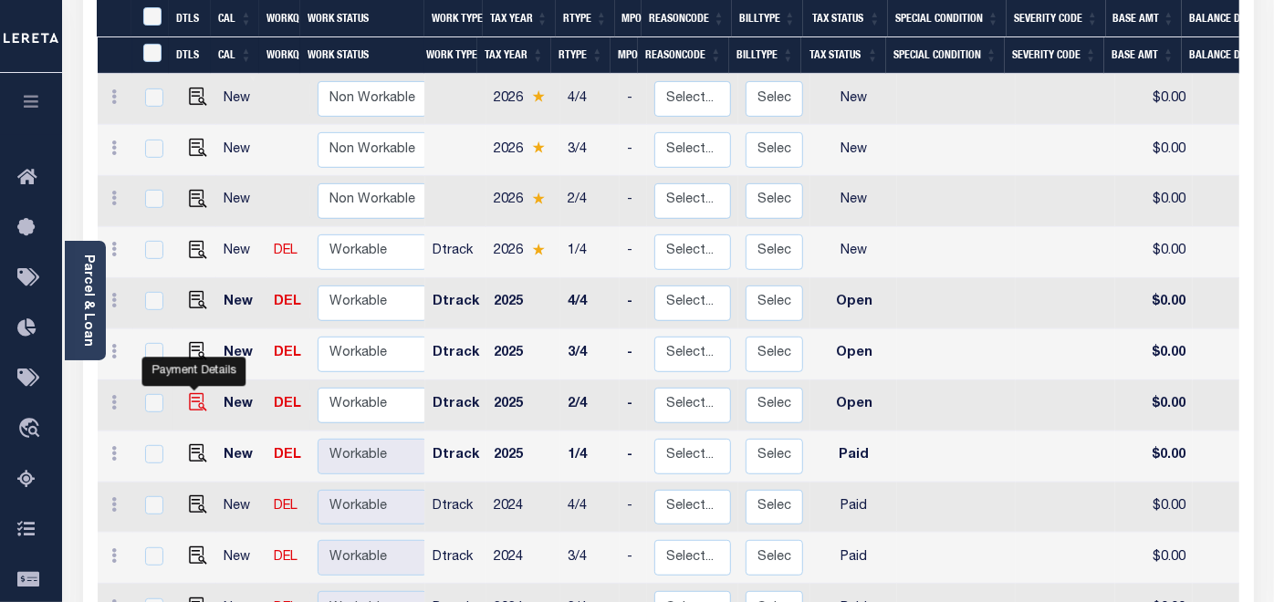
click at [193, 393] on img "" at bounding box center [198, 402] width 18 height 18
checkbox input "true"
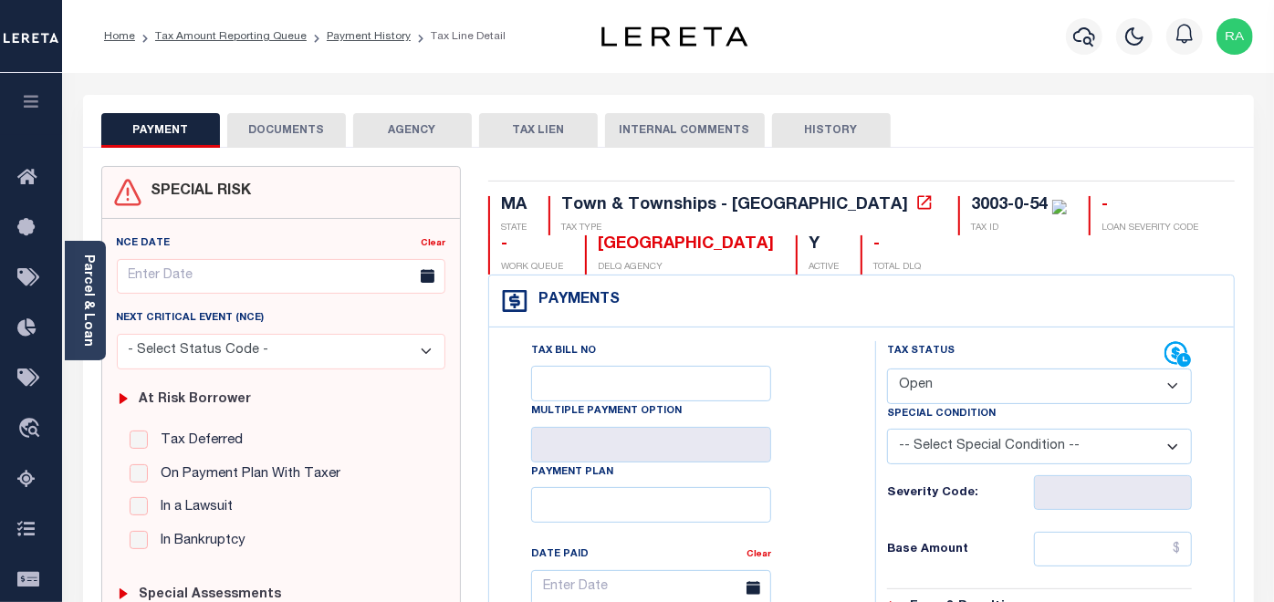
click at [965, 385] on select "- Select Status Code - Open Due/Unpaid Paid Incomplete No Tax Due Internal Refu…" at bounding box center [1039, 387] width 305 height 36
select select "PYD"
click at [887, 369] on select "- Select Status Code - Open Due/Unpaid Paid Incomplete No Tax Due Internal Refu…" at bounding box center [1039, 387] width 305 height 36
type input "[DATE]"
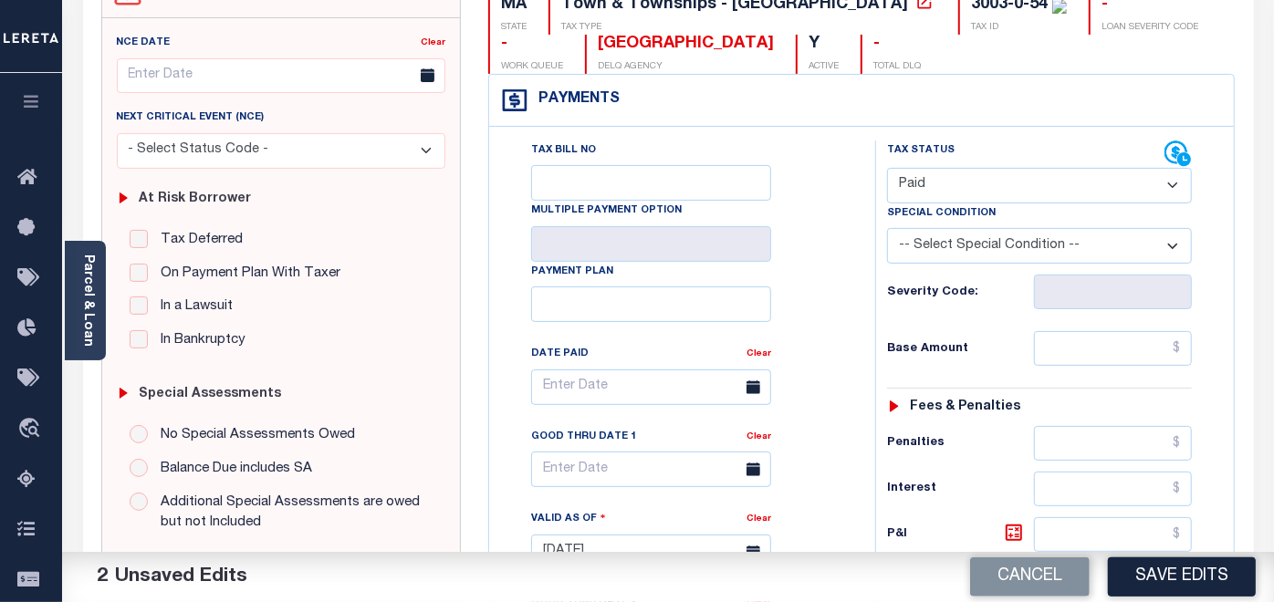
scroll to position [203, 0]
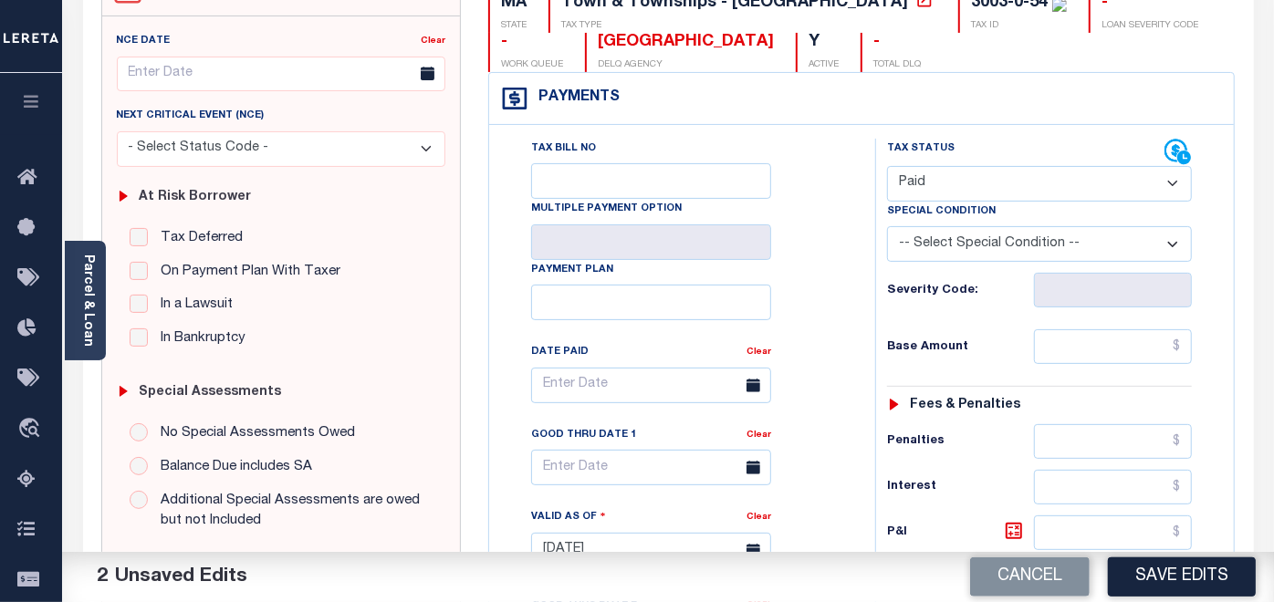
click at [1078, 329] on div "Tax Status Status - Select Status Code -" at bounding box center [1045, 542] width 340 height 806
click at [1091, 339] on input "text" at bounding box center [1113, 346] width 159 height 35
type input "$0.00"
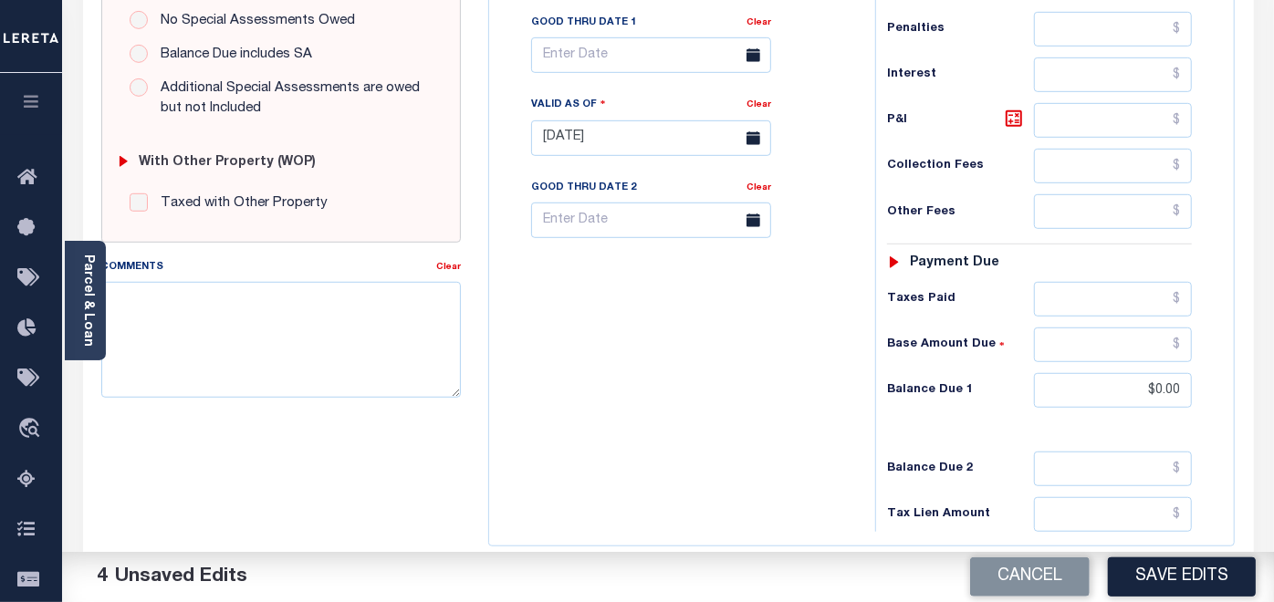
scroll to position [709, 0]
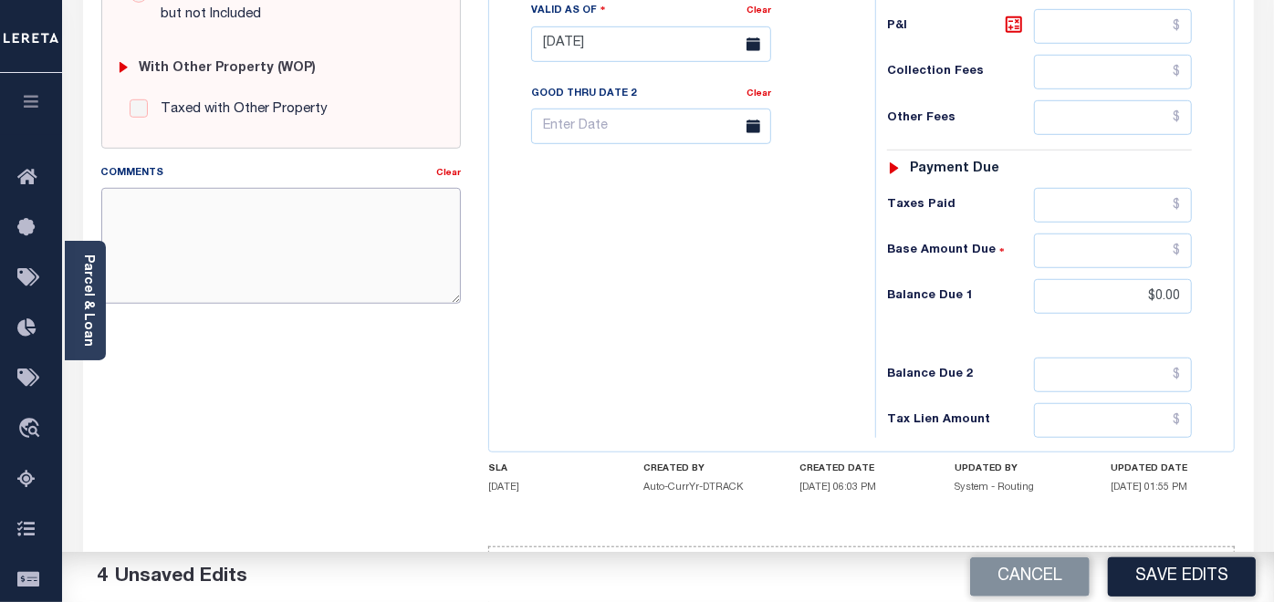
click at [274, 231] on textarea "Comments" at bounding box center [281, 245] width 360 height 115
paste textarea "[DATE]- As per website verified tax year 2026/ Q1 taxes are delinquent, hence c…"
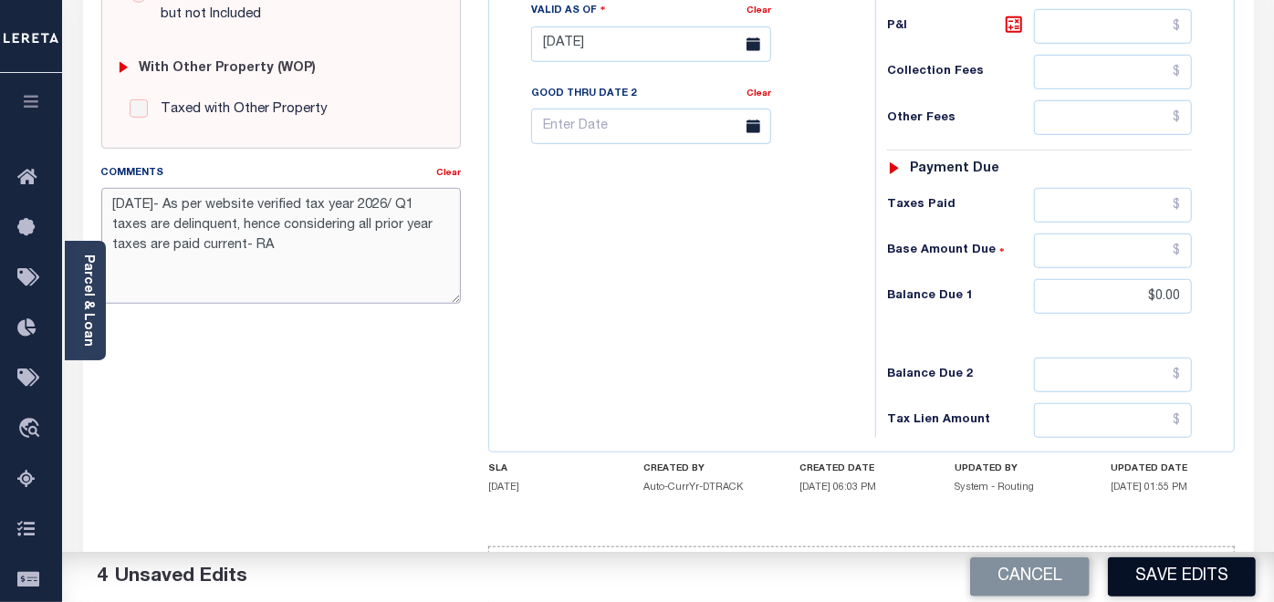
type textarea "[DATE]- As per website verified tax year 2026/ Q1 taxes are delinquent, hence c…"
click at [1164, 573] on button "Save Edits" at bounding box center [1182, 577] width 148 height 39
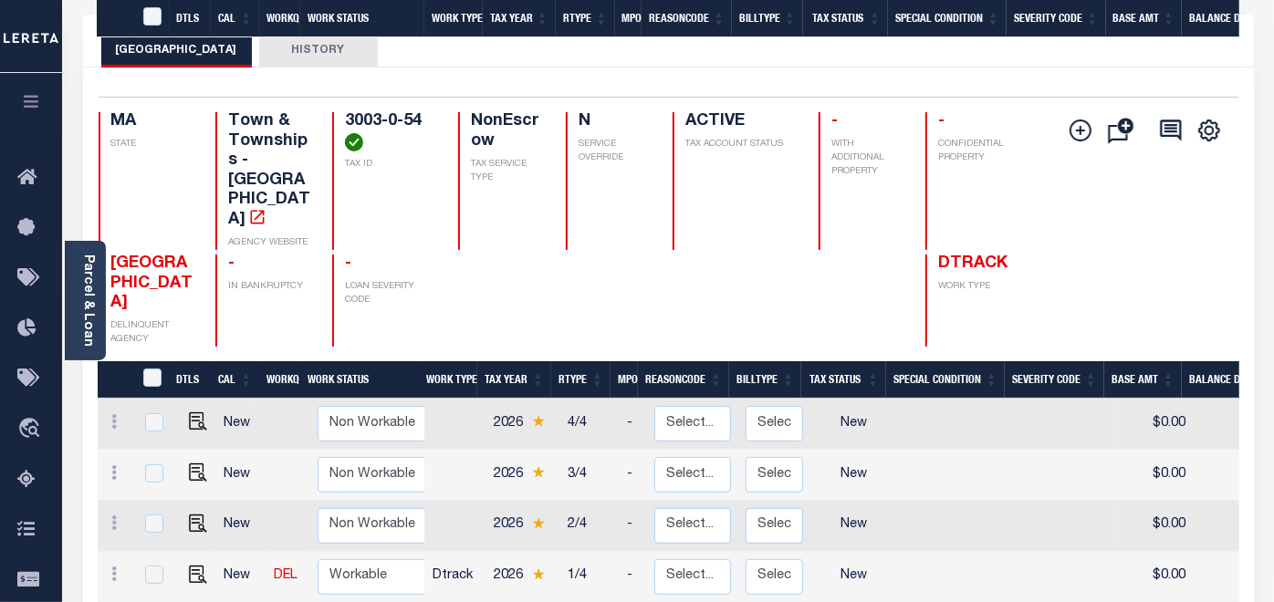
scroll to position [405, 0]
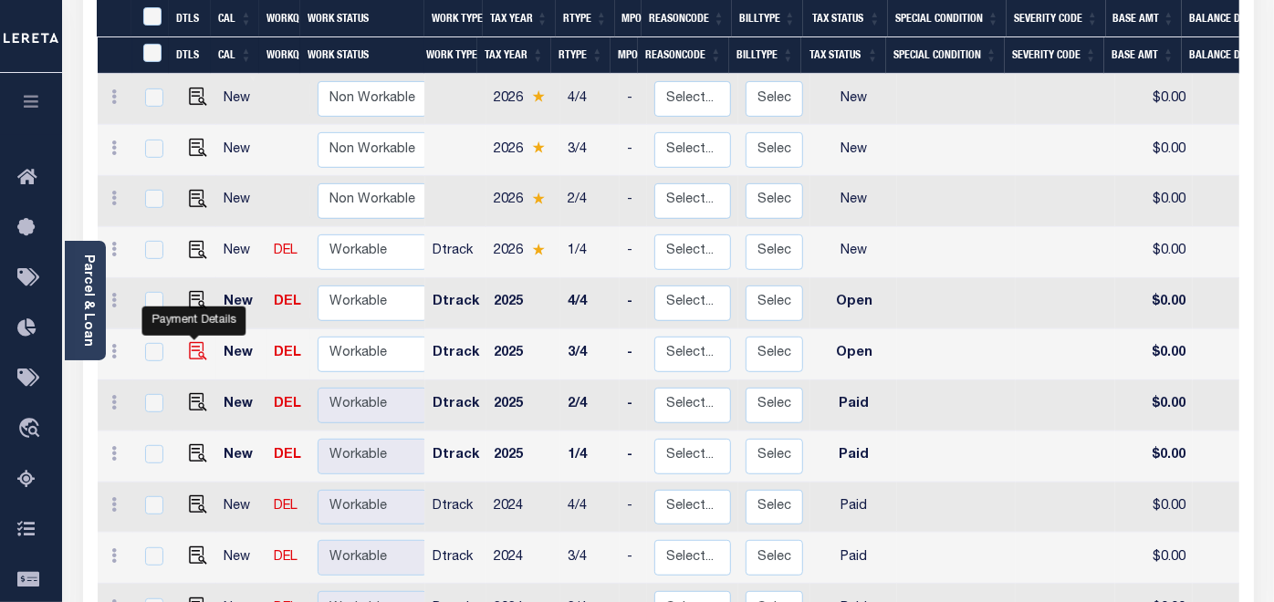
click at [193, 342] on img "" at bounding box center [198, 351] width 18 height 18
checkbox input "true"
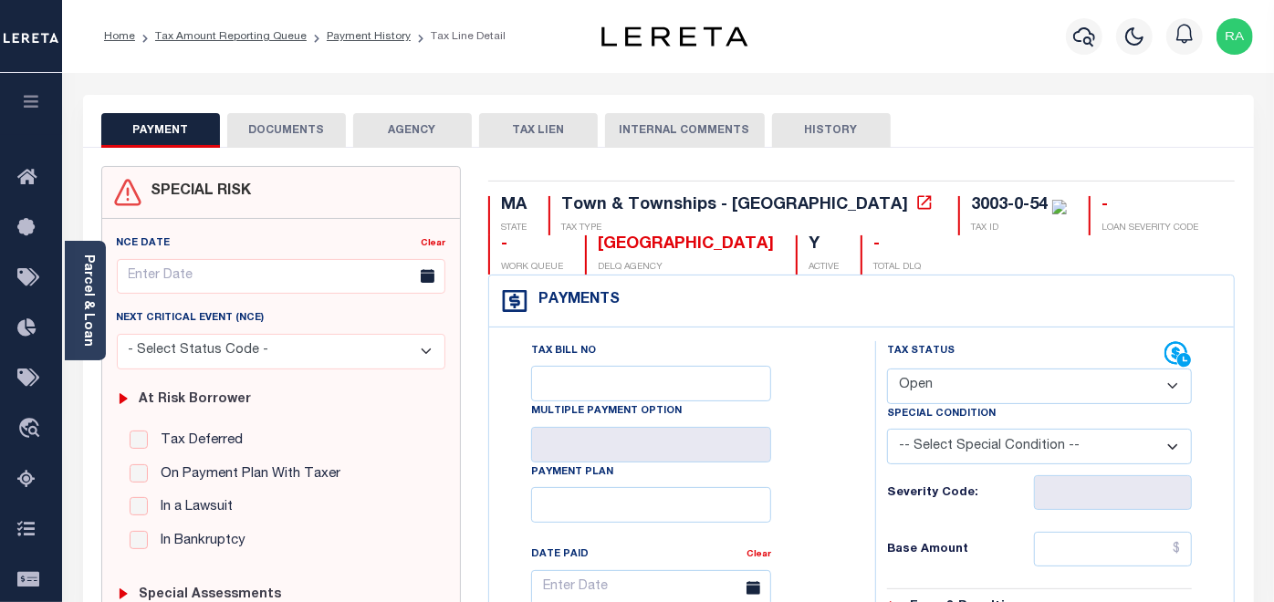
click at [934, 385] on select "- Select Status Code - Open Due/Unpaid Paid Incomplete No Tax Due Internal Refu…" at bounding box center [1039, 387] width 305 height 36
select select "PYD"
click at [887, 369] on select "- Select Status Code - Open Due/Unpaid Paid Incomplete No Tax Due Internal Refu…" at bounding box center [1039, 387] width 305 height 36
type input "[DATE]"
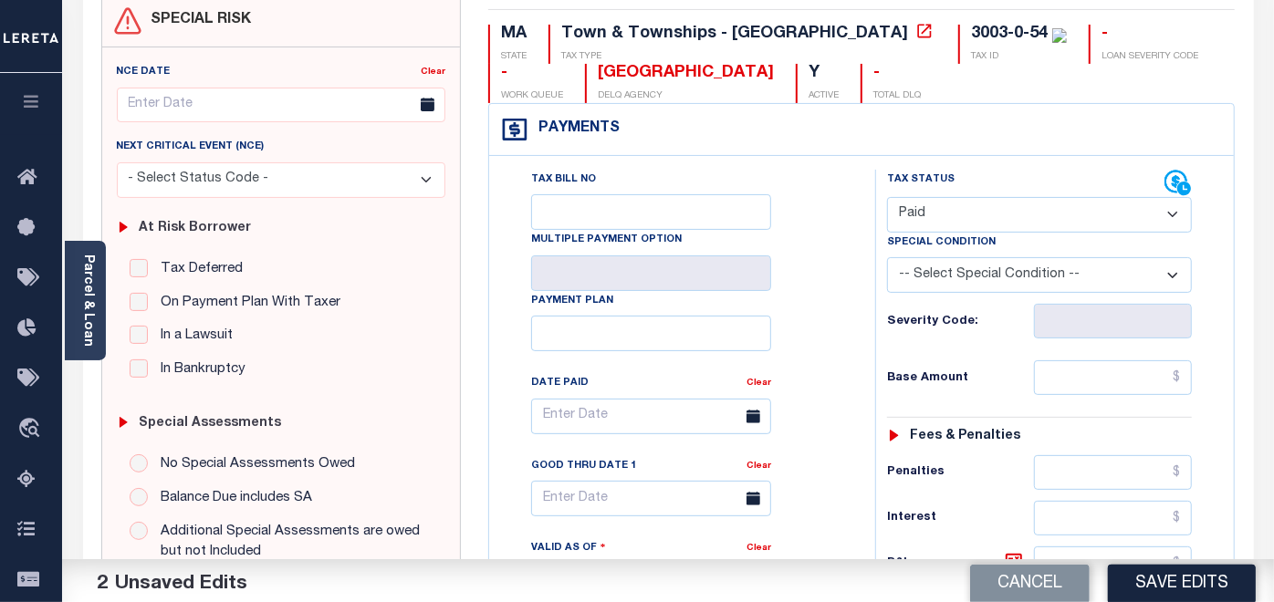
scroll to position [203, 0]
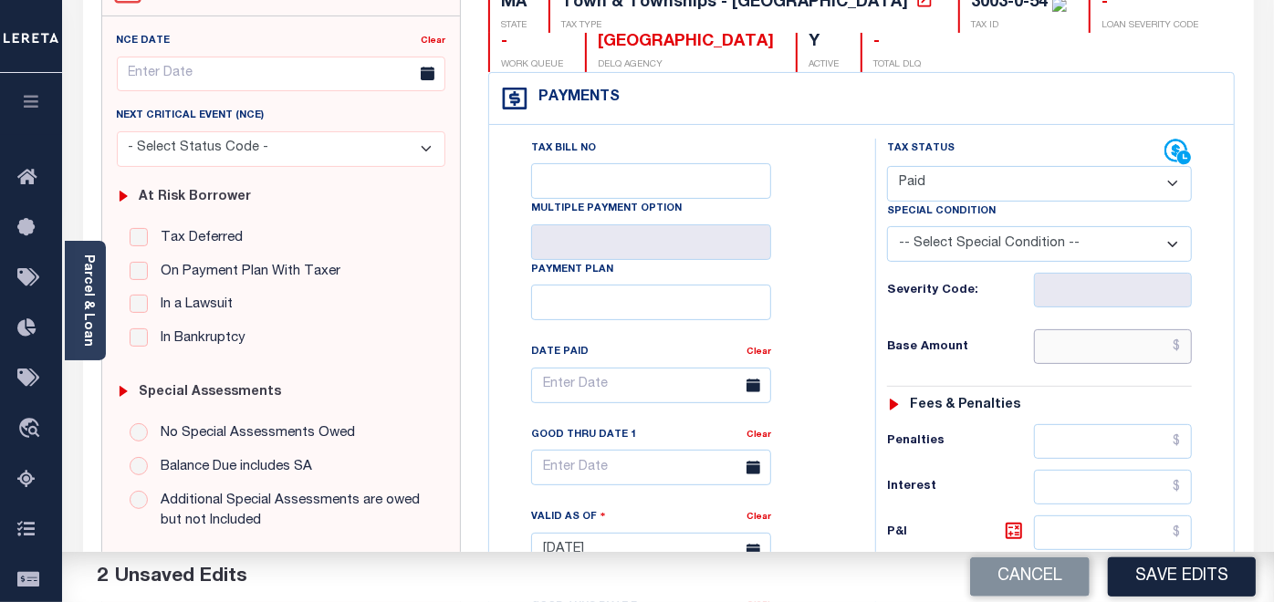
click at [1069, 347] on input "text" at bounding box center [1113, 346] width 159 height 35
type input "$0.00"
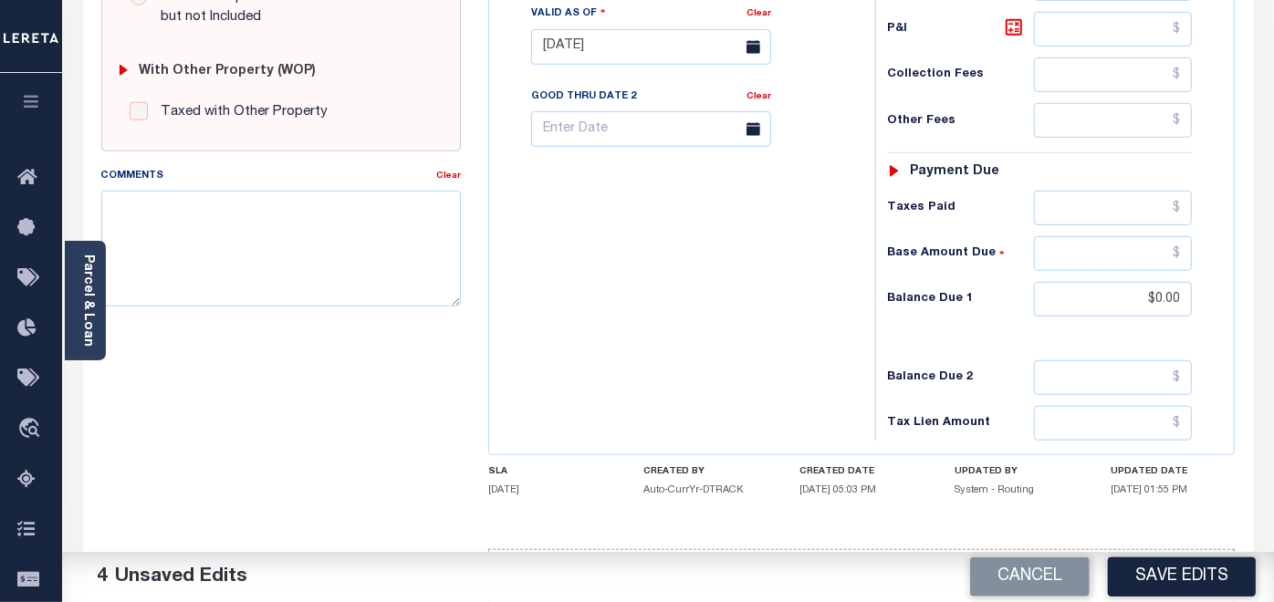
scroll to position [709, 0]
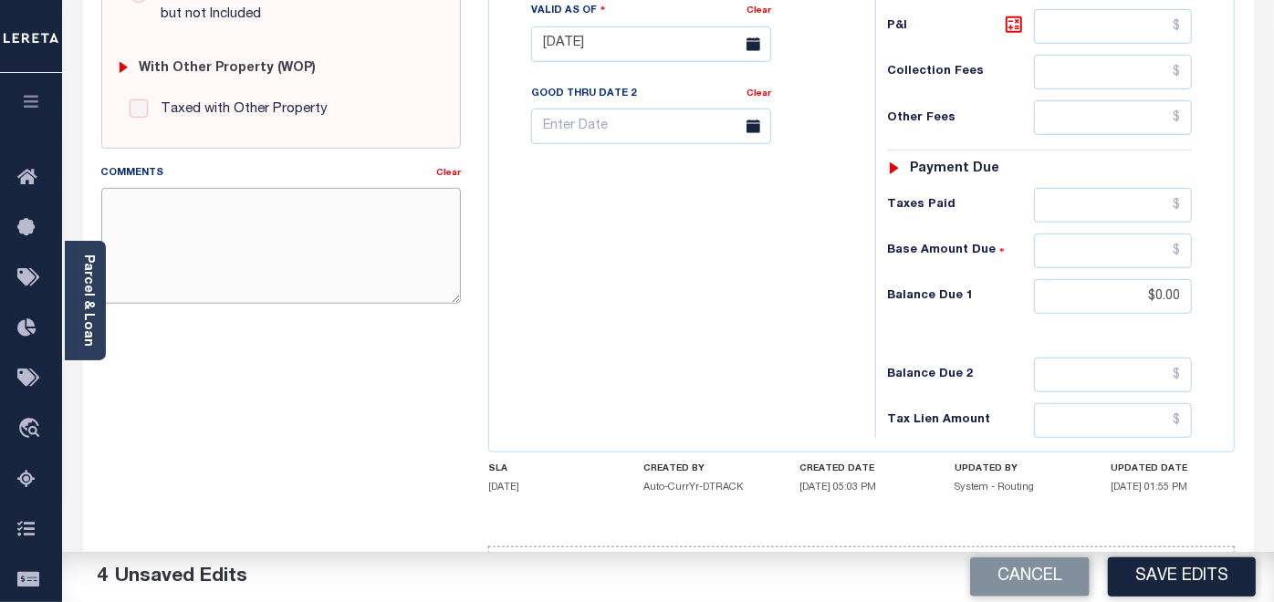
click at [226, 239] on textarea "Comments" at bounding box center [281, 245] width 360 height 115
paste textarea "09/10/2025- As per website verified tax year 2026/ Q1 taxes are delinquent, hen…"
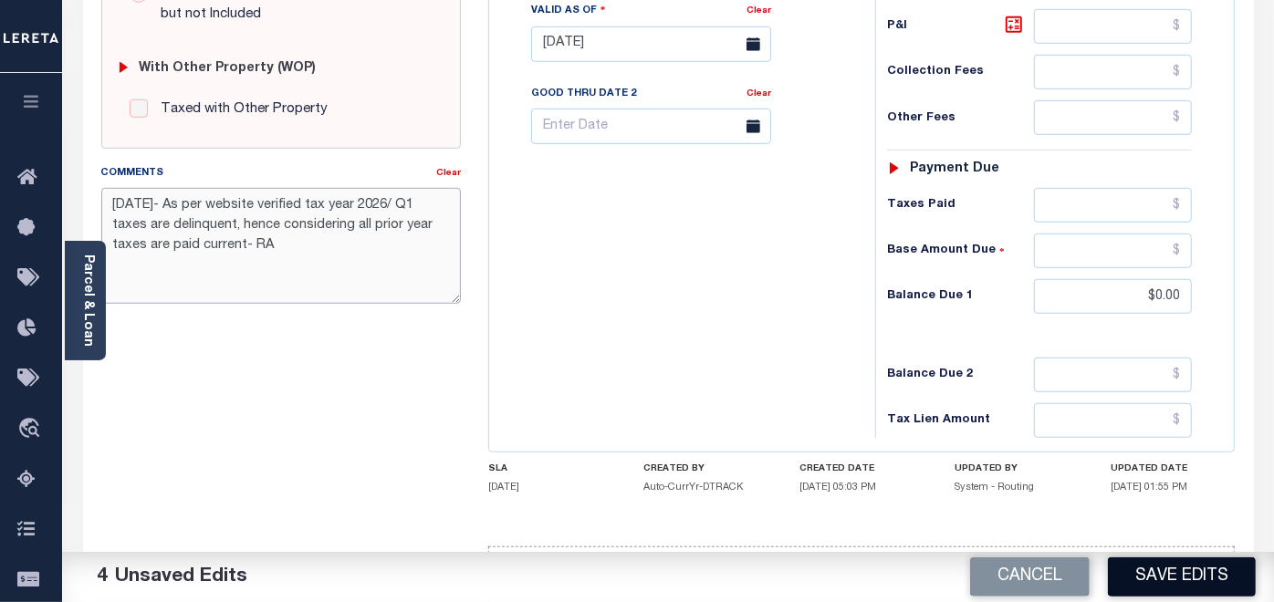
type textarea "09/10/2025- As per website verified tax year 2026/ Q1 taxes are delinquent, hen…"
click at [1170, 572] on button "Save Edits" at bounding box center [1182, 577] width 148 height 39
checkbox input "false"
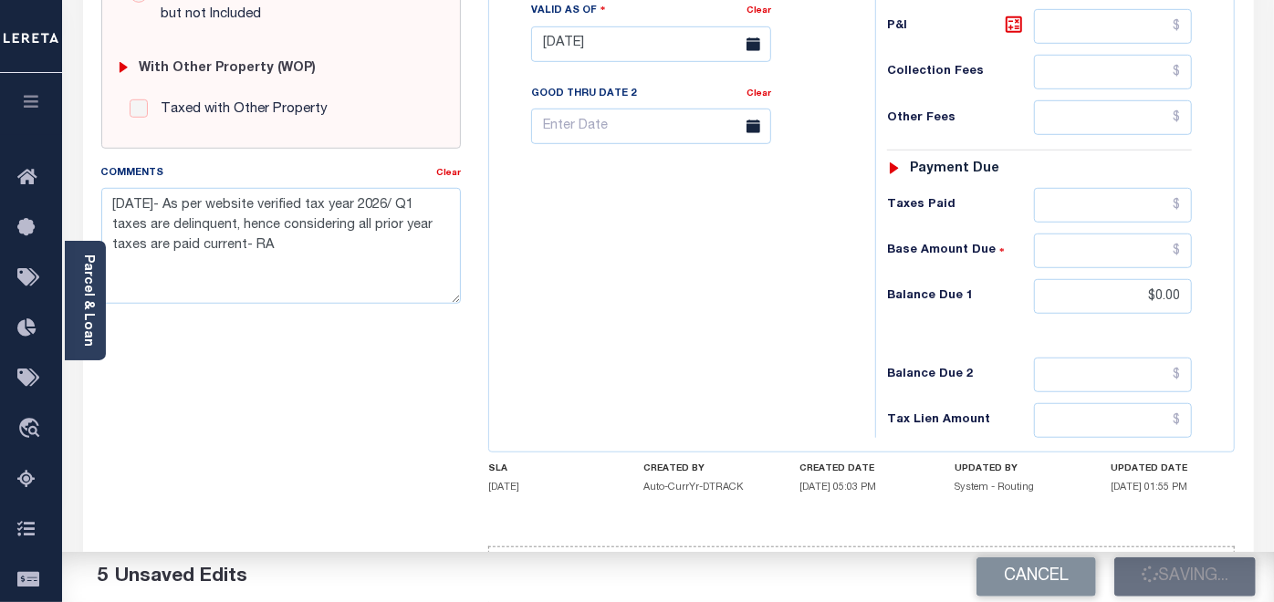
checkbox input "false"
type input "$0"
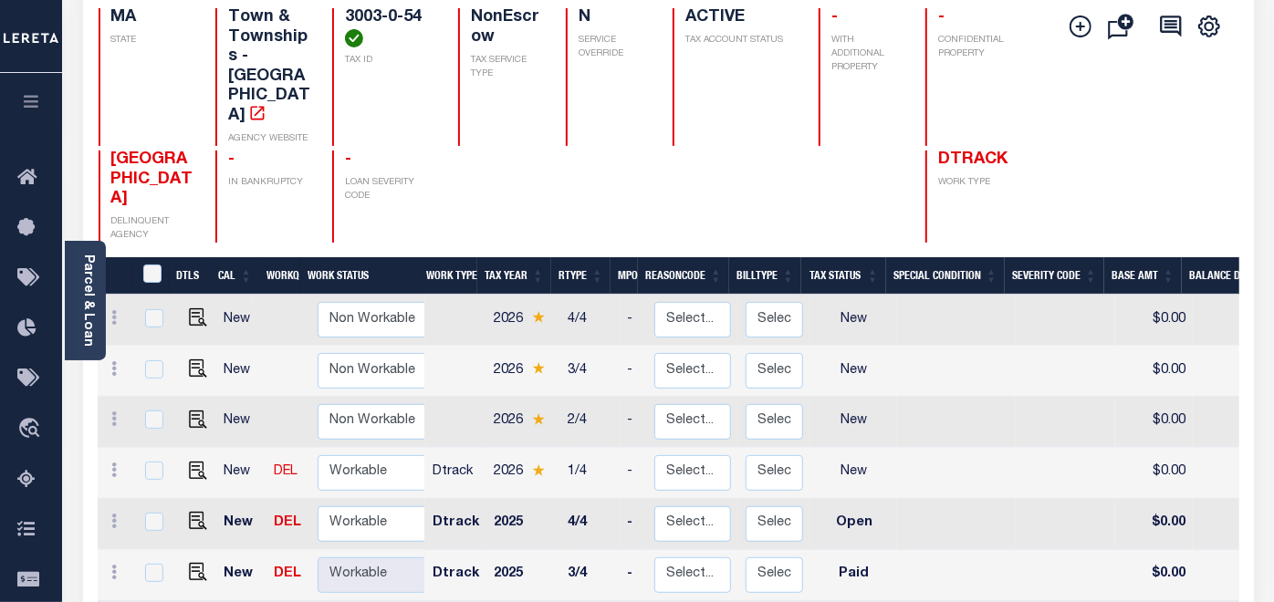
scroll to position [304, 0]
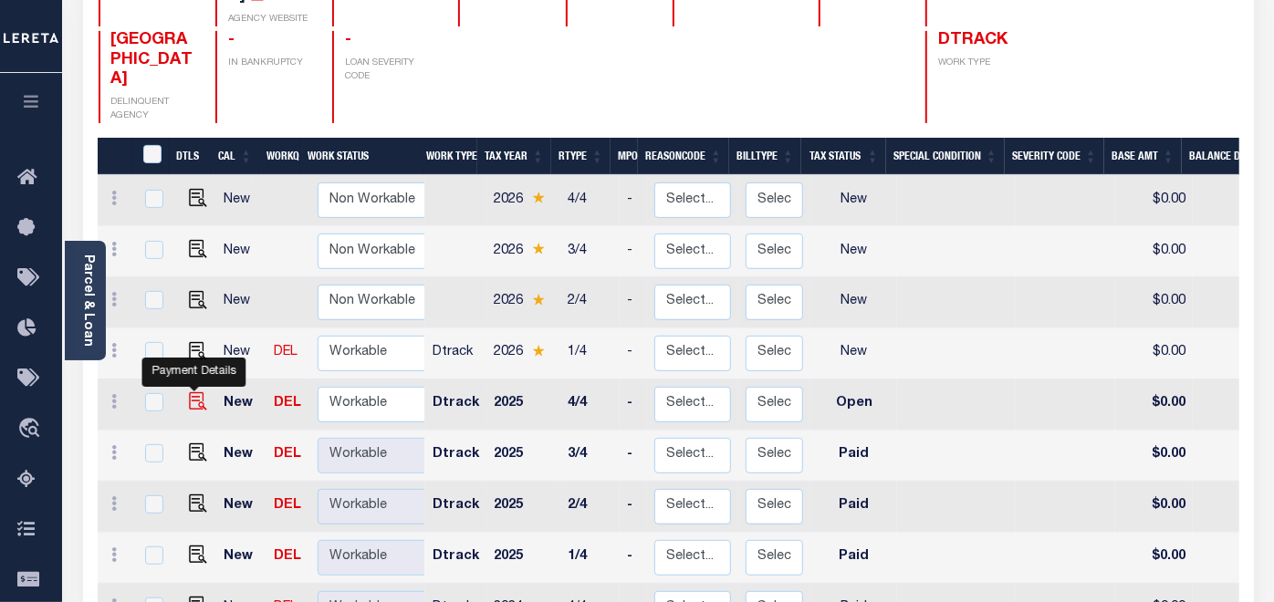
click at [196, 392] on img "" at bounding box center [198, 401] width 18 height 18
checkbox input "true"
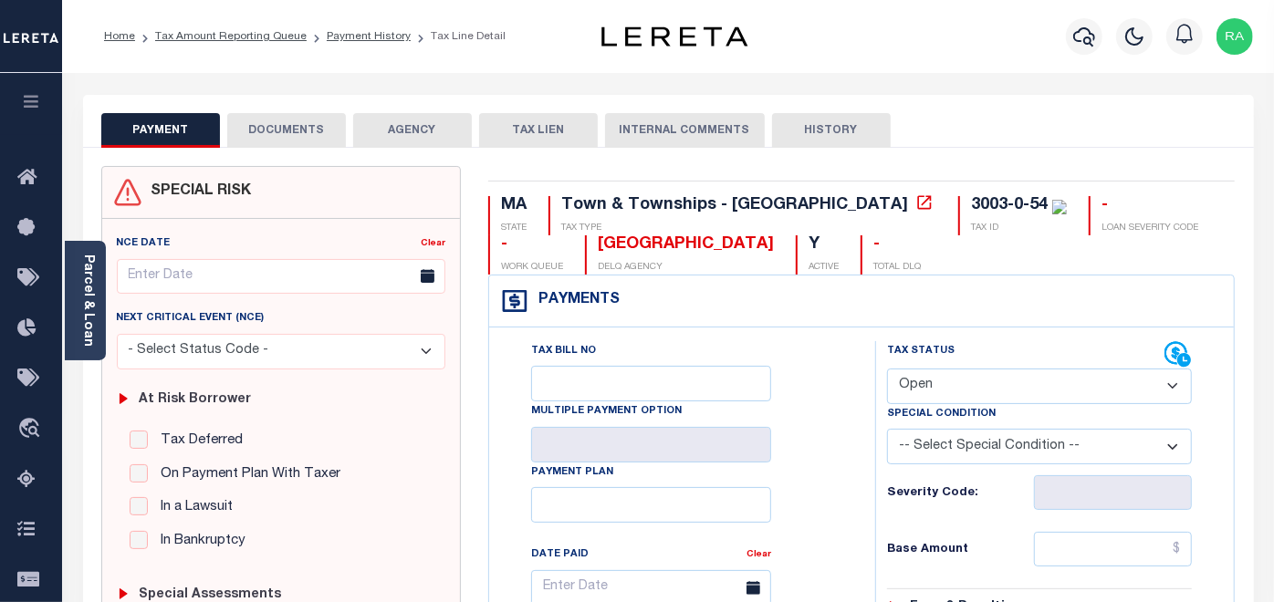
click at [948, 388] on select "- Select Status Code - Open Due/Unpaid Paid Incomplete No Tax Due Internal Refu…" at bounding box center [1039, 387] width 305 height 36
select select "PYD"
click at [887, 369] on select "- Select Status Code - Open Due/Unpaid Paid Incomplete No Tax Due Internal Refu…" at bounding box center [1039, 387] width 305 height 36
type input "[DATE]"
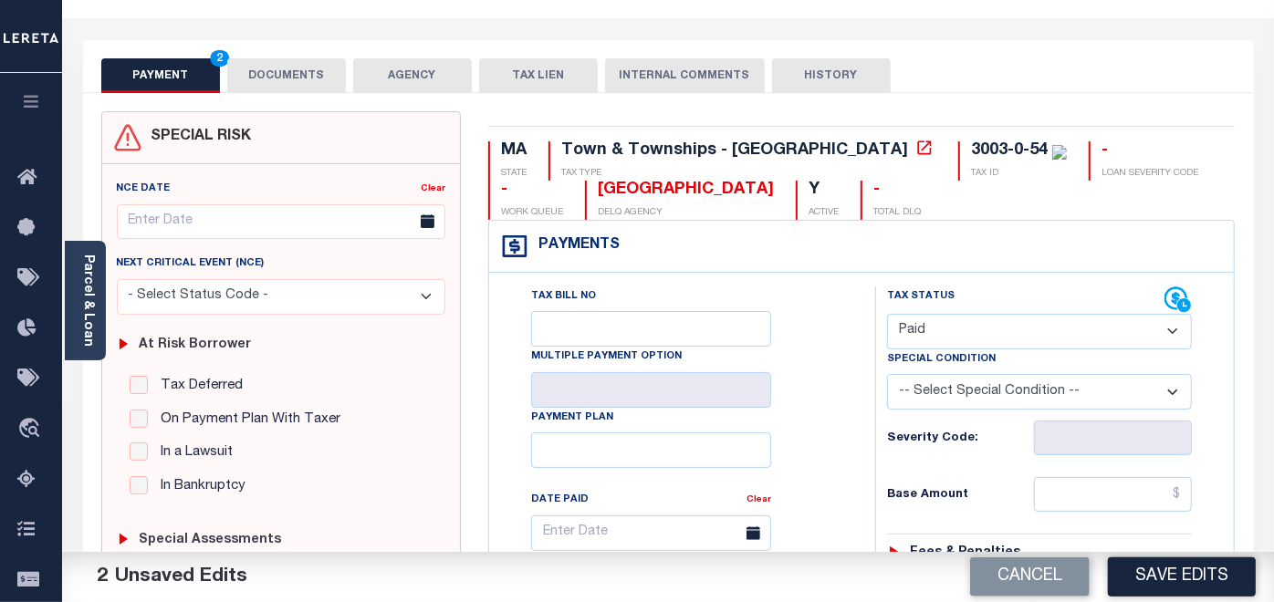
scroll to position [101, 0]
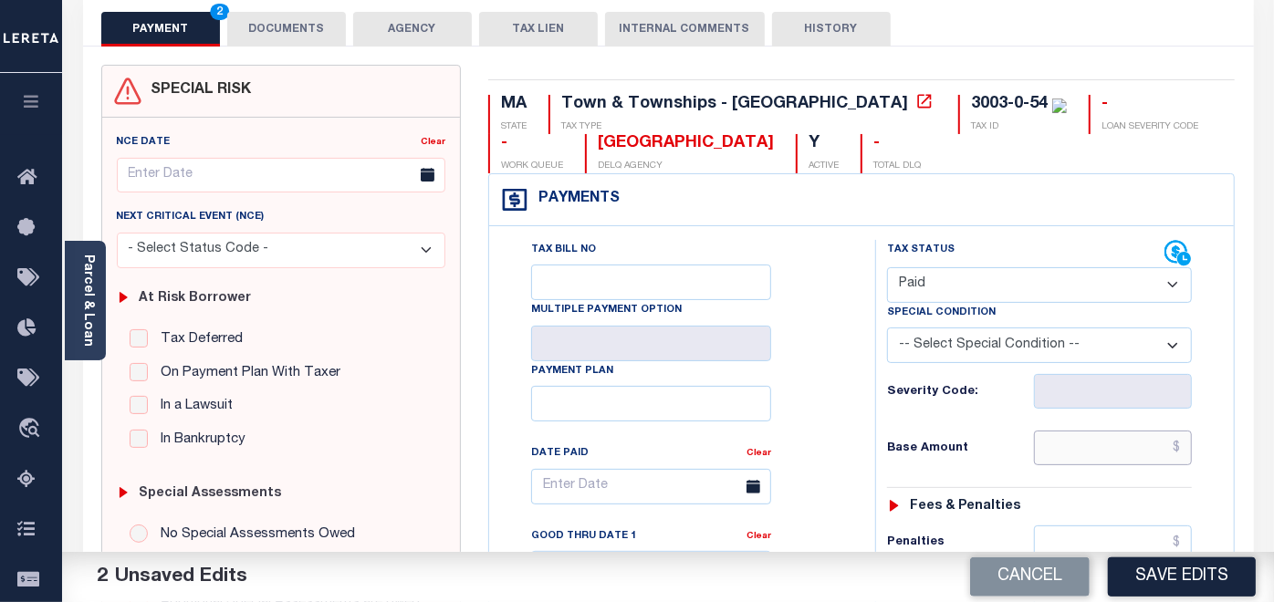
click at [1059, 442] on input "text" at bounding box center [1113, 448] width 159 height 35
type input "$0.00"
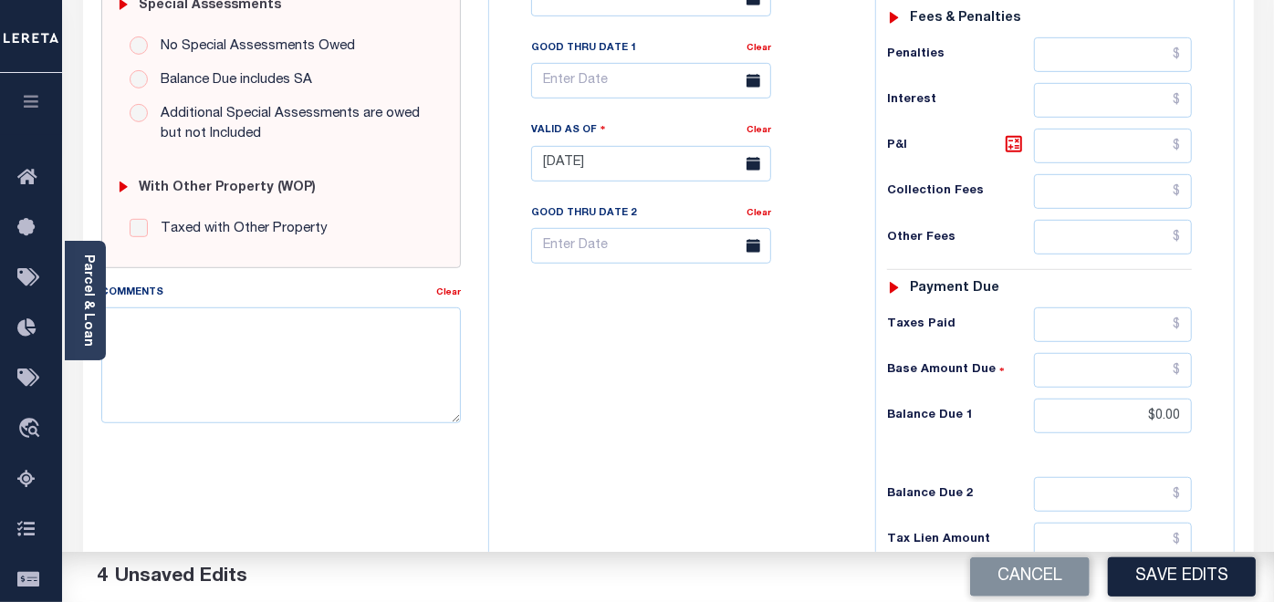
scroll to position [608, 0]
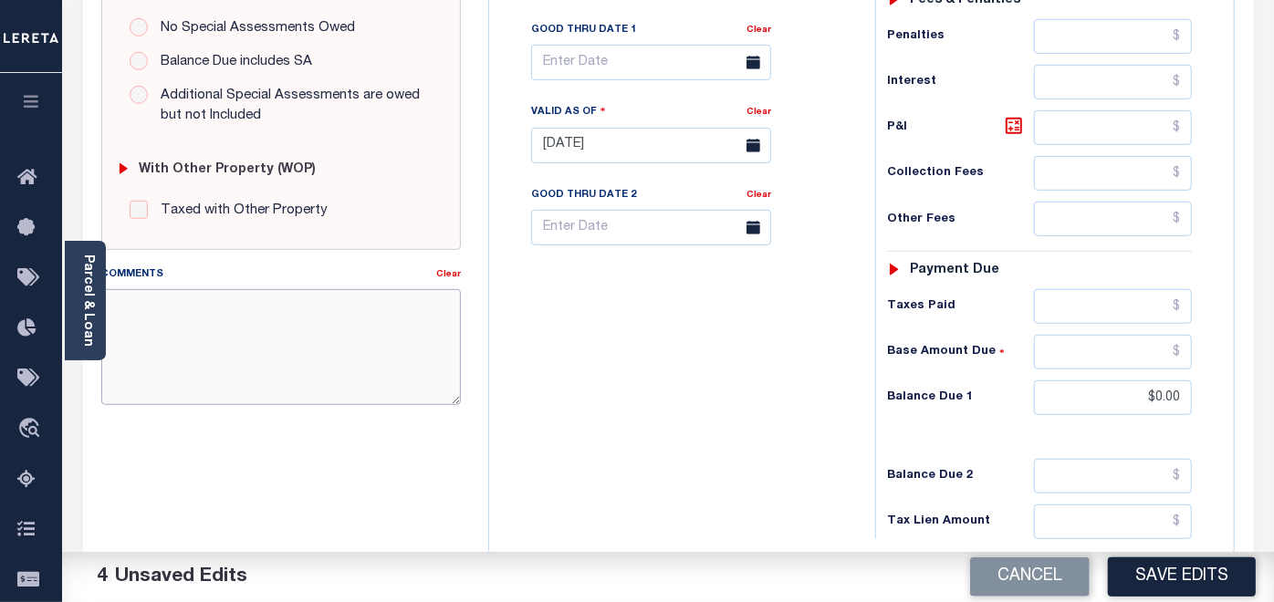
click at [264, 312] on textarea "Comments" at bounding box center [281, 346] width 360 height 115
paste textarea "[DATE]- As per website verified tax year 2026/ Q1 taxes are delinquent, hence c…"
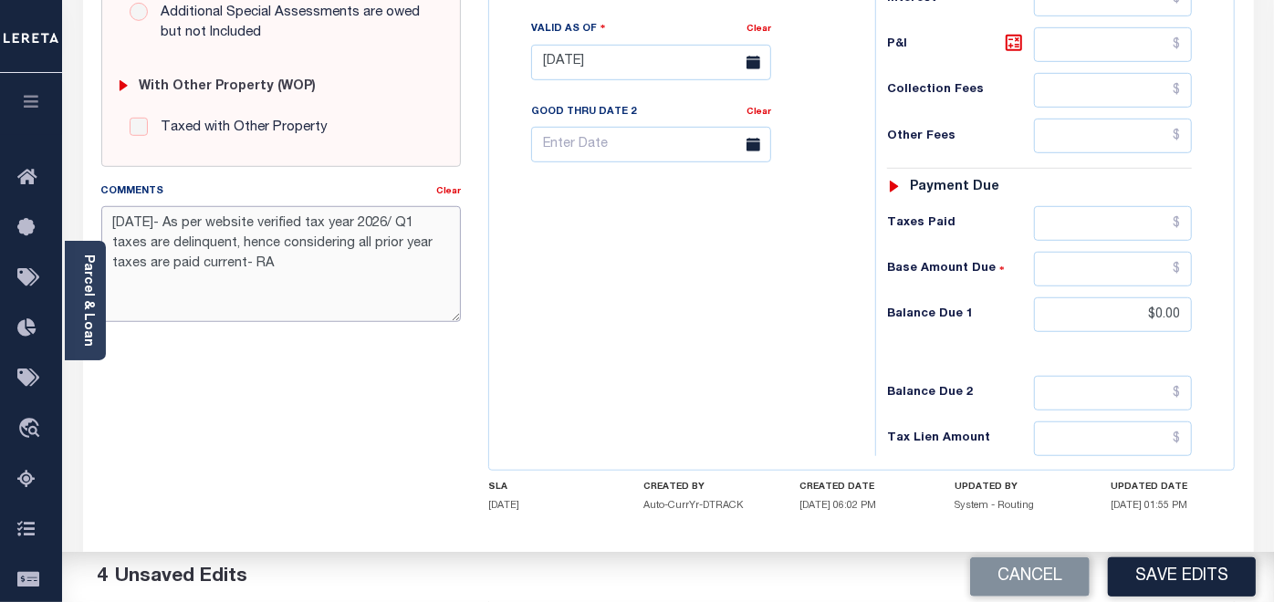
scroll to position [709, 0]
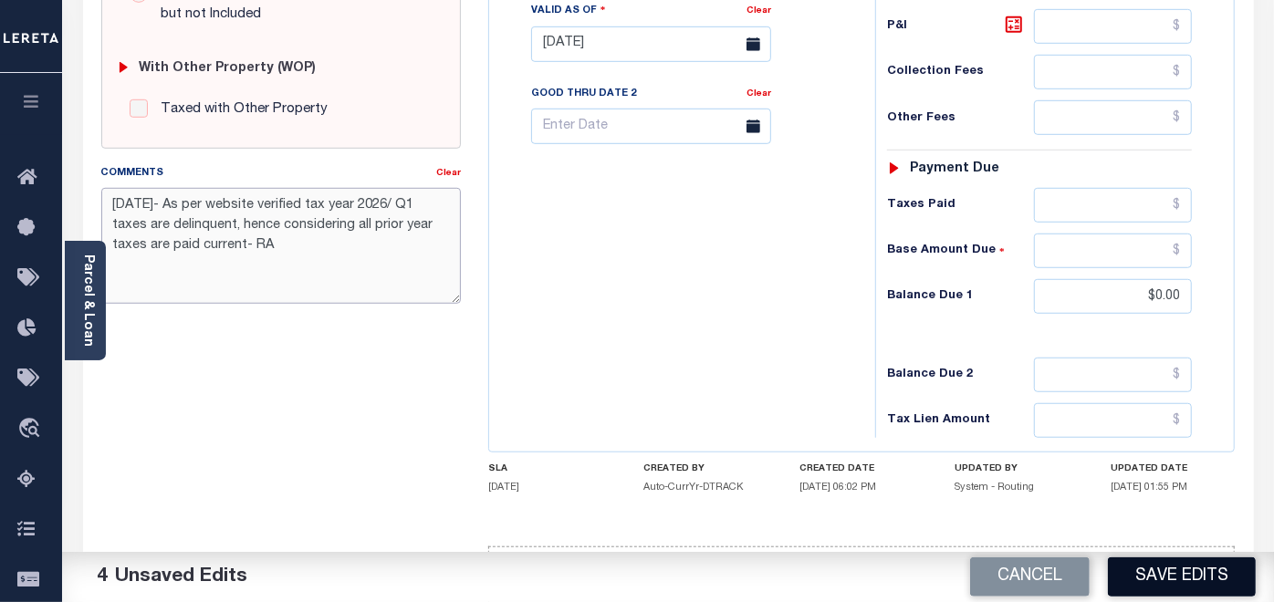
type textarea "09/10/2025- As per website verified tax year 2026/ Q1 taxes are delinquent, hen…"
click at [1174, 574] on button "Save Edits" at bounding box center [1182, 577] width 148 height 39
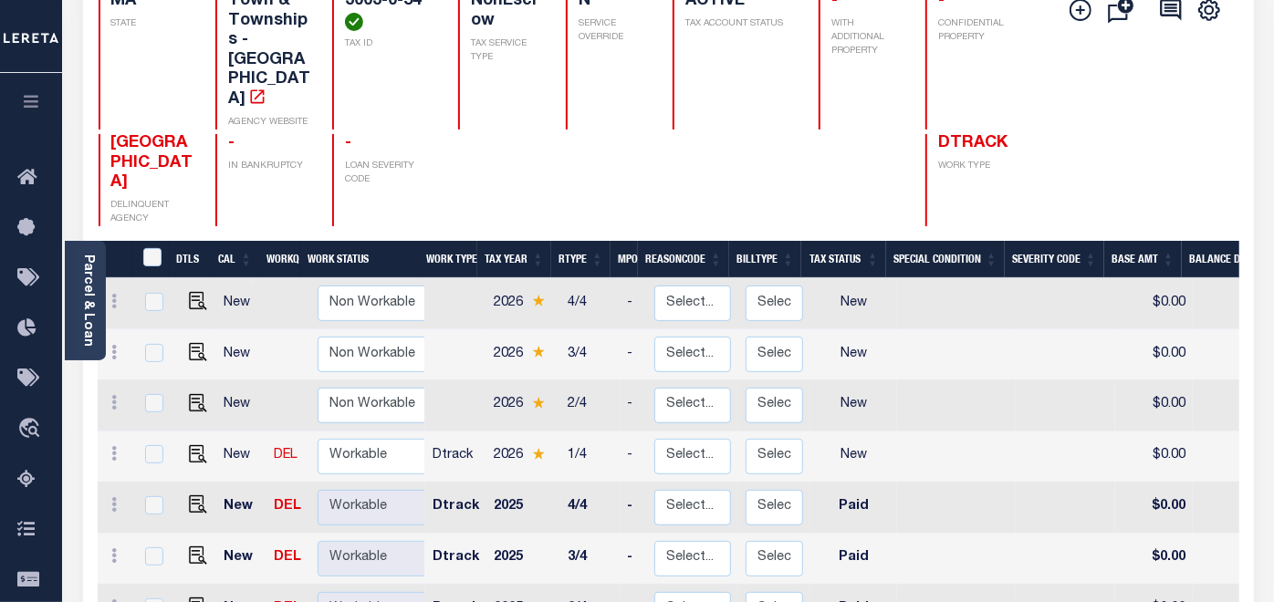
scroll to position [203, 0]
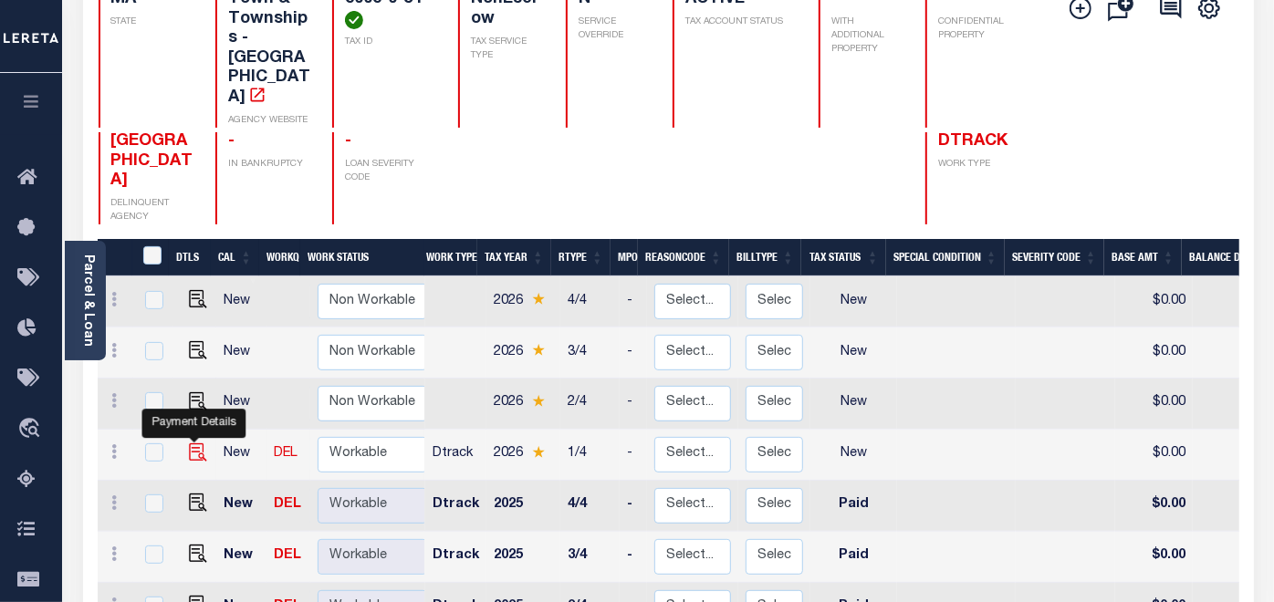
click at [195, 444] on img "" at bounding box center [198, 453] width 18 height 18
checkbox input "true"
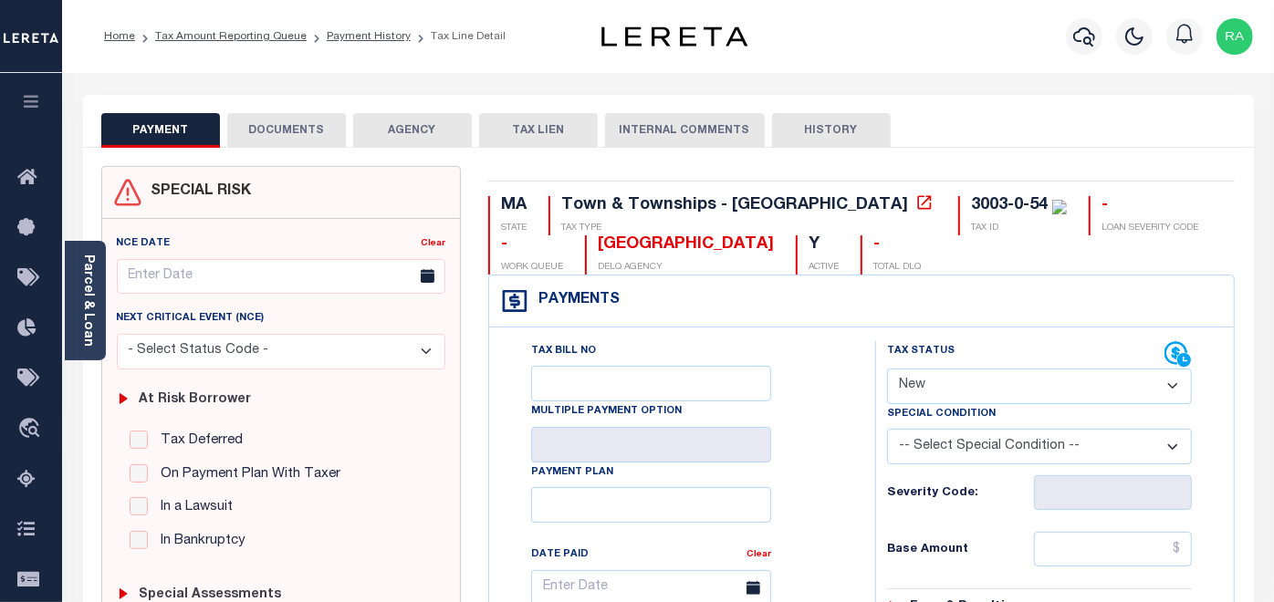
click at [925, 374] on select "- Select Status Code - Open Due/Unpaid Paid Incomplete No Tax Due Internal Refu…" at bounding box center [1039, 387] width 305 height 36
select select "DUE"
click at [887, 369] on select "- Select Status Code - Open Due/Unpaid Paid Incomplete No Tax Due Internal Refu…" at bounding box center [1039, 387] width 305 height 36
type input "[DATE]"
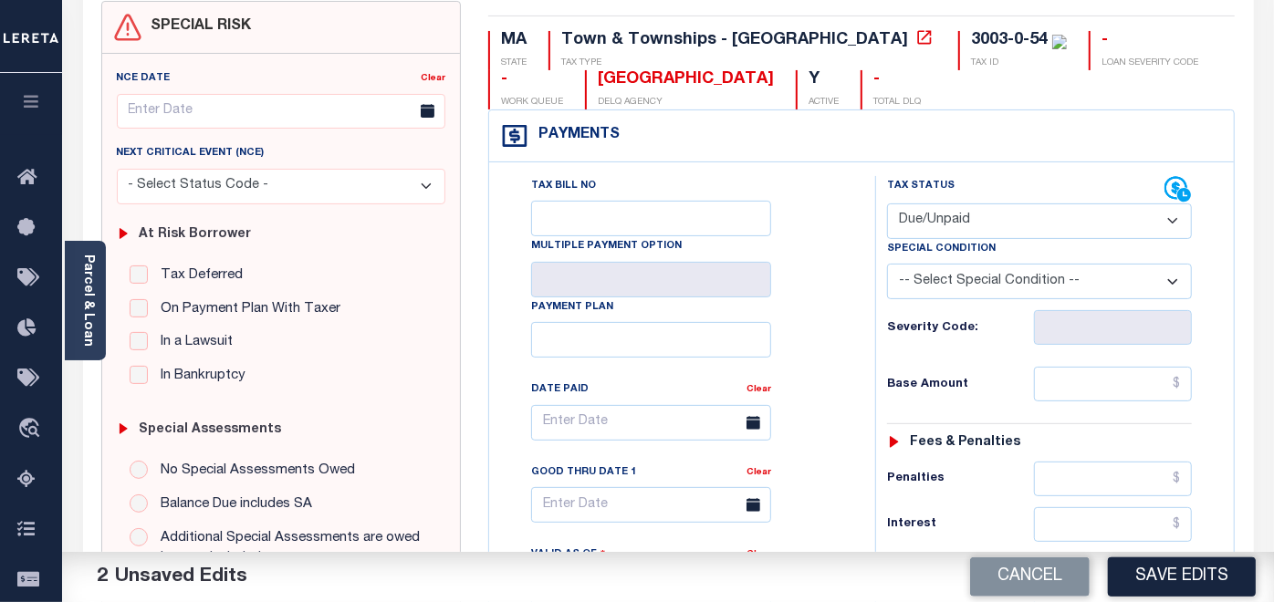
scroll to position [203, 0]
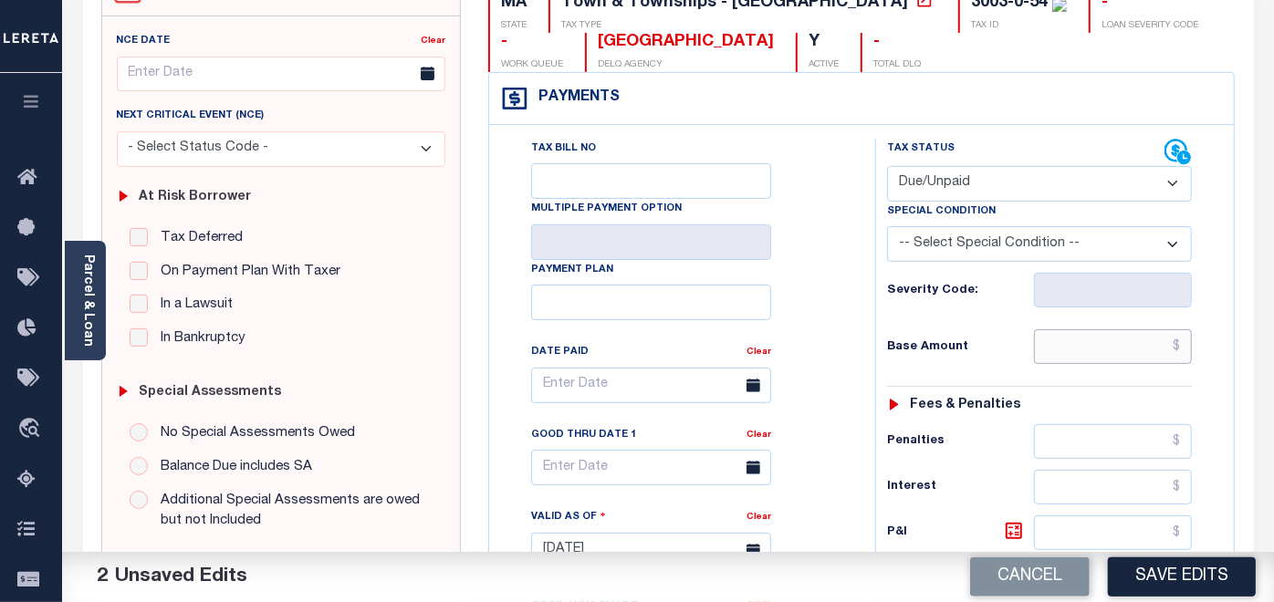
click at [1059, 340] on input "text" at bounding box center [1113, 346] width 159 height 35
paste input "1,145.30"
type input "$1,145.30"
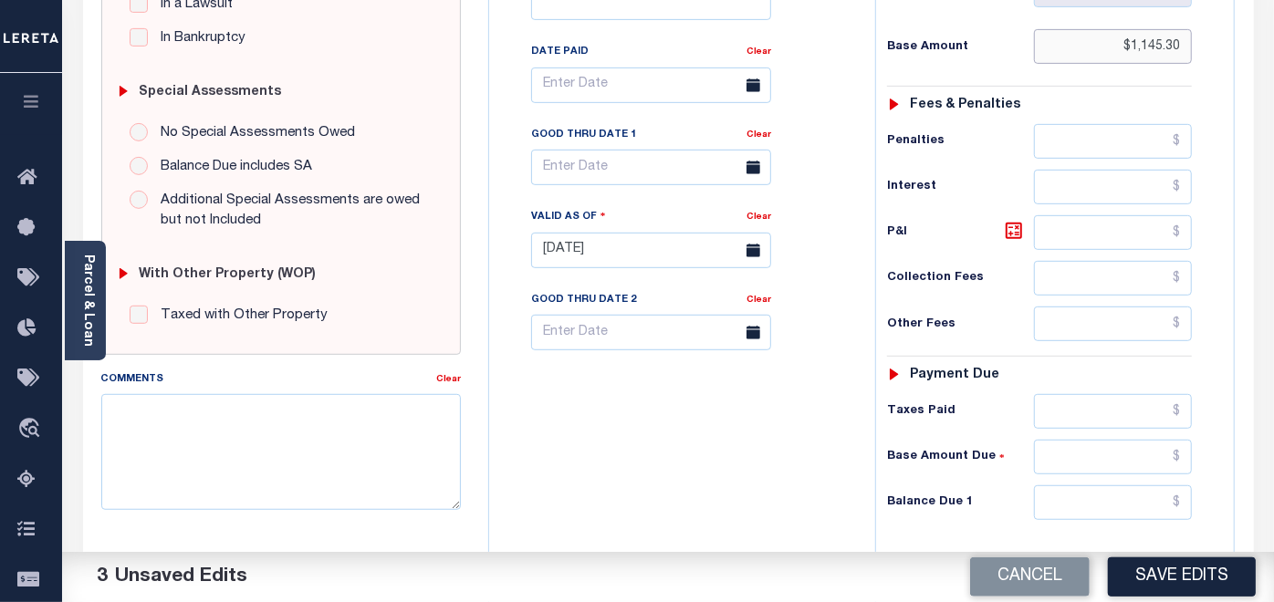
scroll to position [506, 0]
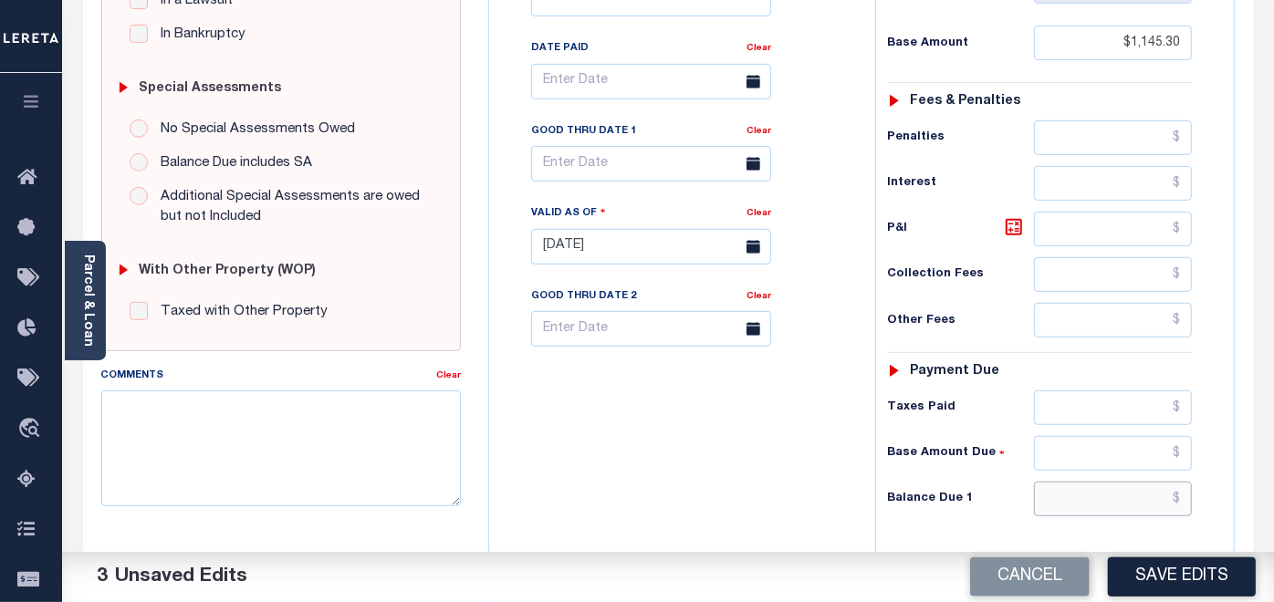
click at [1060, 496] on input "text" at bounding box center [1113, 499] width 159 height 35
paste input "1,162.87"
type input "$1,162.87"
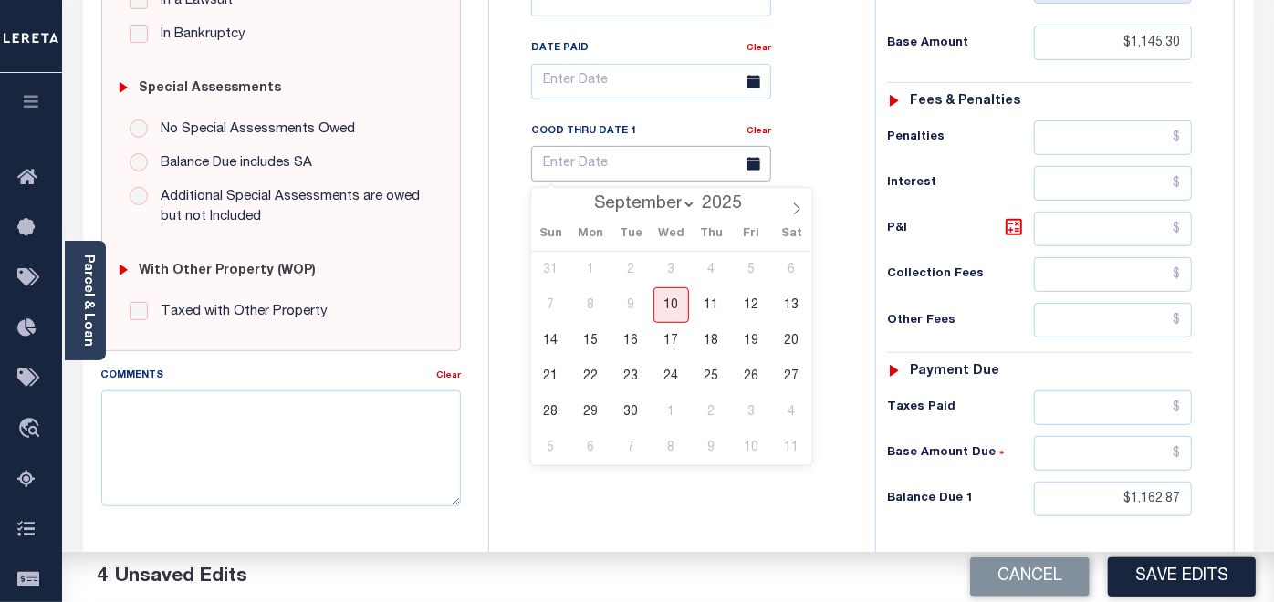
click at [571, 169] on input "text" at bounding box center [651, 164] width 240 height 36
click at [668, 297] on span "10" at bounding box center [671, 305] width 36 height 36
type input "[DATE]"
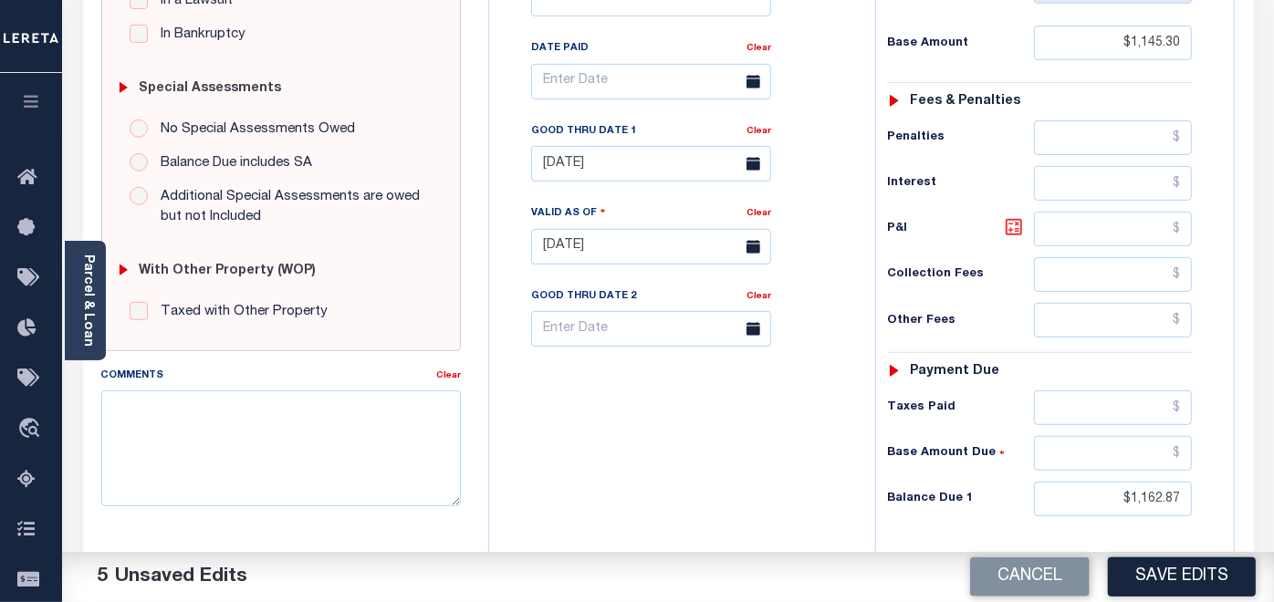
click at [1009, 224] on icon at bounding box center [1014, 227] width 22 height 22
type input "$17.57"
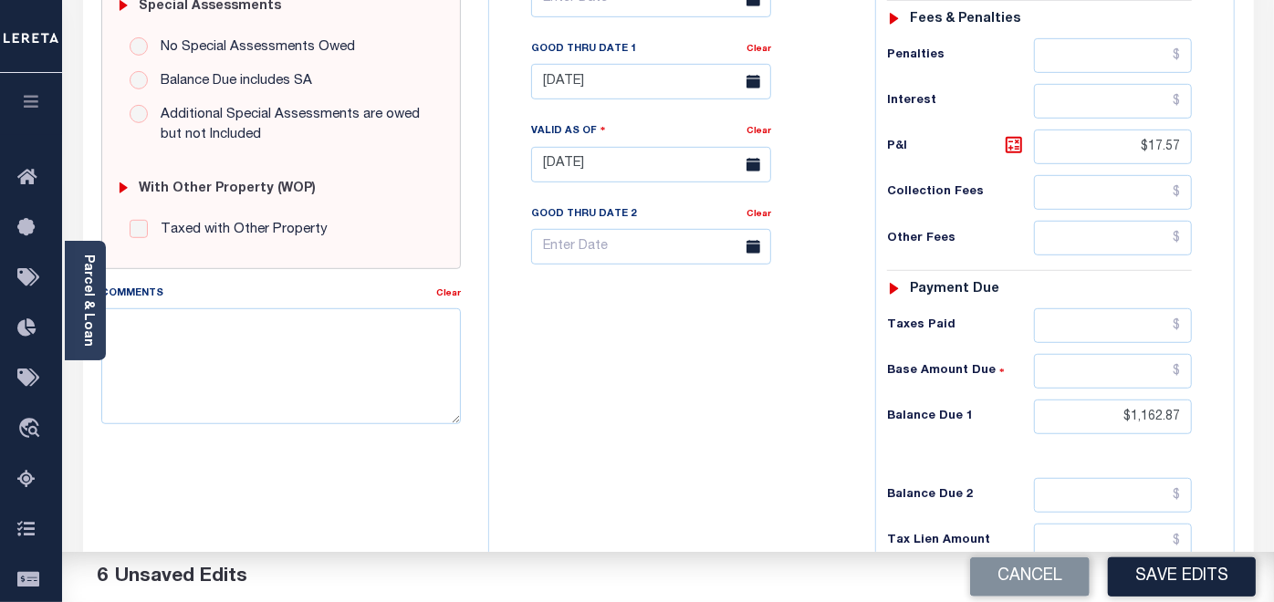
scroll to position [608, 0]
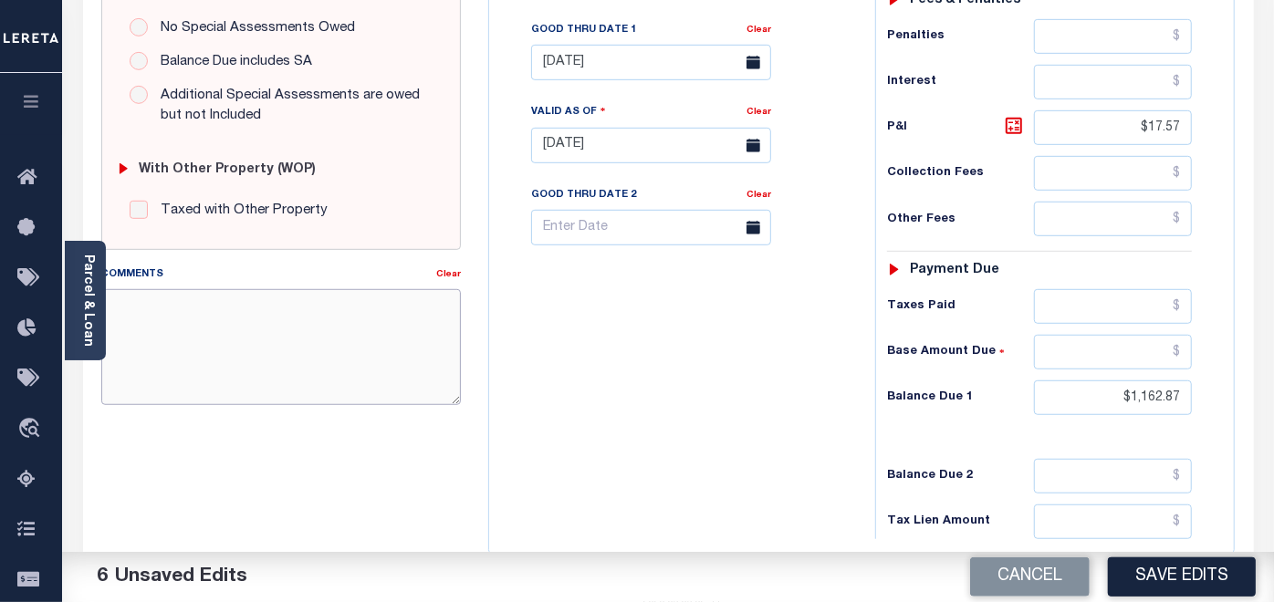
click at [266, 339] on textarea "Comments" at bounding box center [281, 346] width 360 height 115
paste textarea "09/10/2025- As per website verified tax year 2026/ Q1 taxes are delinquent, hen…"
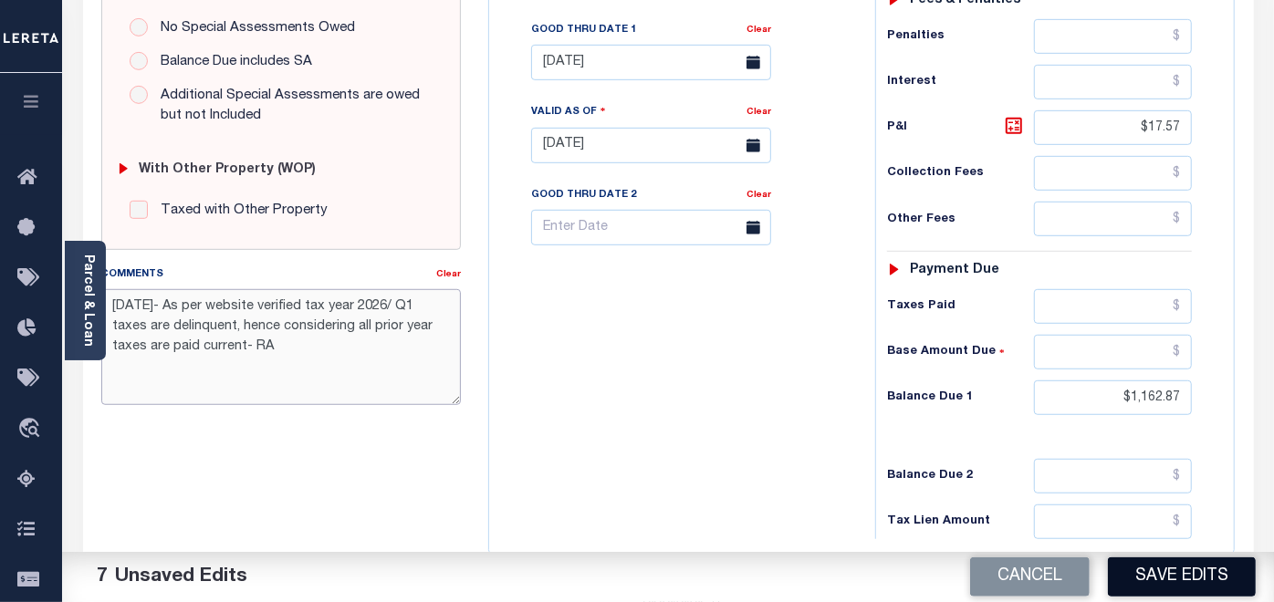
type textarea "09/10/2025- As per website verified tax year 2026/ Q1 taxes are delinquent, hen…"
click at [1177, 579] on button "Save Edits" at bounding box center [1182, 577] width 148 height 39
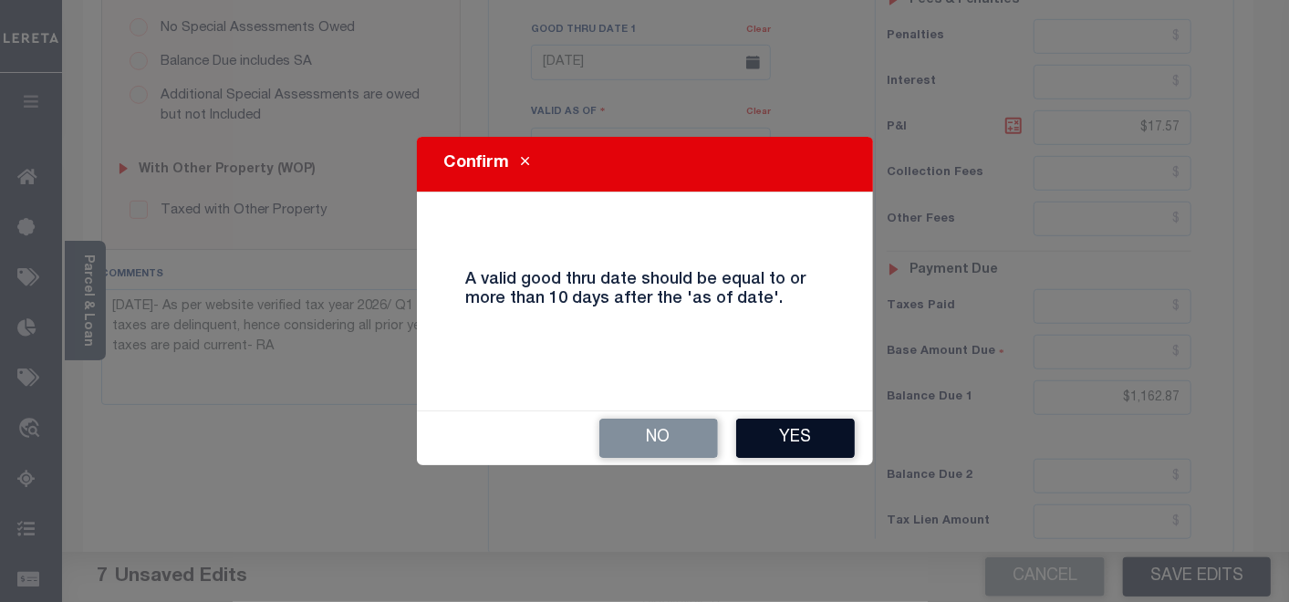
click at [804, 435] on button "Yes" at bounding box center [795, 438] width 119 height 39
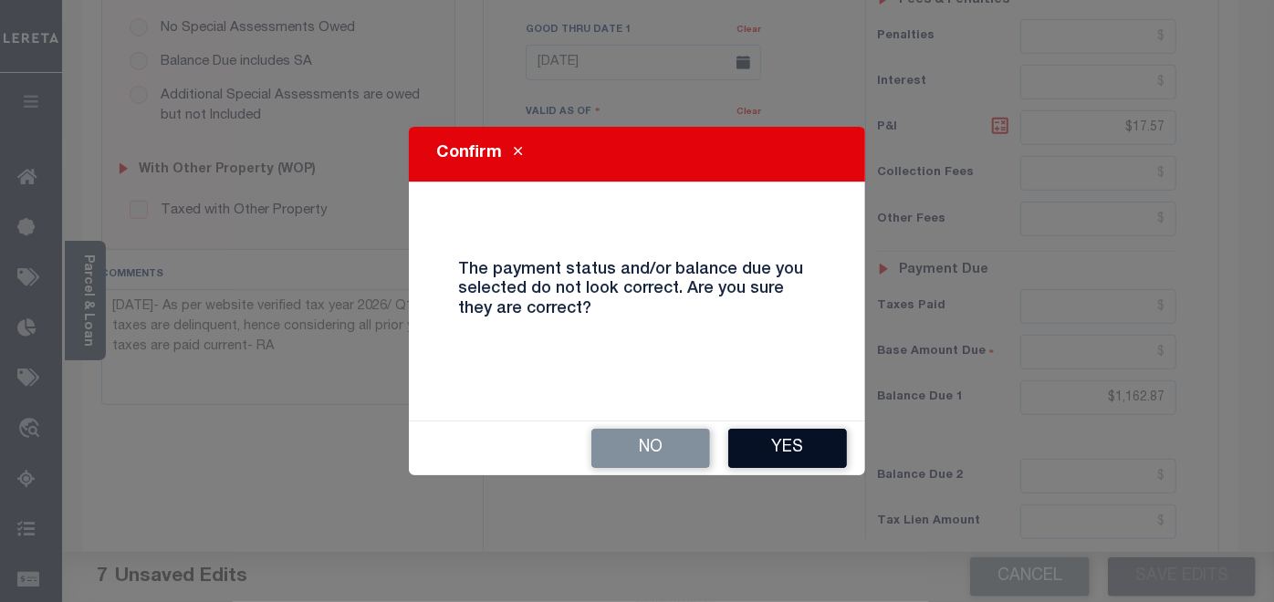
click at [789, 450] on button "Yes" at bounding box center [787, 448] width 119 height 39
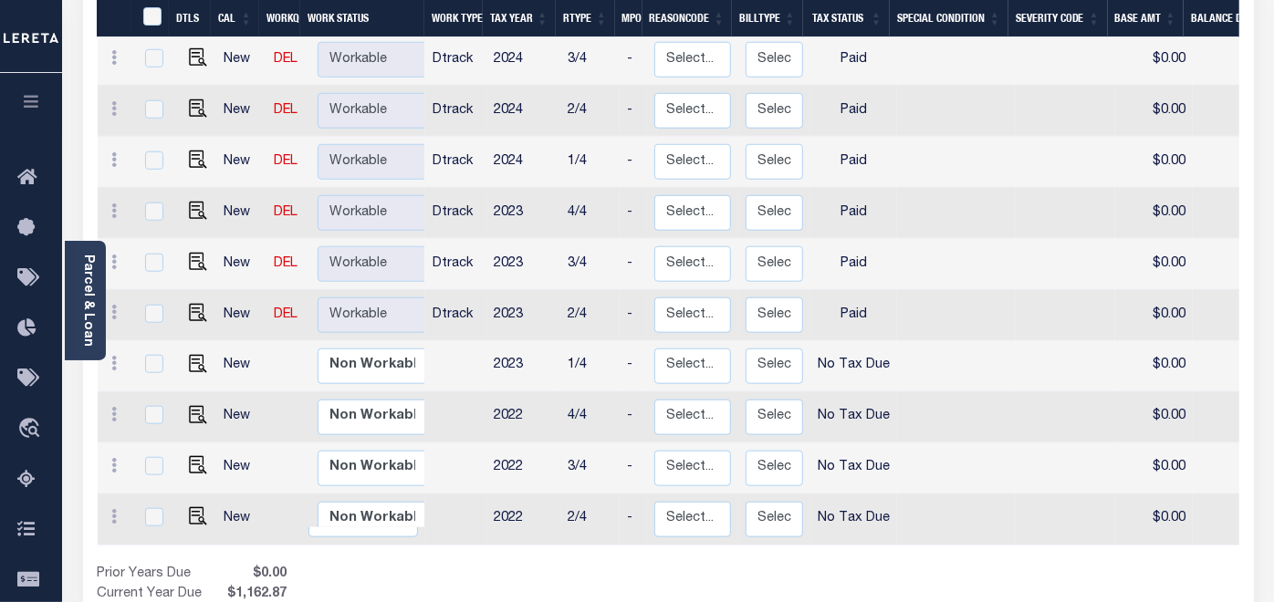
scroll to position [911, 0]
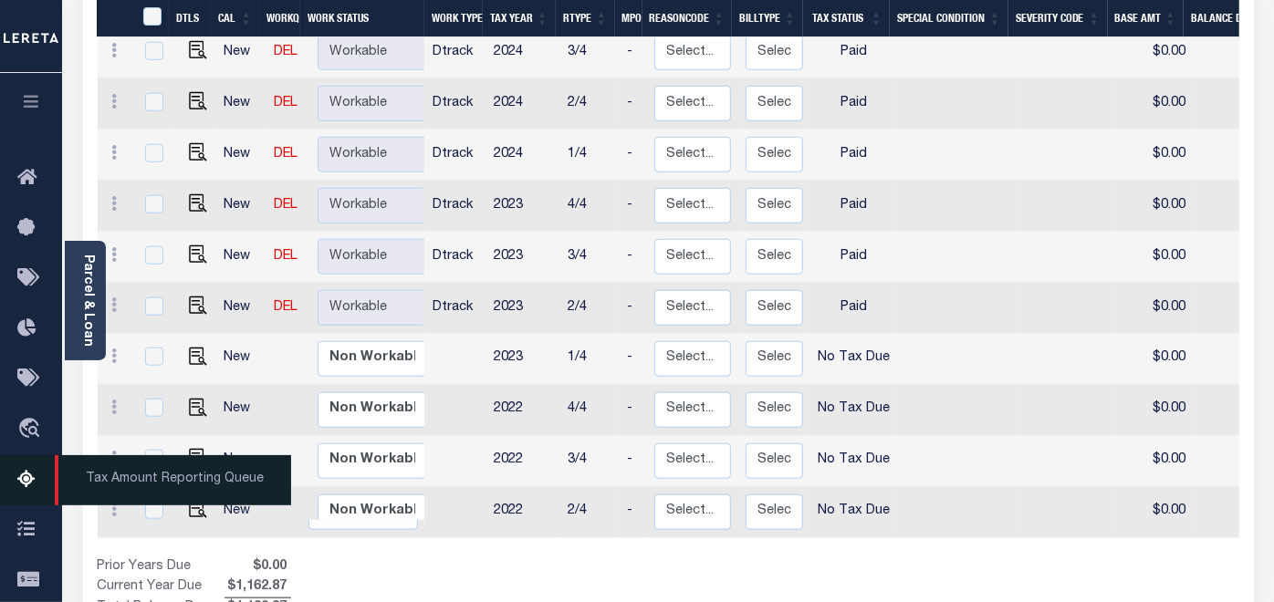
click at [20, 483] on icon at bounding box center [31, 480] width 29 height 23
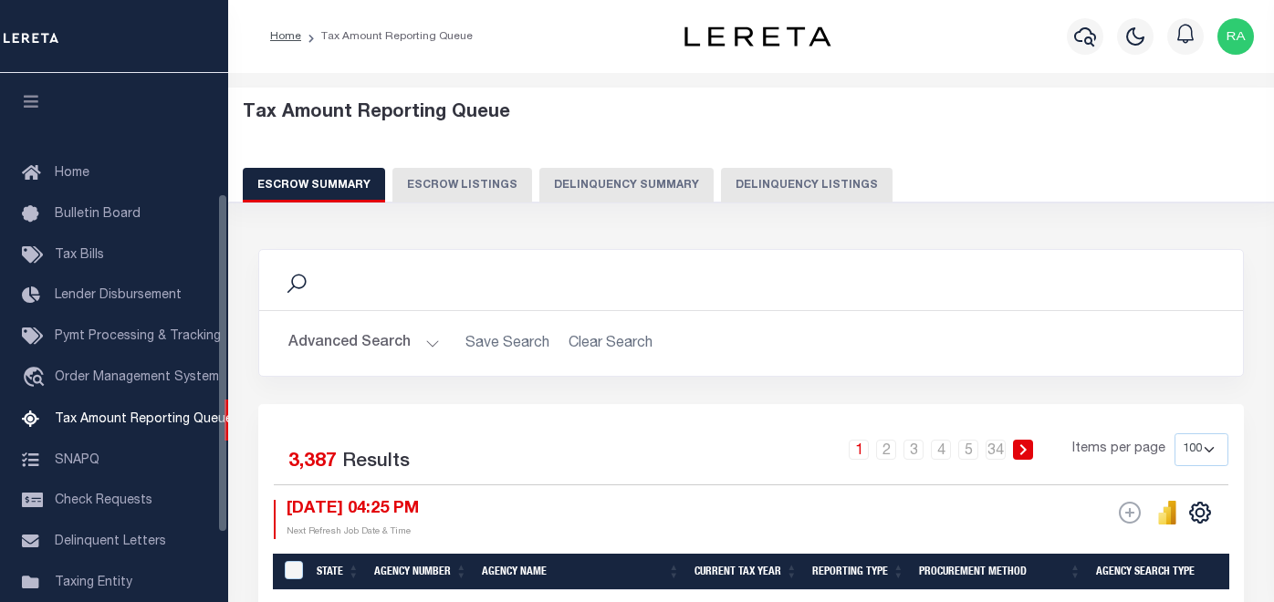
select select "100"
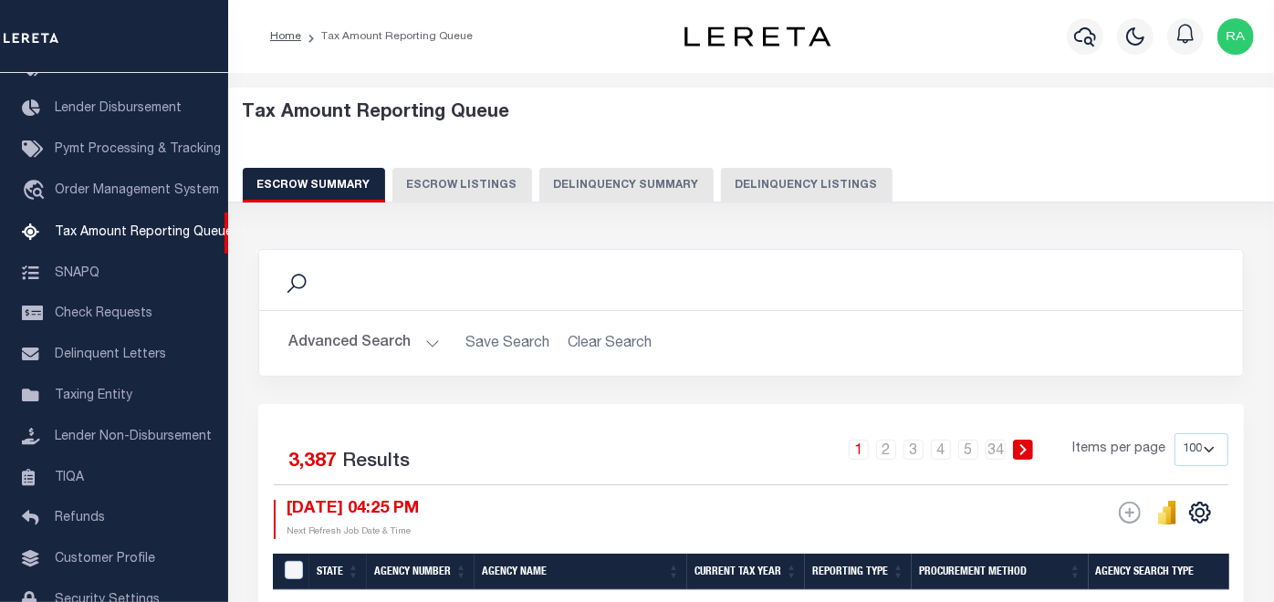
click at [801, 192] on button "Delinquency Listings" at bounding box center [807, 185] width 172 height 35
select select "100"
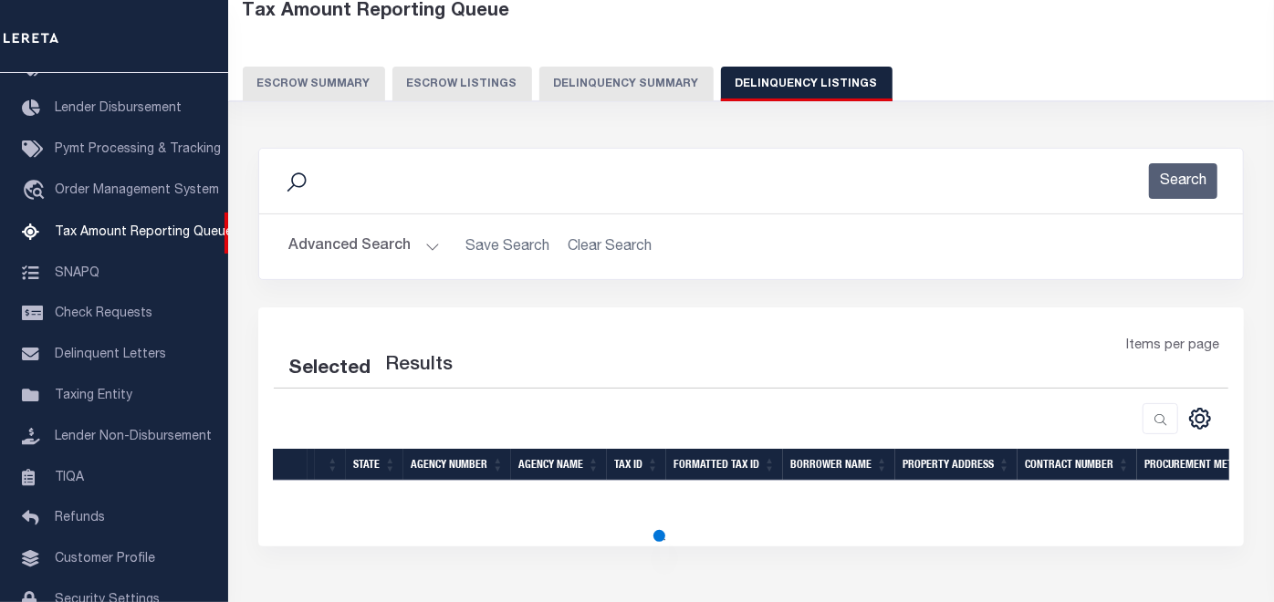
select select "100"
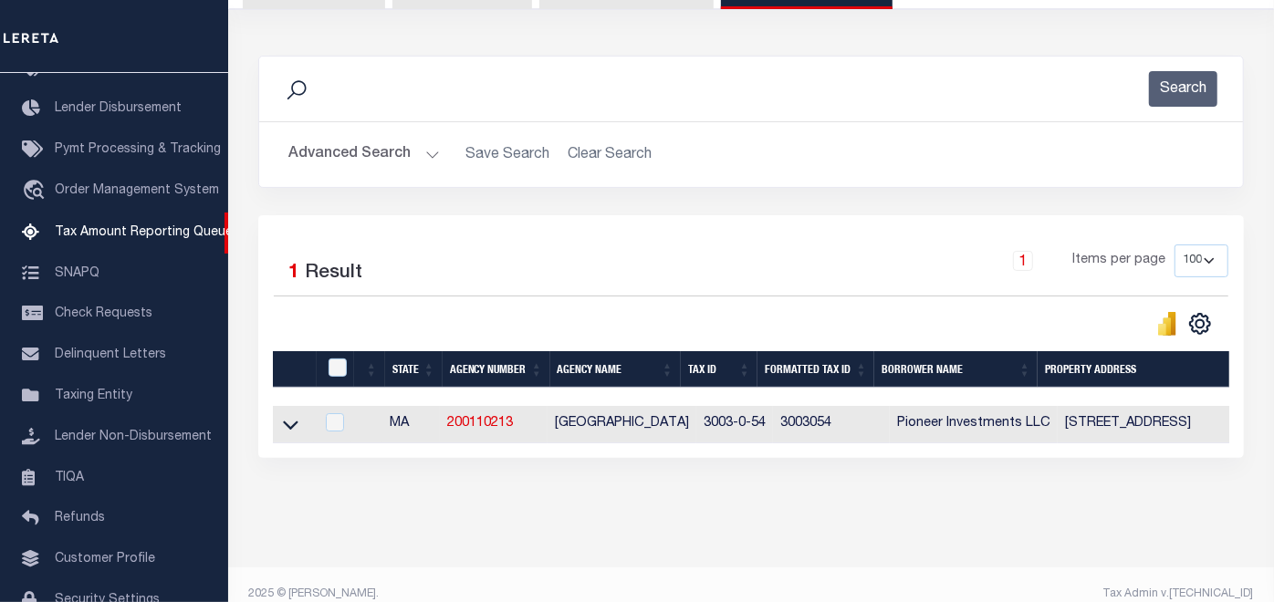
scroll to position [226, 0]
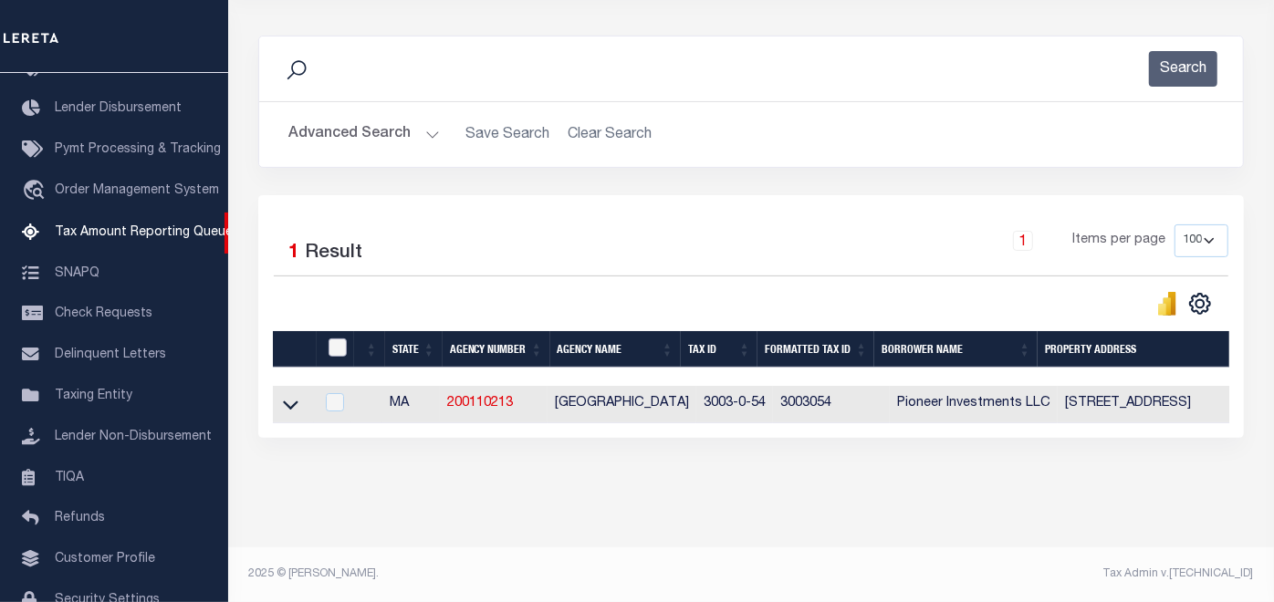
click at [339, 339] on input "checkbox" at bounding box center [338, 348] width 18 height 18
checkbox input "true"
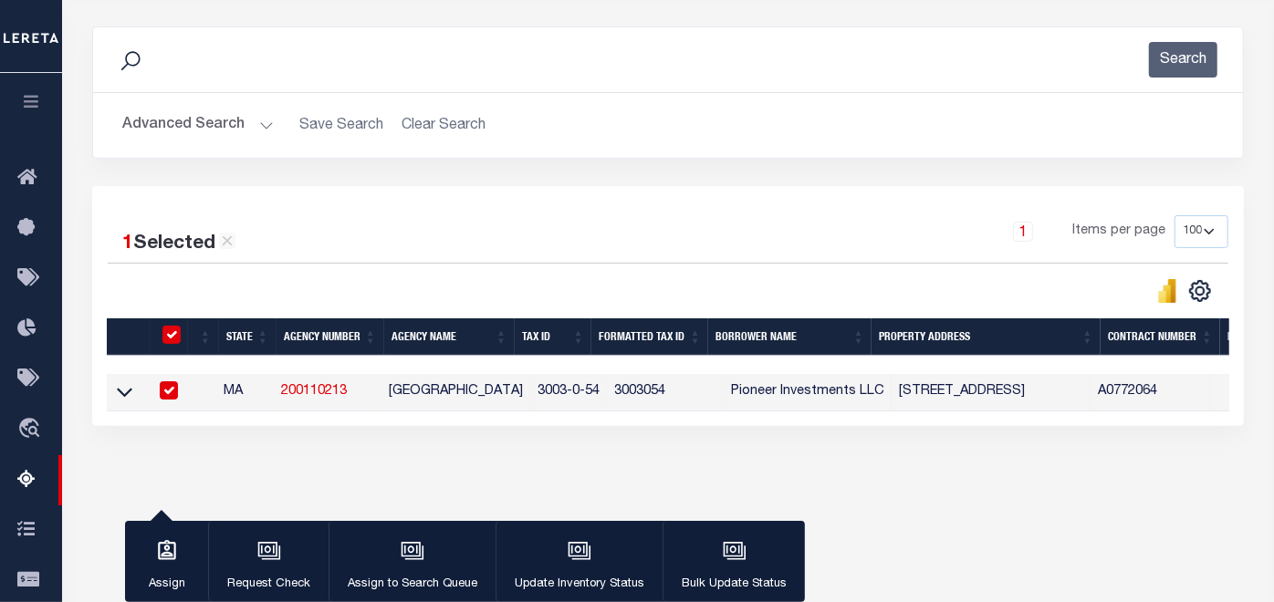
scroll to position [324, 0]
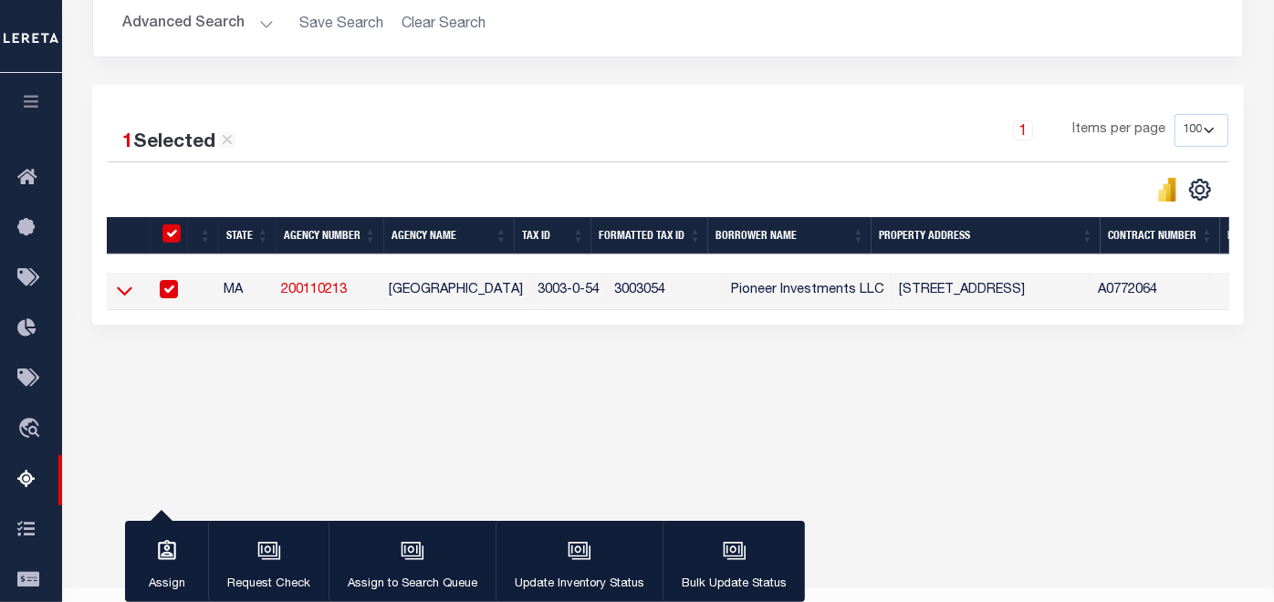
click at [126, 294] on icon at bounding box center [125, 291] width 16 height 9
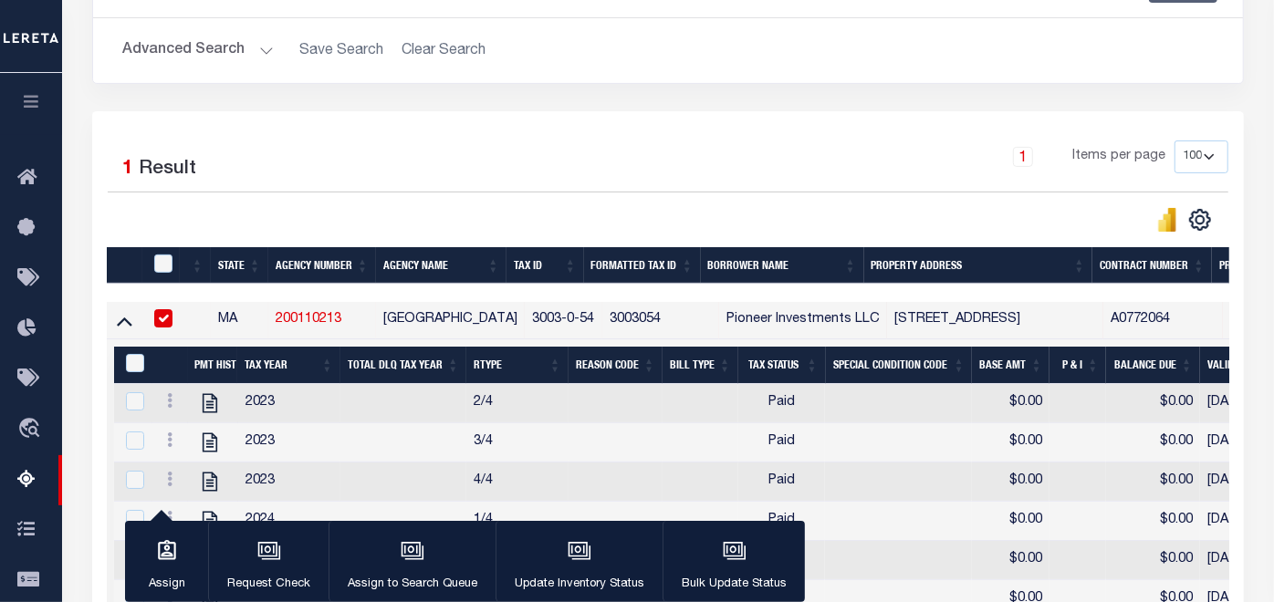
scroll to position [304, 0]
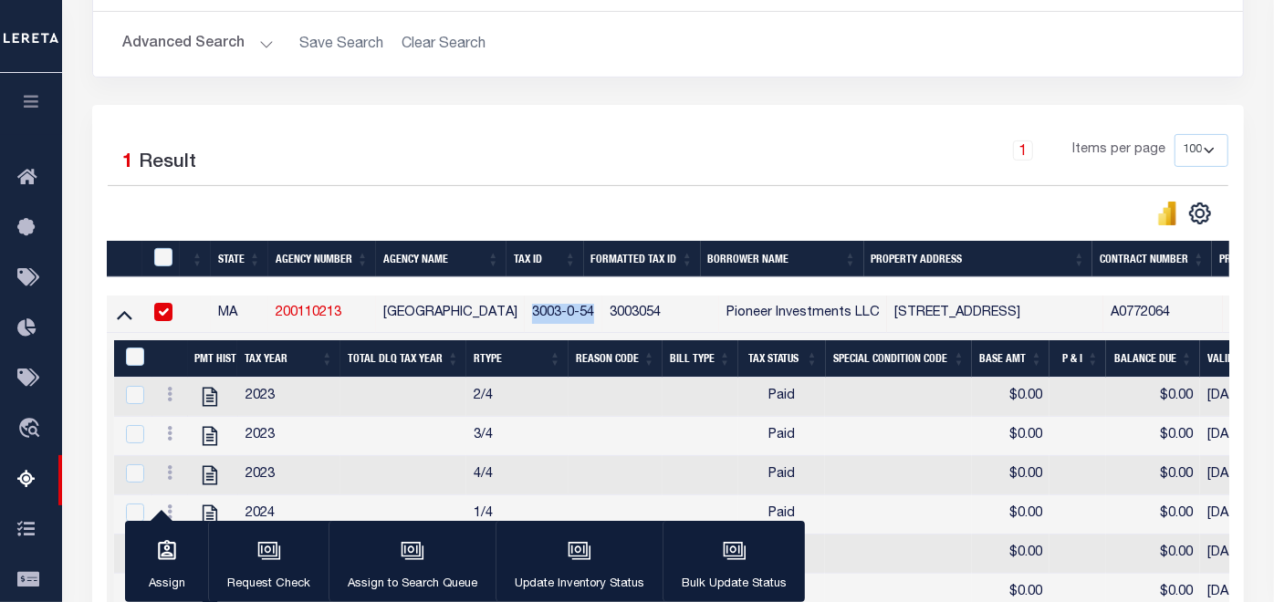
drag, startPoint x: 581, startPoint y: 315, endPoint x: 513, endPoint y: 315, distance: 68.4
click at [525, 315] on td "3003-0-54" at bounding box center [564, 314] width 78 height 37
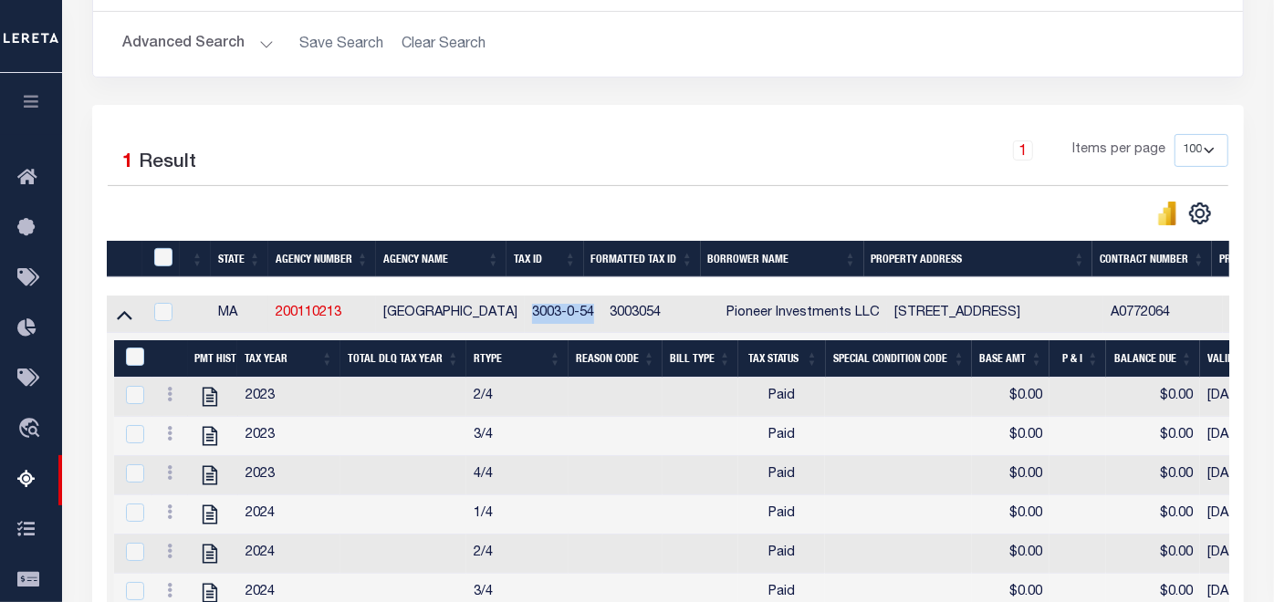
copy td "3003-0-54"
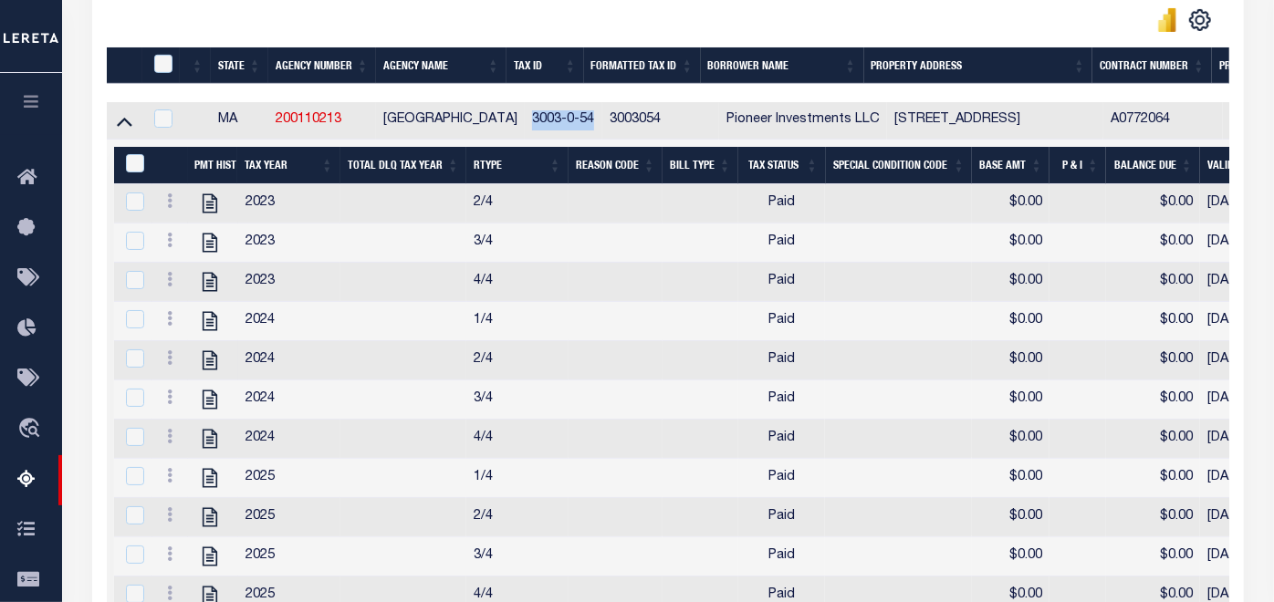
scroll to position [506, 0]
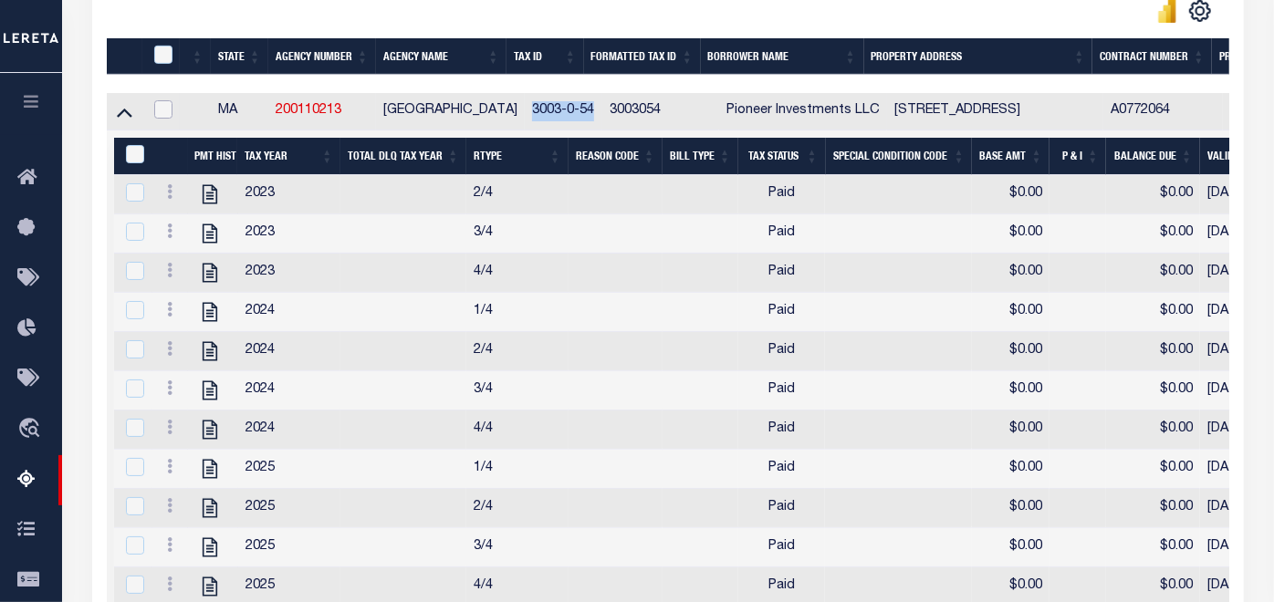
click at [163, 110] on input "checkbox" at bounding box center [163, 109] width 18 height 18
checkbox input "true"
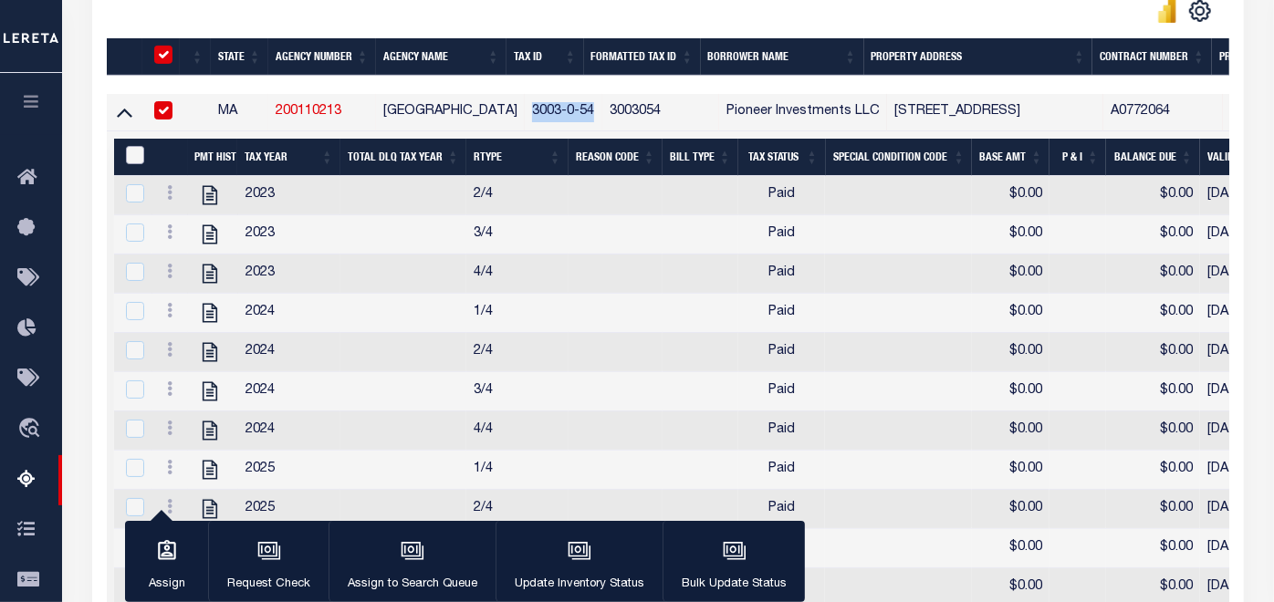
click at [132, 150] on input "&nbsp;" at bounding box center [135, 155] width 18 height 18
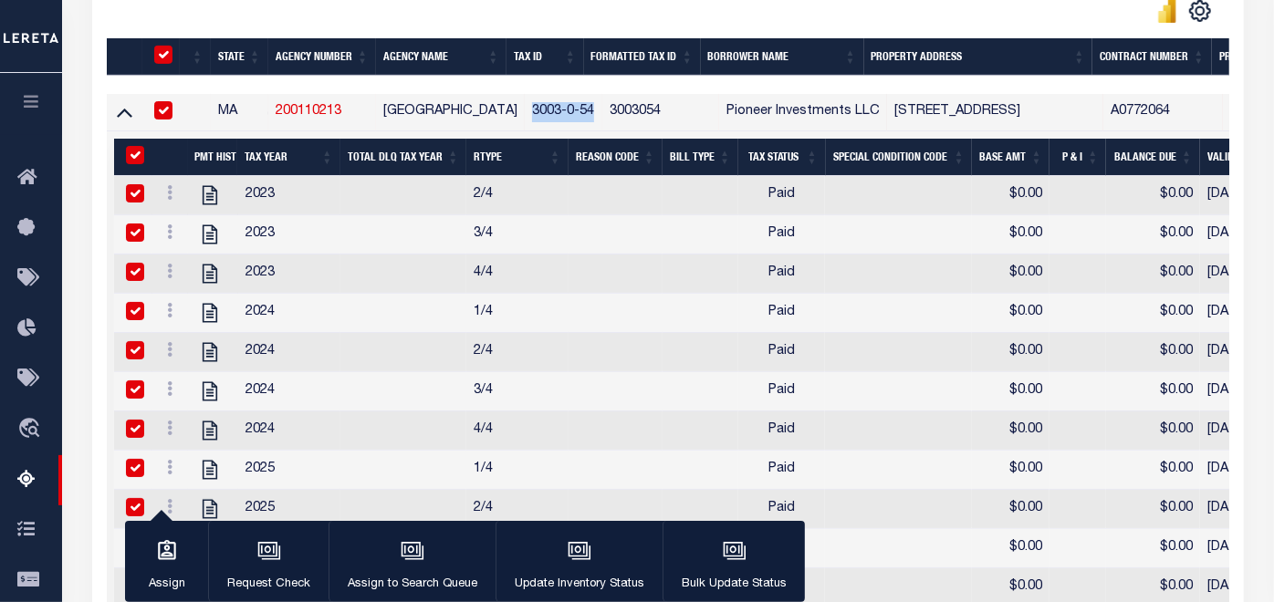
checkbox input "true"
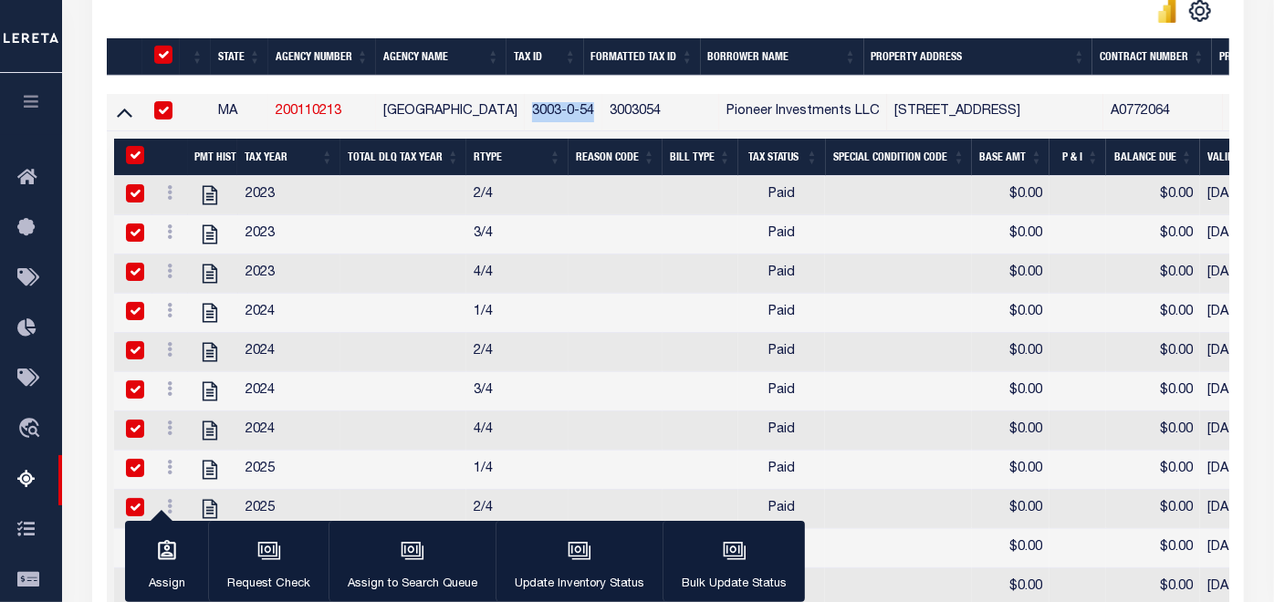
checkbox input "true"
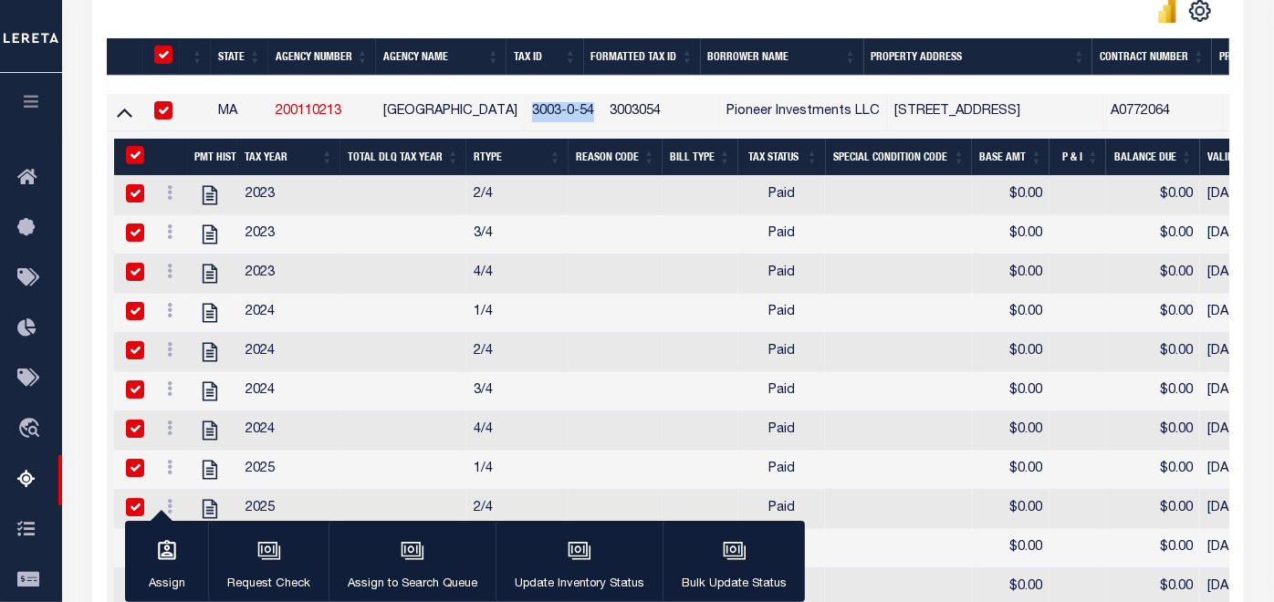
checkbox input "true"
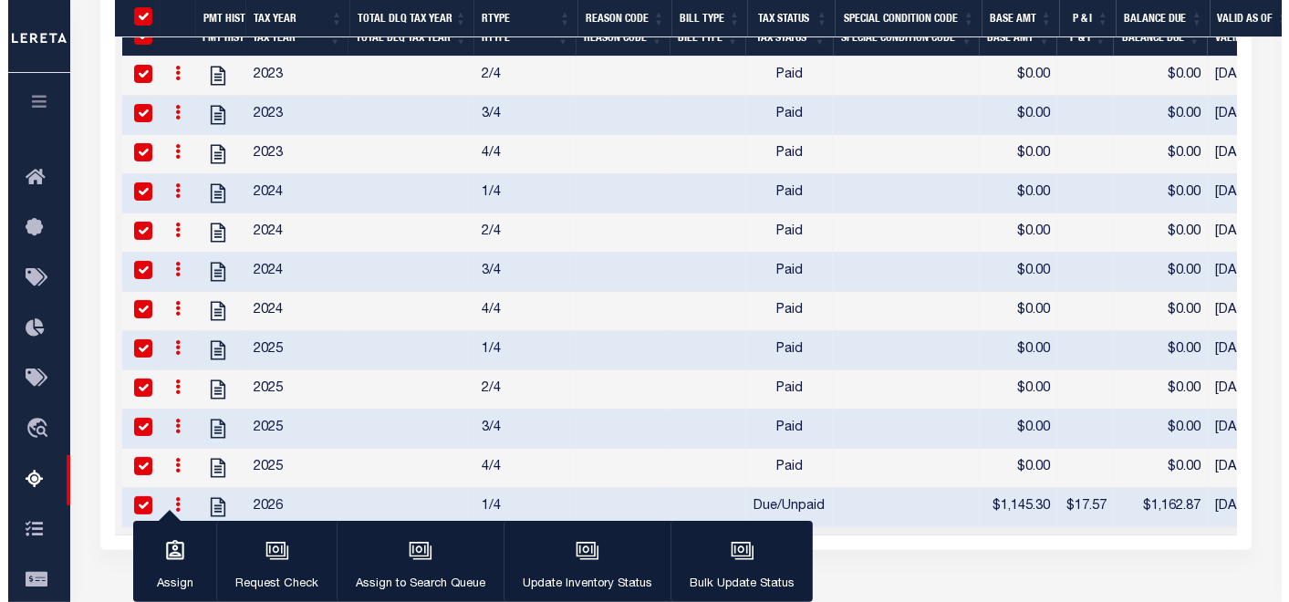
scroll to position [740, 0]
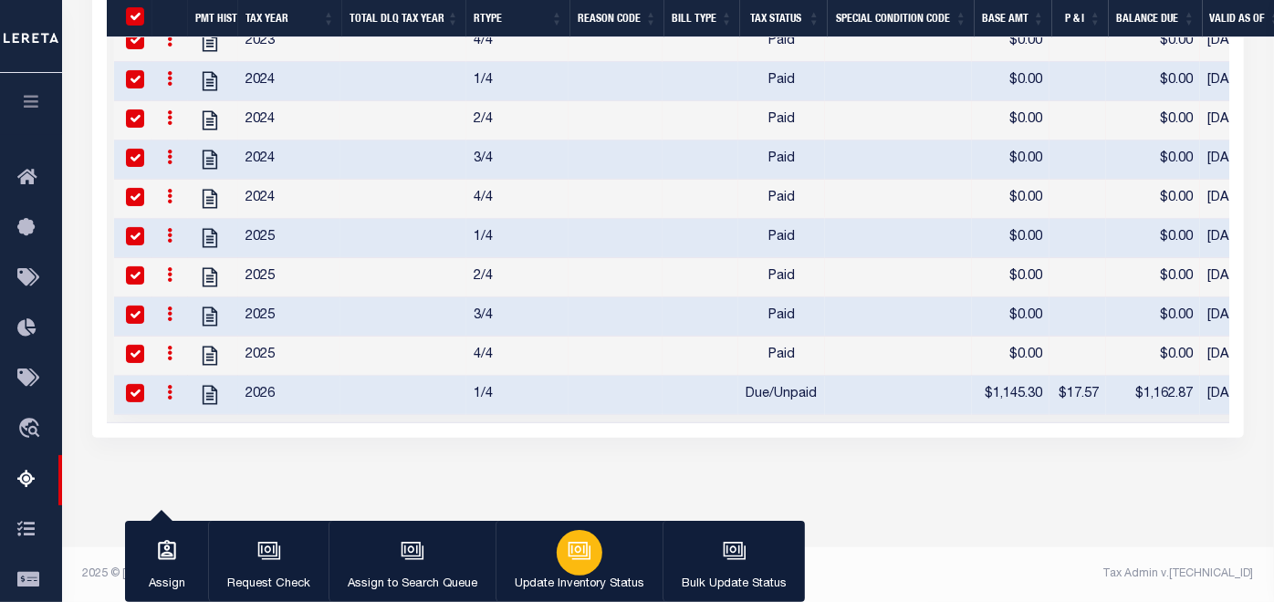
click at [584, 559] on icon "button" at bounding box center [581, 553] width 18 height 14
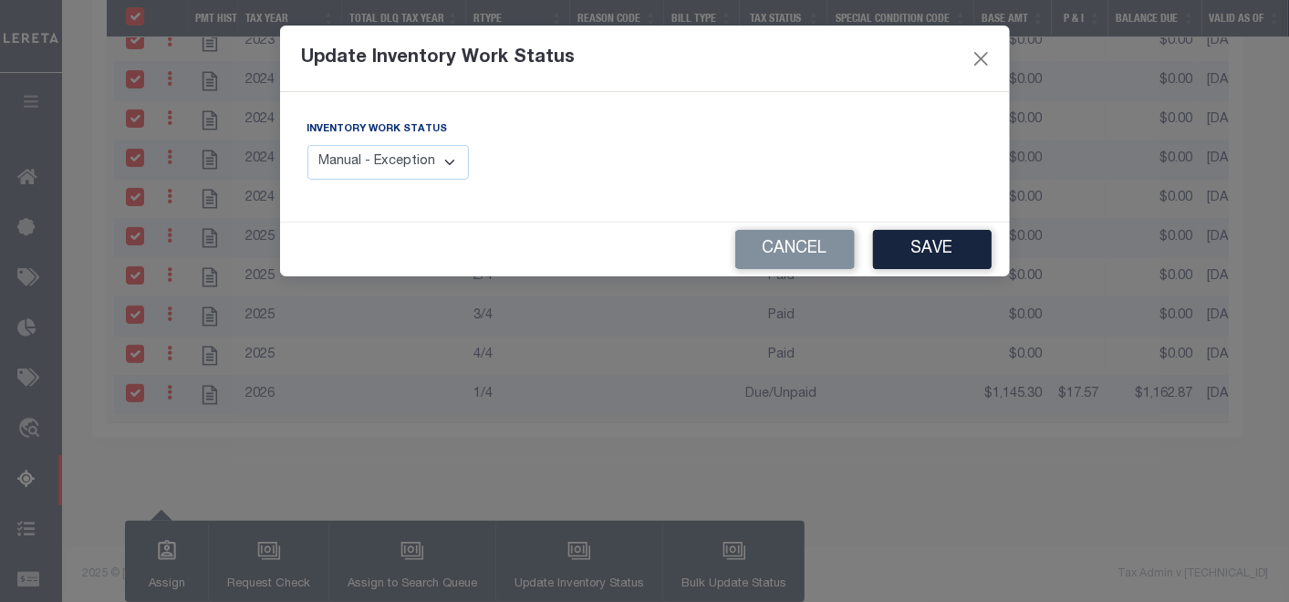
click at [440, 154] on select "Manual - Exception Pended - Awaiting Search Late Add Exception Completed" at bounding box center [389, 163] width 162 height 36
select select "4"
click at [308, 145] on select "Manual - Exception Pended - Awaiting Search Late Add Exception Completed" at bounding box center [389, 163] width 162 height 36
click at [931, 235] on button "Save" at bounding box center [932, 249] width 119 height 39
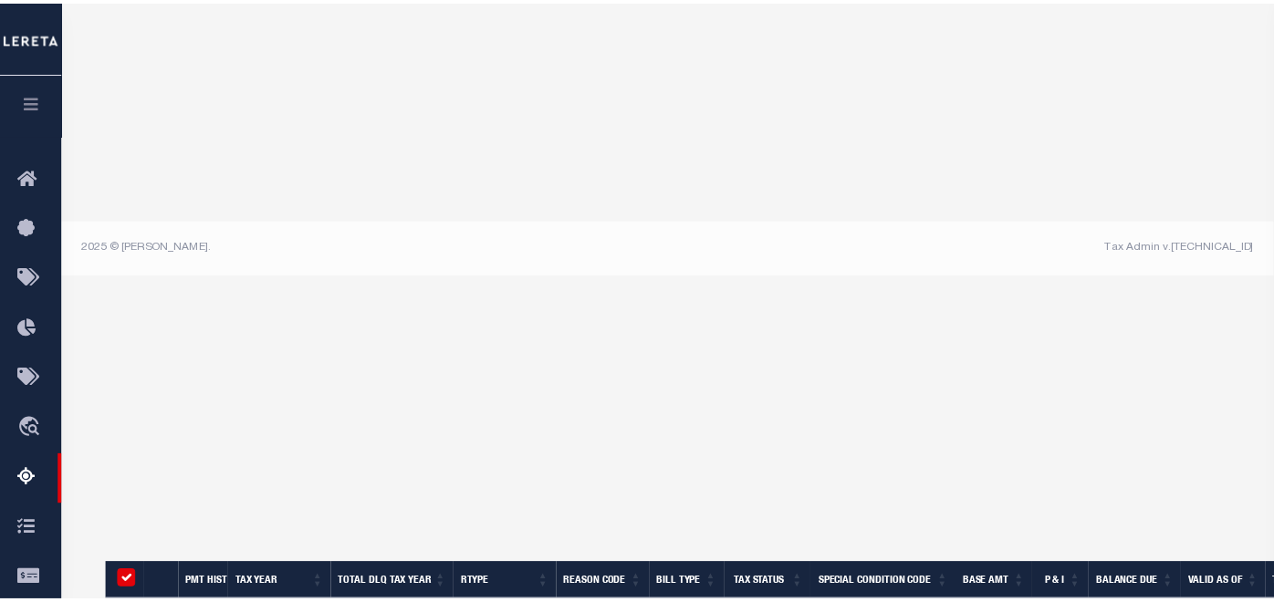
scroll to position [365, 0]
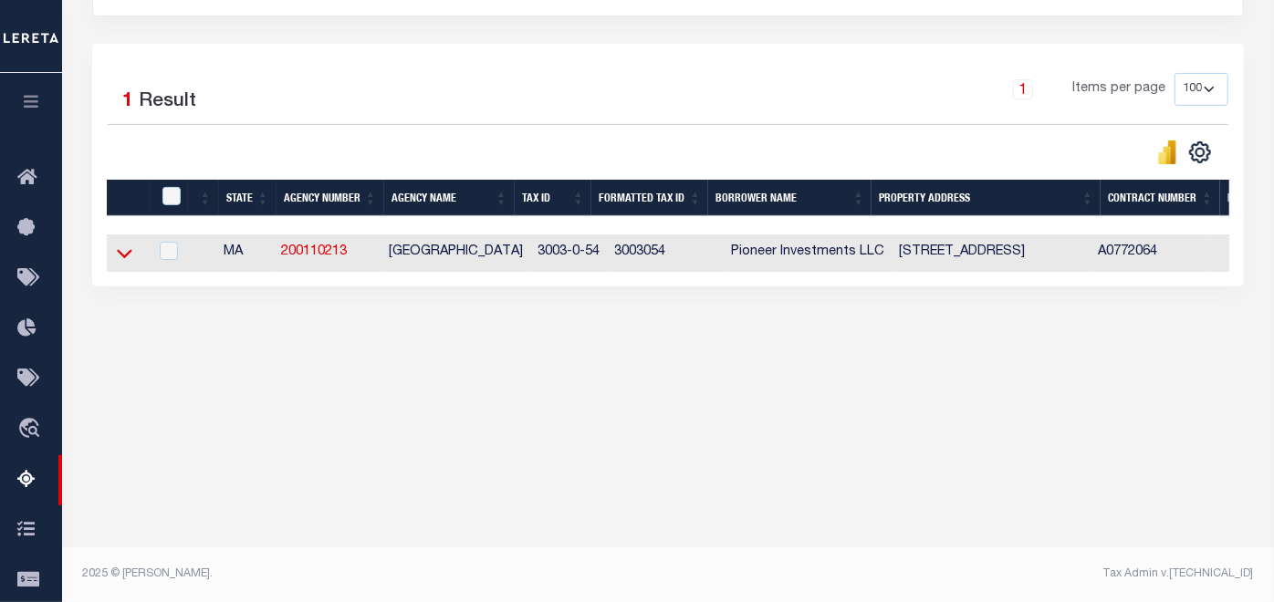
click at [130, 256] on icon at bounding box center [125, 254] width 16 height 9
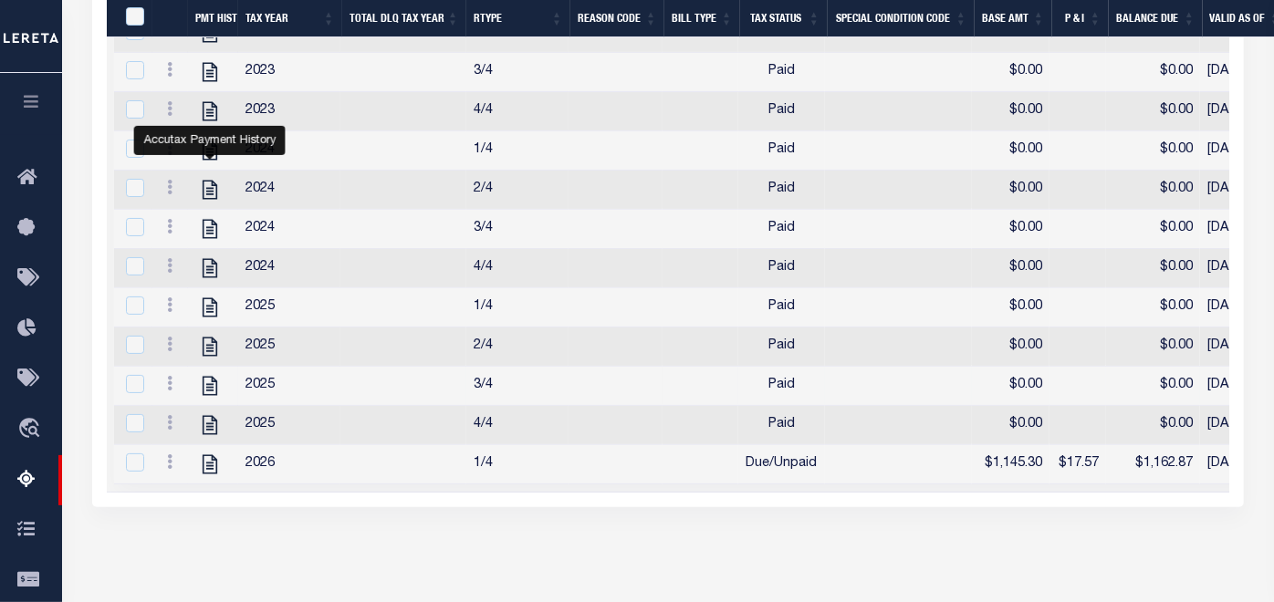
scroll to position [745, 0]
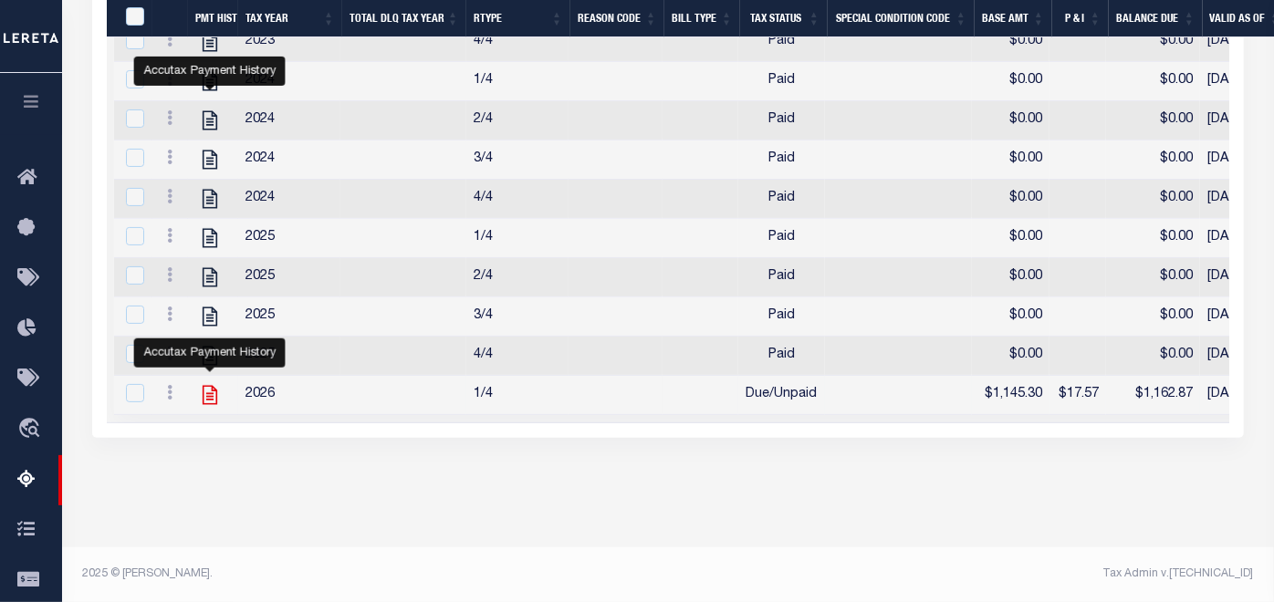
click at [210, 386] on icon "" at bounding box center [210, 395] width 15 height 19
checkbox input "false"
checkbox input "true"
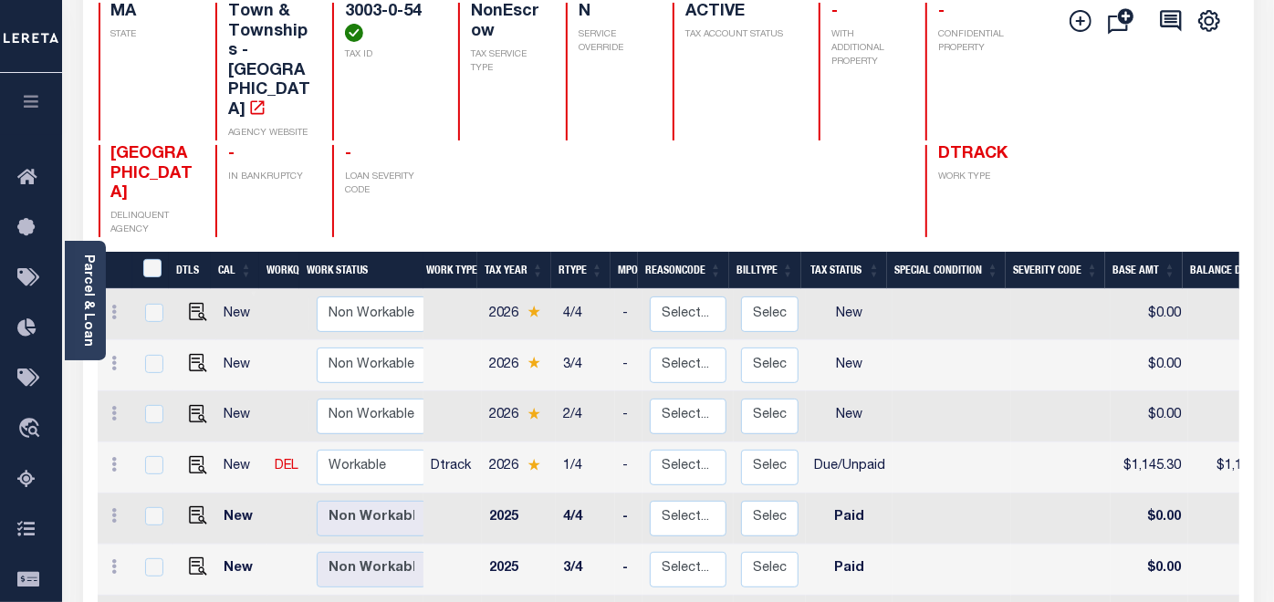
scroll to position [203, 0]
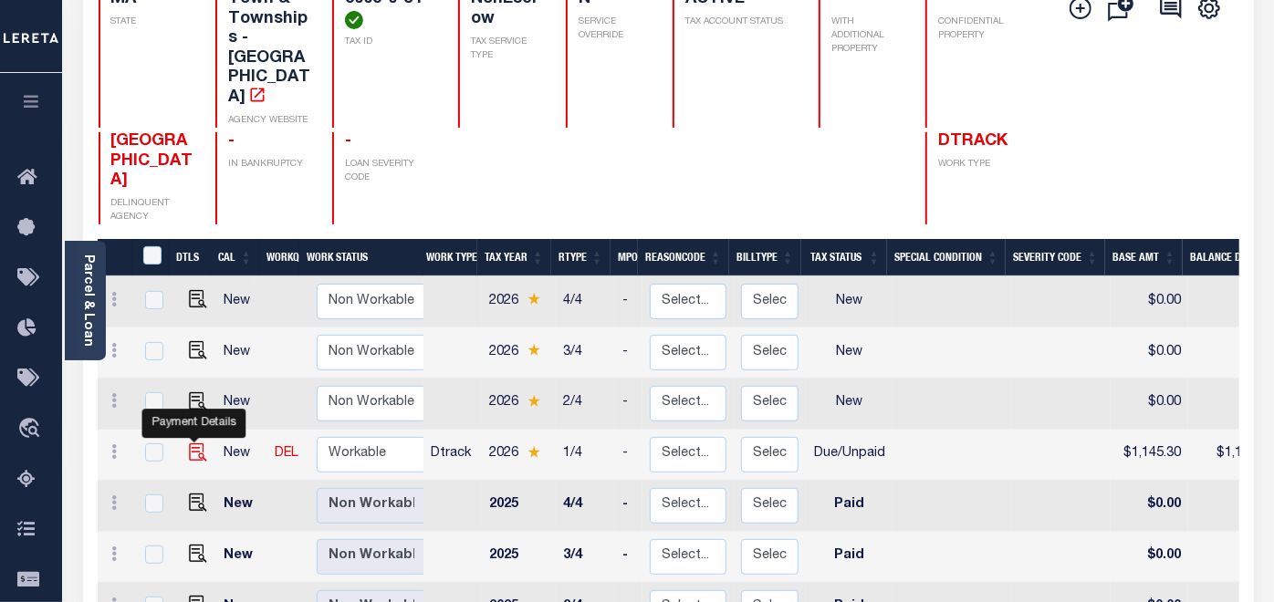
click at [193, 444] on img "" at bounding box center [198, 453] width 18 height 18
checkbox input "true"
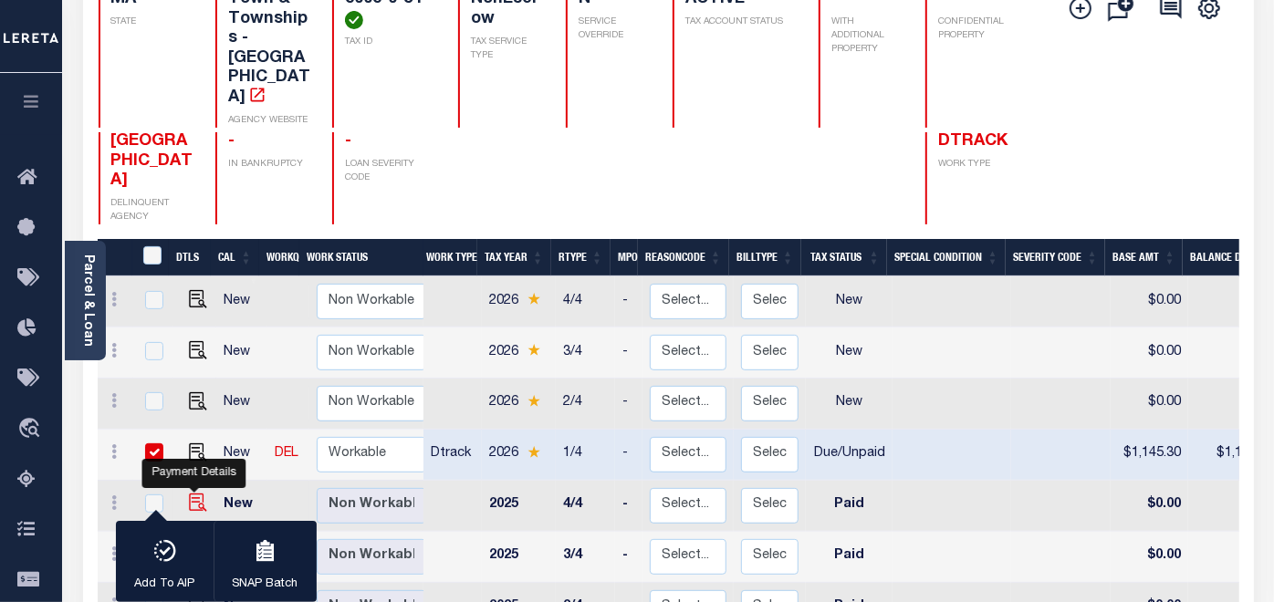
click at [195, 494] on img "" at bounding box center [198, 503] width 18 height 18
checkbox input "true"
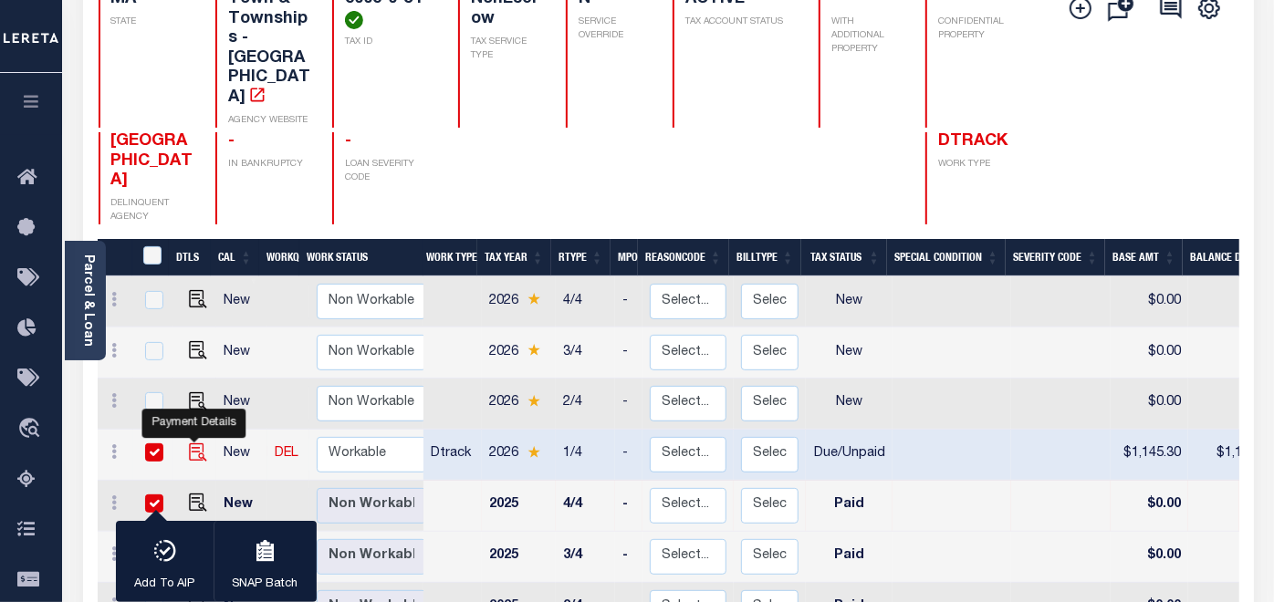
click at [193, 444] on img "" at bounding box center [198, 453] width 18 height 18
checkbox input "false"
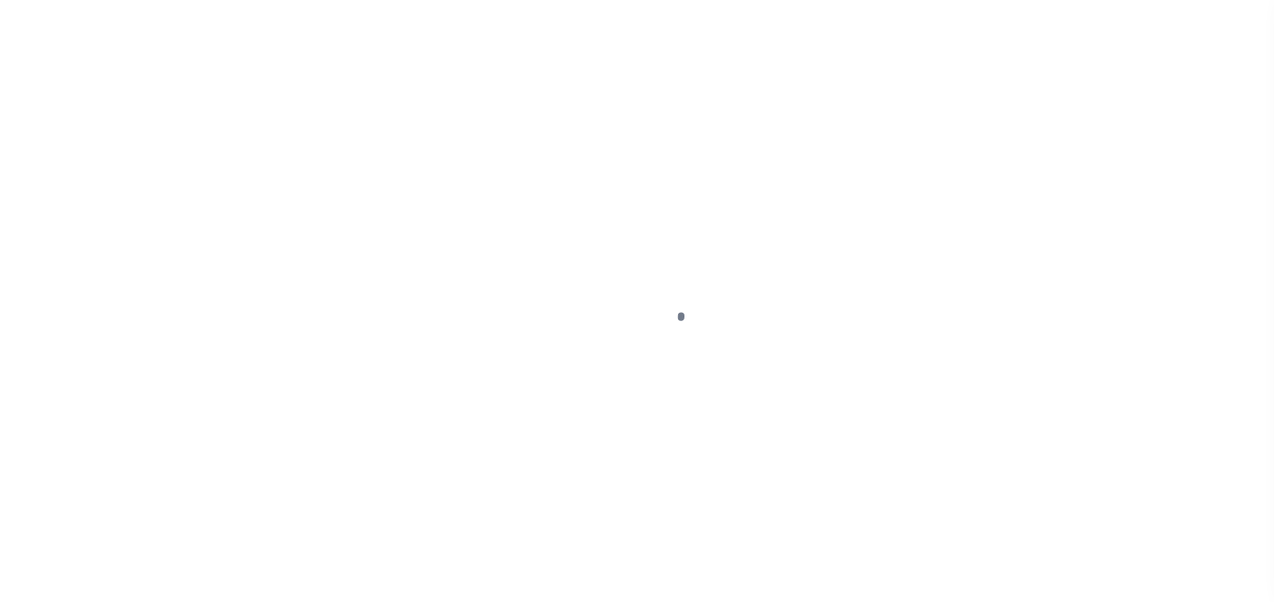
select select "DUE"
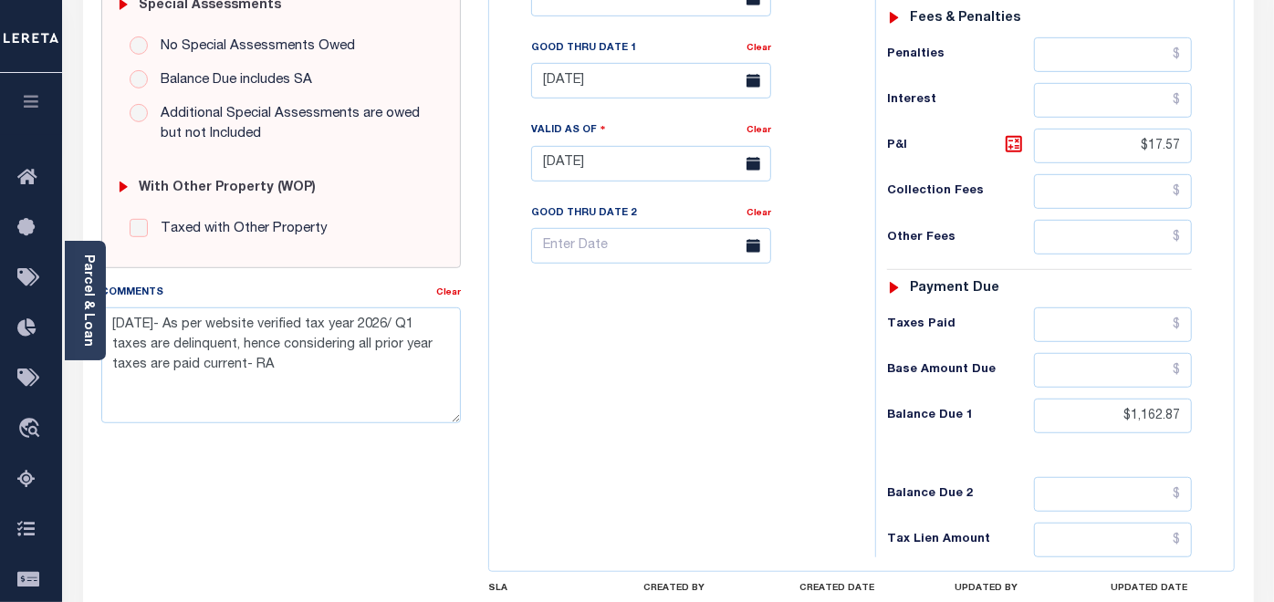
scroll to position [608, 0]
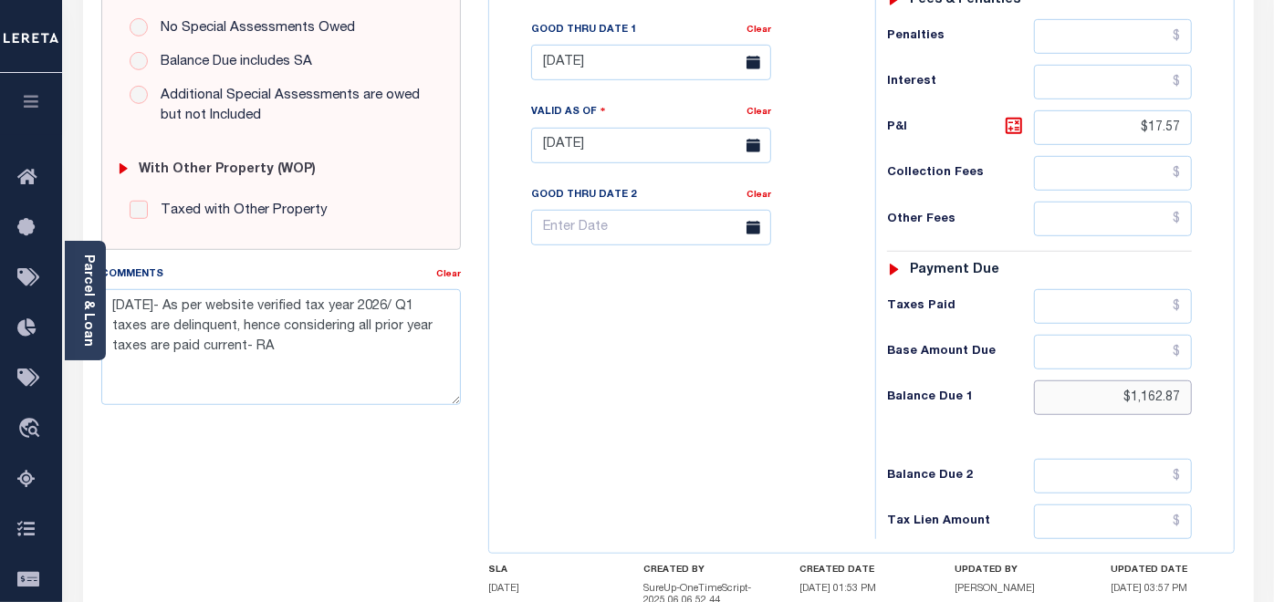
click at [1171, 386] on input "$1,162.87" at bounding box center [1113, 398] width 159 height 35
click at [1184, 392] on input "$1,162.87" at bounding box center [1113, 398] width 159 height 35
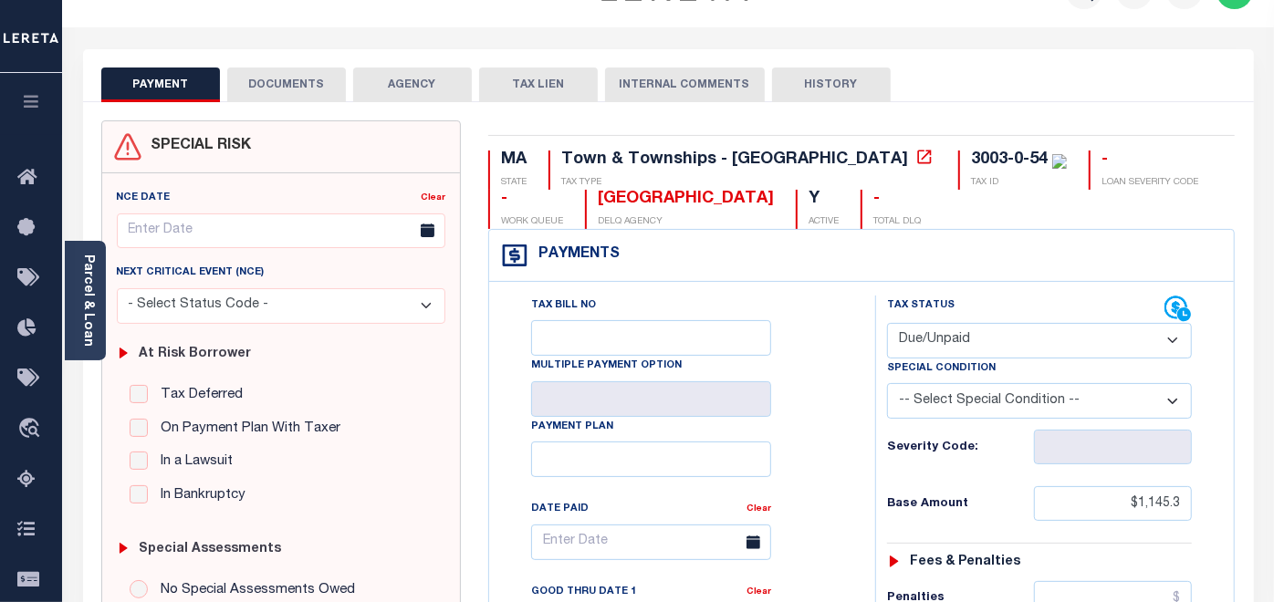
scroll to position [0, 0]
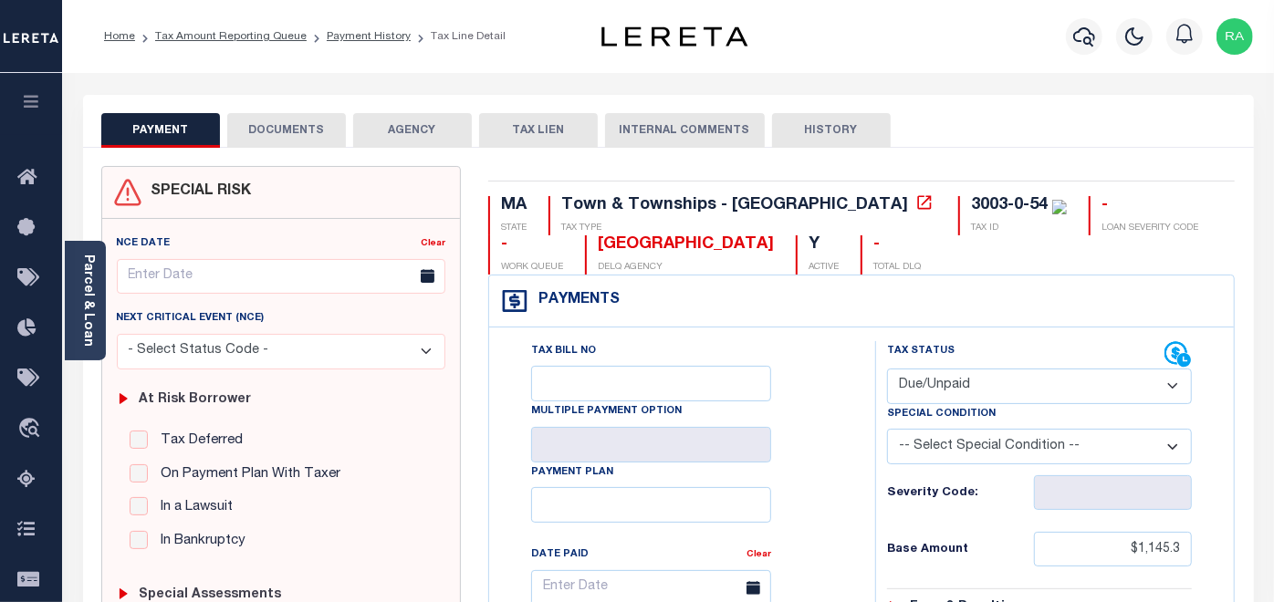
click at [299, 138] on button "DOCUMENTS" at bounding box center [286, 130] width 119 height 35
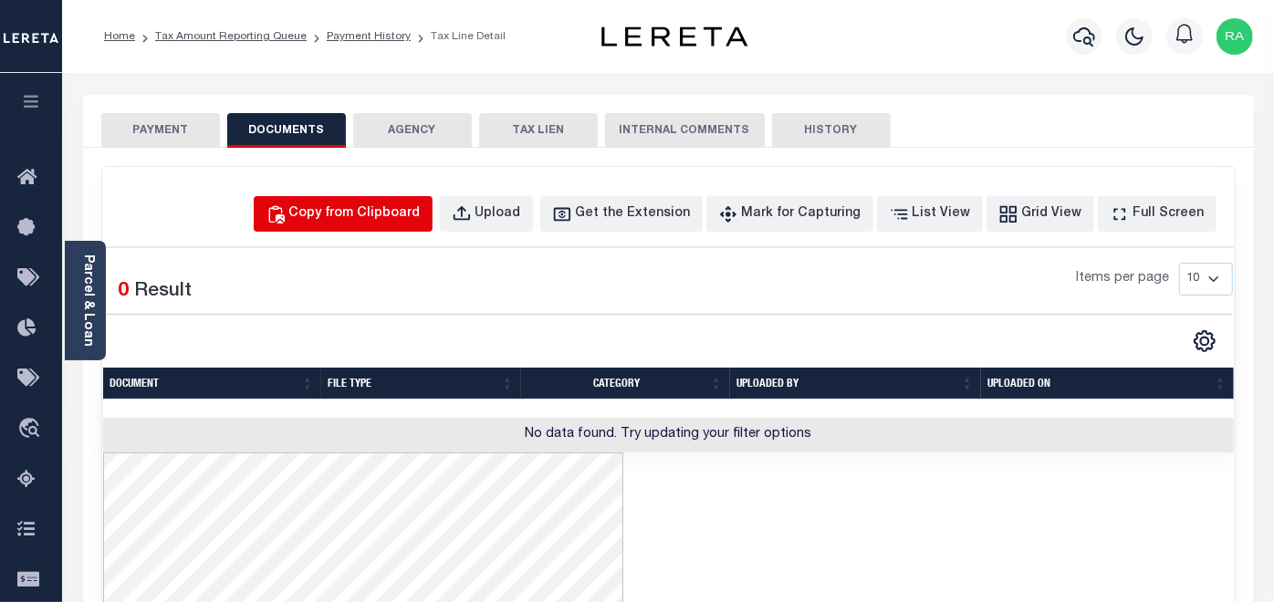
click at [392, 215] on div "Copy from Clipboard" at bounding box center [354, 214] width 131 height 20
select select "POP"
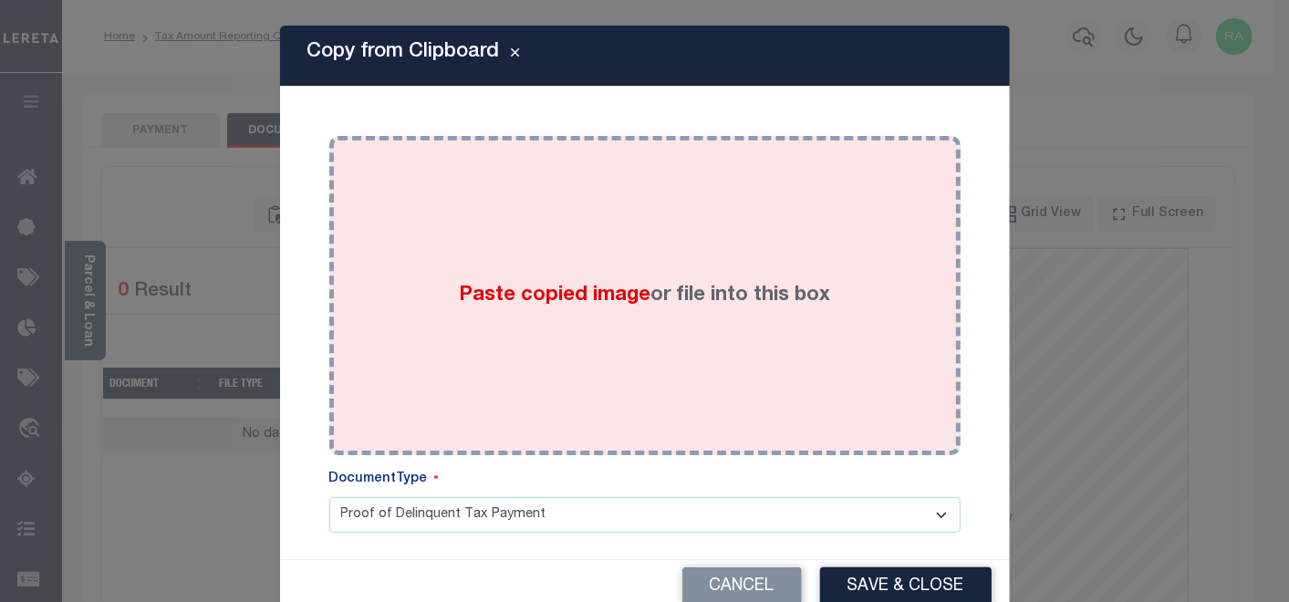
click at [463, 266] on div "Paste copied image or file into this box" at bounding box center [645, 296] width 604 height 292
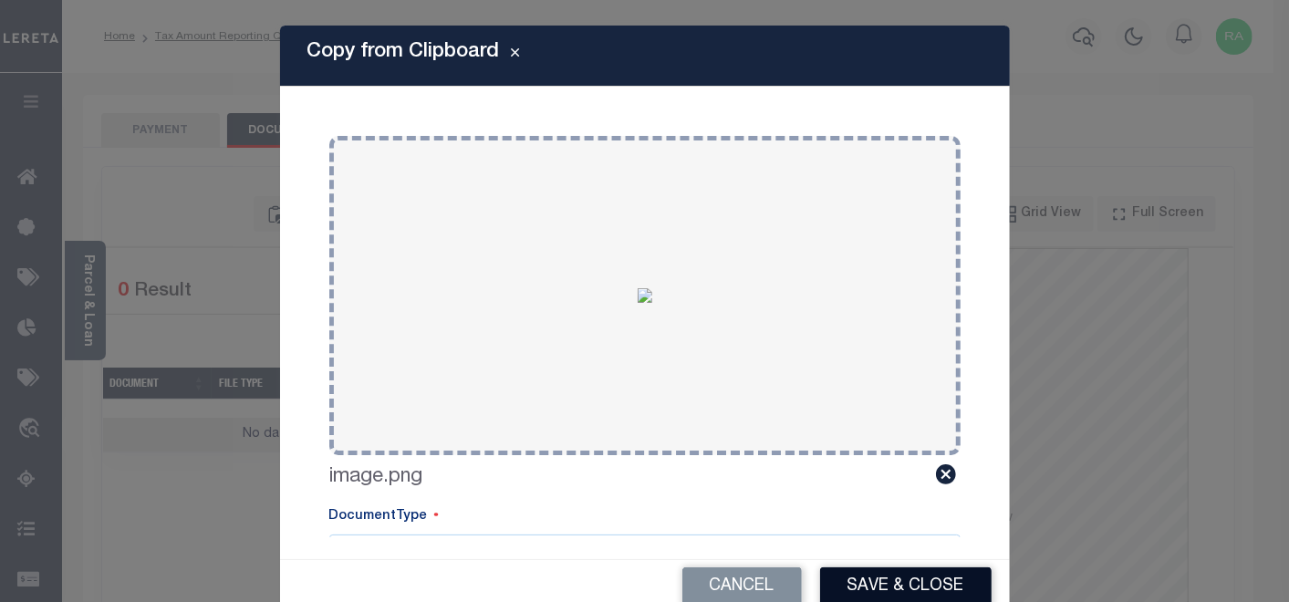
click at [893, 590] on button "Save & Close" at bounding box center [906, 587] width 172 height 39
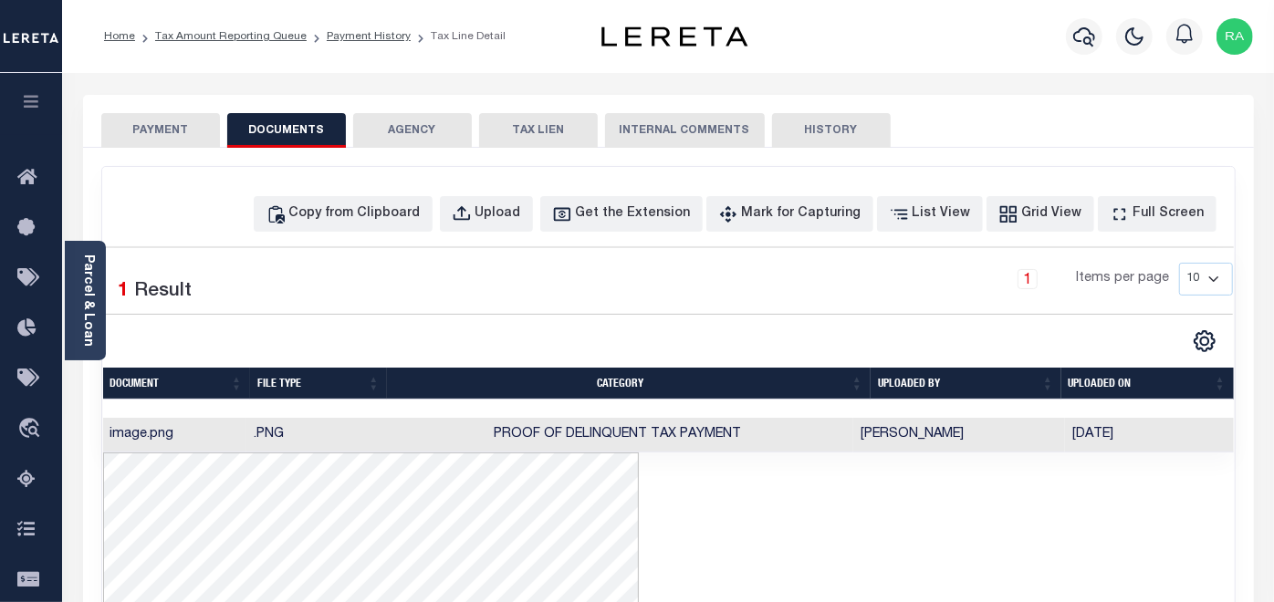
click at [156, 132] on button "PAYMENT" at bounding box center [160, 130] width 119 height 35
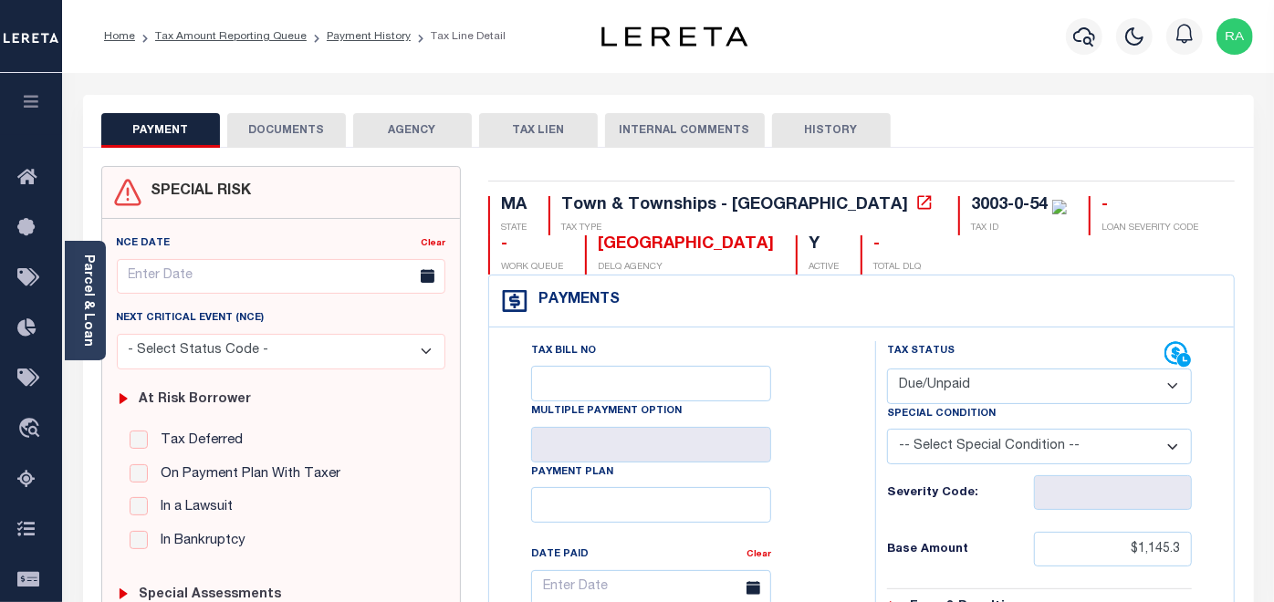
click at [298, 132] on button "DOCUMENTS" at bounding box center [286, 130] width 119 height 35
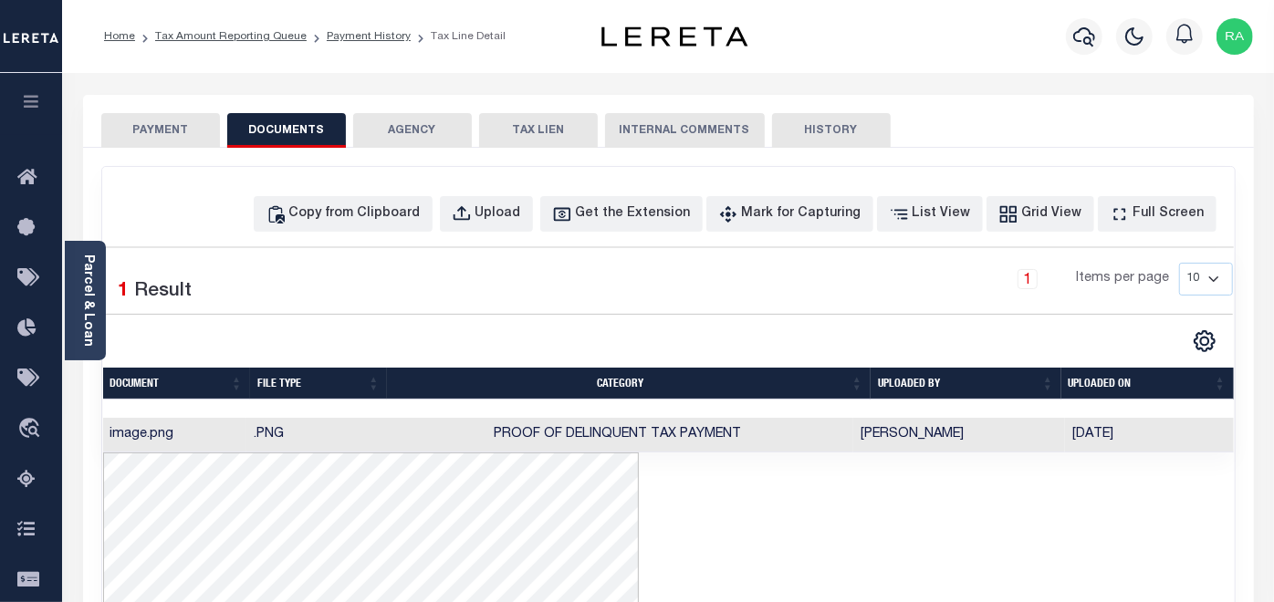
scroll to position [14, 0]
click at [156, 123] on button "PAYMENT" at bounding box center [160, 130] width 119 height 35
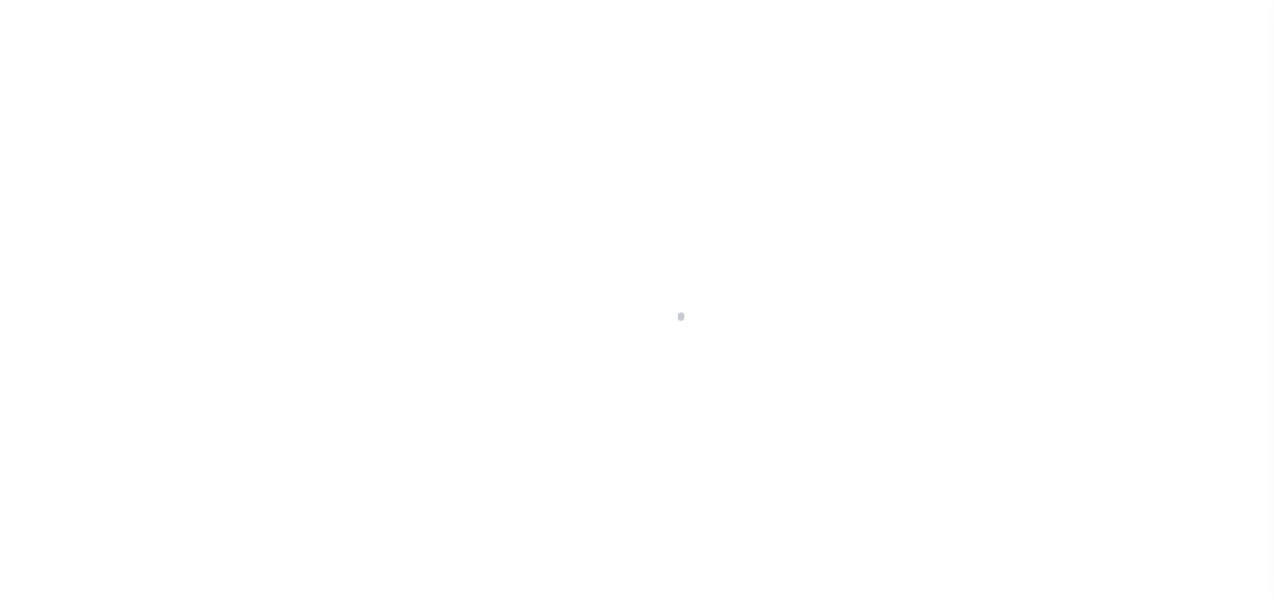
select select "PYD"
select select "DUE"
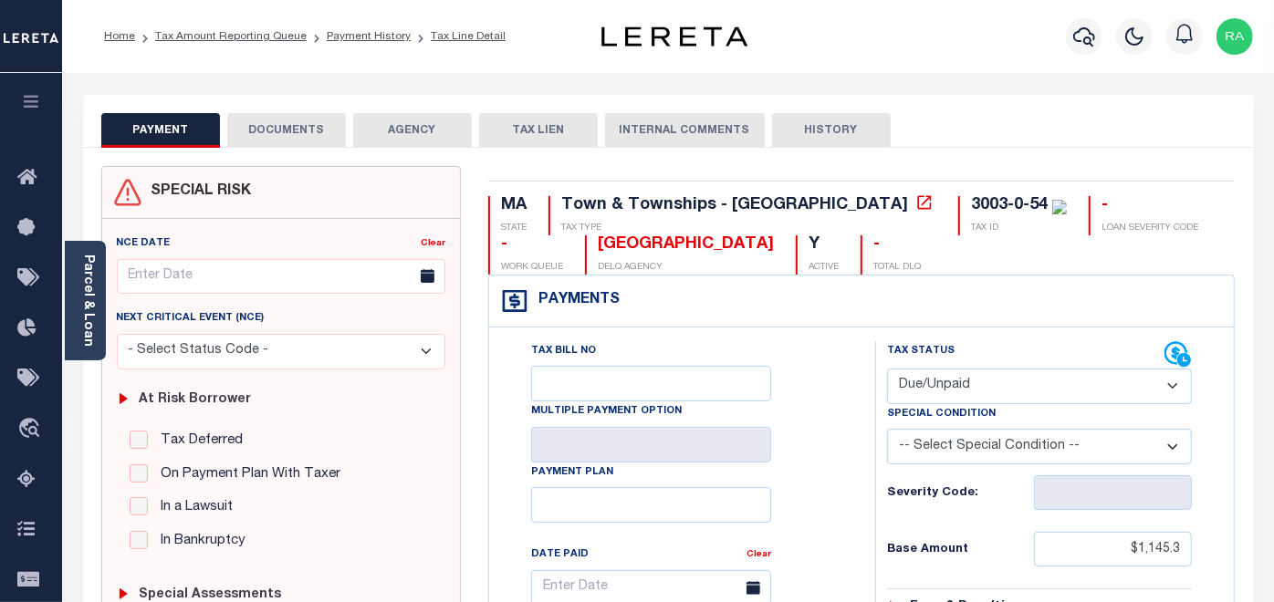
click at [287, 132] on button "DOCUMENTS" at bounding box center [286, 130] width 119 height 35
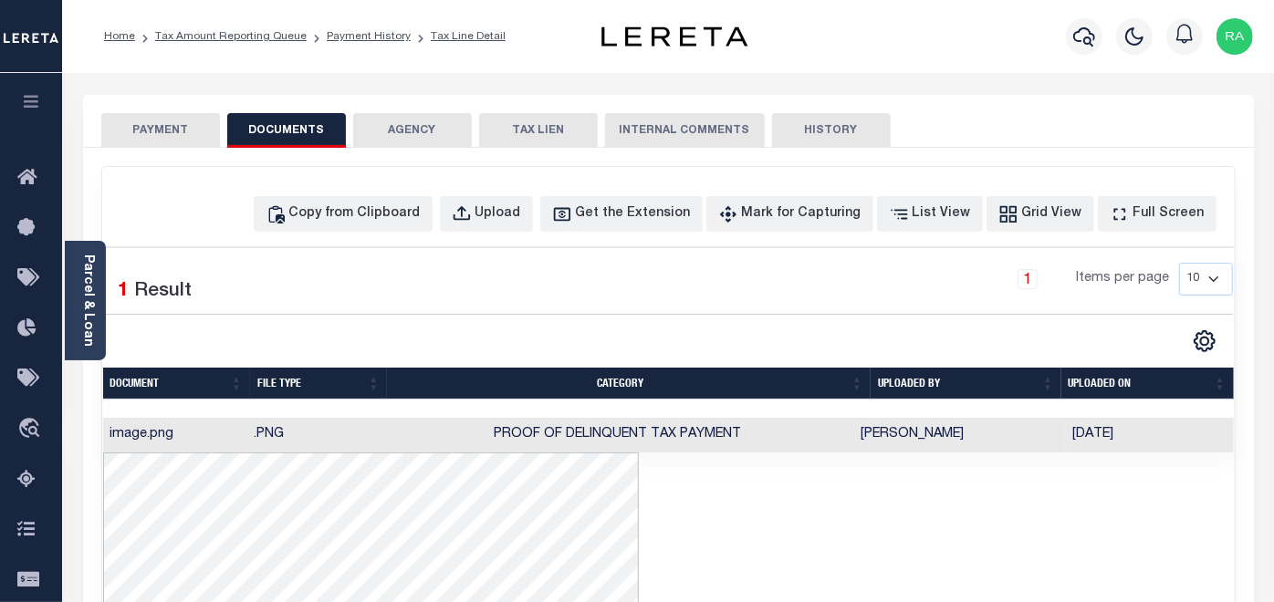
click at [182, 125] on button "PAYMENT" at bounding box center [160, 130] width 119 height 35
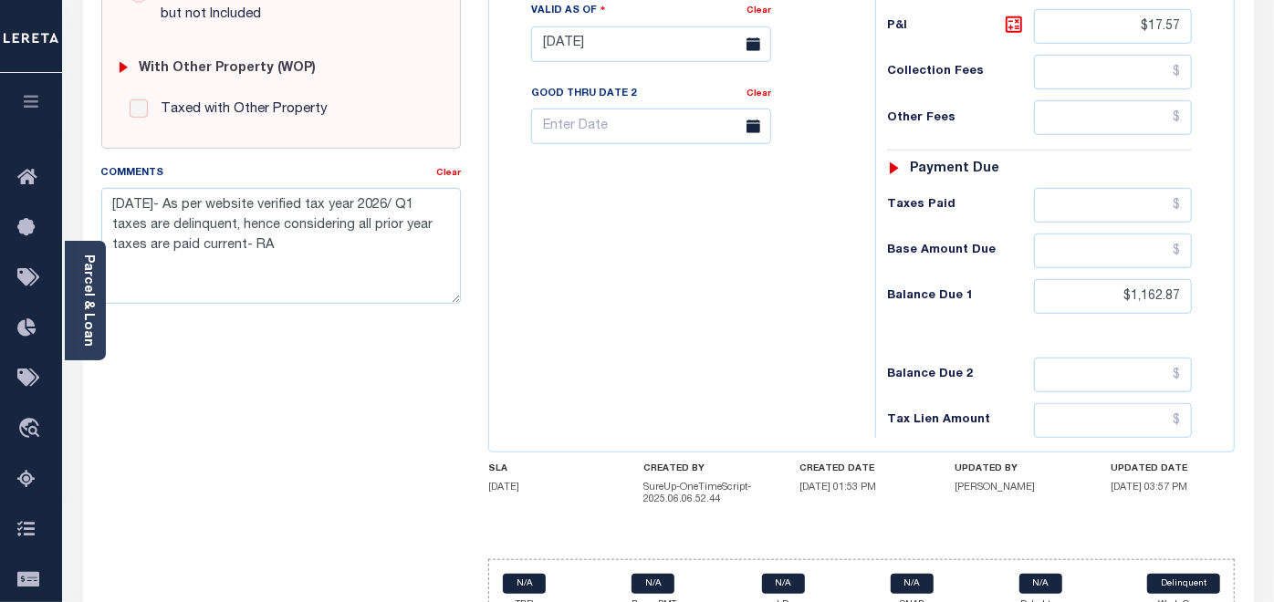
scroll to position [778, 0]
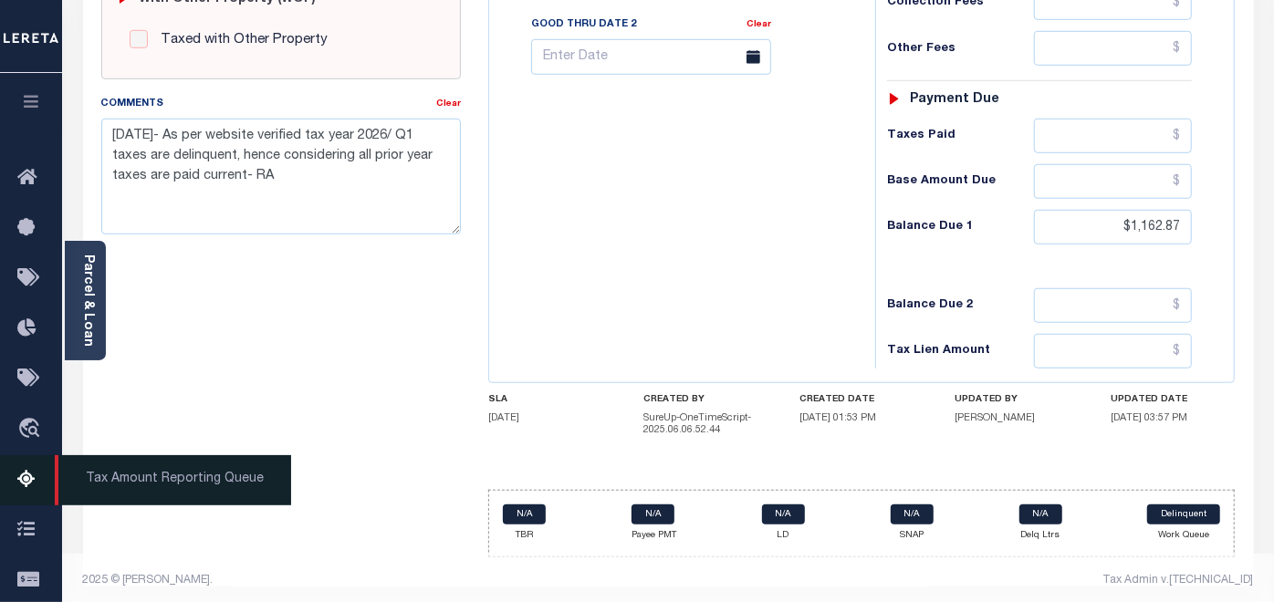
click at [28, 474] on link "Tax Amount Reporting Queue" at bounding box center [31, 480] width 62 height 50
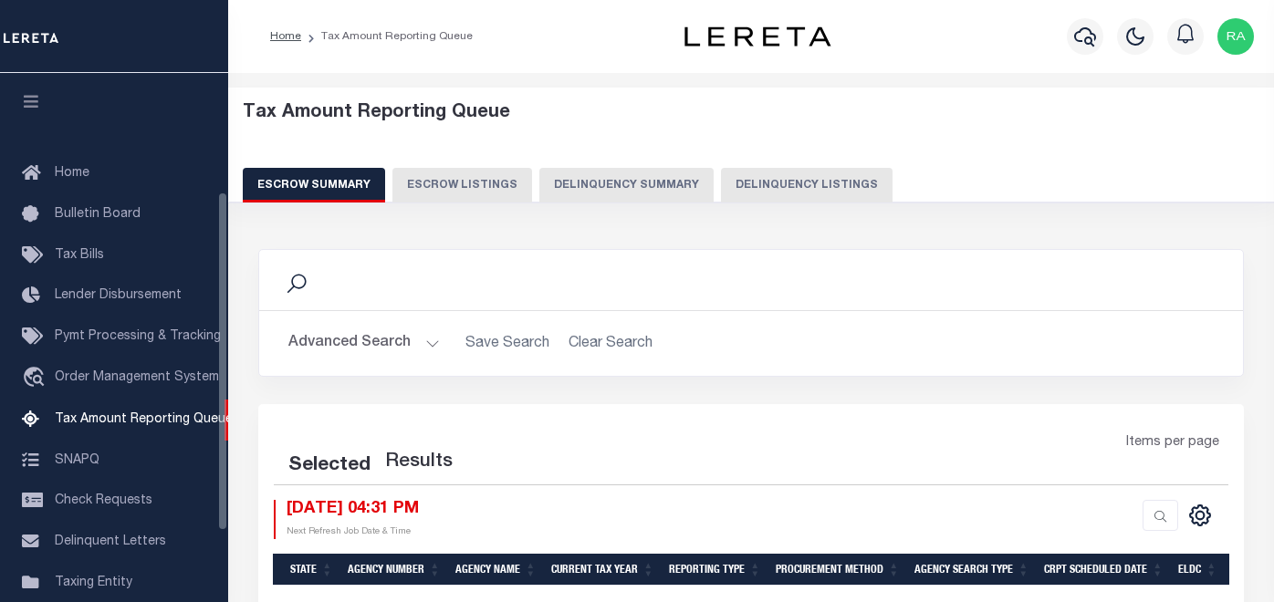
click at [779, 183] on button "Delinquency Listings" at bounding box center [807, 185] width 172 height 35
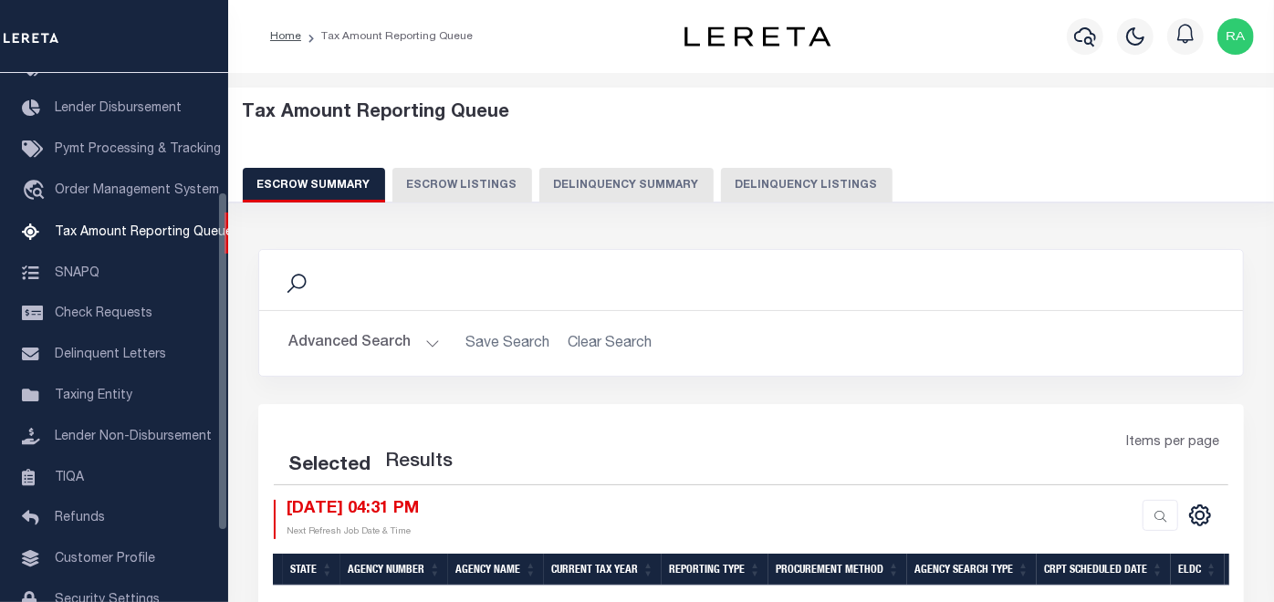
select select "100"
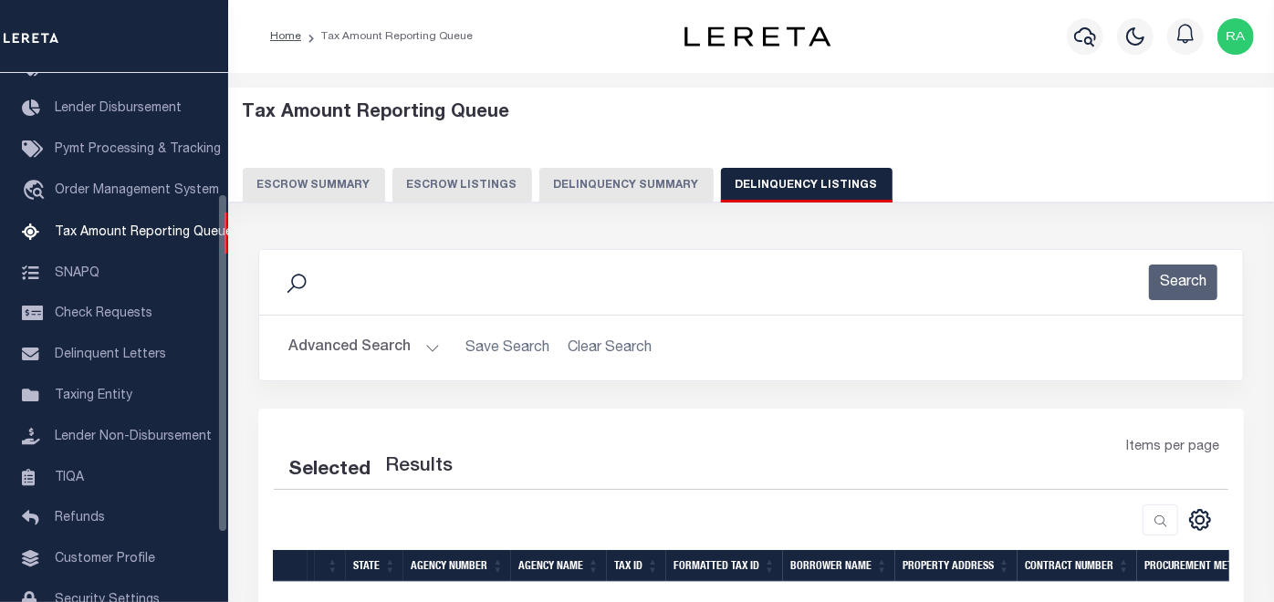
select select "100"
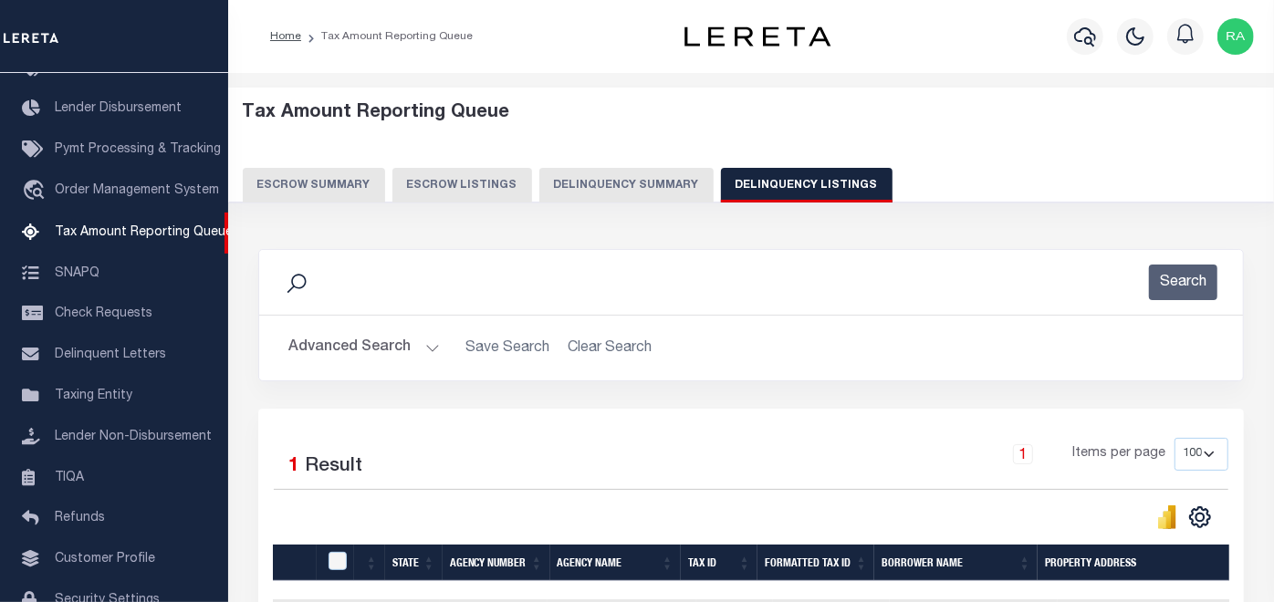
click at [347, 343] on button "Advanced Search" at bounding box center [363, 348] width 151 height 36
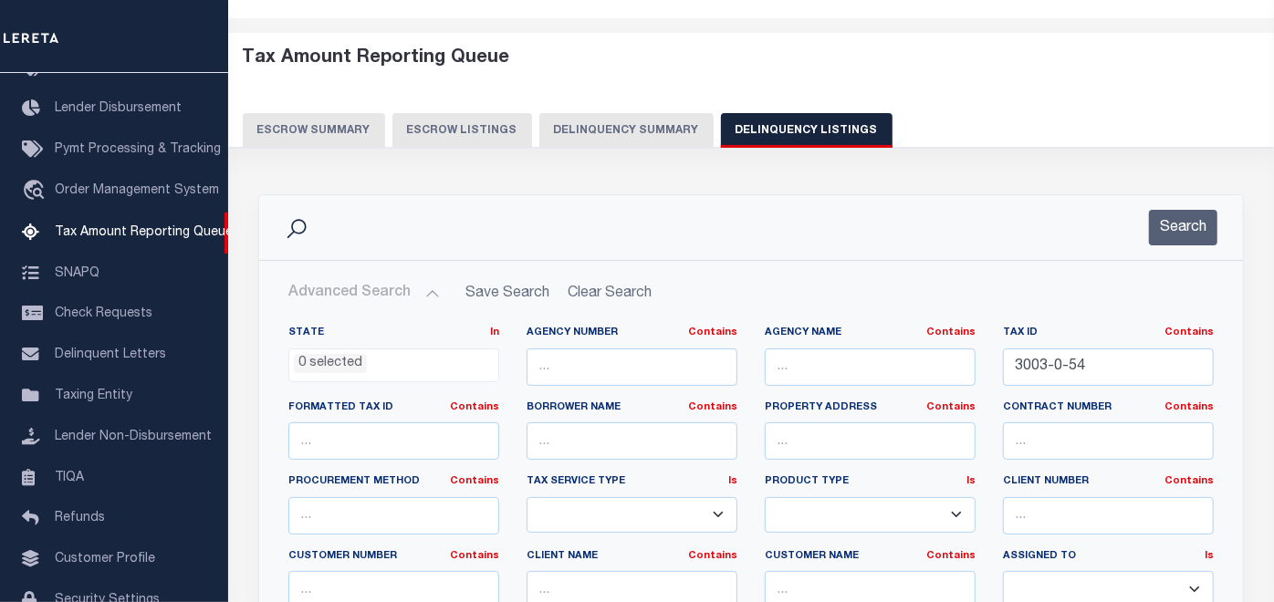
scroll to position [101, 0]
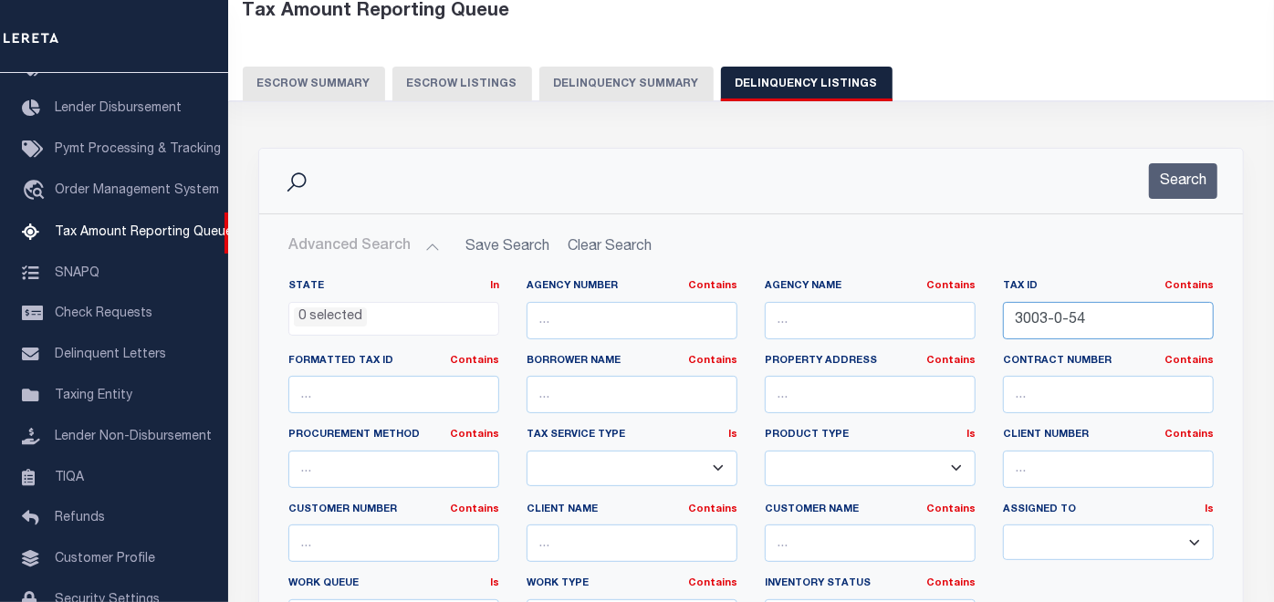
drag, startPoint x: 1105, startPoint y: 314, endPoint x: 951, endPoint y: 328, distance: 154.8
click at [962, 328] on div "State In In AK AL AR AZ CA CO CT DC DE FL GA GU HI IA ID IL IN KS KY LA MA MD M…" at bounding box center [751, 465] width 953 height 372
paste input "1033-0-29"
type input "1033-0-29"
click at [1184, 174] on button "Search" at bounding box center [1183, 181] width 68 height 36
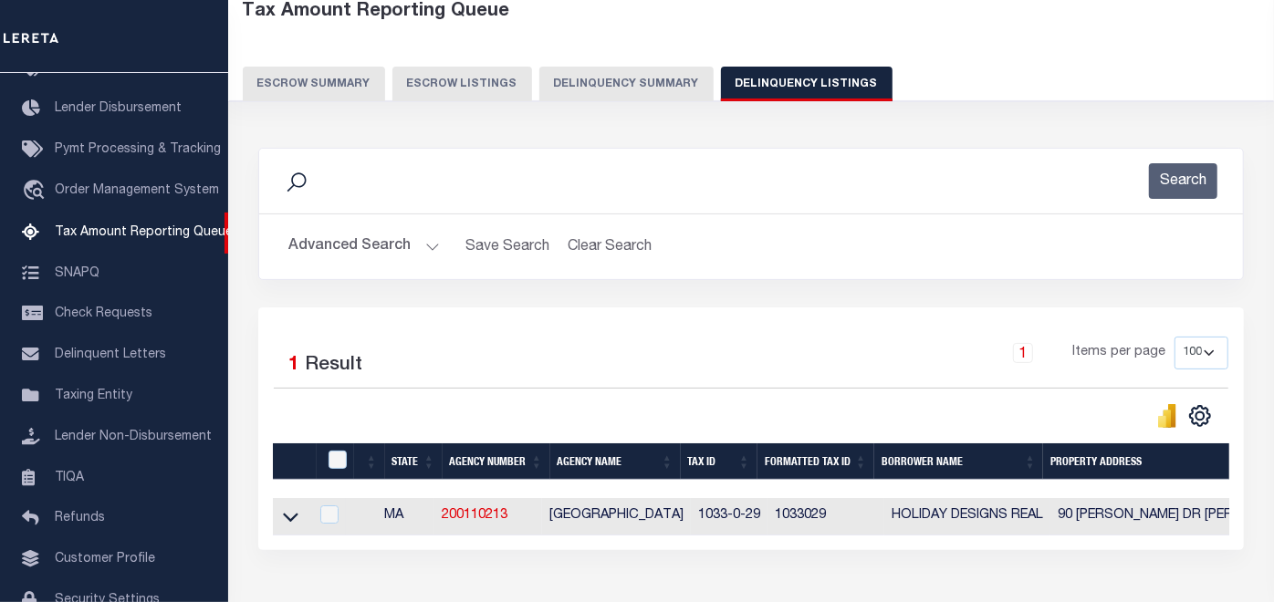
drag, startPoint x: 292, startPoint y: 523, endPoint x: 356, endPoint y: 536, distance: 65.1
click at [292, 523] on icon at bounding box center [291, 516] width 16 height 19
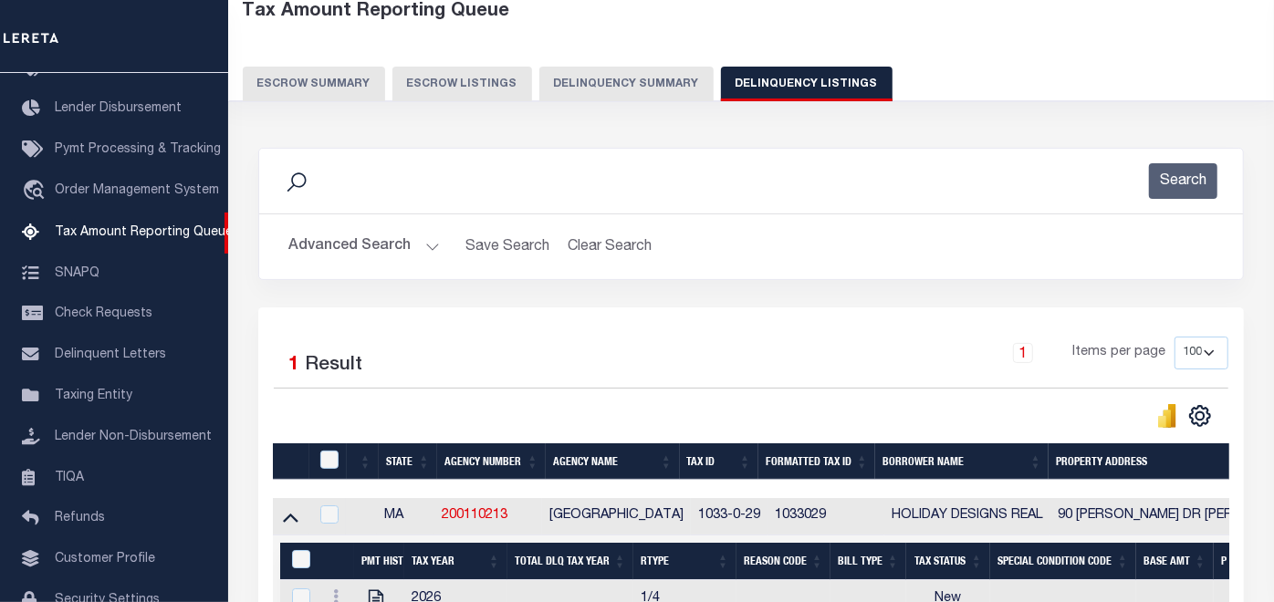
scroll to position [226, 0]
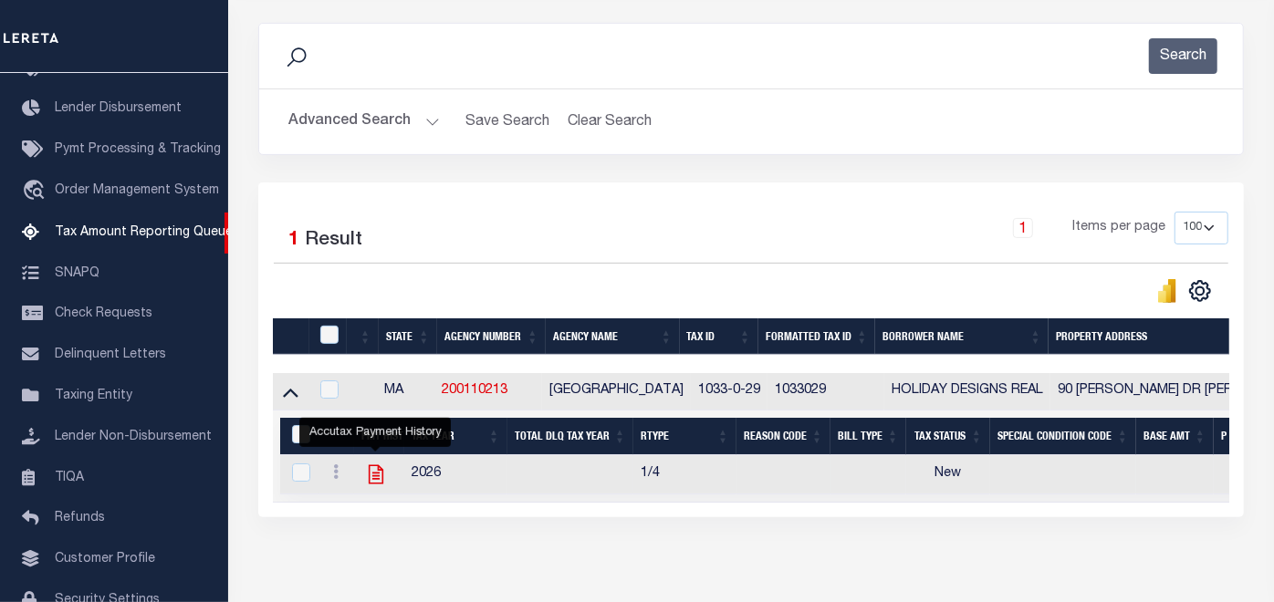
click at [370, 476] on icon "" at bounding box center [376, 475] width 24 height 24
checkbox input "true"
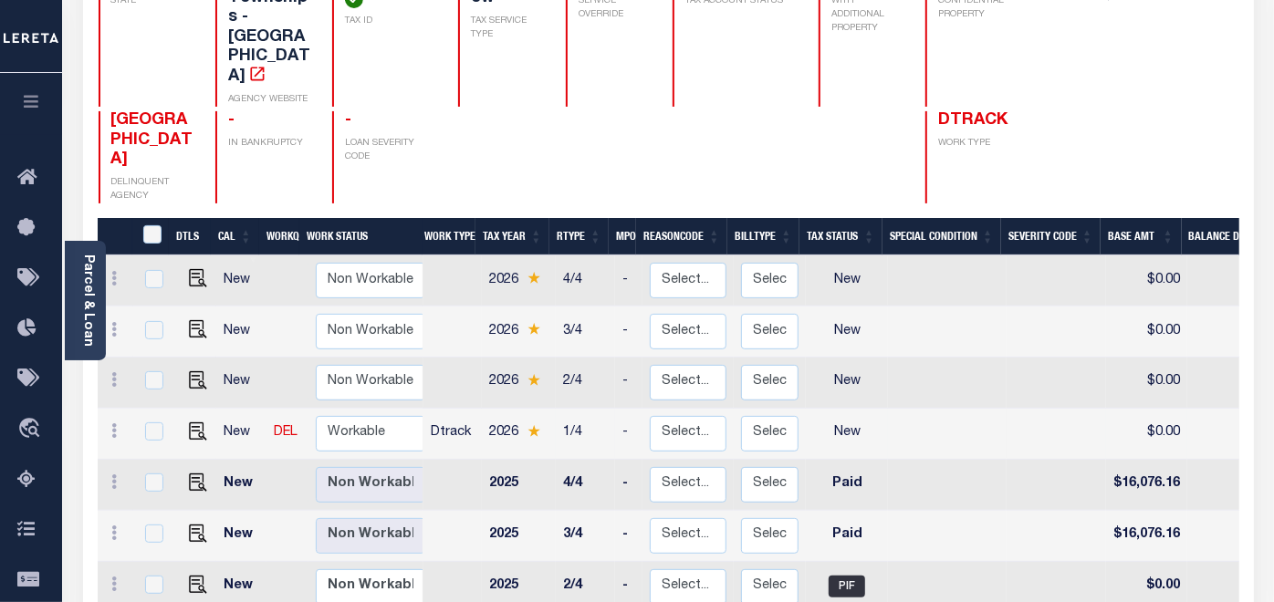
scroll to position [304, 0]
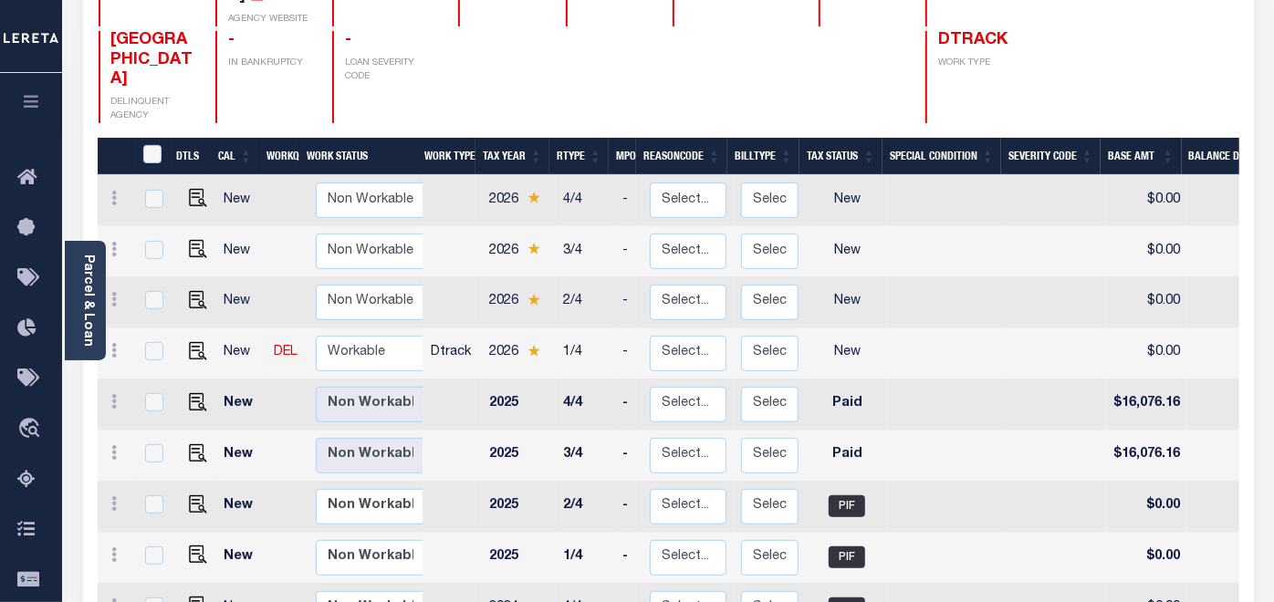
click at [193, 329] on td at bounding box center [194, 354] width 44 height 51
checkbox input "true"
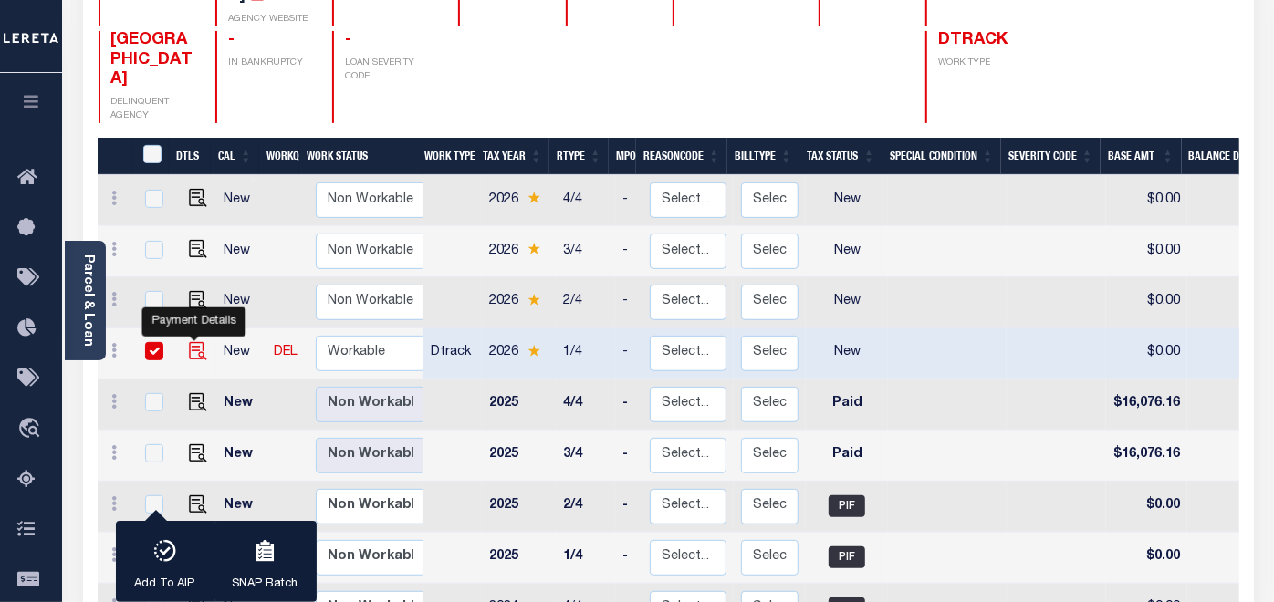
click at [193, 342] on img "" at bounding box center [198, 351] width 18 height 18
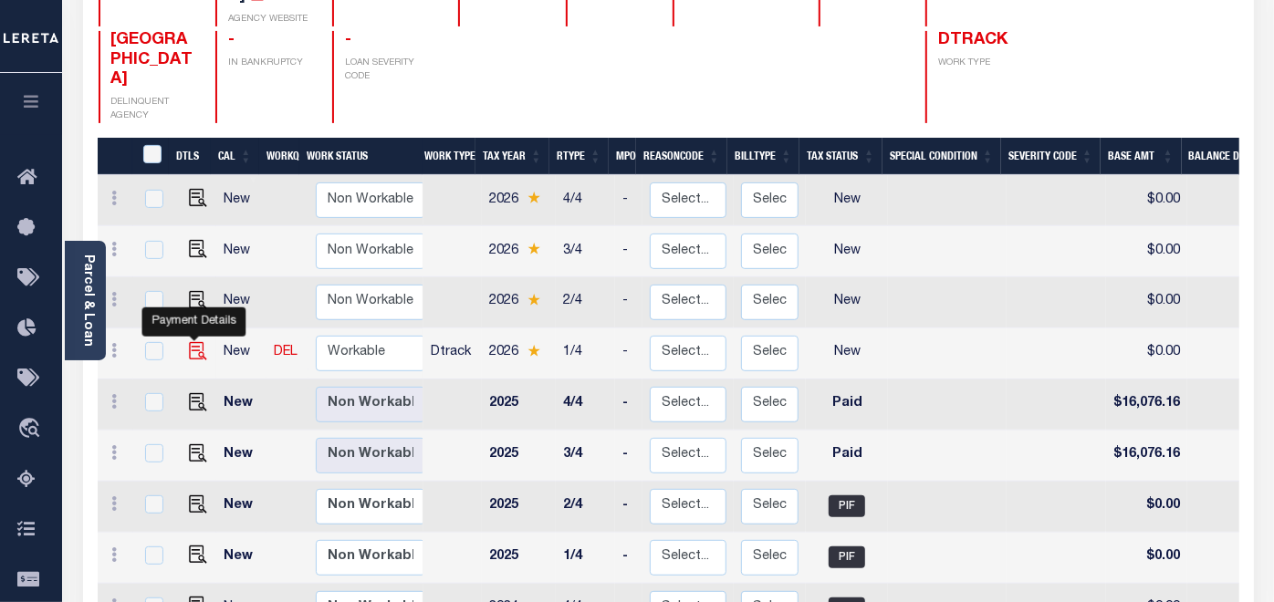
checkbox input "false"
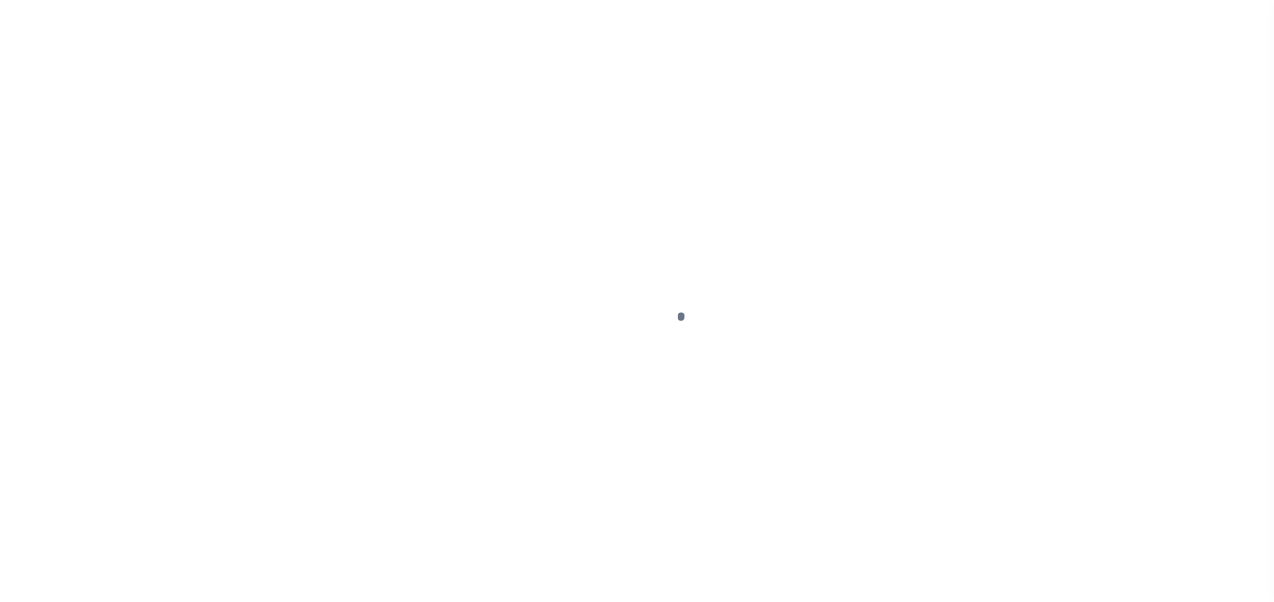
select select "NW2"
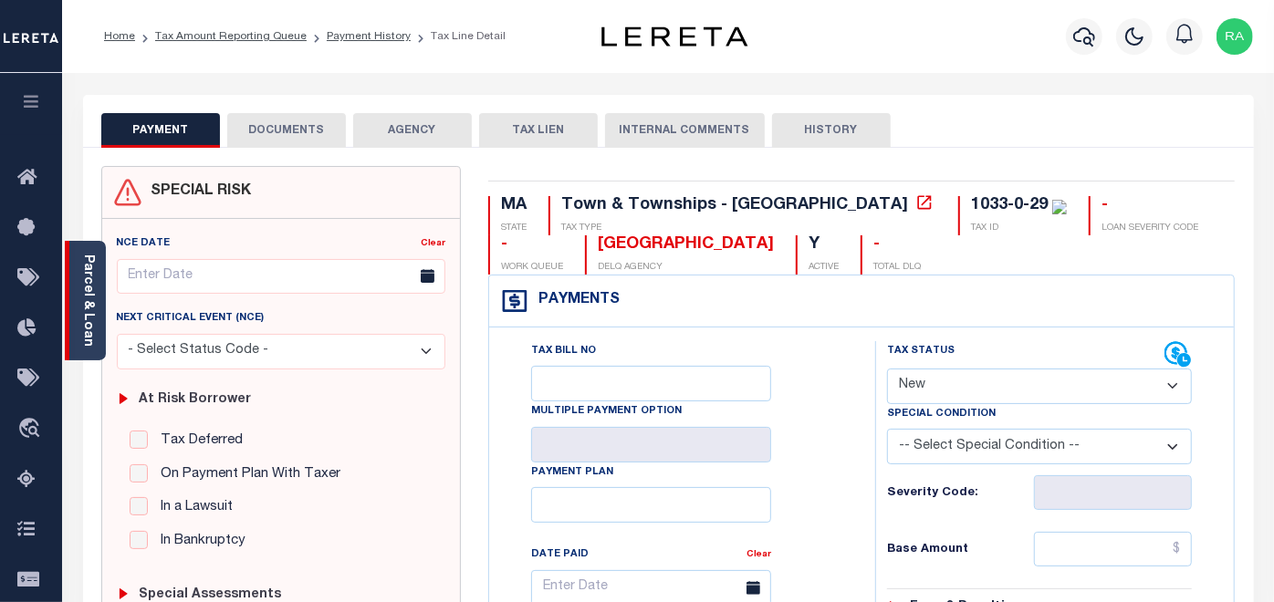
click at [90, 281] on link "Parcel & Loan" at bounding box center [87, 301] width 13 height 92
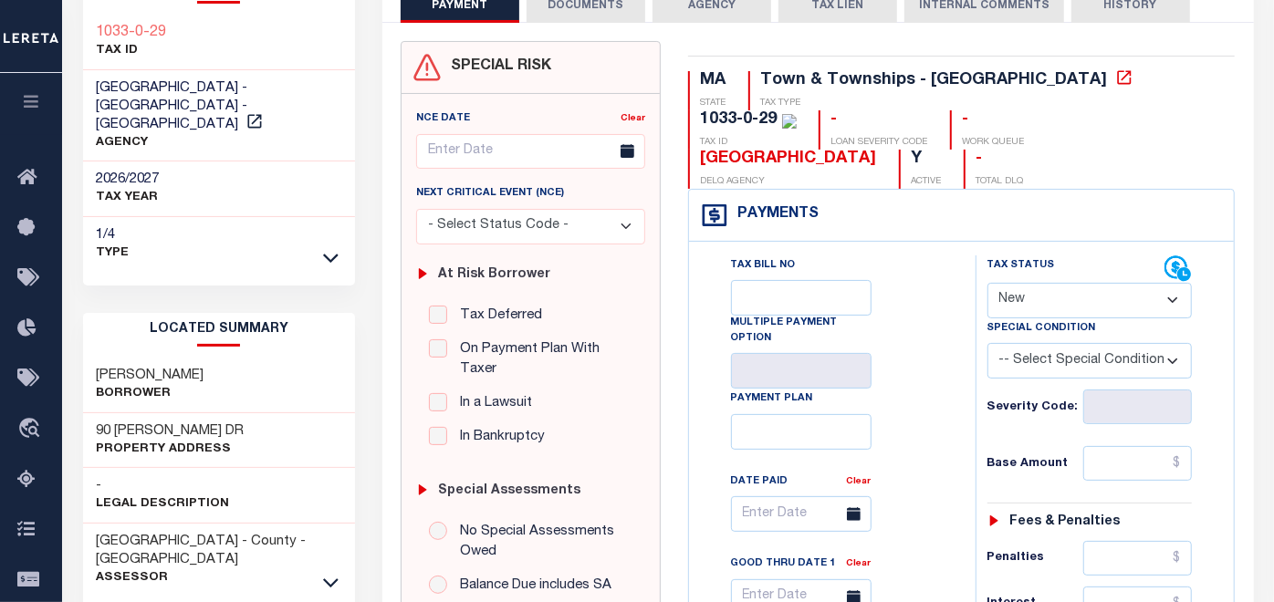
scroll to position [203, 0]
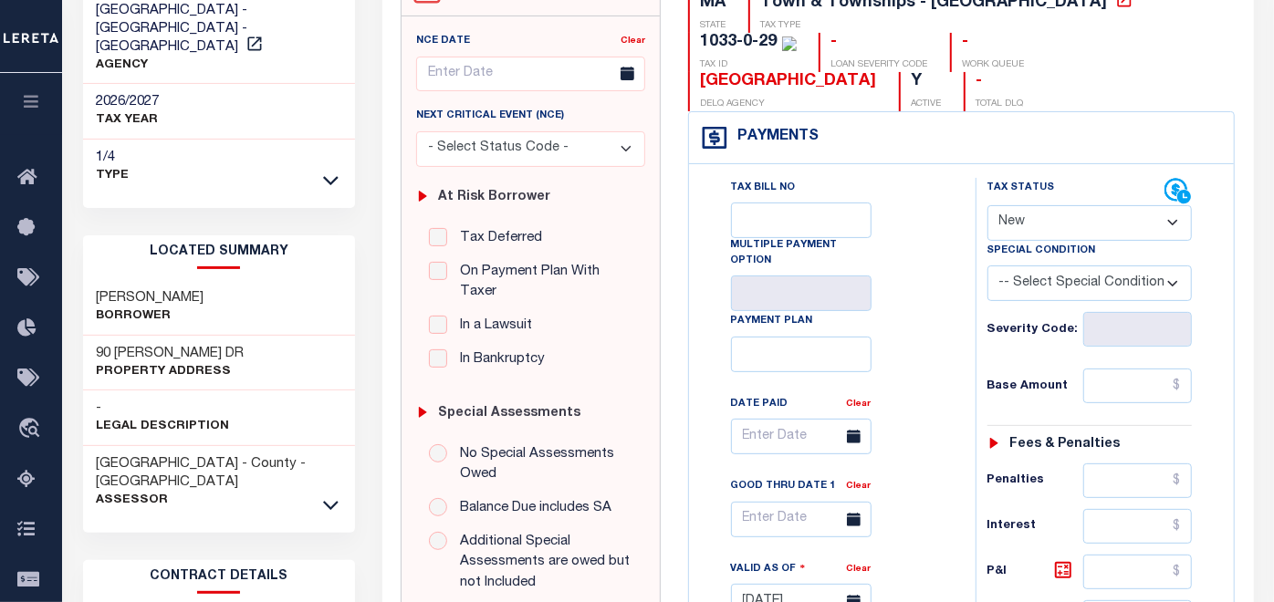
drag, startPoint x: 101, startPoint y: 277, endPoint x: 228, endPoint y: 268, distance: 127.2
click at [228, 280] on div "JACOBSON WILLIAM L TRS Borrower" at bounding box center [219, 308] width 272 height 56
click at [329, 284] on div "JACOBSON WILLIAM L TRS Borrower" at bounding box center [219, 308] width 272 height 56
drag, startPoint x: 114, startPoint y: 331, endPoint x: 200, endPoint y: 331, distance: 85.8
click at [200, 345] on h3 "90 CAMPANELLI DR" at bounding box center [171, 354] width 148 height 18
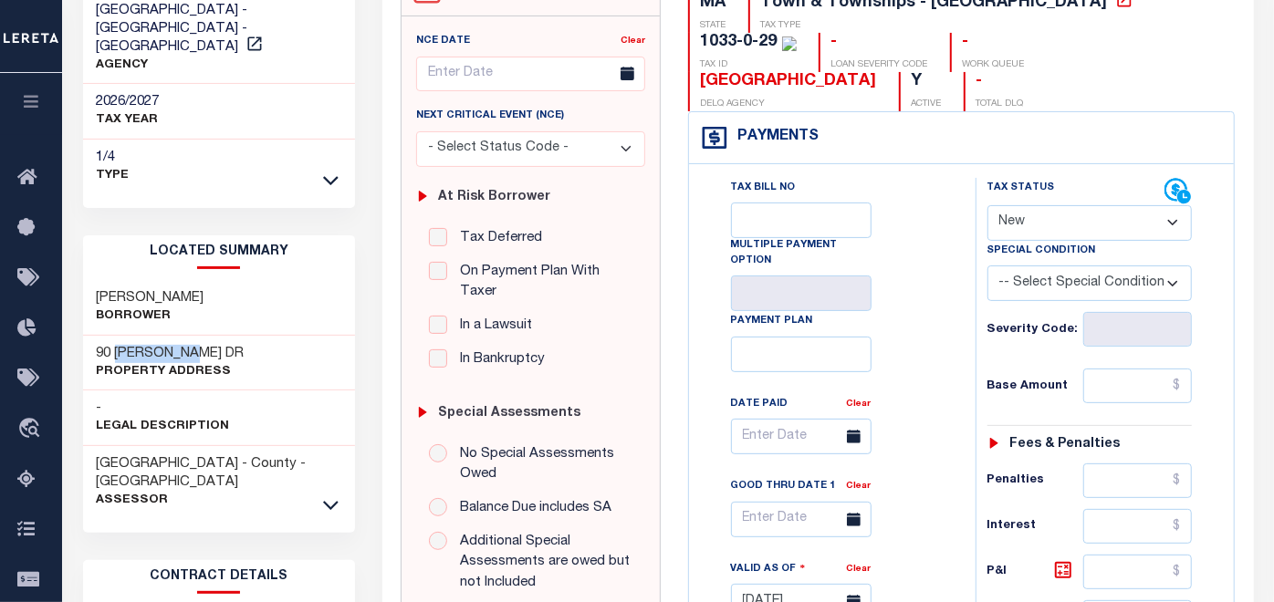
copy h3 "CAMPANELLI"
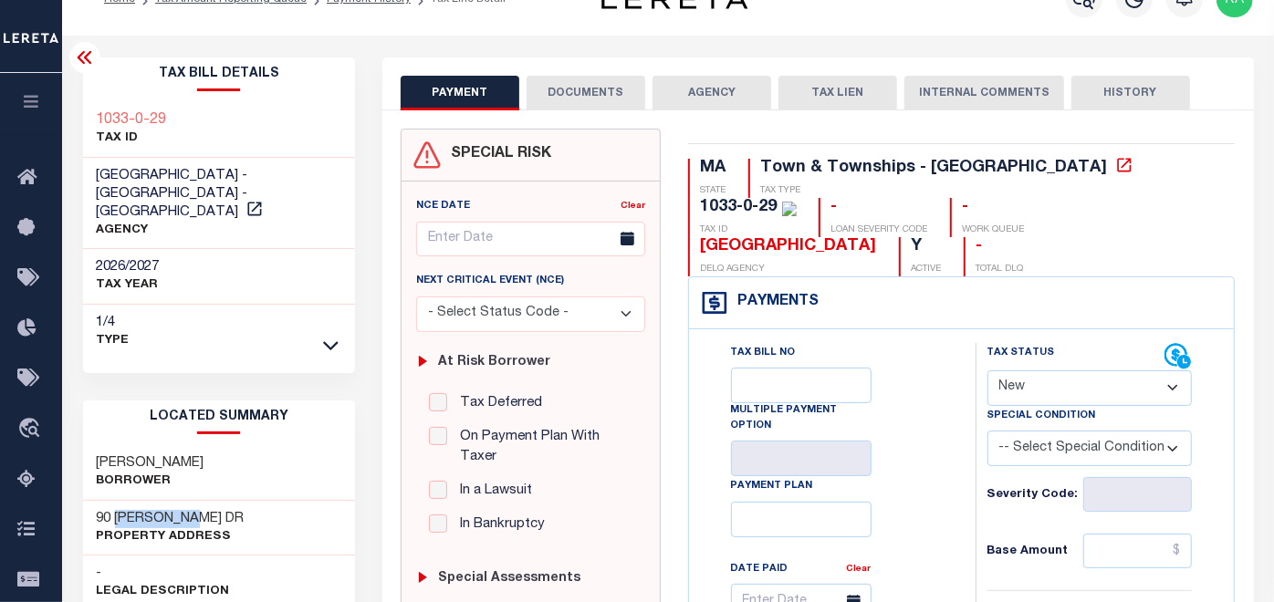
scroll to position [0, 0]
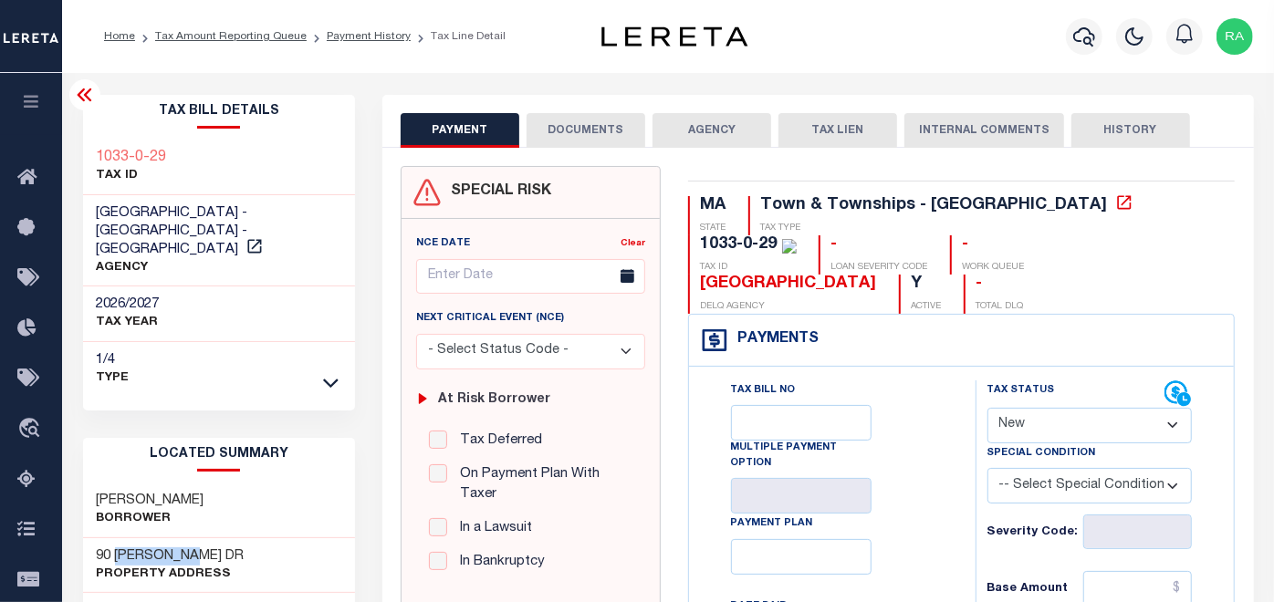
click at [586, 121] on button "DOCUMENTS" at bounding box center [586, 130] width 119 height 35
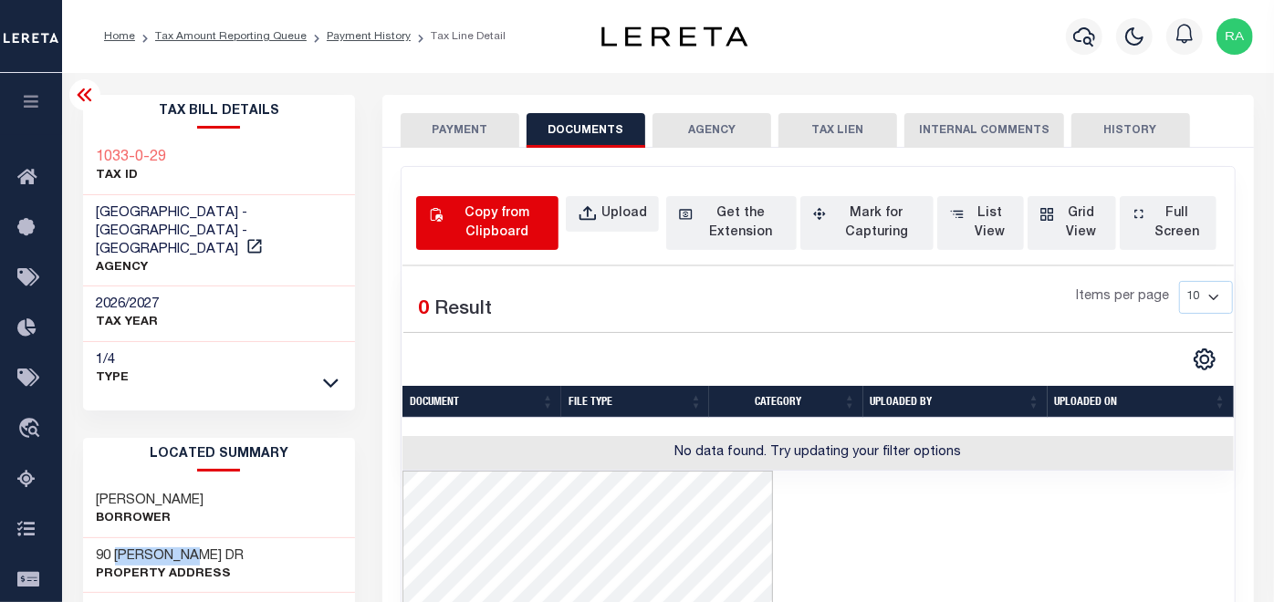
click at [465, 204] on div "Copy from Clipboard" at bounding box center [497, 223] width 100 height 38
select select "POP"
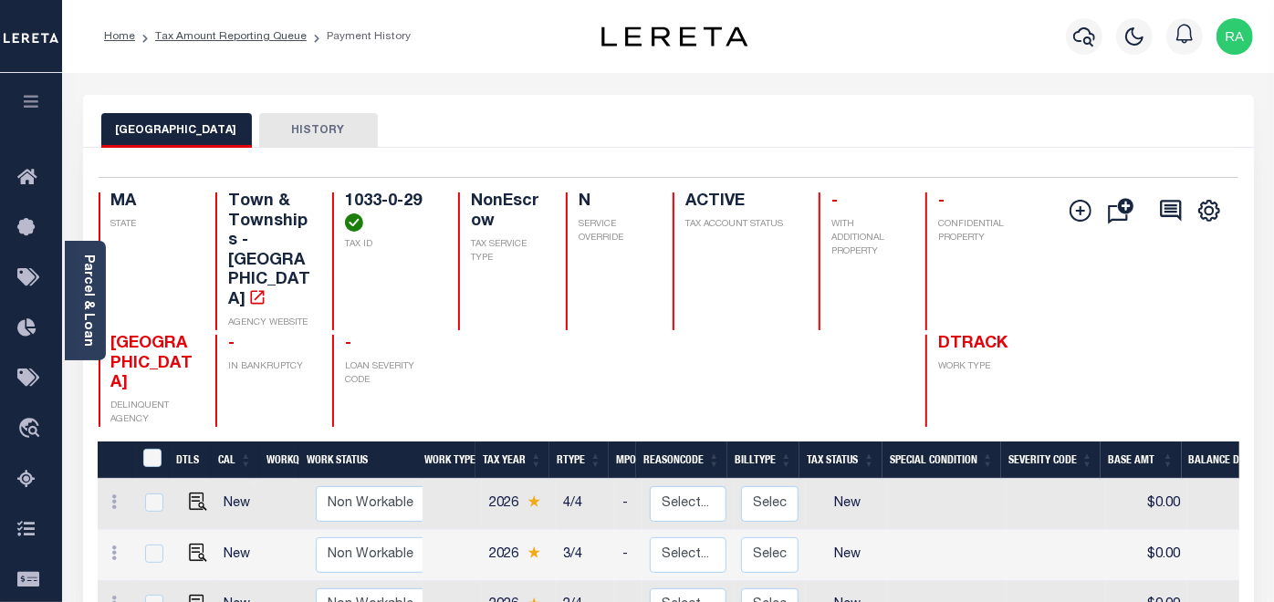
scroll to position [304, 0]
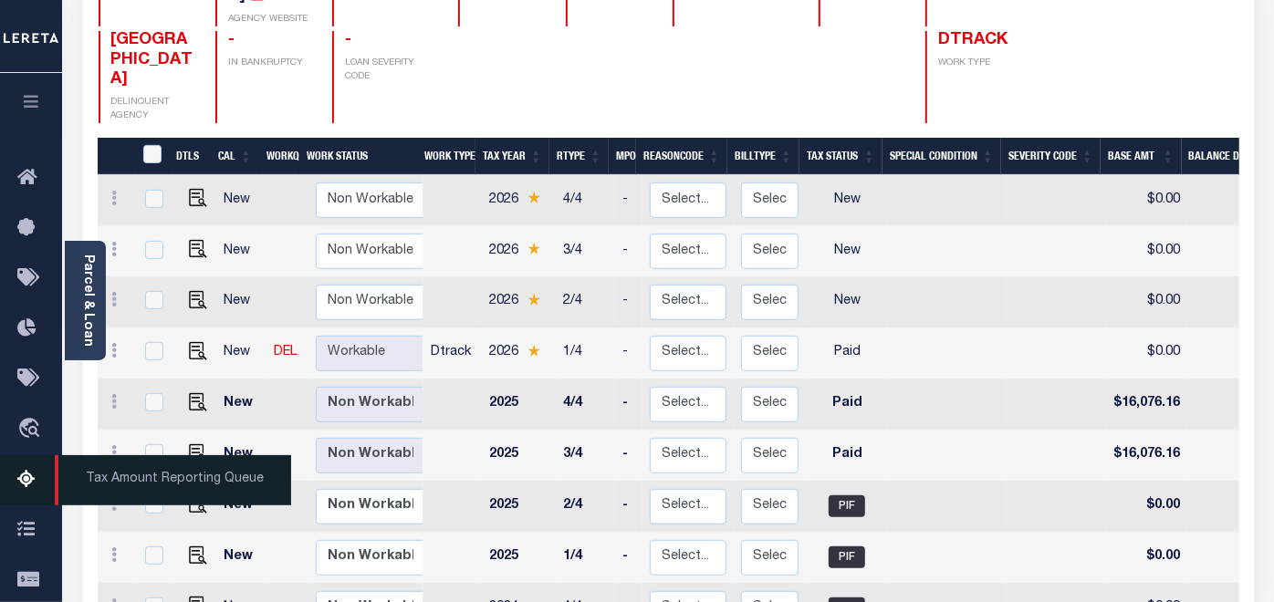
click at [23, 482] on icon at bounding box center [31, 480] width 29 height 23
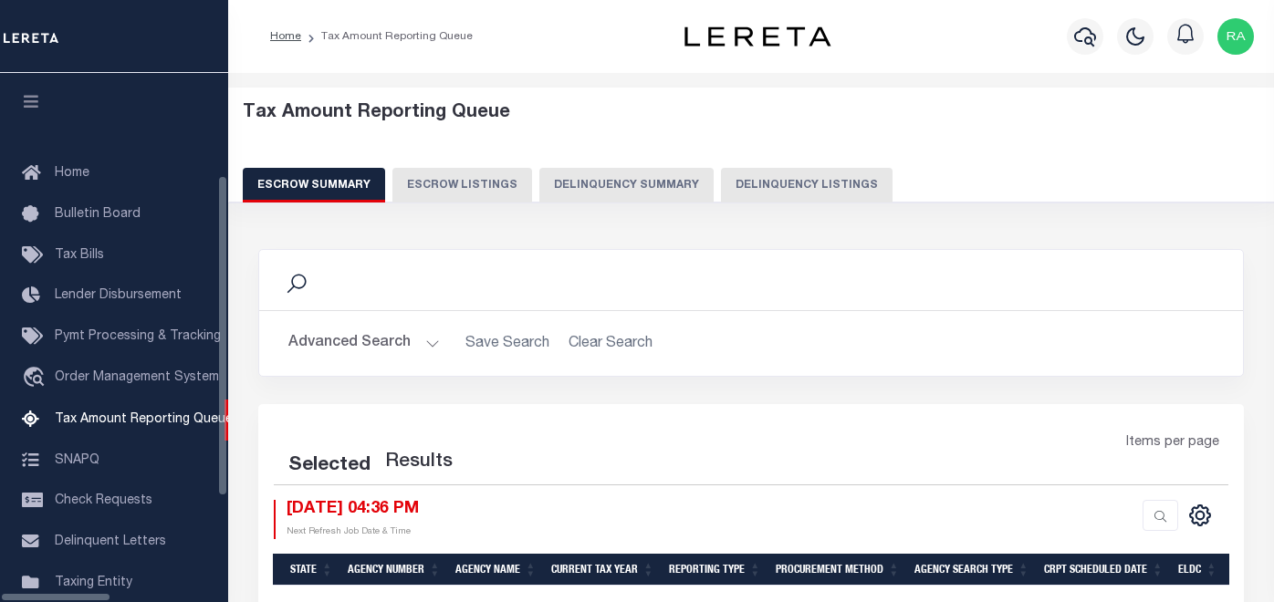
click at [727, 179] on button "Delinquency Listings" at bounding box center [807, 185] width 172 height 35
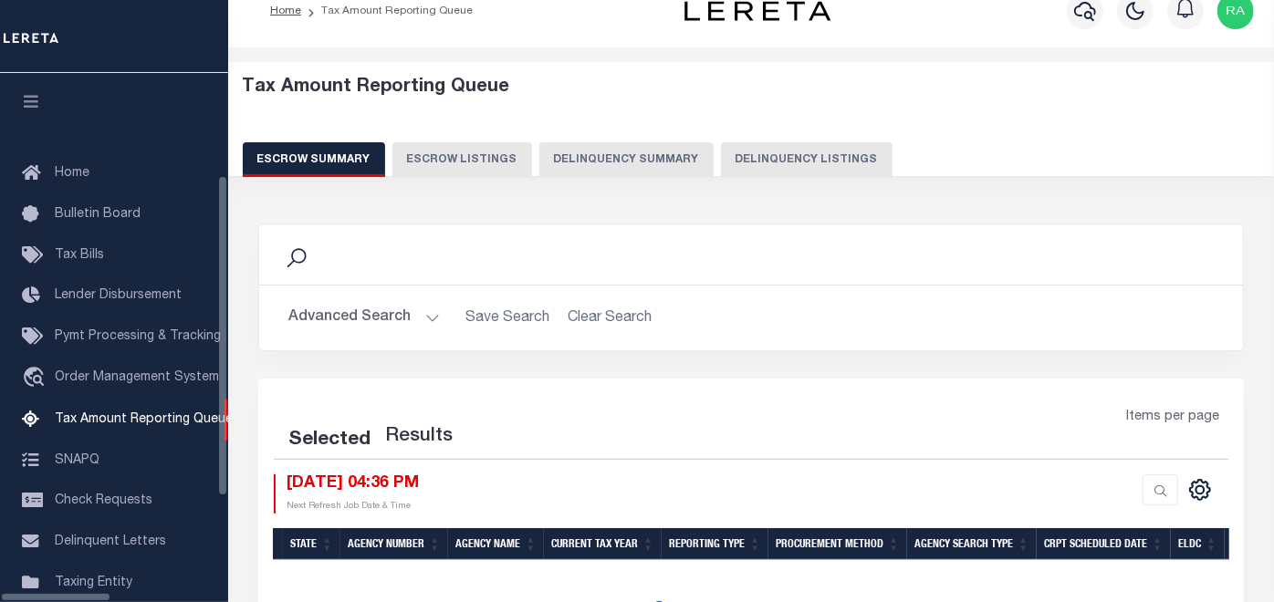
scroll to position [187, 0]
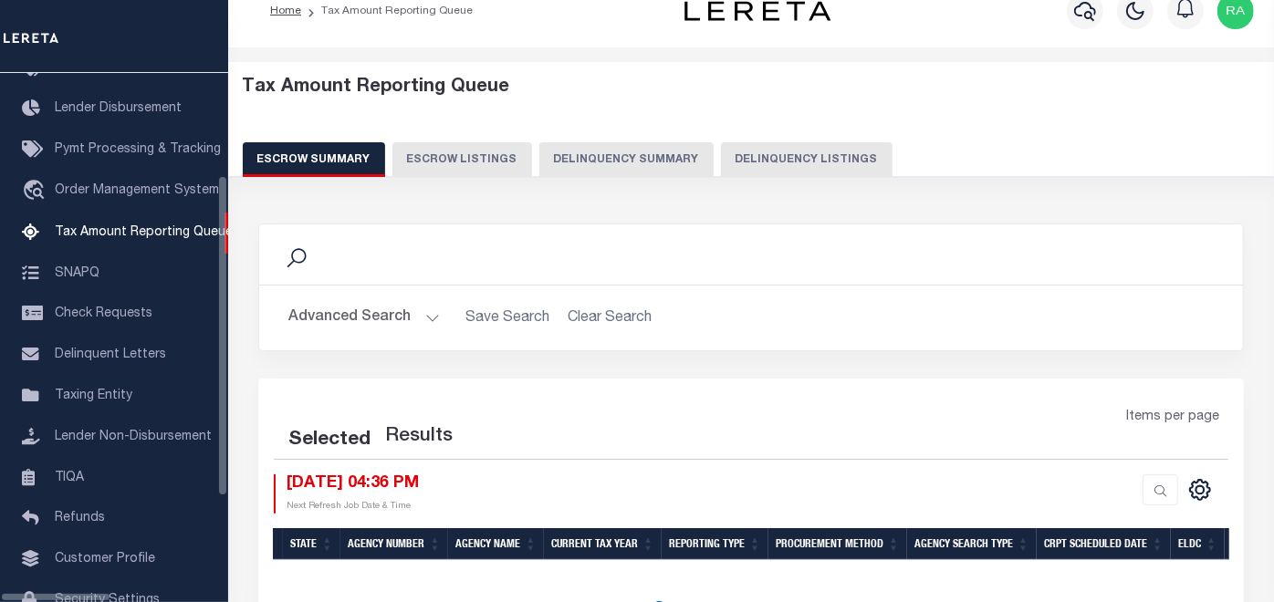
select select "100"
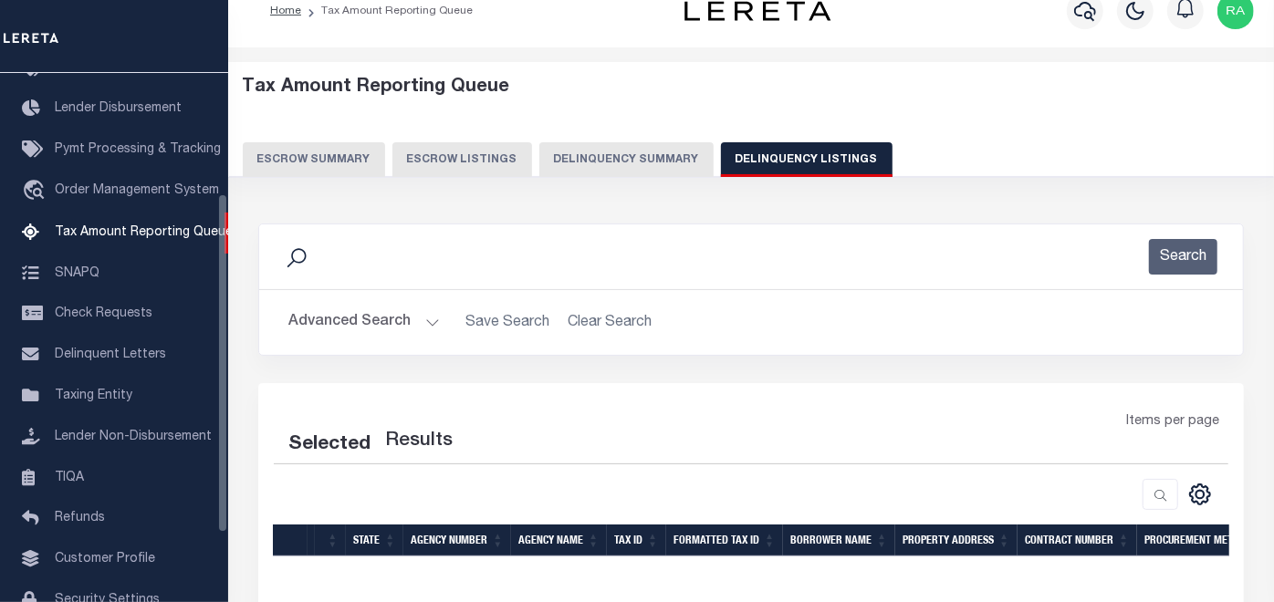
select select "100"
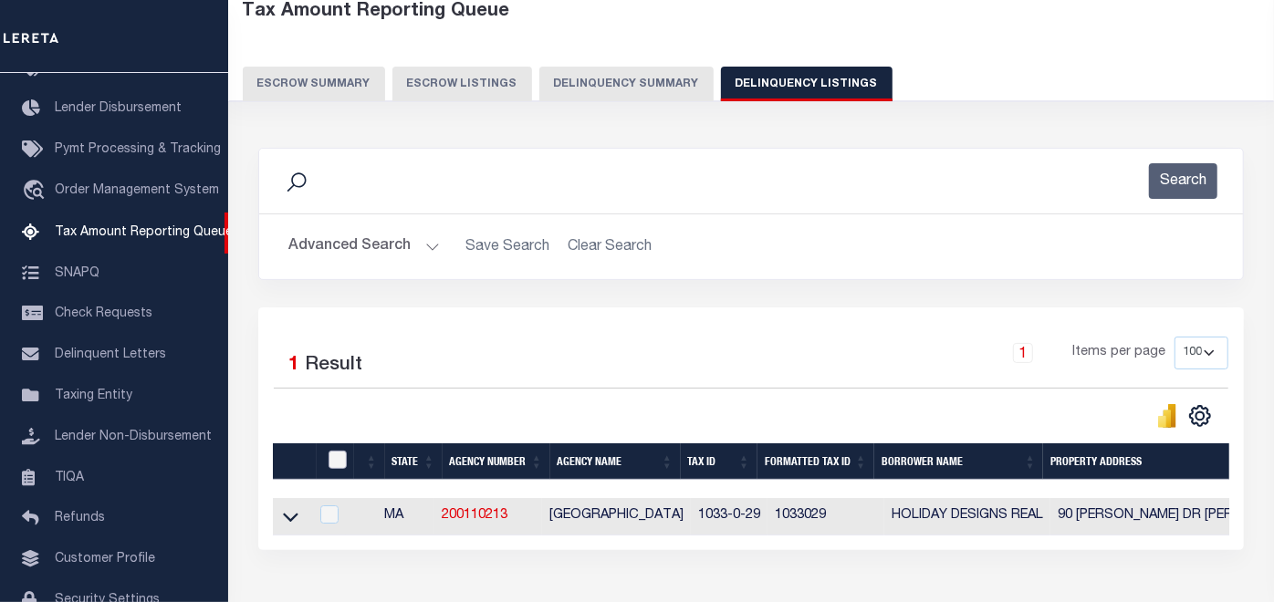
click at [344, 454] on input "checkbox" at bounding box center [338, 460] width 18 height 18
checkbox input "true"
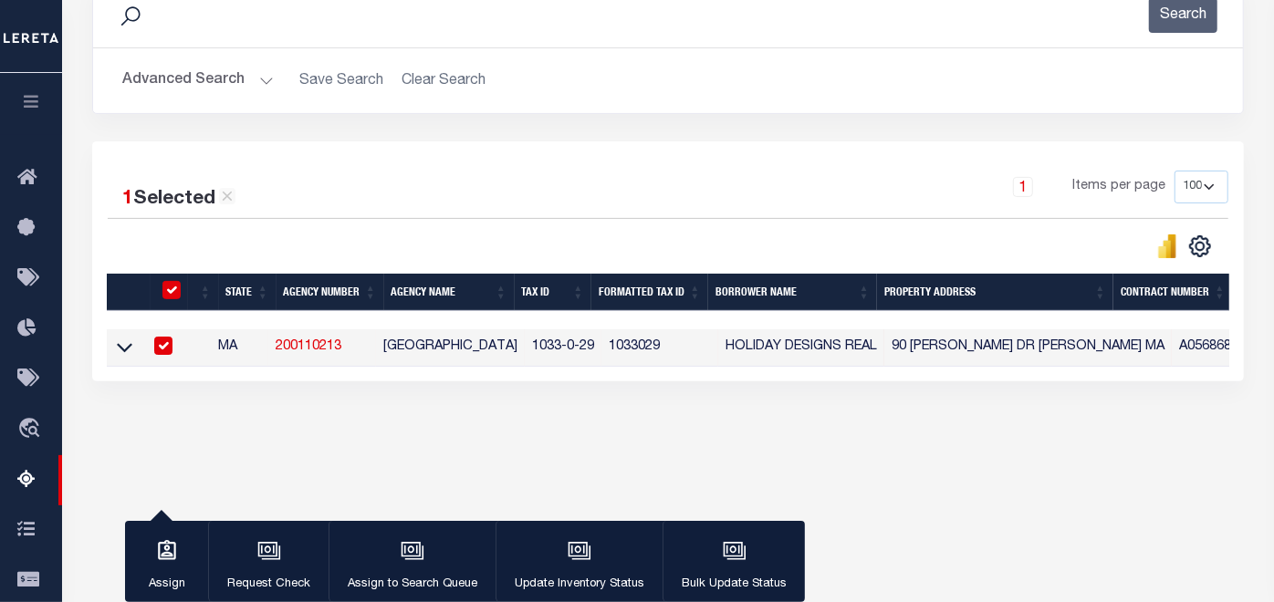
scroll to position [304, 0]
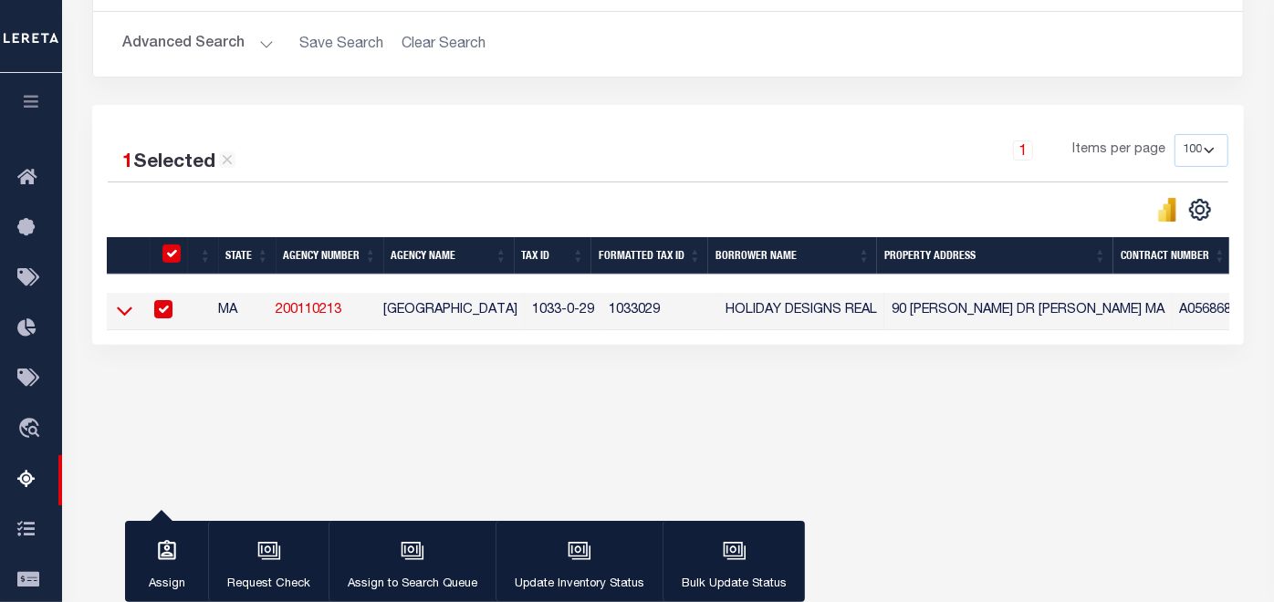
click at [129, 315] on icon at bounding box center [125, 310] width 16 height 19
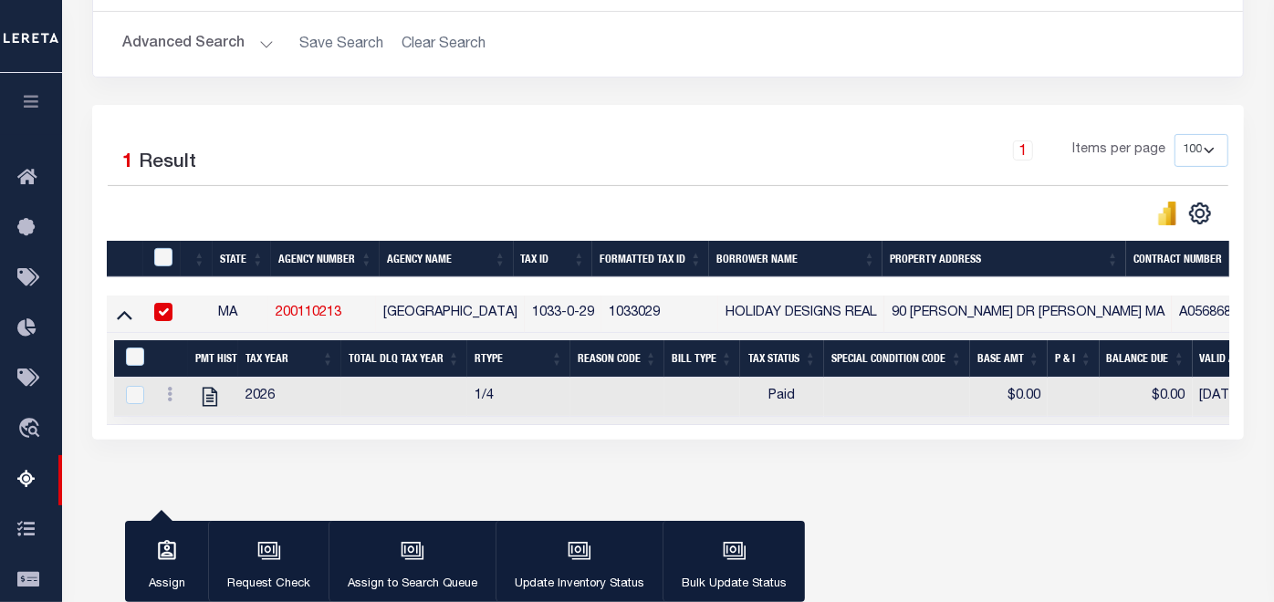
scroll to position [365, 0]
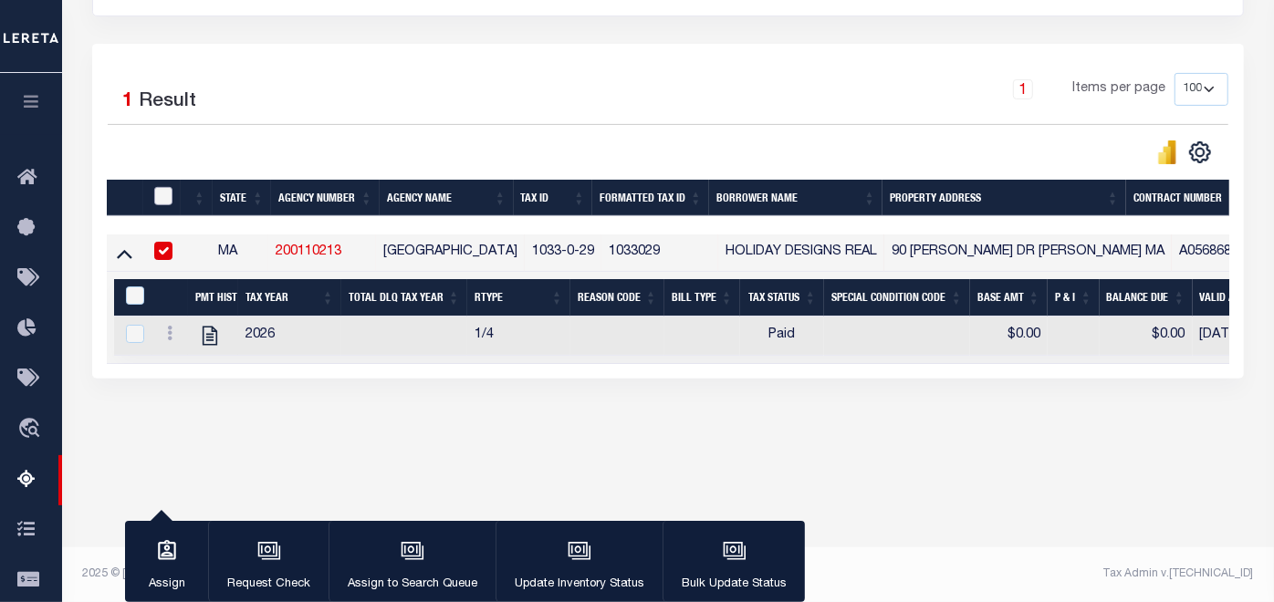
click at [165, 201] on input "checkbox" at bounding box center [163, 196] width 18 height 18
checkbox input "true"
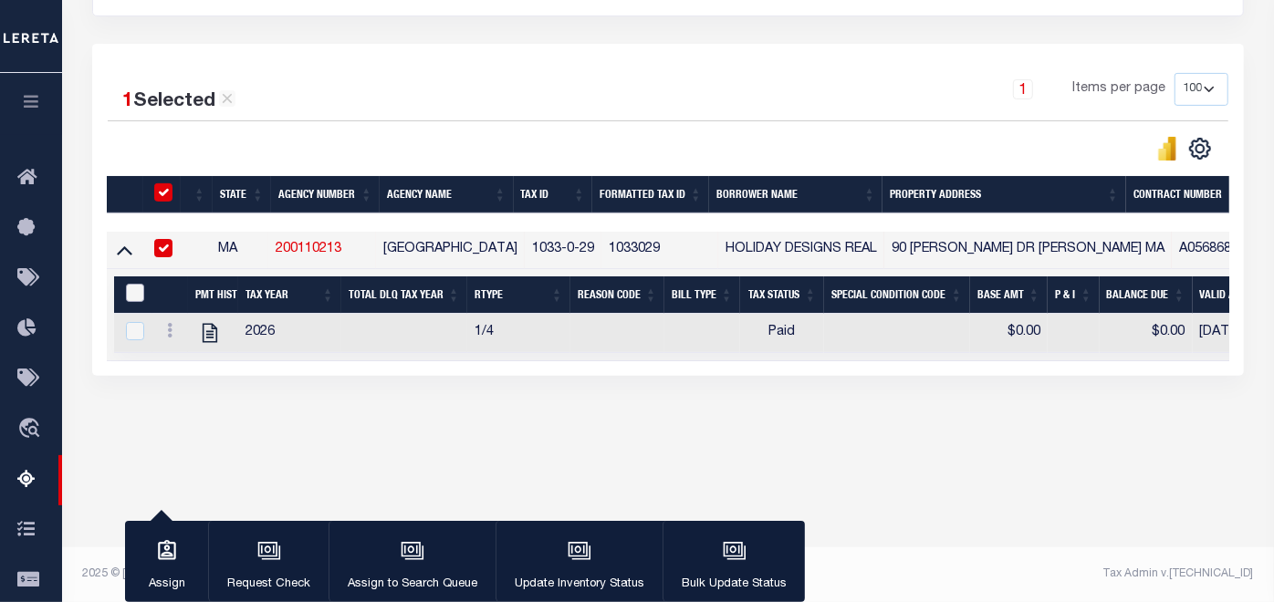
click at [130, 289] on input "&nbsp;" at bounding box center [135, 293] width 18 height 18
checkbox input "true"
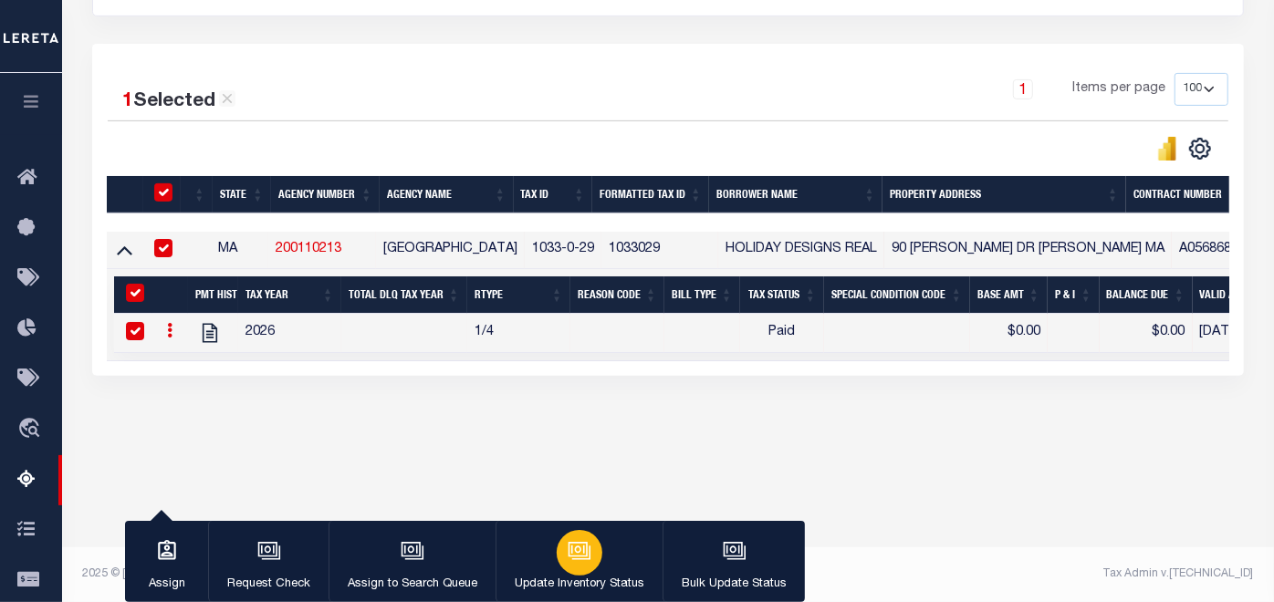
click at [581, 549] on icon "button" at bounding box center [580, 551] width 24 height 24
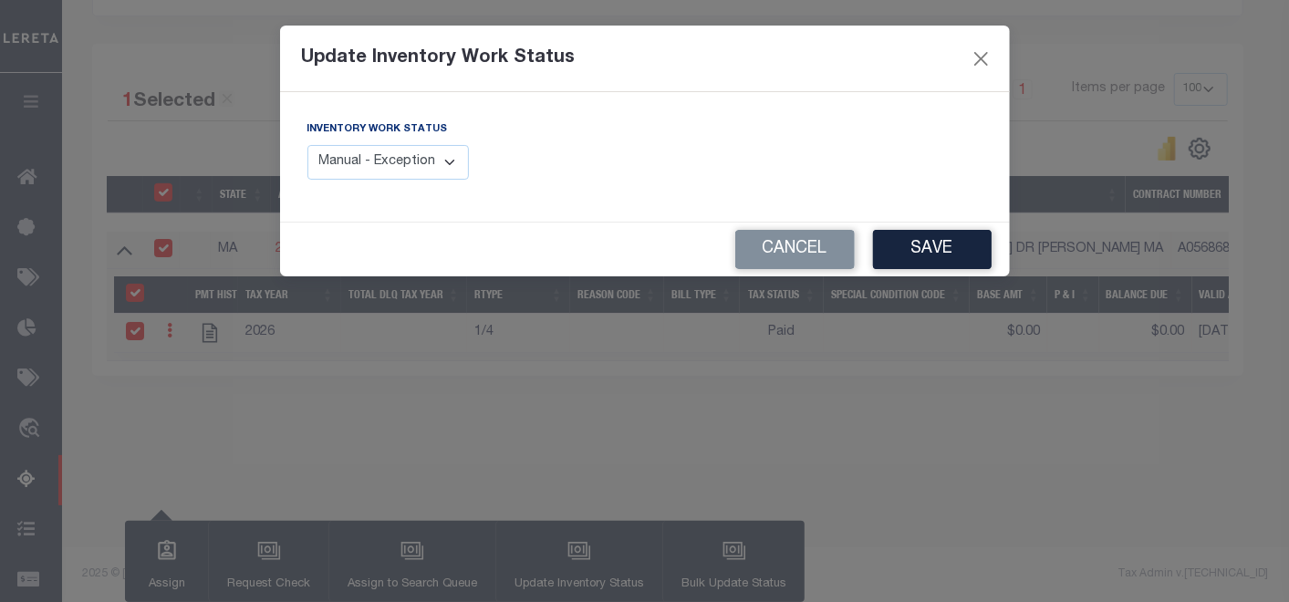
click at [439, 160] on select "Manual - Exception Pended - Awaiting Search Late Add Exception Completed" at bounding box center [389, 163] width 162 height 36
select select "4"
click at [308, 145] on select "Manual - Exception Pended - Awaiting Search Late Add Exception Completed" at bounding box center [389, 163] width 162 height 36
click at [929, 248] on button "Save" at bounding box center [932, 249] width 119 height 39
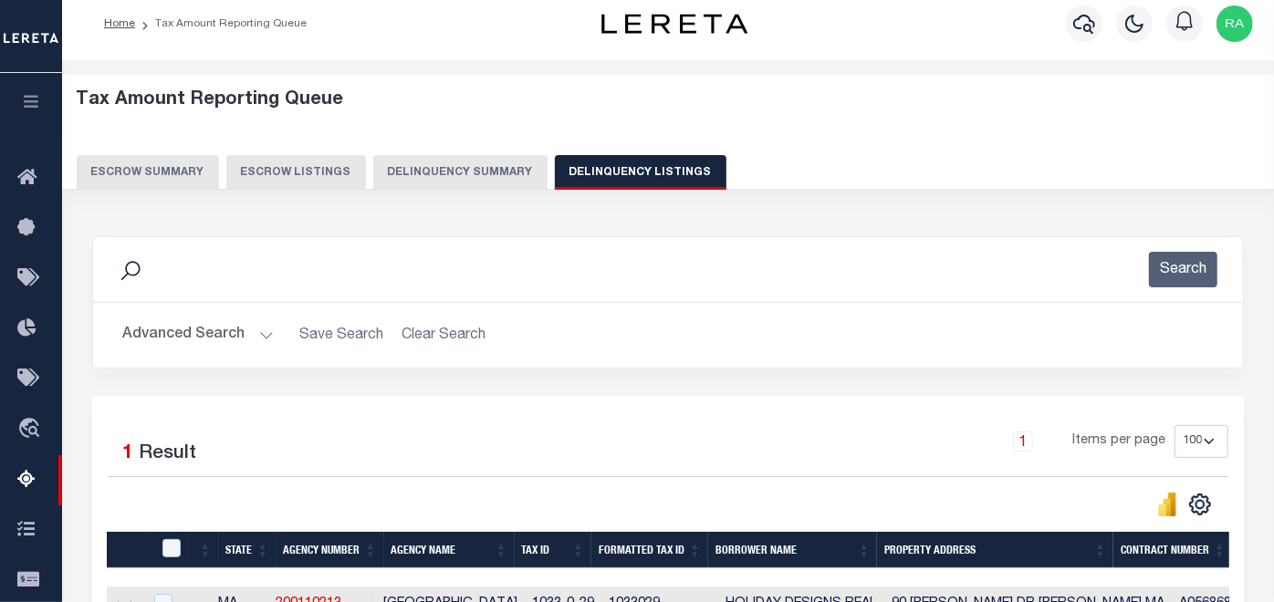
scroll to position [0, 0]
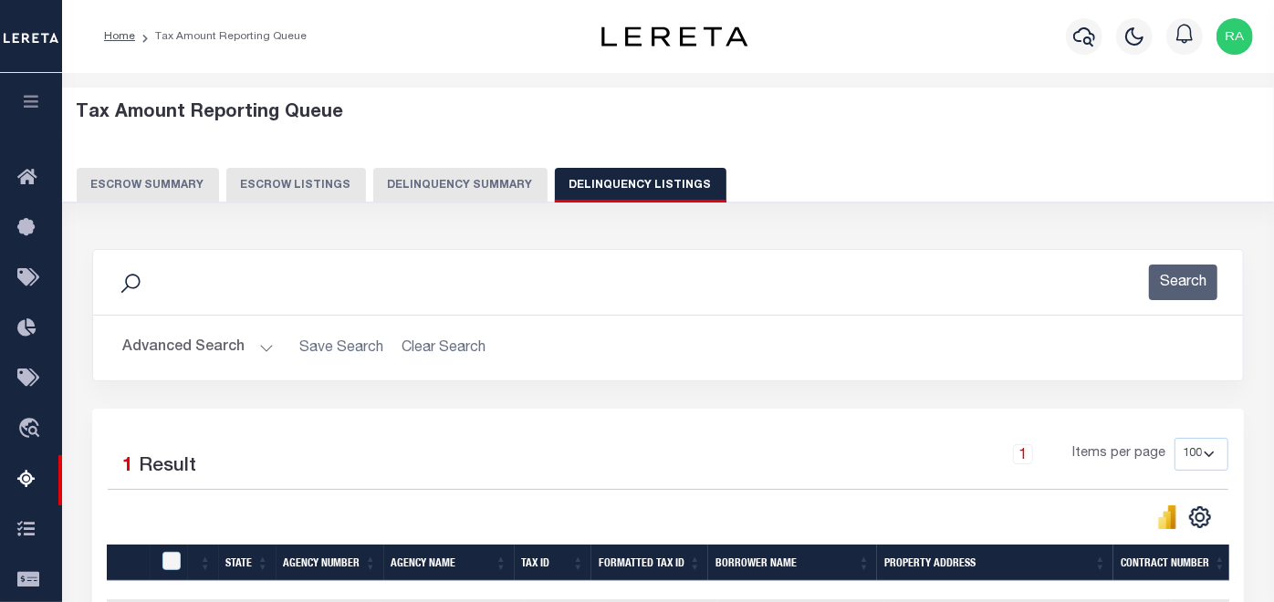
click at [643, 177] on button "Delinquency Listings" at bounding box center [641, 185] width 172 height 35
select select "100"
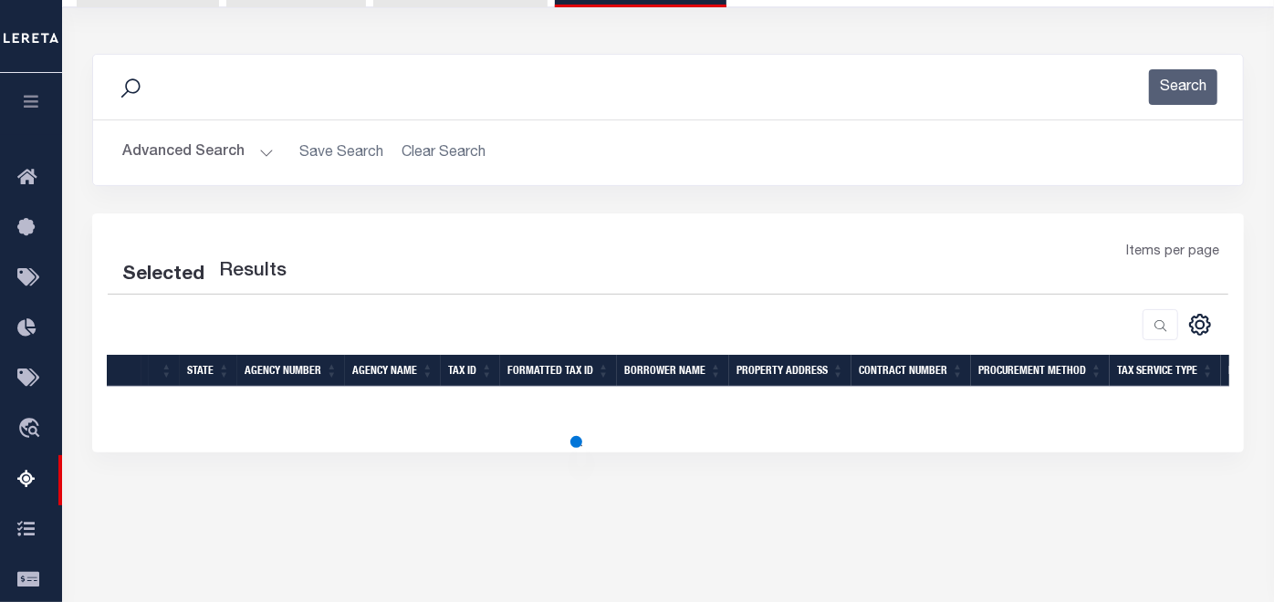
scroll to position [203, 0]
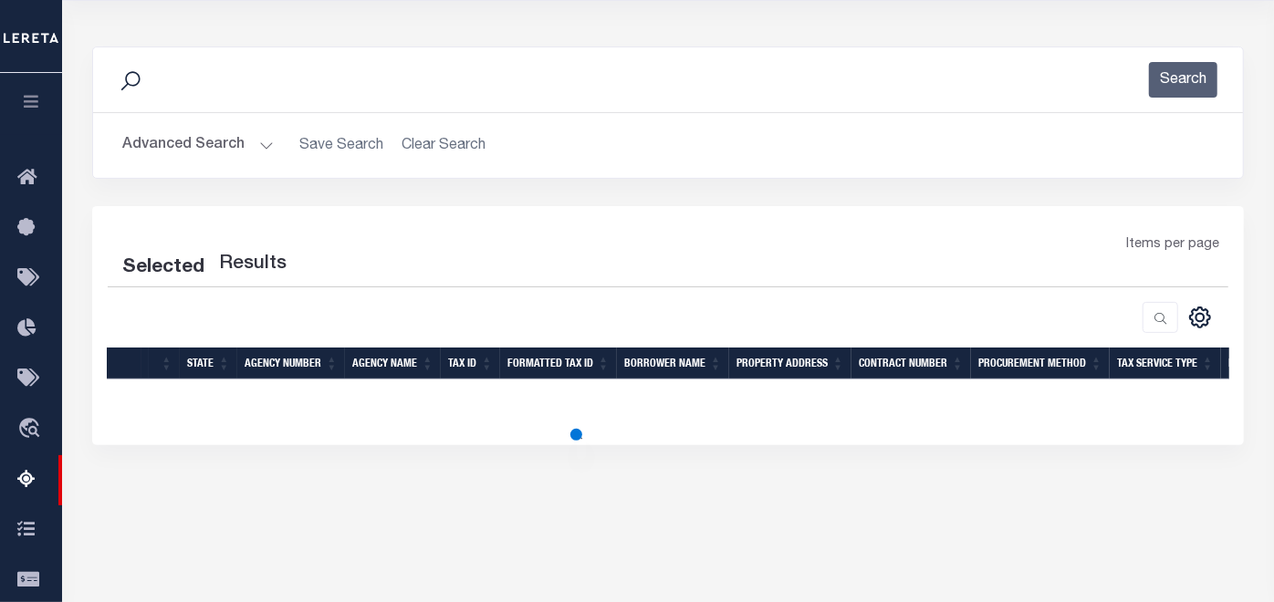
click at [223, 141] on button "Advanced Search" at bounding box center [197, 146] width 151 height 36
select select "100"
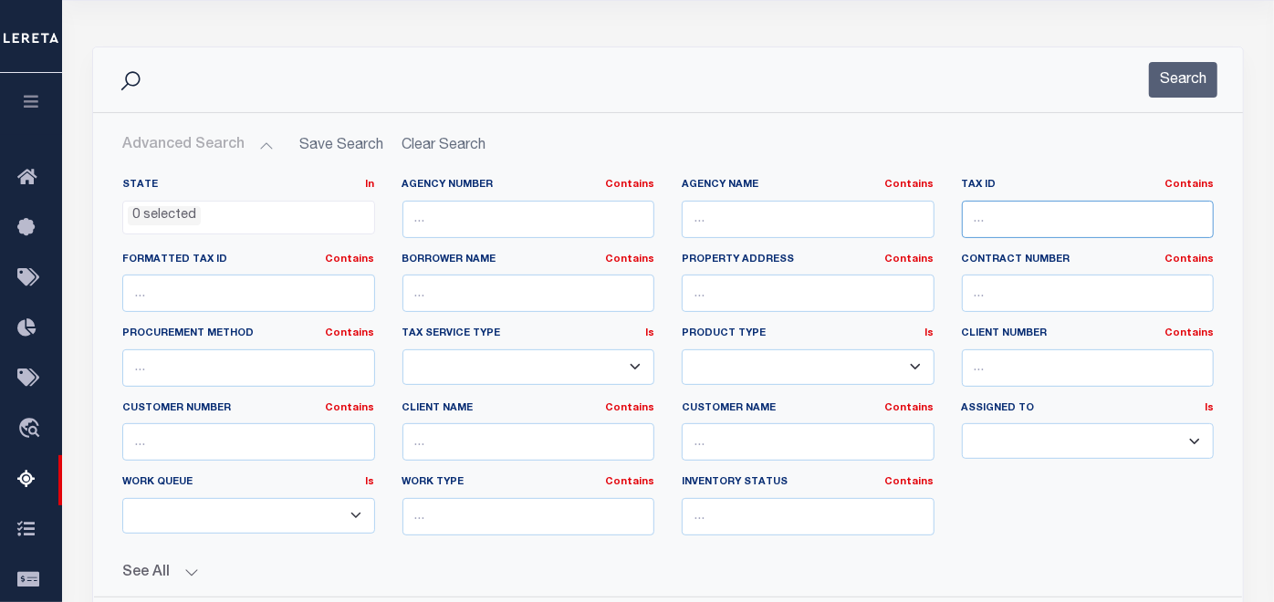
click at [994, 225] on input "text" at bounding box center [1088, 219] width 253 height 37
paste input "1053-0-12H"
type input "1053-0-12H"
click at [1187, 68] on button "Search" at bounding box center [1183, 80] width 68 height 36
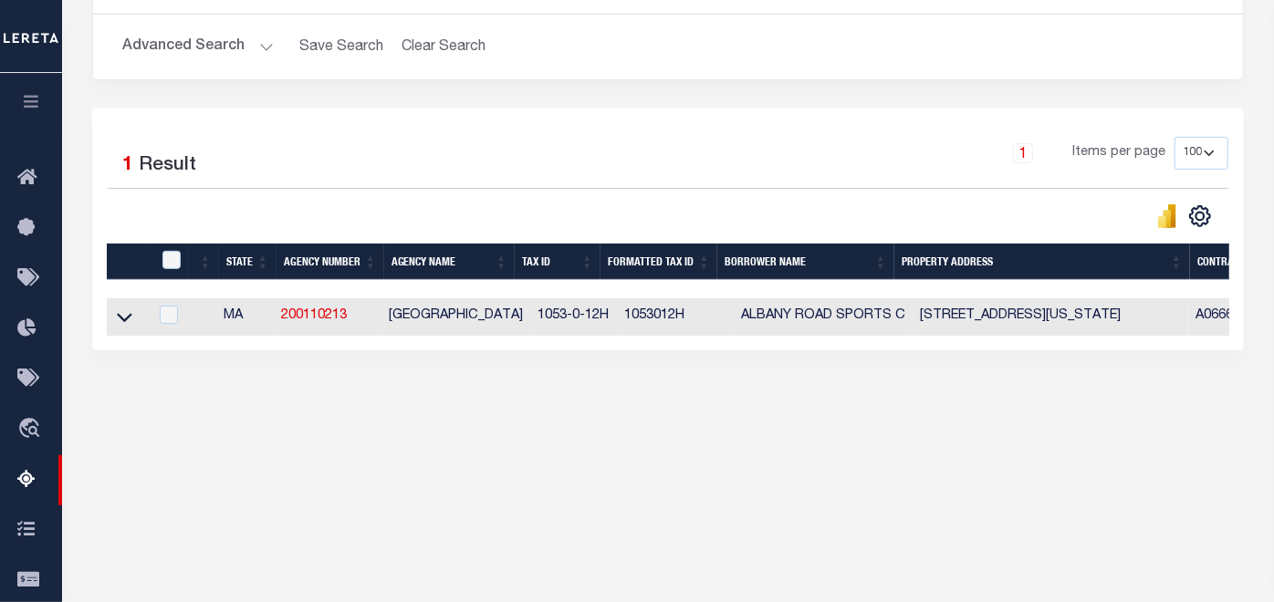
scroll to position [304, 0]
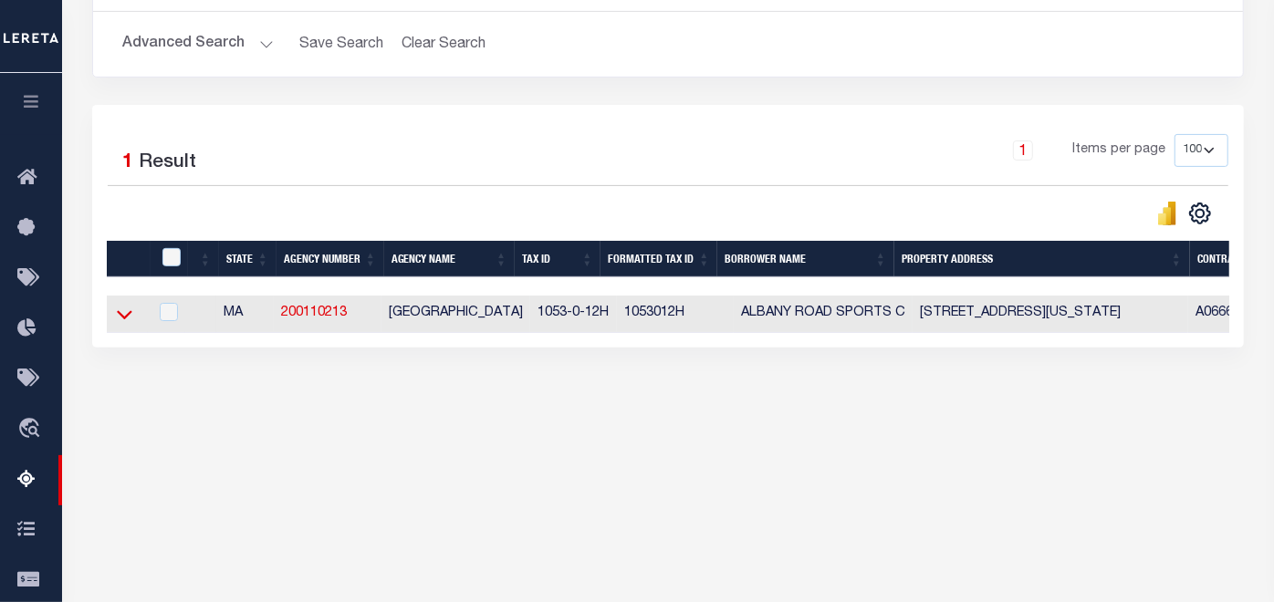
click at [129, 312] on icon at bounding box center [125, 314] width 16 height 19
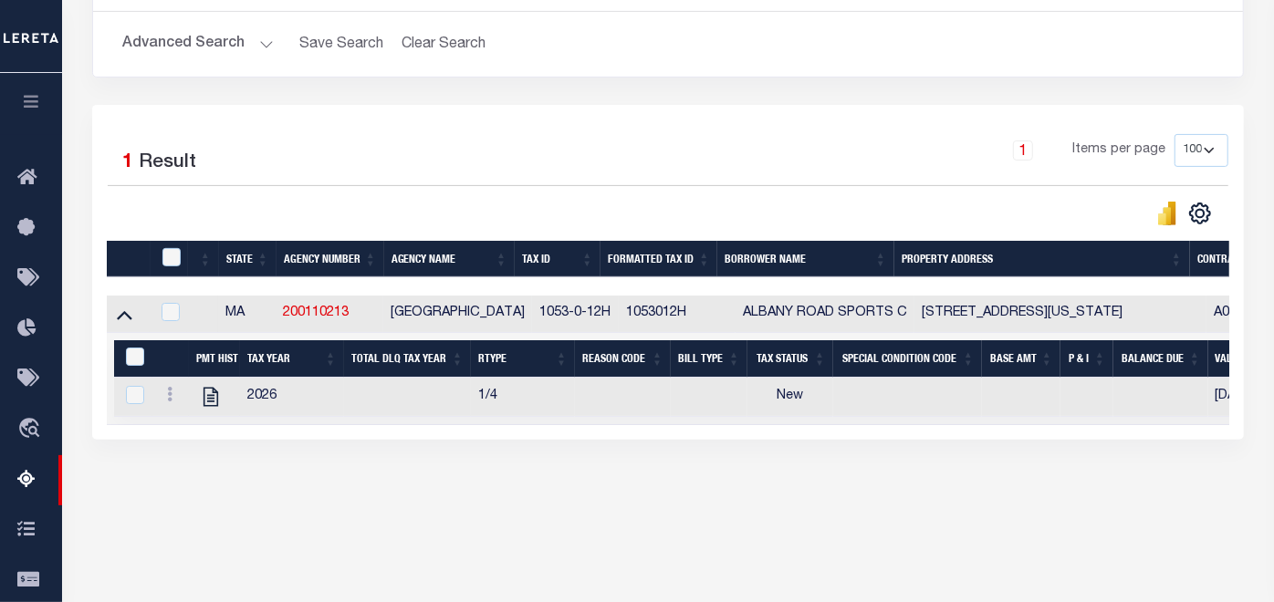
scroll to position [365, 0]
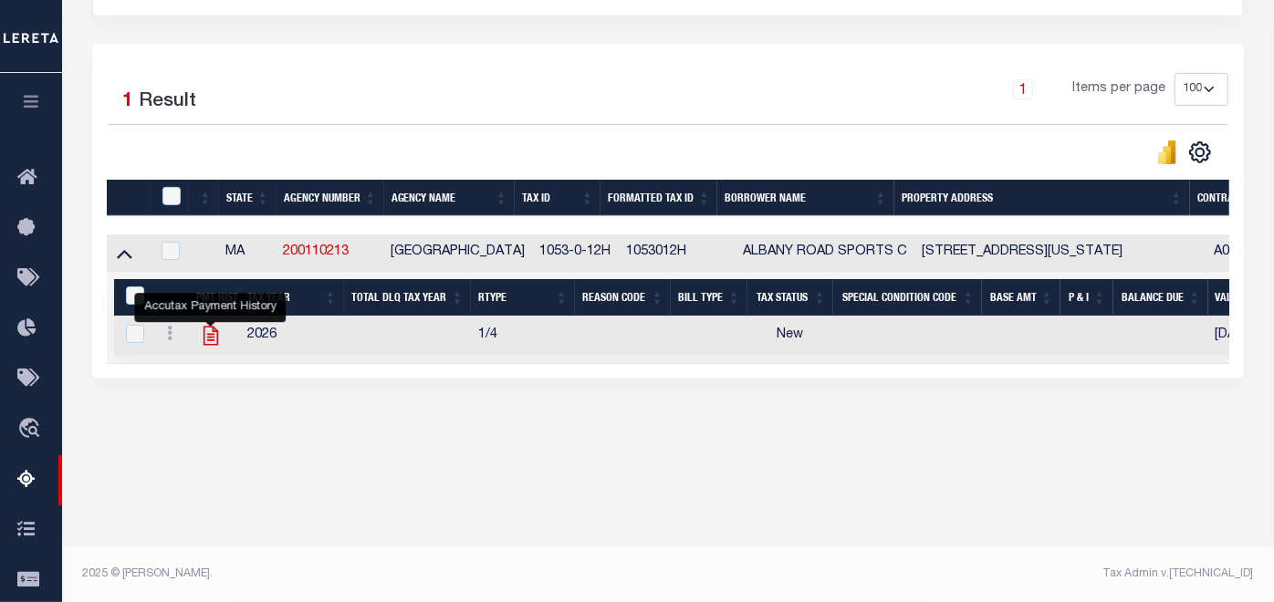
click at [212, 339] on icon "" at bounding box center [211, 336] width 15 height 19
checkbox input "true"
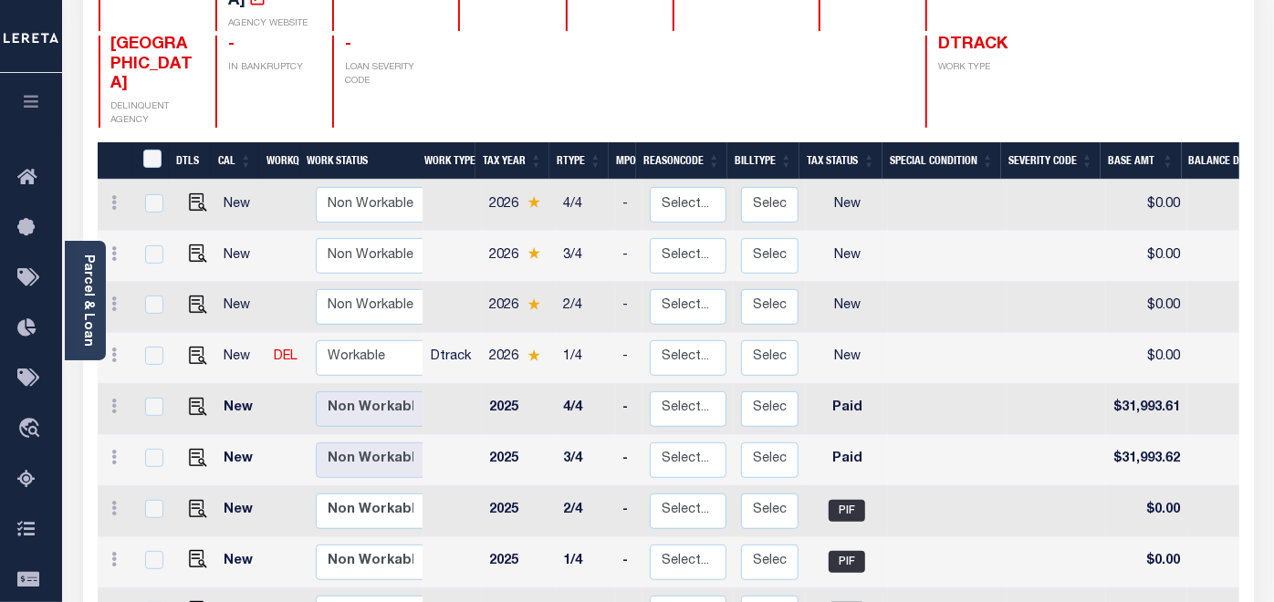
scroll to position [304, 0]
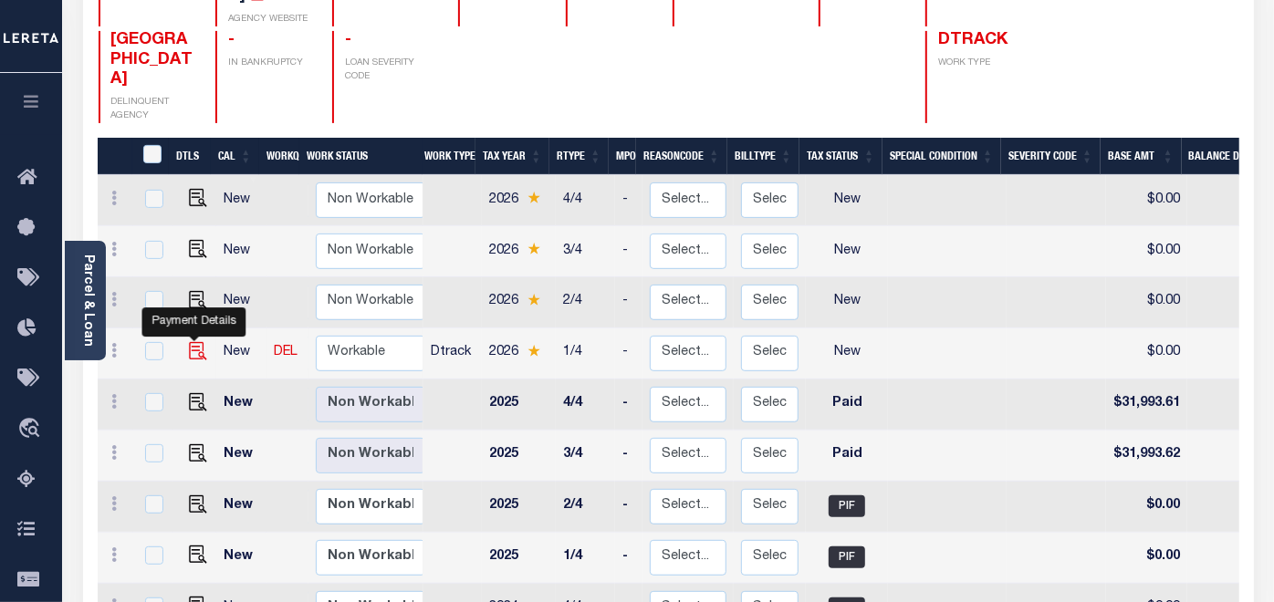
click at [189, 342] on img "" at bounding box center [198, 351] width 18 height 18
checkbox input "true"
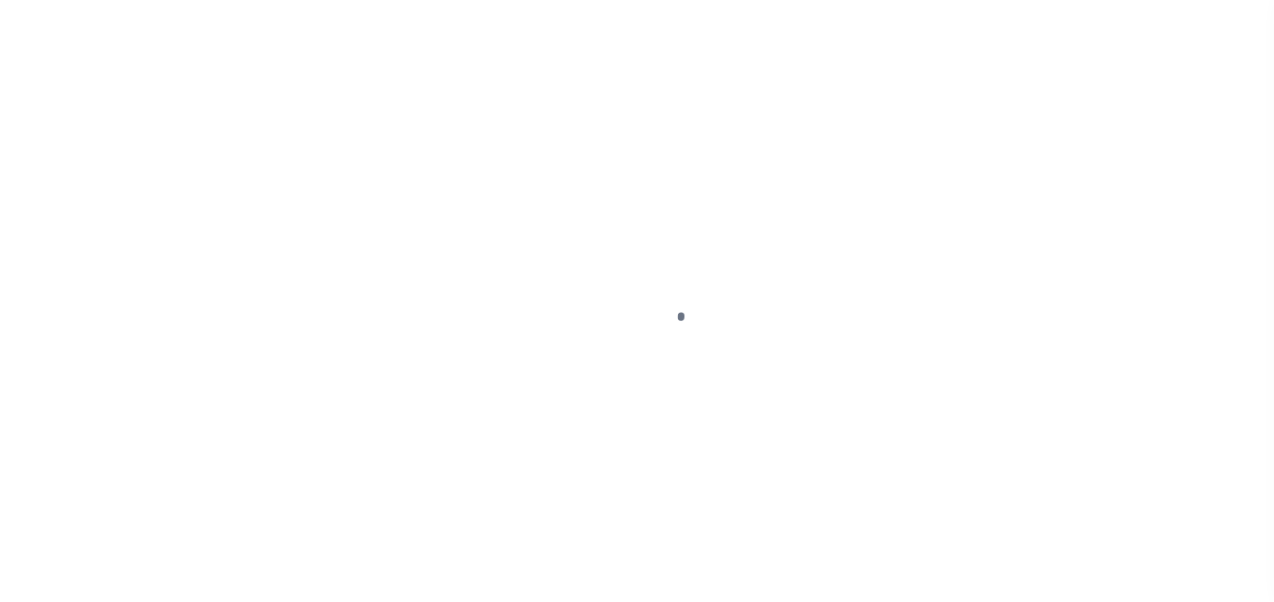
select select "NW2"
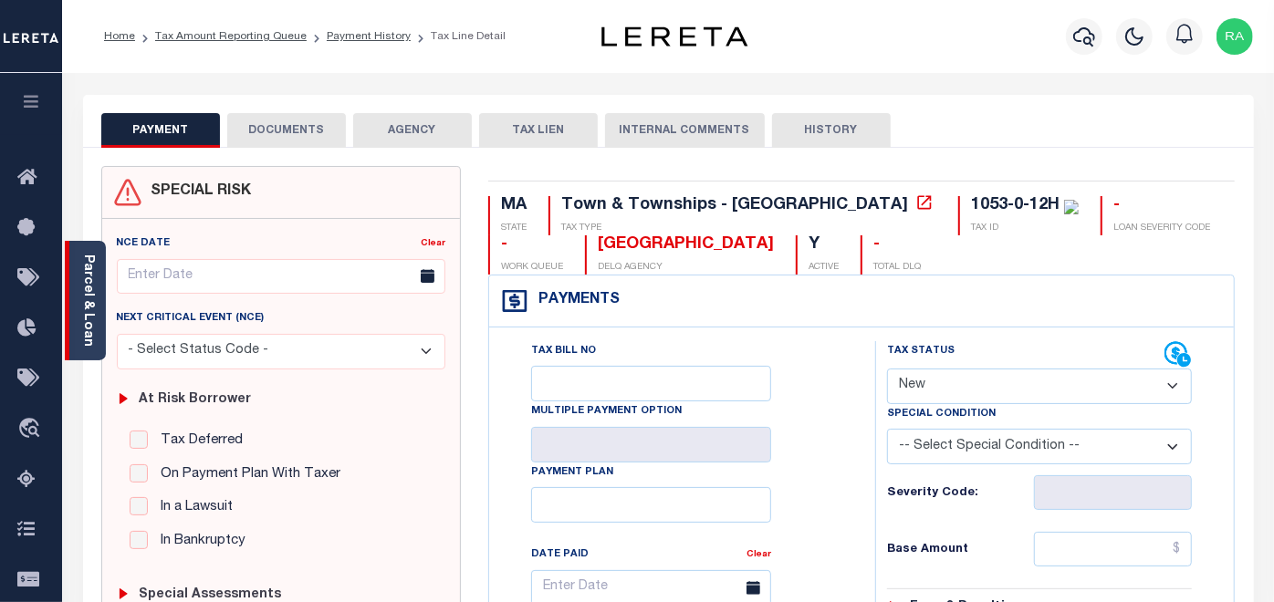
click at [88, 320] on link "Parcel & Loan" at bounding box center [87, 301] width 13 height 92
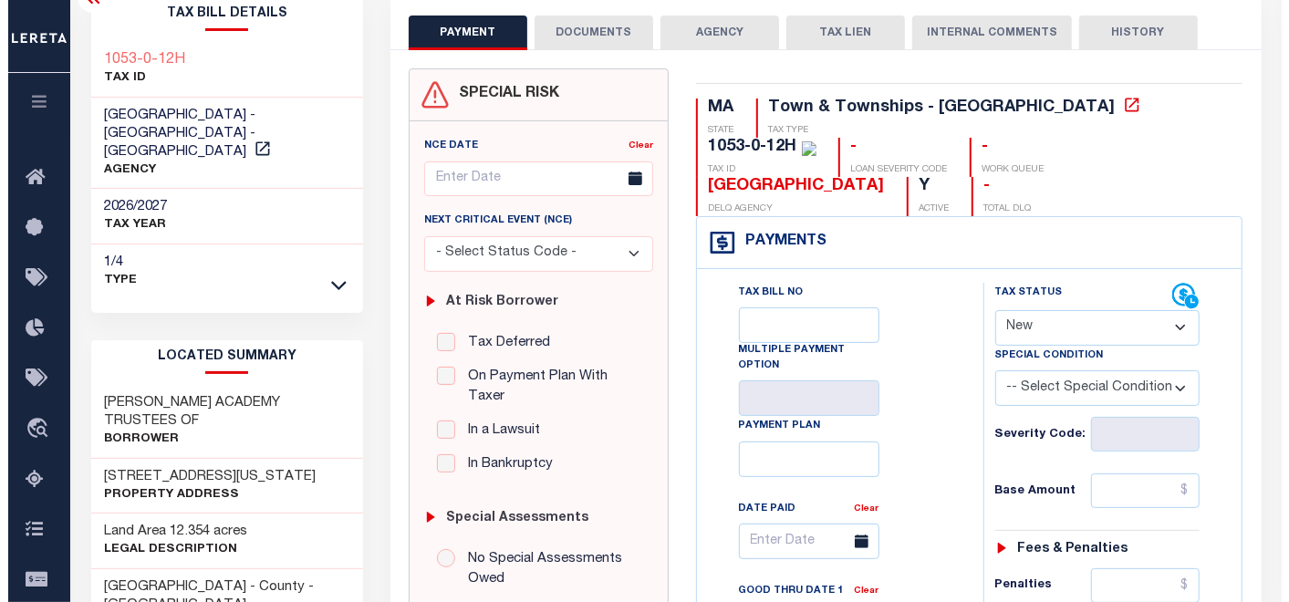
scroll to position [101, 0]
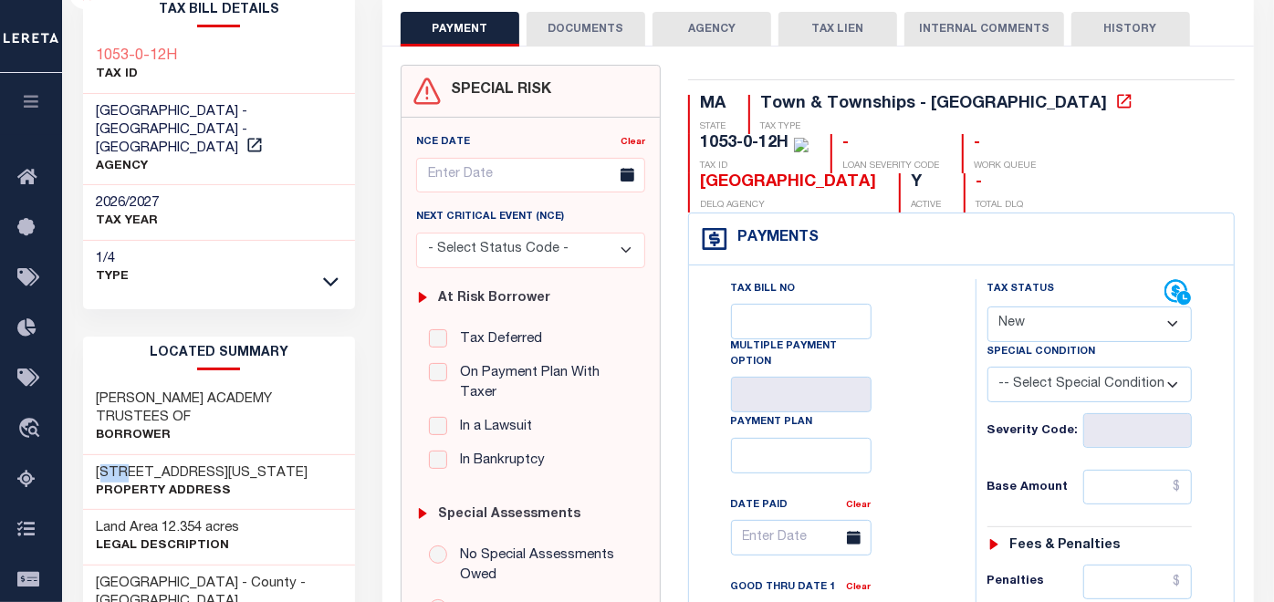
drag, startPoint x: 100, startPoint y: 433, endPoint x: 128, endPoint y: 433, distance: 27.4
click at [128, 465] on h3 "[STREET_ADDRESS][US_STATE]" at bounding box center [203, 474] width 212 height 18
click at [563, 23] on button "DOCUMENTS" at bounding box center [586, 29] width 119 height 35
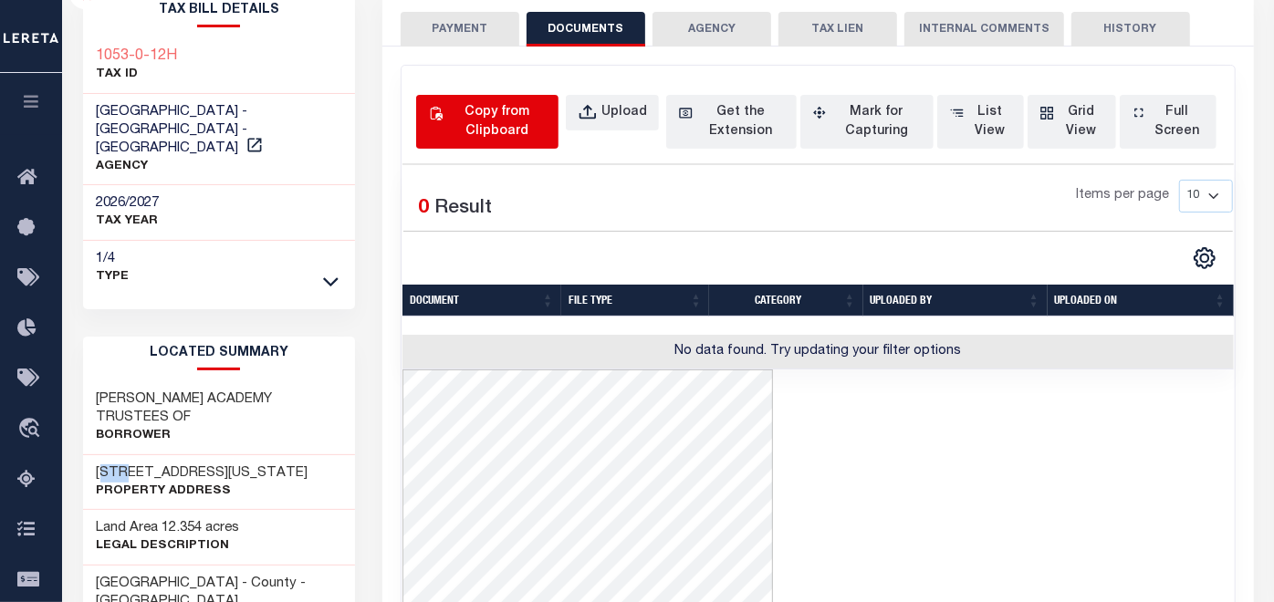
click at [484, 122] on div "Copy from Clipboard" at bounding box center [497, 122] width 100 height 38
select select "POP"
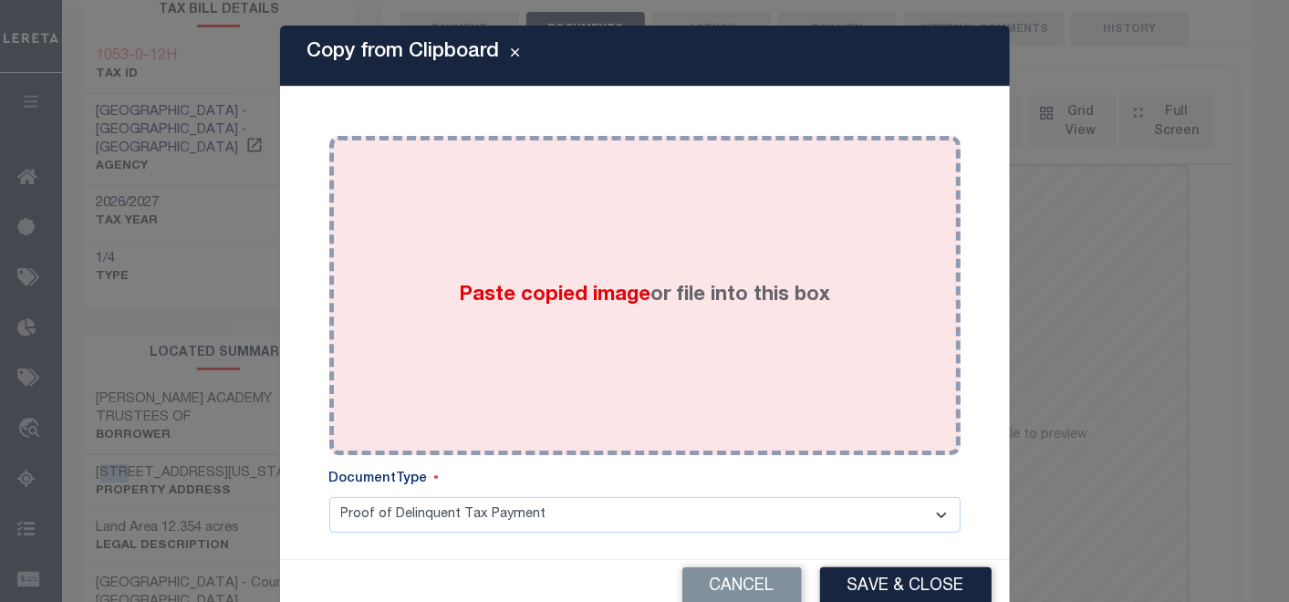
click at [474, 253] on div "Paste copied image or file into this box" at bounding box center [645, 296] width 604 height 292
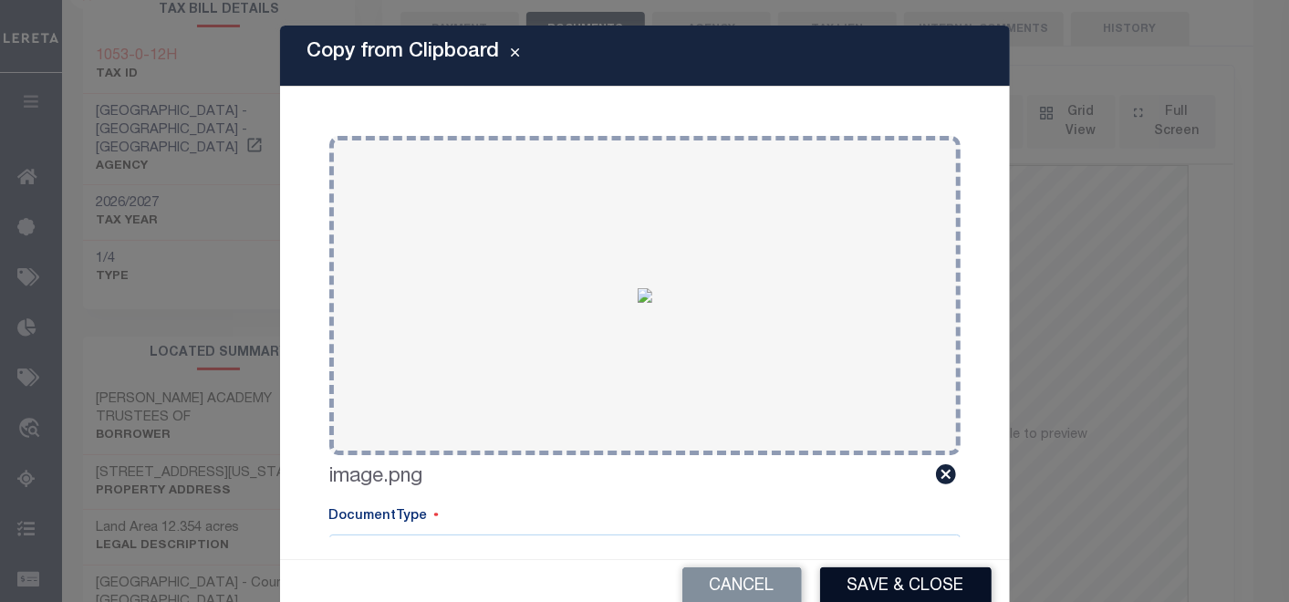
click at [882, 585] on button "Save & Close" at bounding box center [906, 587] width 172 height 39
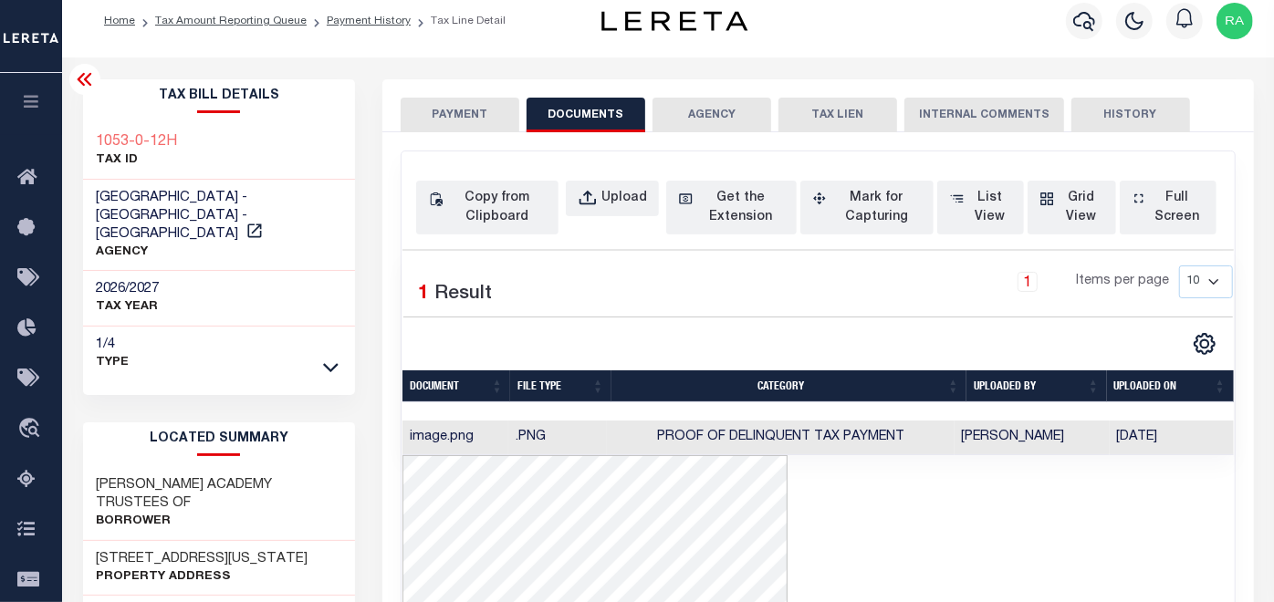
scroll to position [0, 0]
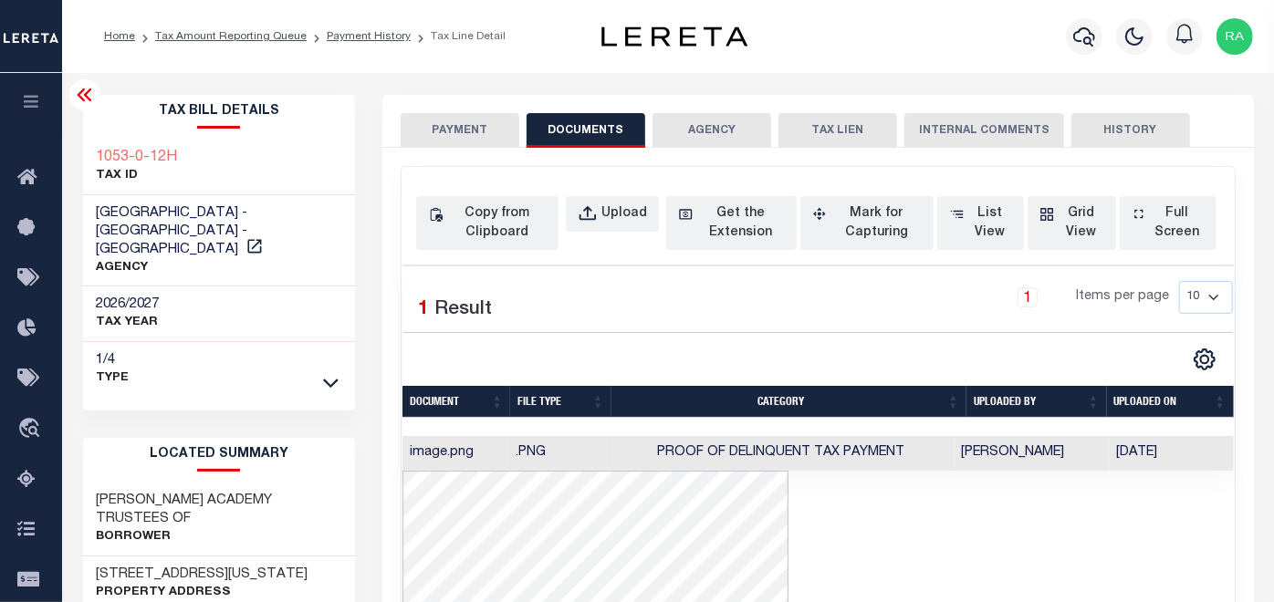
click at [434, 127] on button "PAYMENT" at bounding box center [460, 130] width 119 height 35
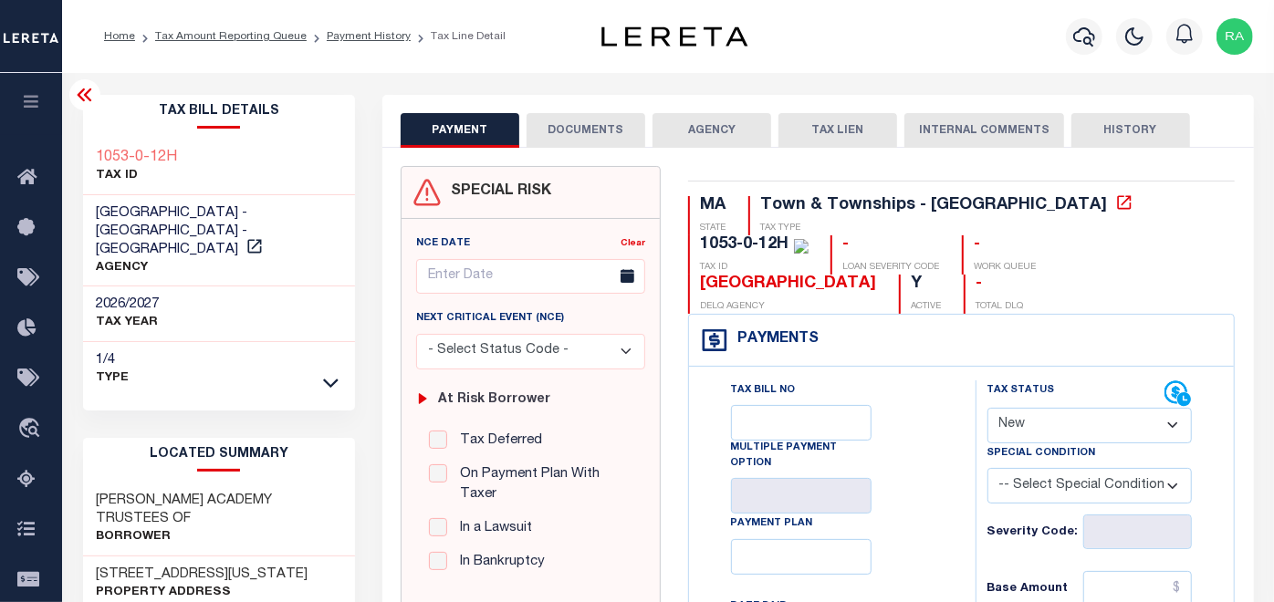
click at [1035, 422] on select "- Select Status Code - Open Due/Unpaid Paid Incomplete No Tax Due Internal Refu…" at bounding box center [1089, 426] width 205 height 36
select select "PYD"
click at [987, 408] on select "- Select Status Code - Open Due/Unpaid Paid Incomplete No Tax Due Internal Refu…" at bounding box center [1089, 426] width 205 height 36
type input "[DATE]"
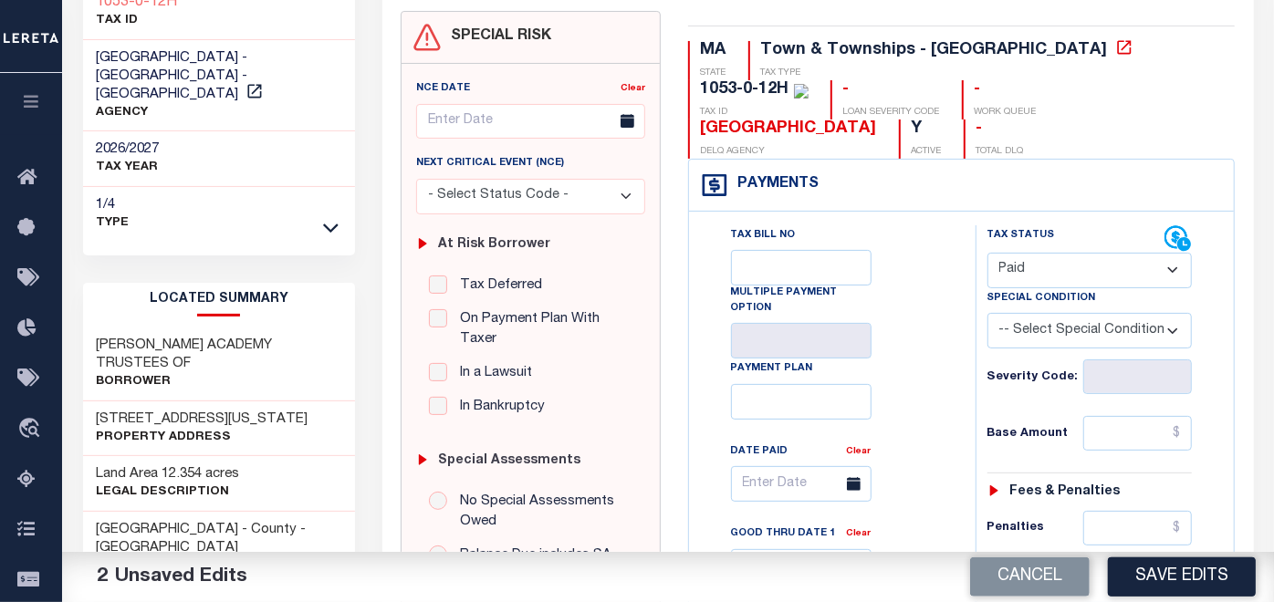
scroll to position [203, 0]
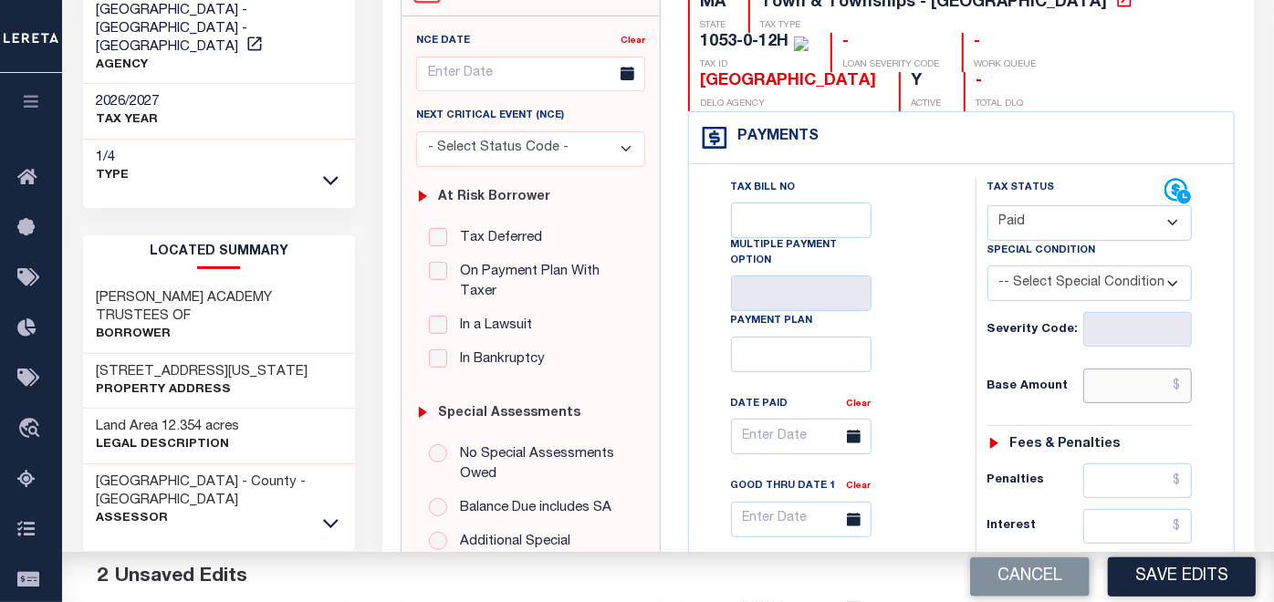
click at [1110, 381] on input "text" at bounding box center [1137, 386] width 109 height 35
type input "$0.00"
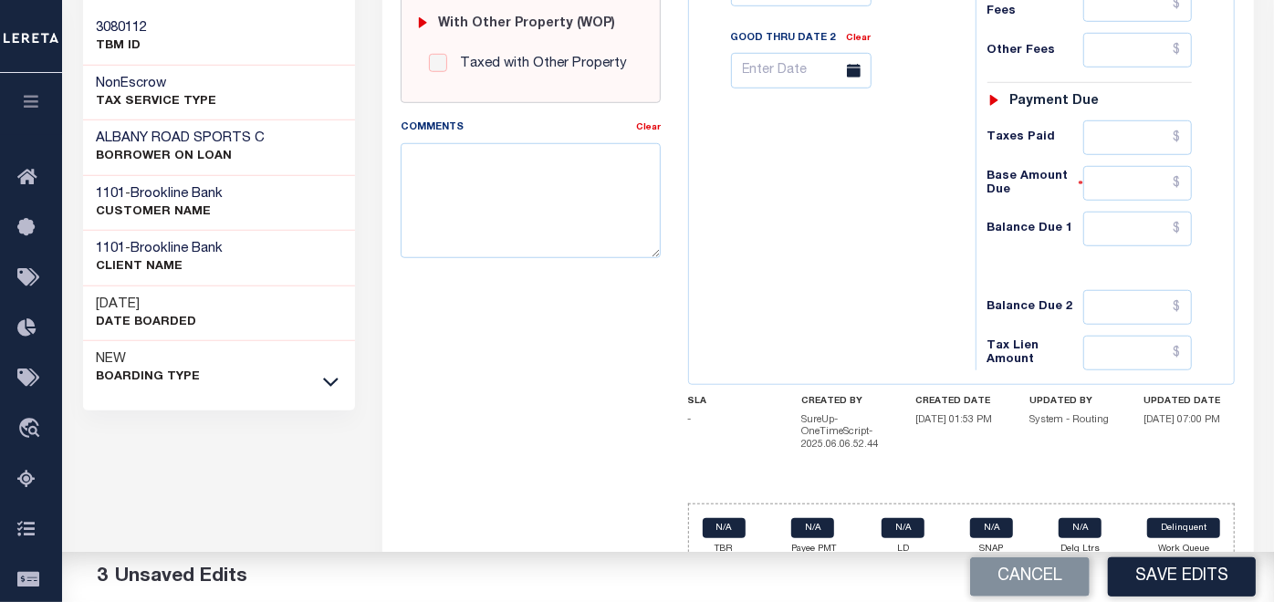
scroll to position [830, 0]
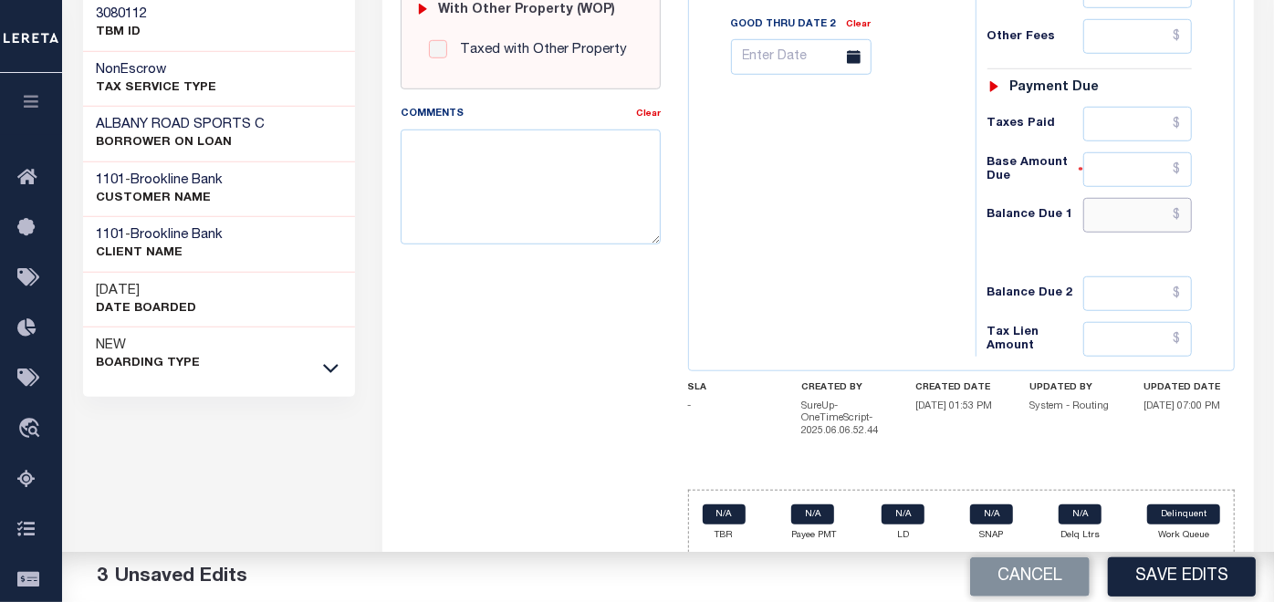
click at [1148, 221] on input "text" at bounding box center [1137, 215] width 109 height 35
type input "$0.00"
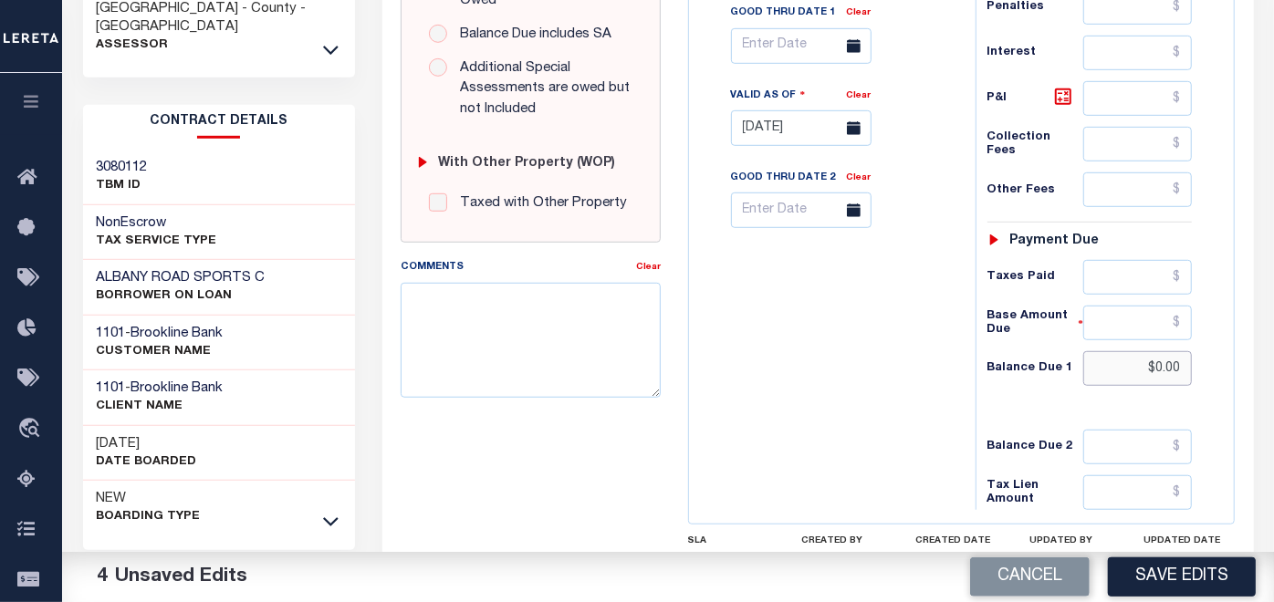
scroll to position [709, 0]
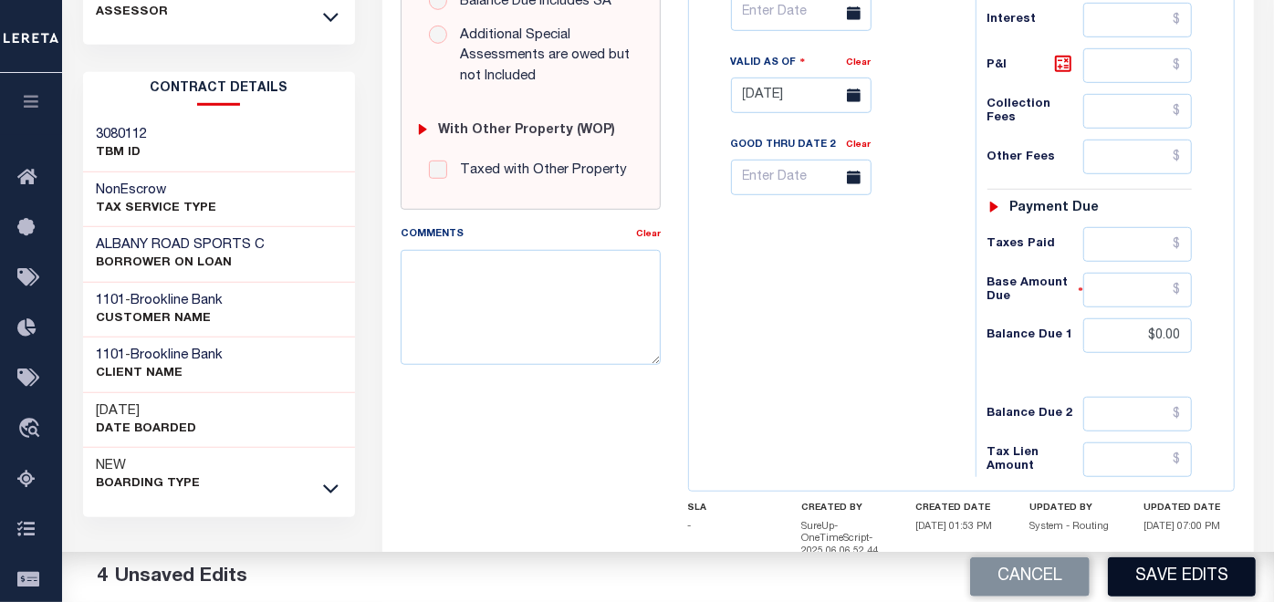
click at [1161, 576] on button "Save Edits" at bounding box center [1182, 577] width 148 height 39
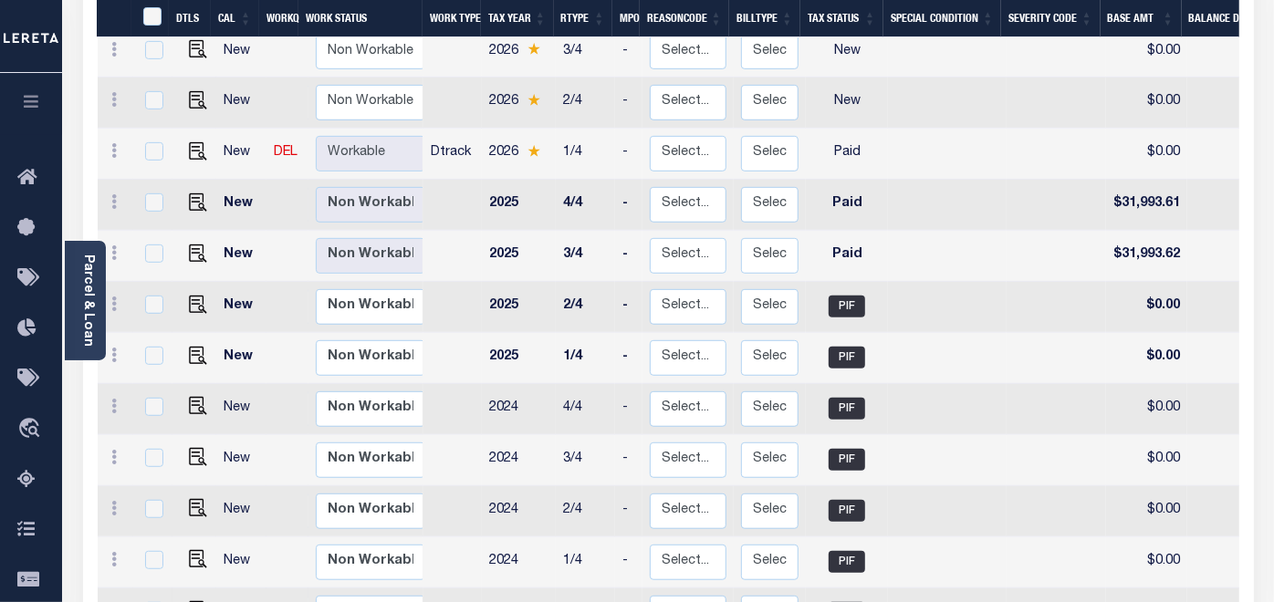
scroll to position [506, 0]
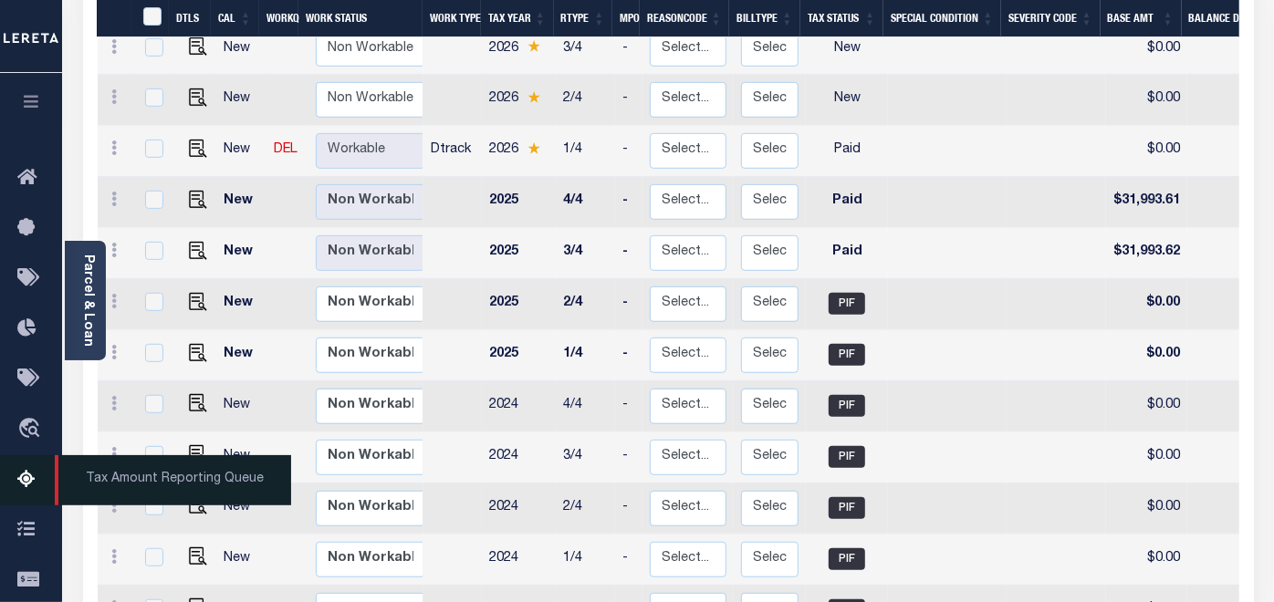
click at [23, 485] on icon at bounding box center [31, 480] width 29 height 23
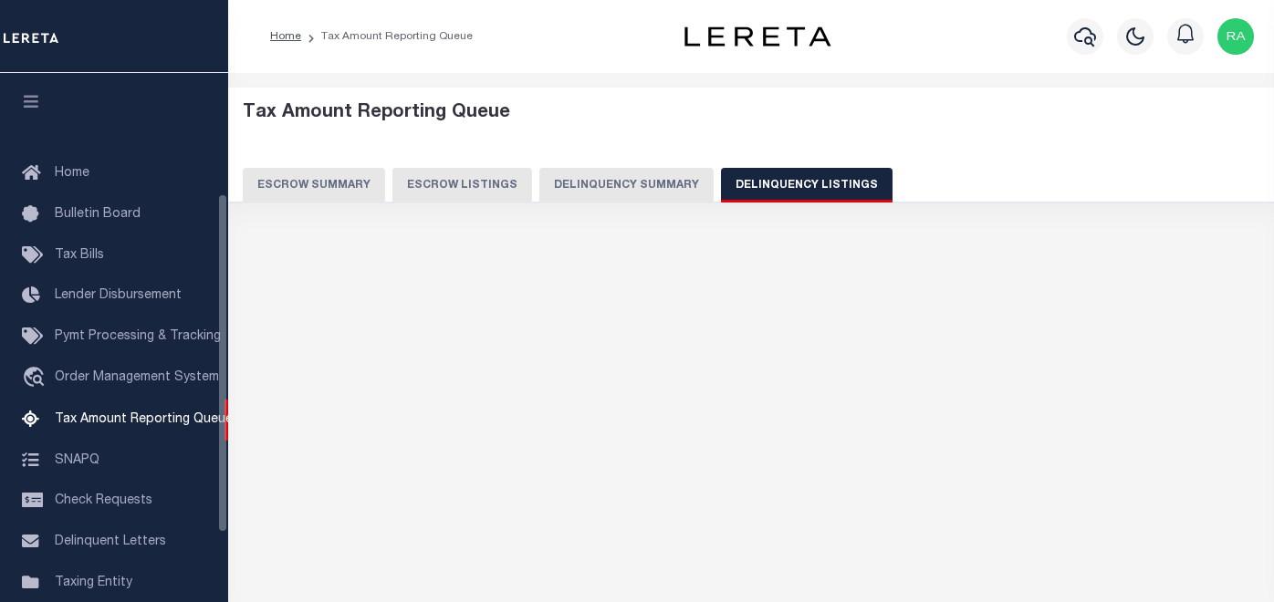
select select "100"
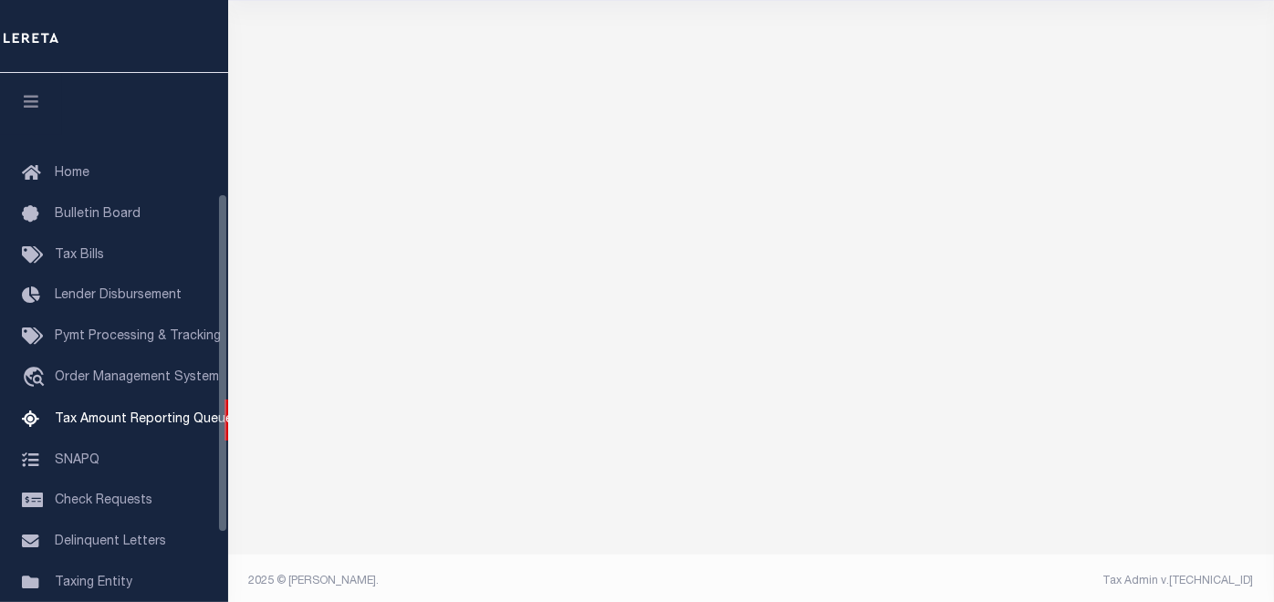
select select "100"
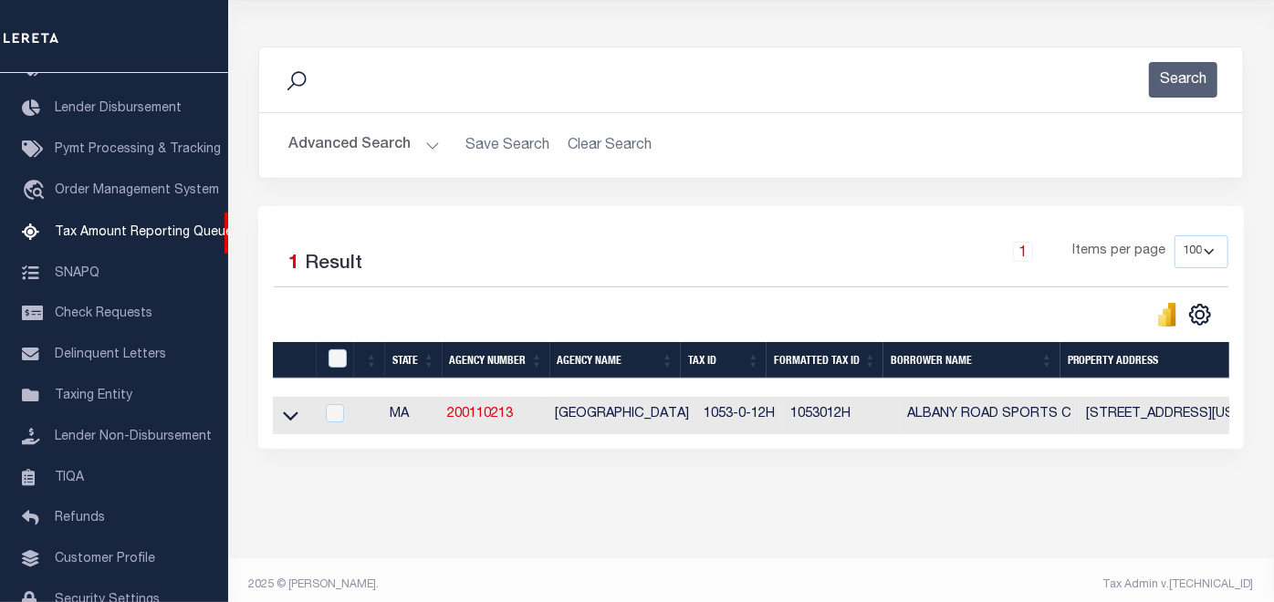
scroll to position [226, 0]
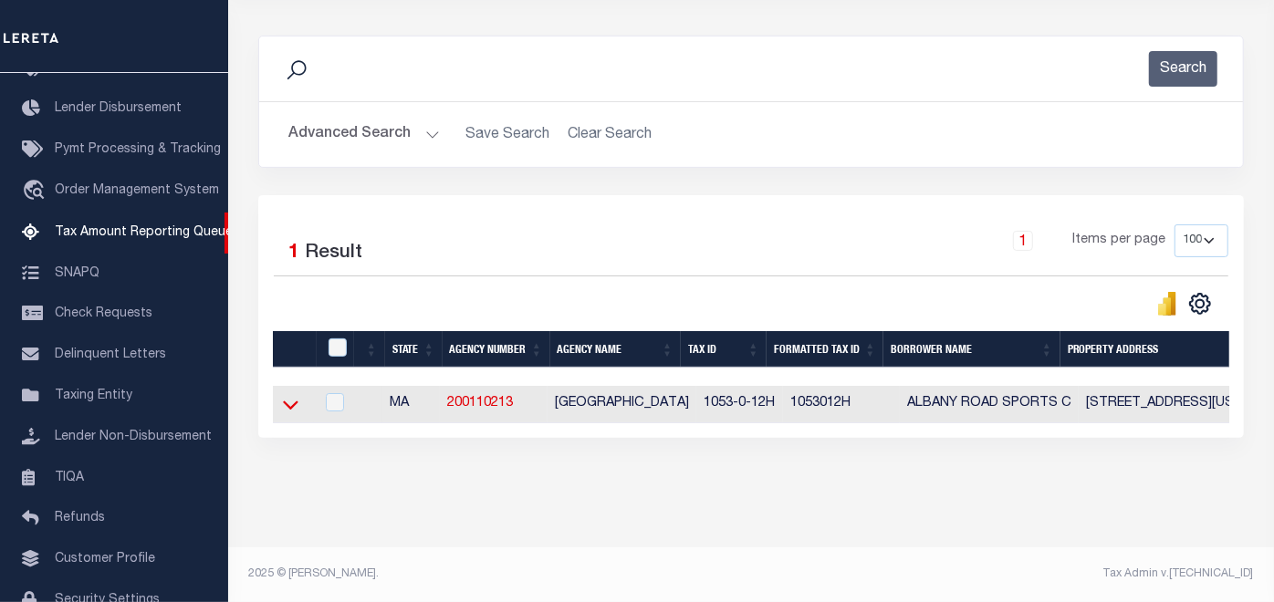
click at [287, 399] on icon at bounding box center [291, 404] width 16 height 19
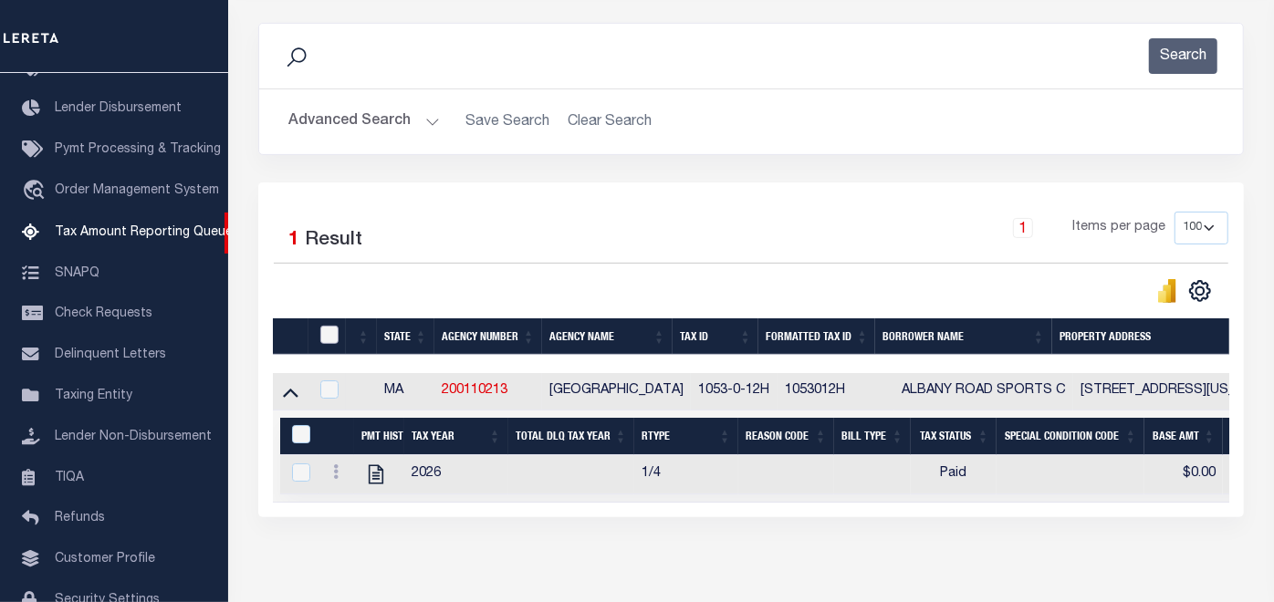
click at [329, 332] on input "checkbox" at bounding box center [329, 335] width 18 height 18
checkbox input "true"
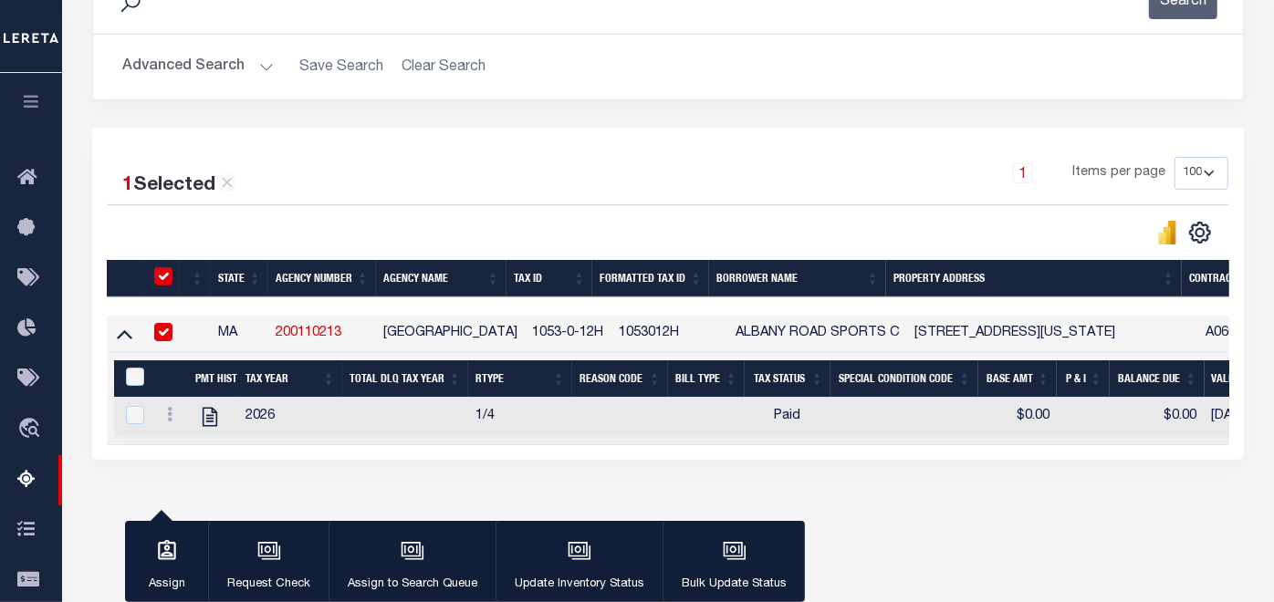
scroll to position [329, 0]
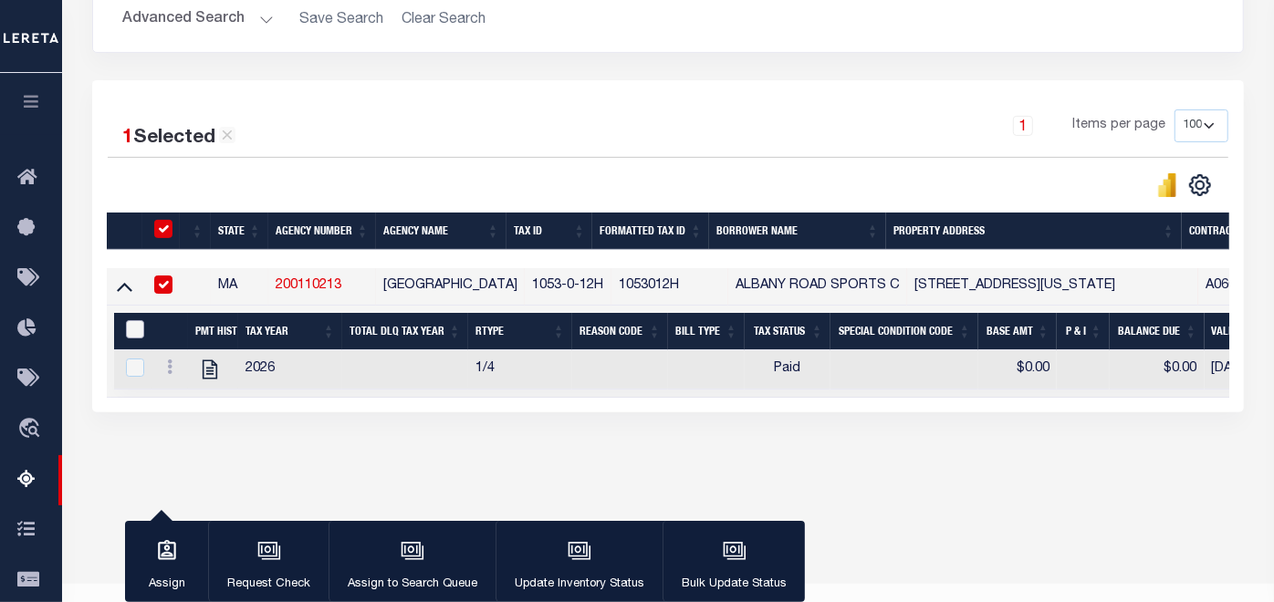
click at [138, 326] on input "&nbsp;" at bounding box center [135, 329] width 18 height 18
checkbox input "true"
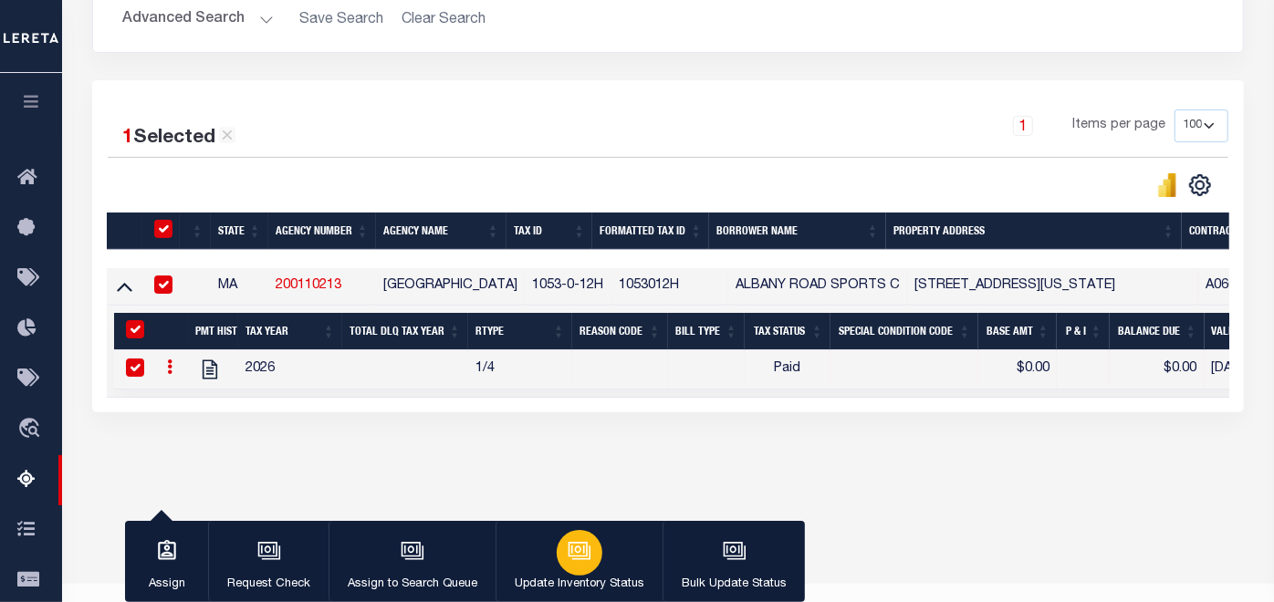
click at [576, 554] on icon "button" at bounding box center [580, 551] width 24 height 24
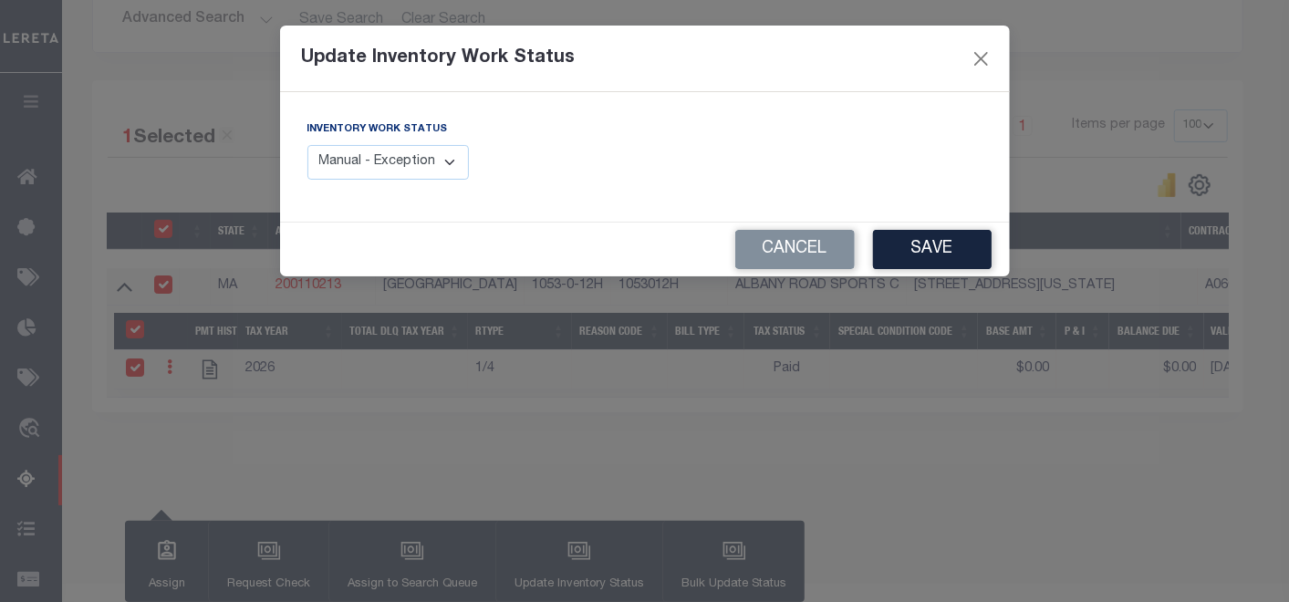
click at [451, 151] on select "Manual - Exception Pended - Awaiting Search Late Add Exception Completed" at bounding box center [389, 163] width 162 height 36
select select "4"
click at [308, 145] on select "Manual - Exception Pended - Awaiting Search Late Add Exception Completed" at bounding box center [389, 163] width 162 height 36
click at [941, 249] on button "Save" at bounding box center [932, 249] width 119 height 39
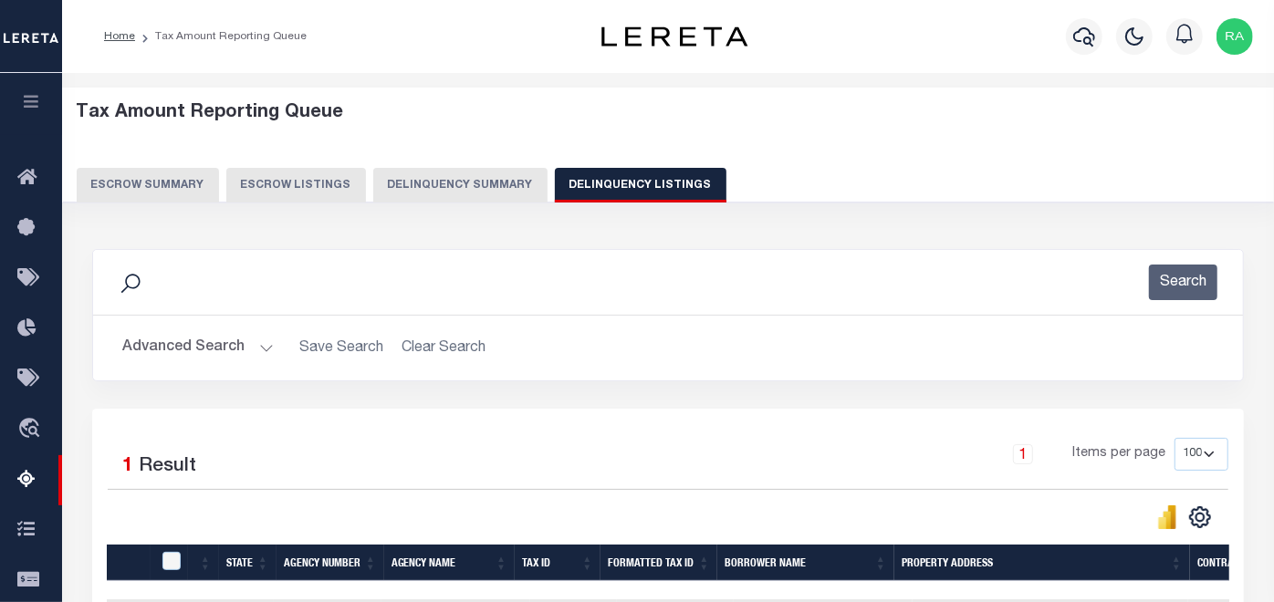
scroll to position [0, 0]
click at [615, 180] on button "Delinquency Listings" at bounding box center [641, 185] width 172 height 35
select select
select select "100"
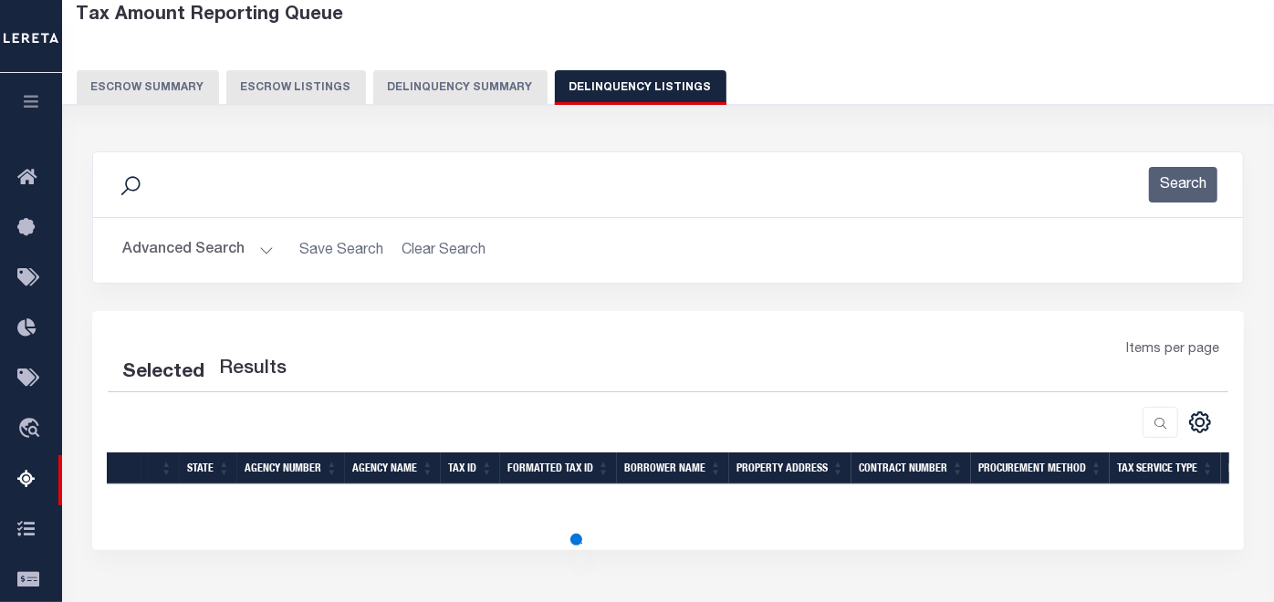
scroll to position [101, 0]
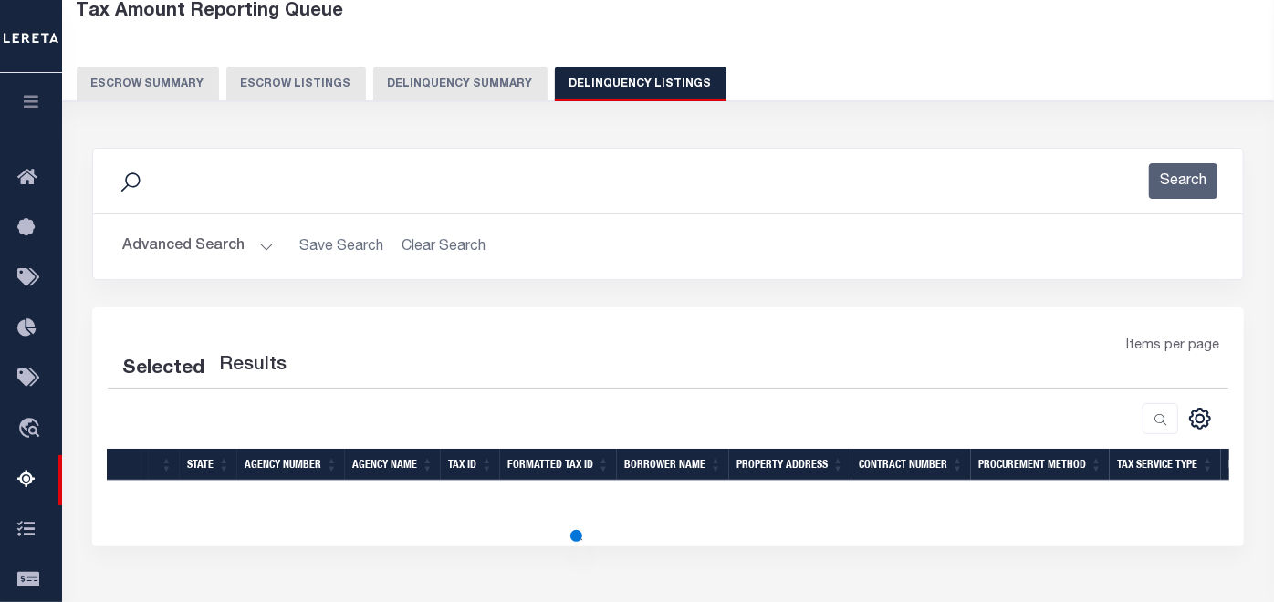
select select "100"
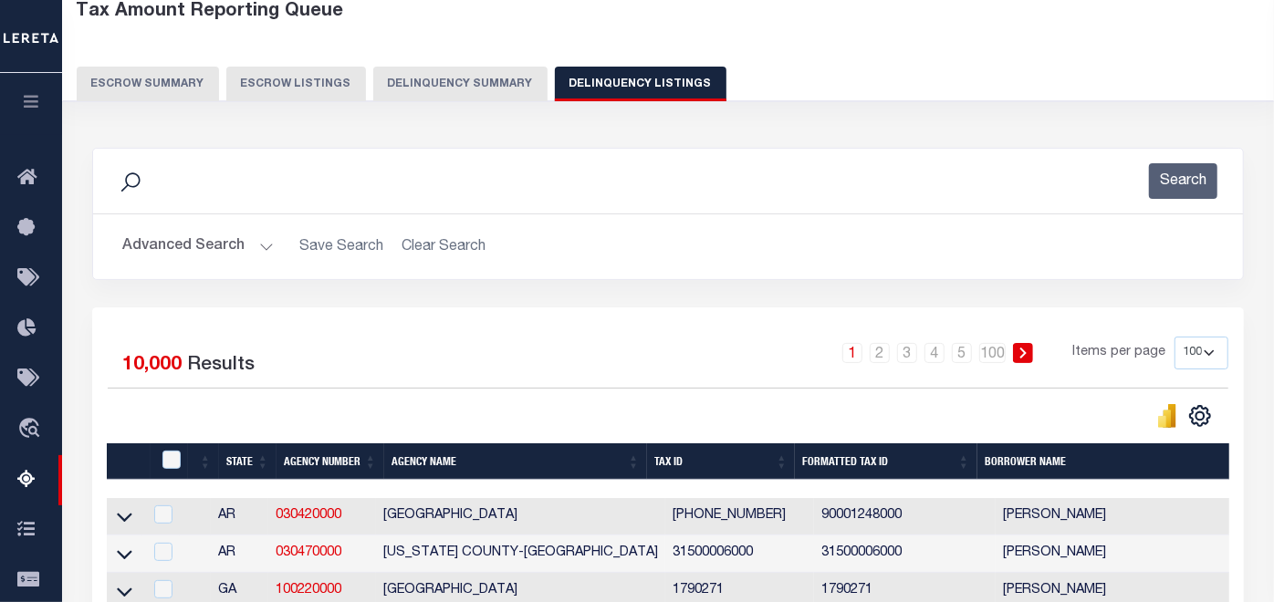
click at [185, 252] on button "Advanced Search" at bounding box center [197, 247] width 151 height 36
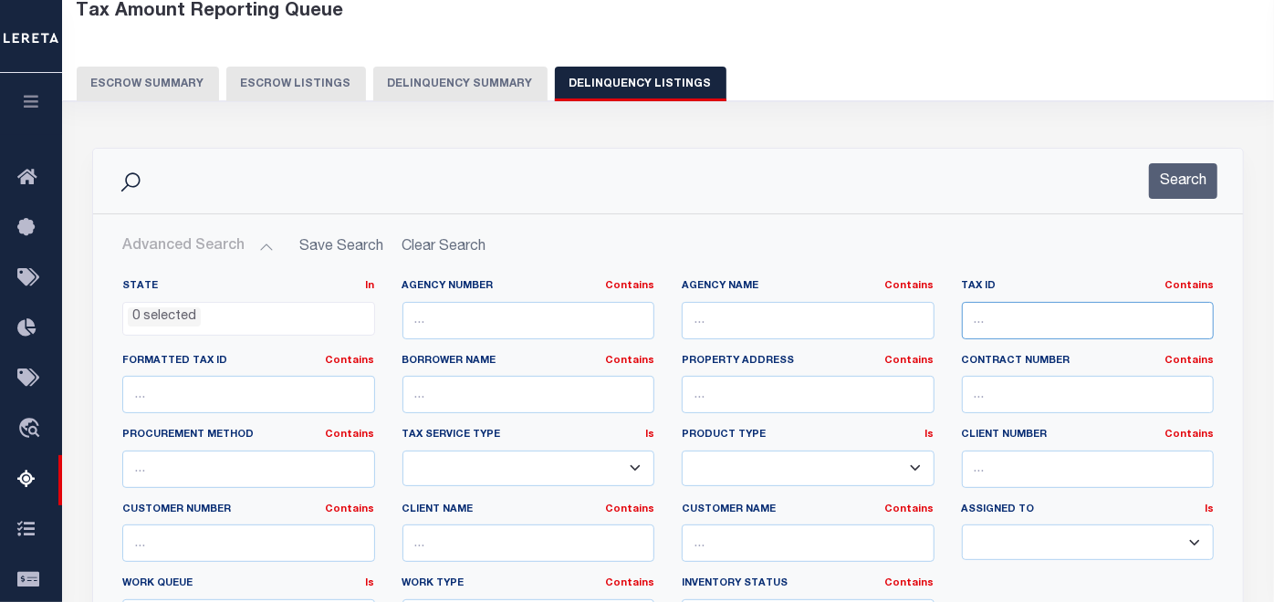
click at [1001, 320] on input "text" at bounding box center [1088, 320] width 253 height 37
paste input "2049-0-3"
type input "2049-0-3"
click at [1185, 173] on button "Search" at bounding box center [1183, 181] width 68 height 36
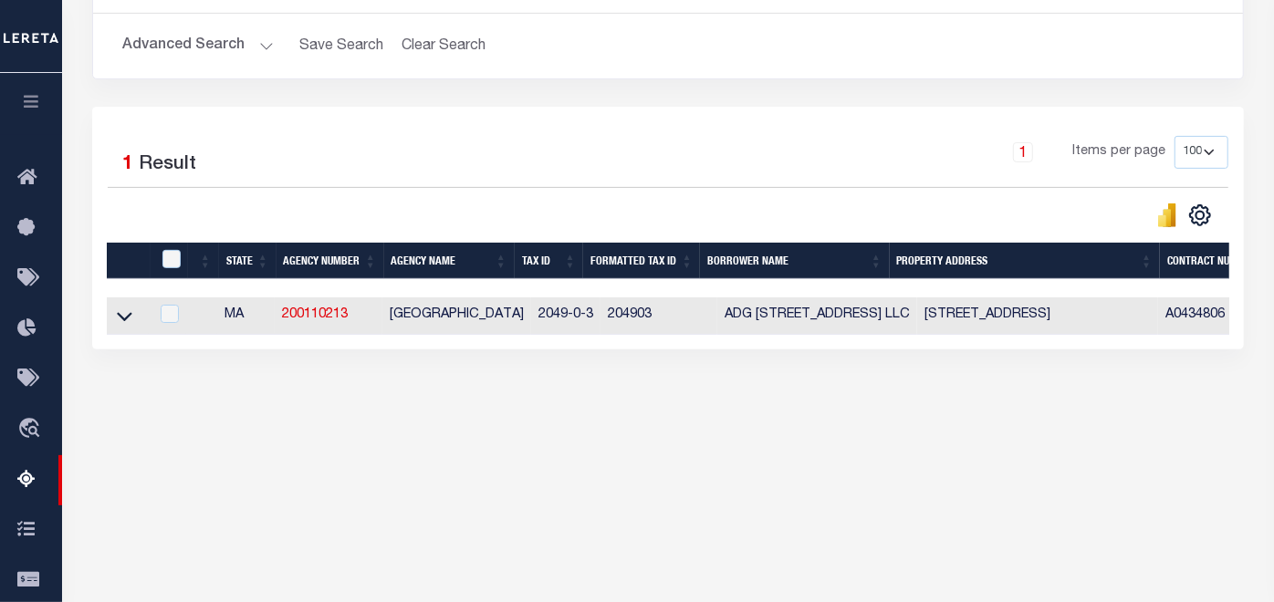
scroll to position [304, 0]
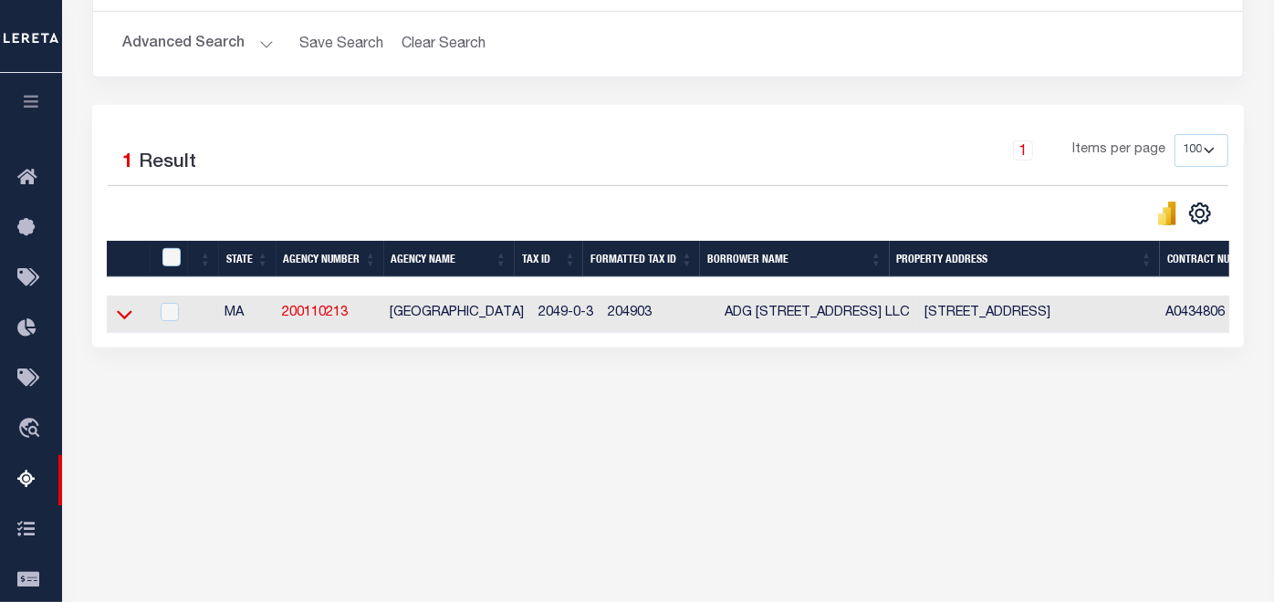
click at [118, 309] on icon at bounding box center [125, 314] width 16 height 19
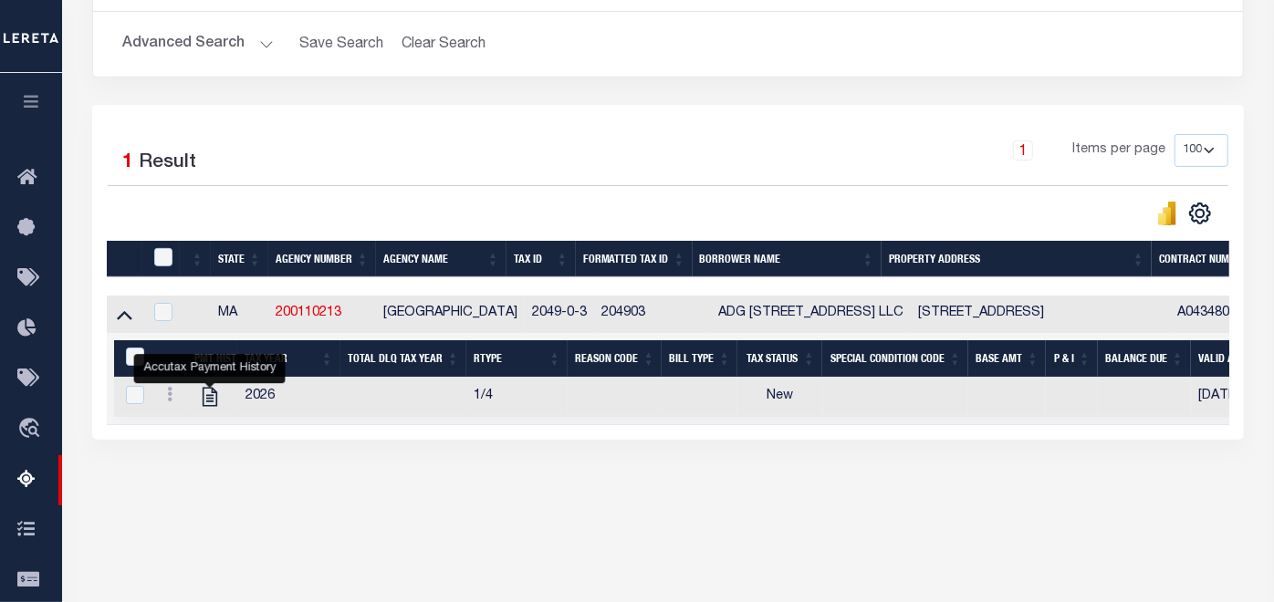
scroll to position [365, 0]
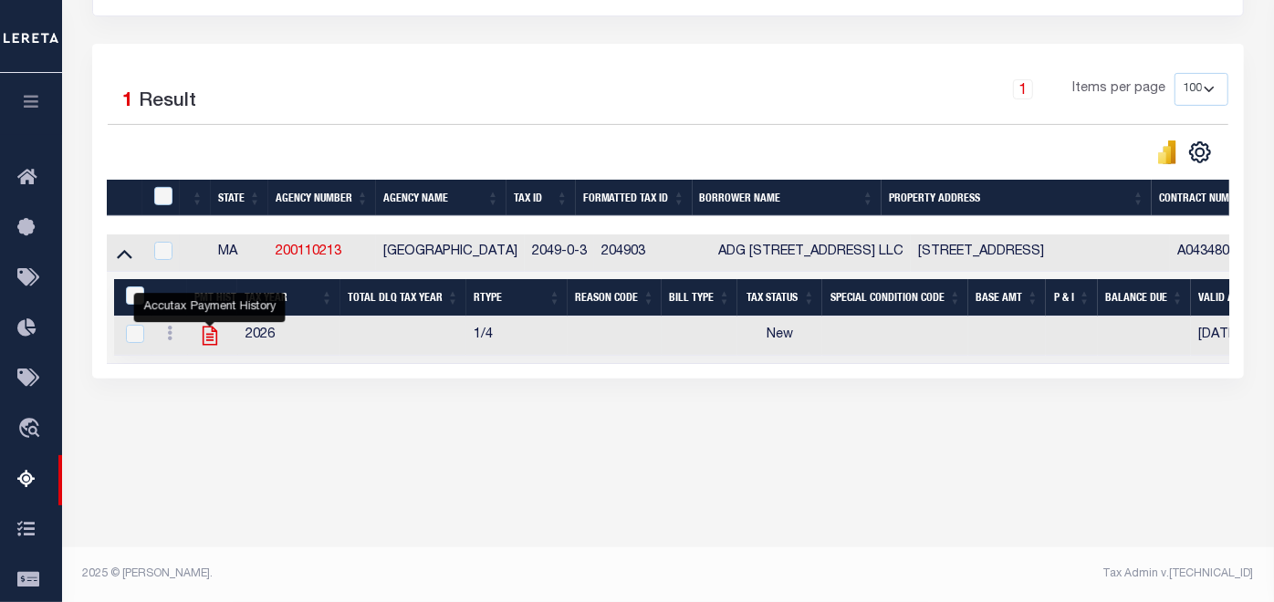
click at [206, 334] on icon "" at bounding box center [210, 336] width 24 height 24
checkbox input "true"
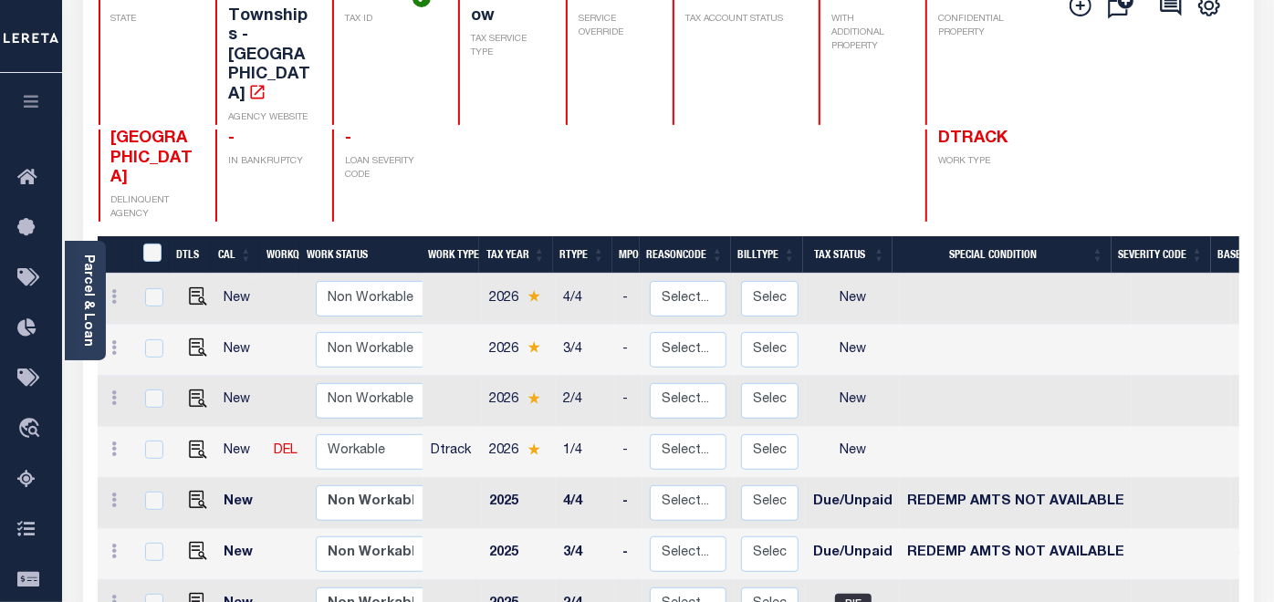
scroll to position [203, 0]
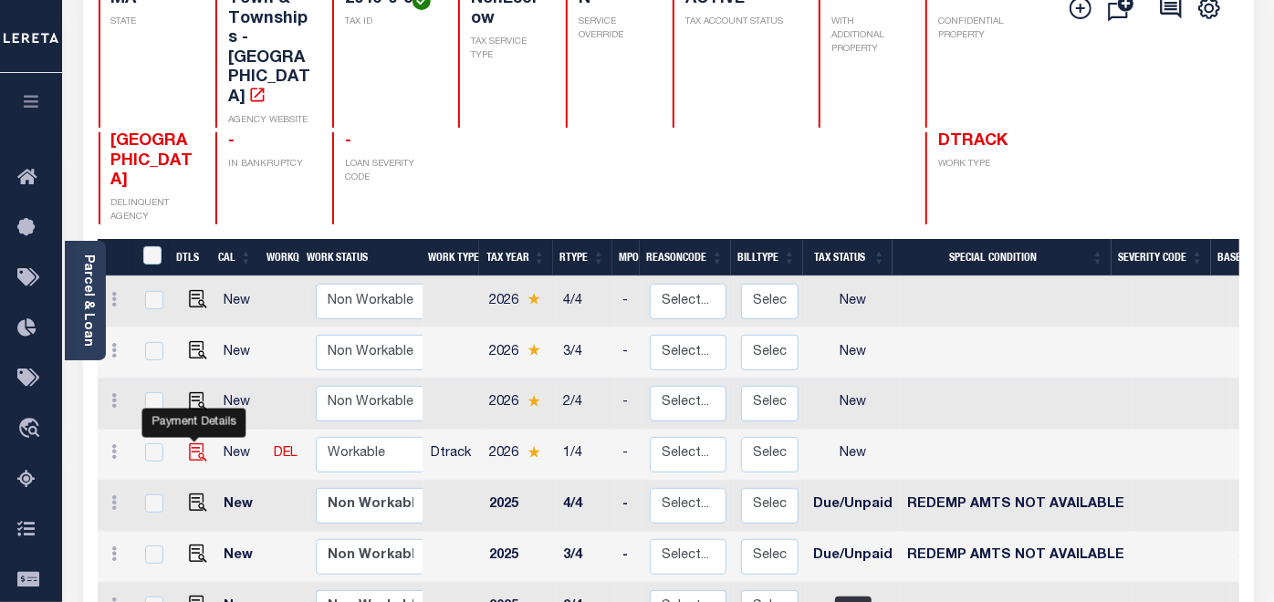
click at [189, 444] on img "" at bounding box center [198, 453] width 18 height 18
checkbox input "true"
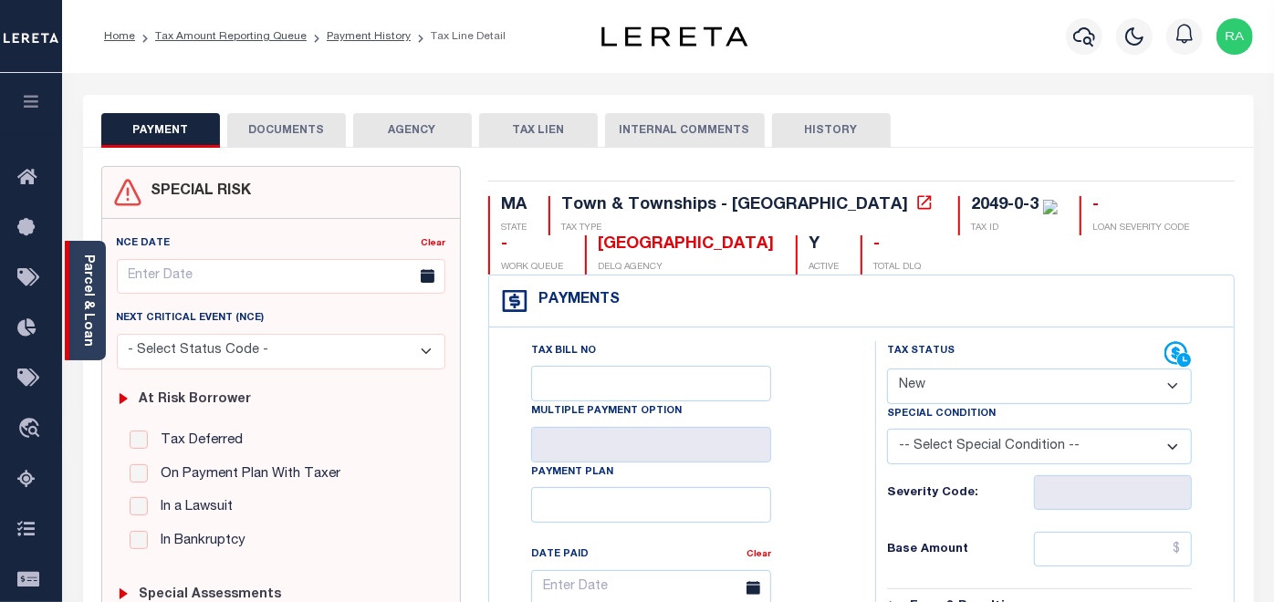
click at [86, 325] on link "Parcel & Loan" at bounding box center [87, 301] width 13 height 92
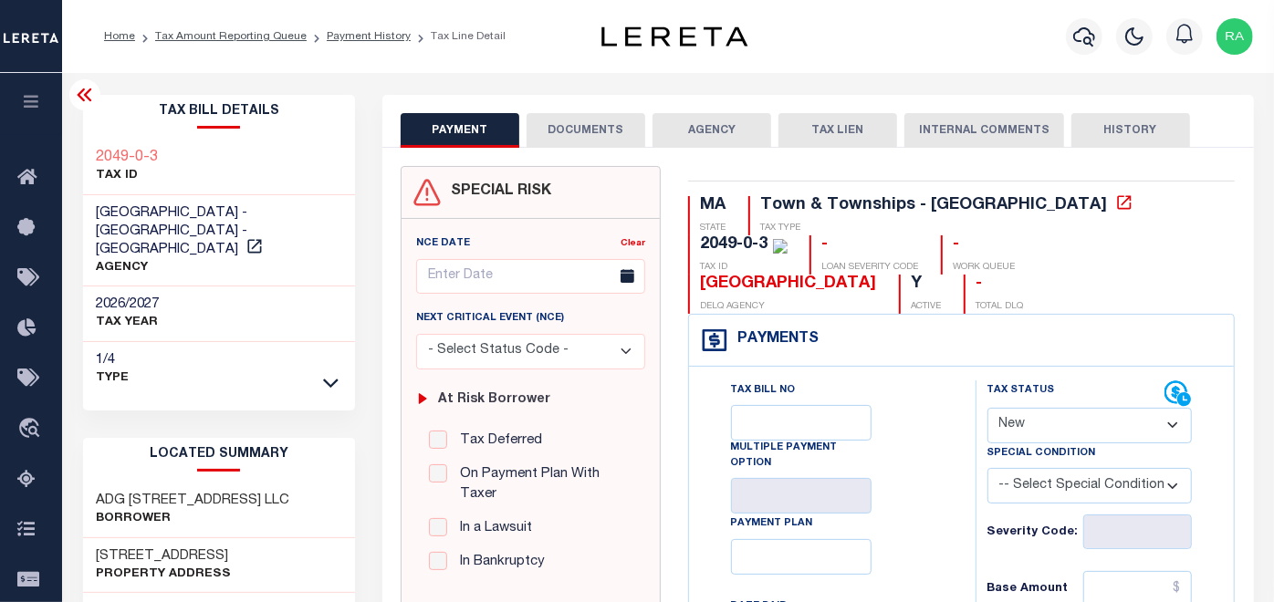
scroll to position [101, 0]
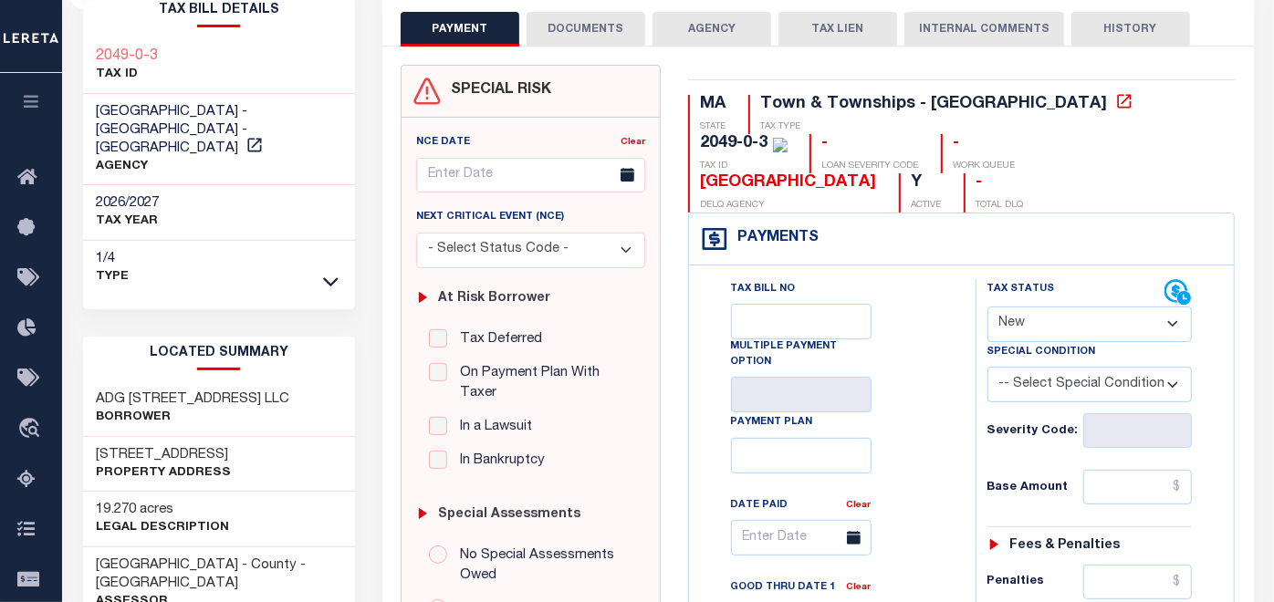
click at [1032, 321] on select "- Select Status Code - Open Due/Unpaid Paid Incomplete No Tax Due Internal Refu…" at bounding box center [1089, 325] width 205 height 36
select select "DUE"
click at [987, 307] on select "- Select Status Code - Open Due/Unpaid Paid Incomplete No Tax Due Internal Refu…" at bounding box center [1089, 325] width 205 height 36
type input "[DATE]"
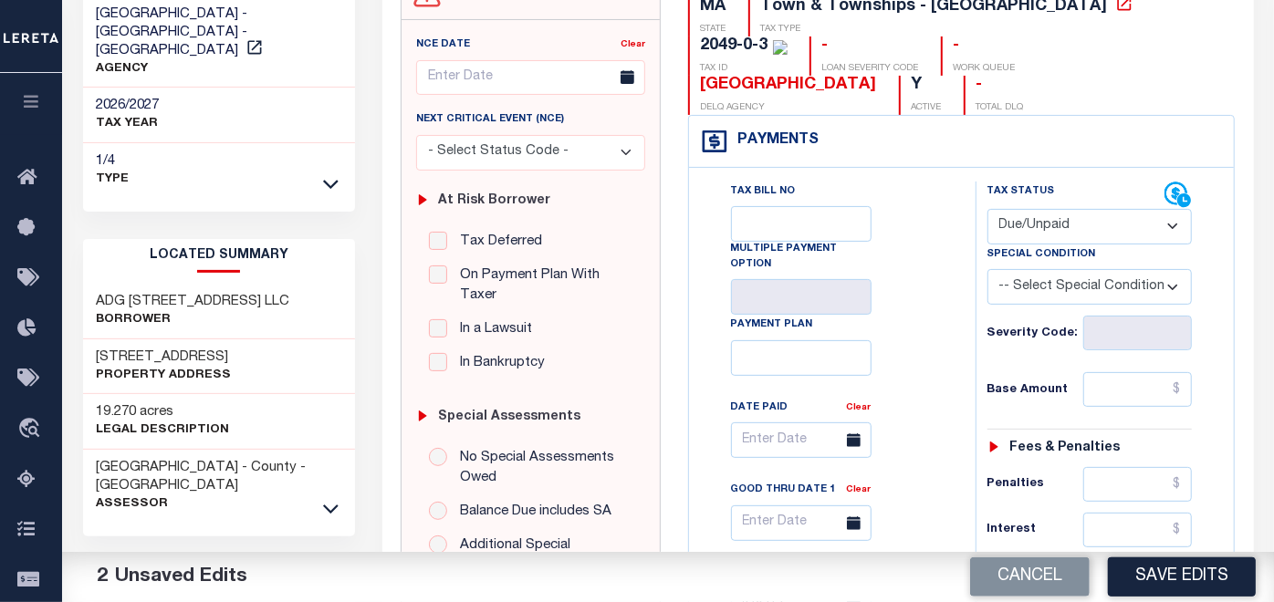
scroll to position [203, 0]
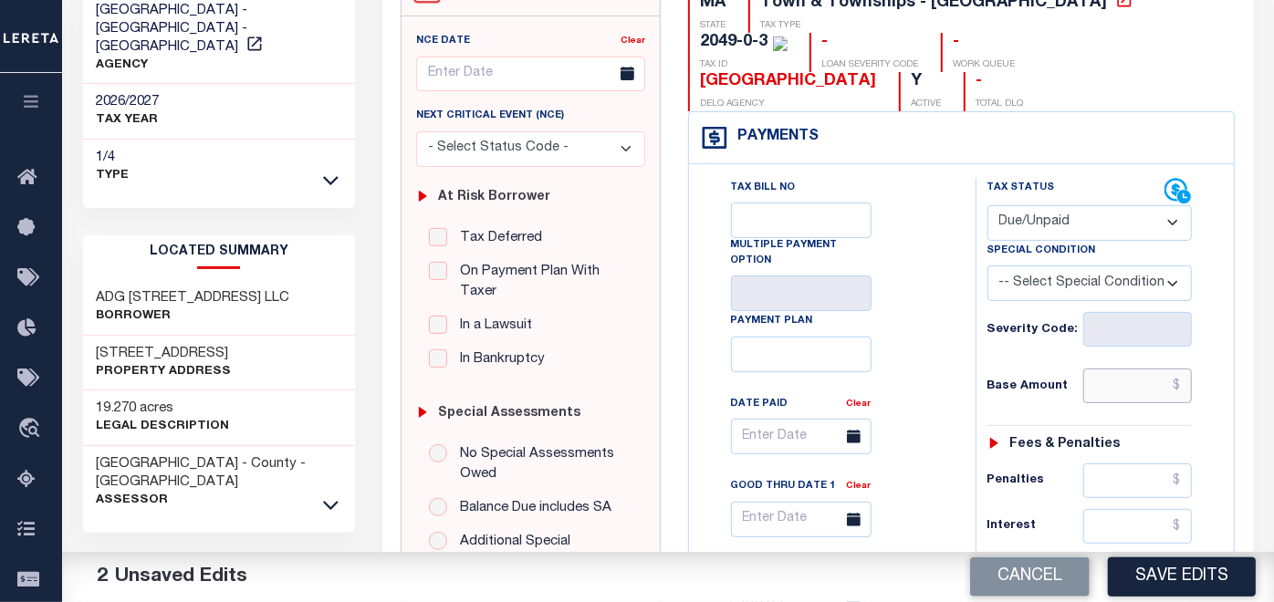
click at [1097, 384] on input "text" at bounding box center [1137, 386] width 109 height 35
paste input "24,198.44"
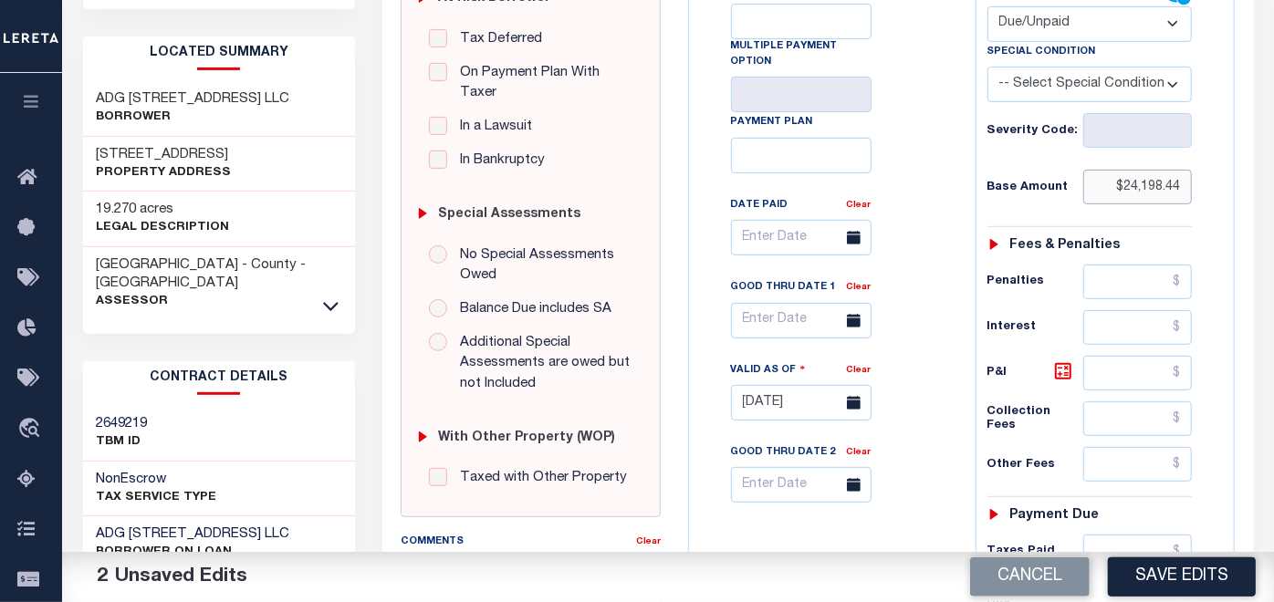
scroll to position [405, 0]
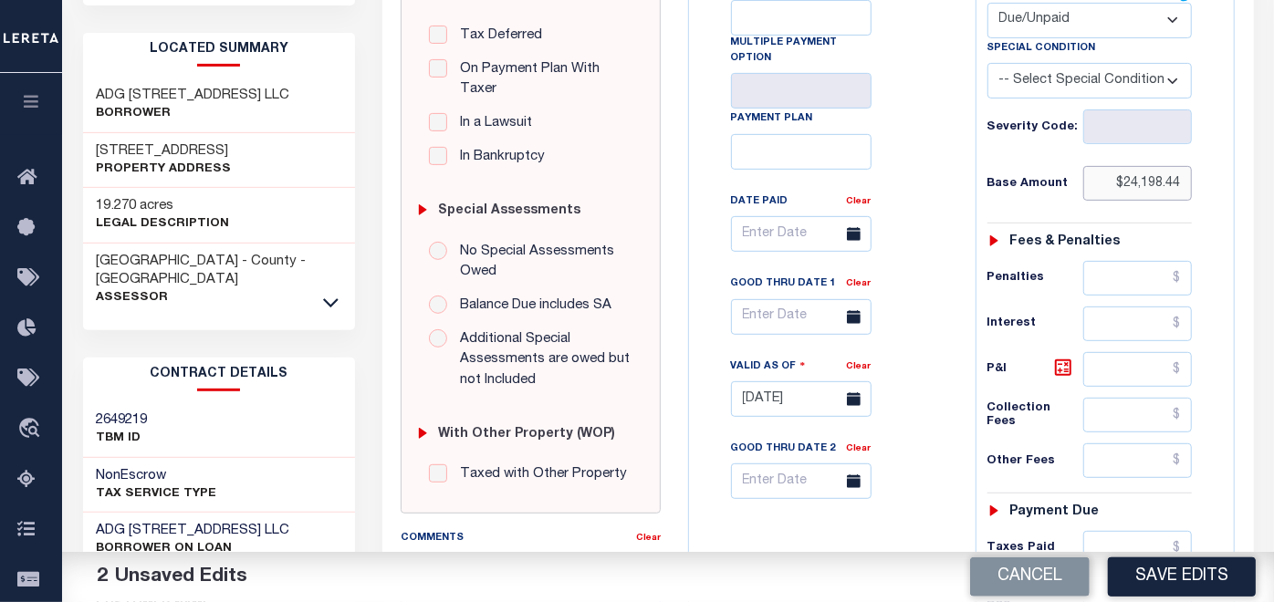
type input "$24,198.44"
click at [781, 315] on input "text" at bounding box center [801, 317] width 141 height 36
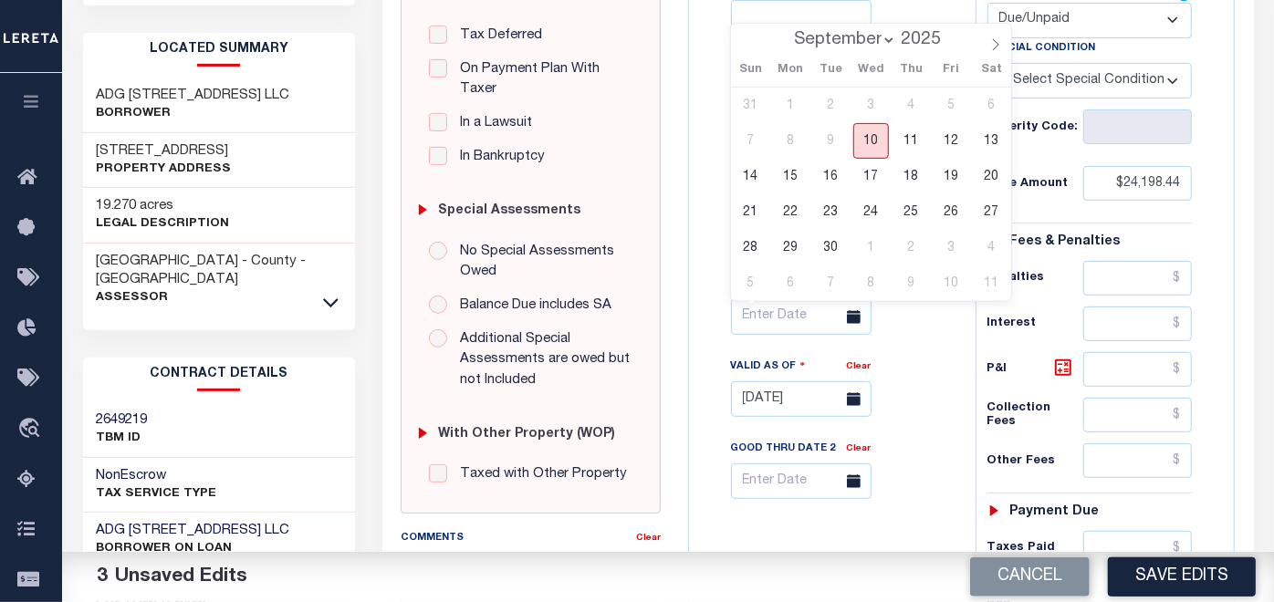
click at [873, 139] on span "10" at bounding box center [871, 141] width 36 height 36
type input "[DATE]"
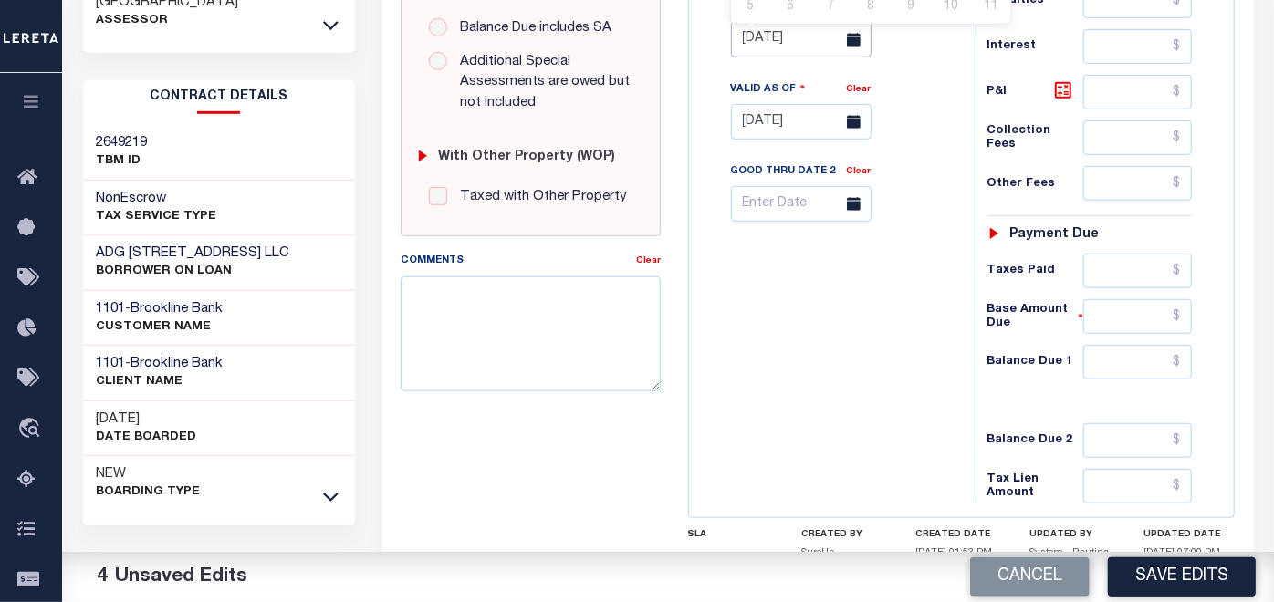
scroll to position [709, 0]
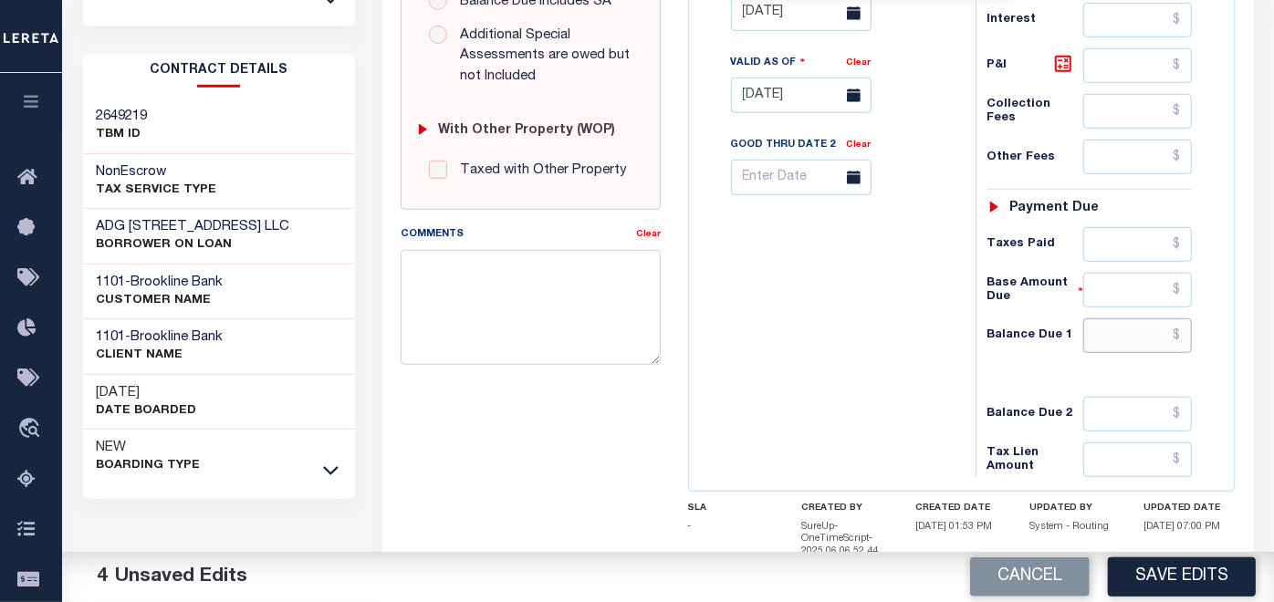
drag, startPoint x: 1108, startPoint y: 329, endPoint x: 1097, endPoint y: 329, distance: 11.0
click at [1108, 329] on input "text" at bounding box center [1137, 335] width 109 height 35
click at [1107, 318] on input "text" at bounding box center [1137, 335] width 109 height 35
paste input "24,569.70"
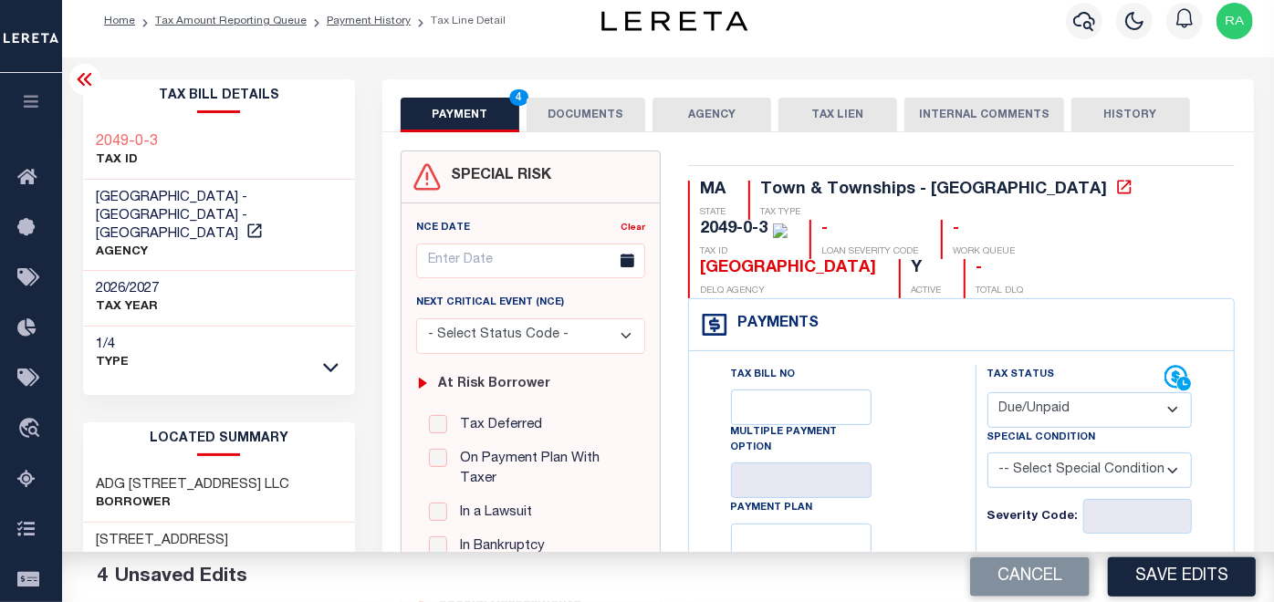
scroll to position [0, 0]
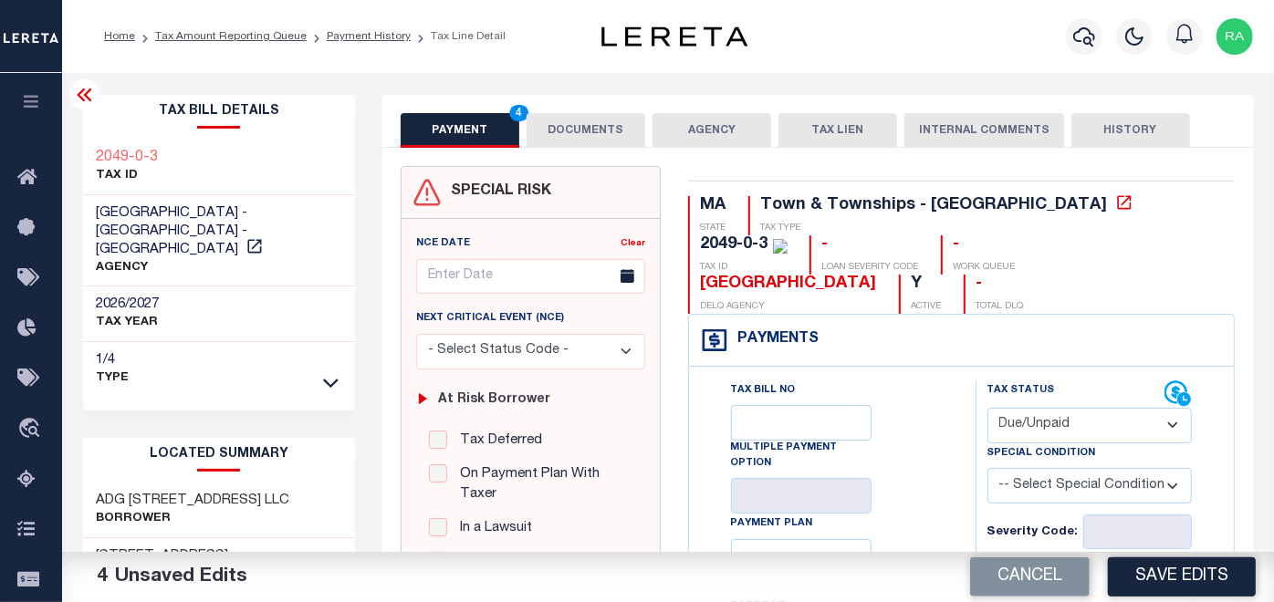
type input "$24,569.70"
click at [570, 131] on button "DOCUMENTS" at bounding box center [586, 130] width 119 height 35
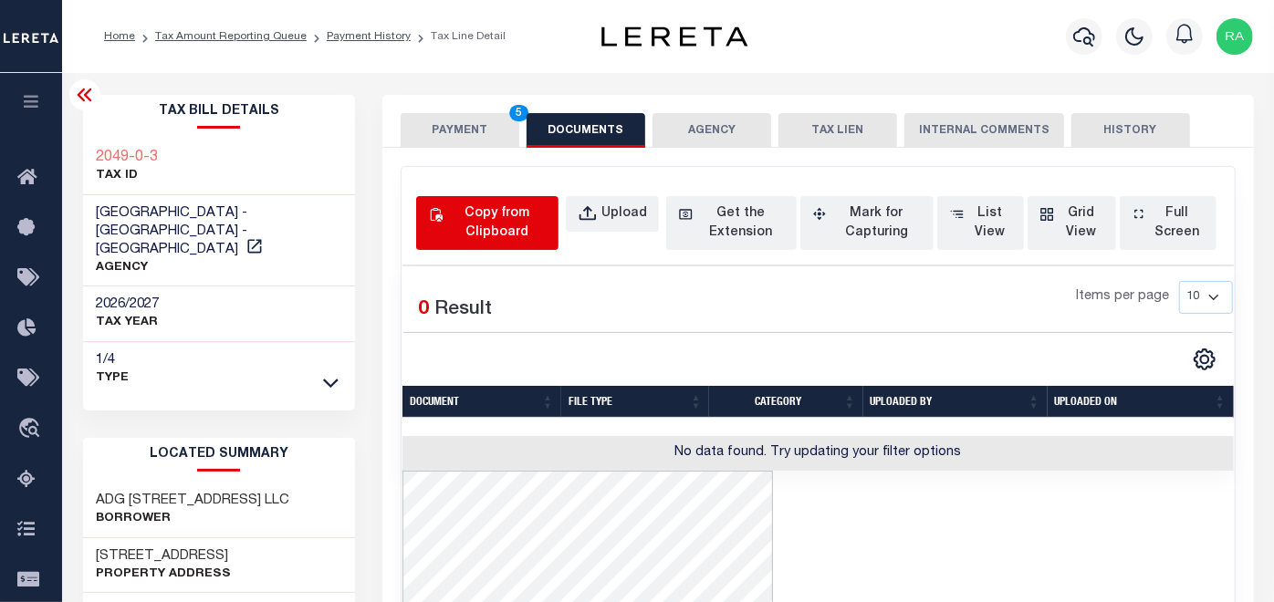
click at [507, 217] on div "Copy from Clipboard" at bounding box center [497, 223] width 100 height 38
select select "POP"
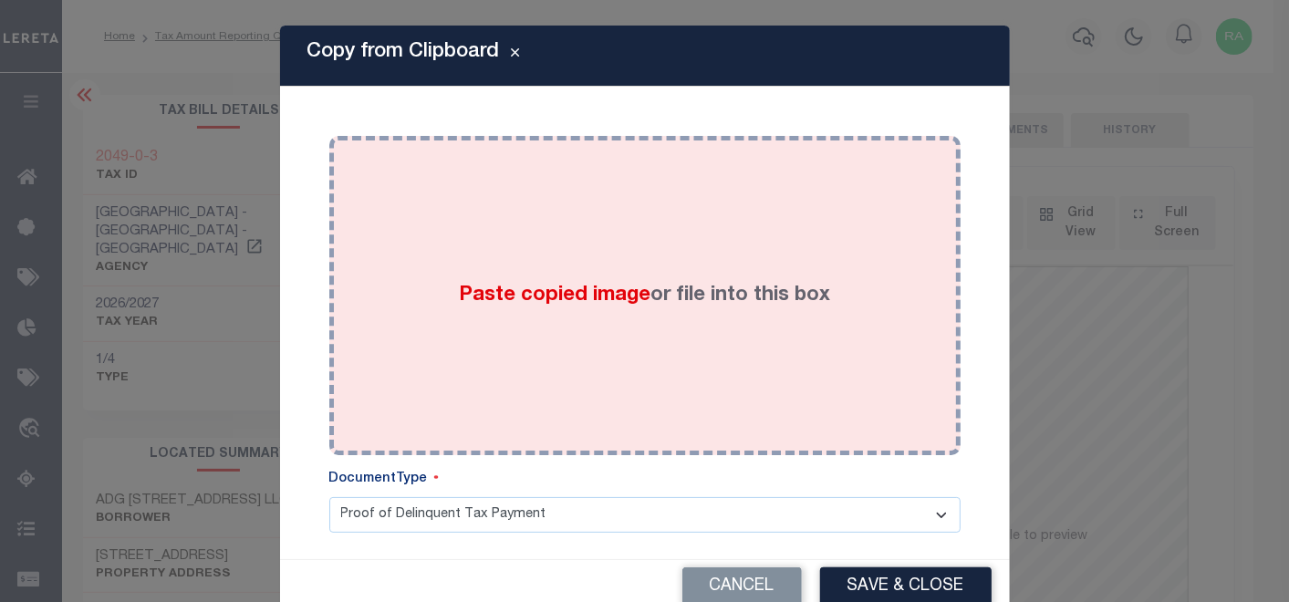
click at [513, 235] on div "Paste copied image or file into this box" at bounding box center [645, 296] width 604 height 292
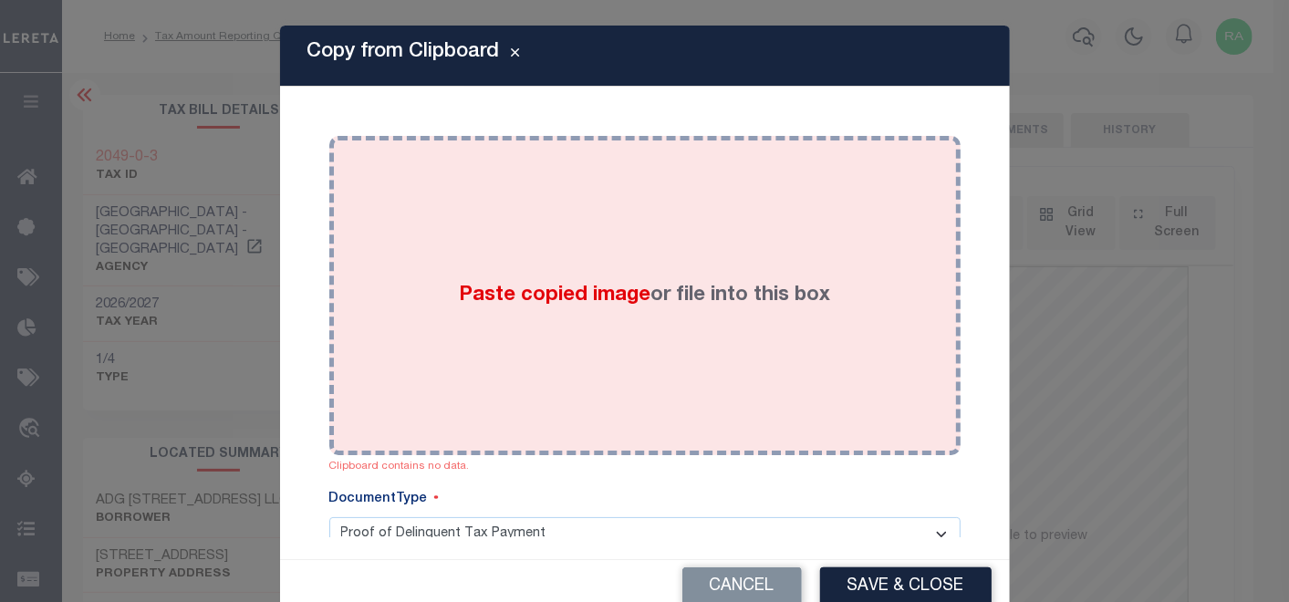
click at [527, 316] on div "Paste copied image or file into this box" at bounding box center [645, 296] width 604 height 292
click at [609, 245] on div "Paste copied image or file into this box" at bounding box center [645, 296] width 604 height 292
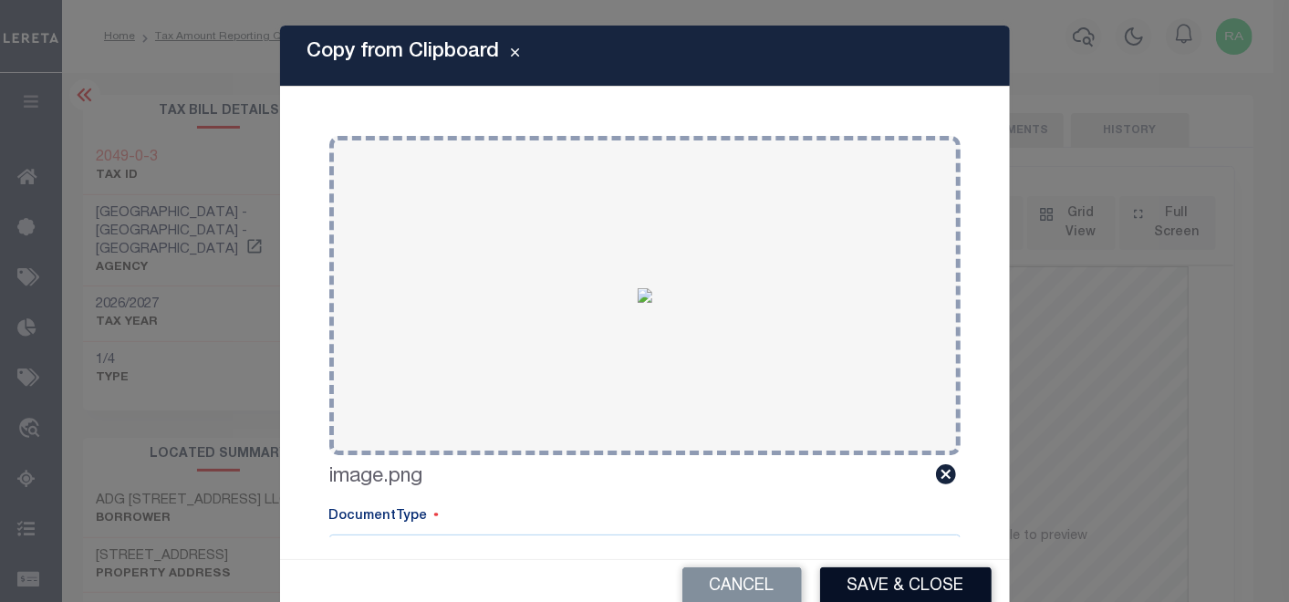
click at [873, 588] on button "Save & Close" at bounding box center [906, 587] width 172 height 39
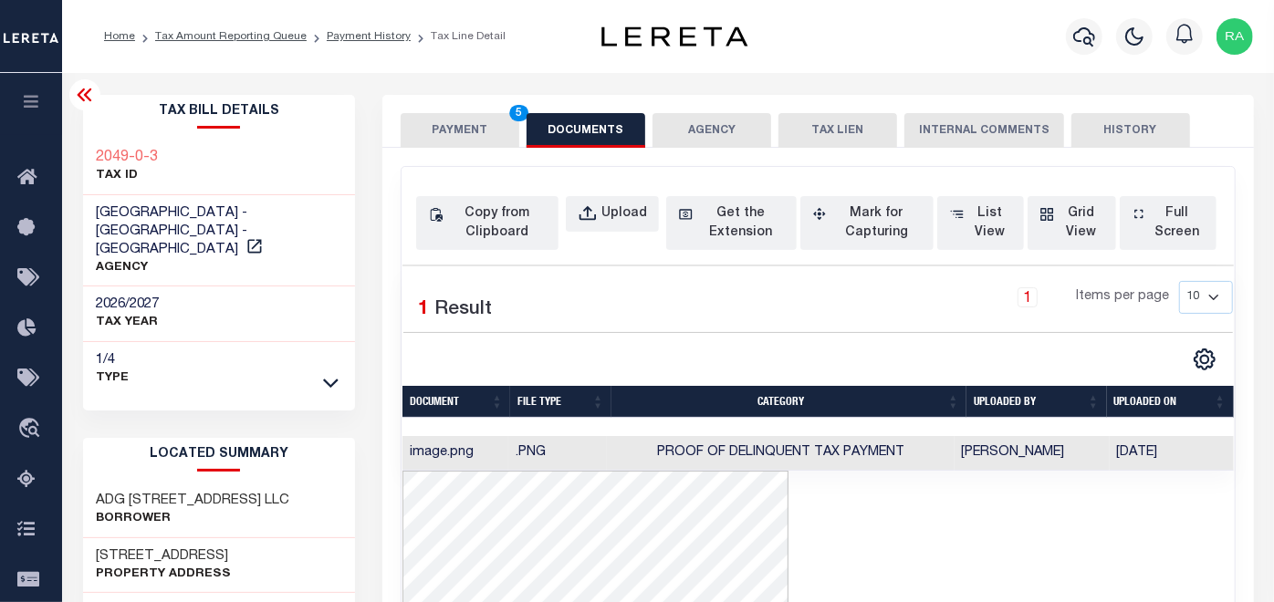
click at [442, 130] on button "PAYMENT 5" at bounding box center [460, 130] width 119 height 35
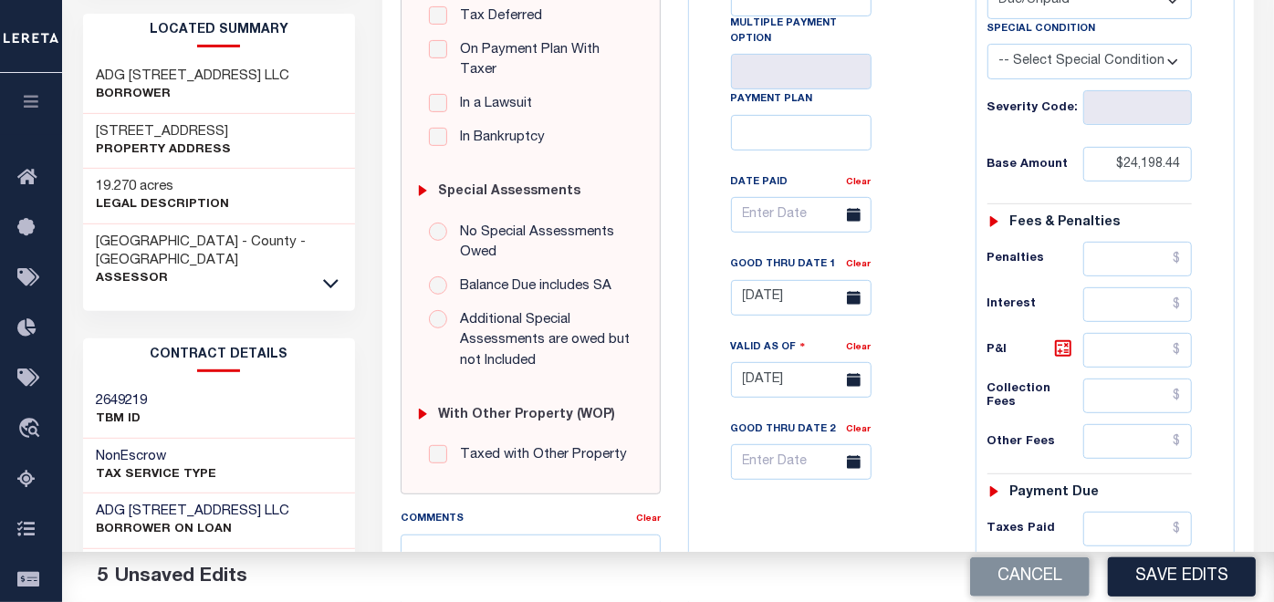
scroll to position [506, 0]
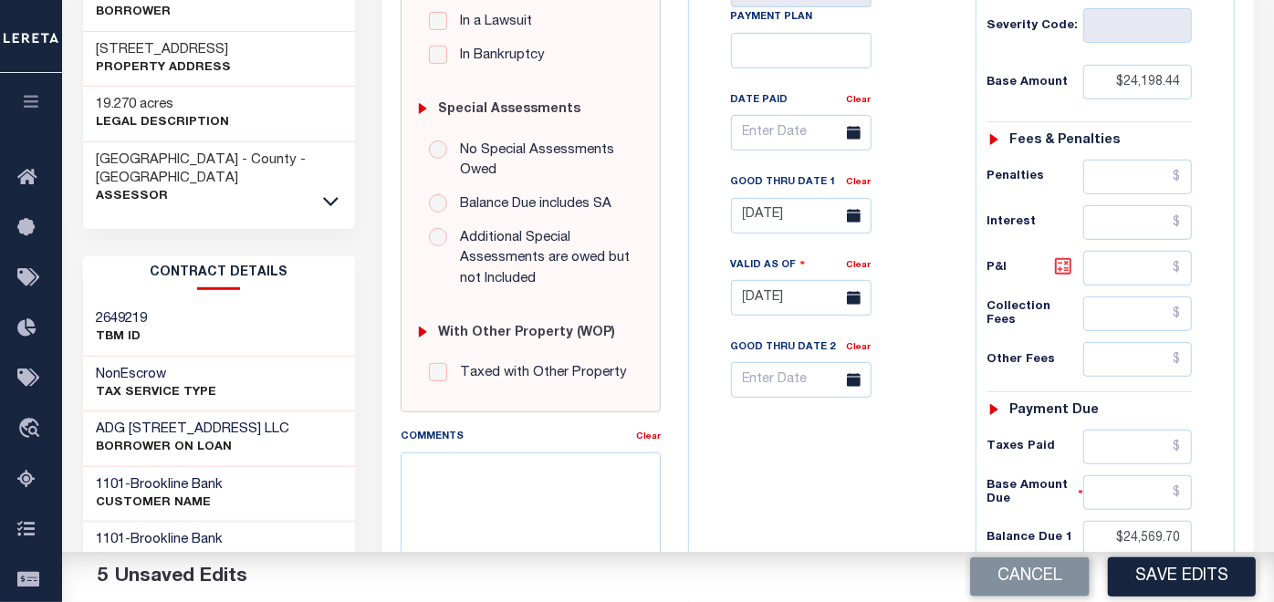
click at [1063, 265] on icon at bounding box center [1063, 267] width 22 height 22
type input "$371.26"
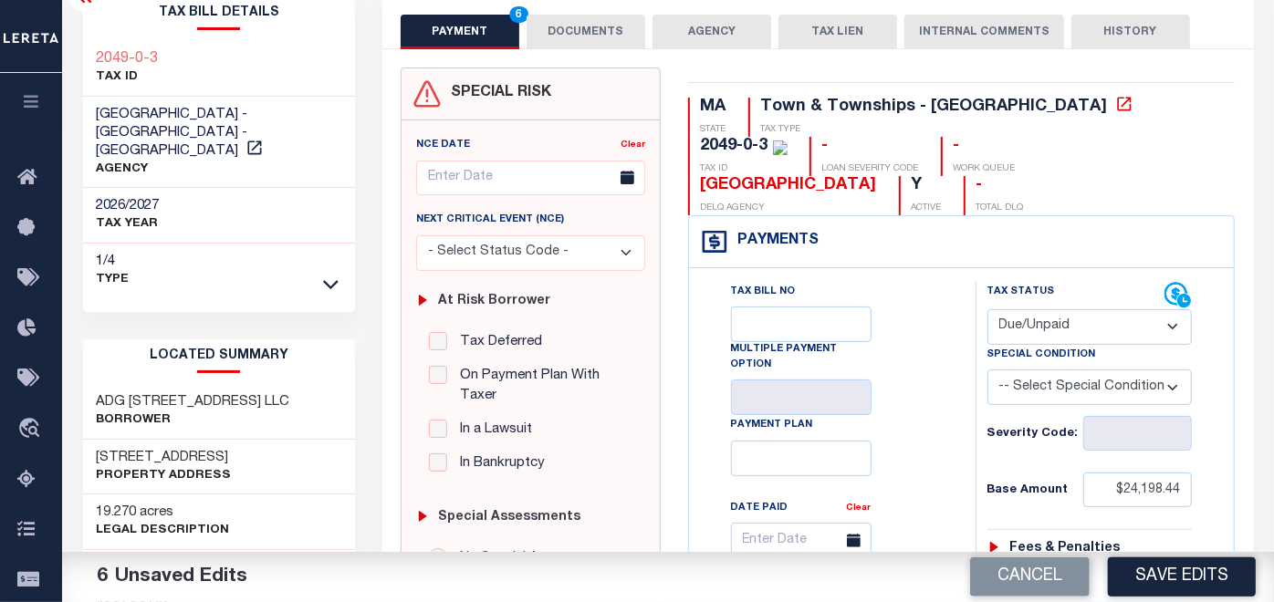
scroll to position [101, 0]
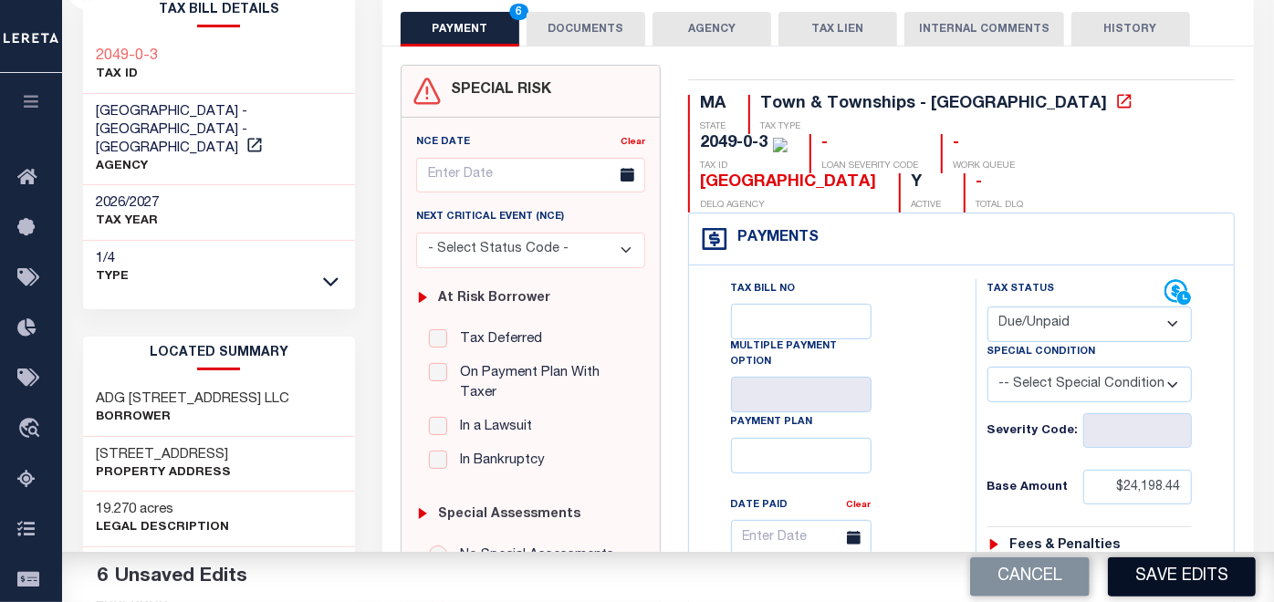
click at [1165, 569] on button "Save Edits" at bounding box center [1182, 577] width 148 height 39
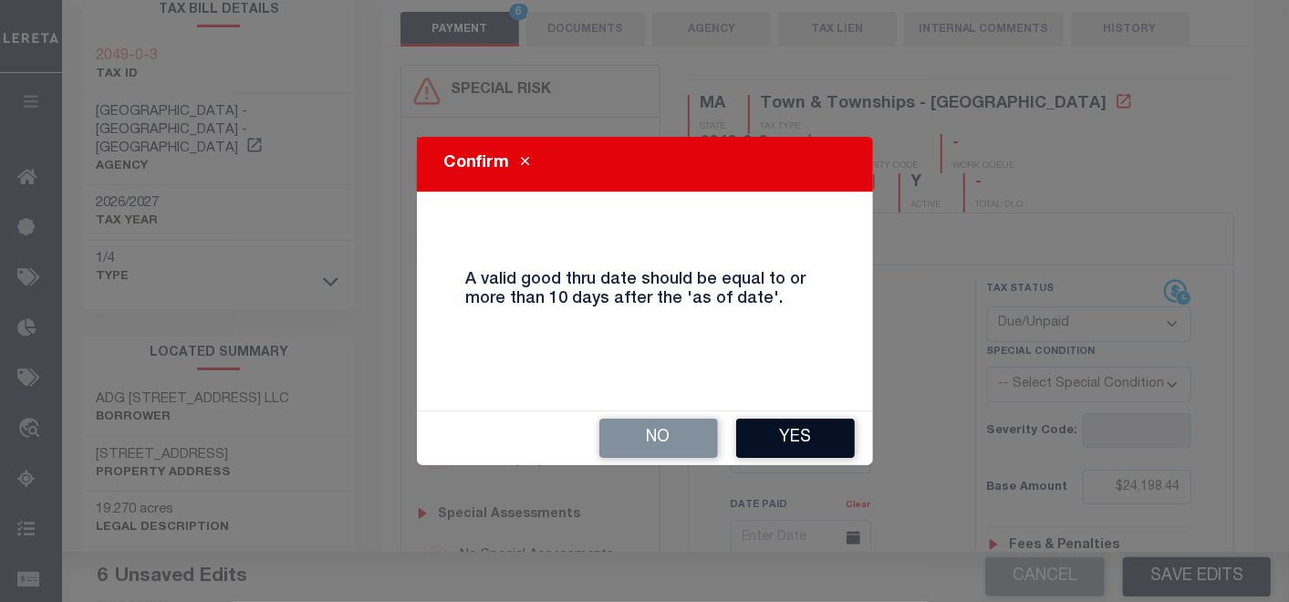
click at [786, 426] on button "Yes" at bounding box center [795, 438] width 119 height 39
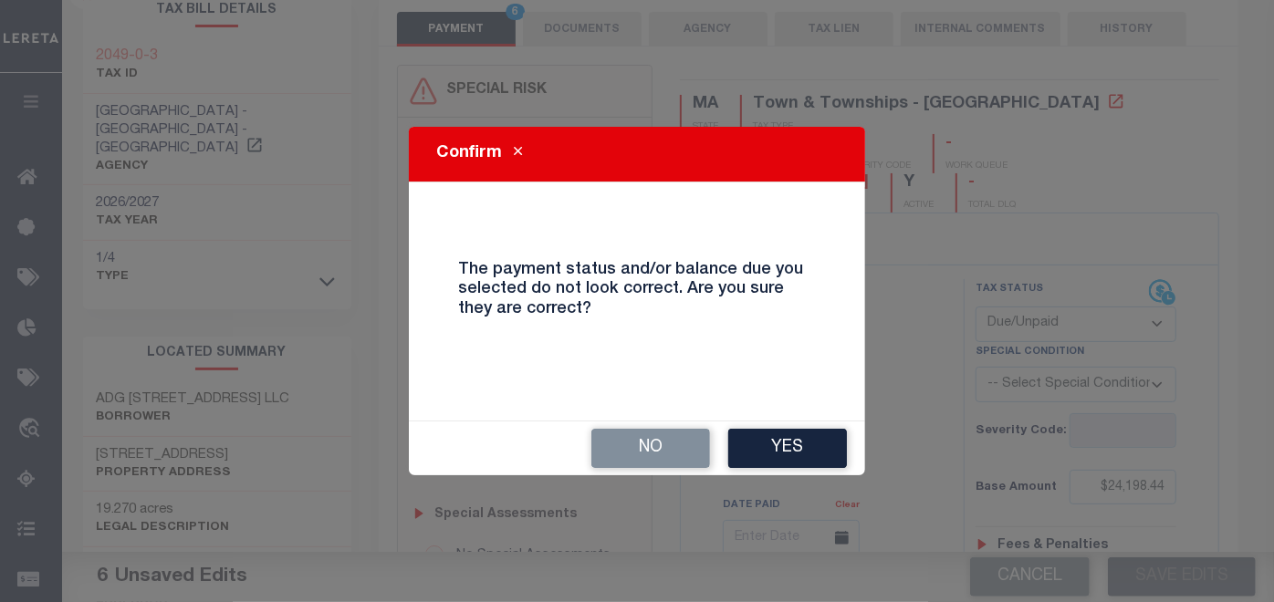
click at [788, 426] on div "No Yes" at bounding box center [637, 449] width 456 height 54
click at [782, 443] on button "Yes" at bounding box center [787, 448] width 119 height 39
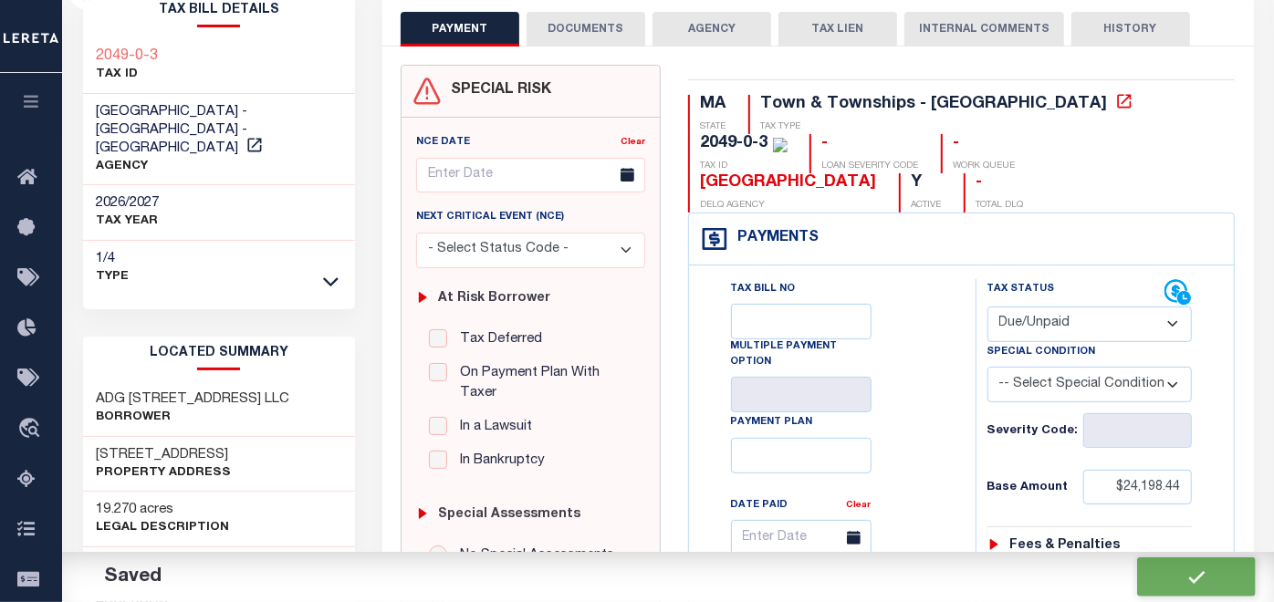
checkbox input "false"
type input "$24,198.44"
type input "$371.26"
type input "$24,569.7"
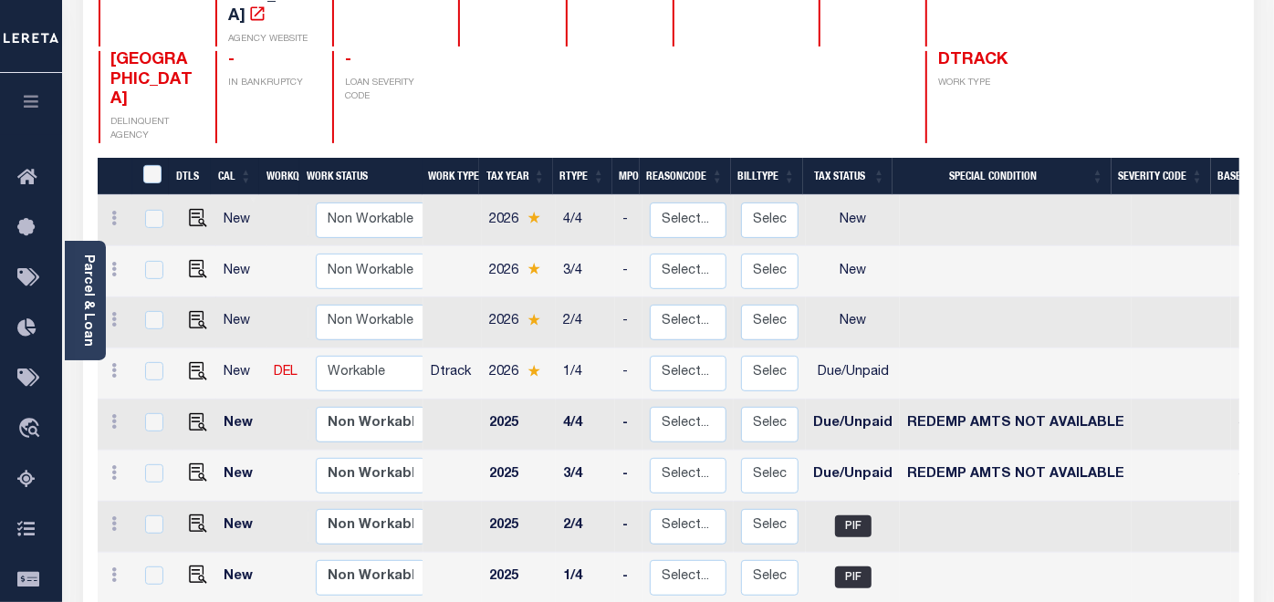
scroll to position [304, 0]
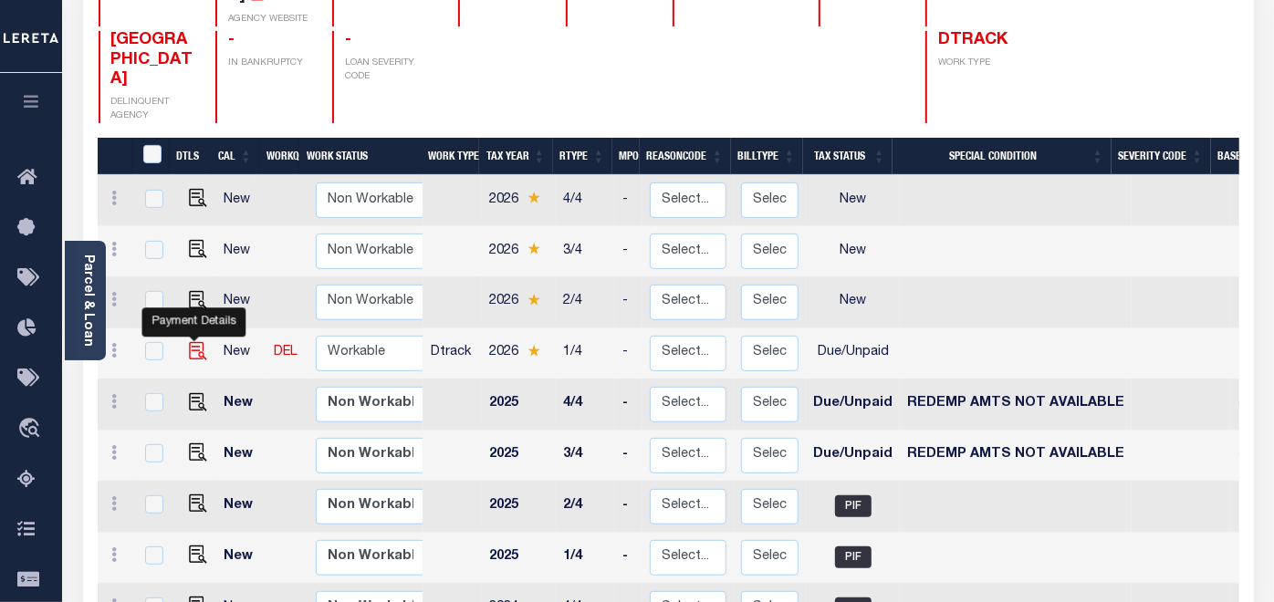
click at [197, 342] on img "" at bounding box center [198, 351] width 18 height 18
checkbox input "true"
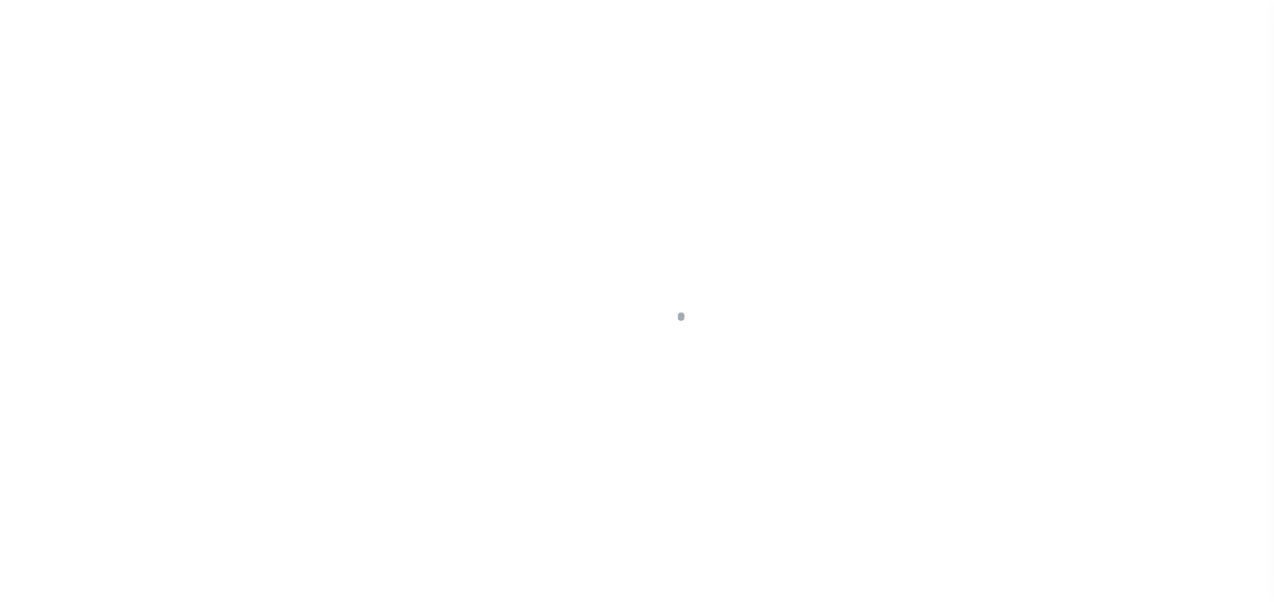
select select "DUE"
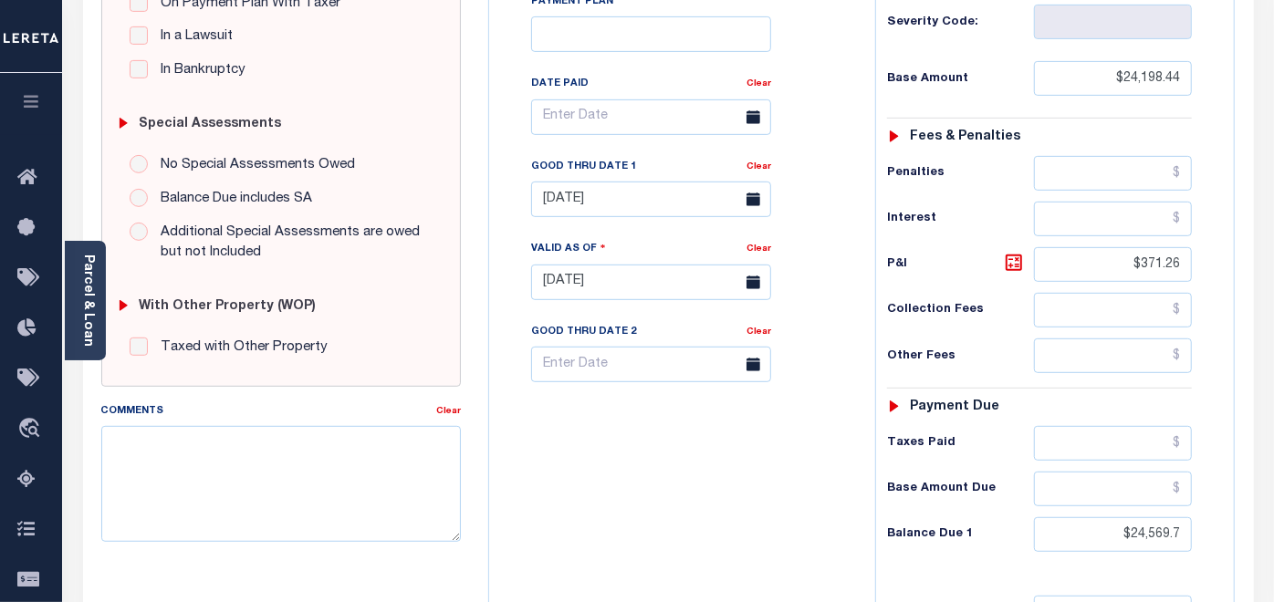
scroll to position [506, 0]
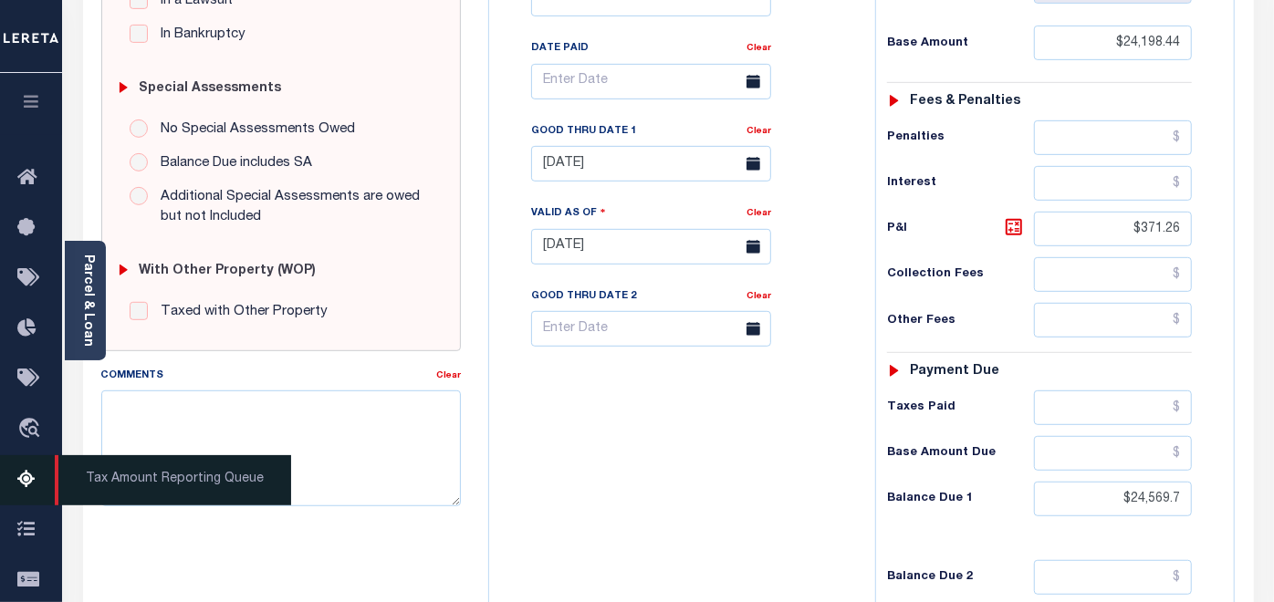
click at [18, 485] on icon at bounding box center [31, 480] width 29 height 23
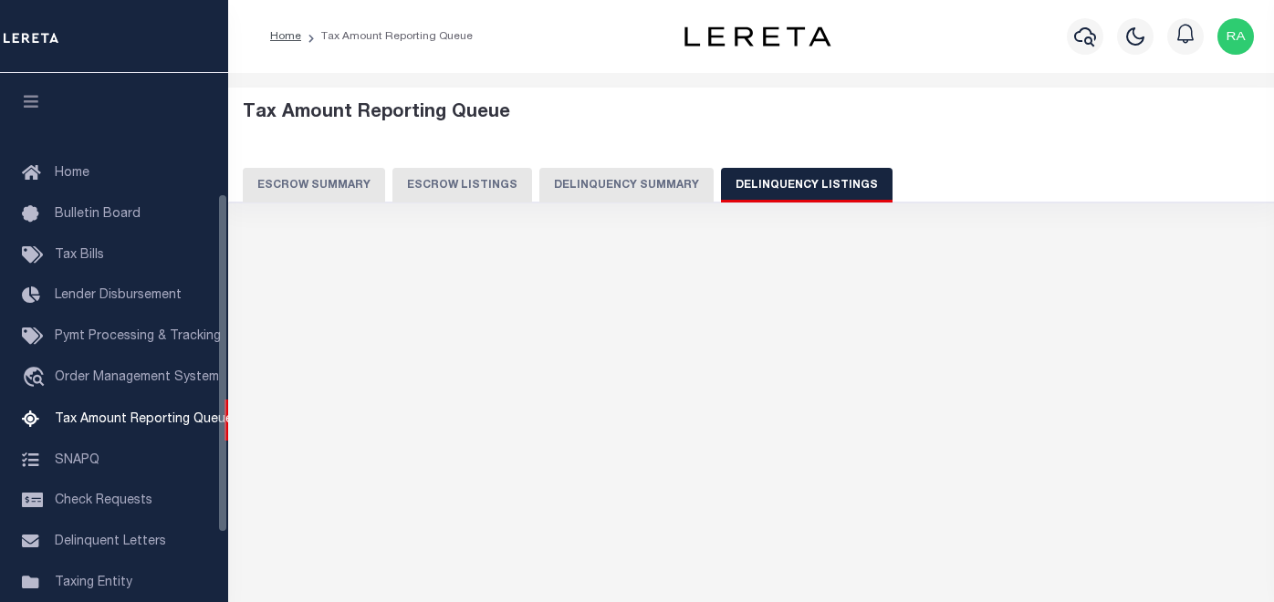
select select "100"
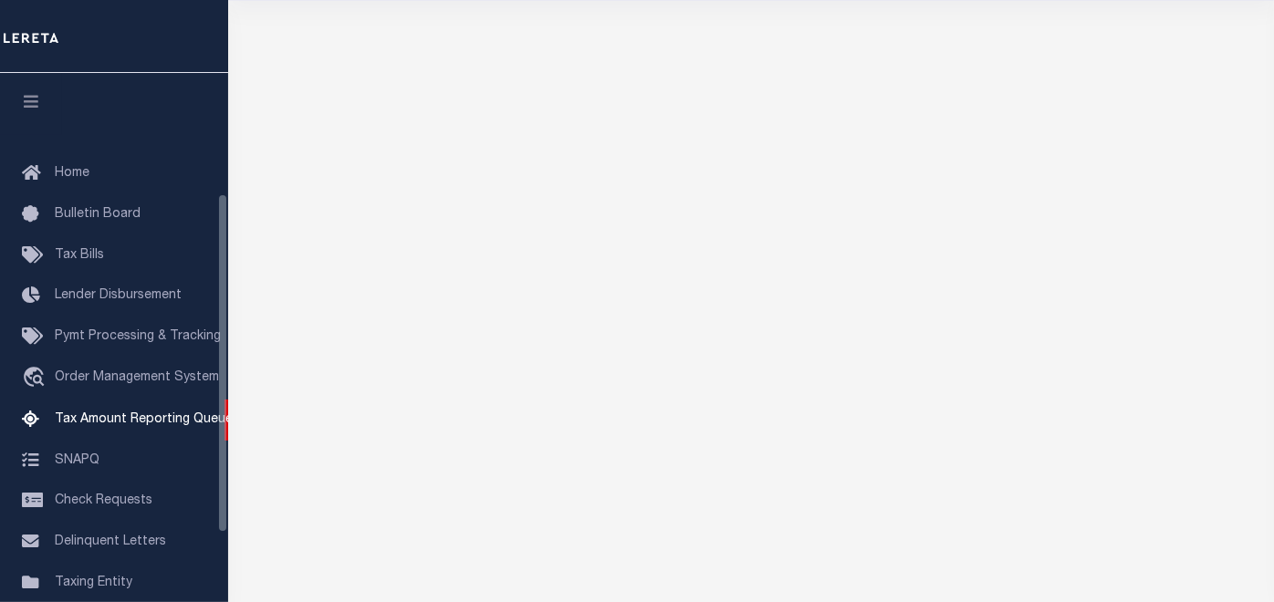
select select "100"
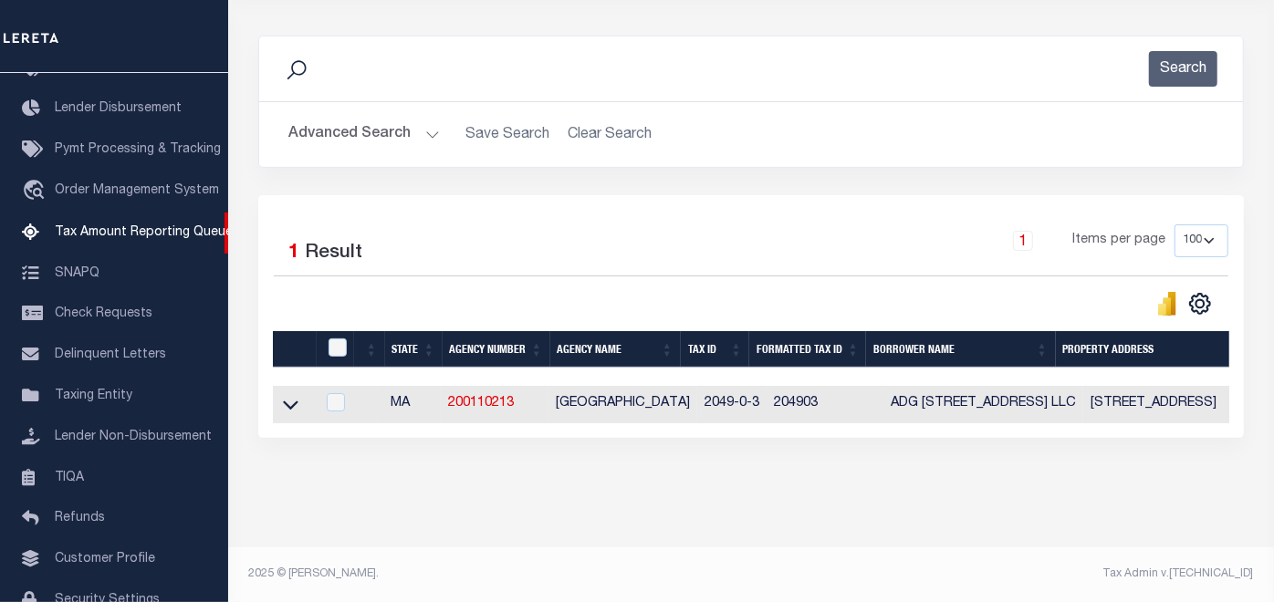
scroll to position [226, 0]
click at [340, 339] on input "checkbox" at bounding box center [338, 348] width 18 height 18
checkbox input "true"
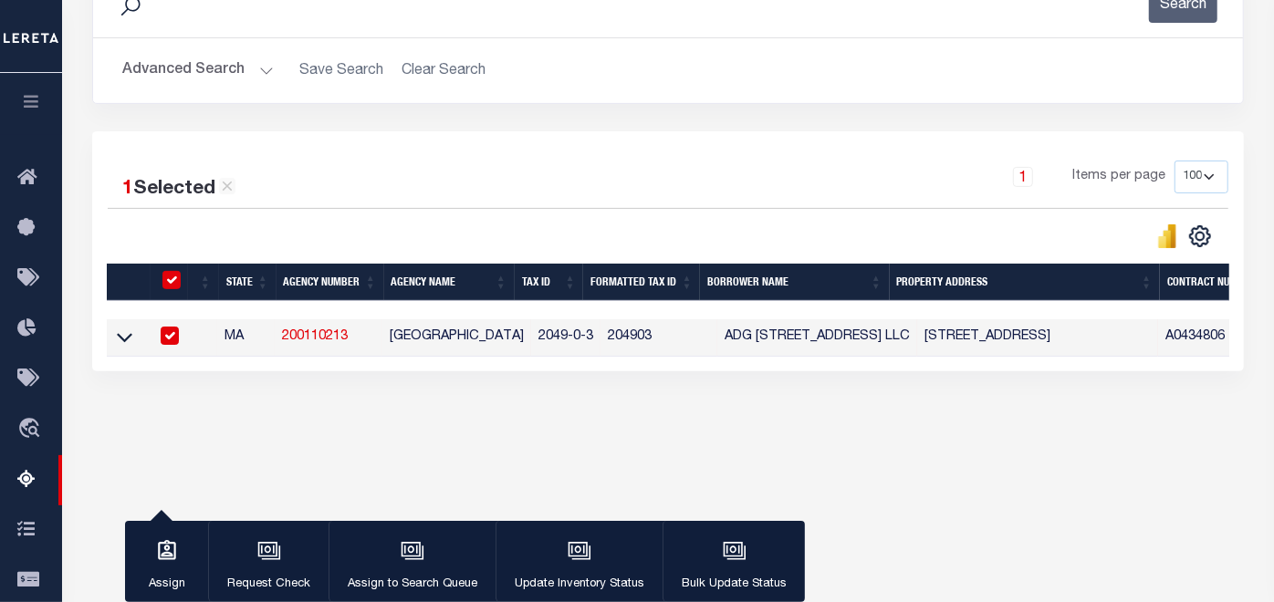
scroll to position [365, 0]
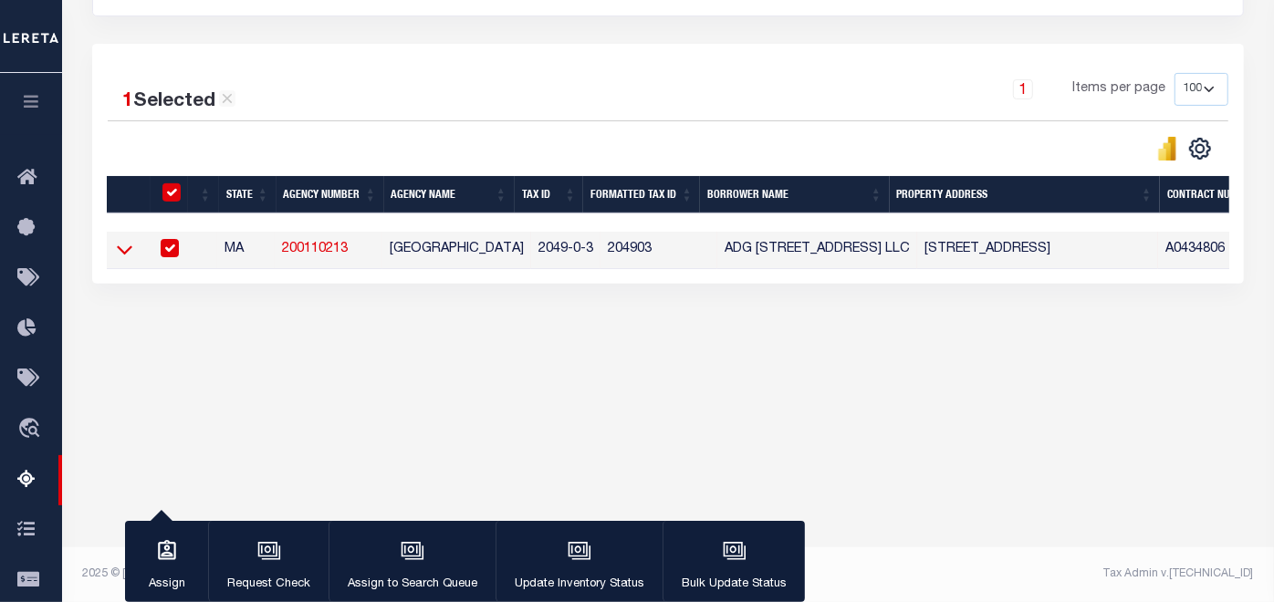
click at [121, 243] on icon at bounding box center [125, 249] width 16 height 19
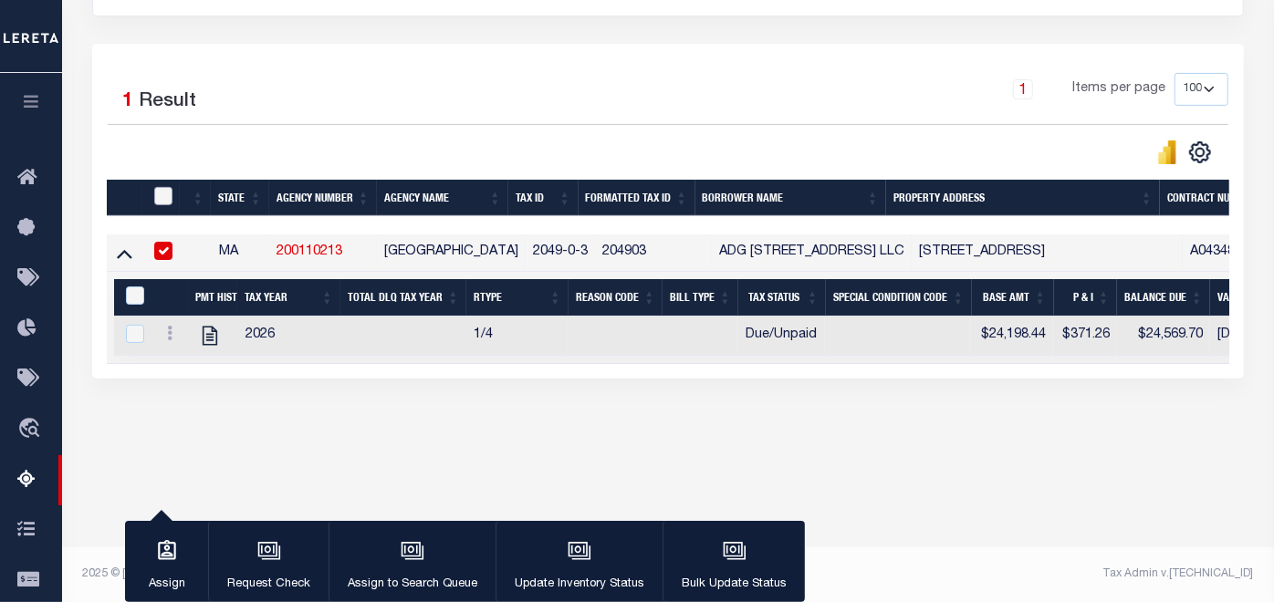
click at [162, 202] on input "checkbox" at bounding box center [163, 196] width 18 height 18
checkbox input "true"
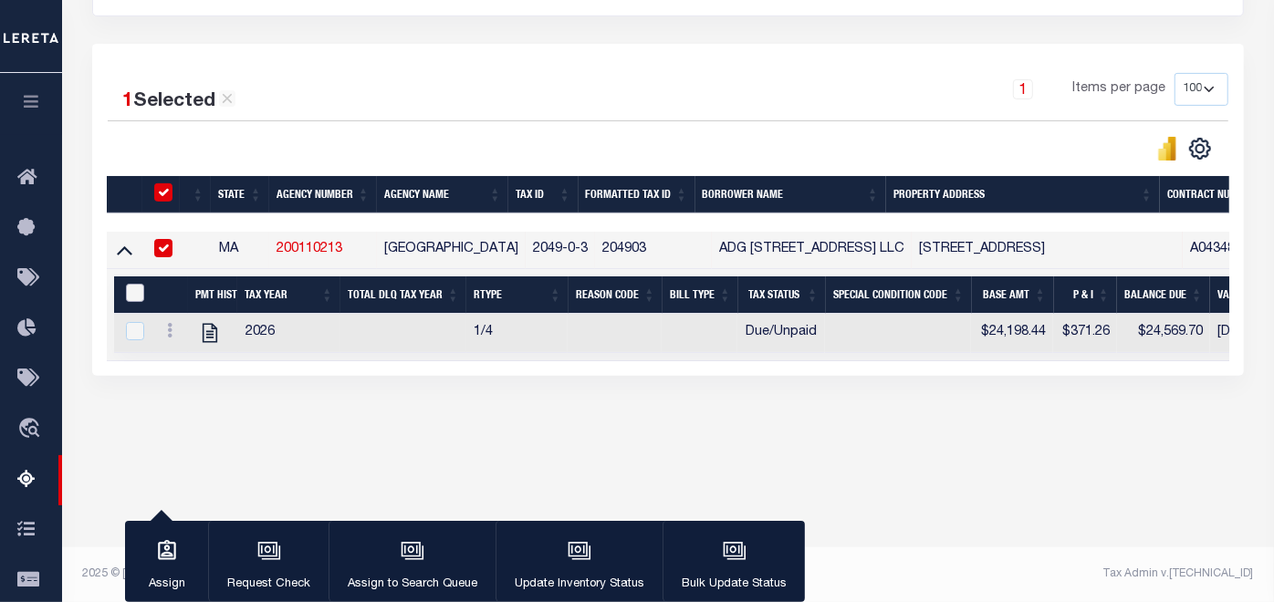
click at [130, 294] on input "&nbsp;" at bounding box center [135, 293] width 18 height 18
checkbox input "true"
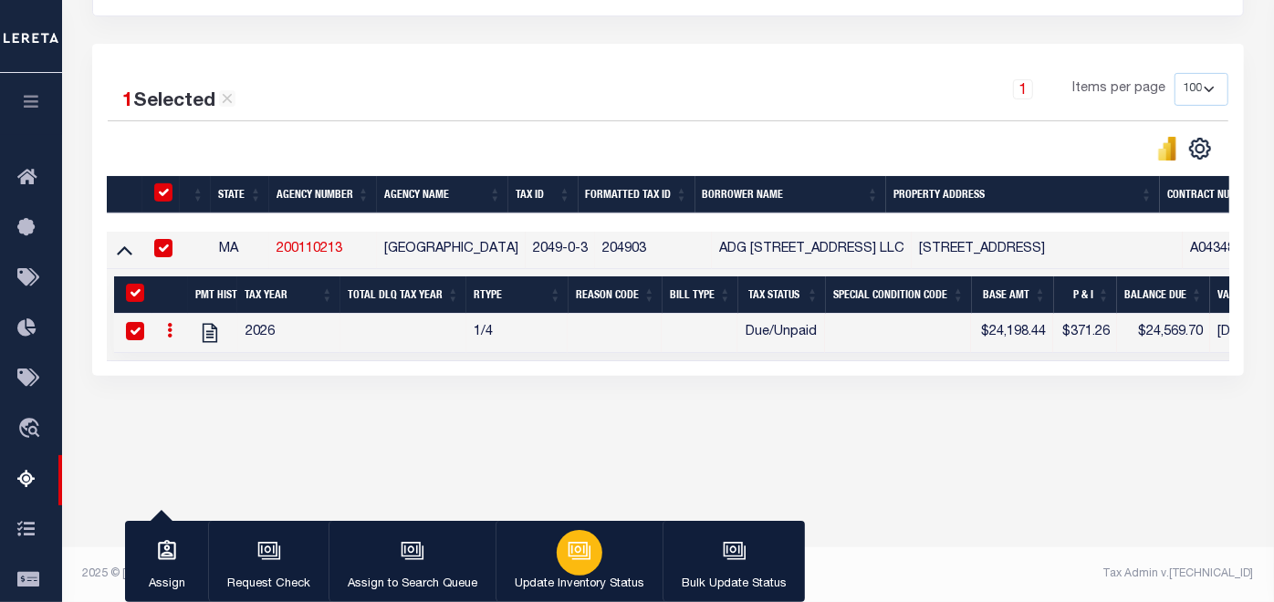
click at [579, 548] on icon "button" at bounding box center [578, 550] width 14 height 8
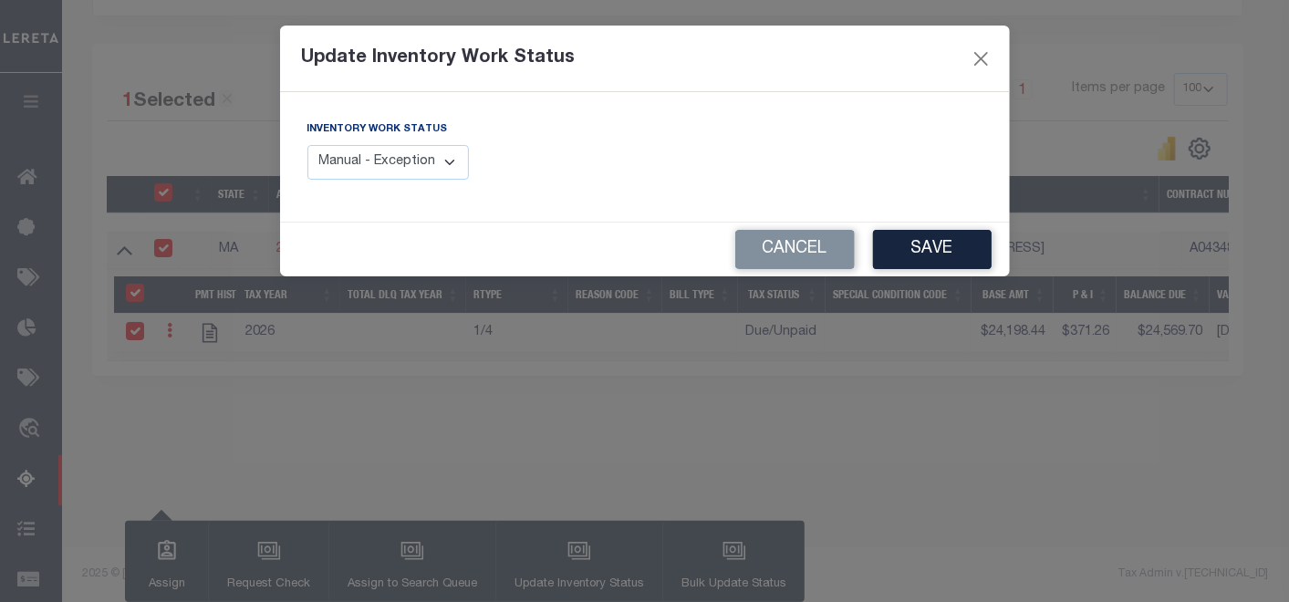
click at [440, 151] on select "Manual - Exception Pended - Awaiting Search Late Add Exception Completed" at bounding box center [389, 163] width 162 height 36
select select "4"
click at [308, 145] on select "Manual - Exception Pended - Awaiting Search Late Add Exception Completed" at bounding box center [389, 163] width 162 height 36
click at [933, 245] on button "Save" at bounding box center [932, 249] width 119 height 39
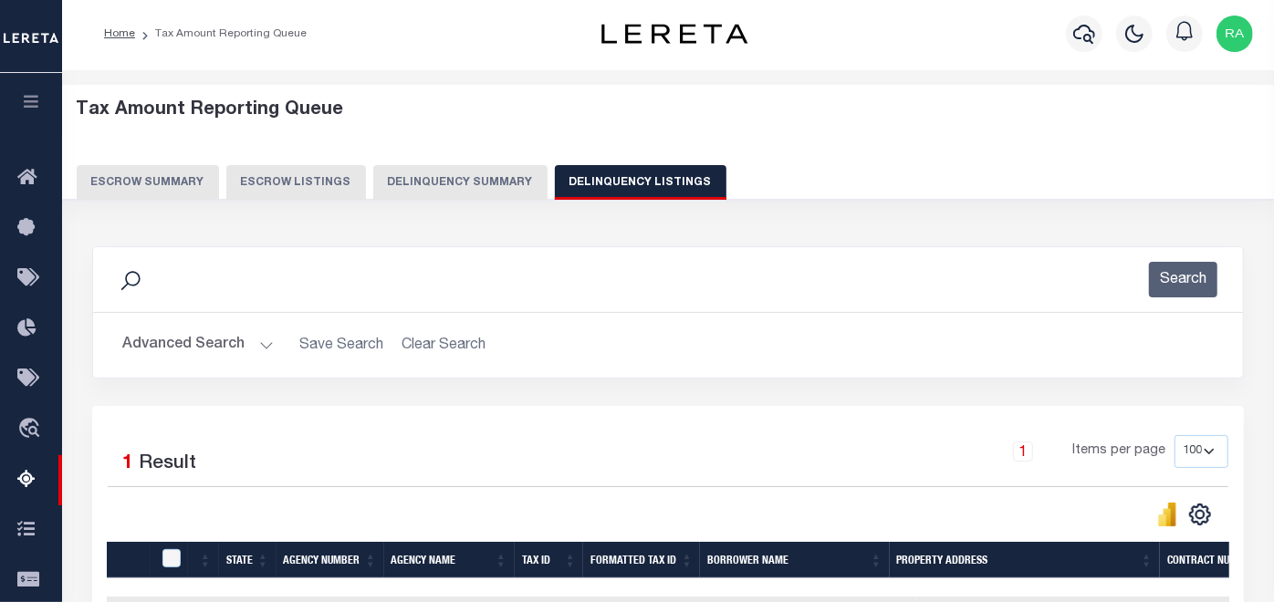
scroll to position [0, 0]
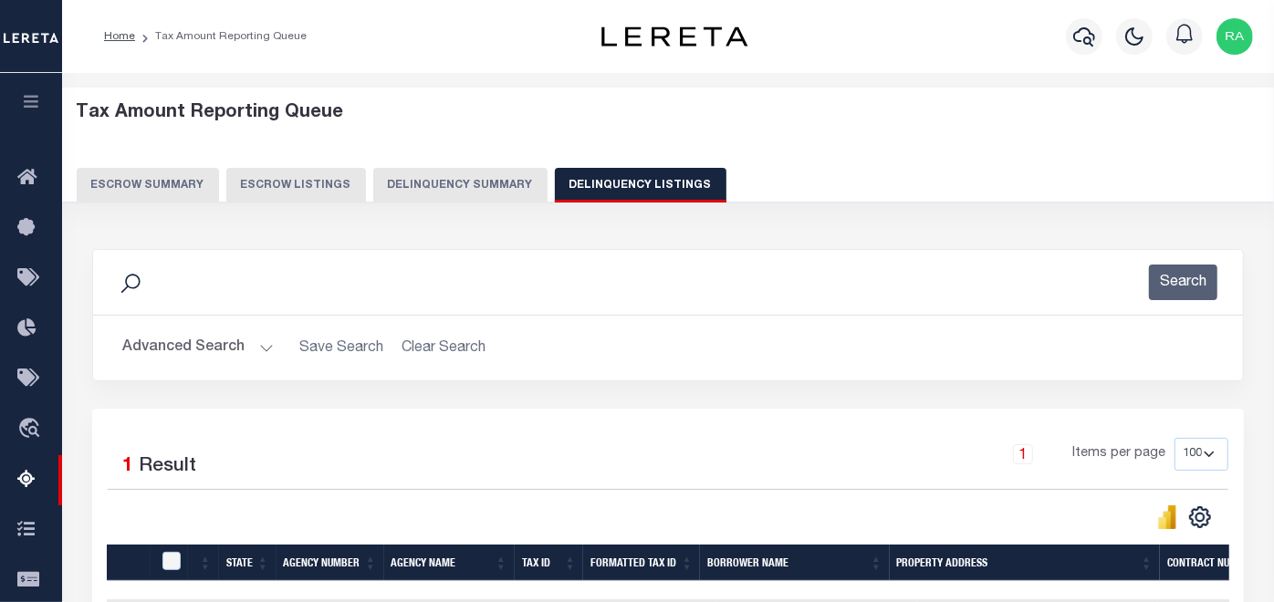
click at [623, 178] on button "Delinquency Listings" at bounding box center [641, 185] width 172 height 35
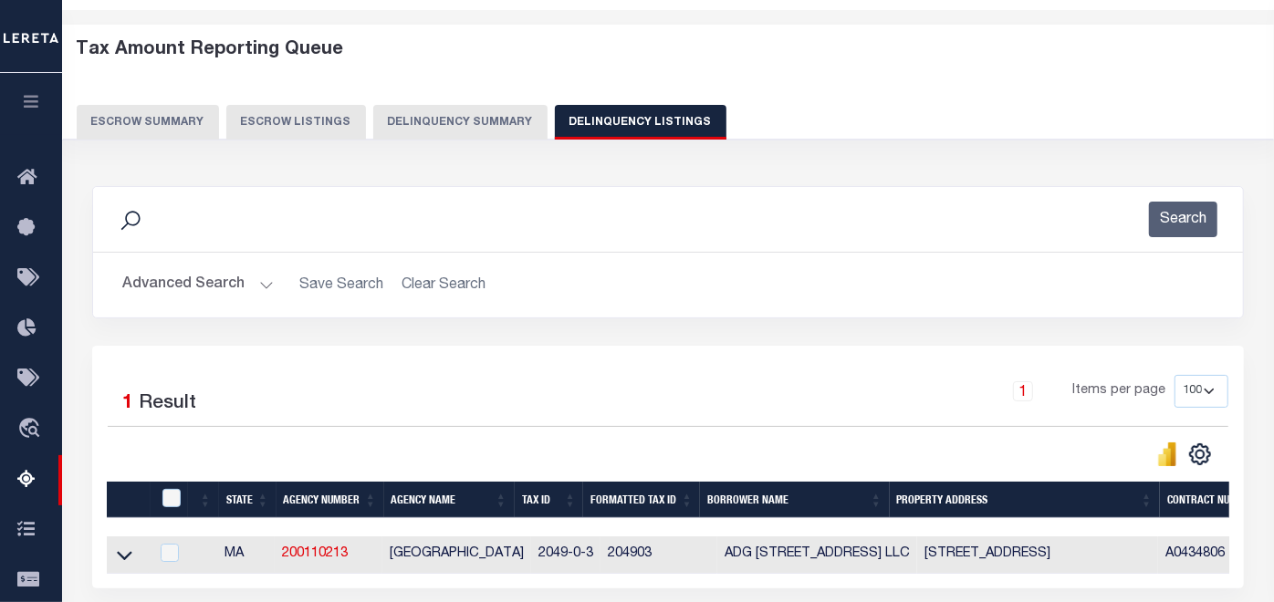
select select
select select "100"
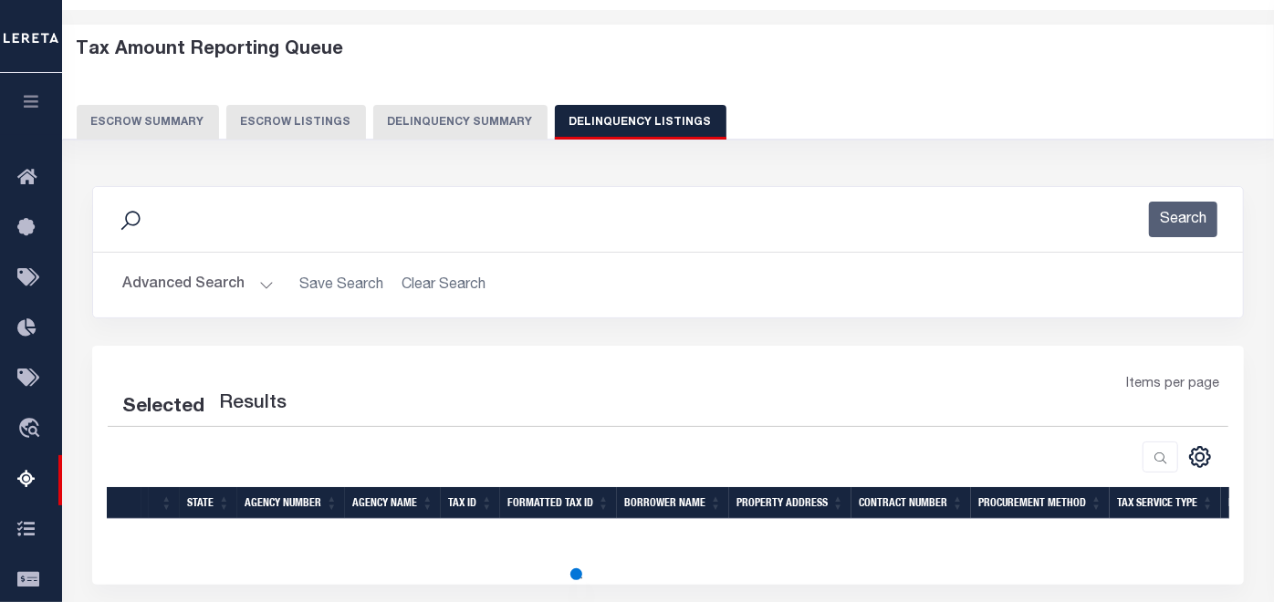
scroll to position [101, 0]
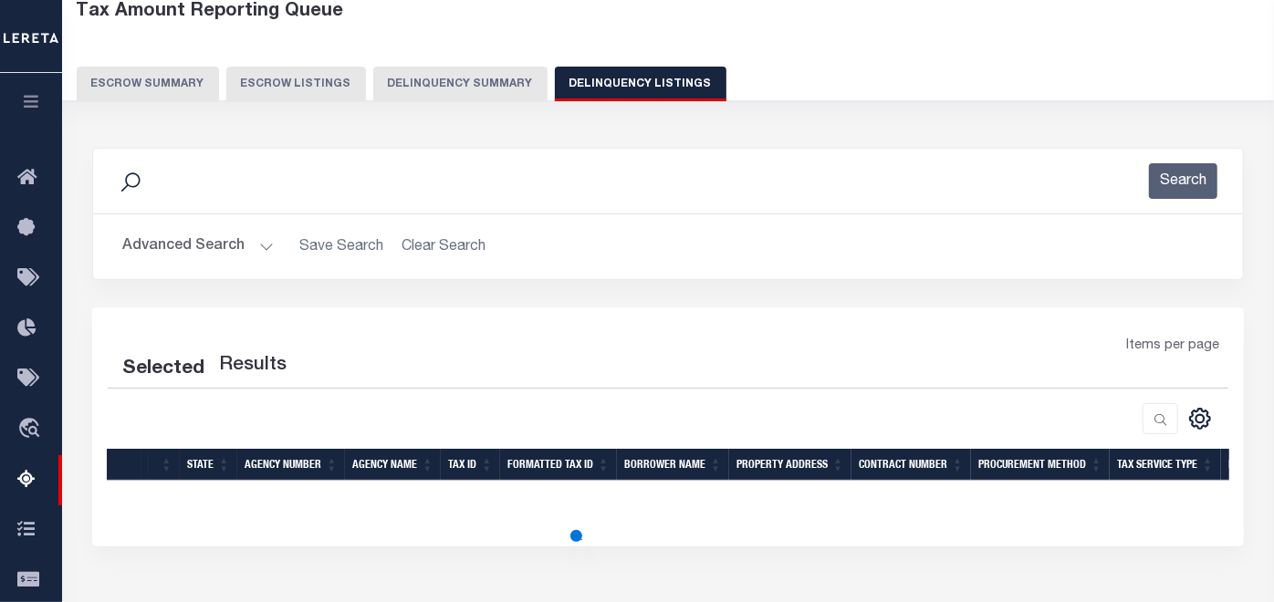
click at [193, 242] on button "Advanced Search" at bounding box center [197, 247] width 151 height 36
select select "100"
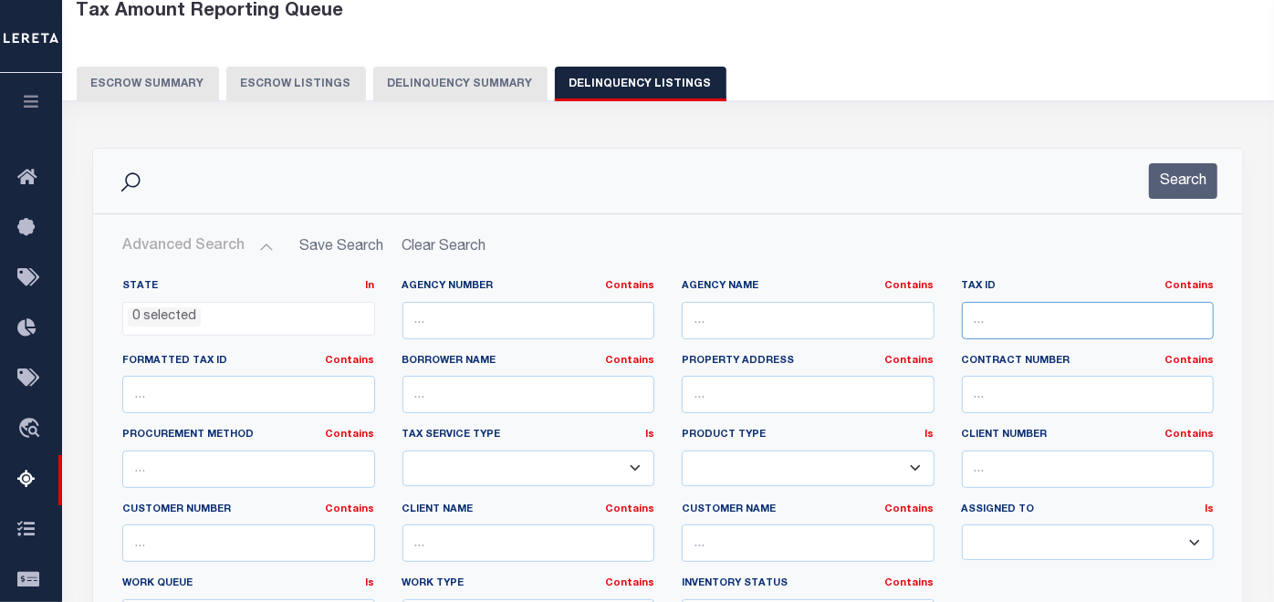
click at [994, 313] on input "text" at bounding box center [1088, 320] width 253 height 37
paste input "[PHONE_NUMBER]"
type input "[PHONE_NUMBER]"
click at [1175, 177] on button "Search" at bounding box center [1183, 181] width 68 height 36
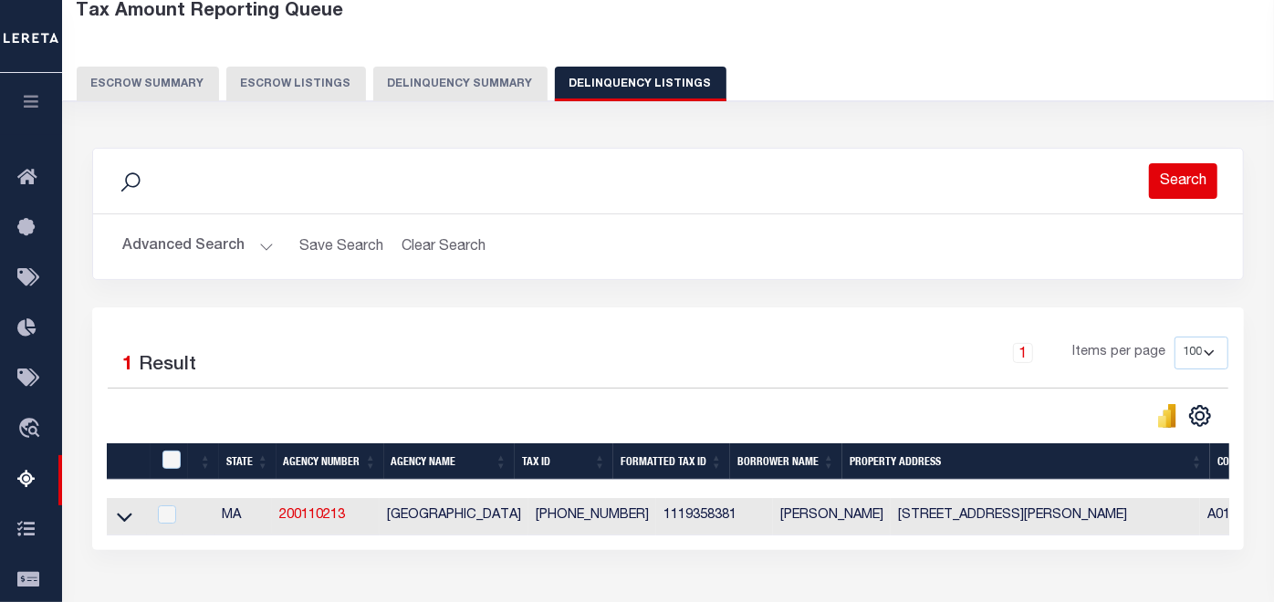
scroll to position [203, 0]
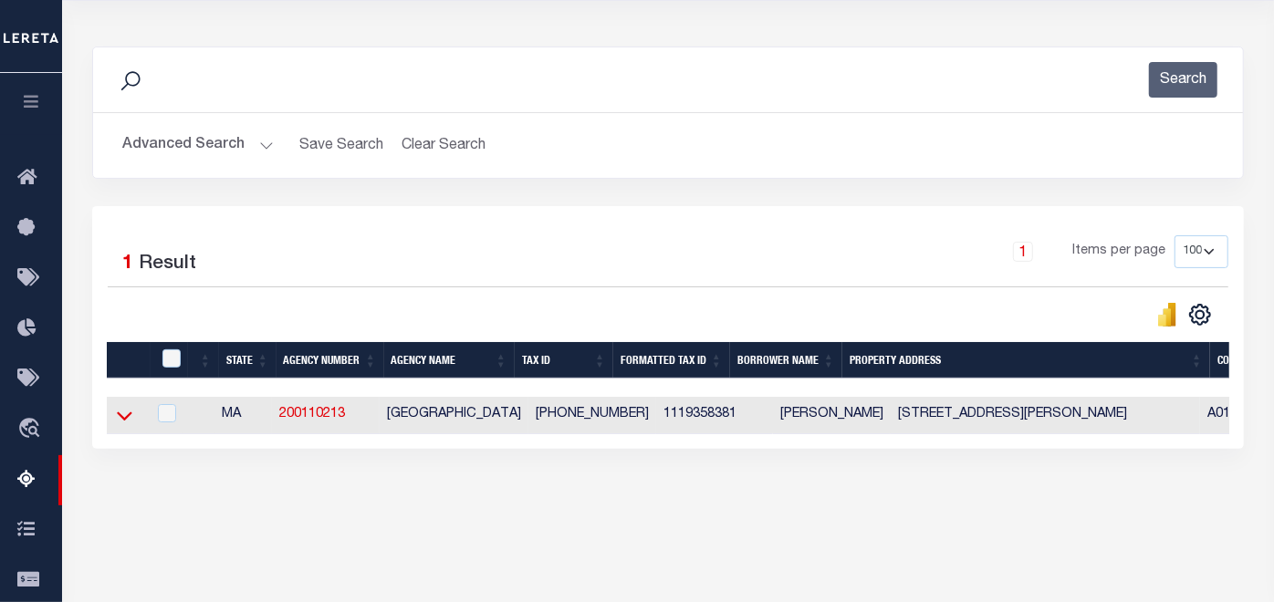
click at [124, 411] on icon at bounding box center [125, 415] width 16 height 19
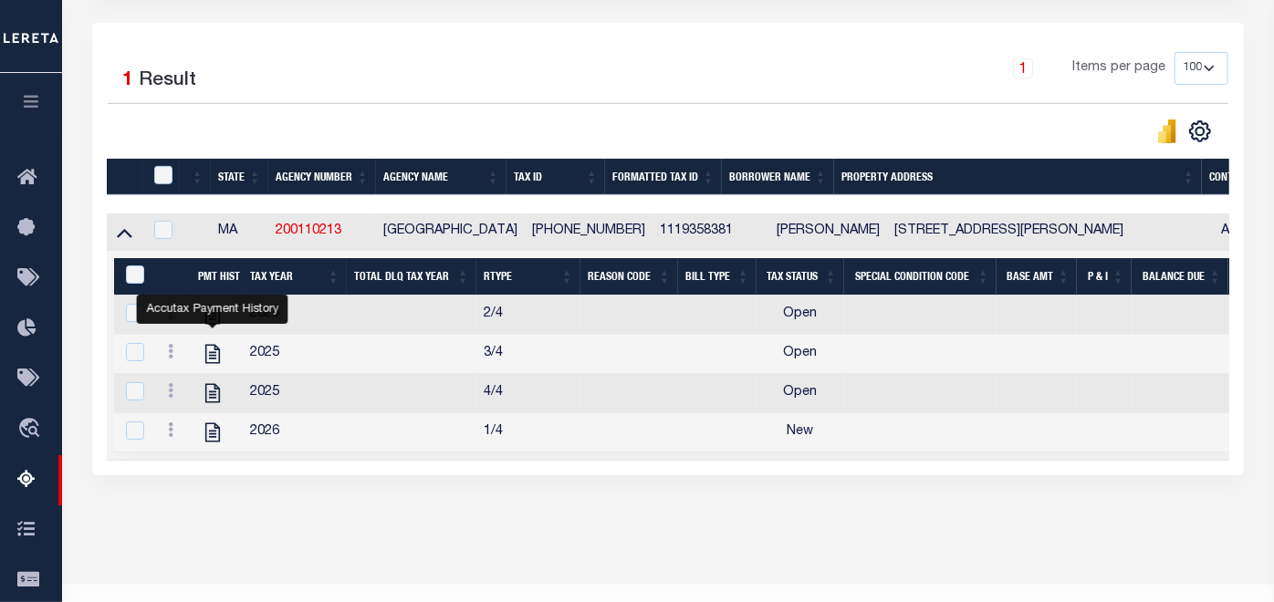
scroll to position [405, 0]
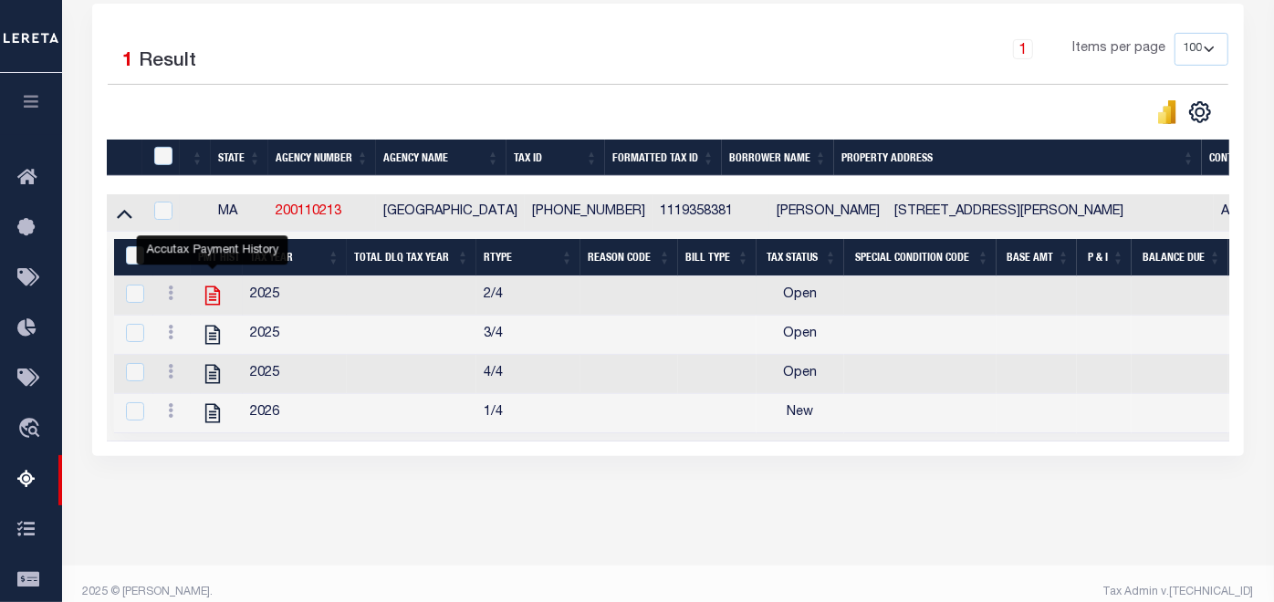
click at [212, 294] on icon "" at bounding box center [213, 296] width 24 height 24
checkbox input "false"
checkbox input "true"
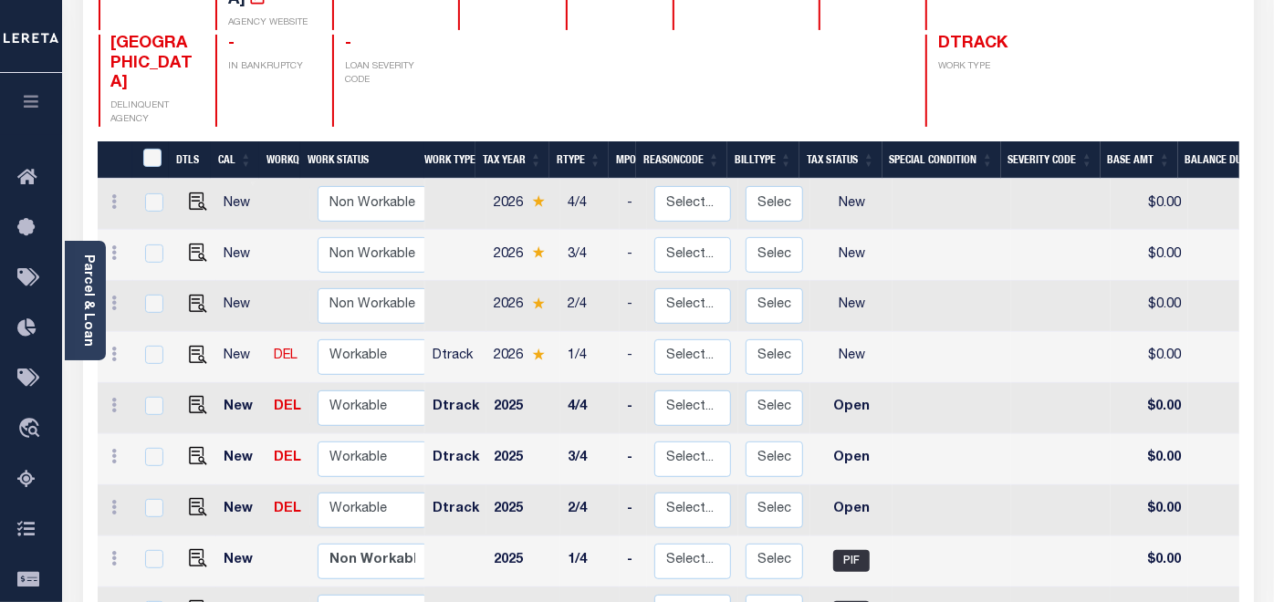
scroll to position [304, 0]
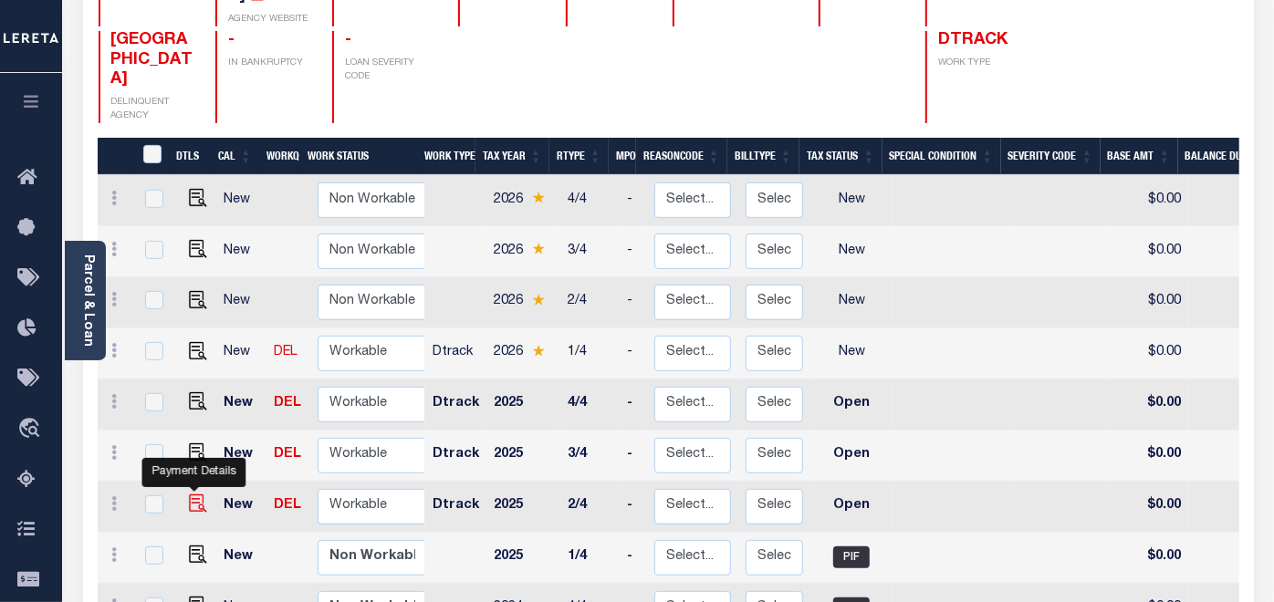
click at [189, 495] on img "" at bounding box center [198, 504] width 18 height 18
checkbox input "true"
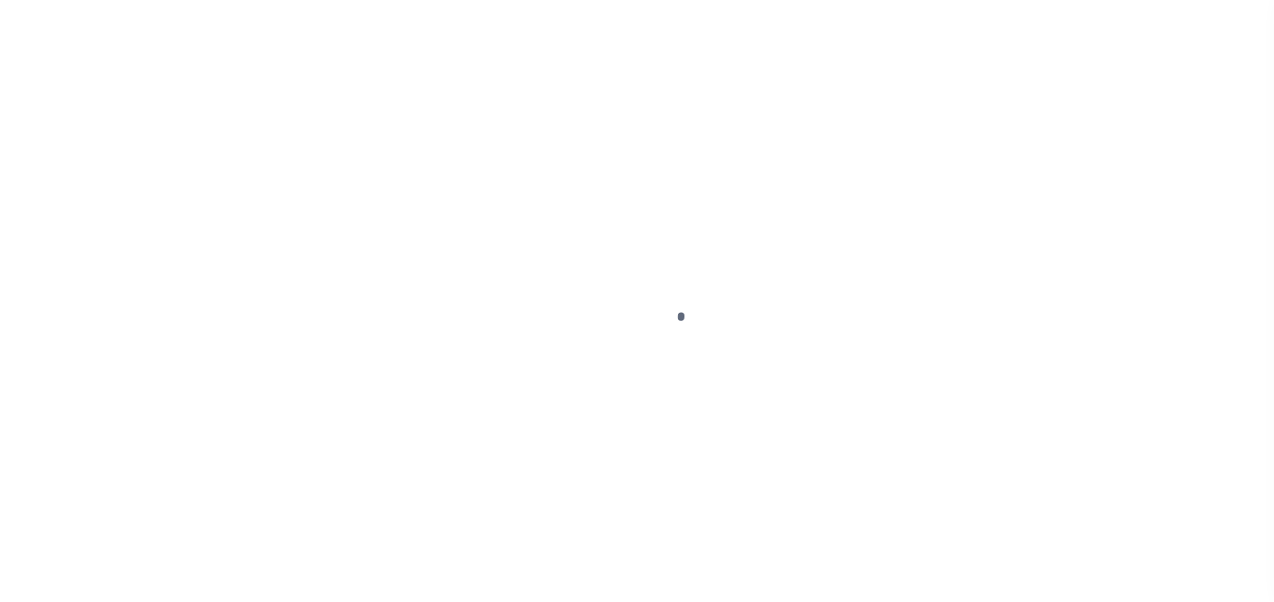
select select "OP2"
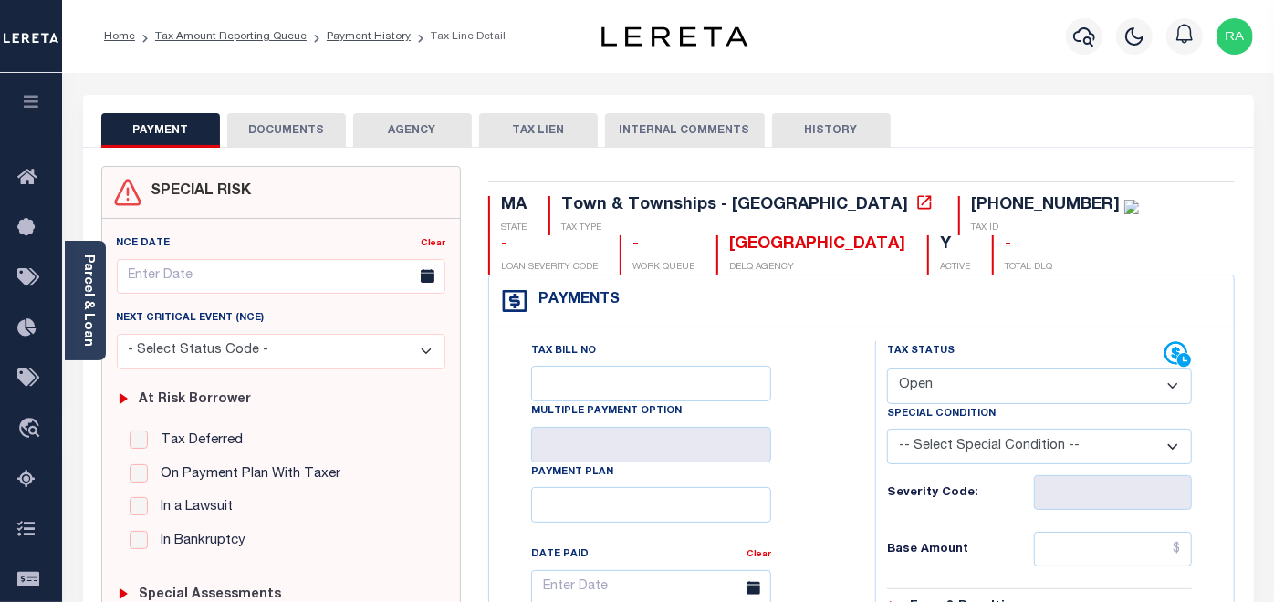
click at [271, 130] on button "DOCUMENTS" at bounding box center [286, 130] width 119 height 35
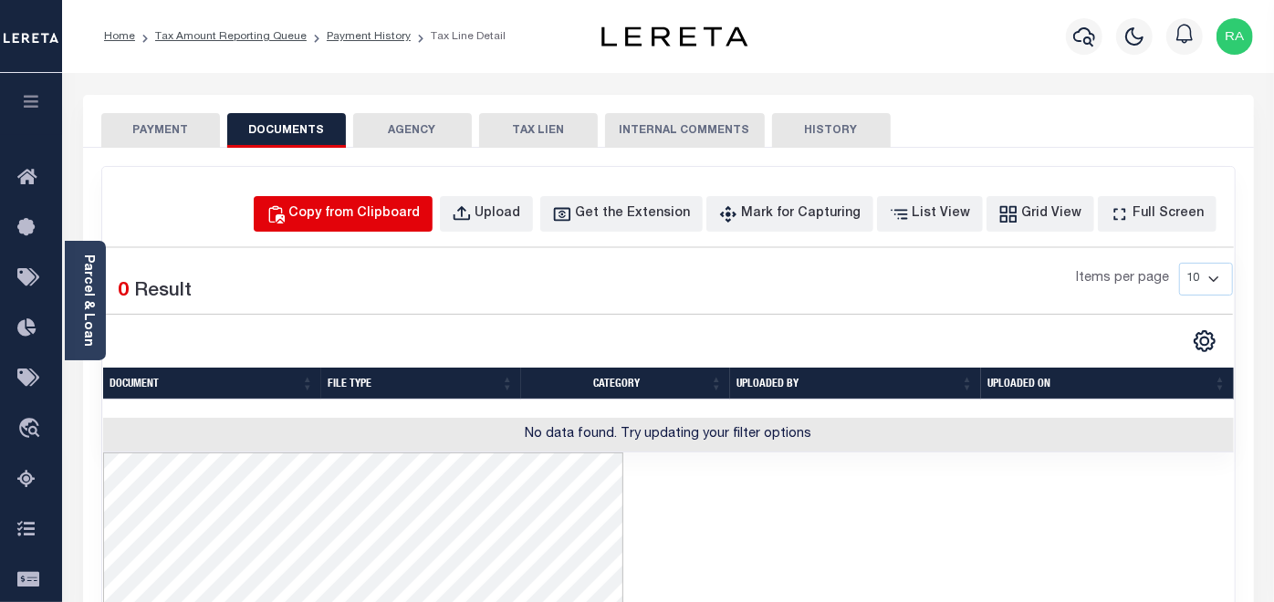
click at [370, 211] on div "Copy from Clipboard" at bounding box center [354, 214] width 131 height 20
select select "POP"
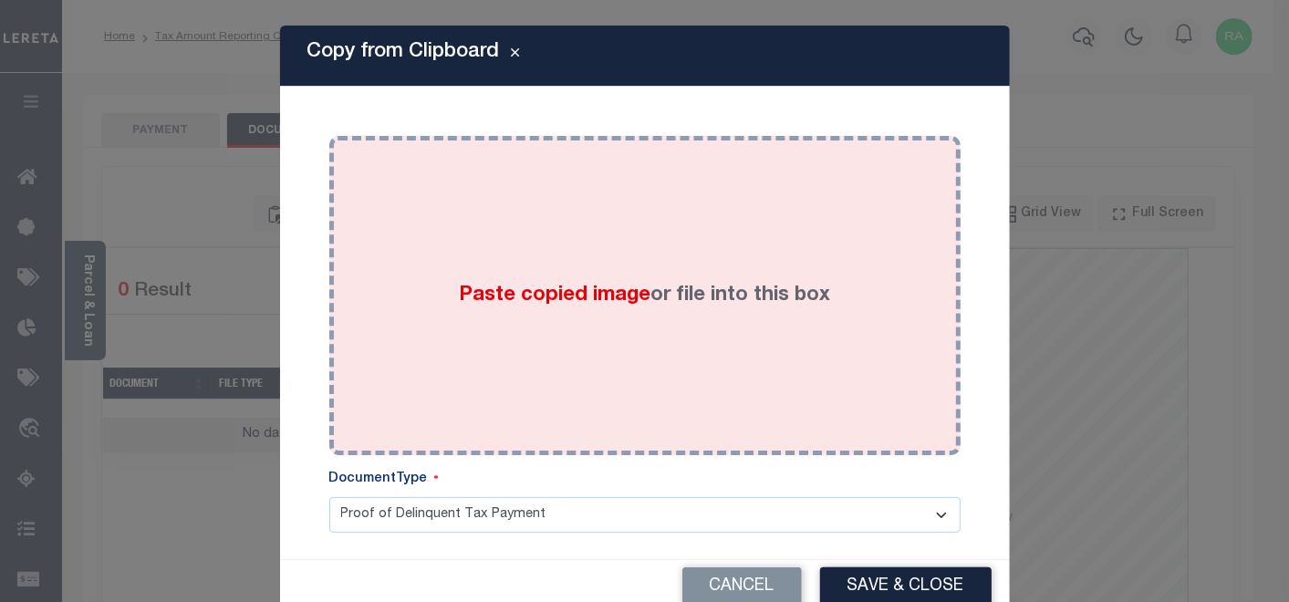
click at [461, 257] on div "Paste copied image or file into this box" at bounding box center [645, 296] width 604 height 292
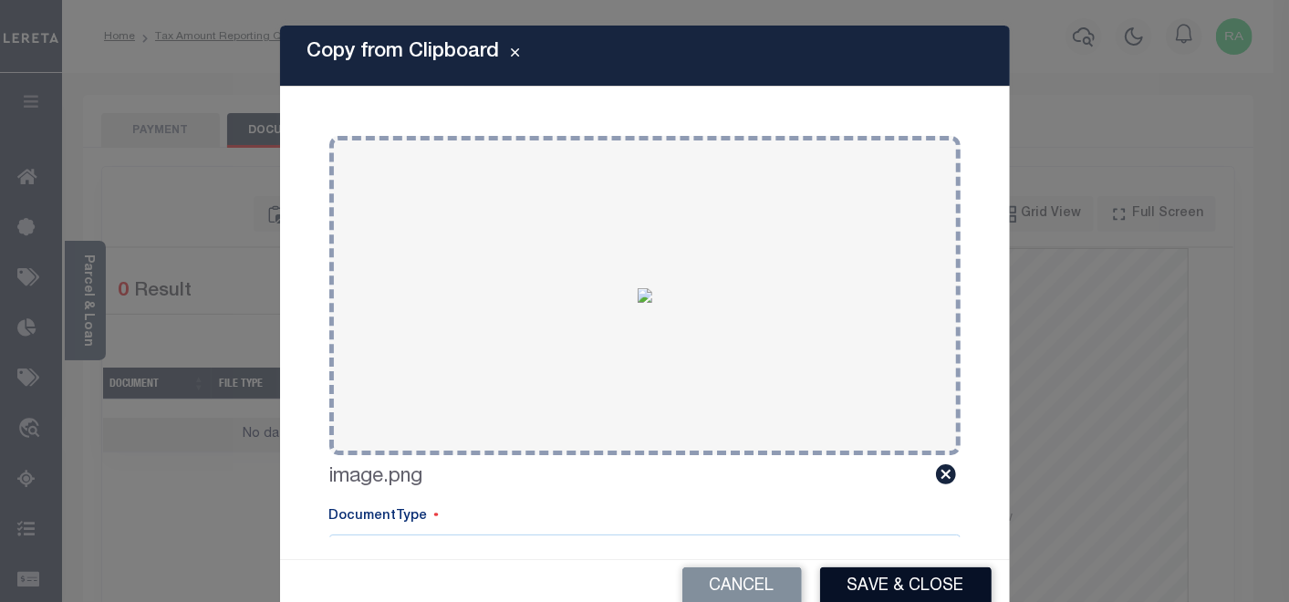
click at [864, 582] on button "Save & Close" at bounding box center [906, 587] width 172 height 39
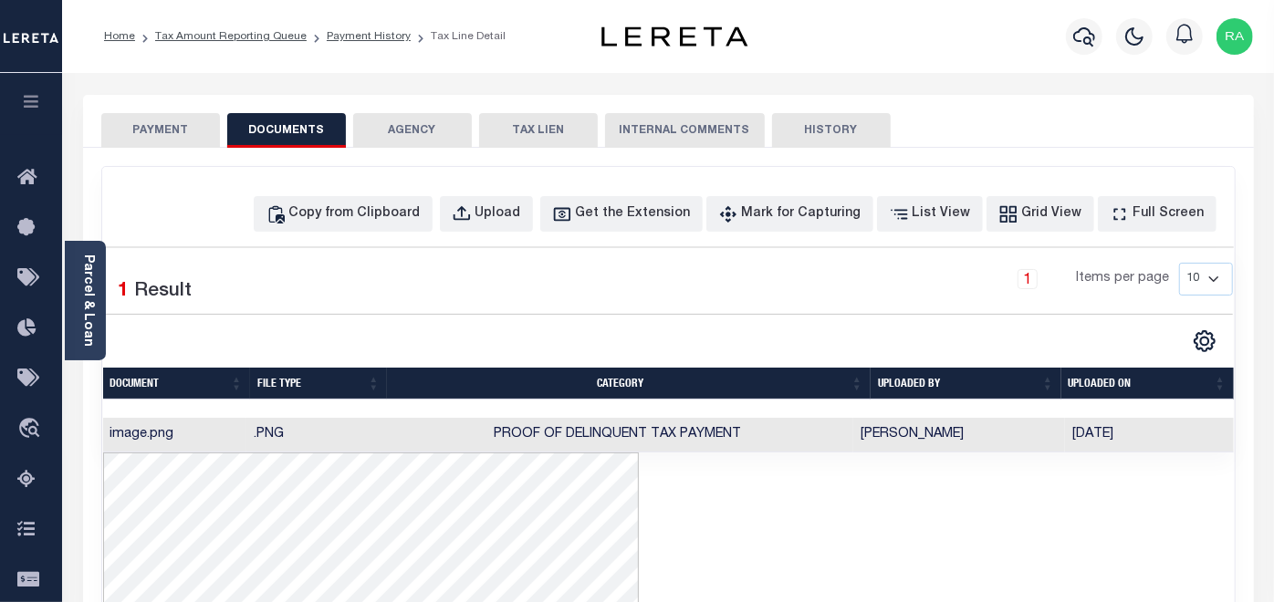
click at [174, 133] on button "PAYMENT" at bounding box center [160, 130] width 119 height 35
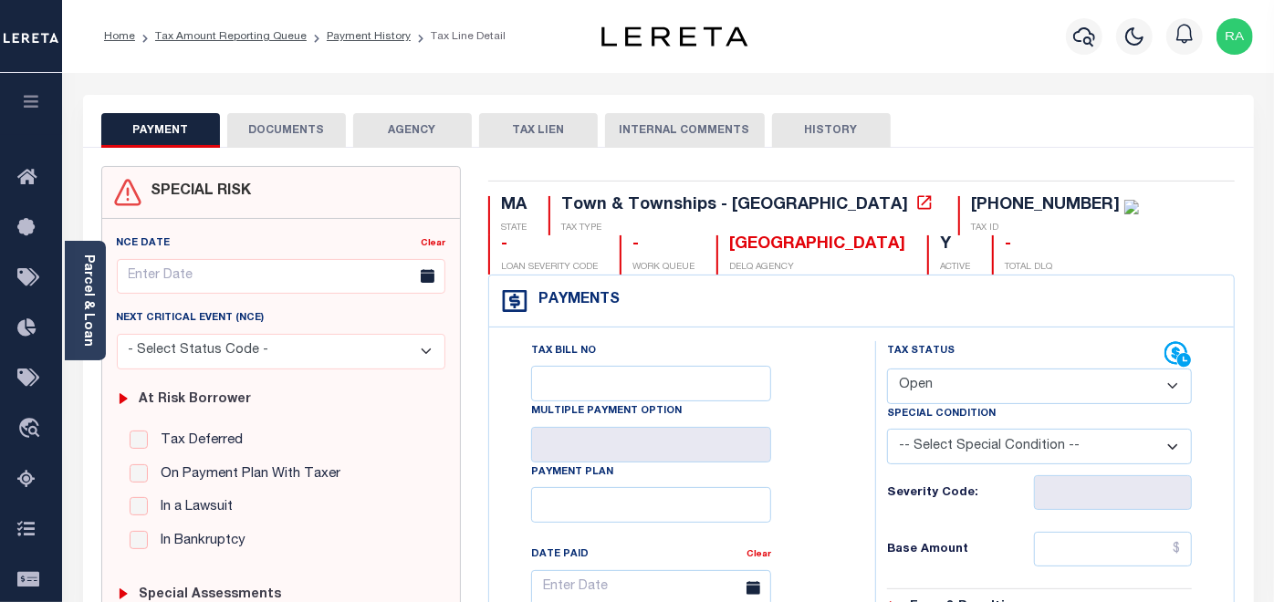
click at [294, 133] on button "DOCUMENTS" at bounding box center [286, 130] width 119 height 35
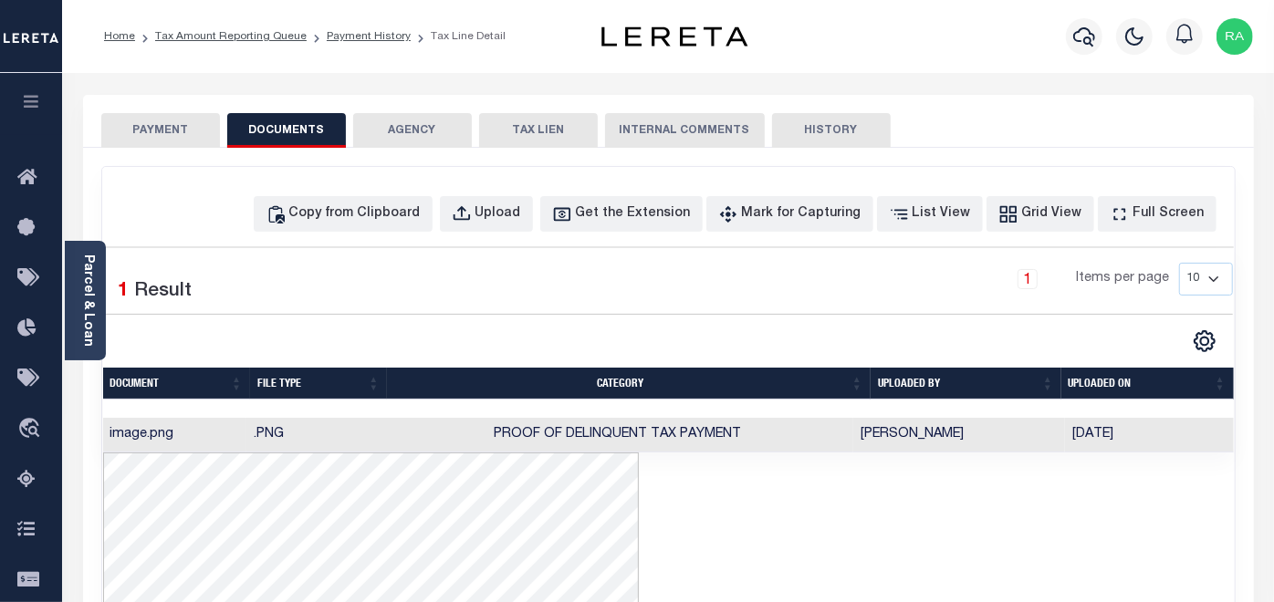
click at [162, 122] on button "PAYMENT" at bounding box center [160, 130] width 119 height 35
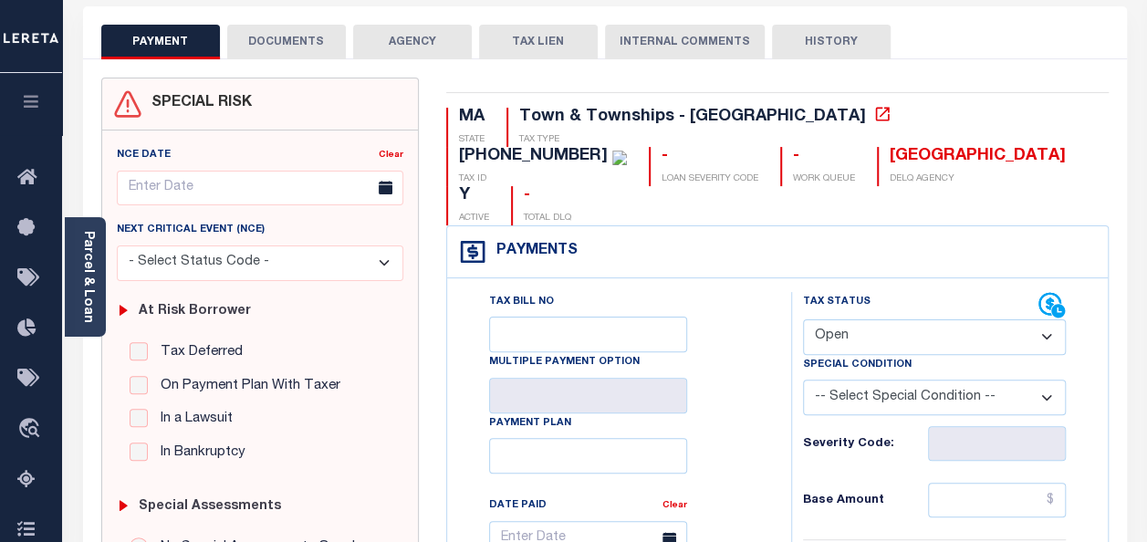
scroll to position [91, 0]
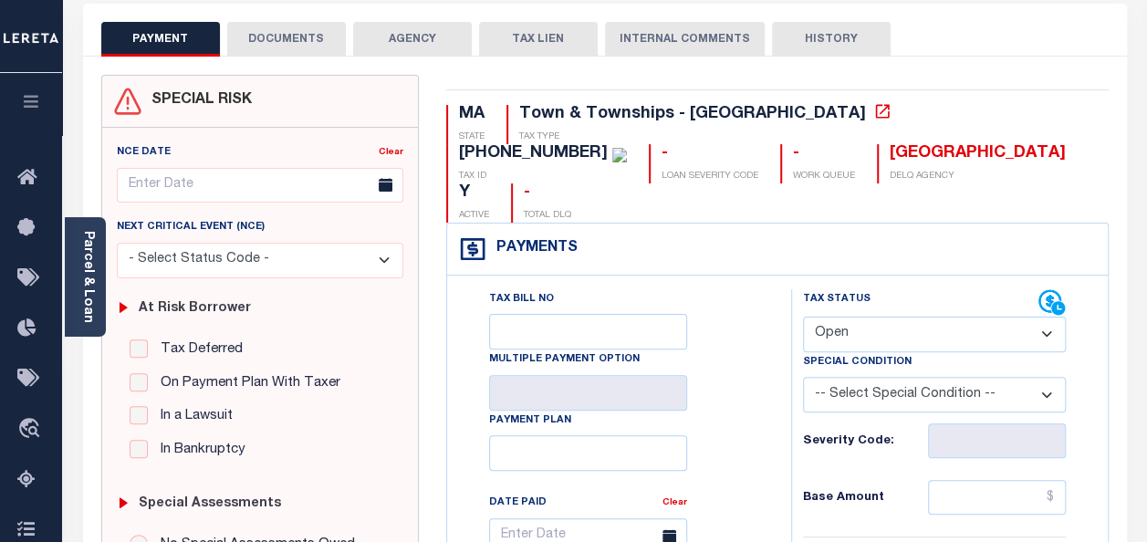
click at [854, 317] on select "- Select Status Code - Open Due/Unpaid Paid Incomplete No Tax Due Internal Refu…" at bounding box center [934, 335] width 263 height 36
select select "PYD"
click at [803, 317] on select "- Select Status Code - Open Due/Unpaid Paid Incomplete No Tax Due Internal Refu…" at bounding box center [934, 335] width 263 height 36
type input "[DATE]"
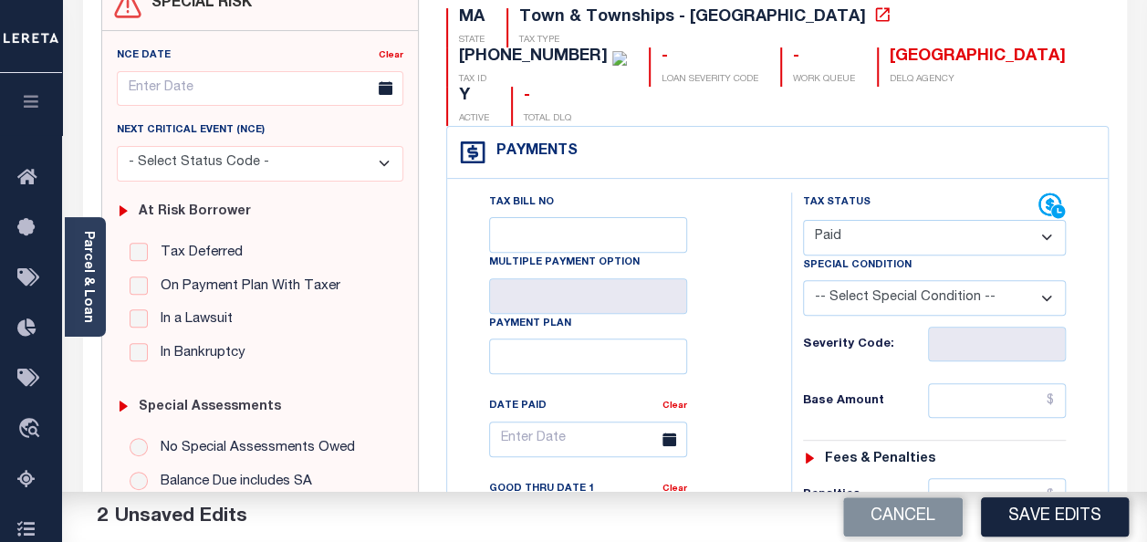
scroll to position [274, 0]
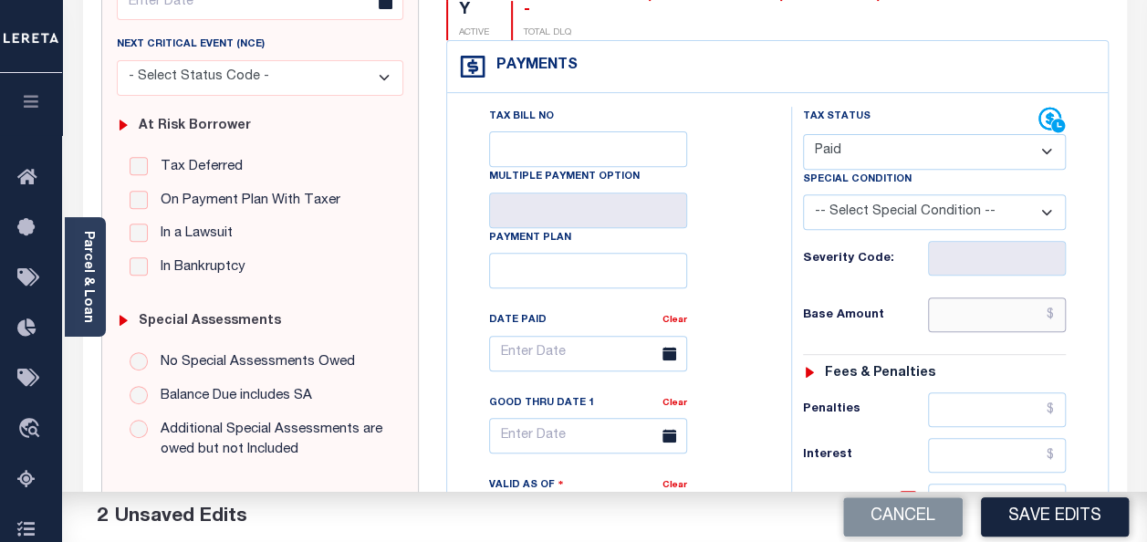
click at [953, 298] on input "text" at bounding box center [997, 315] width 138 height 35
type input "$0.00"
type textarea "[DATE]- As per website verified tax year 2026/ Q1 taxes are delinquent, hence c…"
type input "$0.00"
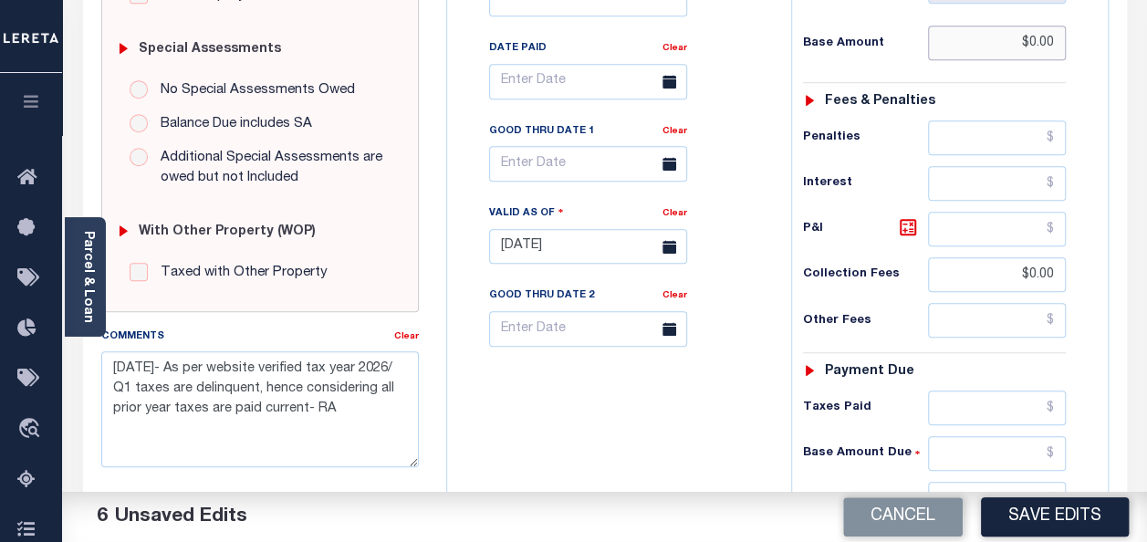
scroll to position [548, 0]
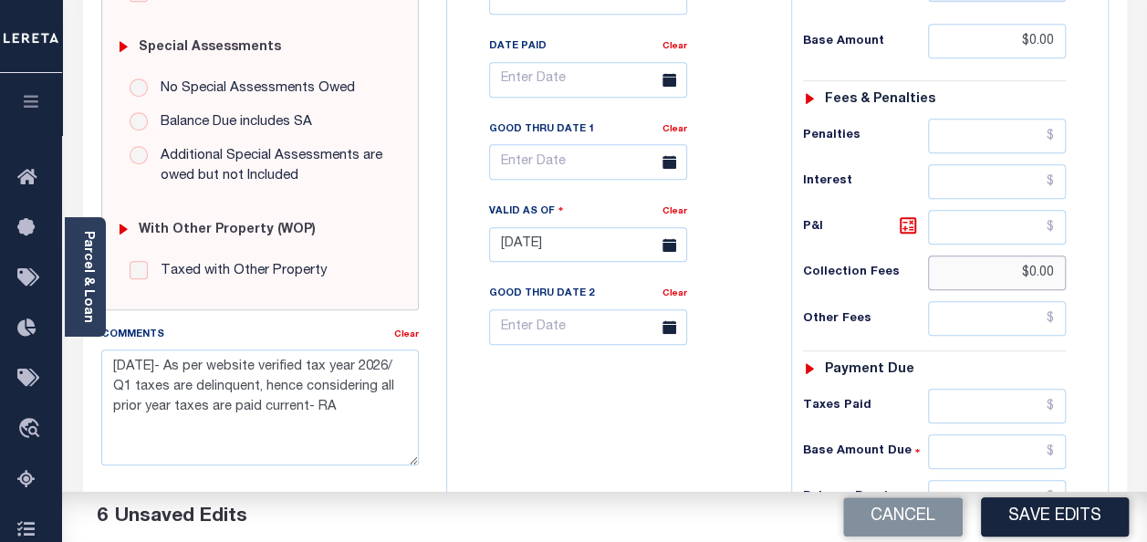
drag, startPoint x: 1060, startPoint y: 231, endPoint x: 986, endPoint y: 235, distance: 75.0
click at [987, 256] on input "$0.00" at bounding box center [997, 273] width 138 height 35
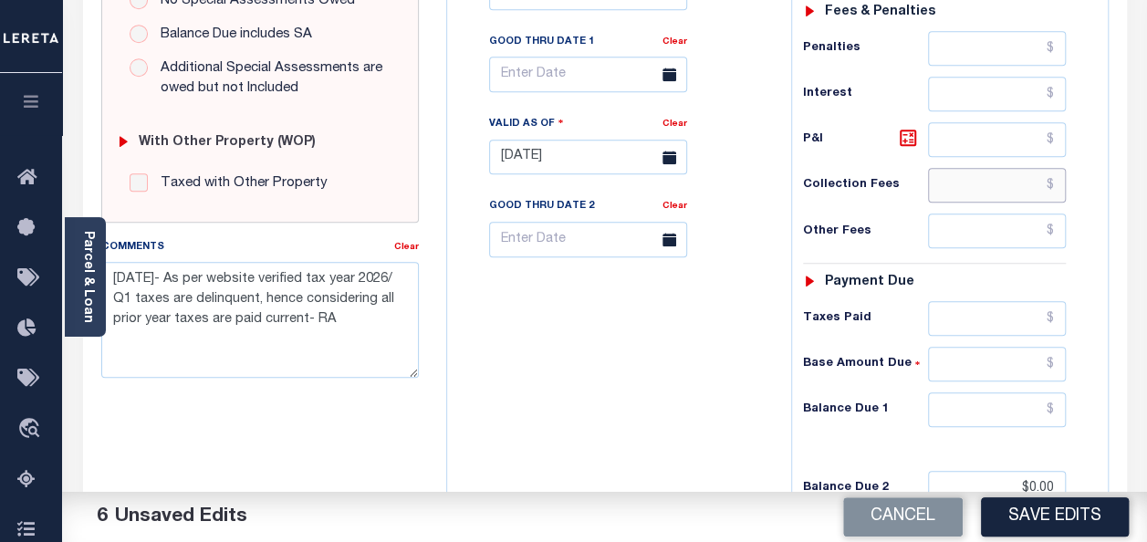
scroll to position [639, 0]
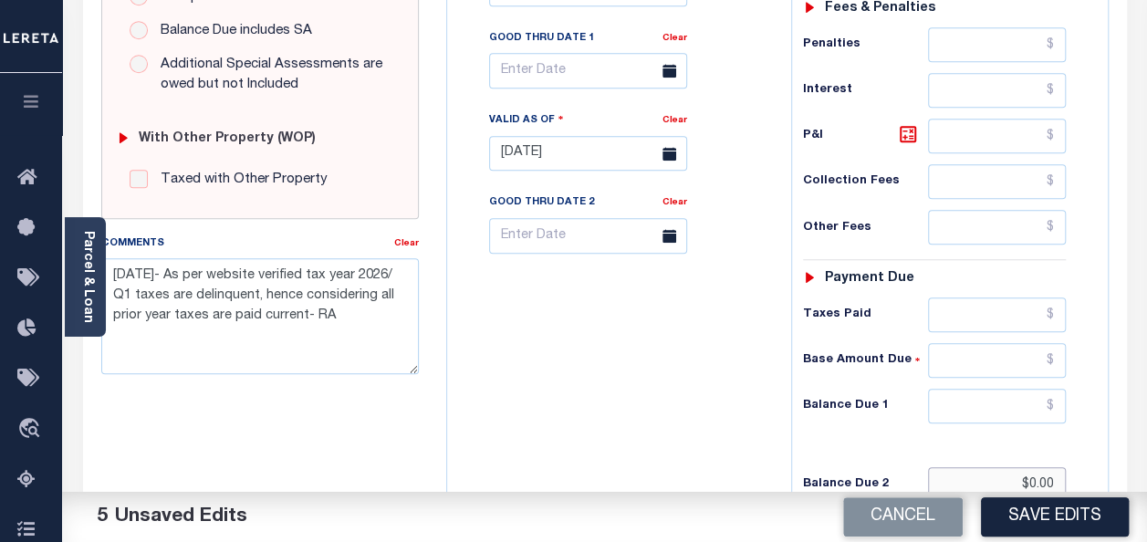
drag, startPoint x: 1055, startPoint y: 434, endPoint x: 927, endPoint y: 443, distance: 128.0
click at [930, 467] on input "$0.00" at bounding box center [997, 484] width 138 height 35
click at [1016, 389] on input "text" at bounding box center [997, 406] width 138 height 35
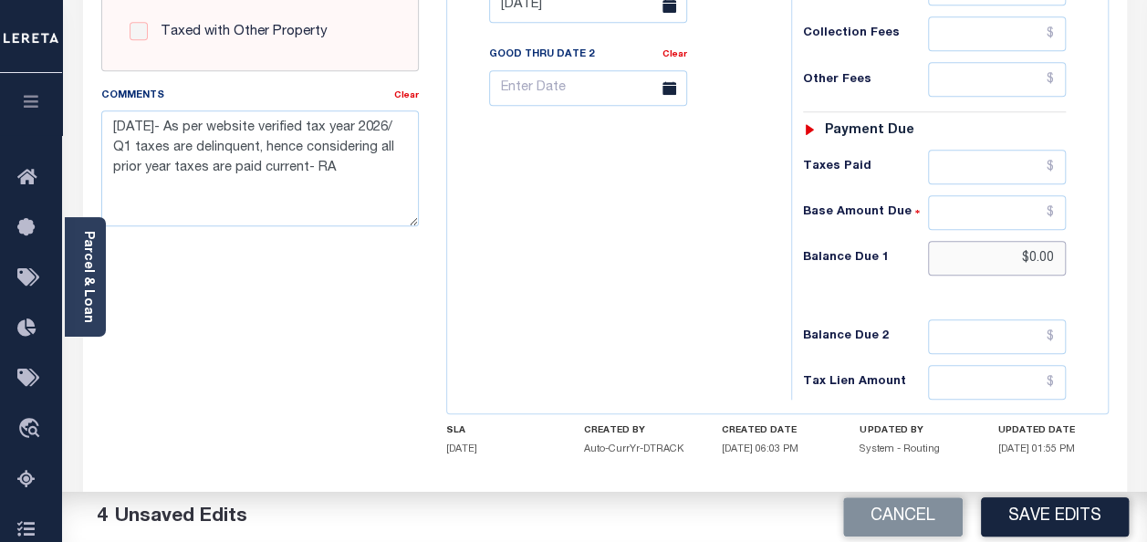
scroll to position [821, 0]
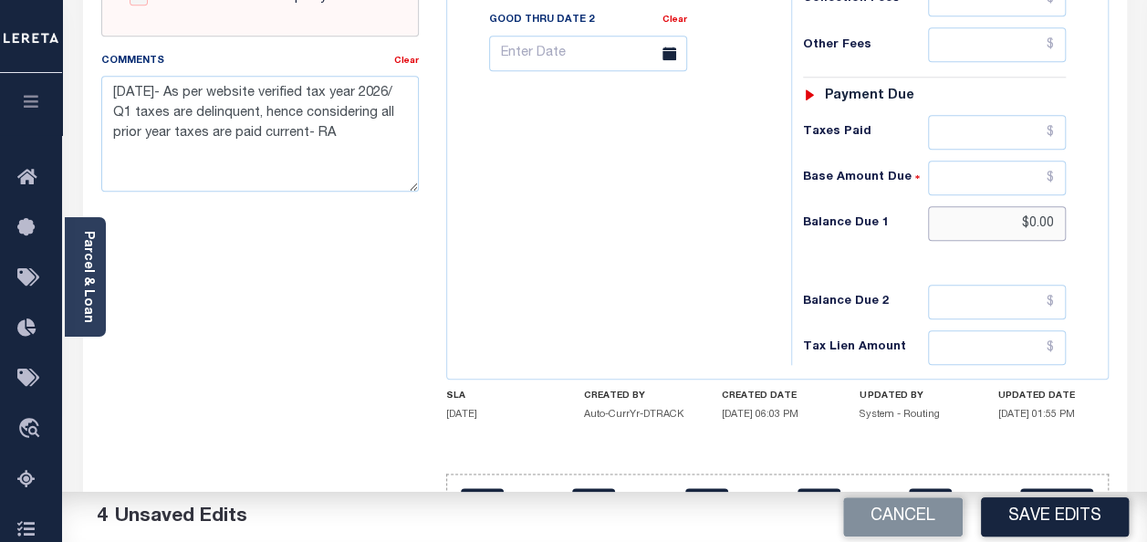
type input "$0.00"
drag, startPoint x: 116, startPoint y: 91, endPoint x: 217, endPoint y: 166, distance: 125.9
click at [217, 166] on textarea "[DATE]- As per website verified tax year 2026/ Q1 taxes are delinquent, hence c…" at bounding box center [260, 133] width 318 height 115
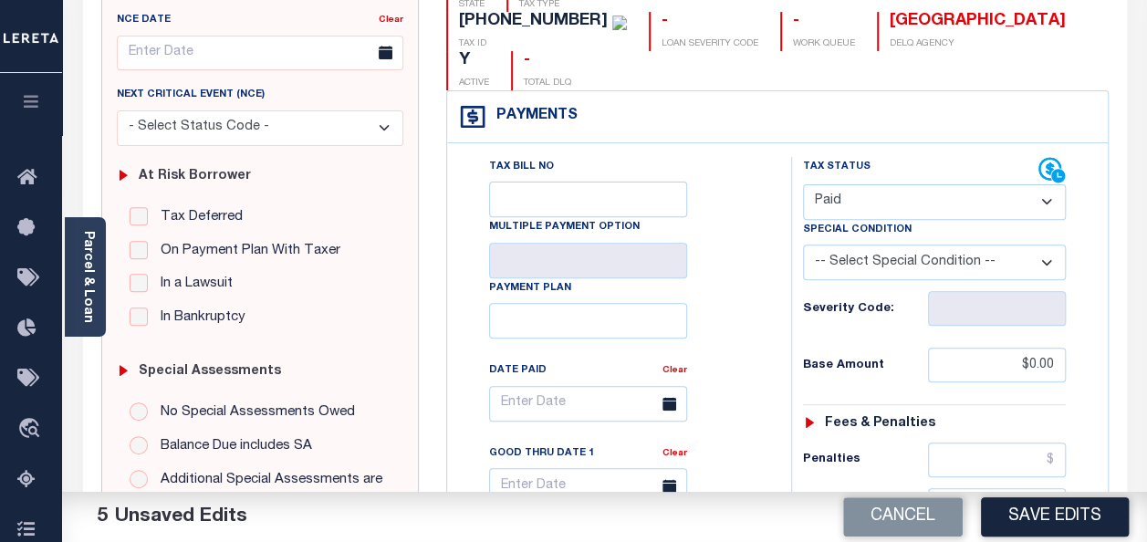
scroll to position [183, 0]
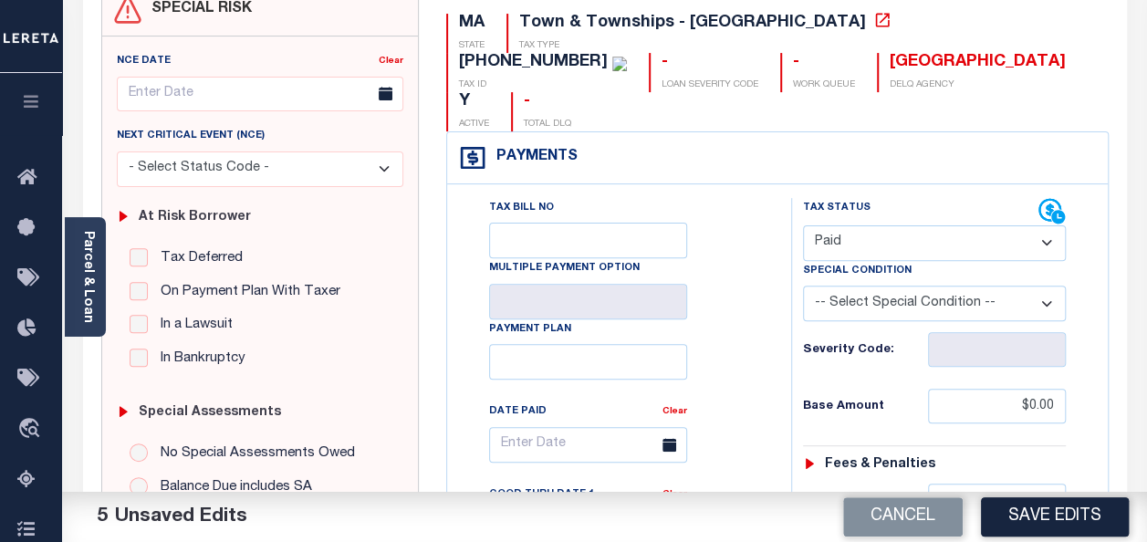
click at [874, 225] on select "- Select Status Code - Open Due/Unpaid Paid Incomplete No Tax Due Internal Refu…" at bounding box center [934, 243] width 263 height 36
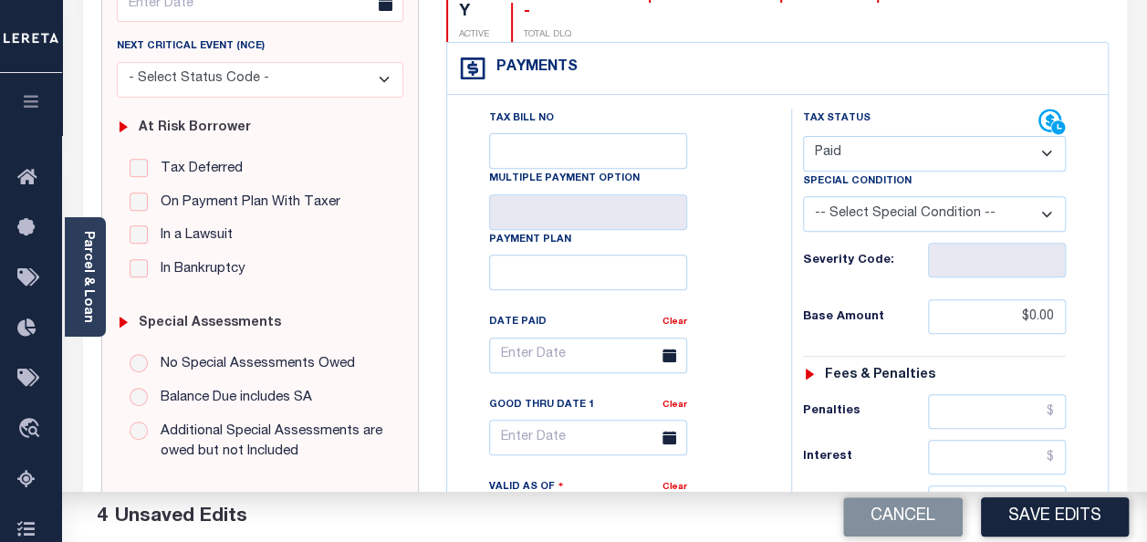
scroll to position [274, 0]
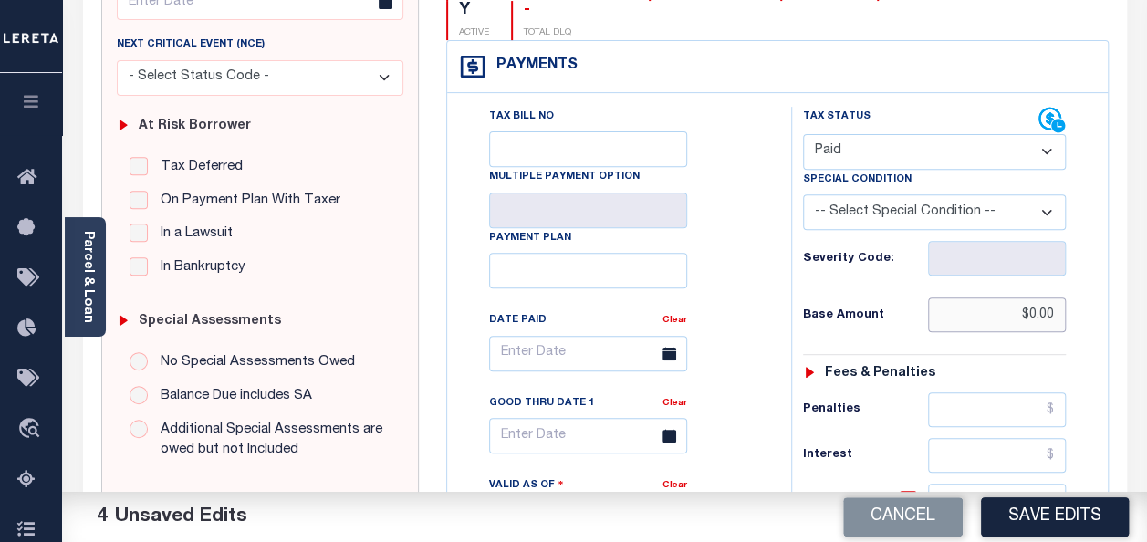
click at [1029, 298] on input "$0.00" at bounding box center [997, 315] width 138 height 35
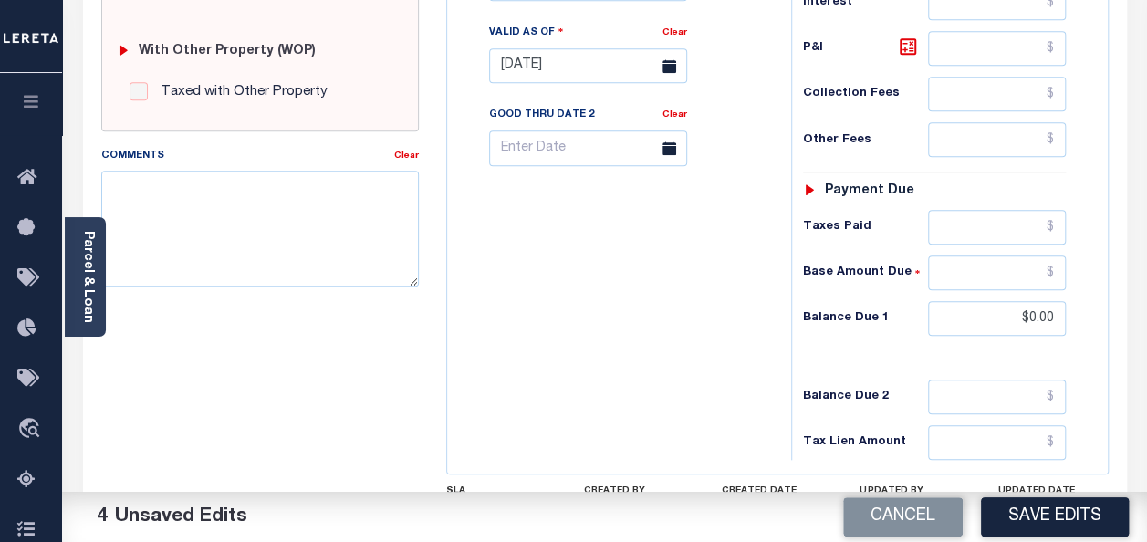
scroll to position [730, 0]
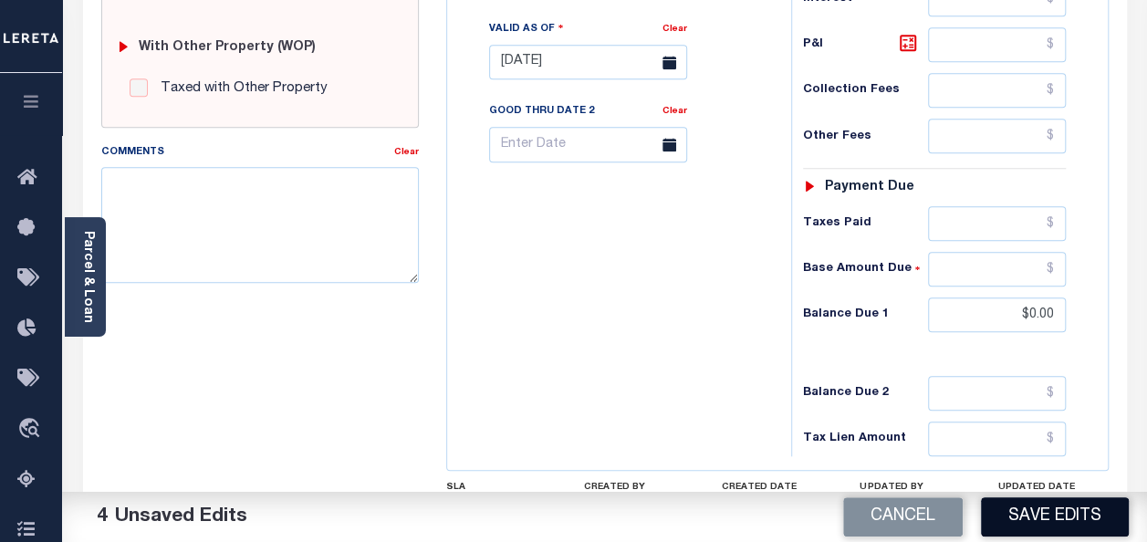
click at [1027, 509] on button "Save Edits" at bounding box center [1055, 516] width 148 height 39
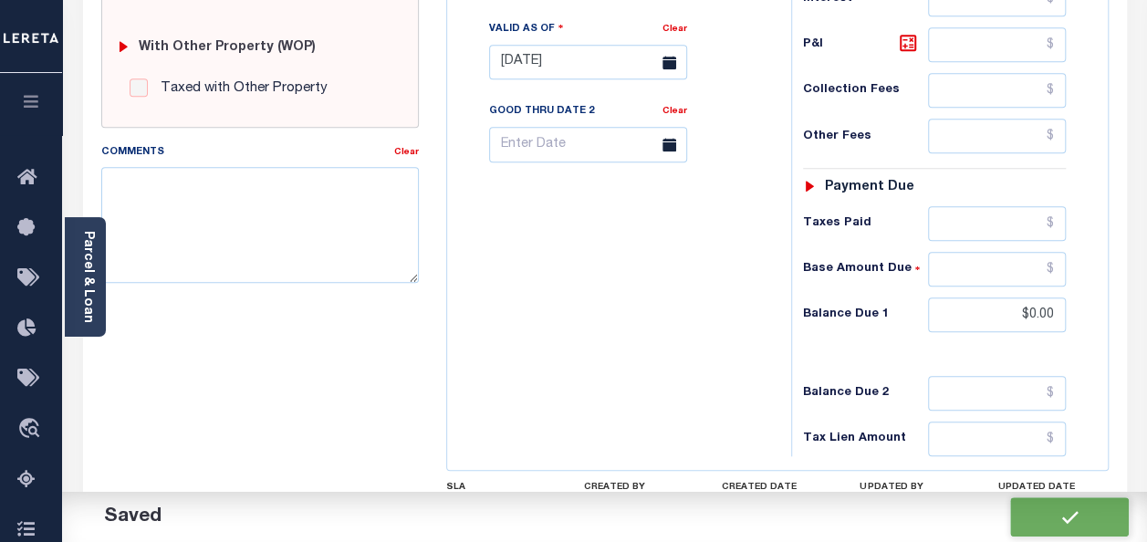
checkbox input "false"
type input "$0"
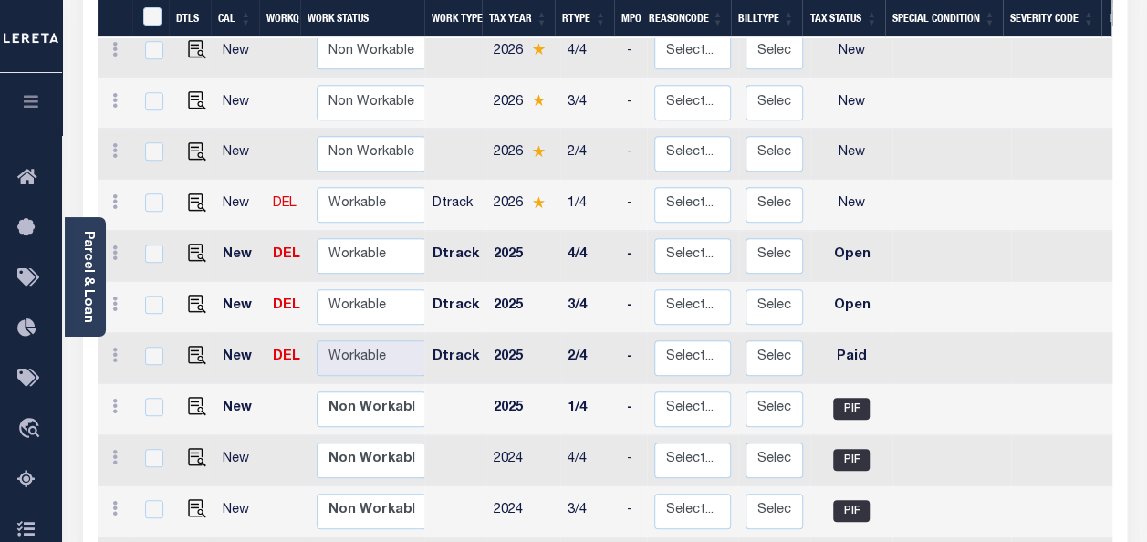
scroll to position [456, 0]
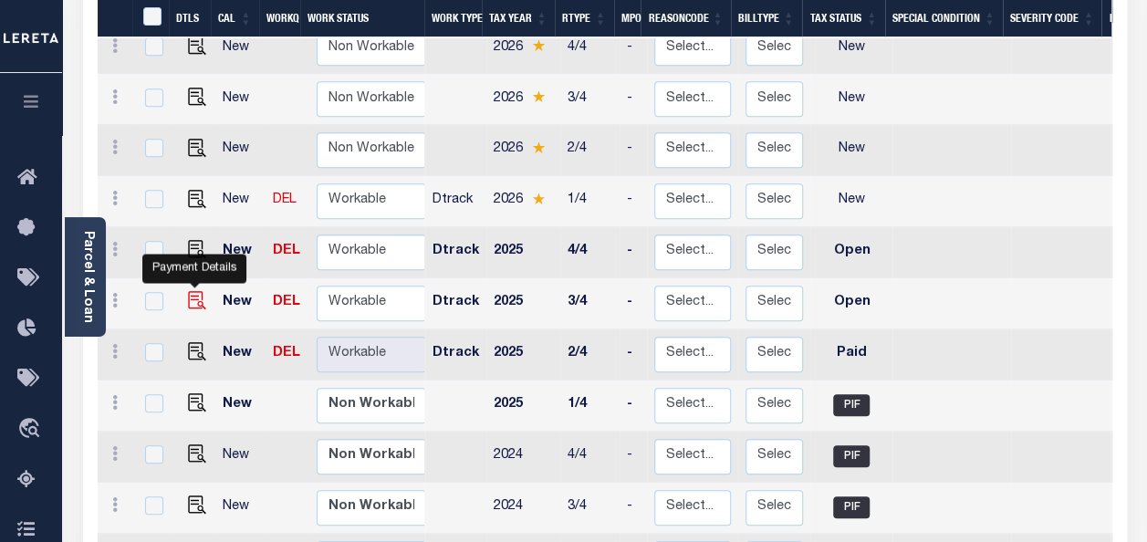
click at [192, 291] on img "" at bounding box center [197, 300] width 18 height 18
checkbox input "true"
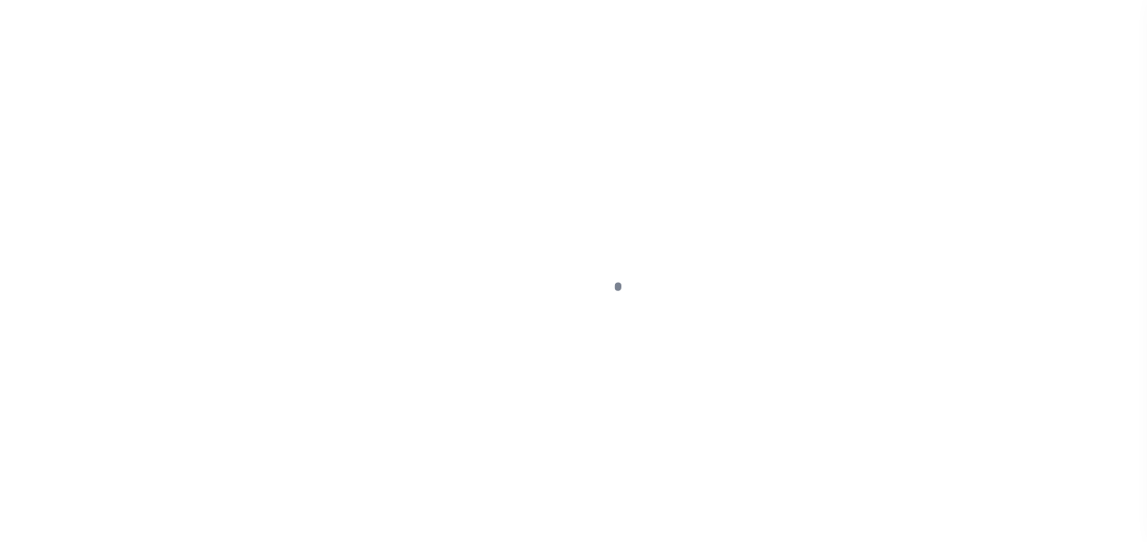
select select "OP2"
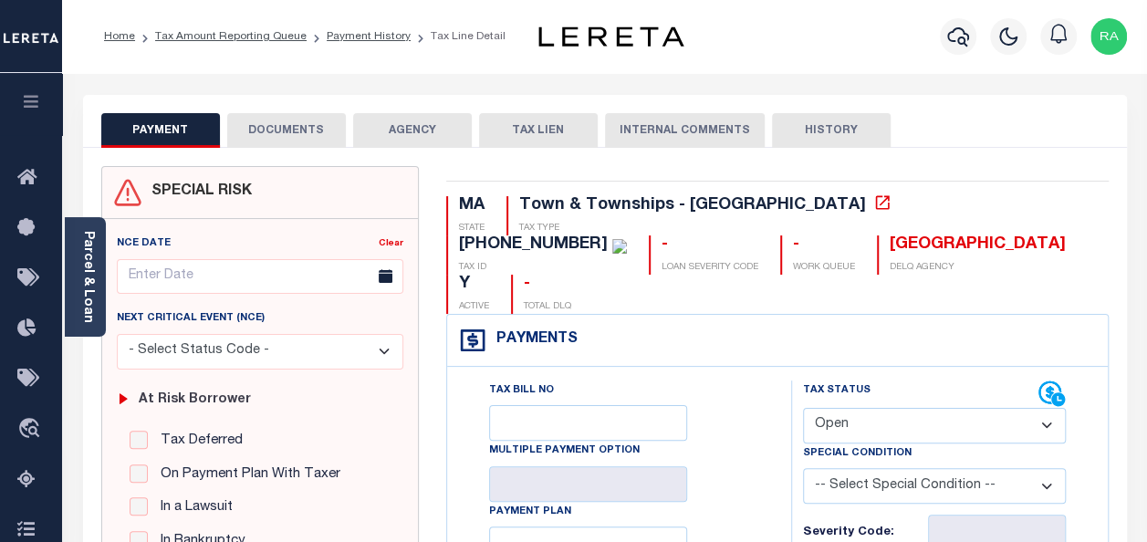
click at [281, 128] on button "DOCUMENTS" at bounding box center [286, 130] width 119 height 35
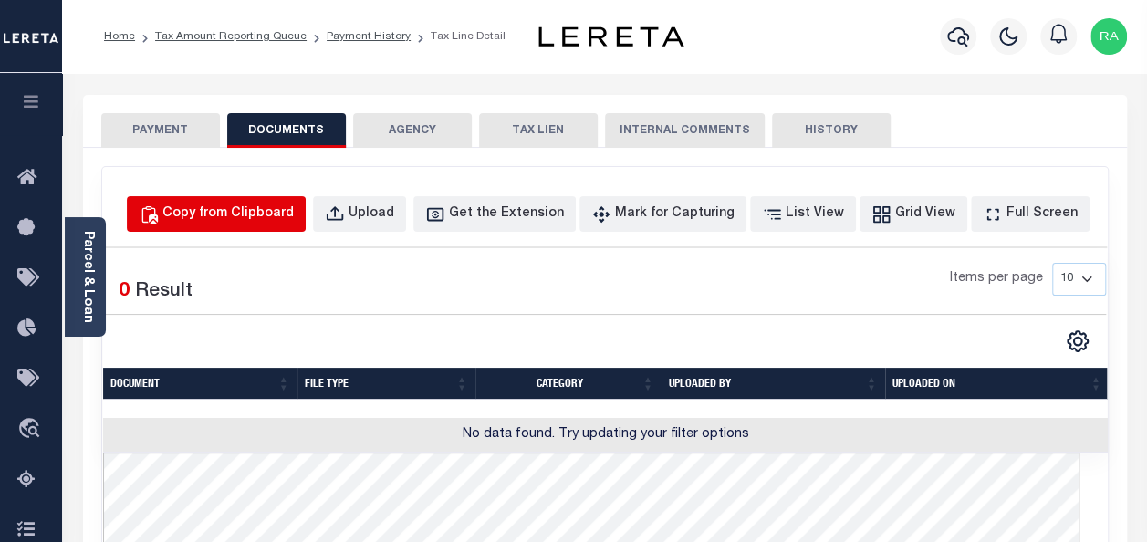
click at [251, 210] on div "Copy from Clipboard" at bounding box center [227, 214] width 131 height 20
select select "POP"
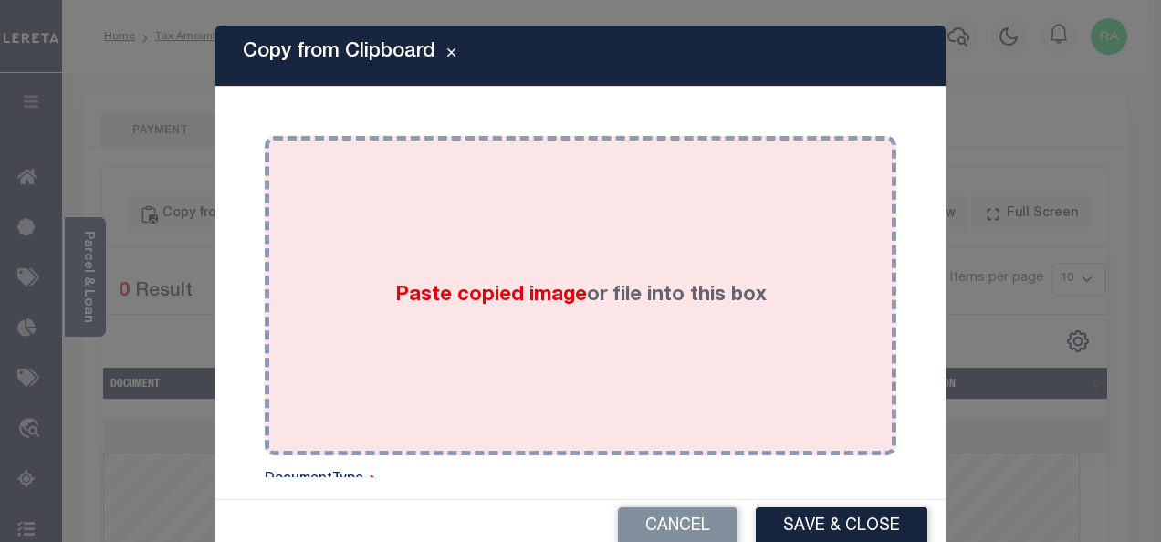
click at [347, 252] on div "Paste copied image or file into this box" at bounding box center [580, 296] width 604 height 292
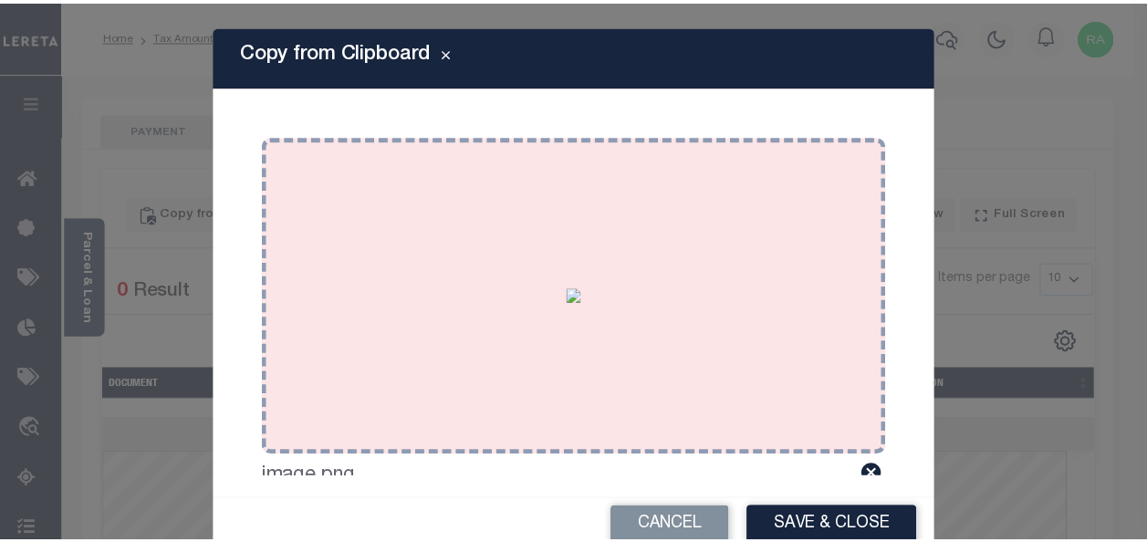
scroll to position [91, 0]
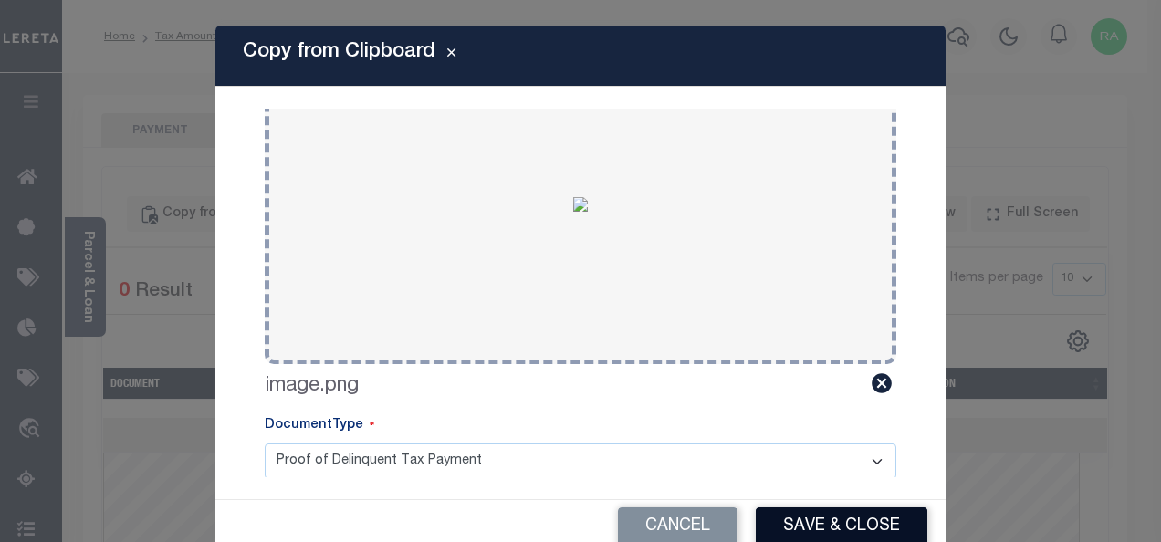
click at [785, 527] on button "Save & Close" at bounding box center [842, 526] width 172 height 39
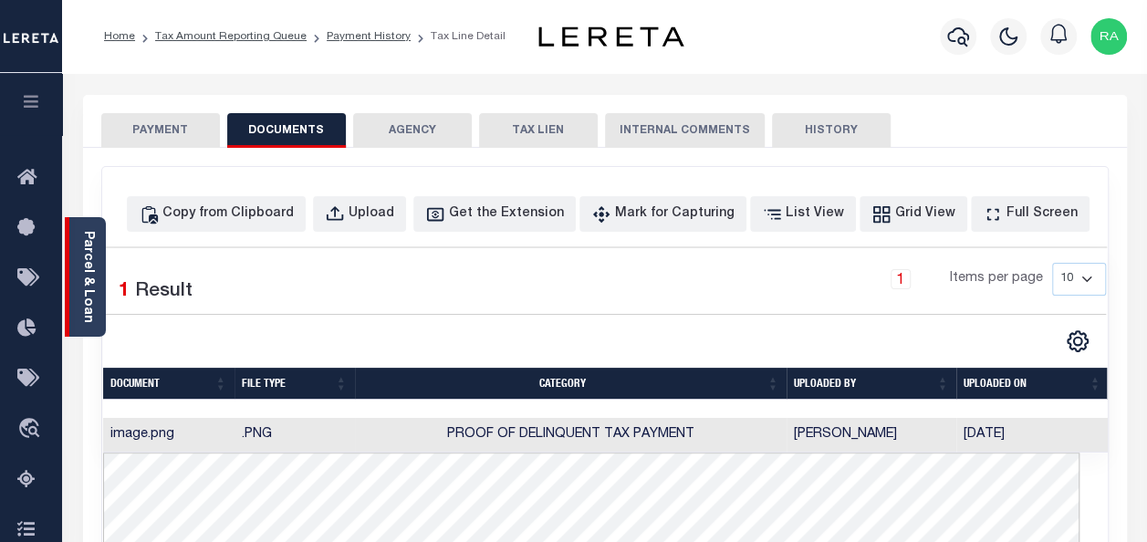
click at [85, 247] on link "Parcel & Loan" at bounding box center [87, 277] width 13 height 92
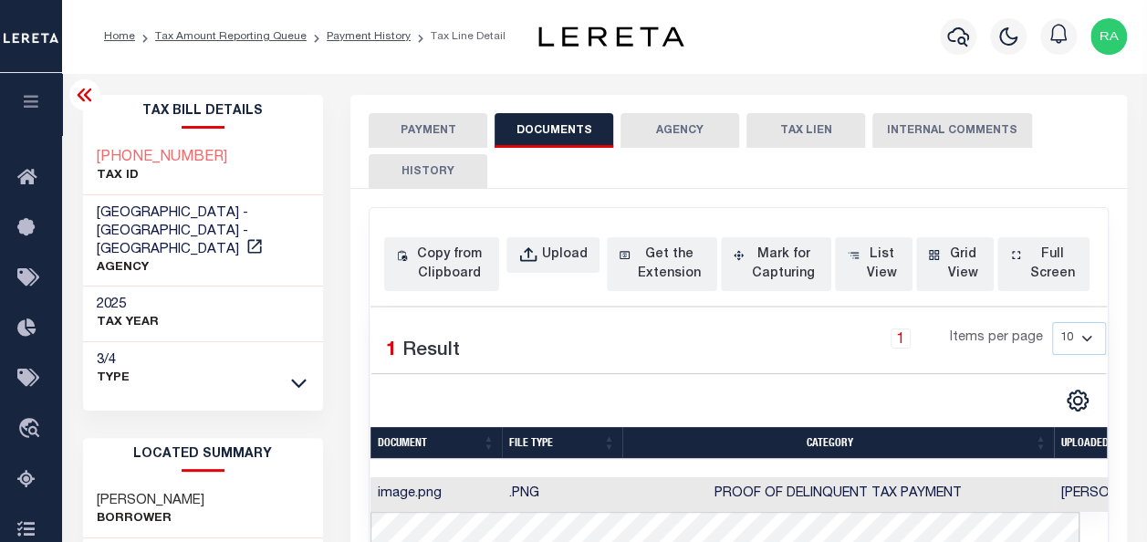
scroll to position [0, 0]
click at [412, 128] on button "PAYMENT" at bounding box center [428, 130] width 119 height 35
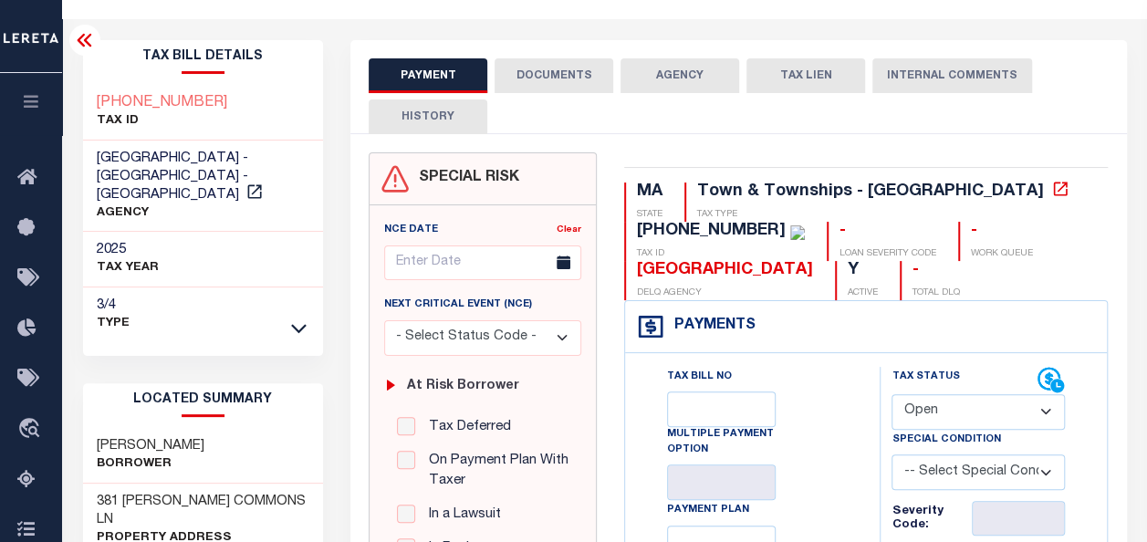
scroll to position [183, 0]
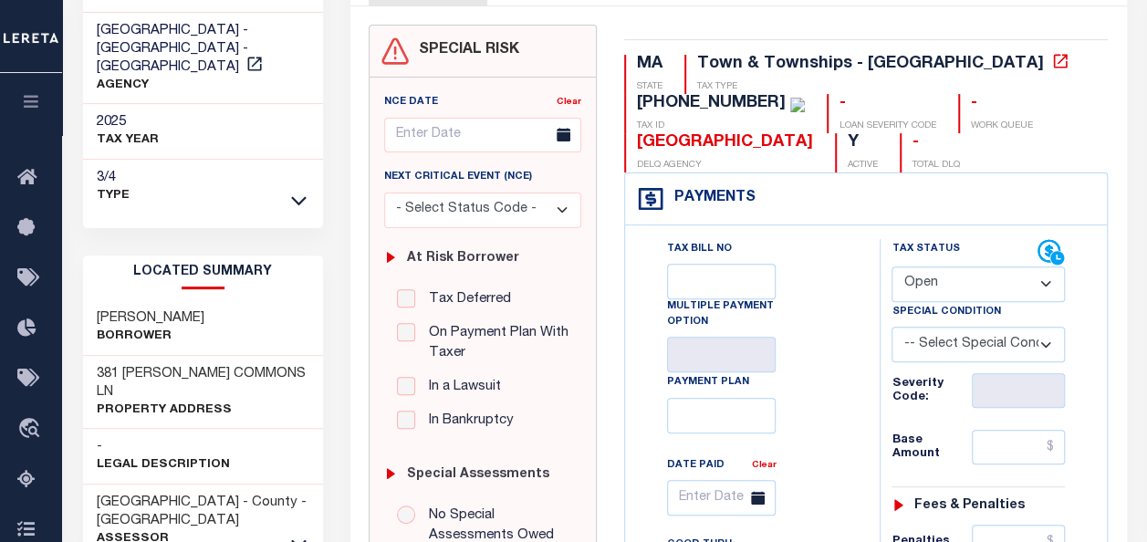
click at [936, 277] on select "- Select Status Code - Open Due/Unpaid Paid Incomplete No Tax Due Internal Refu…" at bounding box center [978, 284] width 173 height 36
select select "PYD"
click at [892, 266] on select "- Select Status Code - Open Due/Unpaid Paid Incomplete No Tax Due Internal Refu…" at bounding box center [978, 284] width 173 height 36
type input "[DATE]"
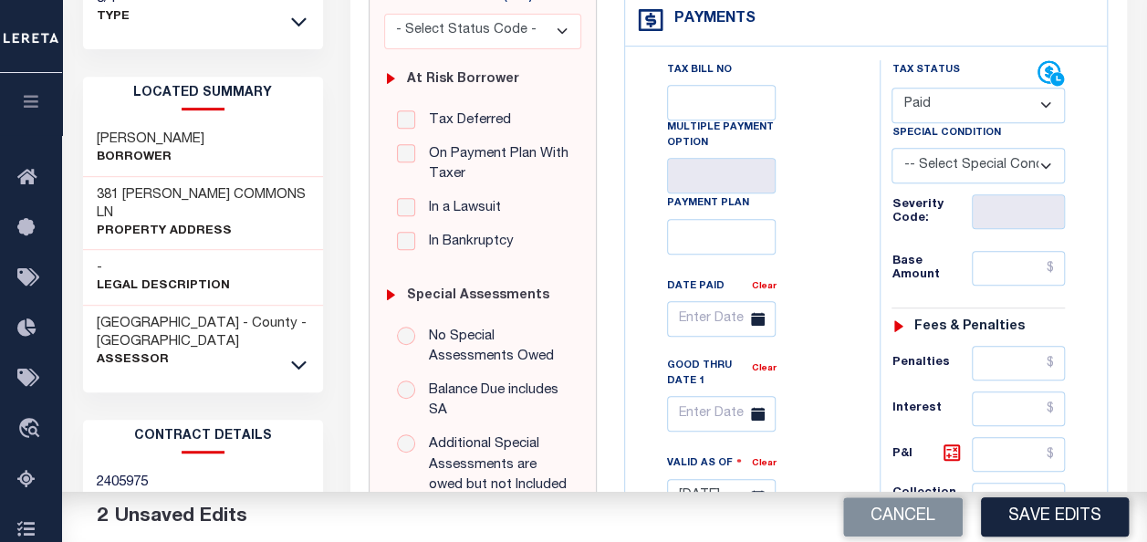
scroll to position [365, 0]
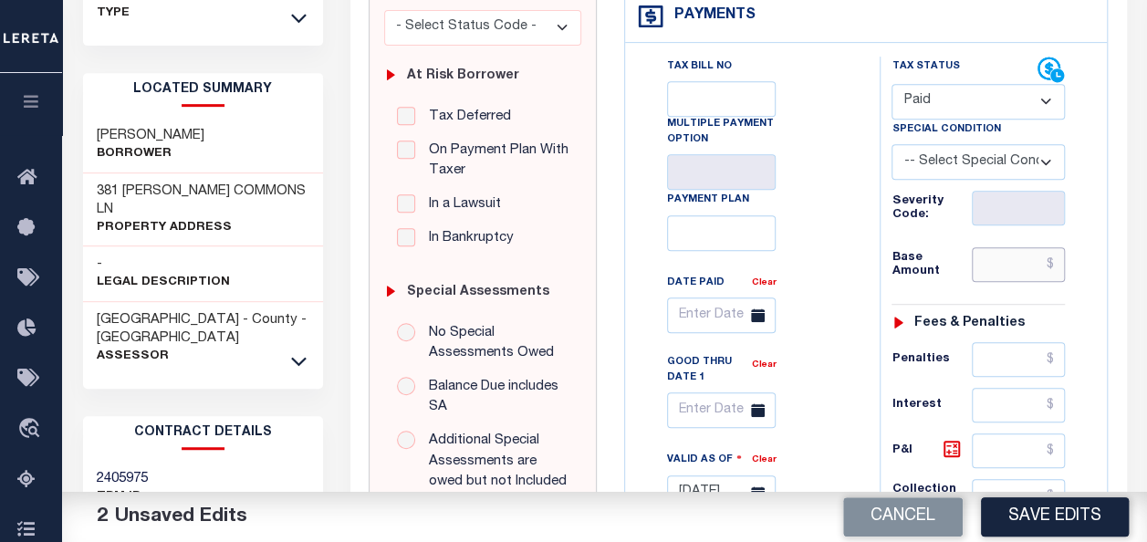
click at [1007, 268] on input "text" at bounding box center [1018, 264] width 93 height 35
type input "$0.00"
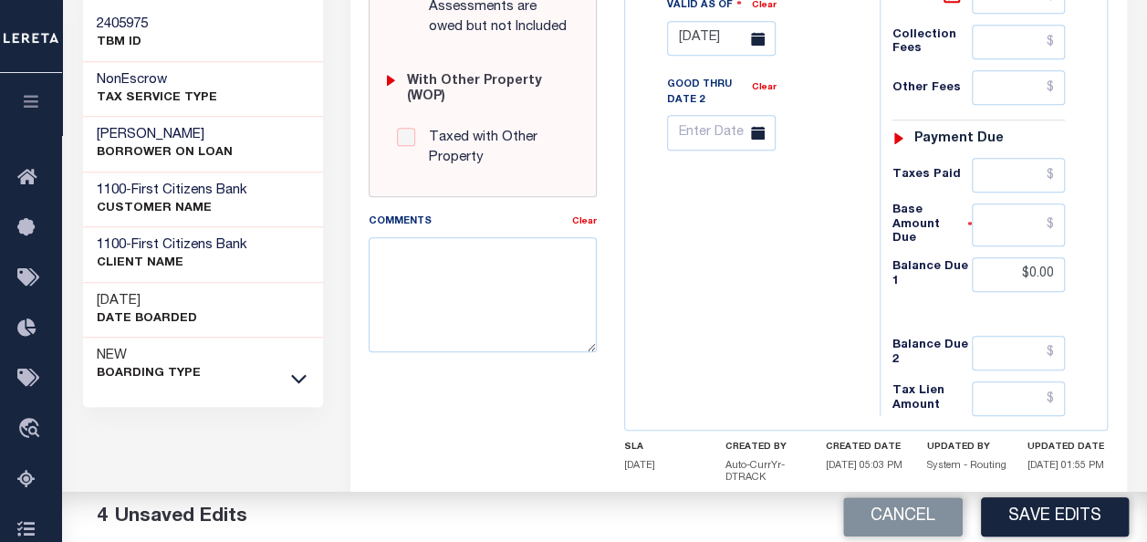
scroll to position [821, 0]
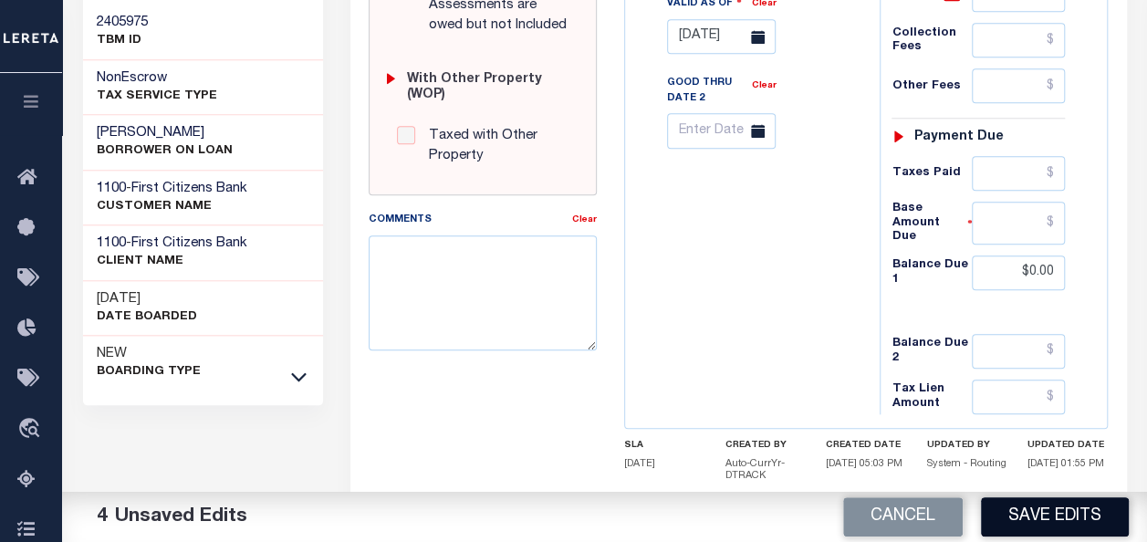
click at [1043, 517] on button "Save Edits" at bounding box center [1055, 516] width 148 height 39
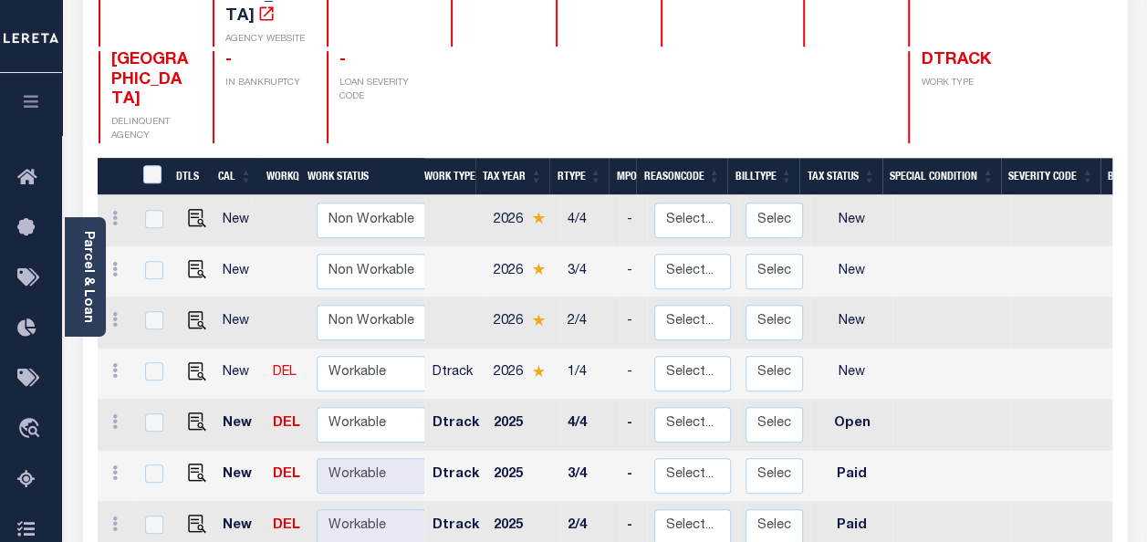
scroll to position [365, 0]
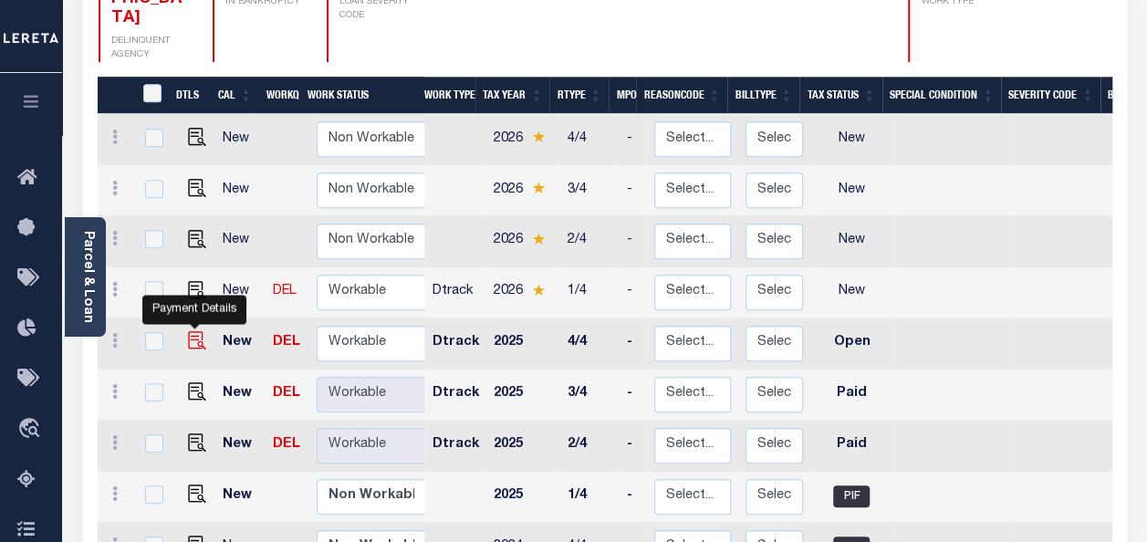
click at [197, 331] on img "" at bounding box center [197, 340] width 18 height 18
checkbox input "true"
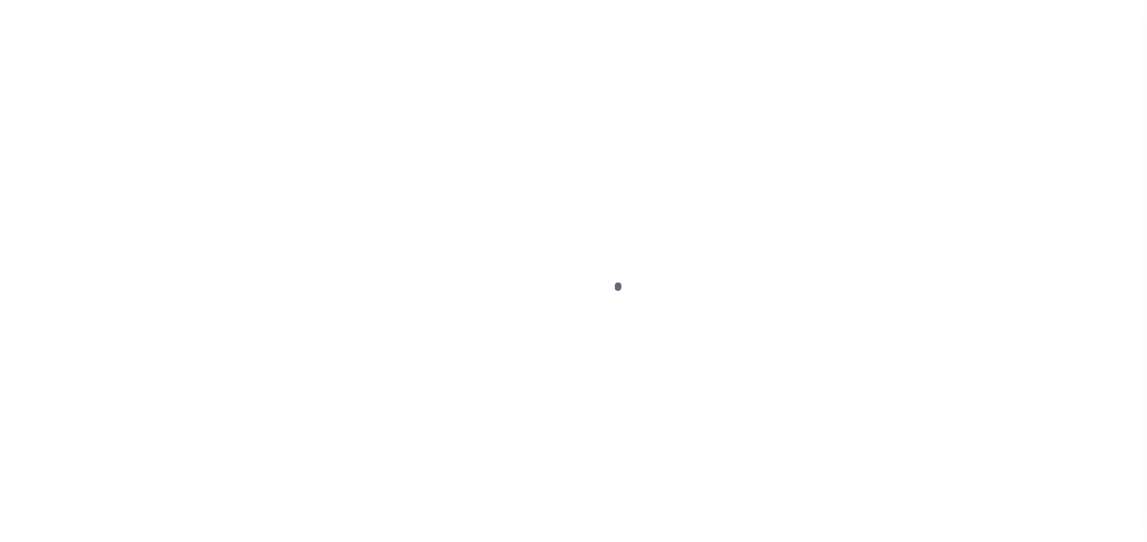
select select "OP2"
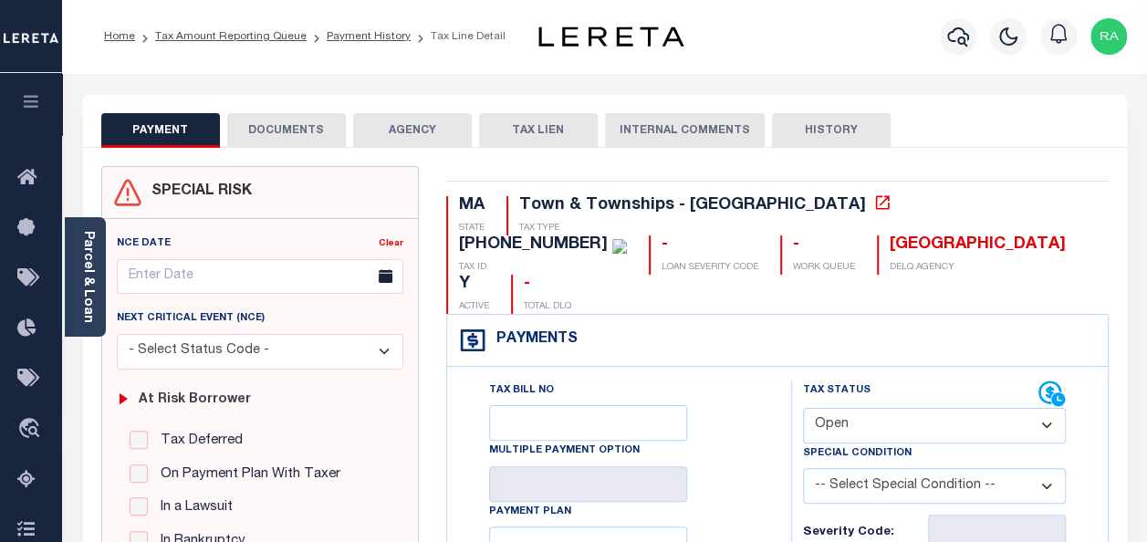
click at [266, 119] on button "DOCUMENTS" at bounding box center [286, 130] width 119 height 35
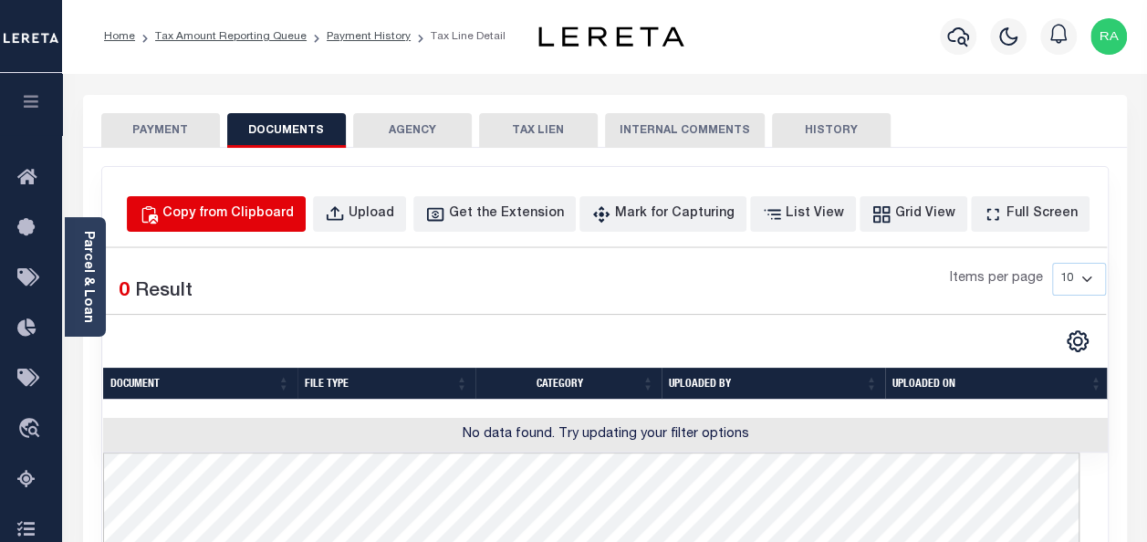
click at [277, 211] on div "Copy from Clipboard" at bounding box center [227, 214] width 131 height 20
select select "POP"
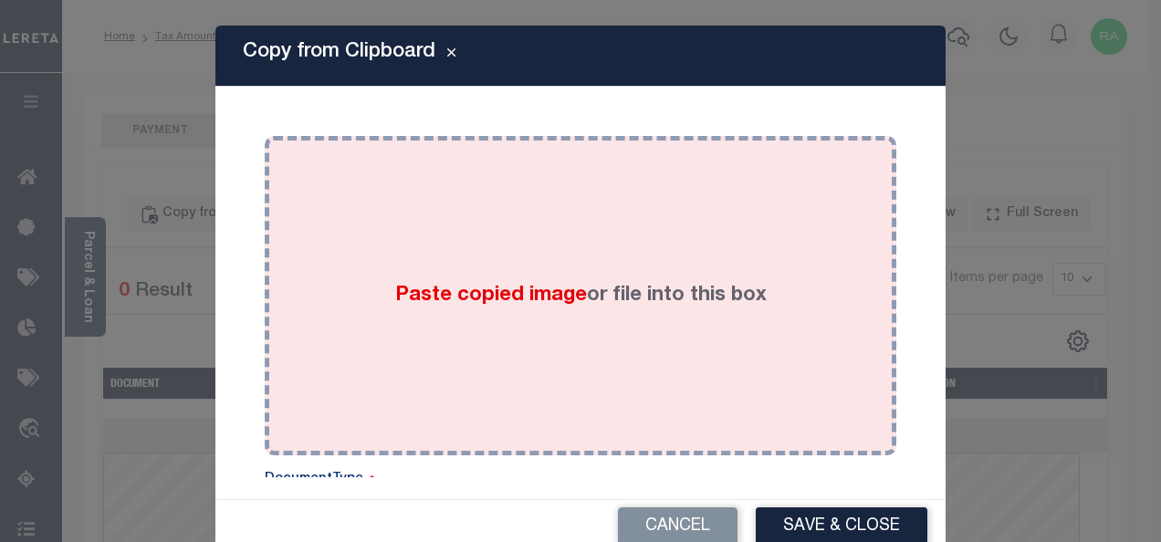
click at [429, 237] on div "Paste copied image or file into this box" at bounding box center [580, 296] width 604 height 292
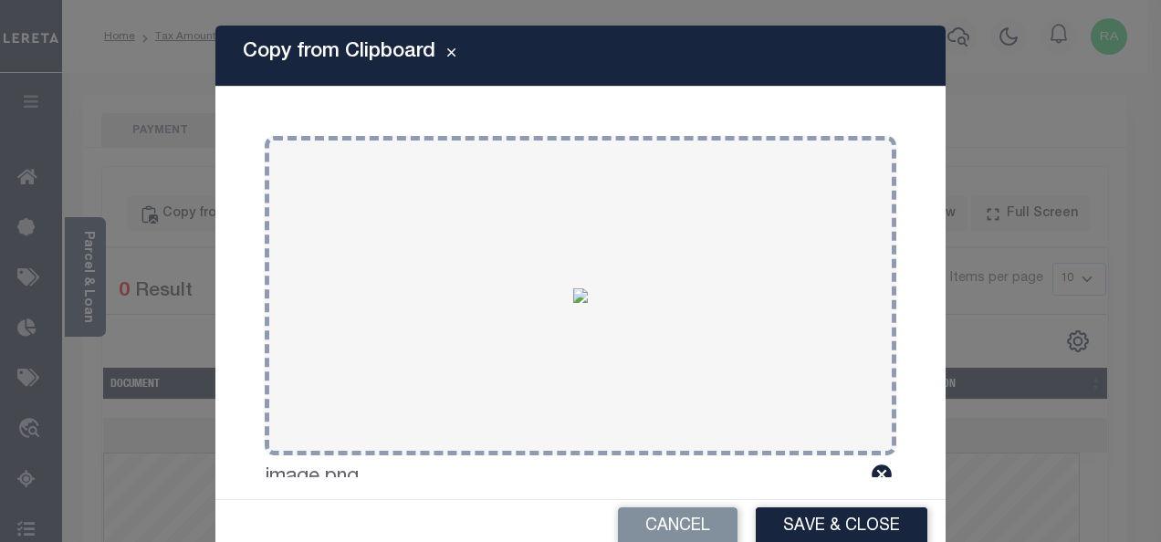
click at [806, 529] on button "Save & Close" at bounding box center [842, 526] width 172 height 39
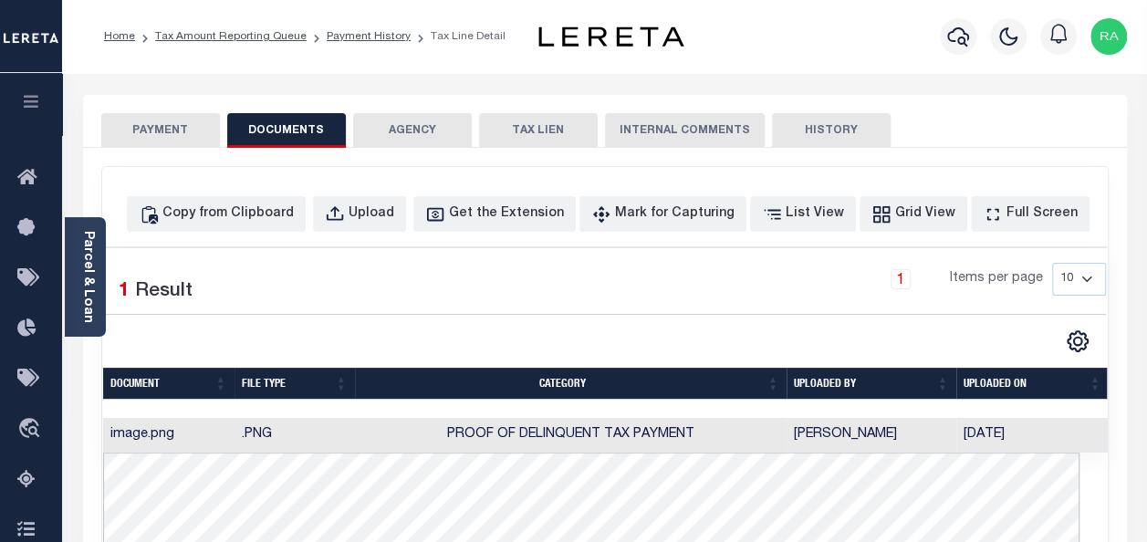
click at [155, 130] on button "PAYMENT" at bounding box center [160, 130] width 119 height 35
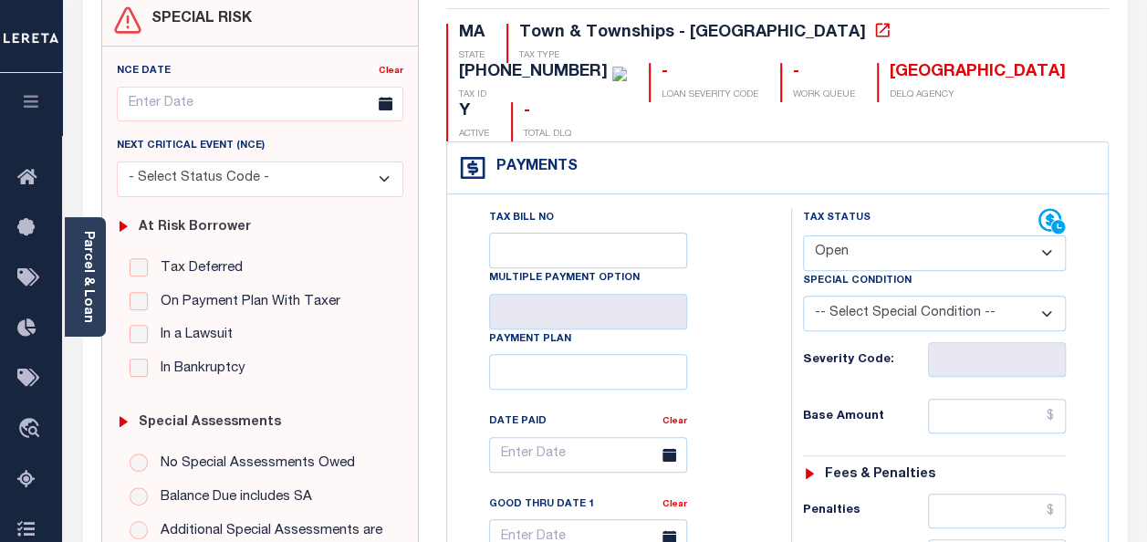
scroll to position [183, 0]
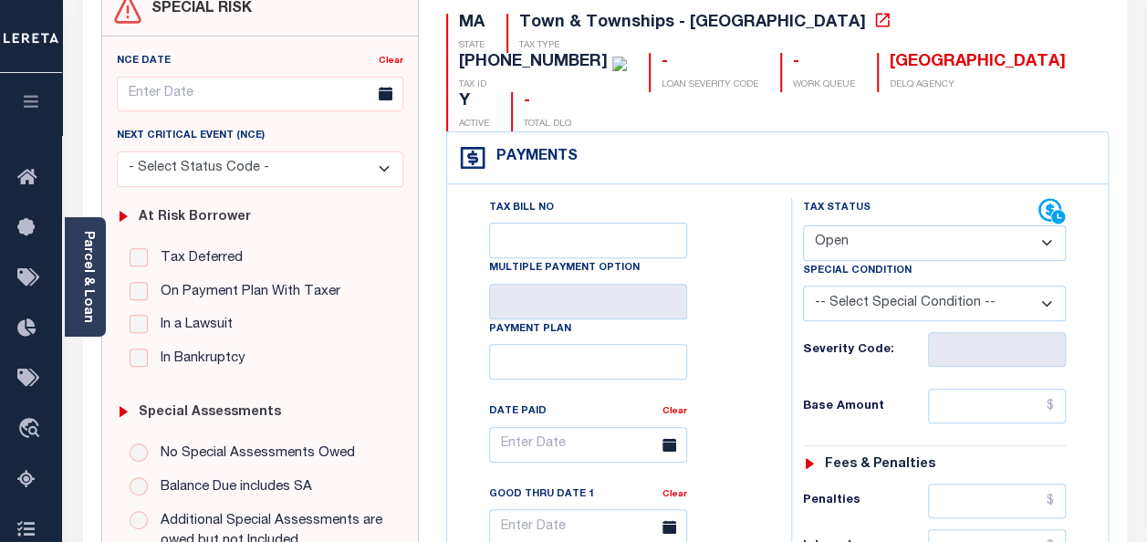
click at [154, 126] on div "Next Critical Event (NCE)" at bounding box center [260, 139] width 287 height 26
click at [871, 225] on select "- Select Status Code - Open Due/Unpaid Paid Incomplete No Tax Due Internal Refu…" at bounding box center [934, 243] width 263 height 36
select select "PYD"
click at [803, 225] on select "- Select Status Code - Open Due/Unpaid Paid Incomplete No Tax Due Internal Refu…" at bounding box center [934, 243] width 263 height 36
type input "[DATE]"
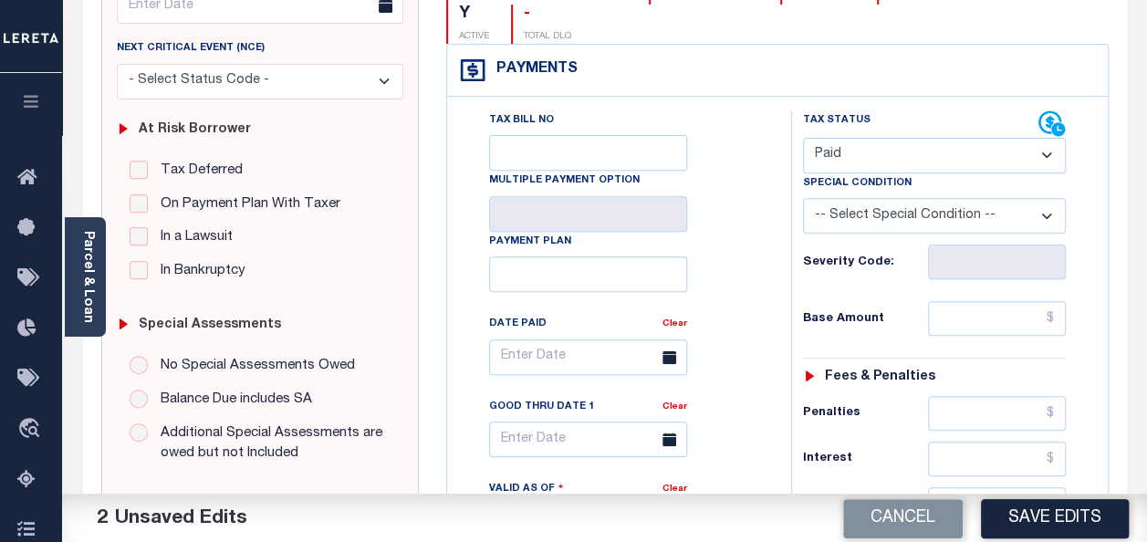
scroll to position [274, 0]
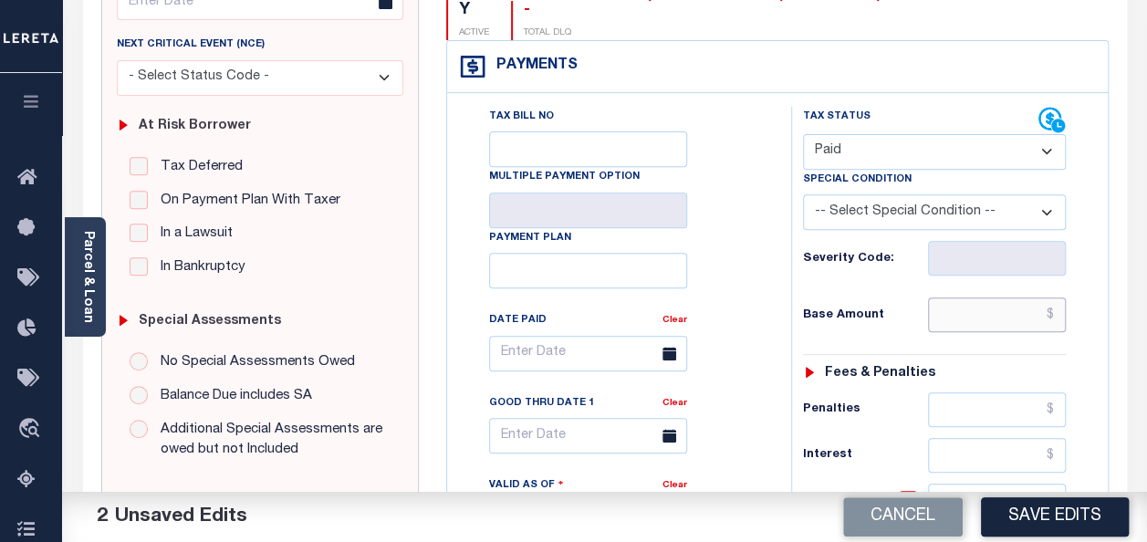
click at [1004, 298] on input "text" at bounding box center [997, 315] width 138 height 35
type input "$0.00"
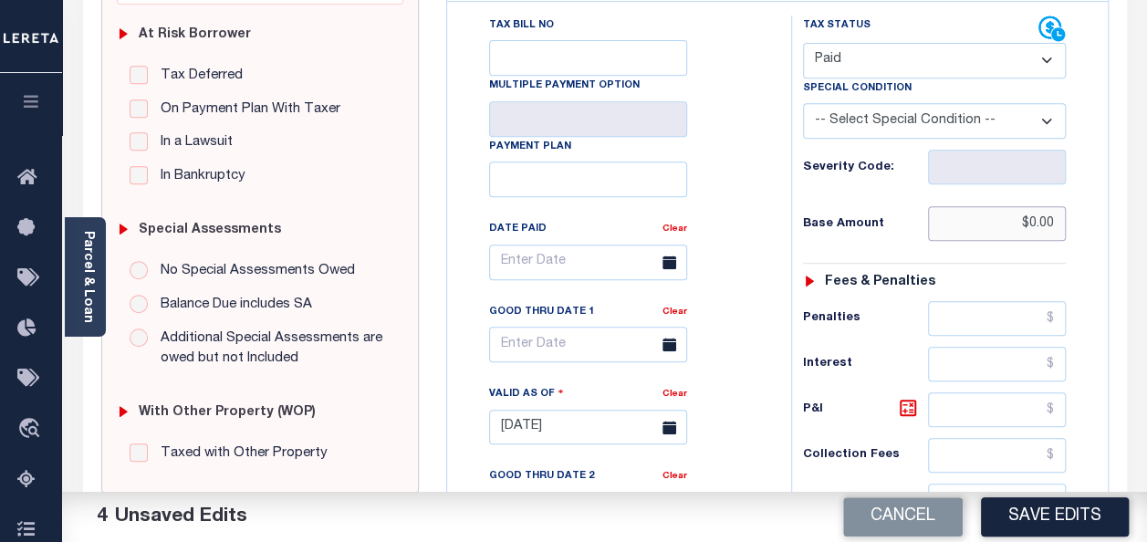
scroll to position [0, 0]
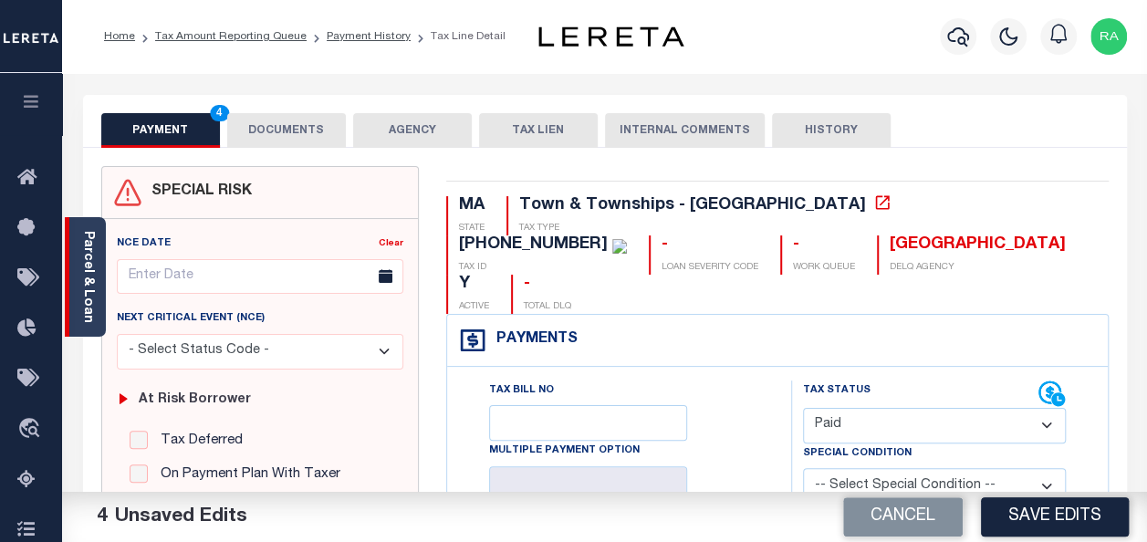
click at [81, 248] on link "Parcel & Loan" at bounding box center [87, 277] width 13 height 92
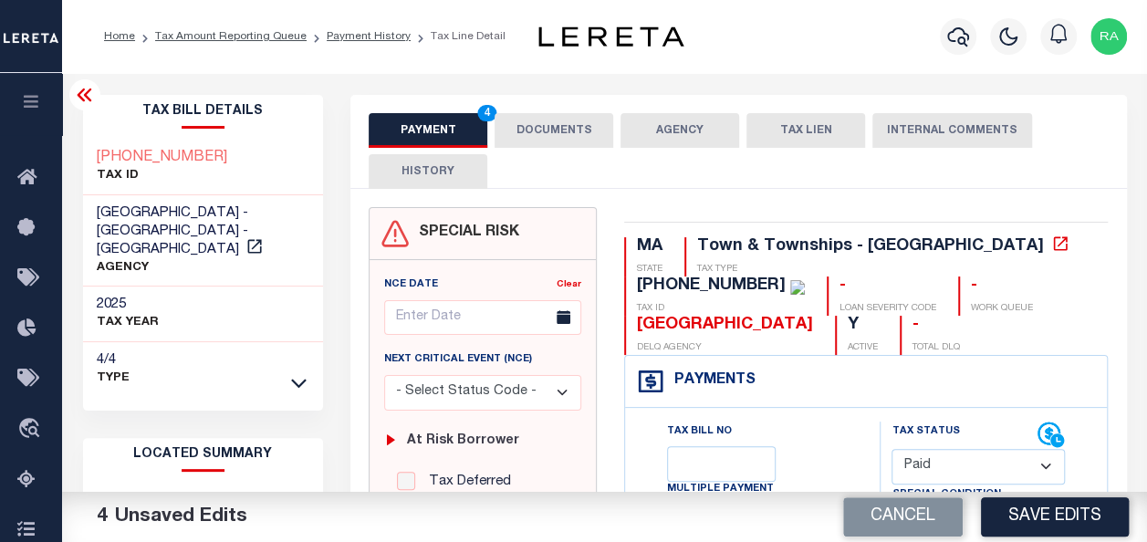
click at [513, 122] on button "DOCUMENTS" at bounding box center [554, 130] width 119 height 35
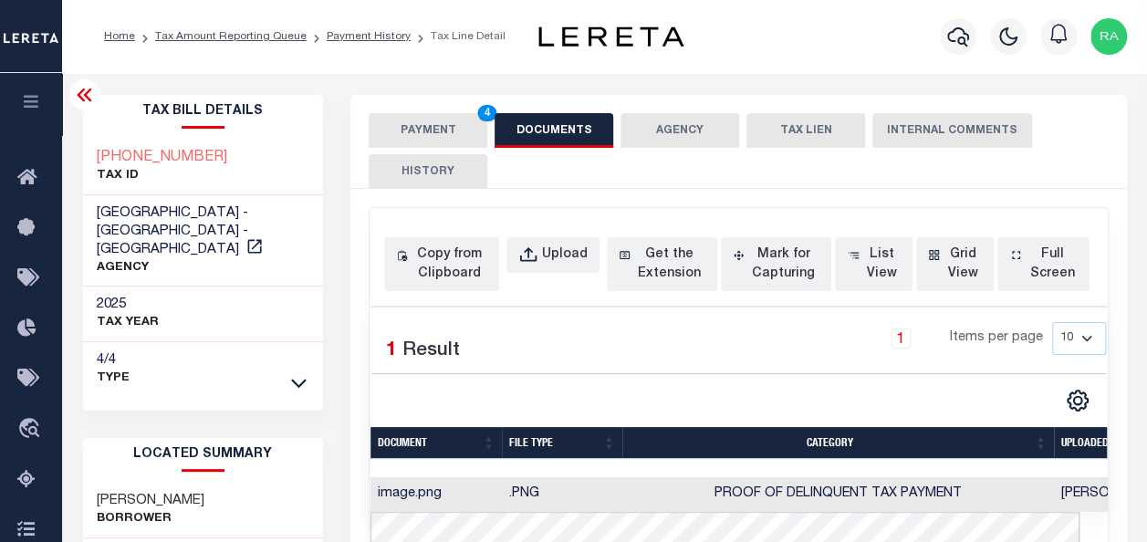
click at [417, 126] on button "PAYMENT 4" at bounding box center [428, 130] width 119 height 35
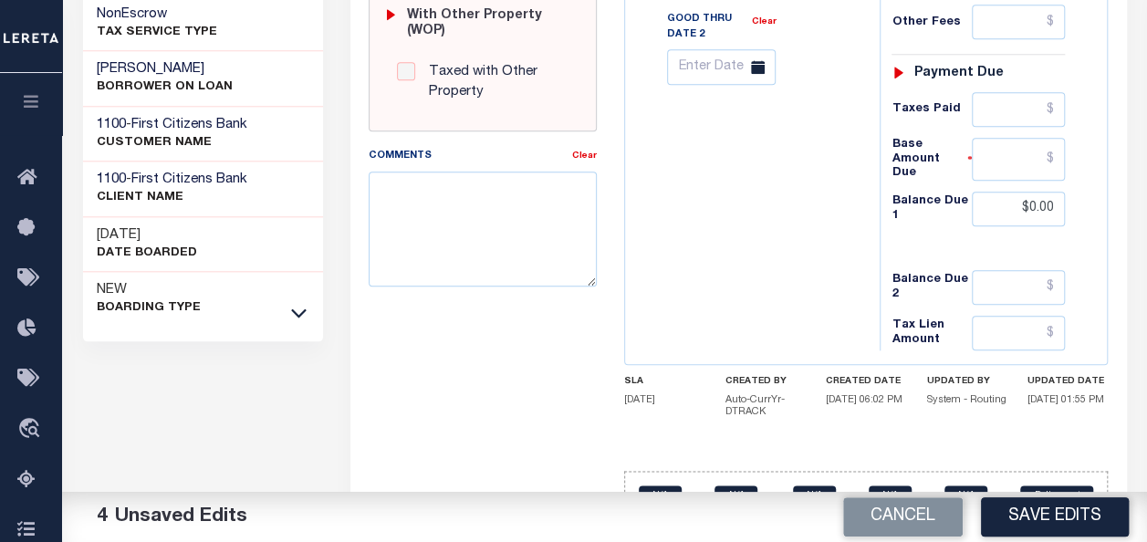
scroll to position [913, 0]
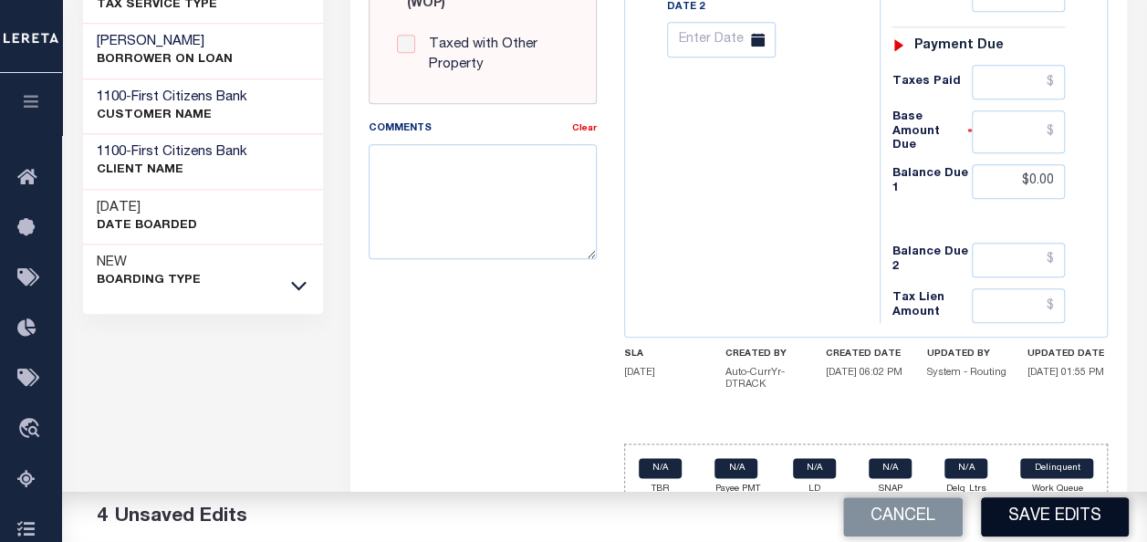
click at [1049, 517] on button "Save Edits" at bounding box center [1055, 516] width 148 height 39
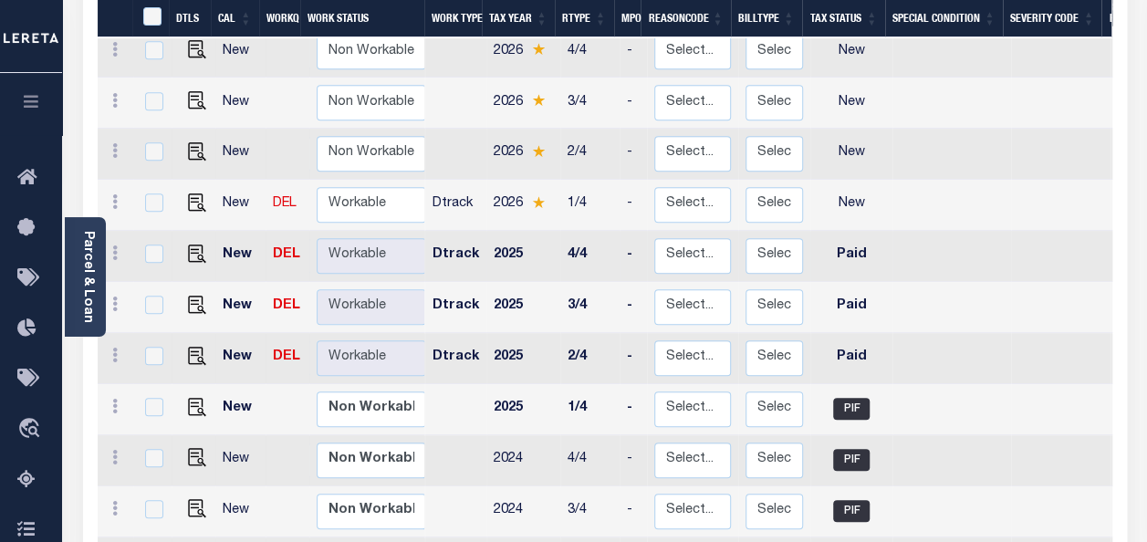
scroll to position [456, 0]
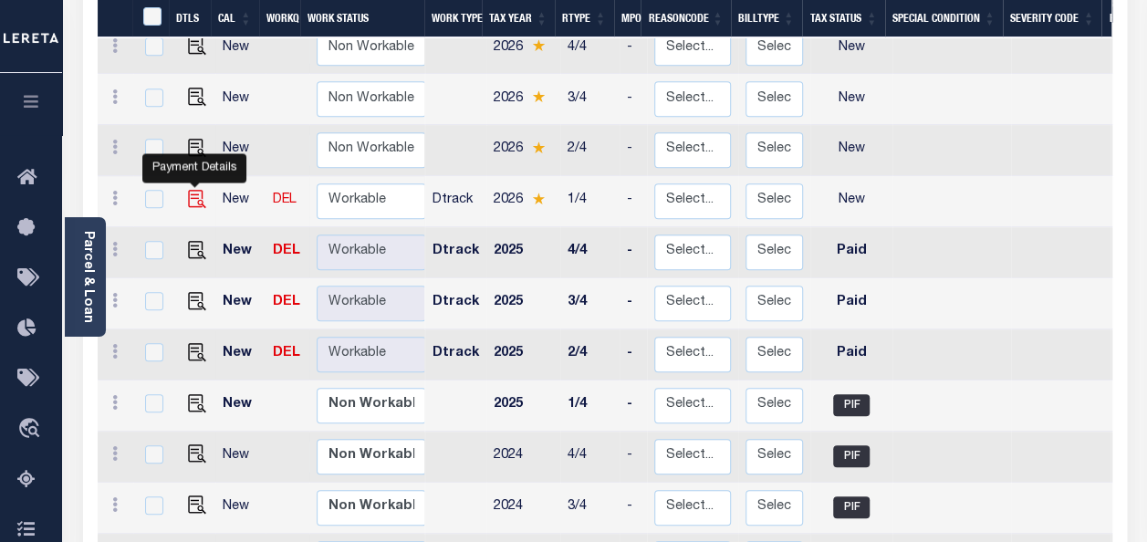
click at [194, 190] on img "" at bounding box center [197, 199] width 18 height 18
checkbox input "true"
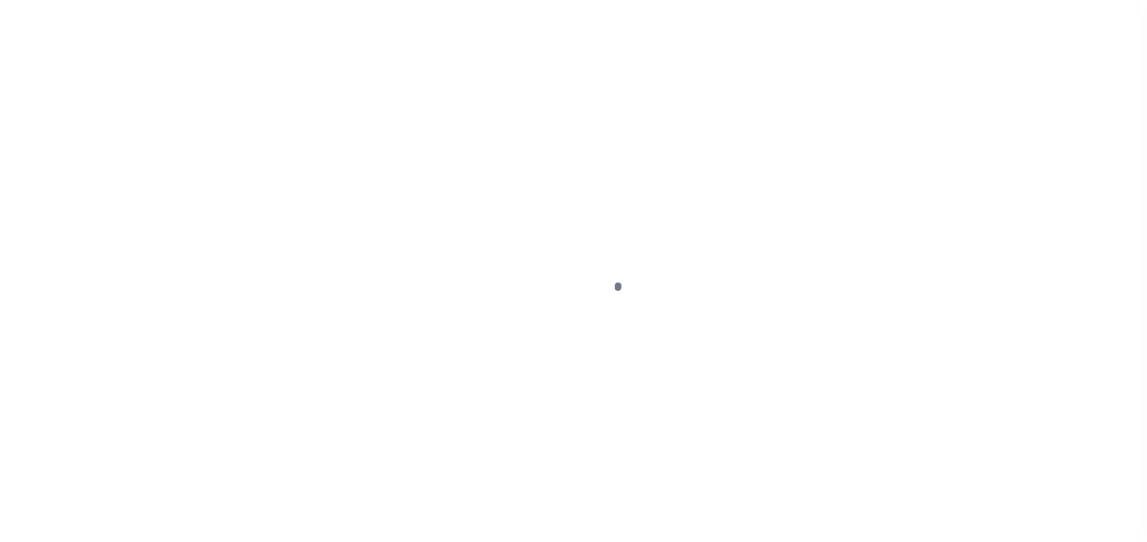
select select "NW2"
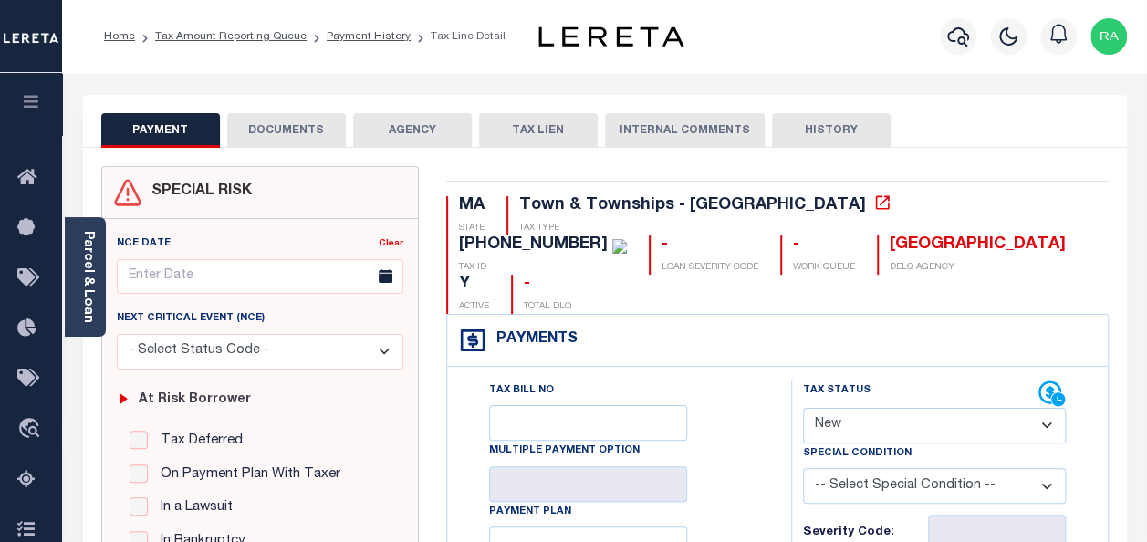
click at [299, 132] on button "DOCUMENTS" at bounding box center [286, 130] width 119 height 35
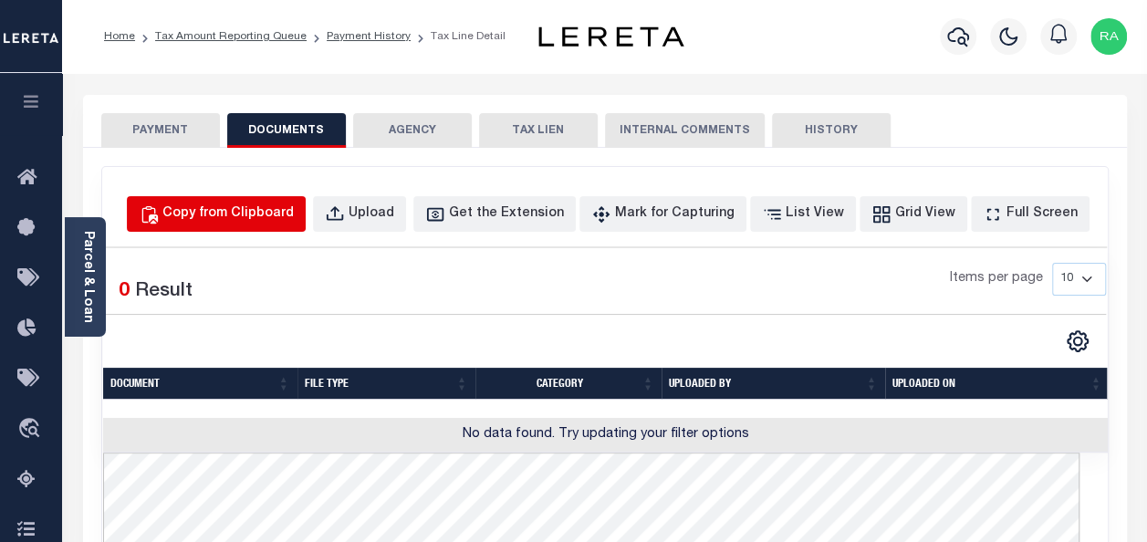
click at [262, 212] on div "Copy from Clipboard" at bounding box center [227, 214] width 131 height 20
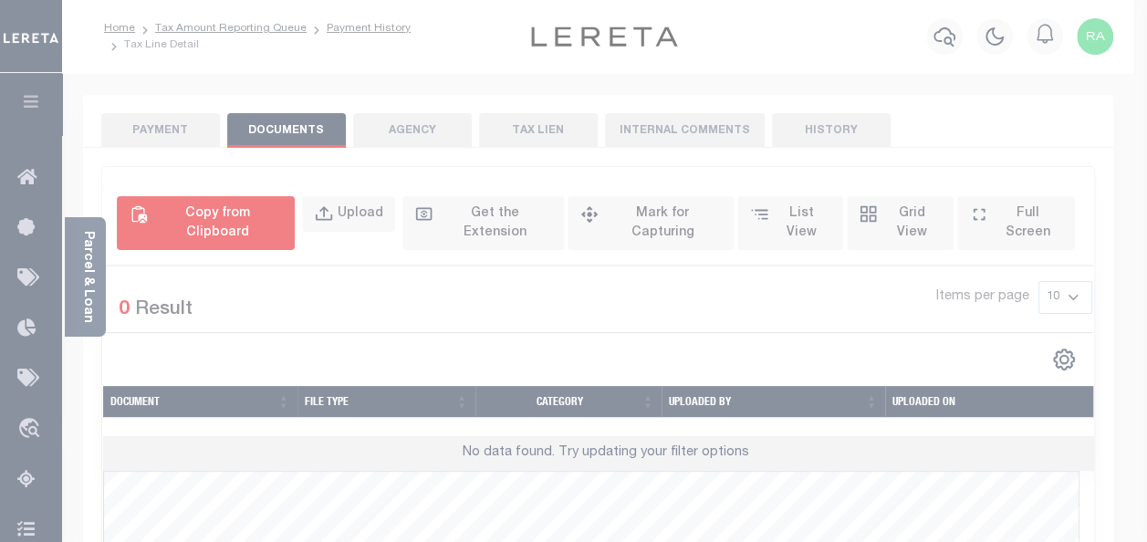
select select "POP"
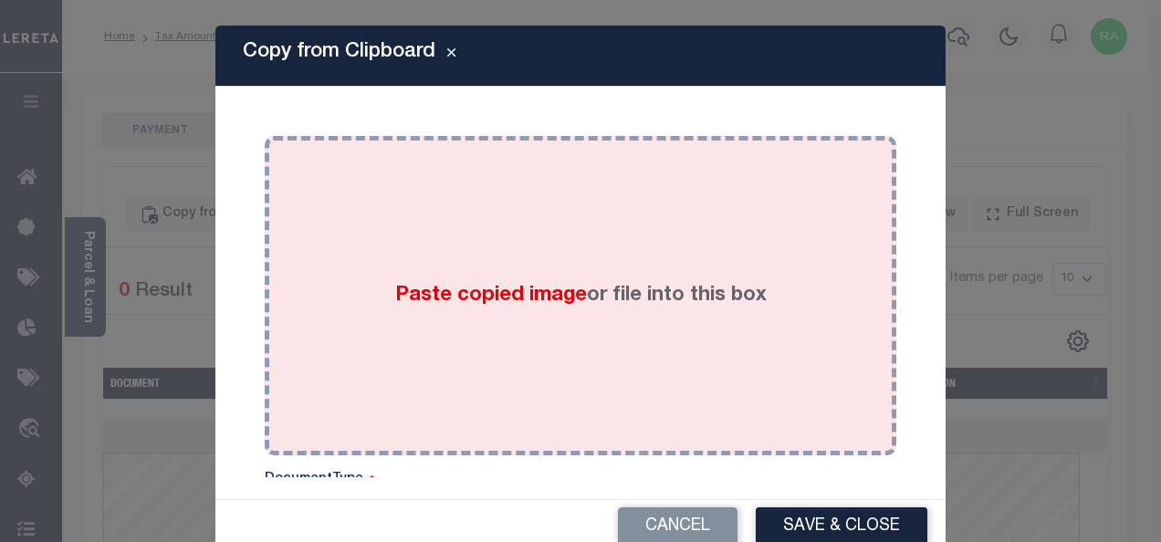
click at [419, 212] on div "Paste copied image or file into this box" at bounding box center [580, 296] width 604 height 292
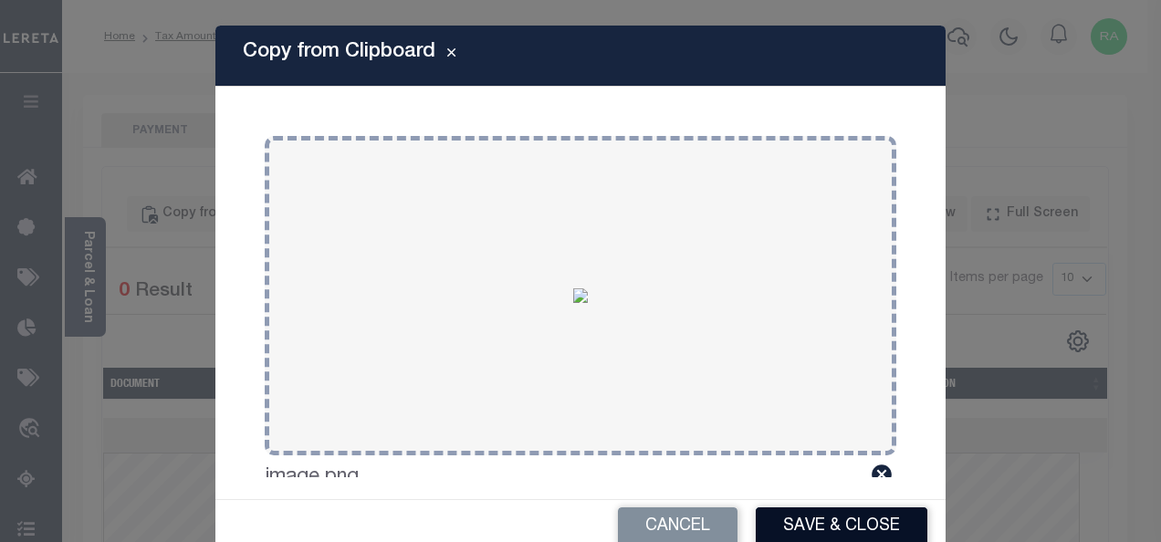
click at [811, 522] on button "Save & Close" at bounding box center [842, 526] width 172 height 39
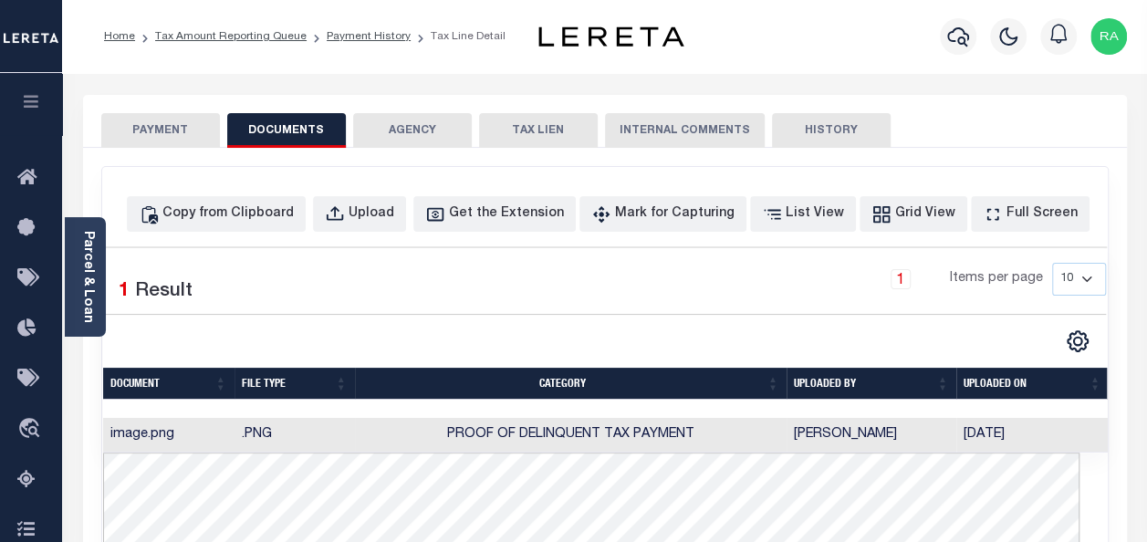
click at [148, 126] on button "PAYMENT" at bounding box center [160, 130] width 119 height 35
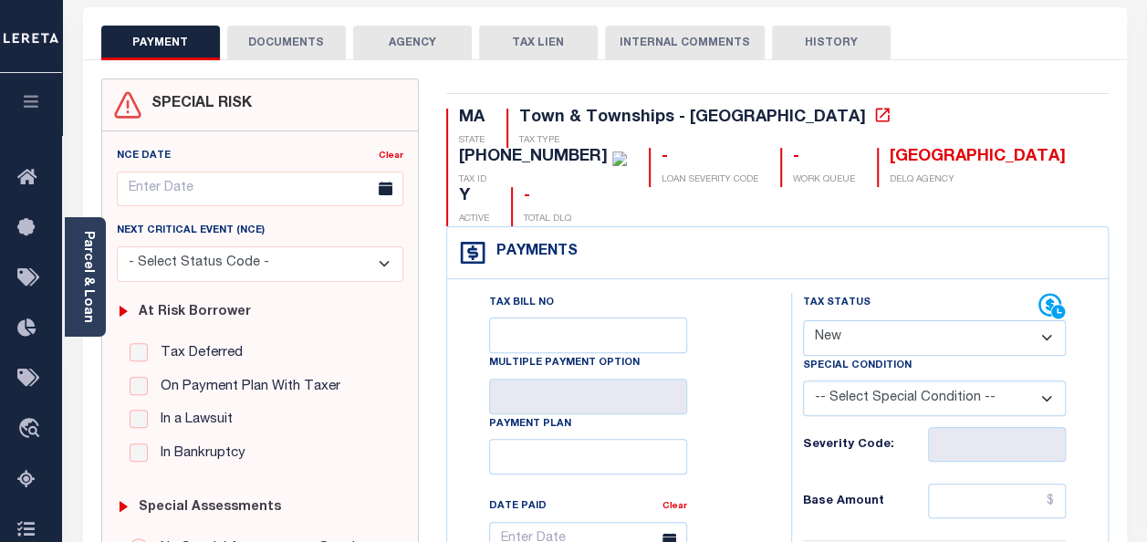
scroll to position [91, 0]
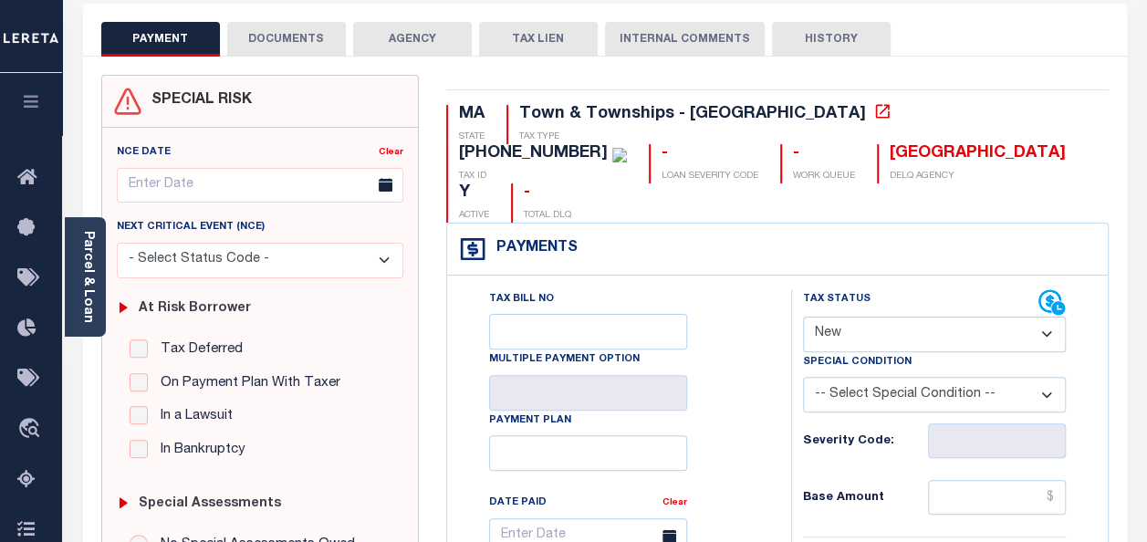
click at [849, 317] on select "- Select Status Code - Open Due/Unpaid Paid Incomplete No Tax Due Internal Refu…" at bounding box center [934, 335] width 263 height 36
select select "PYD"
click at [803, 317] on select "- Select Status Code - Open Due/Unpaid Paid Incomplete No Tax Due Internal Refu…" at bounding box center [934, 335] width 263 height 36
type input "[DATE]"
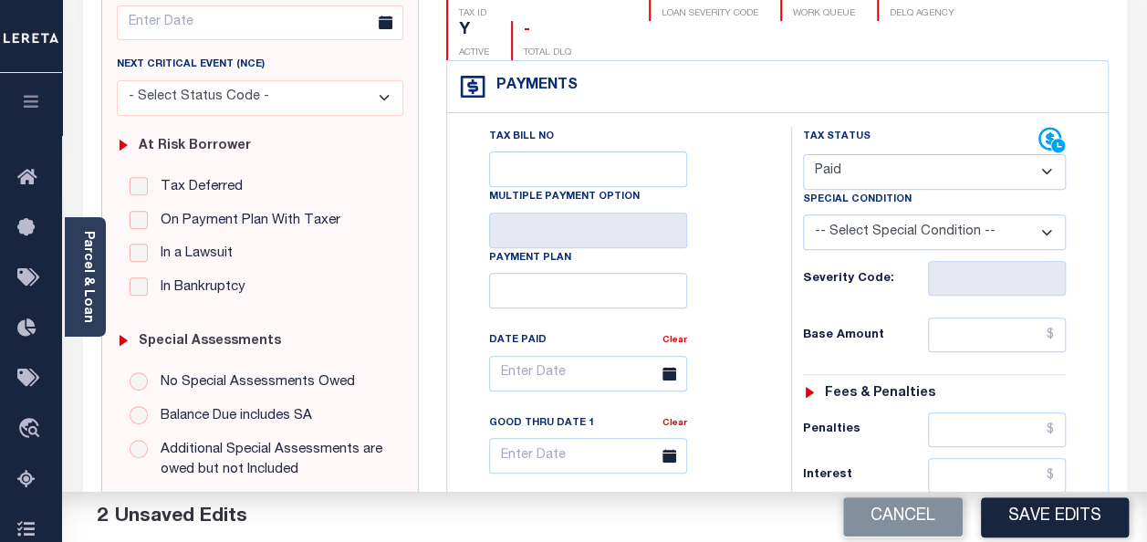
scroll to position [274, 0]
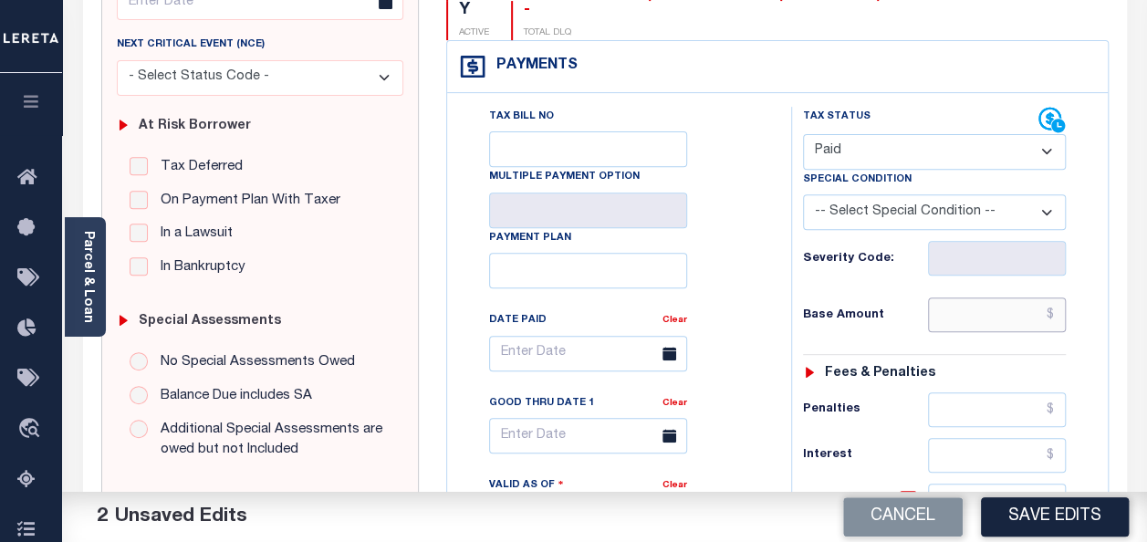
click at [984, 298] on input "text" at bounding box center [997, 315] width 138 height 35
type input "$0.00"
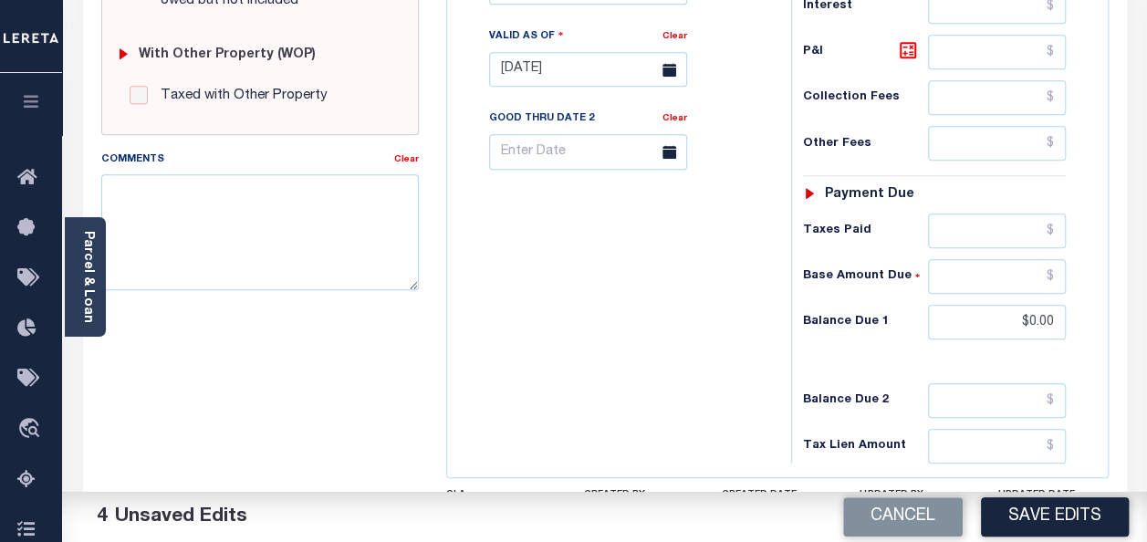
scroll to position [821, 0]
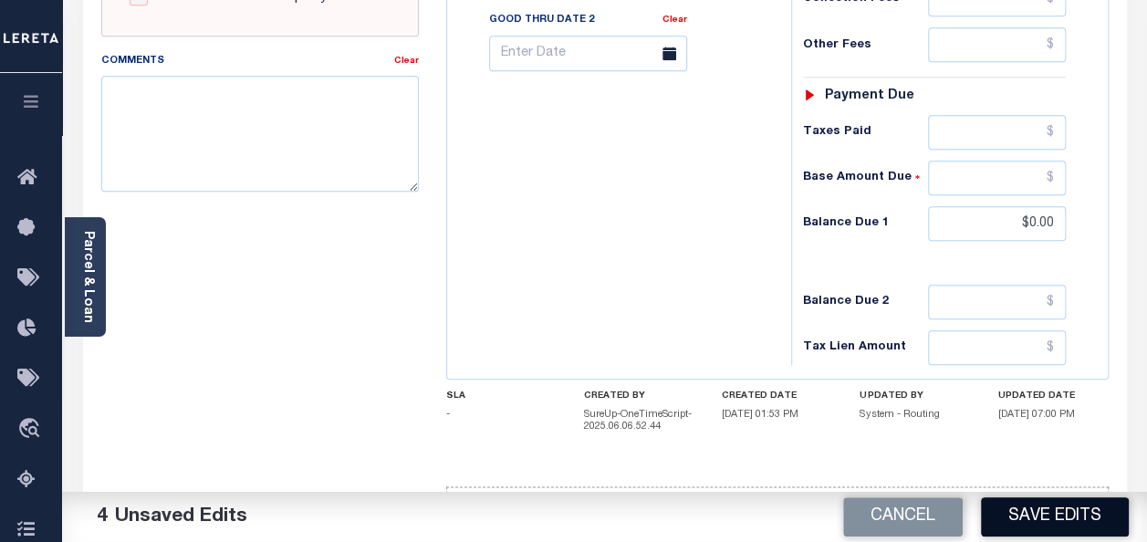
click at [1037, 515] on button "Save Edits" at bounding box center [1055, 516] width 148 height 39
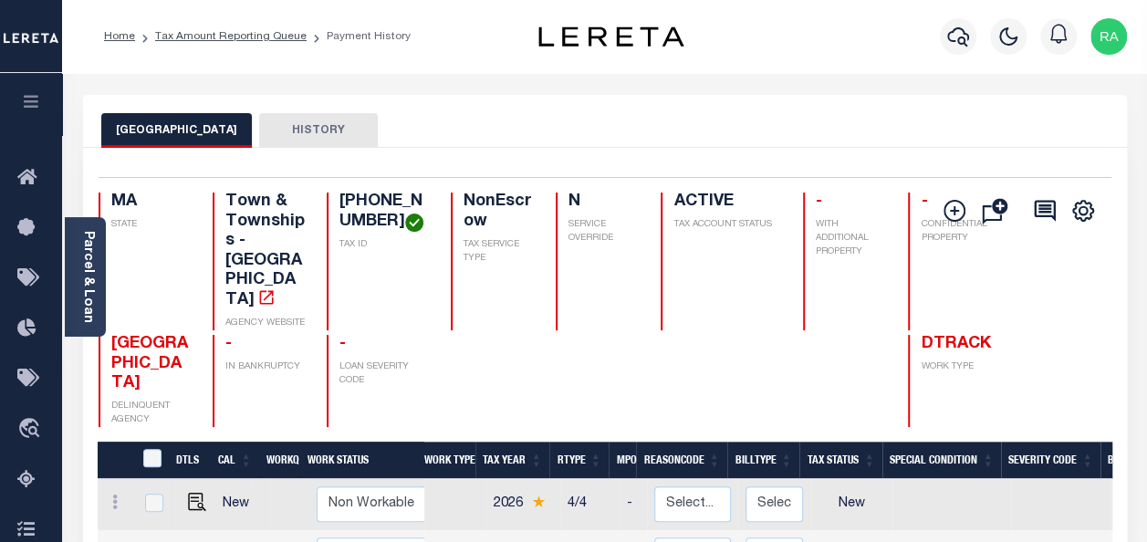
scroll to position [365, 0]
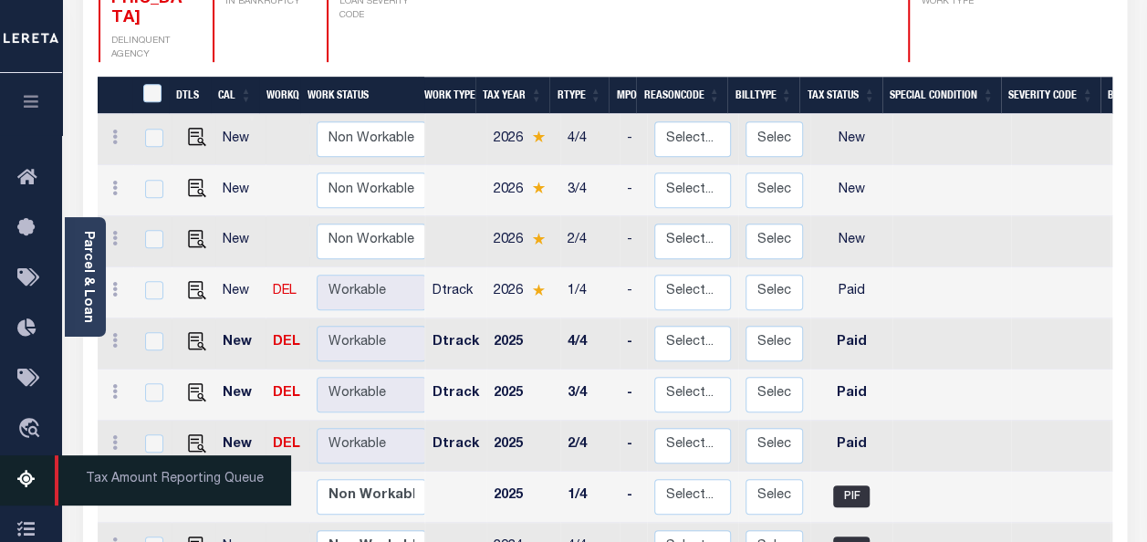
click at [27, 479] on icon at bounding box center [31, 480] width 29 height 23
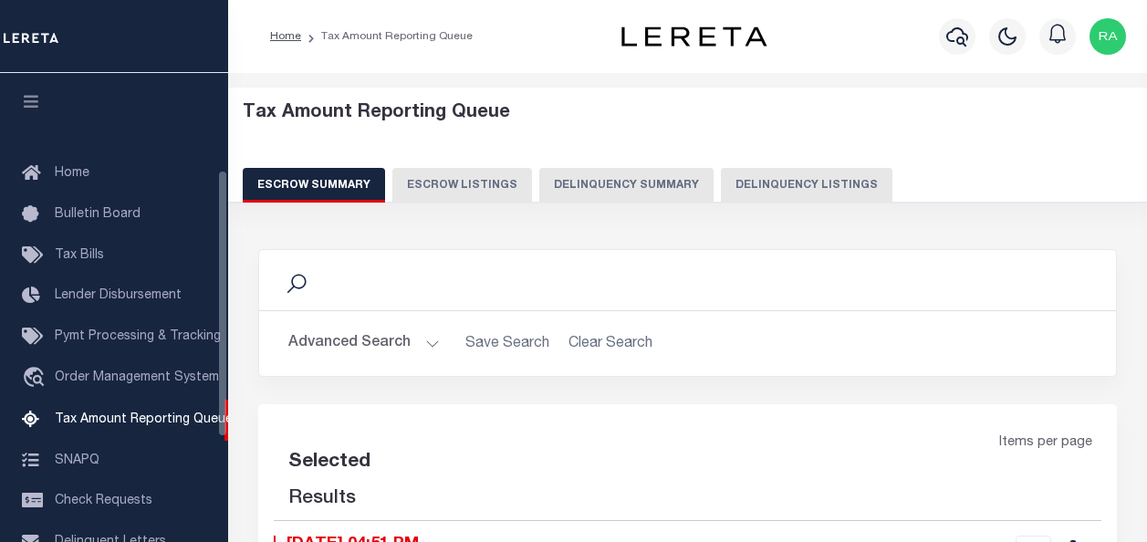
click at [754, 187] on button "Delinquency Listings" at bounding box center [807, 185] width 172 height 35
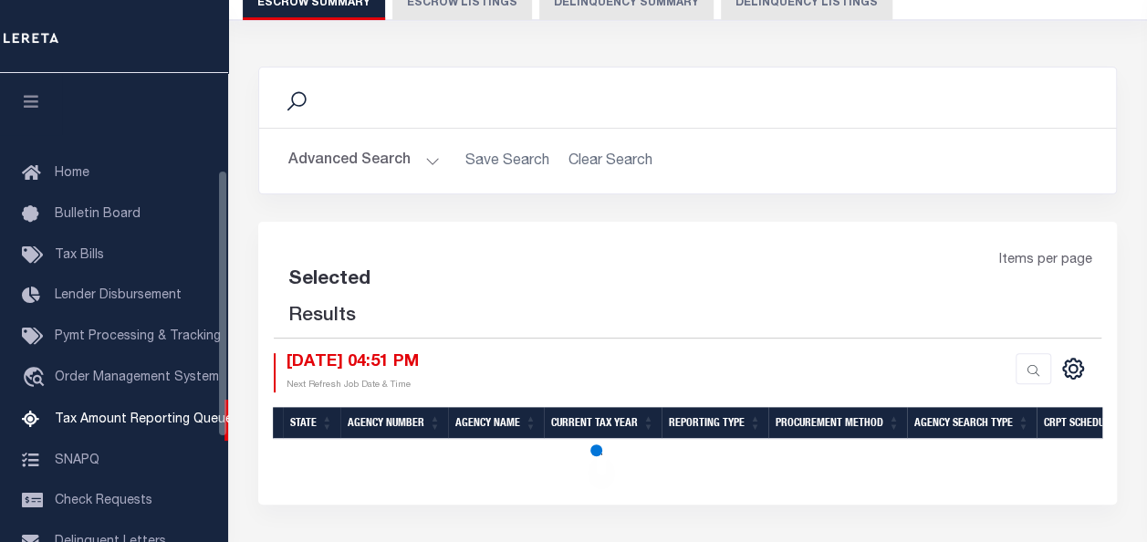
scroll to position [186, 0]
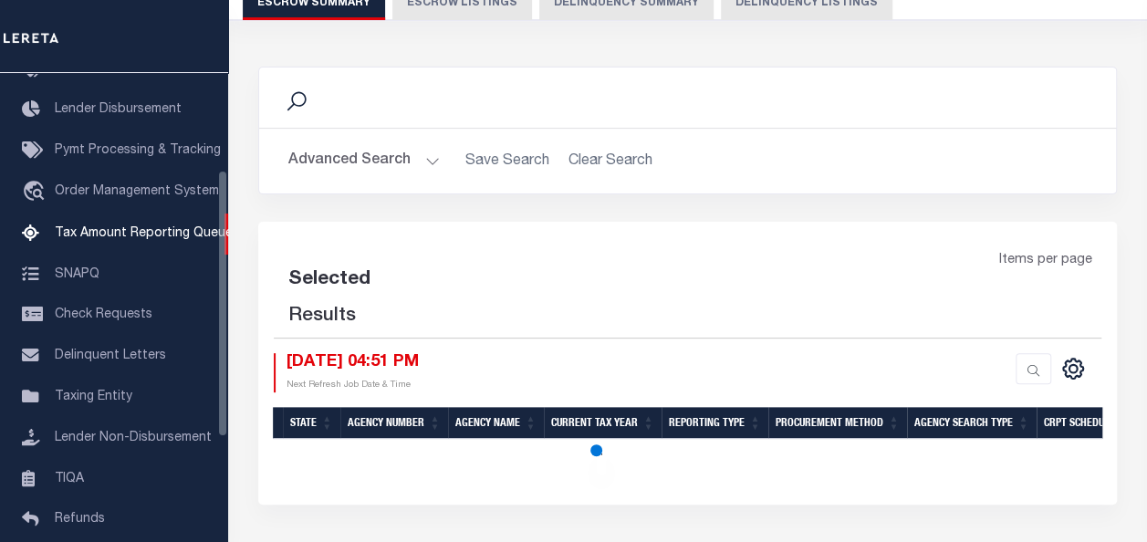
select select "100"
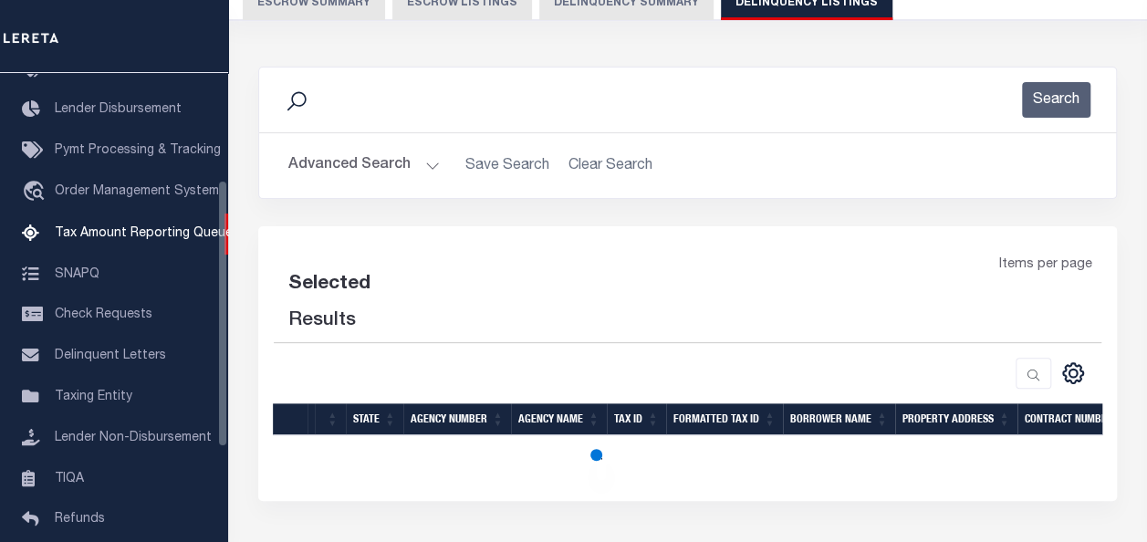
select select "100"
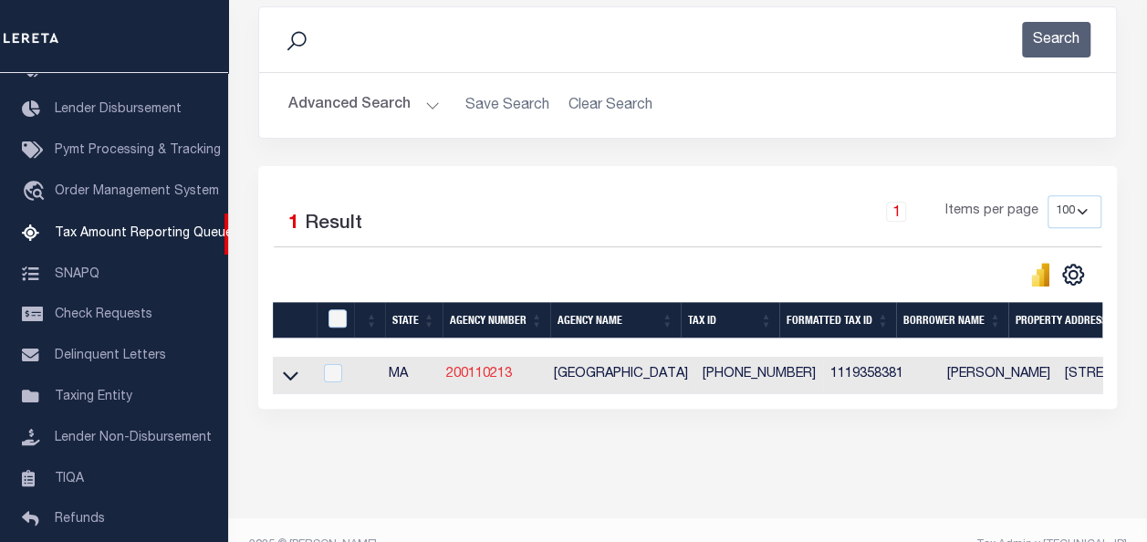
scroll to position [286, 0]
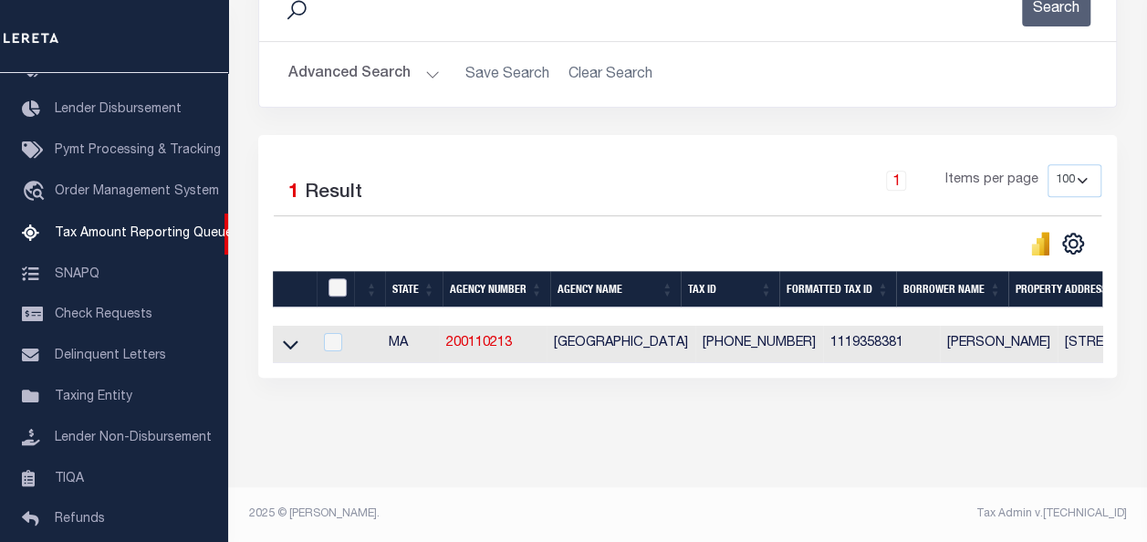
click at [336, 278] on input "checkbox" at bounding box center [338, 287] width 18 height 18
checkbox input "true"
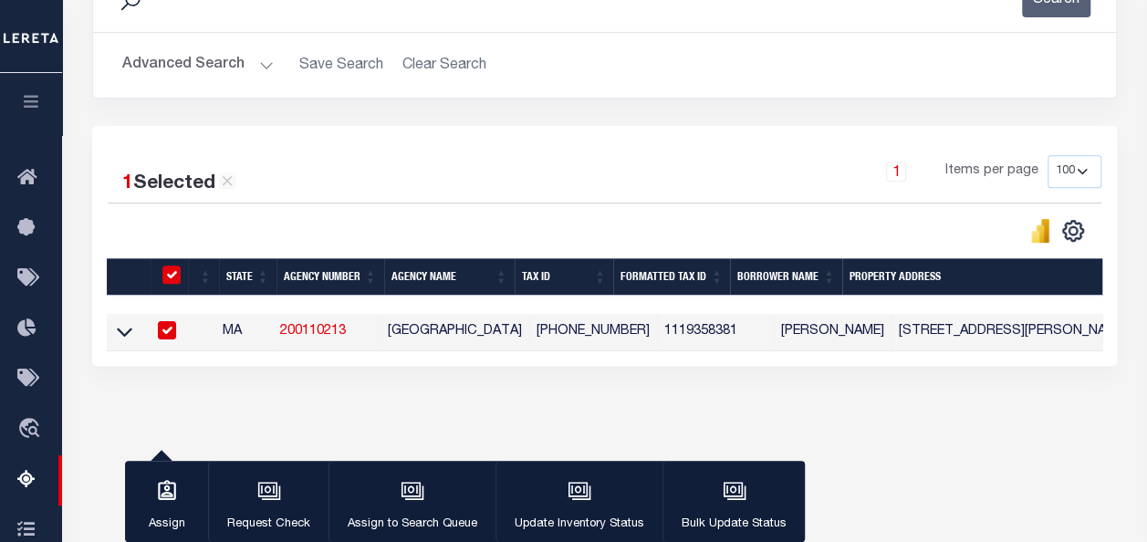
scroll to position [425, 0]
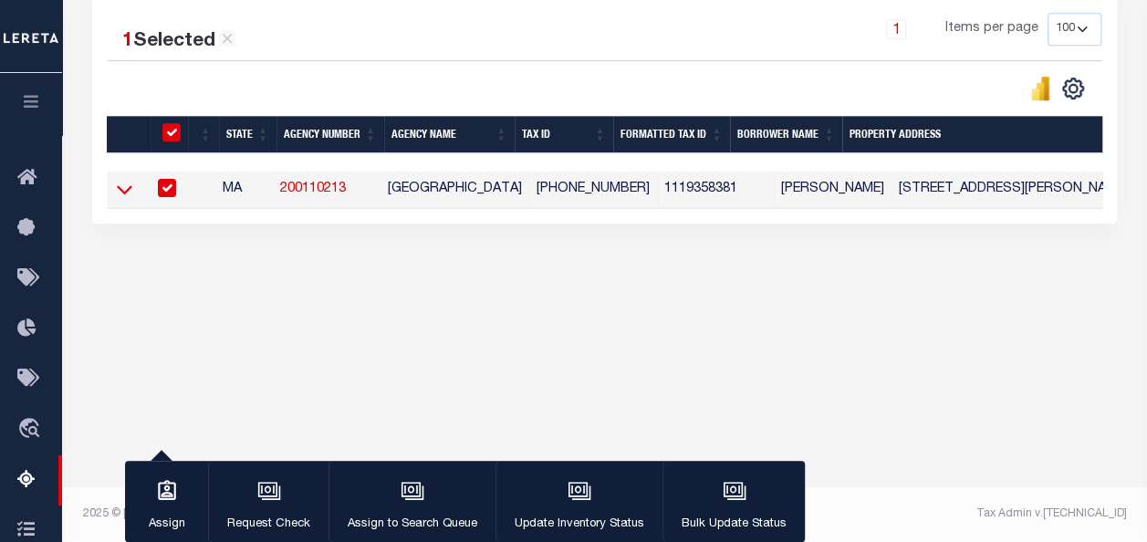
click at [122, 186] on icon at bounding box center [125, 189] width 16 height 19
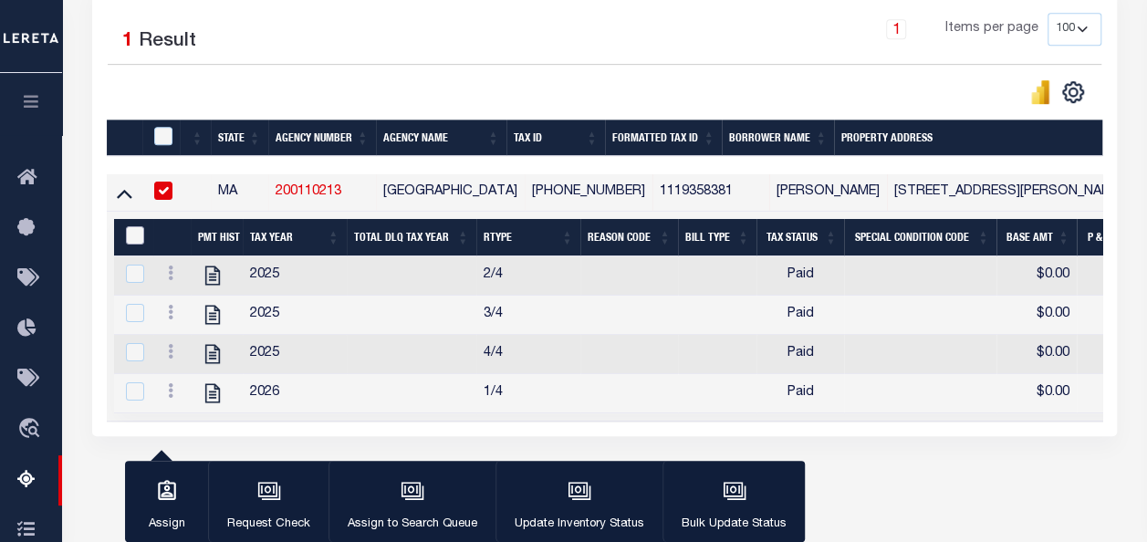
click at [133, 233] on input "&nbsp;" at bounding box center [135, 235] width 18 height 18
checkbox input "true"
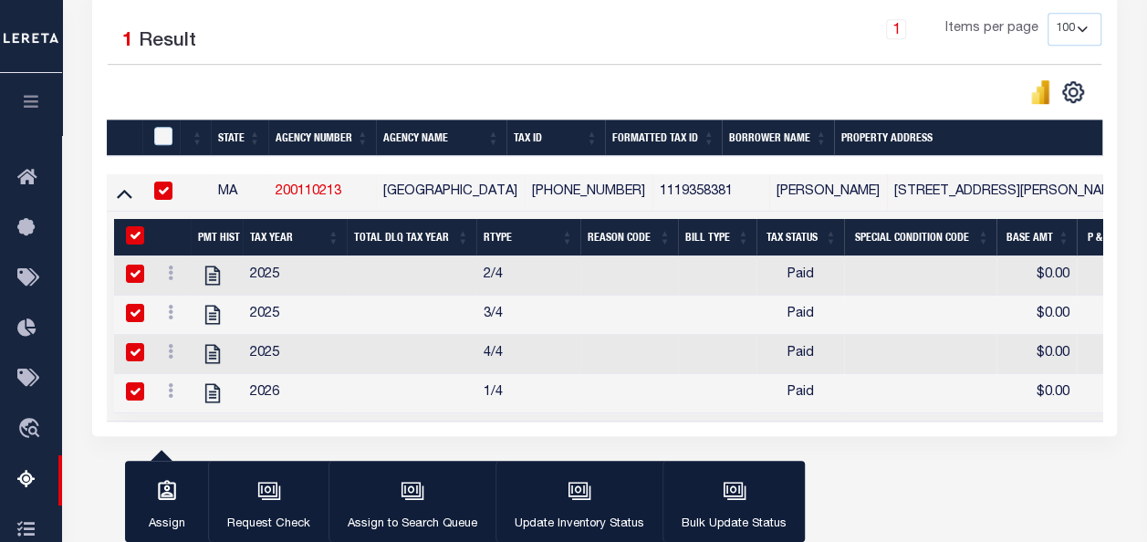
checkbox input "true"
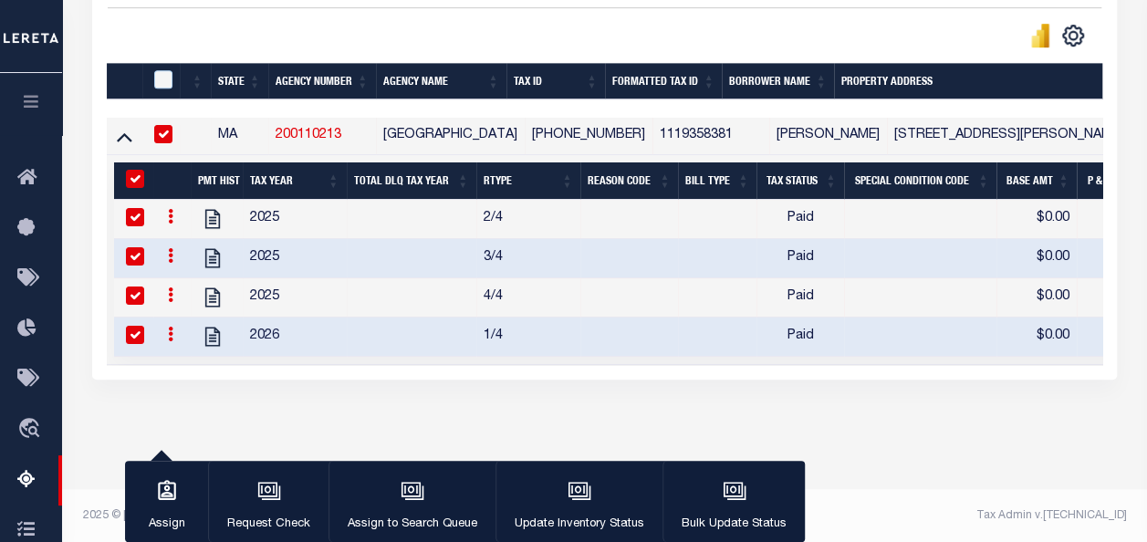
scroll to position [498, 0]
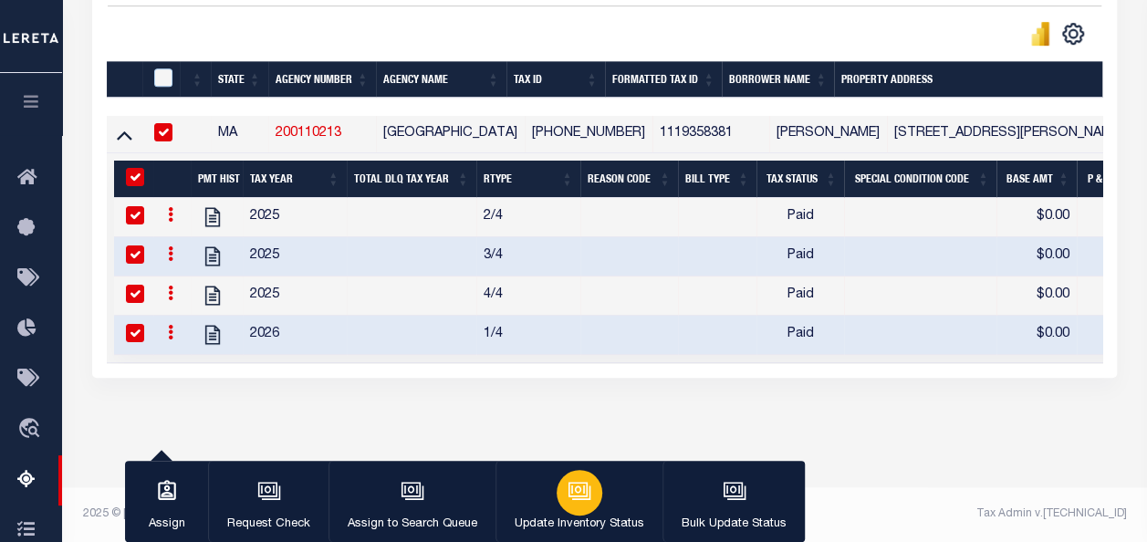
click at [578, 493] on icon "button" at bounding box center [580, 491] width 24 height 24
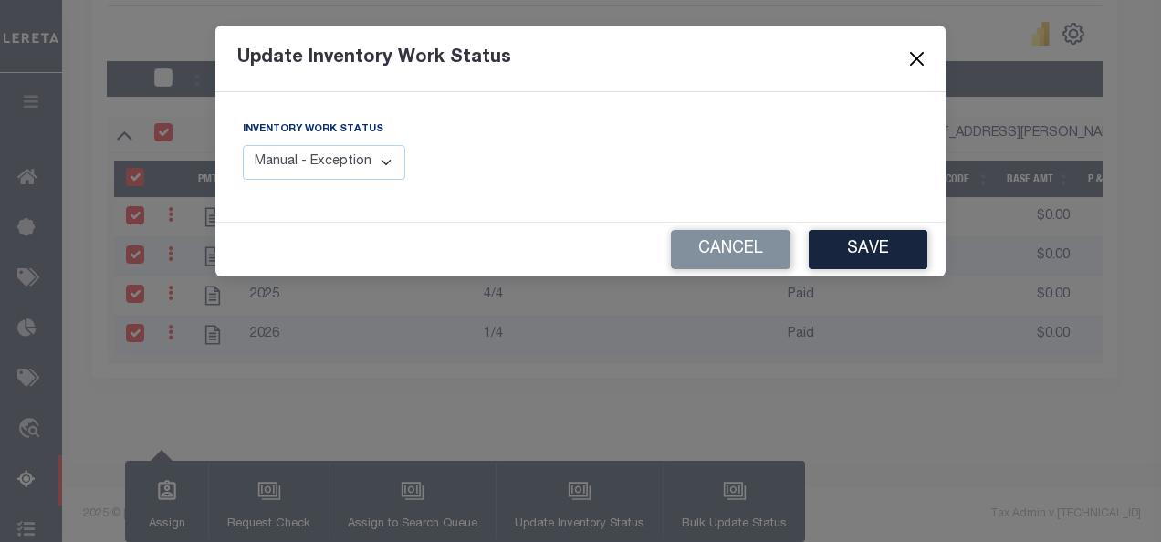
click at [917, 57] on button "Close" at bounding box center [917, 59] width 24 height 24
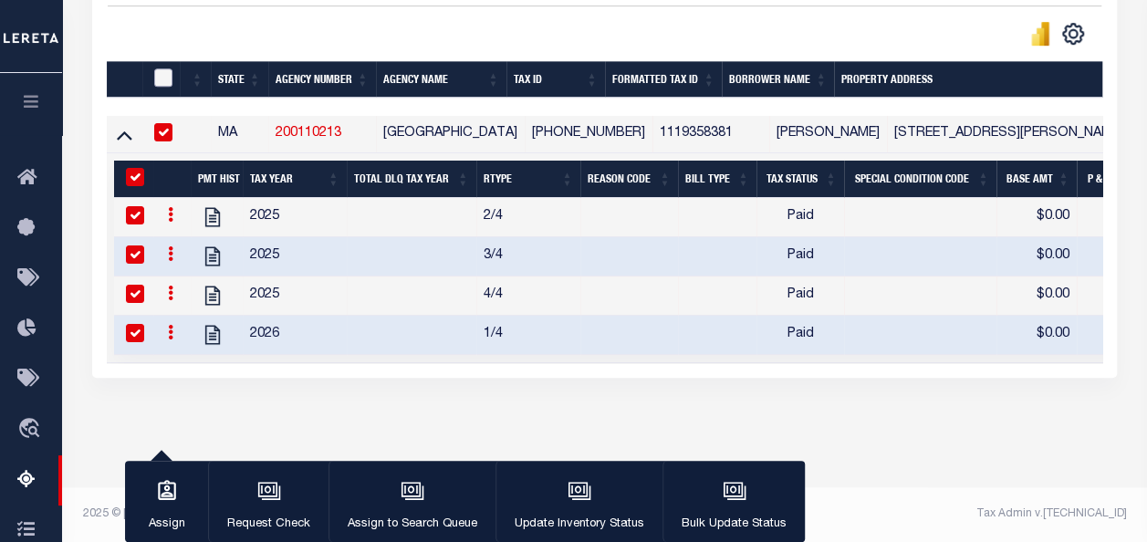
click at [162, 68] on input "checkbox" at bounding box center [163, 77] width 18 height 18
checkbox input "true"
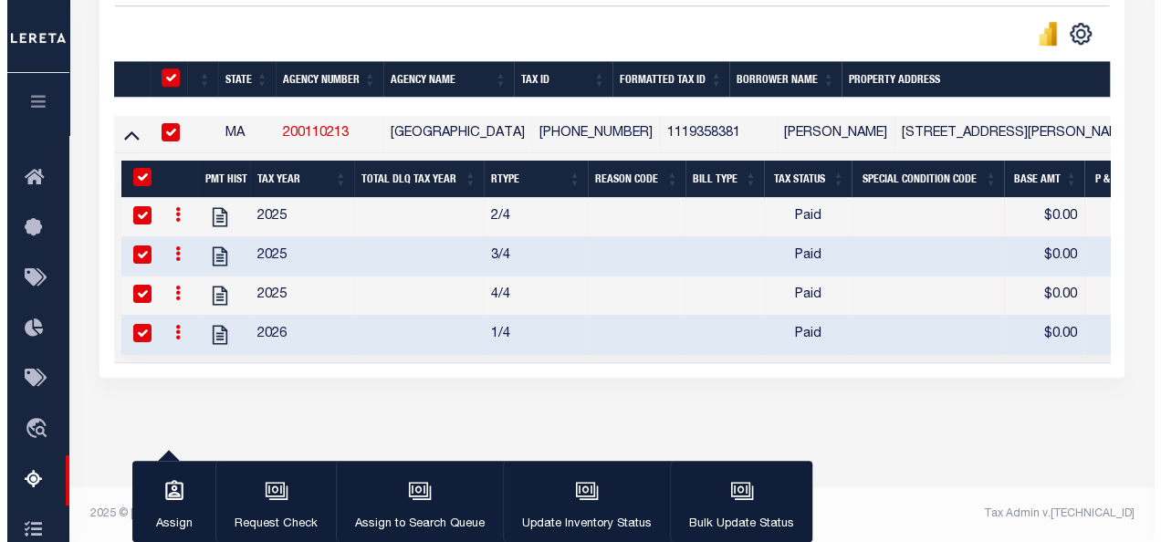
scroll to position [495, 0]
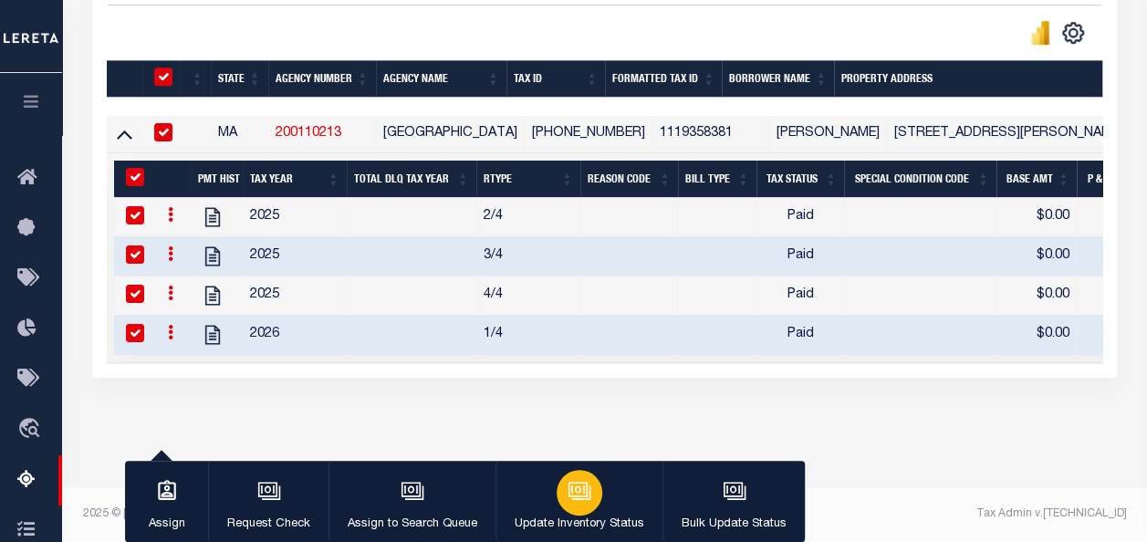
click at [557, 493] on div "button" at bounding box center [580, 493] width 46 height 46
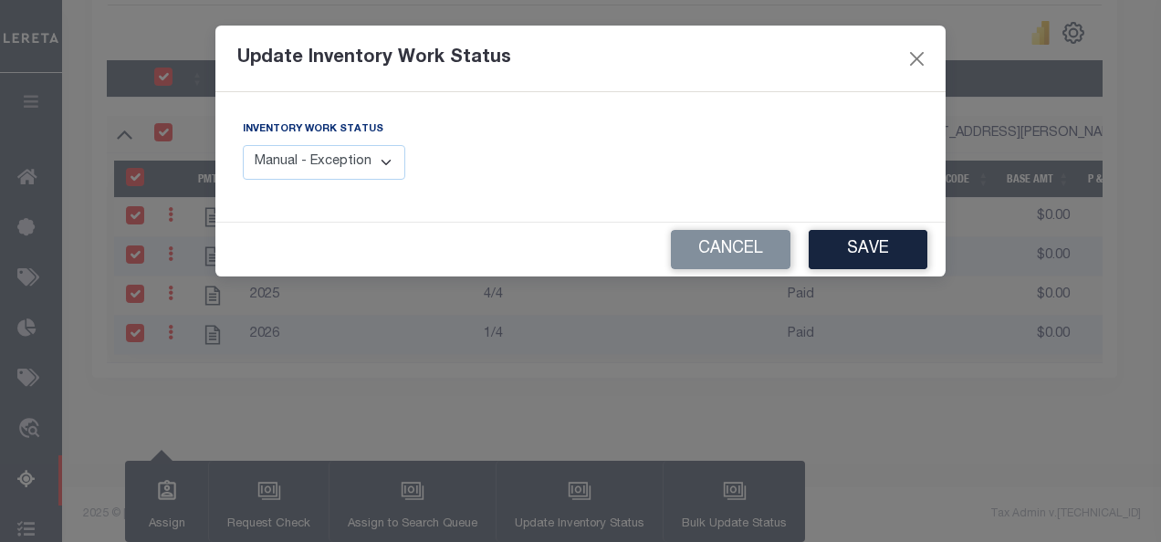
click at [365, 162] on select "Manual - Exception Pended - Awaiting Search Late Add Exception Completed" at bounding box center [324, 163] width 162 height 36
select select "4"
click at [243, 145] on select "Manual - Exception Pended - Awaiting Search Late Add Exception Completed" at bounding box center [324, 163] width 162 height 36
click at [856, 245] on button "Save" at bounding box center [868, 249] width 119 height 39
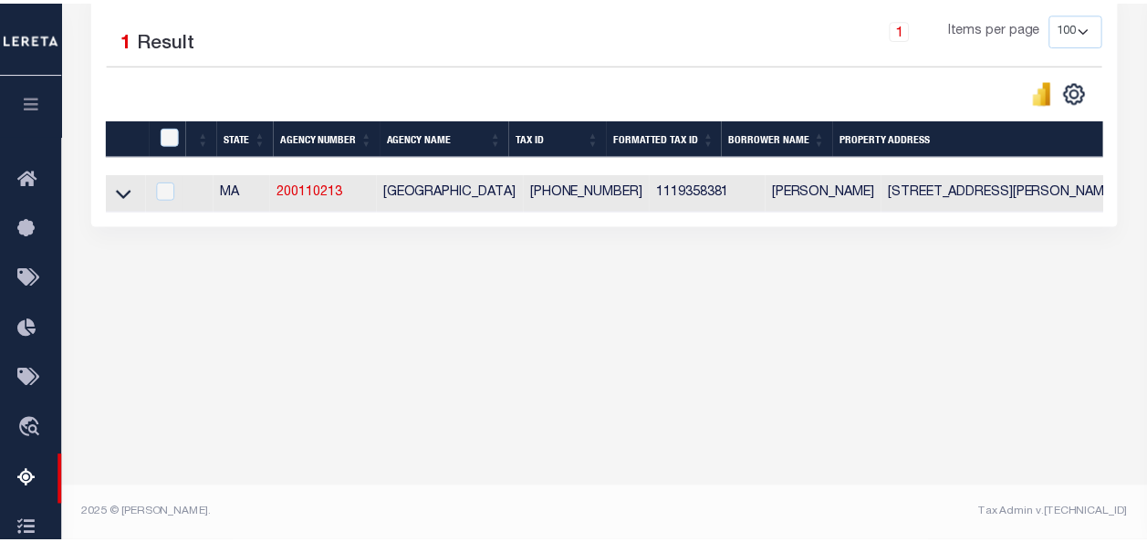
scroll to position [425, 0]
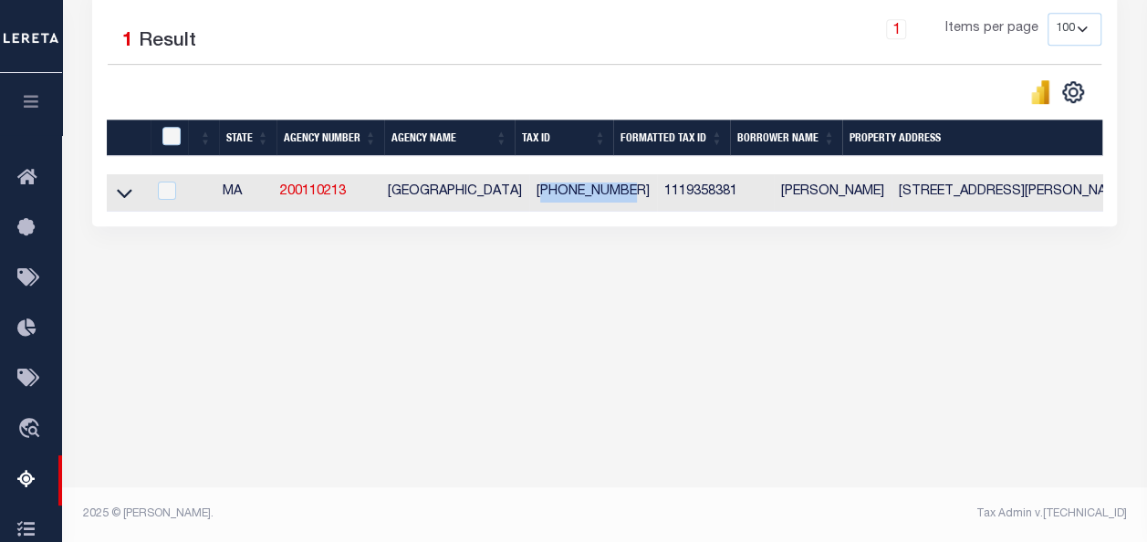
drag, startPoint x: 527, startPoint y: 190, endPoint x: 603, endPoint y: 188, distance: 75.8
click at [603, 188] on td "[PHONE_NUMBER]" at bounding box center [593, 192] width 128 height 37
checkbox input "true"
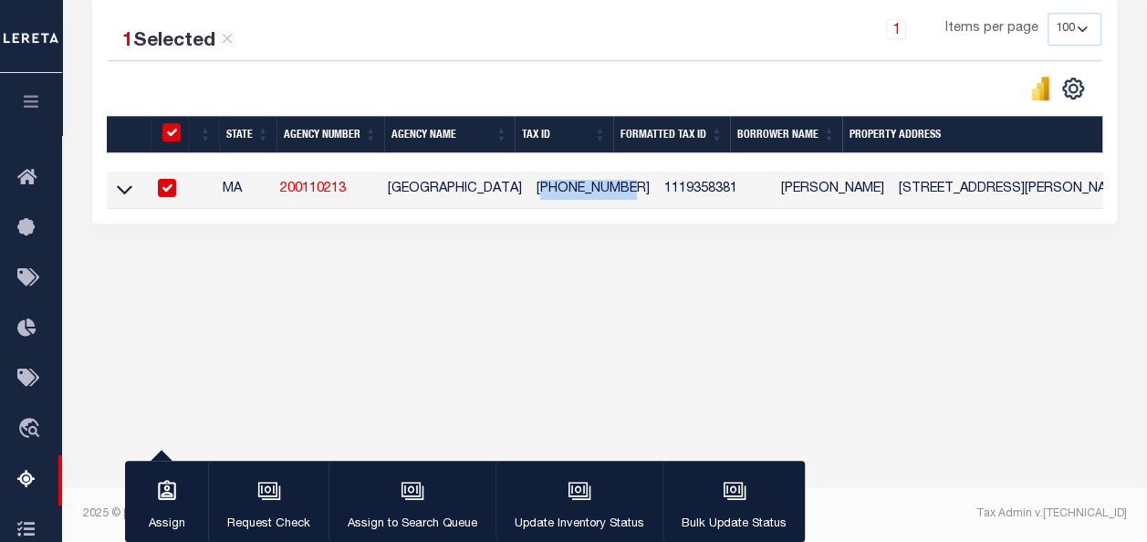
click at [626, 298] on div "Tax Amount Reporting Queue Escrow Summary Escrow Listings In" at bounding box center [605, -1] width 1074 height 667
drag, startPoint x: 606, startPoint y: 188, endPoint x: 518, endPoint y: 193, distance: 87.7
click at [529, 193] on td "[PHONE_NUMBER]" at bounding box center [593, 190] width 128 height 37
checkbox input "false"
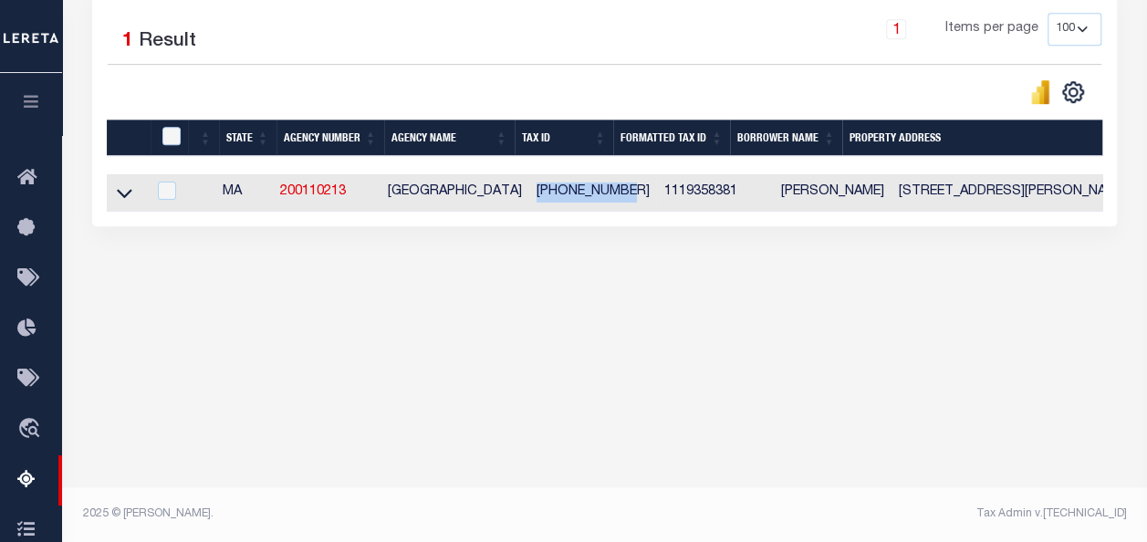
copy td "[PHONE_NUMBER]"
